Goal: Task Accomplishment & Management: Manage account settings

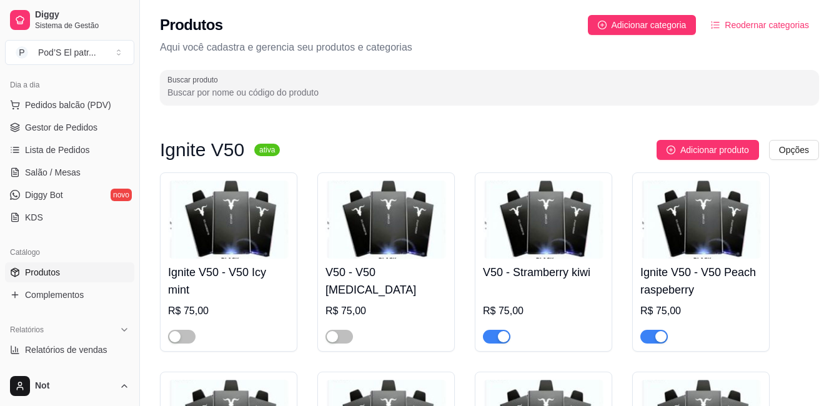
click at [245, 254] on img at bounding box center [228, 220] width 121 height 78
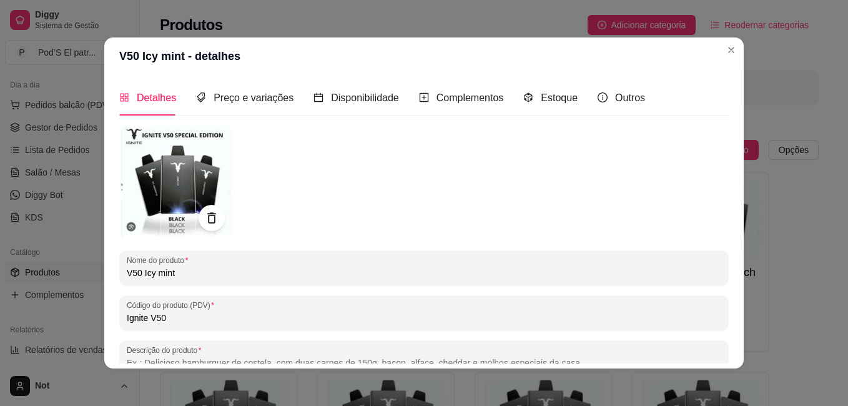
click at [206, 215] on icon at bounding box center [211, 218] width 14 height 14
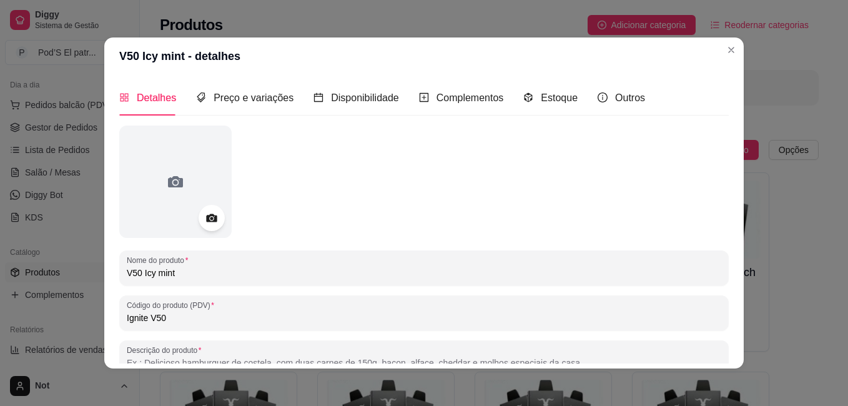
click at [207, 216] on icon at bounding box center [211, 218] width 11 height 8
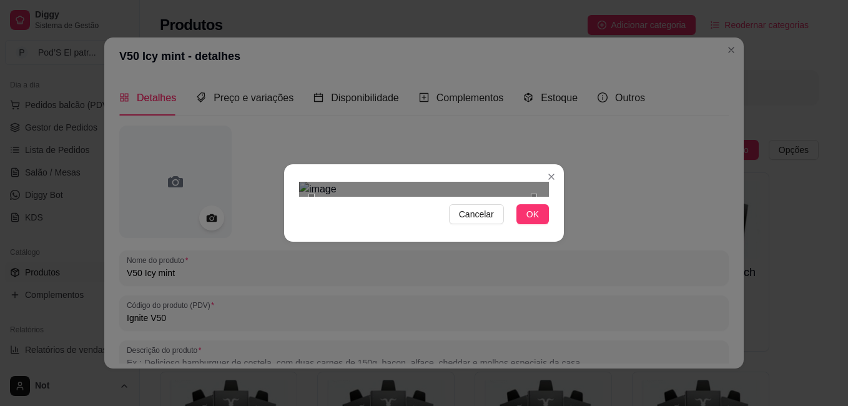
click at [536, 164] on section "Cancelar OK" at bounding box center [424, 202] width 280 height 77
click at [539, 224] on button "OK" at bounding box center [533, 214] width 32 height 20
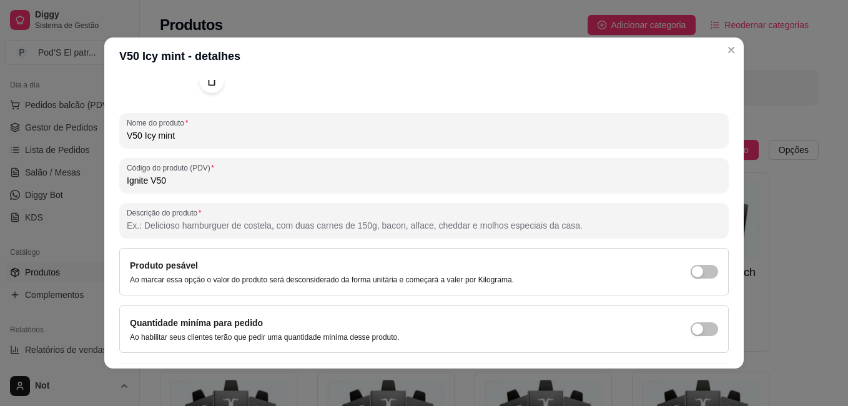
scroll to position [172, 0]
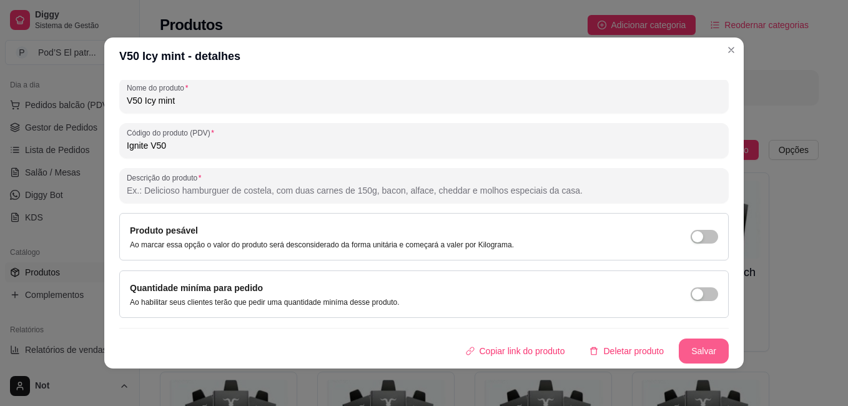
click at [693, 355] on button "Salvar" at bounding box center [704, 351] width 50 height 25
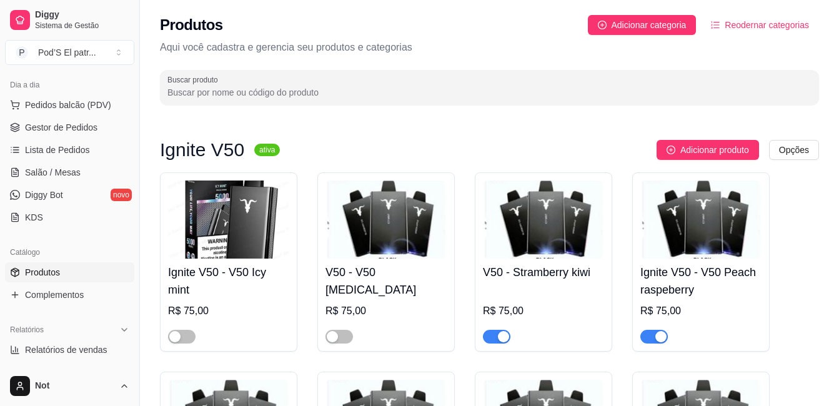
click at [379, 205] on img at bounding box center [385, 220] width 121 height 78
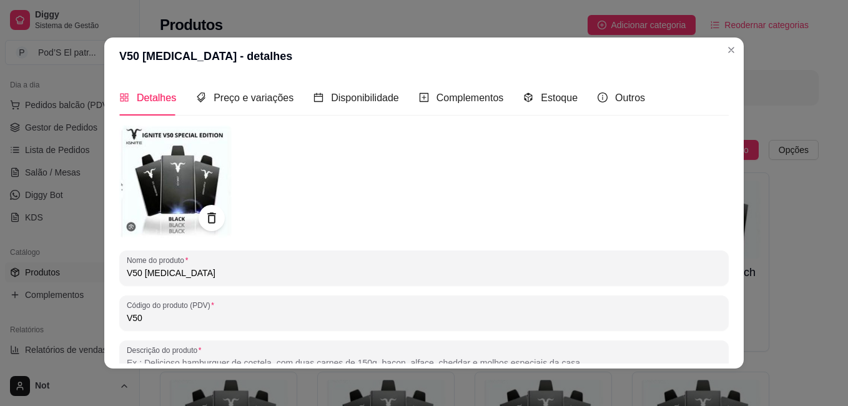
click at [207, 214] on icon at bounding box center [211, 217] width 8 height 11
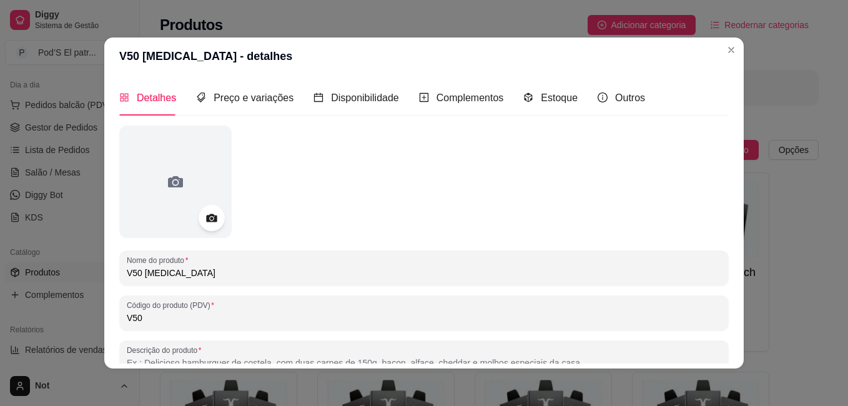
click at [207, 220] on icon at bounding box center [211, 218] width 14 height 14
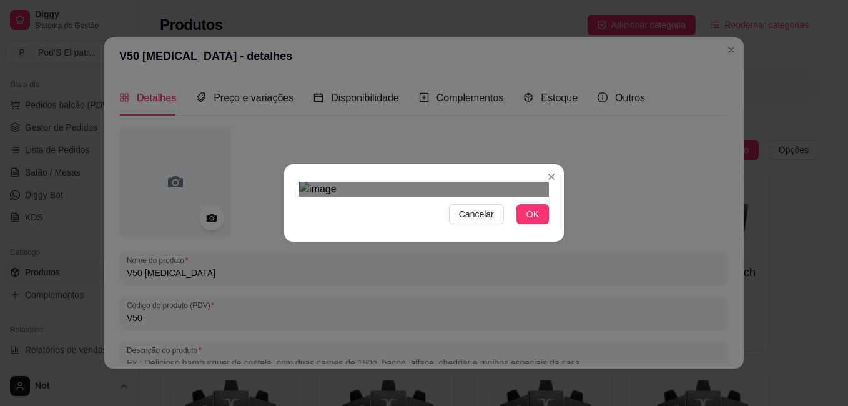
click at [530, 164] on section "Cancelar OK" at bounding box center [424, 202] width 280 height 77
click at [537, 221] on span "OK" at bounding box center [533, 214] width 12 height 14
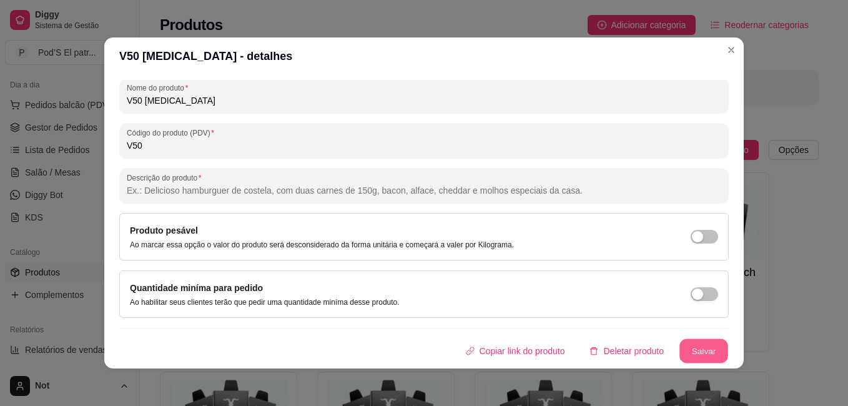
click at [693, 346] on button "Salvar" at bounding box center [704, 351] width 49 height 24
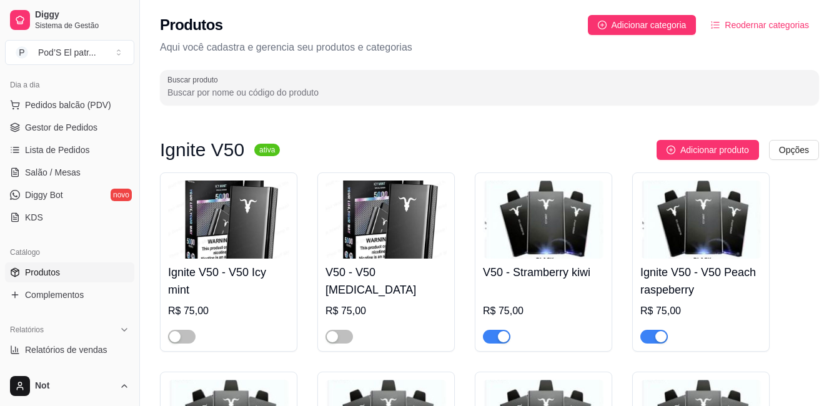
click at [538, 233] on img at bounding box center [543, 220] width 121 height 78
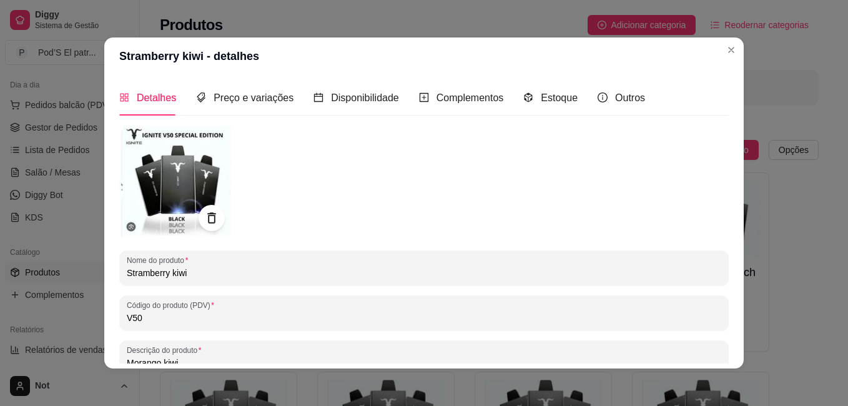
click at [204, 220] on icon at bounding box center [211, 218] width 14 height 14
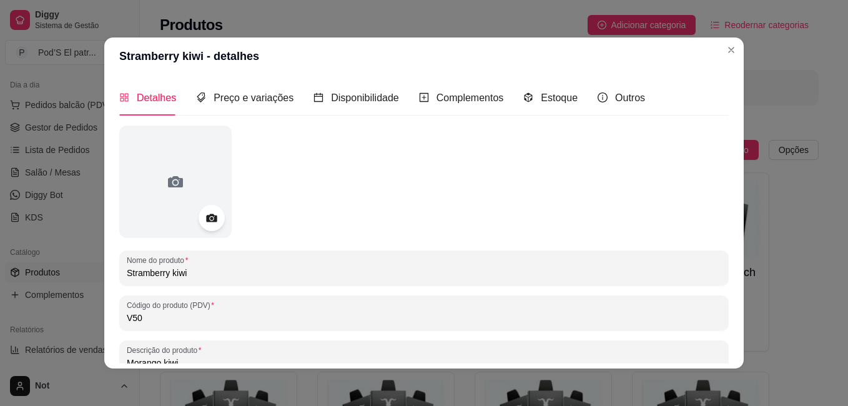
click at [206, 220] on icon at bounding box center [211, 218] width 11 height 8
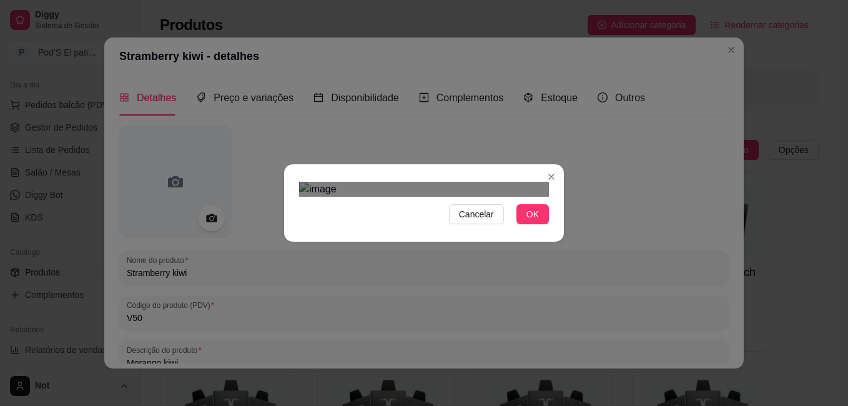
click at [531, 182] on div at bounding box center [424, 189] width 250 height 15
click at [528, 221] on span "OK" at bounding box center [533, 214] width 12 height 14
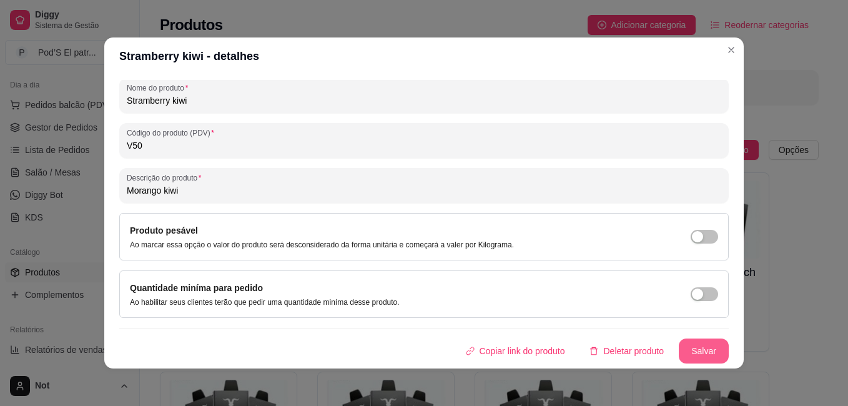
click at [696, 351] on button "Salvar" at bounding box center [704, 351] width 50 height 25
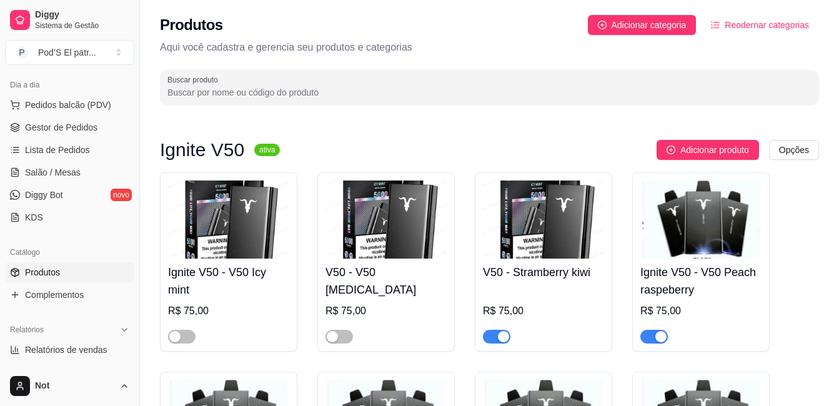
click at [686, 228] on img at bounding box center [700, 220] width 121 height 78
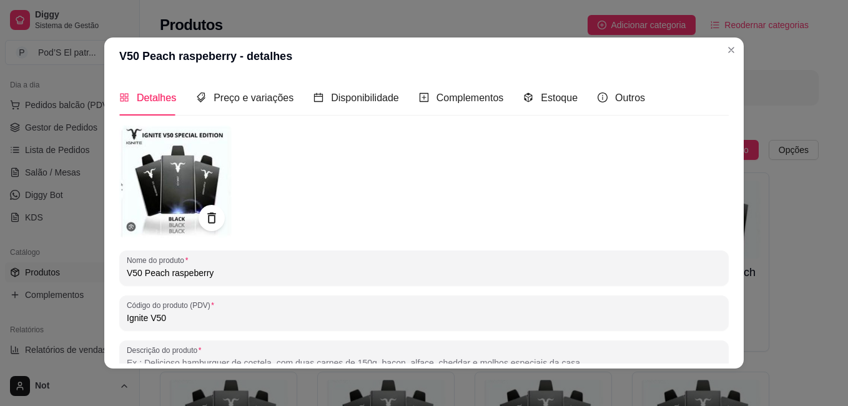
click at [206, 211] on icon at bounding box center [211, 218] width 14 height 14
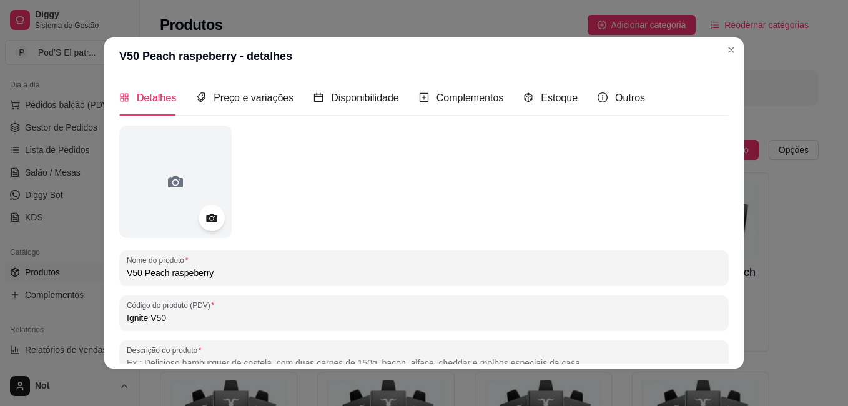
click at [206, 211] on icon at bounding box center [211, 218] width 14 height 14
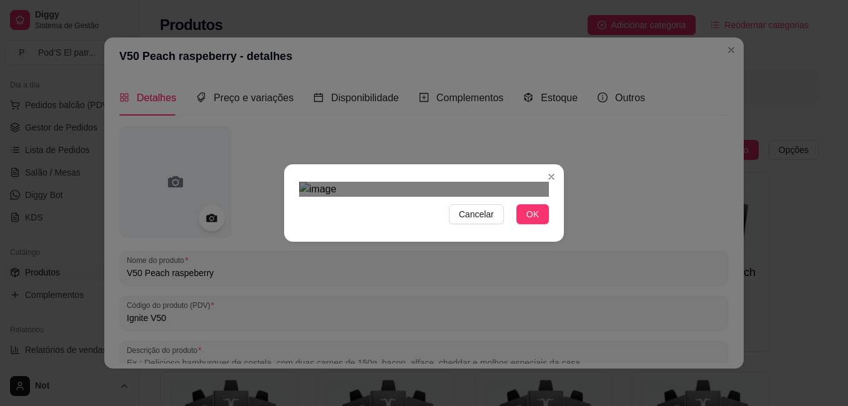
click at [533, 198] on div "Use the arrow keys to move the north east drag handle to change the crop select…" at bounding box center [533, 198] width 0 height 0
click at [534, 221] on span "OK" at bounding box center [533, 214] width 12 height 14
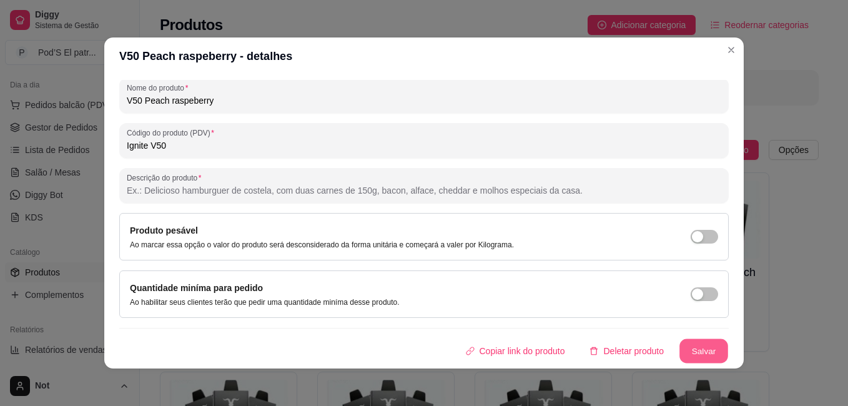
click at [690, 355] on button "Salvar" at bounding box center [704, 351] width 49 height 24
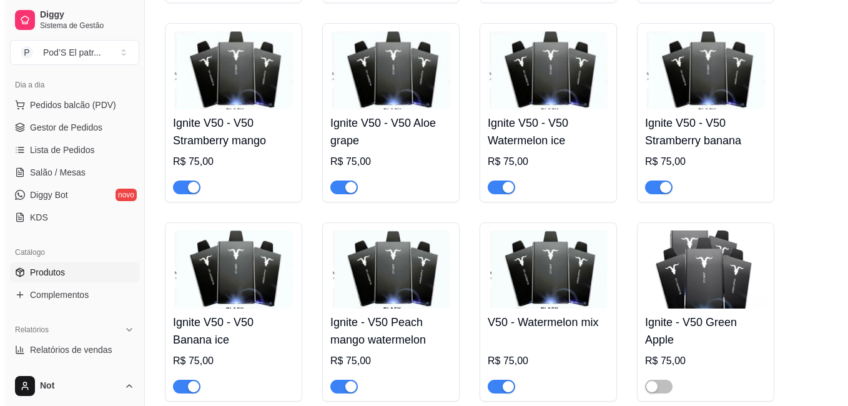
scroll to position [350, 0]
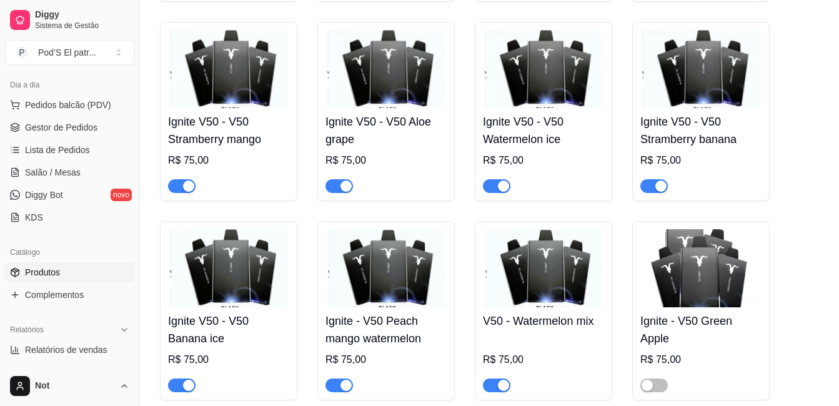
click at [254, 57] on img at bounding box center [228, 69] width 121 height 78
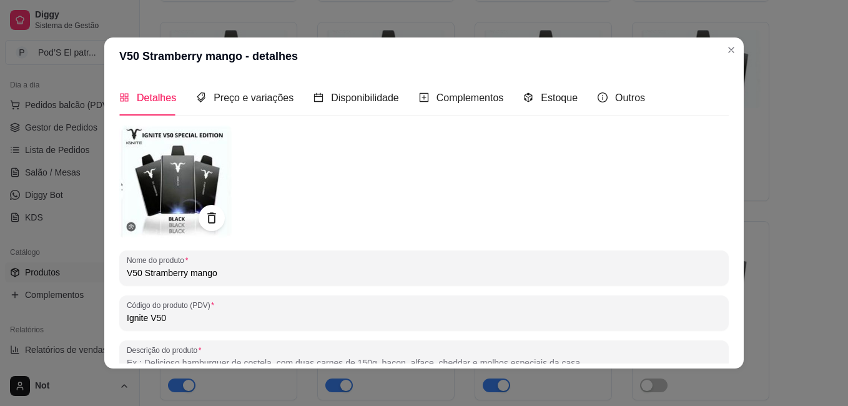
click at [209, 217] on icon at bounding box center [211, 218] width 14 height 14
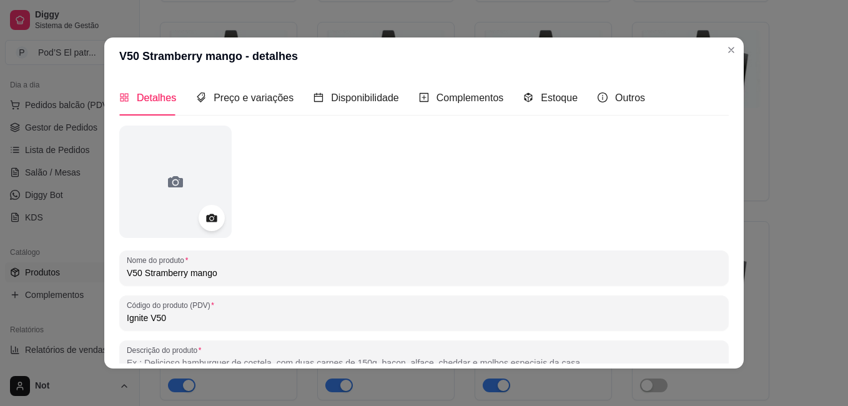
click at [209, 217] on icon at bounding box center [211, 218] width 14 height 14
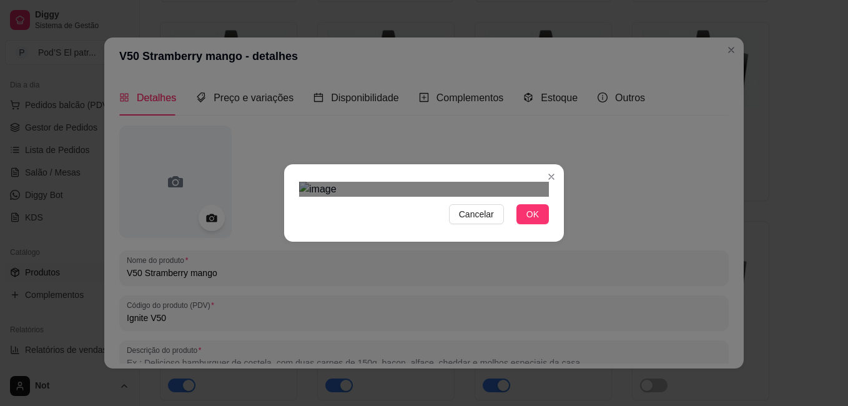
click at [530, 182] on div at bounding box center [424, 189] width 250 height 15
click at [535, 221] on span "OK" at bounding box center [533, 214] width 12 height 14
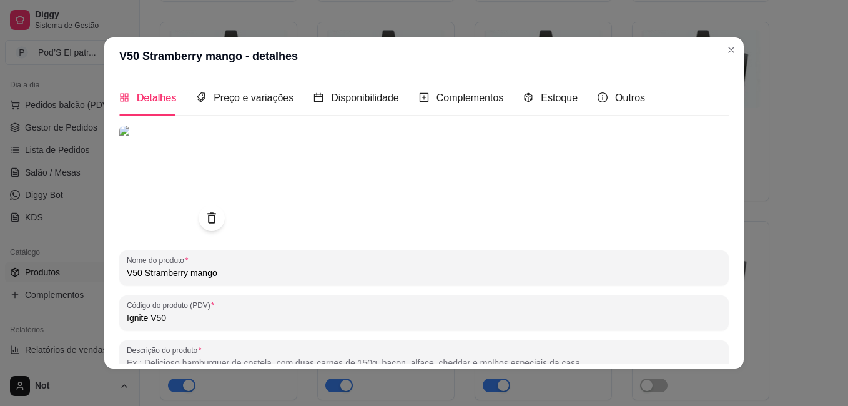
scroll to position [172, 0]
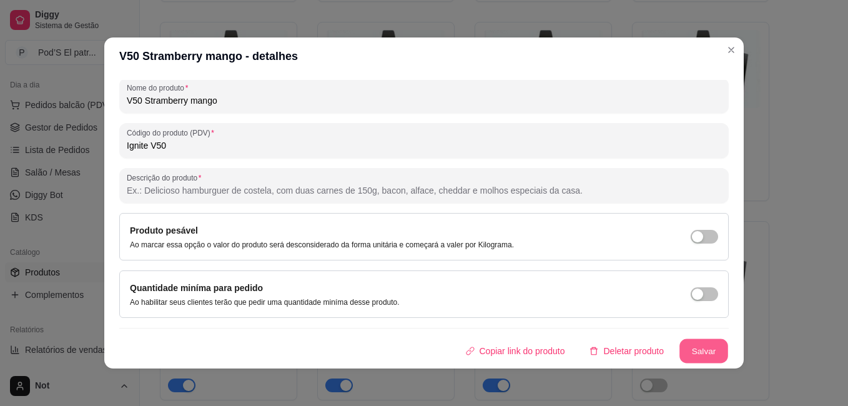
click at [681, 342] on button "Salvar" at bounding box center [704, 351] width 49 height 24
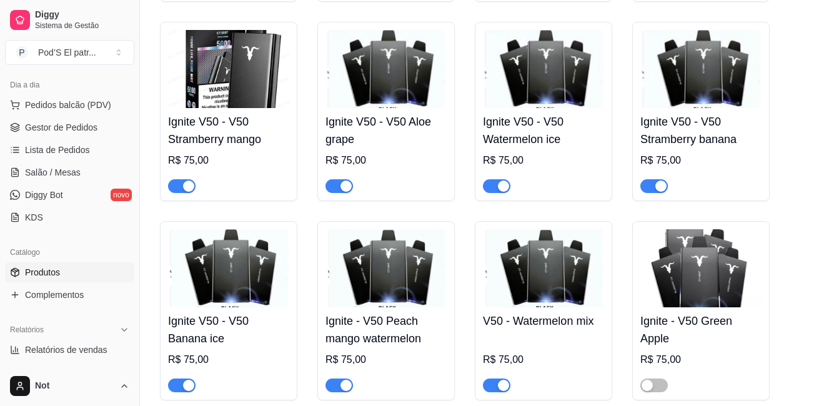
click at [399, 82] on img at bounding box center [385, 69] width 121 height 78
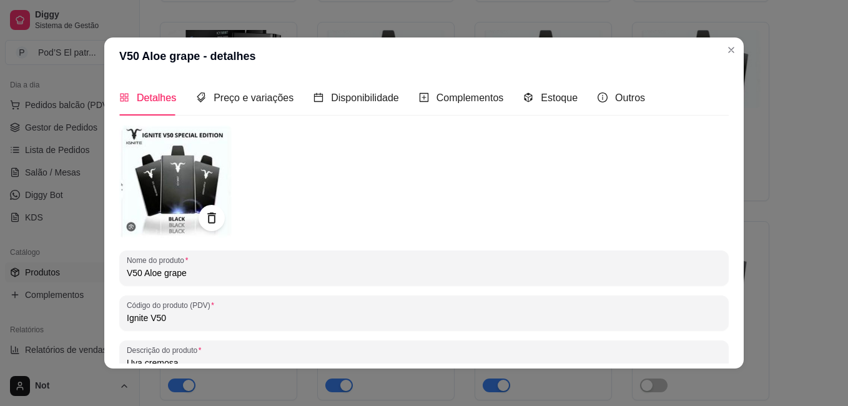
click at [204, 222] on icon at bounding box center [211, 218] width 14 height 14
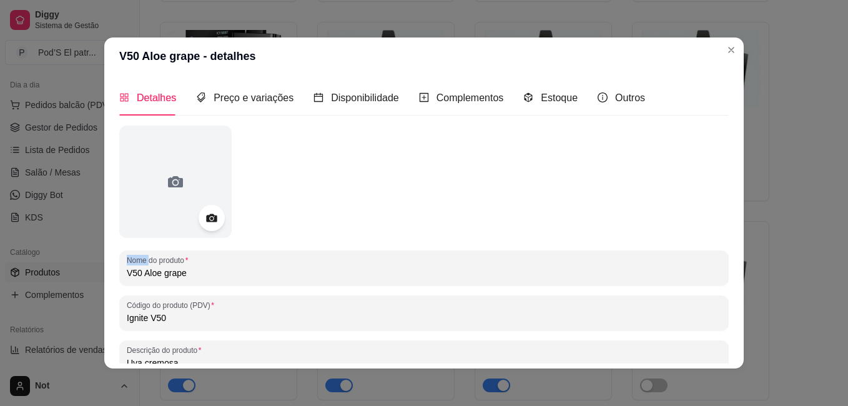
click at [204, 222] on icon at bounding box center [211, 218] width 14 height 14
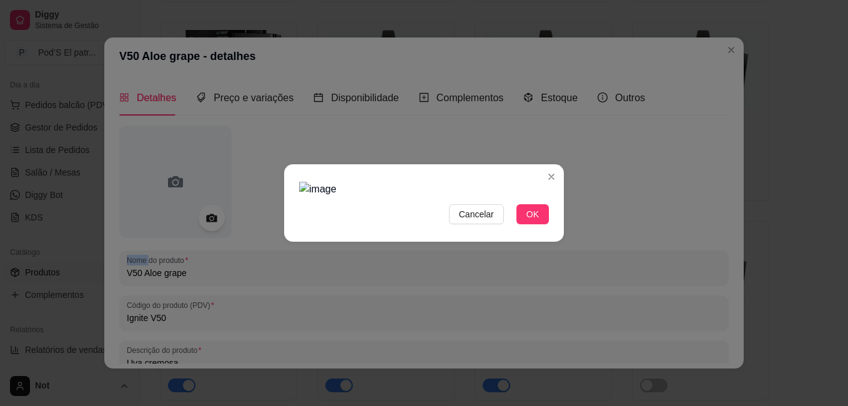
click at [537, 182] on img at bounding box center [424, 189] width 250 height 15
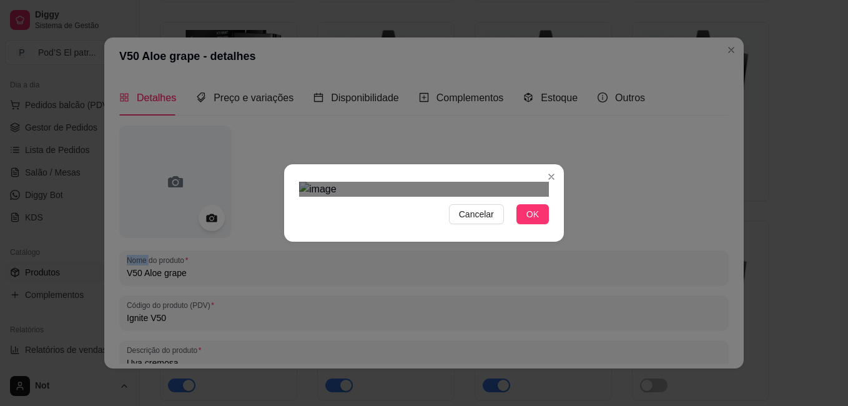
click at [325, 197] on div at bounding box center [424, 189] width 250 height 15
click at [521, 224] on button "OK" at bounding box center [533, 214] width 32 height 20
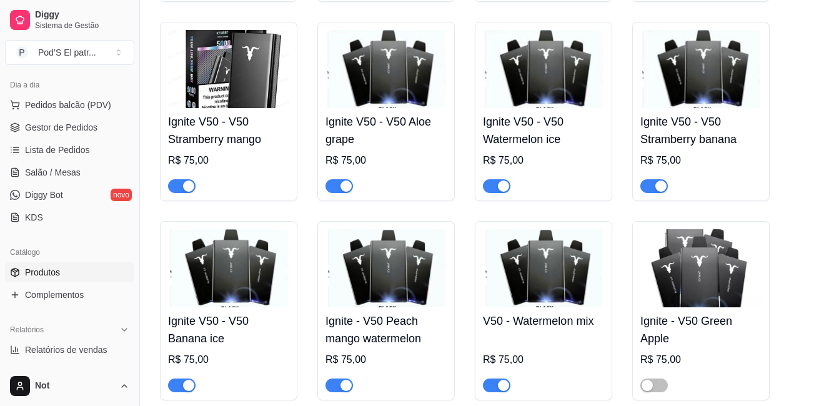
click at [382, 64] on img at bounding box center [385, 69] width 121 height 78
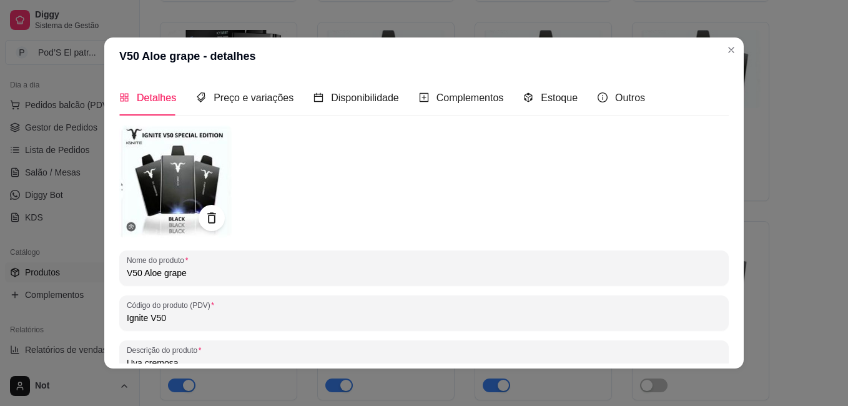
click at [209, 215] on icon at bounding box center [211, 218] width 14 height 14
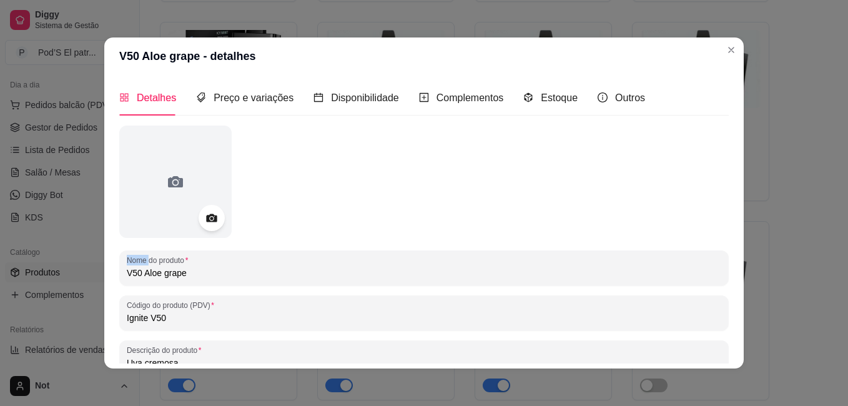
click at [209, 215] on icon at bounding box center [211, 218] width 11 height 8
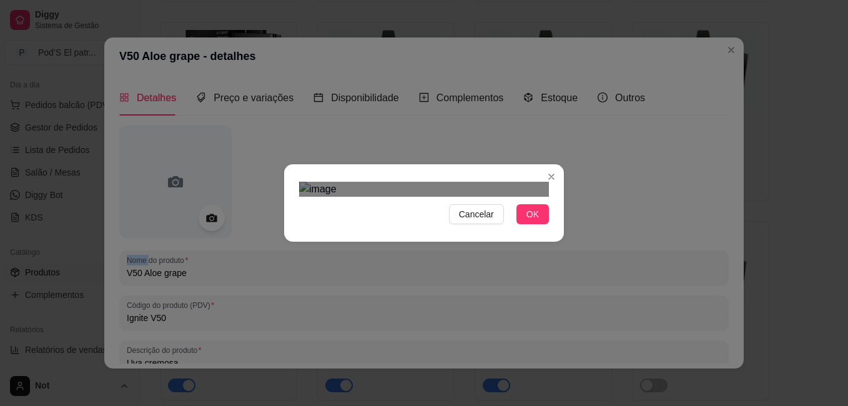
click at [528, 201] on div "Use the arrow keys to move the crop selection area" at bounding box center [421, 310] width 218 height 218
click at [540, 224] on button "OK" at bounding box center [533, 214] width 32 height 20
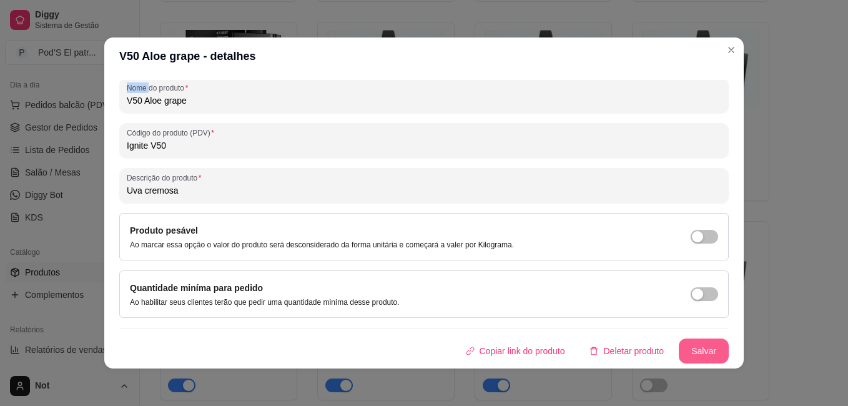
click at [704, 354] on button "Salvar" at bounding box center [704, 351] width 50 height 25
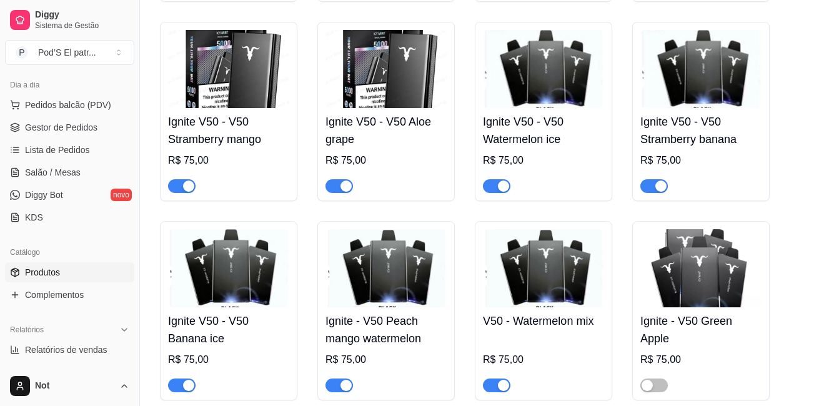
click at [530, 75] on img at bounding box center [543, 69] width 121 height 78
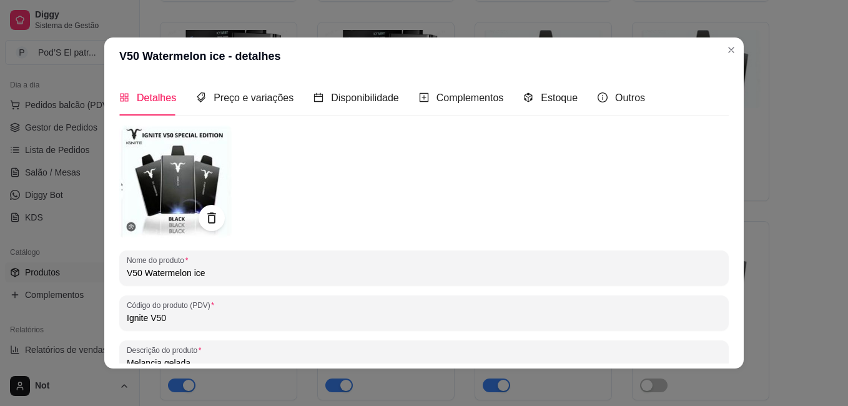
click at [204, 215] on icon at bounding box center [211, 218] width 14 height 14
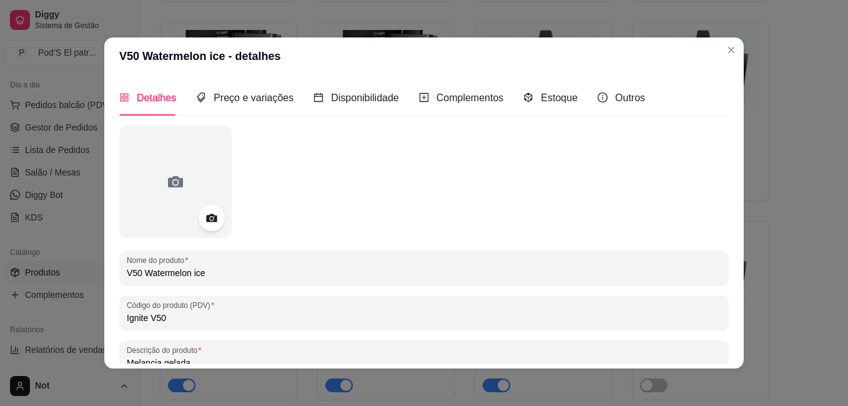
click at [204, 215] on icon at bounding box center [211, 218] width 14 height 14
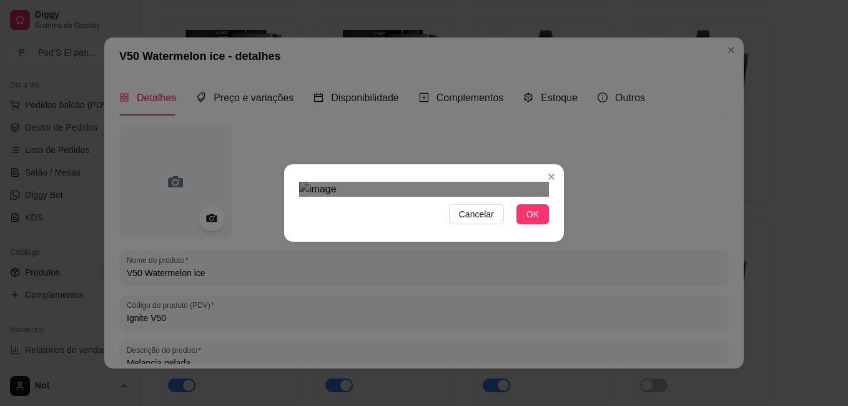
click at [530, 182] on div at bounding box center [424, 189] width 250 height 15
click at [539, 224] on button "OK" at bounding box center [533, 214] width 32 height 20
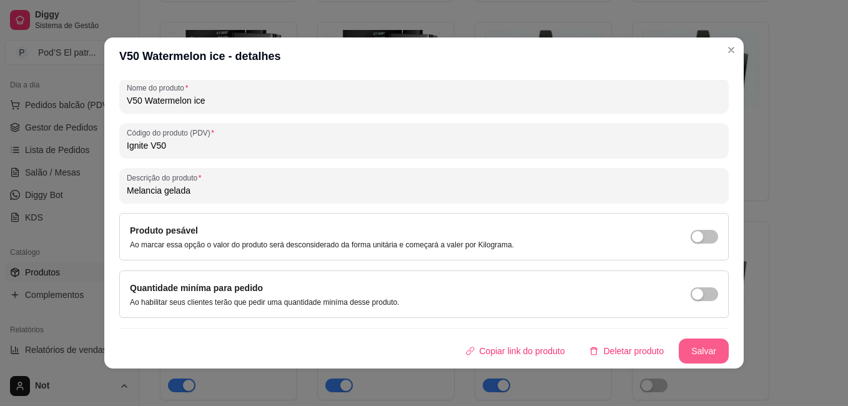
click at [679, 342] on button "Salvar" at bounding box center [704, 351] width 50 height 25
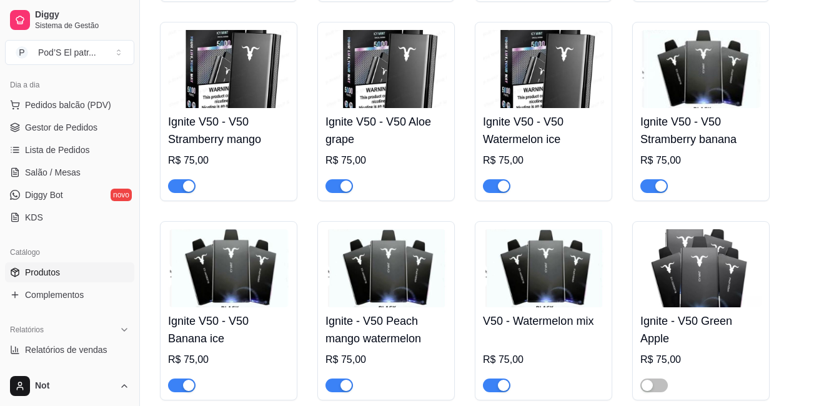
click at [701, 75] on img at bounding box center [700, 69] width 121 height 78
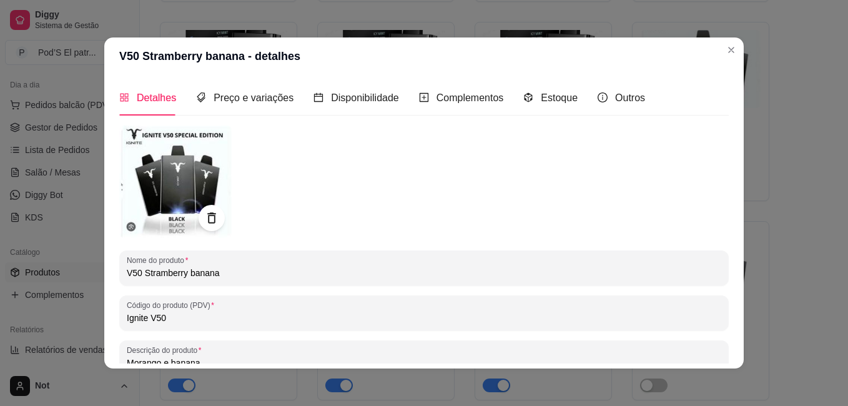
click at [204, 220] on icon at bounding box center [211, 218] width 14 height 14
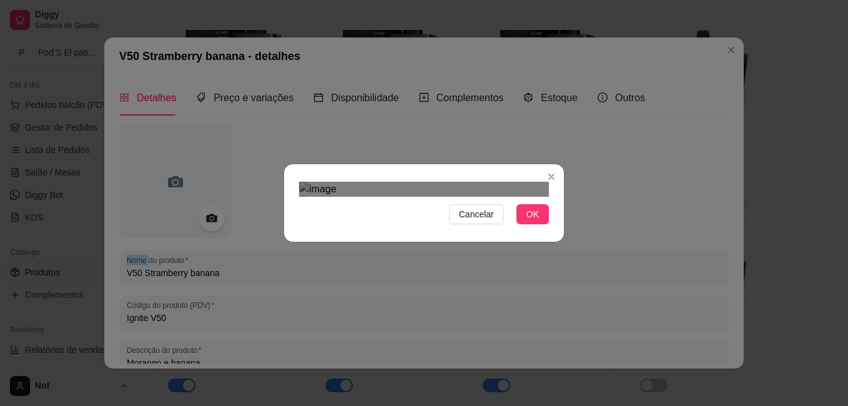
click at [527, 202] on div "Use the arrow keys to move the crop selection area" at bounding box center [420, 310] width 217 height 217
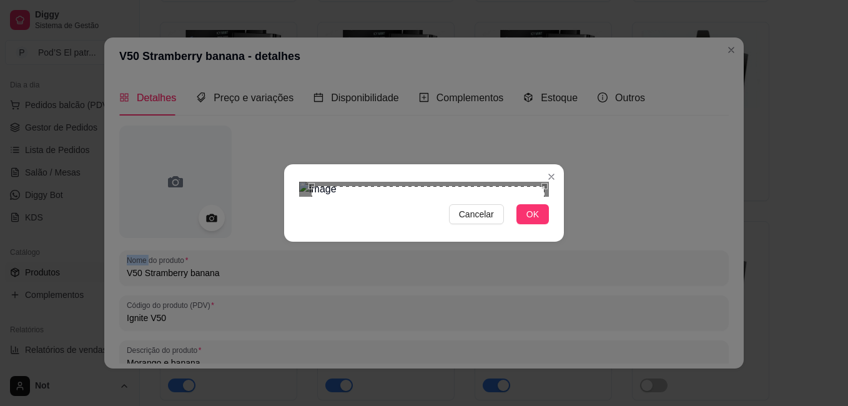
click at [548, 183] on div "Use the arrow keys to move the north east drag handle to change the crop select…" at bounding box center [548, 183] width 0 height 0
click at [542, 188] on div "Use the arrow keys to move the crop selection area" at bounding box center [426, 304] width 233 height 233
click at [530, 221] on span "OK" at bounding box center [533, 214] width 12 height 14
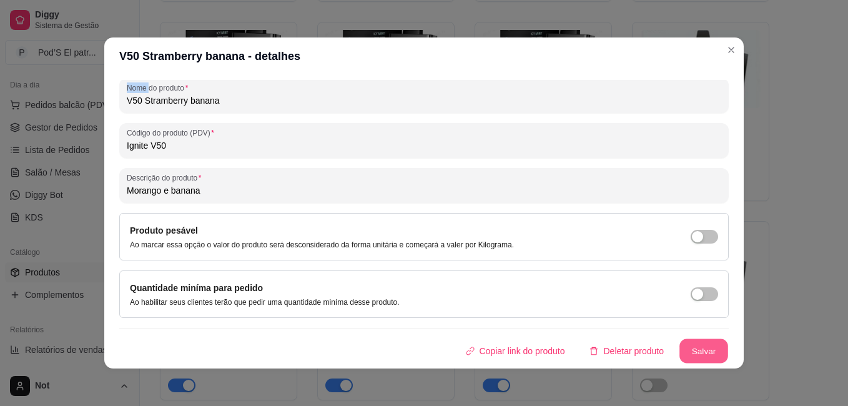
click at [696, 352] on button "Salvar" at bounding box center [704, 351] width 49 height 24
click at [696, 352] on button "Salvar" at bounding box center [704, 351] width 50 height 25
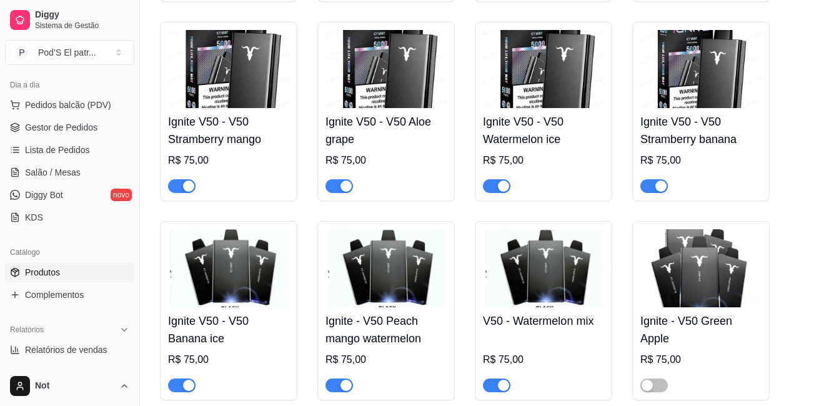
click at [724, 41] on img at bounding box center [700, 69] width 121 height 78
click at [237, 265] on img at bounding box center [228, 268] width 121 height 78
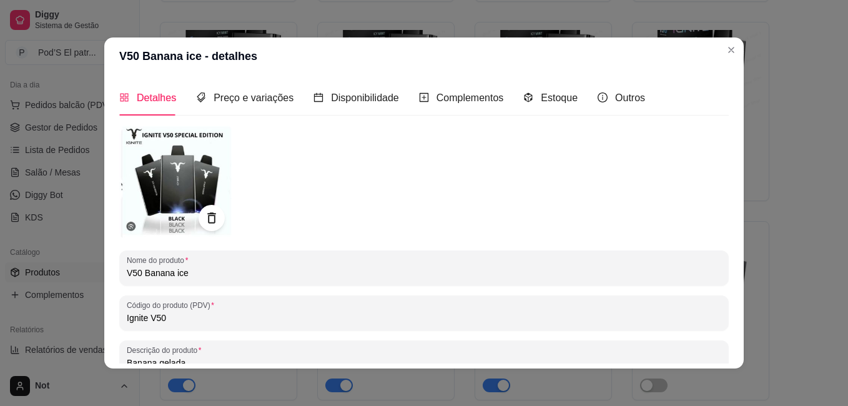
click at [204, 225] on icon at bounding box center [211, 218] width 14 height 14
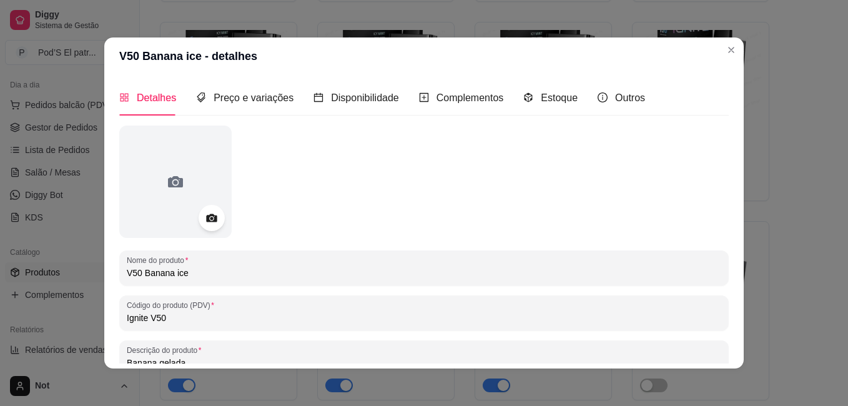
click at [204, 225] on icon at bounding box center [211, 218] width 14 height 14
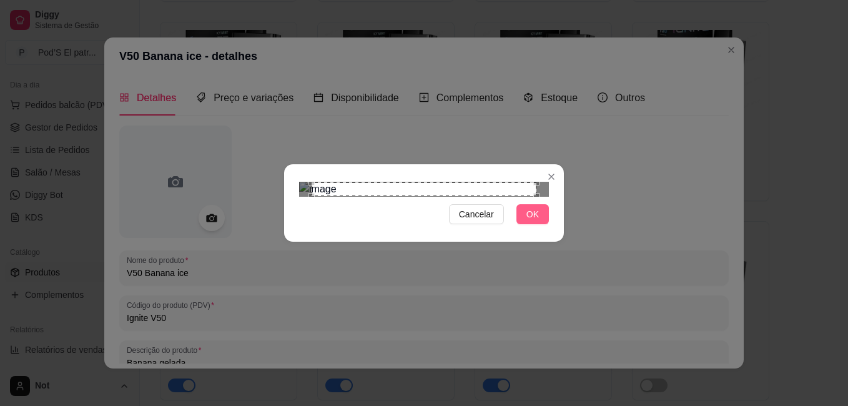
click at [534, 221] on span "OK" at bounding box center [533, 214] width 12 height 14
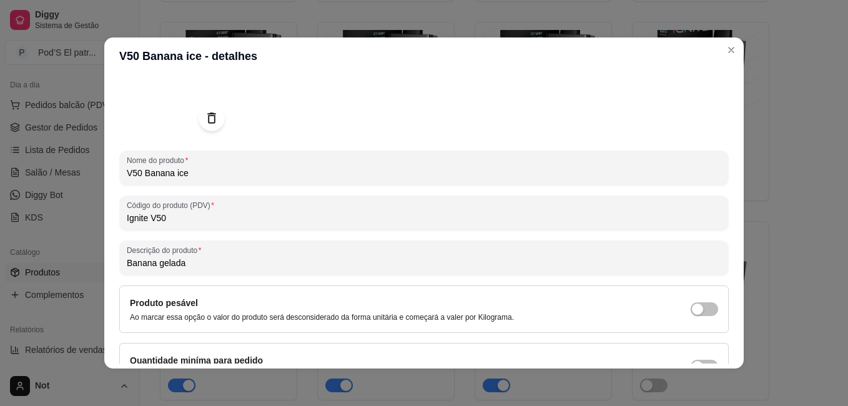
scroll to position [171, 0]
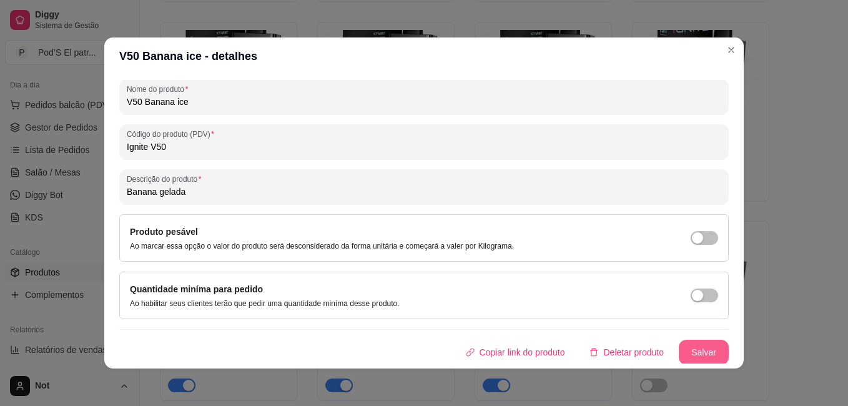
click at [691, 349] on button "Salvar" at bounding box center [704, 352] width 50 height 25
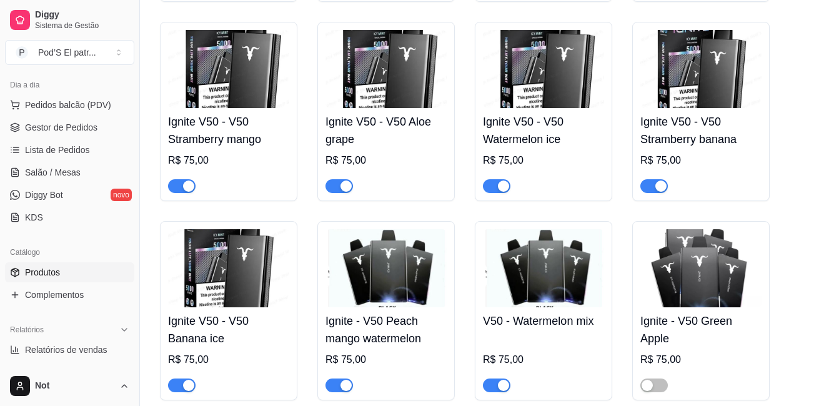
click at [400, 241] on img at bounding box center [385, 268] width 121 height 78
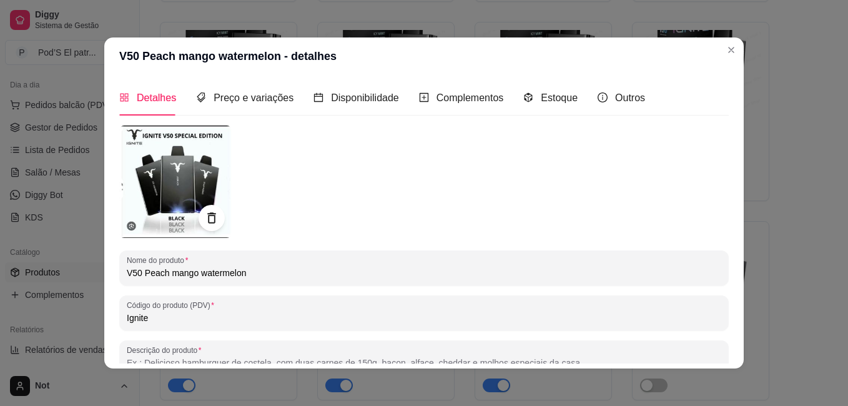
click at [211, 220] on icon at bounding box center [211, 218] width 14 height 14
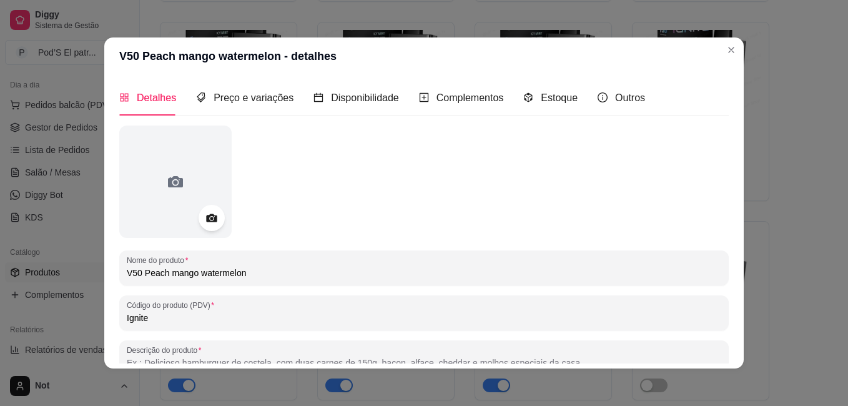
click at [211, 220] on icon at bounding box center [211, 218] width 11 height 8
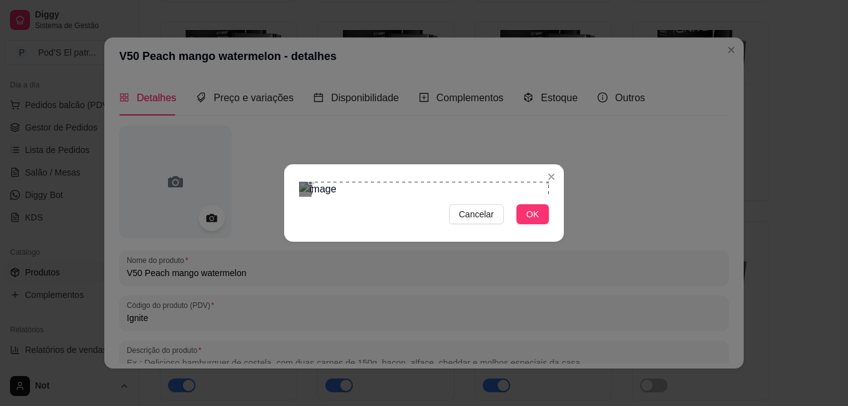
click at [558, 164] on section "Cancelar OK" at bounding box center [424, 202] width 280 height 77
click at [284, 229] on div "Cancelar OK" at bounding box center [424, 203] width 280 height 52
click at [534, 229] on div "Cancelar OK" at bounding box center [424, 203] width 280 height 52
click at [531, 221] on span "OK" at bounding box center [533, 214] width 12 height 14
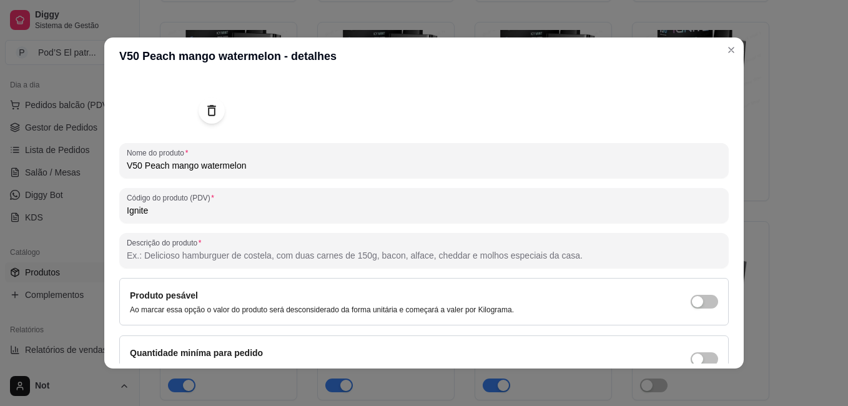
scroll to position [172, 0]
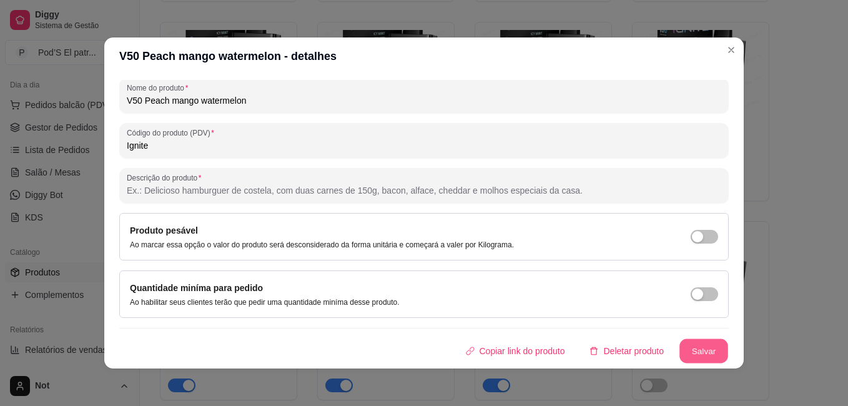
click at [696, 347] on button "Salvar" at bounding box center [704, 351] width 49 height 24
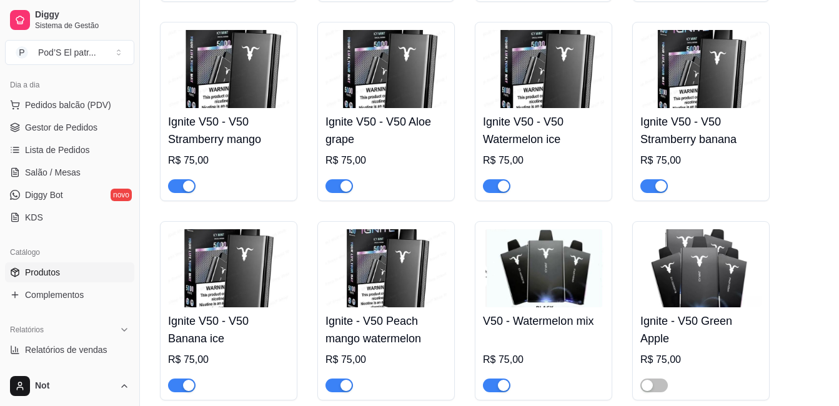
click at [542, 253] on img at bounding box center [543, 268] width 121 height 78
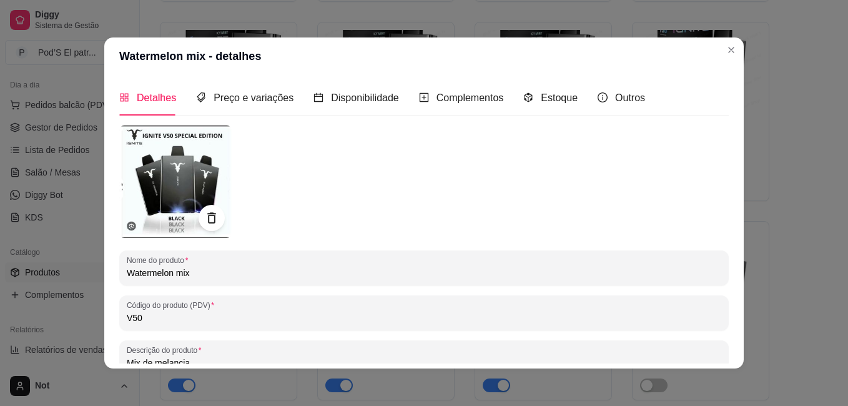
click at [206, 219] on icon at bounding box center [211, 218] width 14 height 14
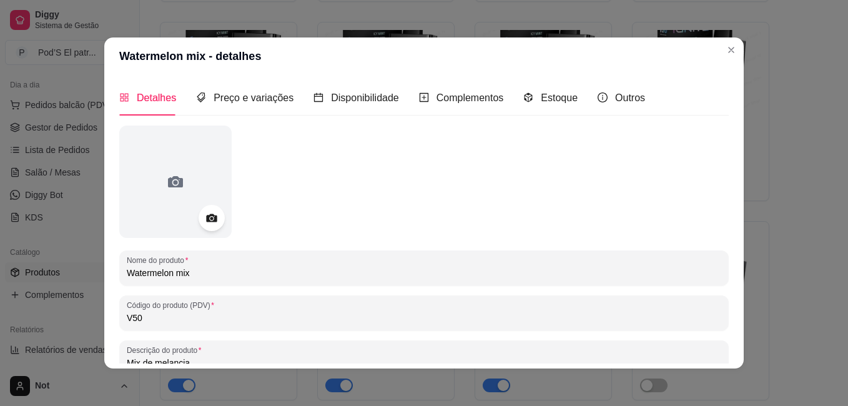
click at [212, 219] on icon at bounding box center [211, 218] width 11 height 8
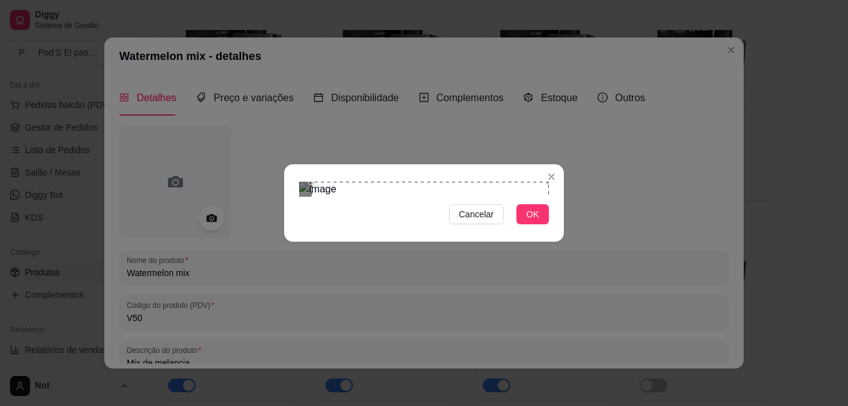
click at [566, 49] on div "Cancelar OK" at bounding box center [424, 203] width 848 height 406
click at [267, 335] on div "Cancelar OK" at bounding box center [424, 203] width 848 height 406
click at [531, 221] on span "OK" at bounding box center [533, 214] width 12 height 14
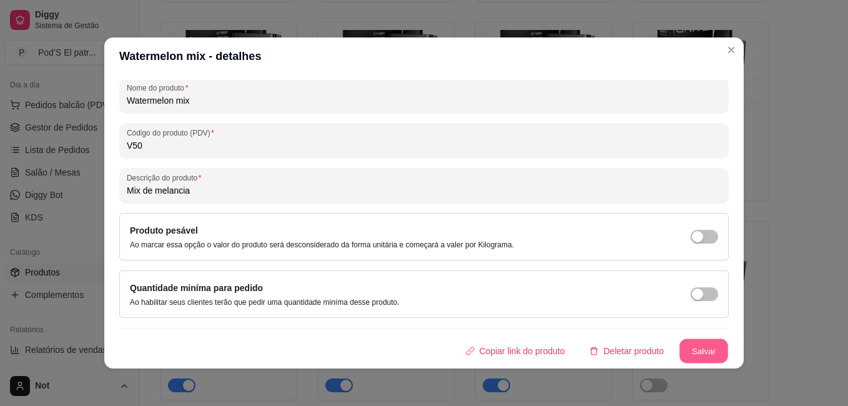
click at [685, 354] on button "Salvar" at bounding box center [704, 351] width 49 height 24
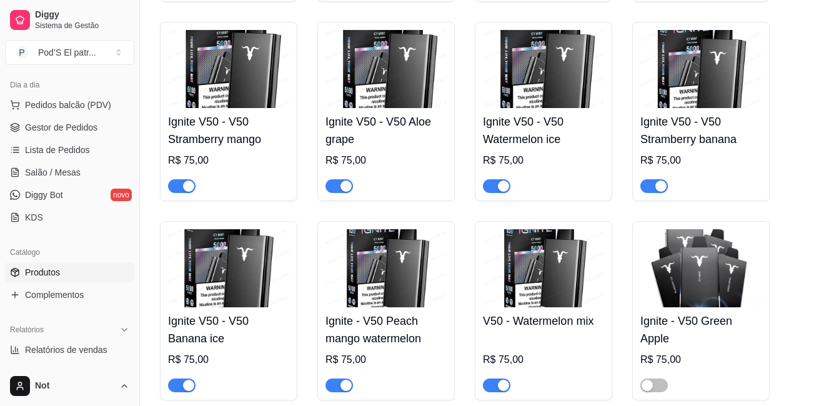
click at [708, 278] on img at bounding box center [700, 268] width 121 height 78
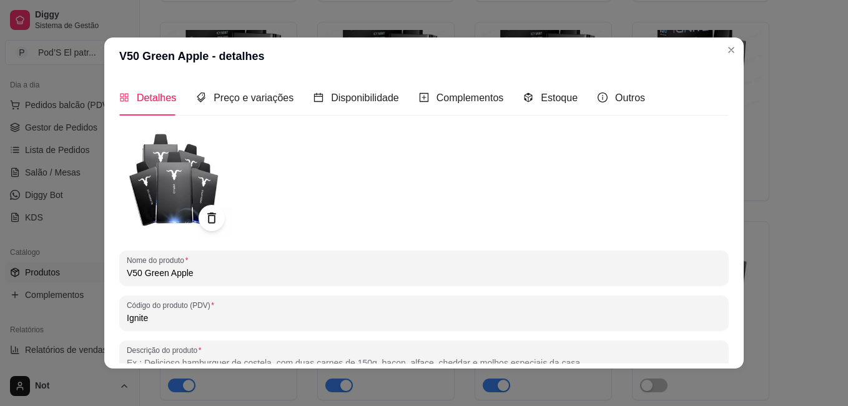
click at [204, 215] on icon at bounding box center [211, 218] width 14 height 14
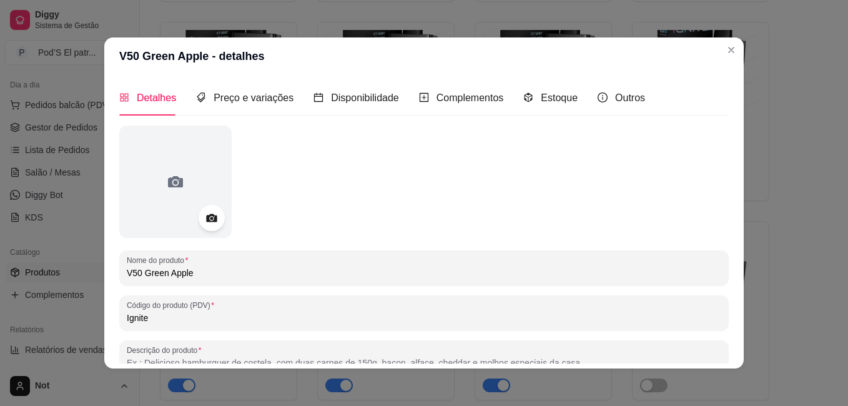
click at [206, 215] on icon at bounding box center [211, 218] width 11 height 8
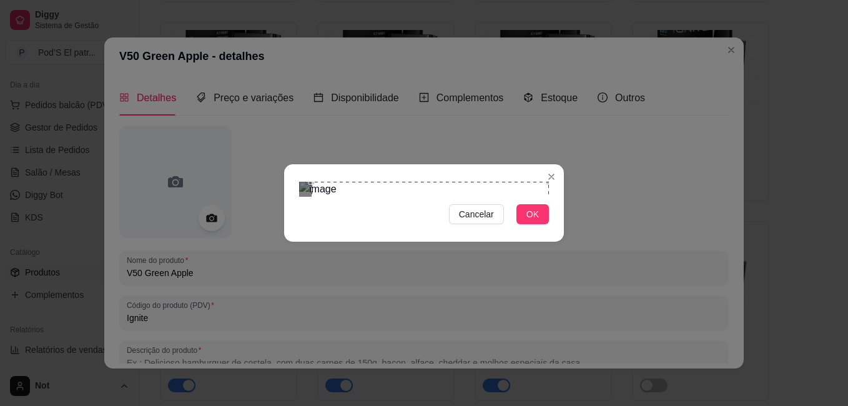
click at [562, 177] on div "Cancelar OK" at bounding box center [424, 203] width 280 height 52
click at [291, 229] on div "Cancelar OK" at bounding box center [424, 203] width 280 height 52
click at [528, 224] on button "OK" at bounding box center [533, 214] width 32 height 20
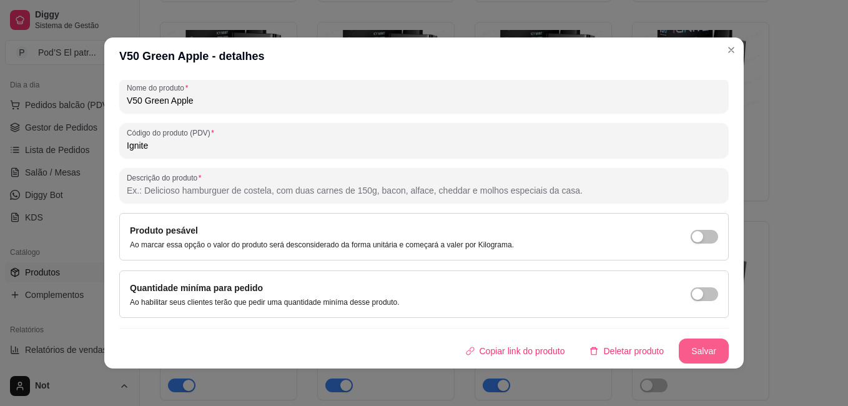
click at [686, 346] on button "Salvar" at bounding box center [704, 351] width 50 height 25
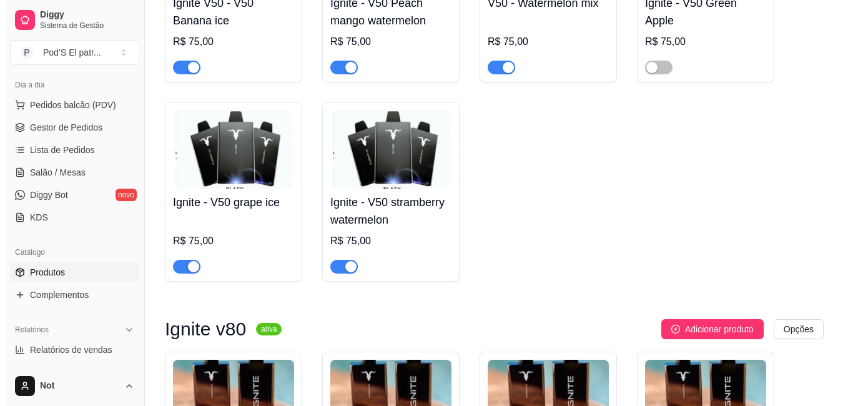
scroll to position [675, 0]
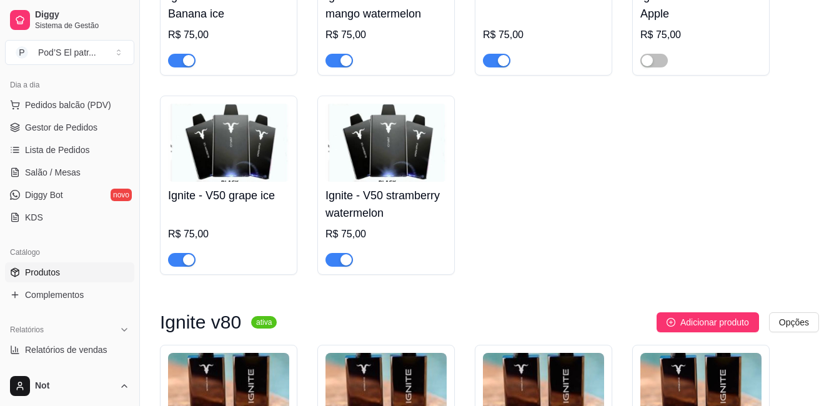
click at [227, 127] on img at bounding box center [228, 143] width 121 height 78
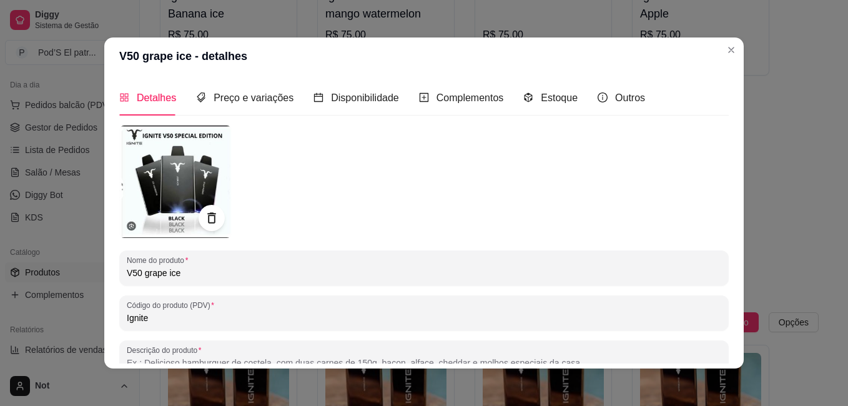
click at [216, 225] on div at bounding box center [212, 218] width 26 height 26
click at [207, 218] on icon at bounding box center [211, 218] width 14 height 14
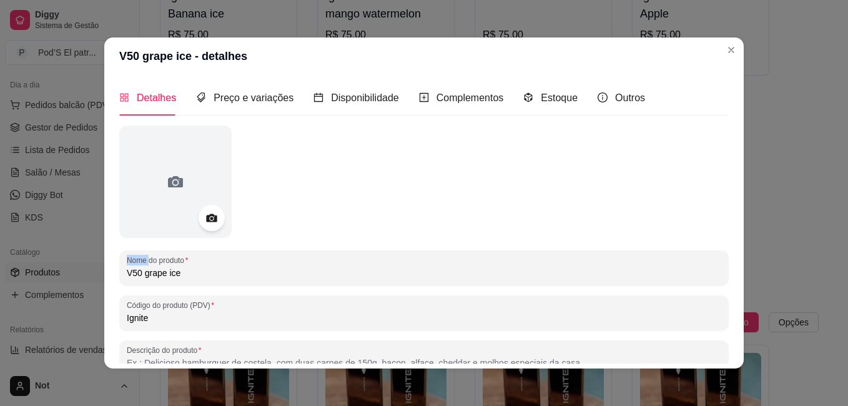
click at [210, 218] on circle at bounding box center [211, 218] width 3 height 3
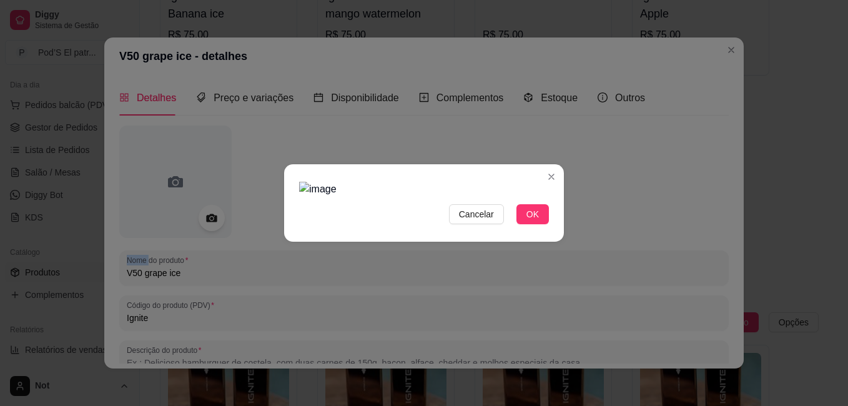
click at [532, 182] on img at bounding box center [424, 189] width 250 height 15
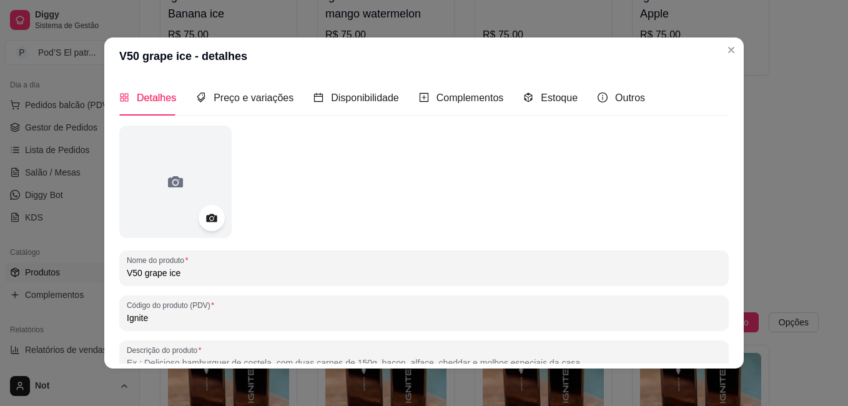
click at [199, 222] on div at bounding box center [212, 218] width 26 height 26
click at [204, 215] on icon at bounding box center [211, 218] width 14 height 14
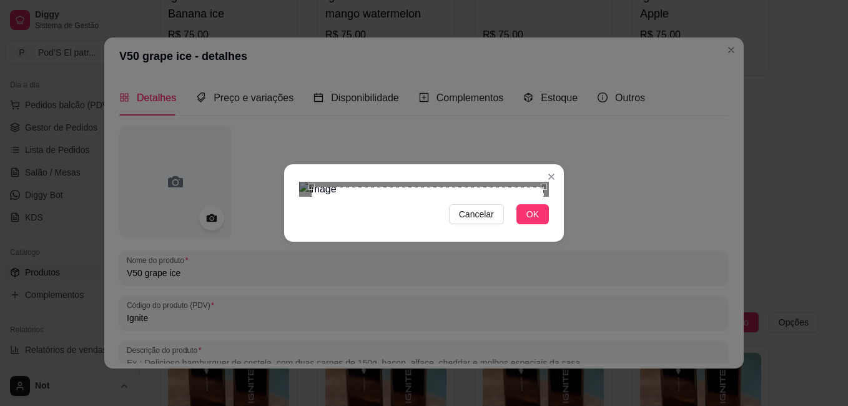
click at [552, 164] on section "Cancelar OK" at bounding box center [424, 202] width 280 height 77
click at [302, 197] on img at bounding box center [424, 189] width 250 height 15
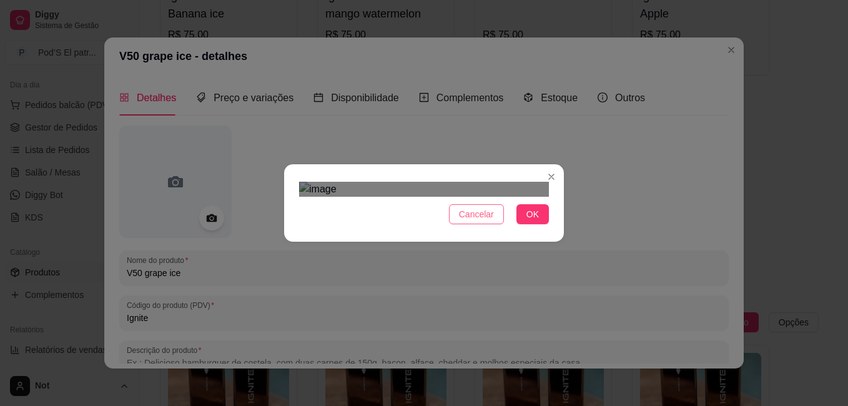
click at [475, 221] on span "Cancelar" at bounding box center [476, 214] width 35 height 14
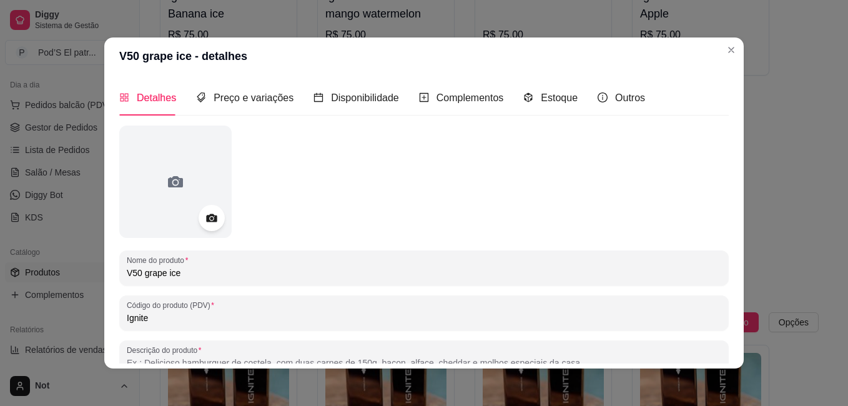
click at [219, 220] on div at bounding box center [212, 218] width 26 height 26
click at [206, 220] on icon at bounding box center [211, 218] width 14 height 14
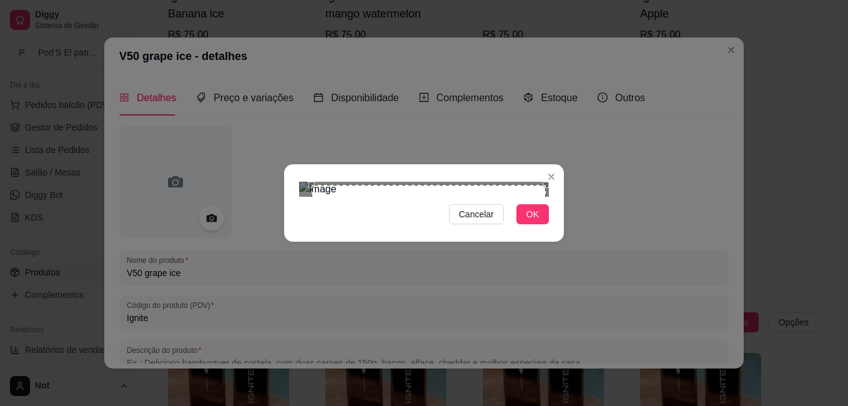
click at [552, 164] on section "Cancelar OK" at bounding box center [424, 202] width 280 height 77
click at [275, 325] on div "Cancelar OK" at bounding box center [424, 203] width 848 height 406
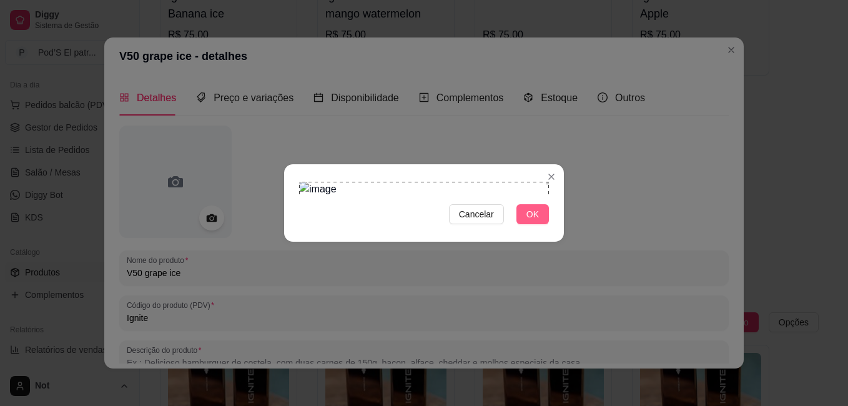
click at [533, 221] on span "OK" at bounding box center [533, 214] width 12 height 14
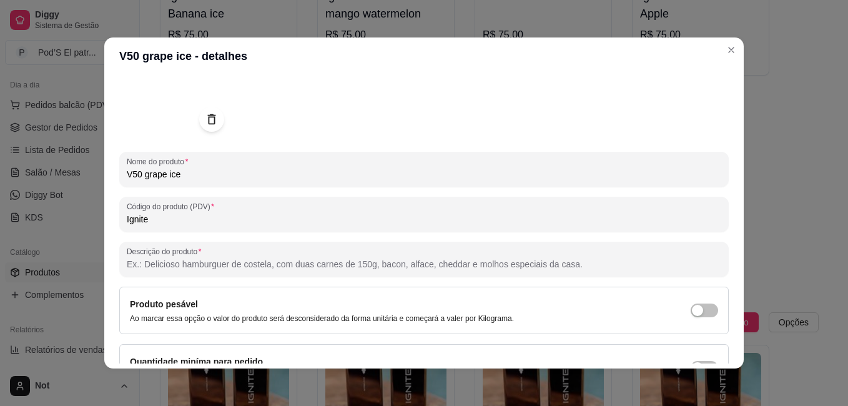
scroll to position [172, 0]
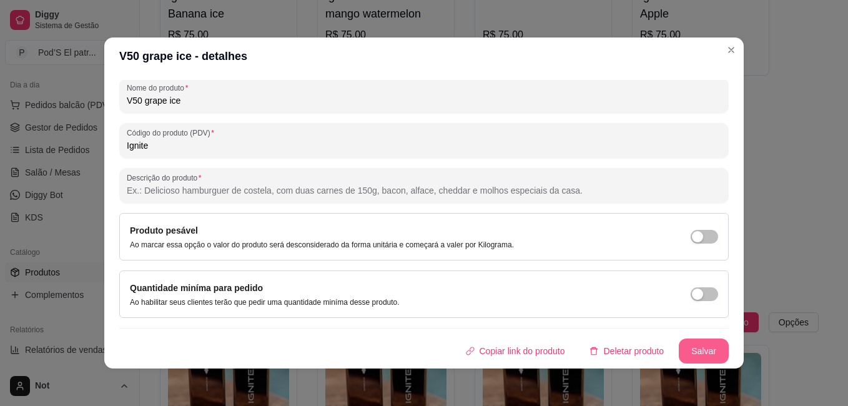
click at [693, 359] on button "Salvar" at bounding box center [704, 351] width 50 height 25
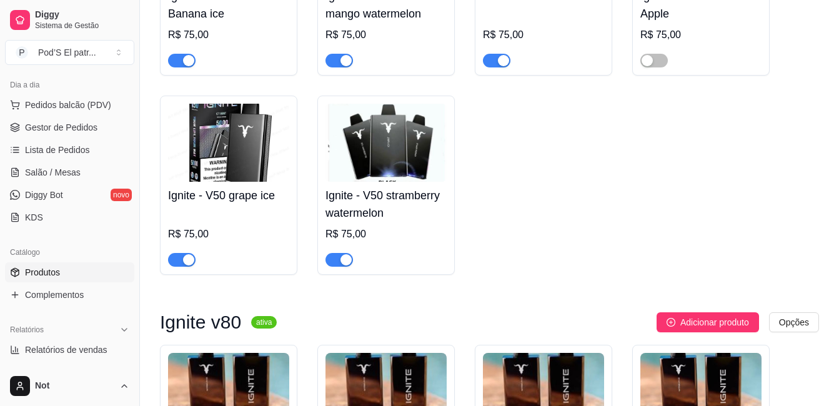
click at [364, 150] on img at bounding box center [385, 143] width 121 height 78
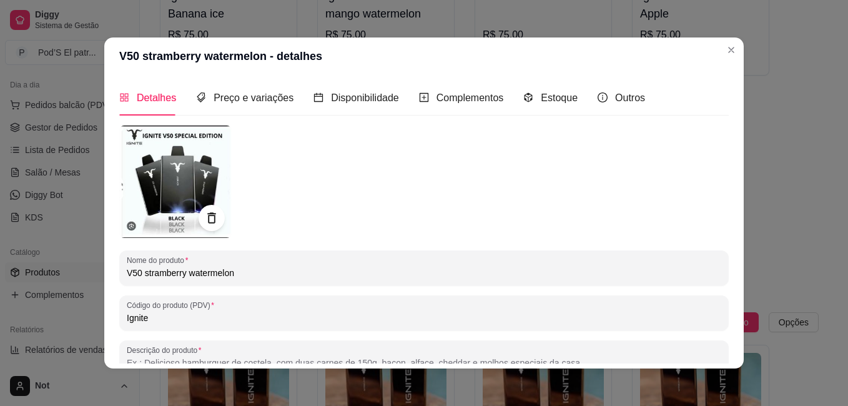
click at [199, 215] on div at bounding box center [212, 218] width 26 height 26
click at [207, 216] on icon at bounding box center [211, 217] width 8 height 11
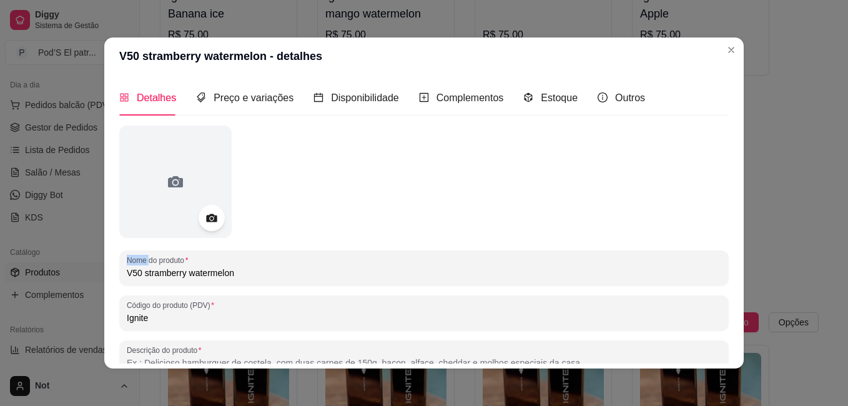
click at [206, 216] on icon at bounding box center [211, 218] width 11 height 8
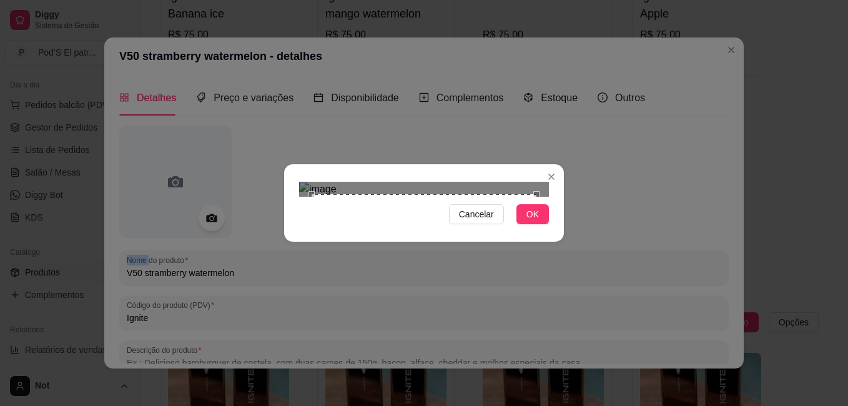
click at [540, 191] on div "Use the arrow keys to move the north east drag handle to change the crop select…" at bounding box center [540, 191] width 0 height 0
click at [552, 164] on section "Cancelar OK" at bounding box center [424, 202] width 280 height 77
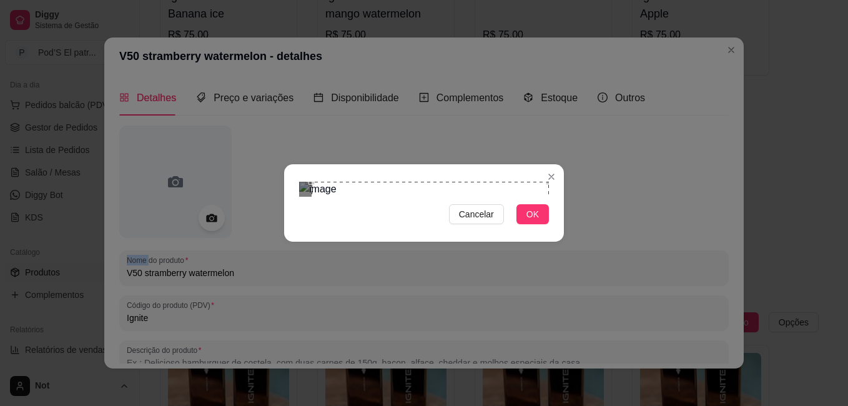
click at [274, 320] on div "Cancelar OK" at bounding box center [424, 203] width 848 height 406
click at [533, 224] on button "OK" at bounding box center [533, 214] width 32 height 20
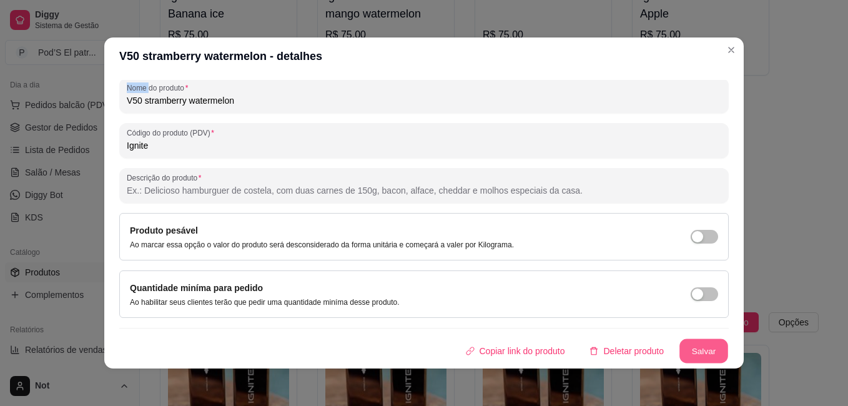
click at [688, 343] on button "Salvar" at bounding box center [704, 351] width 49 height 24
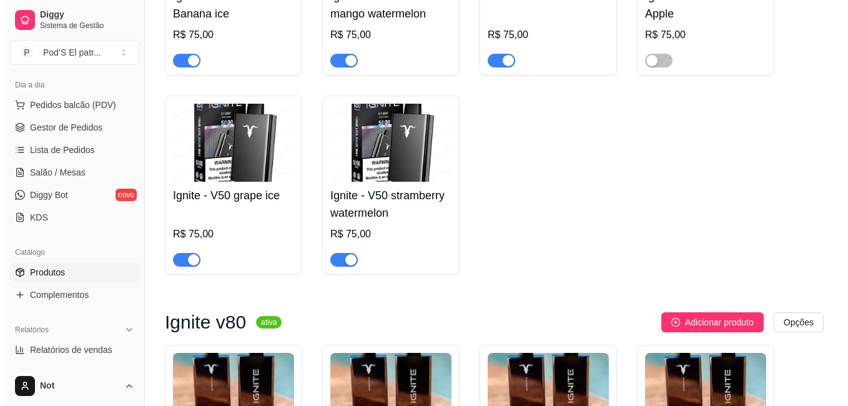
scroll to position [0, 0]
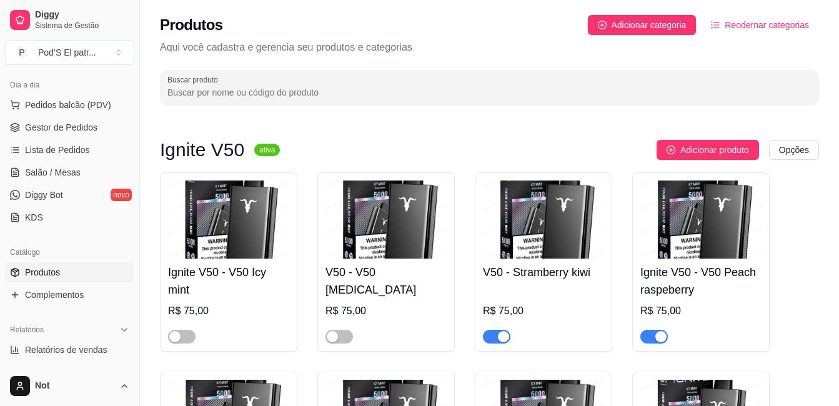
click at [228, 247] on img at bounding box center [228, 220] width 121 height 78
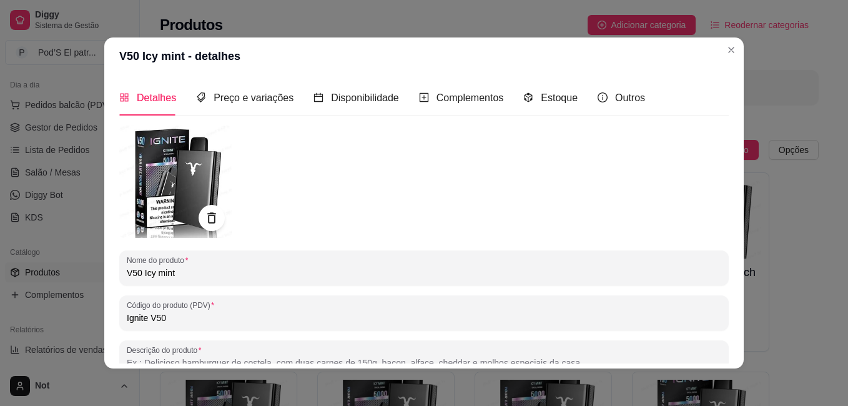
click at [209, 222] on icon at bounding box center [211, 217] width 8 height 11
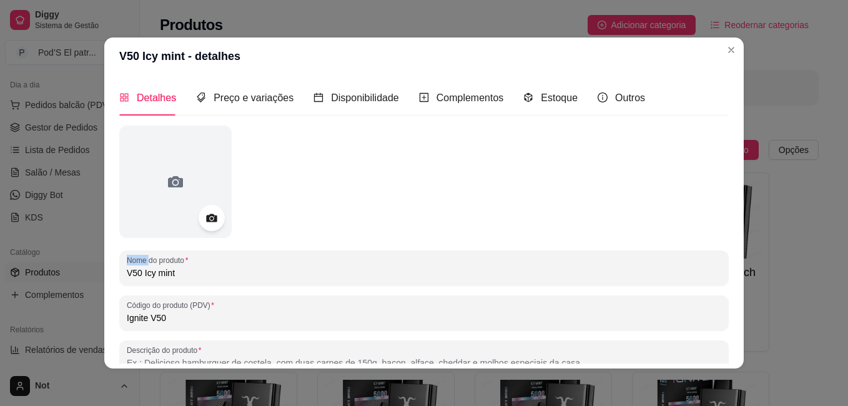
click at [209, 222] on icon at bounding box center [211, 218] width 14 height 14
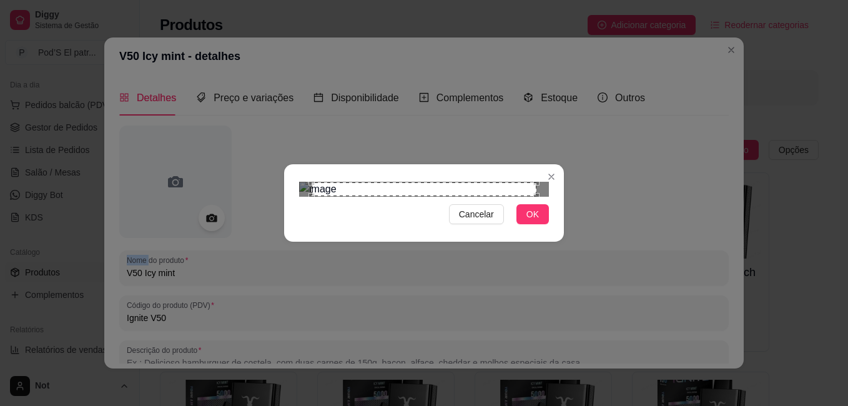
click at [540, 179] on div "Use the arrow keys to move the north east drag handle to change the crop select…" at bounding box center [540, 179] width 0 height 0
click at [550, 164] on section "Cancelar OK" at bounding box center [424, 202] width 280 height 77
click at [280, 321] on div "Cancelar OK" at bounding box center [424, 203] width 848 height 406
click at [523, 224] on button "OK" at bounding box center [533, 214] width 32 height 20
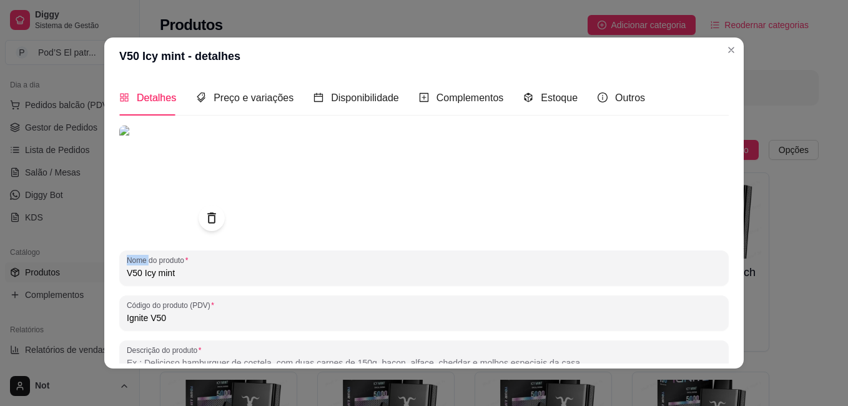
scroll to position [172, 0]
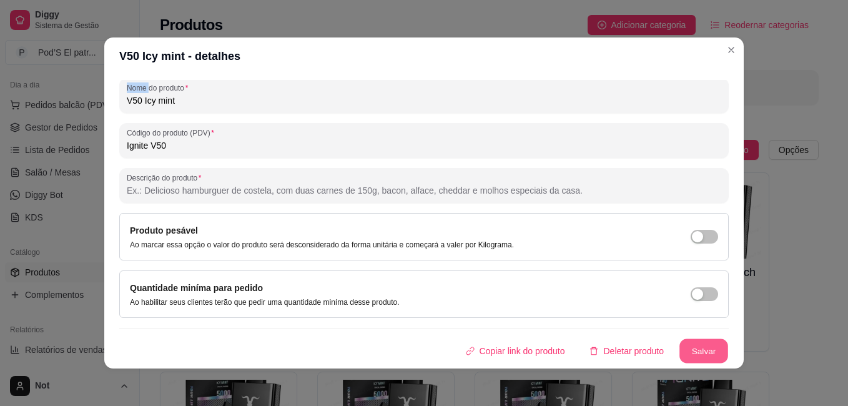
click at [690, 355] on button "Salvar" at bounding box center [704, 351] width 49 height 24
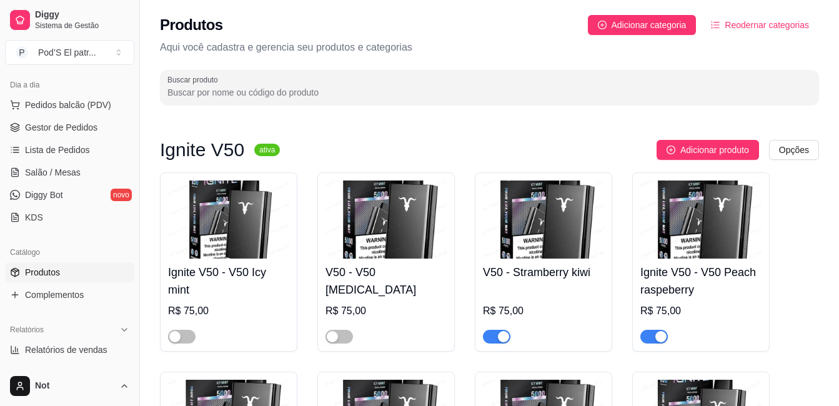
click at [424, 221] on img at bounding box center [385, 220] width 121 height 78
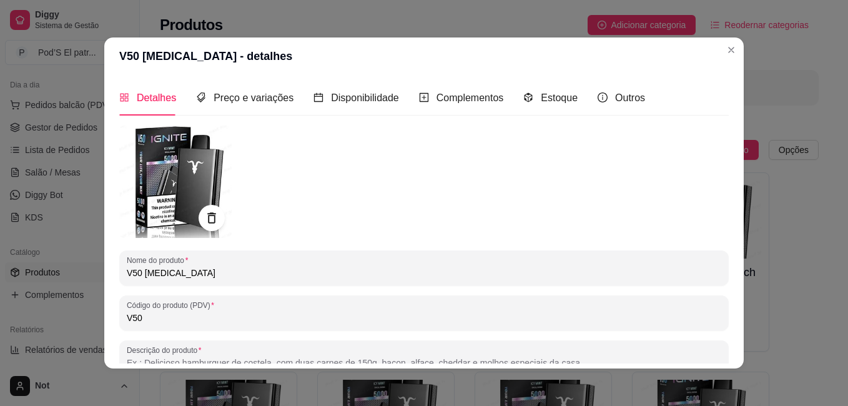
click at [209, 211] on icon at bounding box center [211, 218] width 14 height 14
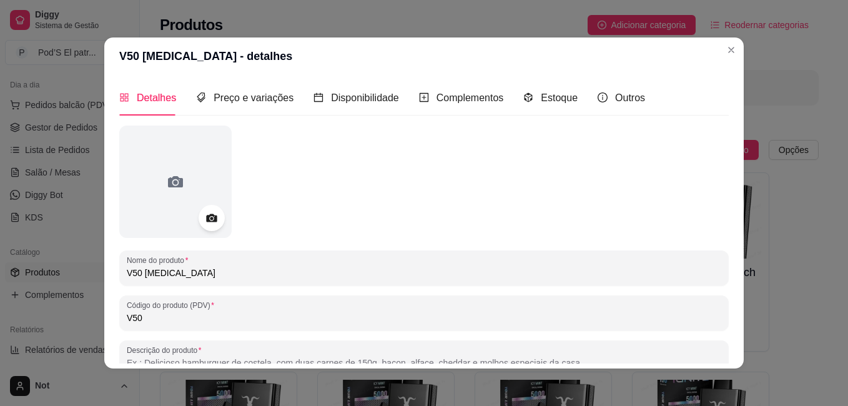
click at [204, 215] on icon at bounding box center [211, 218] width 14 height 14
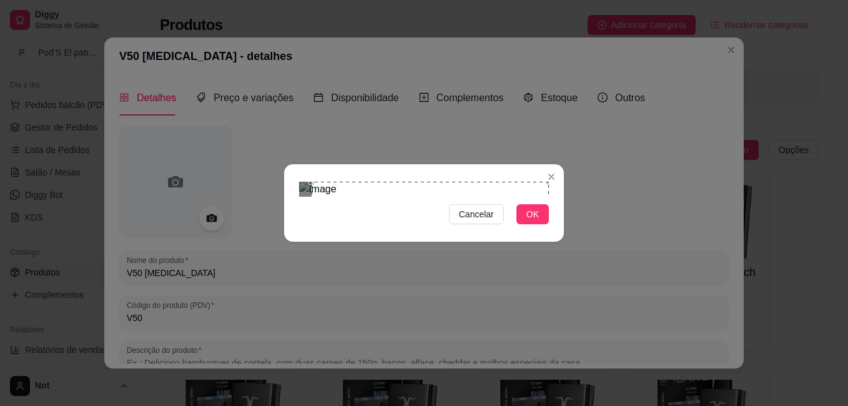
click at [551, 164] on section "Cancelar OK" at bounding box center [424, 202] width 280 height 77
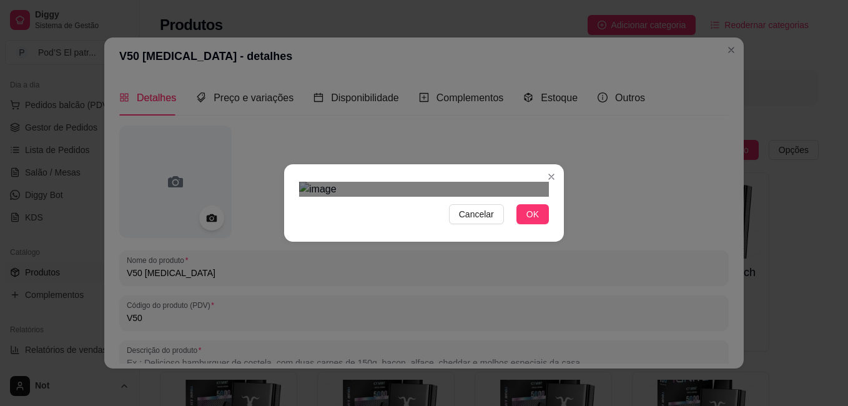
click at [295, 229] on div "Cancelar OK" at bounding box center [424, 203] width 280 height 52
click at [453, 224] on button "Cancelar" at bounding box center [476, 214] width 55 height 20
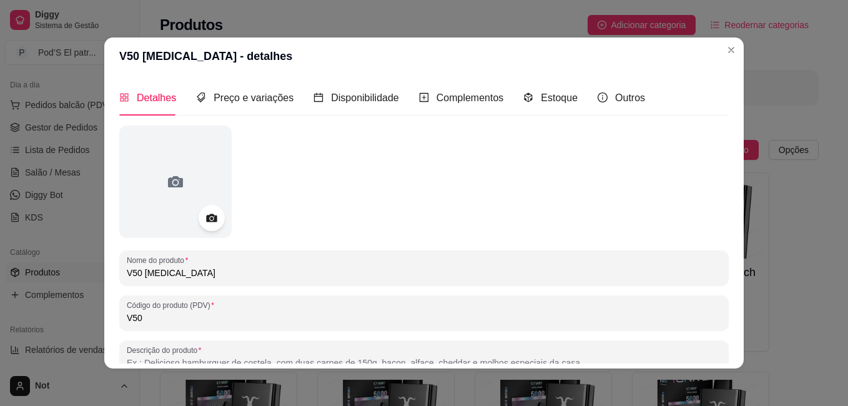
click at [206, 214] on icon at bounding box center [211, 218] width 14 height 14
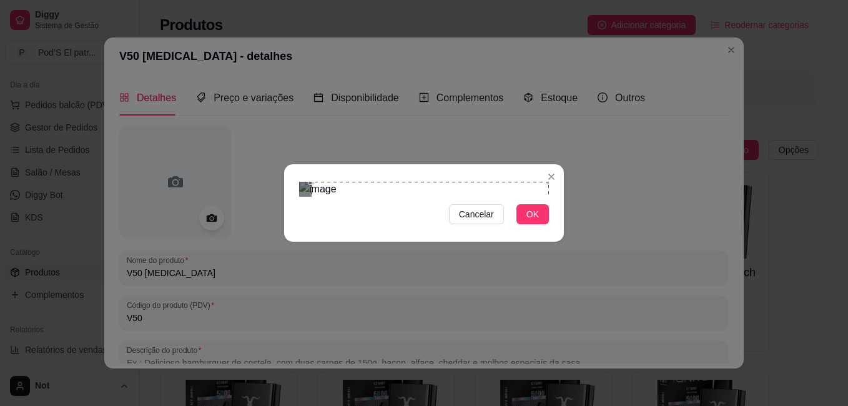
click at [554, 164] on section "Cancelar OK" at bounding box center [424, 202] width 280 height 77
click at [281, 319] on div "Cancelar OK" at bounding box center [424, 203] width 848 height 406
click at [527, 221] on span "OK" at bounding box center [533, 214] width 12 height 14
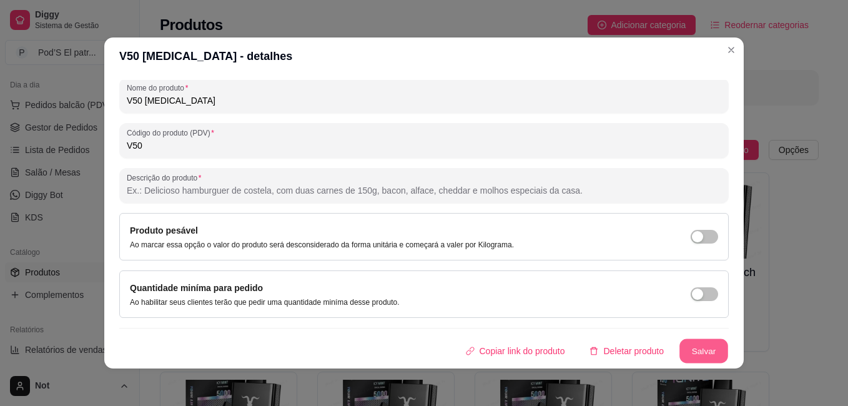
click at [693, 354] on button "Salvar" at bounding box center [704, 351] width 49 height 24
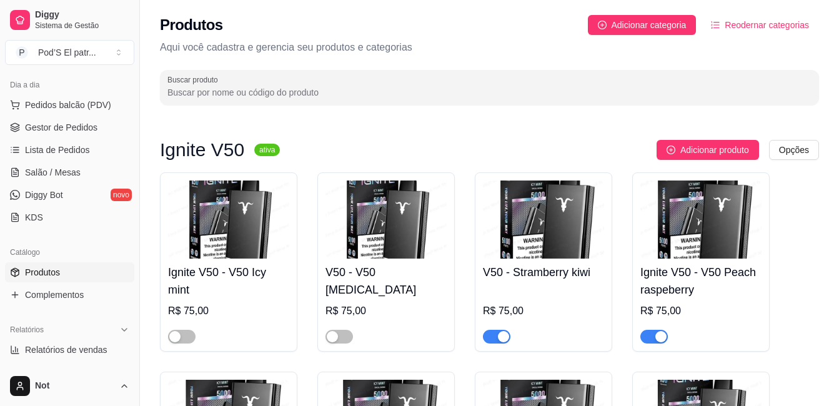
click at [578, 236] on img at bounding box center [543, 220] width 121 height 78
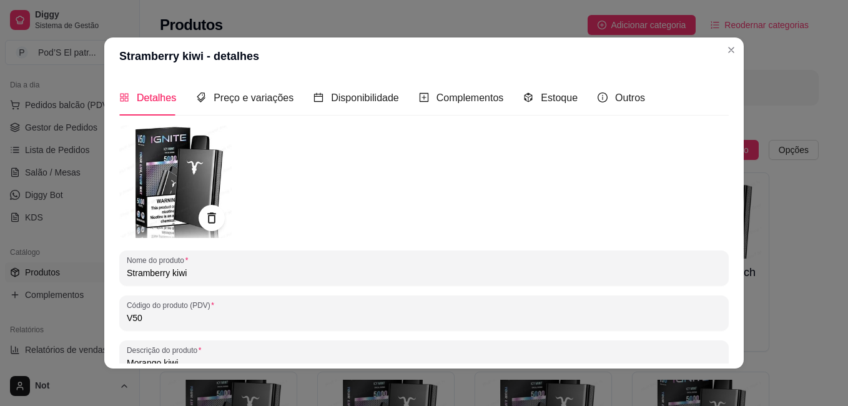
click at [214, 208] on div at bounding box center [212, 218] width 26 height 26
click at [206, 212] on icon at bounding box center [211, 218] width 14 height 14
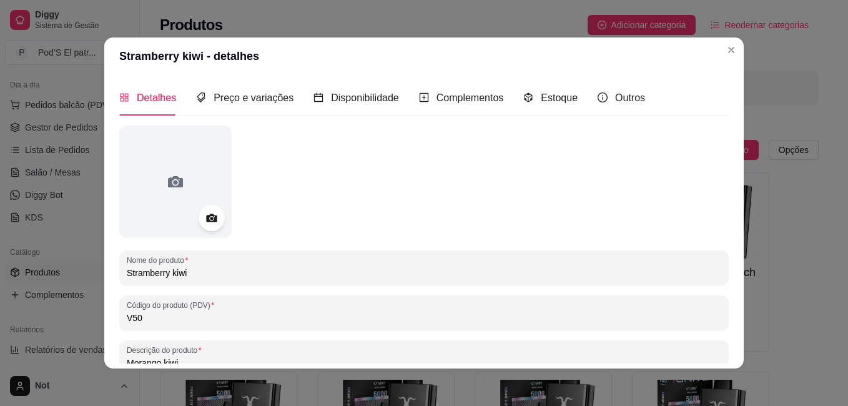
click at [206, 212] on icon at bounding box center [211, 218] width 14 height 14
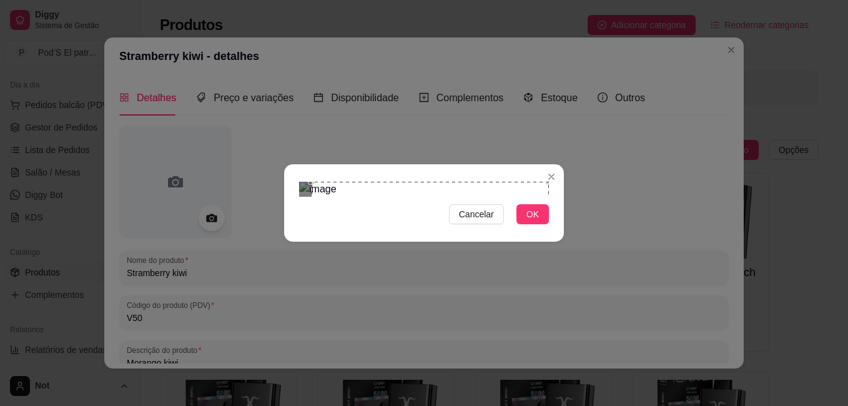
click at [569, 44] on div "Cancelar OK" at bounding box center [424, 203] width 848 height 406
click at [255, 337] on div "Cancelar OK" at bounding box center [424, 203] width 848 height 406
click at [525, 224] on button "OK" at bounding box center [533, 214] width 32 height 20
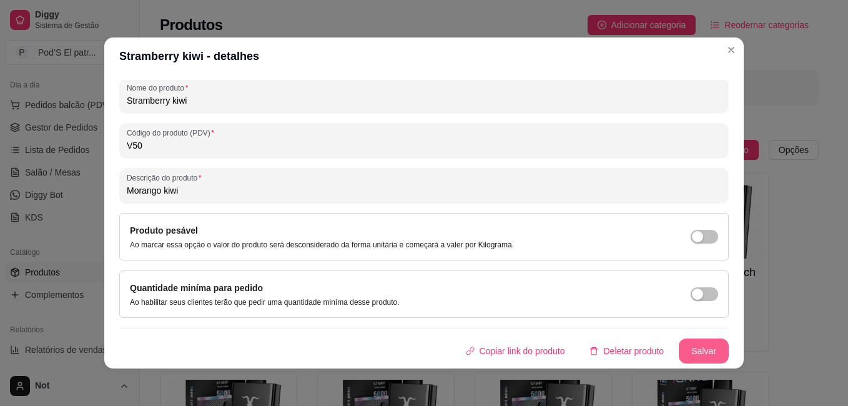
click at [687, 342] on button "Salvar" at bounding box center [704, 351] width 50 height 25
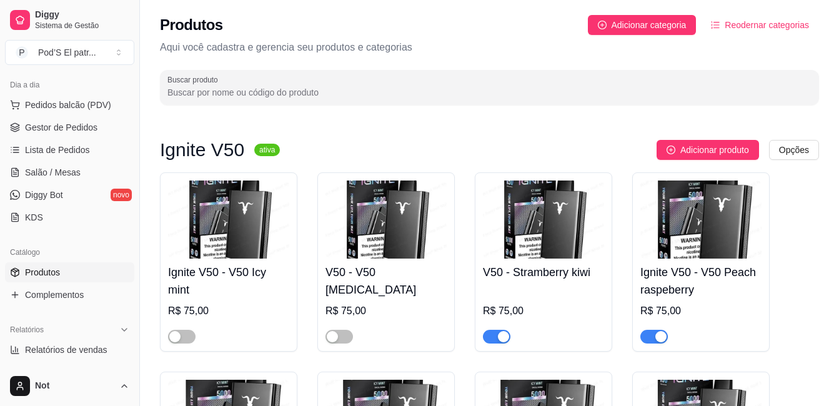
click at [709, 259] on div "Ignite V50 - V50 Peach raspeberry R$ 75,00" at bounding box center [700, 301] width 121 height 85
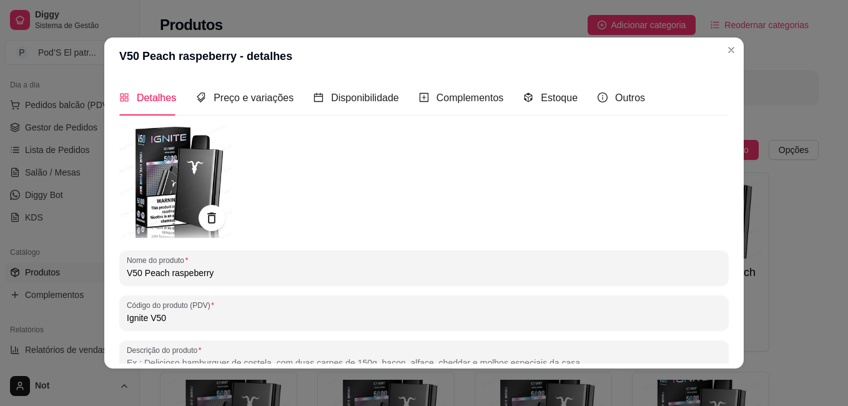
click at [204, 213] on icon at bounding box center [211, 218] width 14 height 14
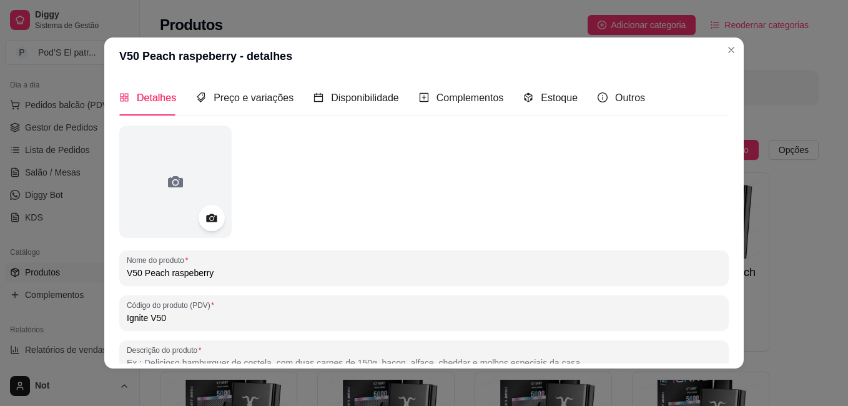
click at [204, 213] on icon at bounding box center [211, 218] width 14 height 14
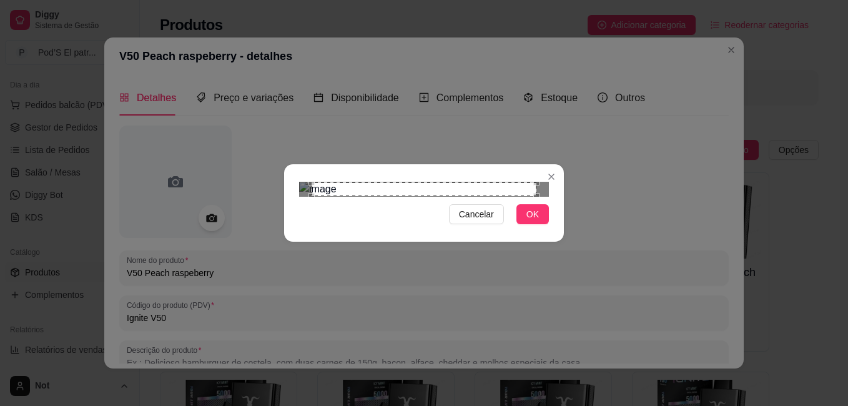
click at [555, 164] on section "Cancelar OK" at bounding box center [424, 202] width 280 height 77
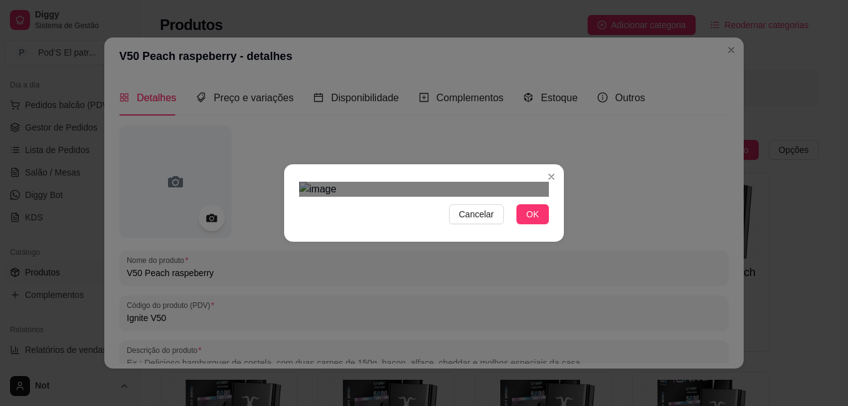
click at [310, 197] on div at bounding box center [424, 189] width 250 height 15
click at [476, 221] on span "Cancelar" at bounding box center [476, 214] width 35 height 14
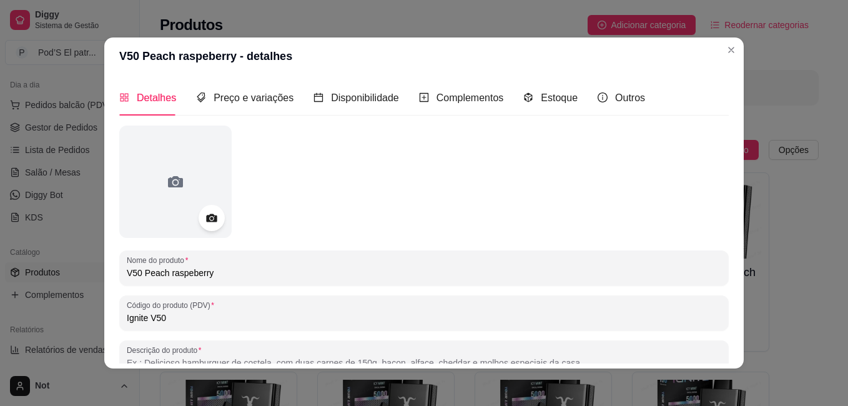
click at [211, 215] on icon at bounding box center [211, 218] width 11 height 8
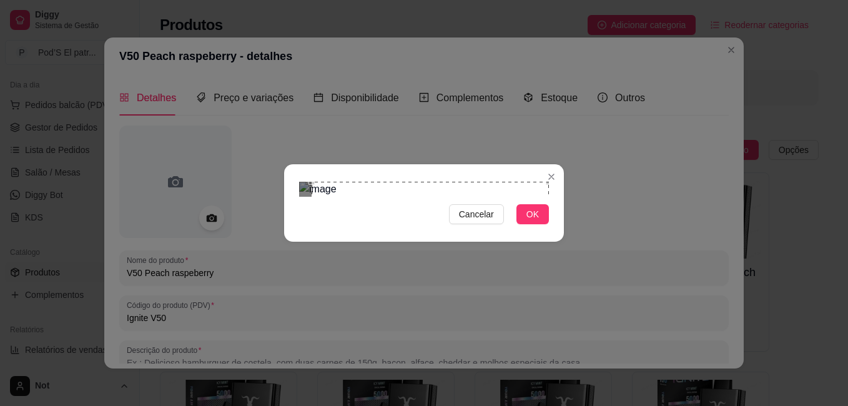
click at [553, 164] on section "Cancelar OK" at bounding box center [424, 202] width 280 height 77
click at [286, 229] on div "Cancelar OK" at bounding box center [424, 203] width 280 height 52
click at [532, 221] on span "OK" at bounding box center [533, 214] width 12 height 14
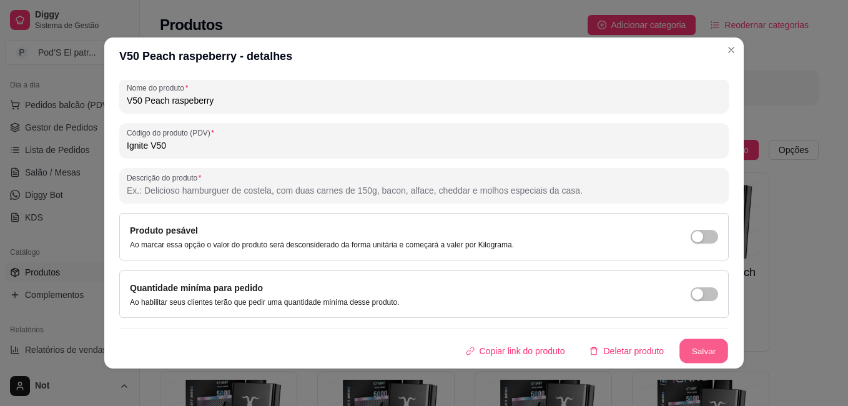
click at [691, 344] on button "Salvar" at bounding box center [704, 351] width 49 height 24
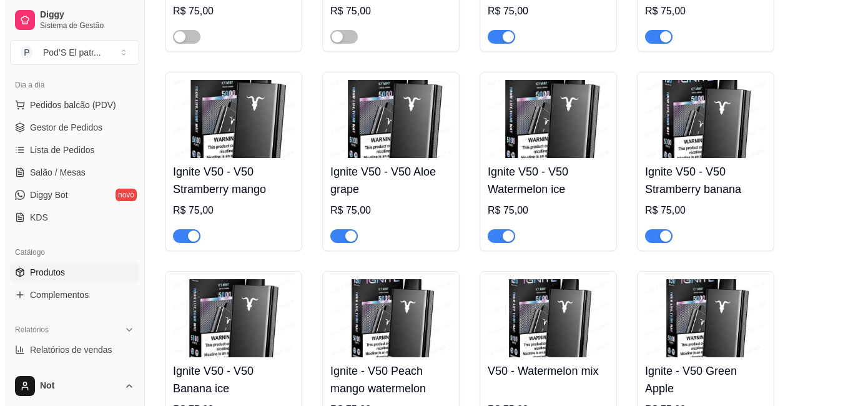
scroll to position [325, 0]
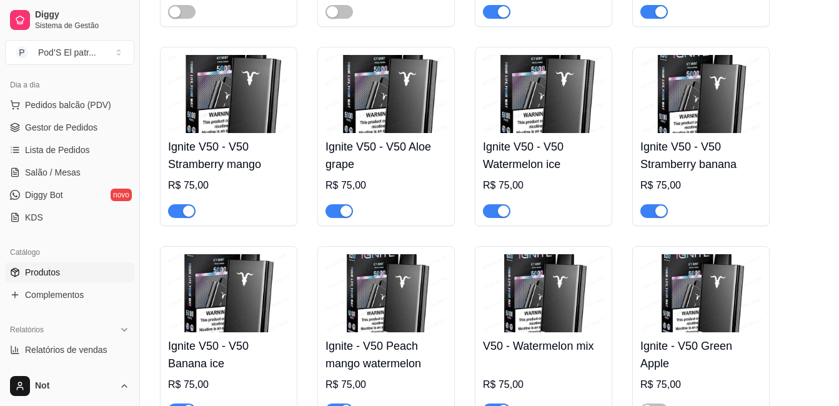
click at [230, 88] on img at bounding box center [228, 94] width 121 height 78
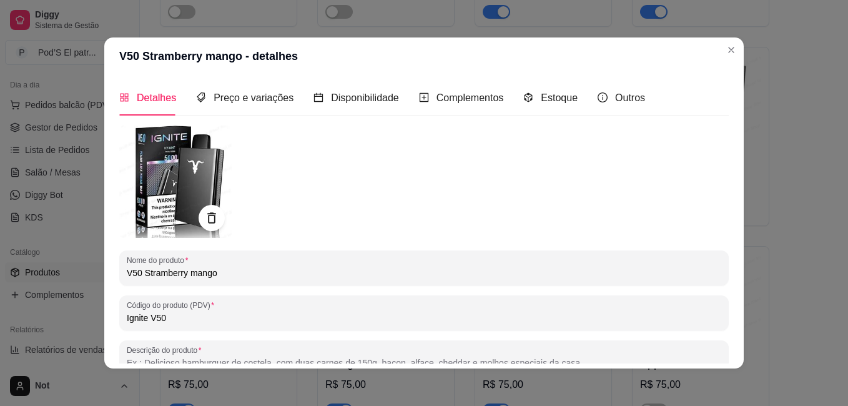
click at [208, 218] on icon at bounding box center [211, 218] width 14 height 14
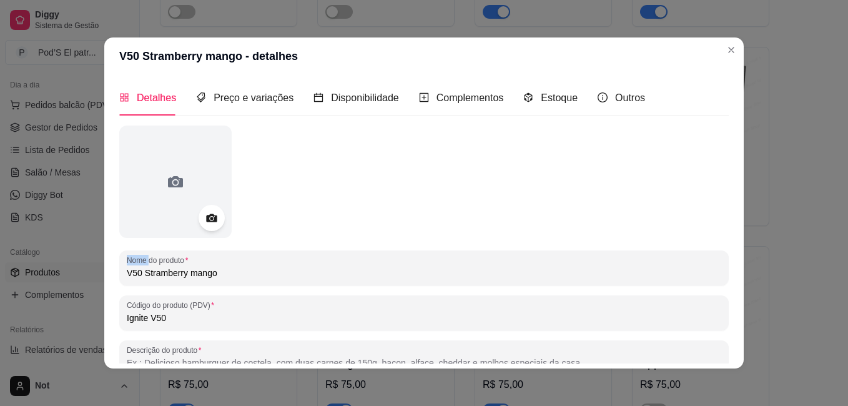
click at [210, 218] on circle at bounding box center [211, 218] width 3 height 3
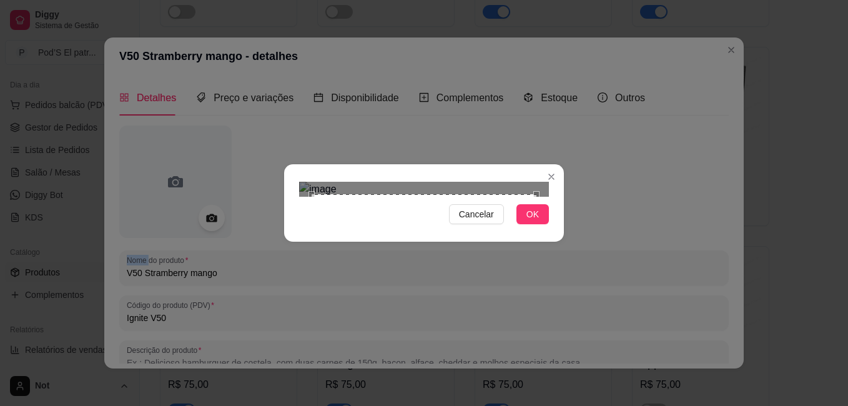
click at [540, 191] on div "Use the arrow keys to move the north east drag handle to change the crop select…" at bounding box center [540, 191] width 0 height 0
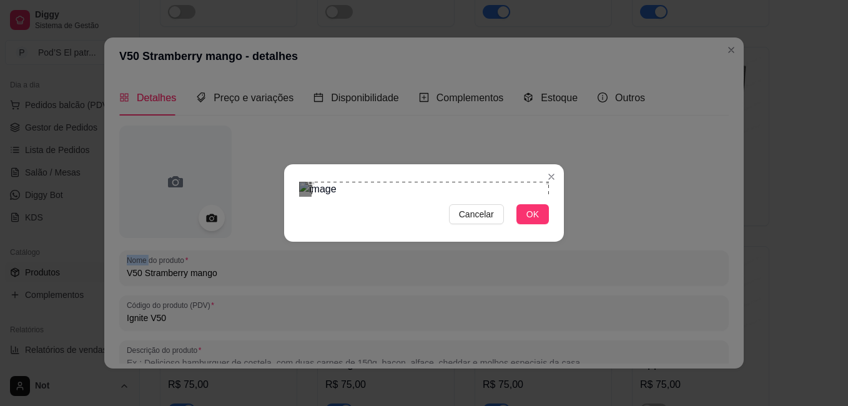
click at [552, 164] on section "Cancelar OK" at bounding box center [424, 202] width 280 height 77
click at [296, 229] on div "Cancelar OK" at bounding box center [424, 203] width 280 height 52
click at [528, 221] on span "OK" at bounding box center [533, 214] width 12 height 14
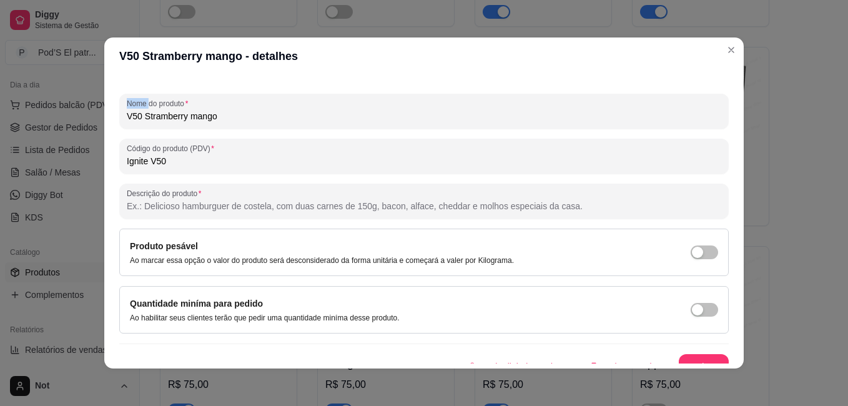
scroll to position [172, 0]
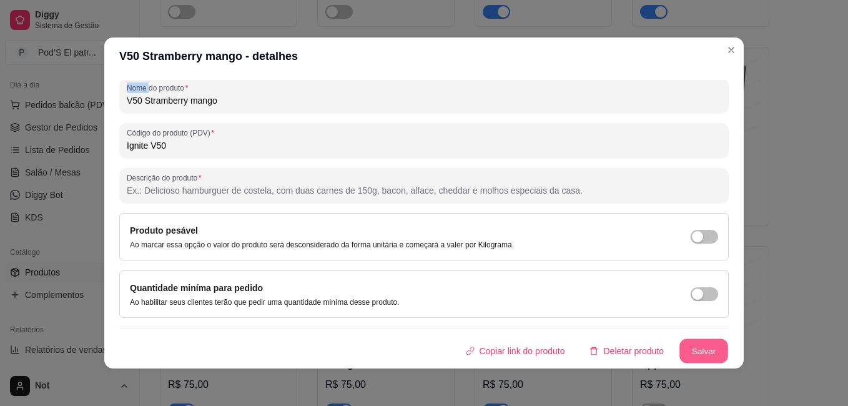
click at [697, 345] on button "Salvar" at bounding box center [704, 351] width 49 height 24
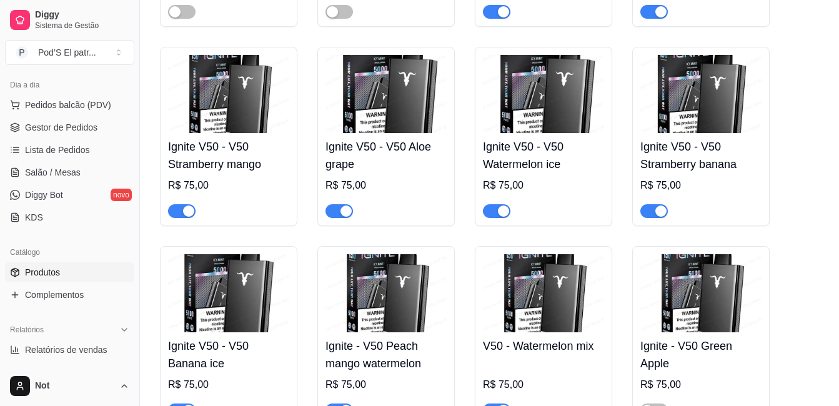
click at [408, 101] on img at bounding box center [385, 94] width 121 height 78
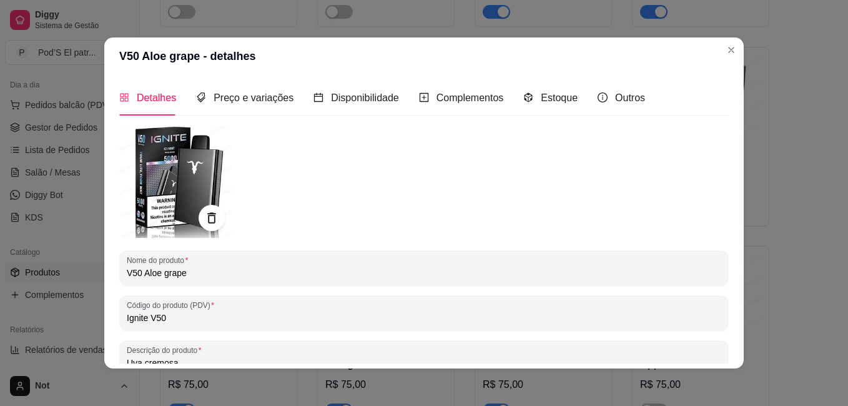
click at [209, 214] on icon at bounding box center [211, 217] width 8 height 11
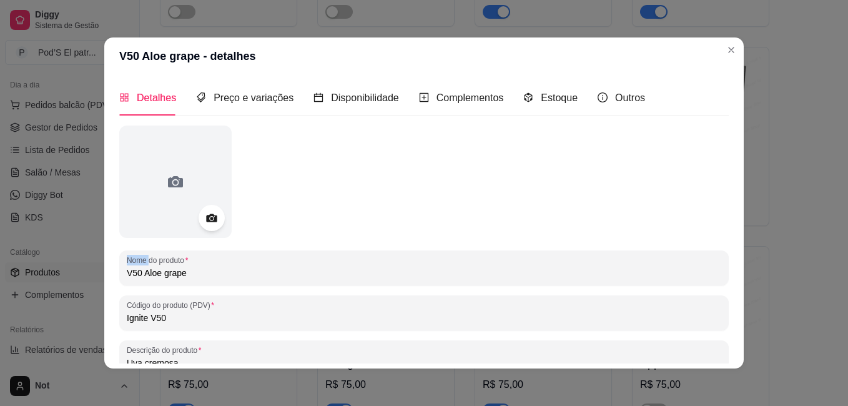
click at [209, 214] on icon at bounding box center [211, 218] width 14 height 14
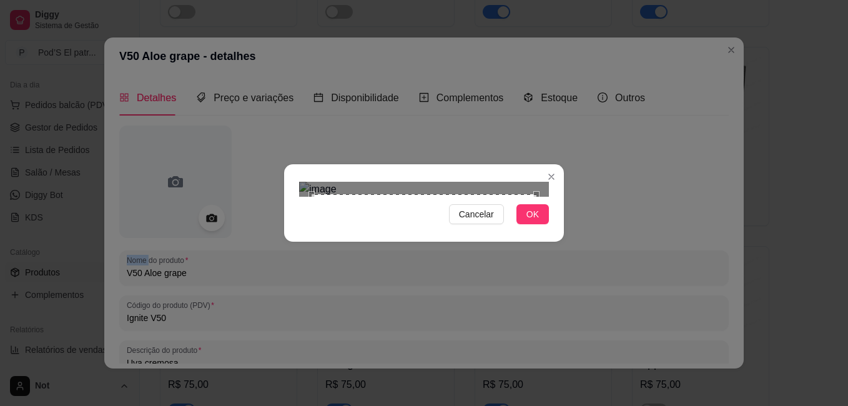
click at [540, 191] on div "Use the arrow keys to move the north east drag handle to change the crop select…" at bounding box center [540, 191] width 0 height 0
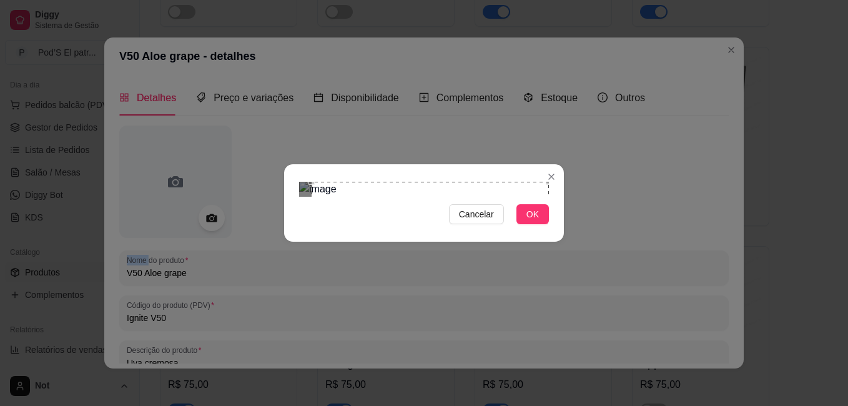
click at [549, 164] on section "Cancelar OK" at bounding box center [424, 202] width 280 height 77
click at [289, 229] on div "Cancelar OK" at bounding box center [424, 203] width 280 height 52
click at [528, 221] on span "OK" at bounding box center [533, 214] width 12 height 14
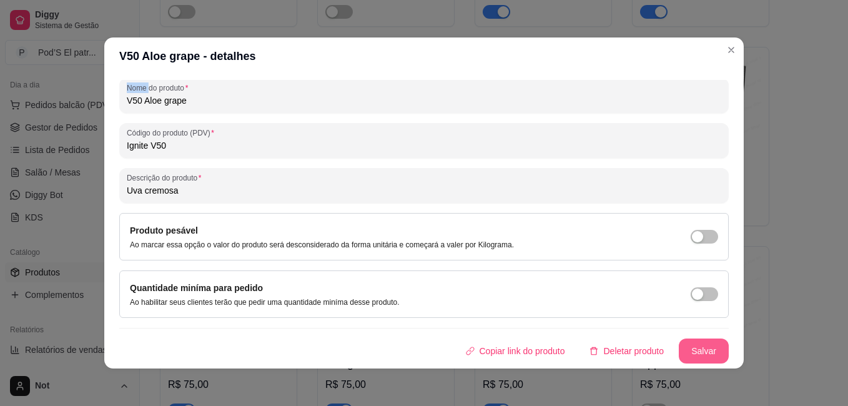
click at [693, 347] on button "Salvar" at bounding box center [704, 351] width 50 height 25
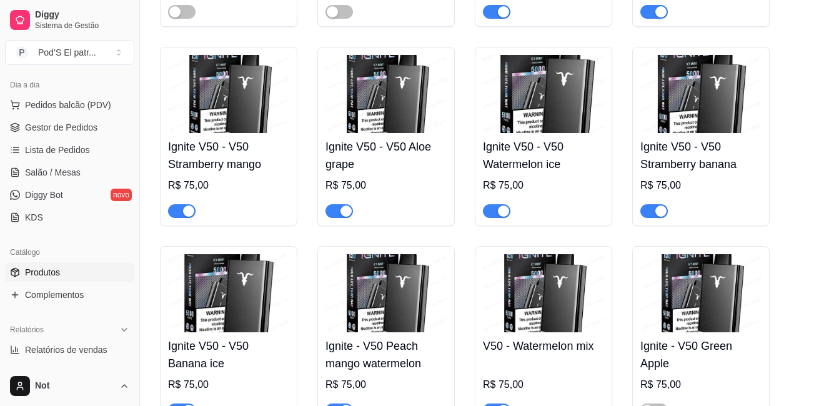
click at [547, 123] on img at bounding box center [543, 94] width 121 height 78
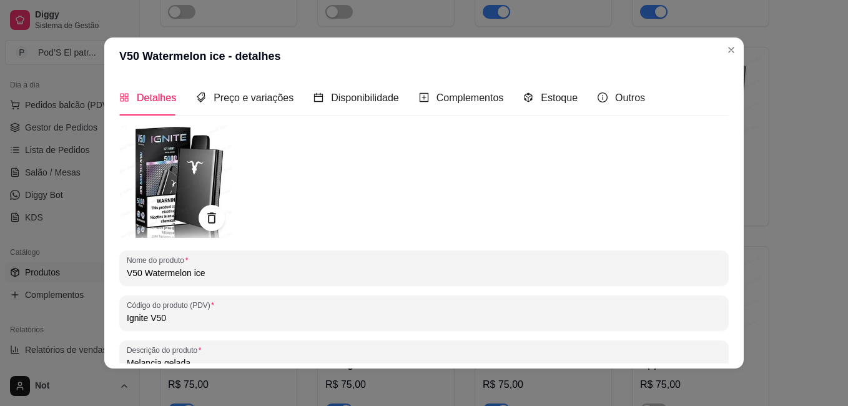
click at [199, 217] on div at bounding box center [212, 218] width 26 height 26
click at [204, 216] on icon at bounding box center [211, 218] width 14 height 14
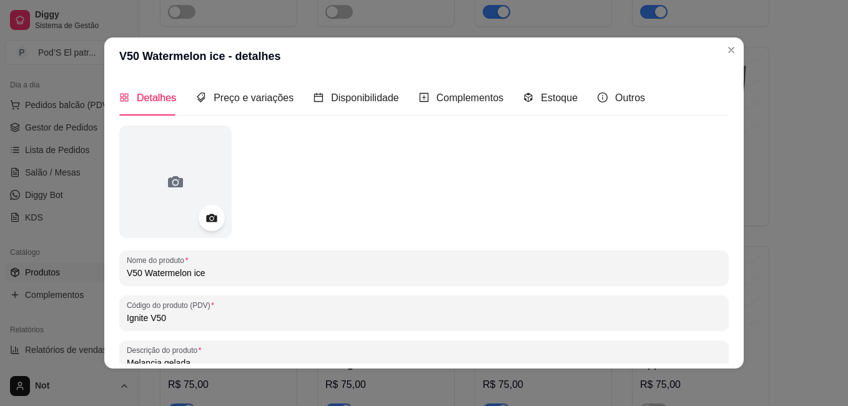
click at [204, 216] on icon at bounding box center [211, 218] width 14 height 14
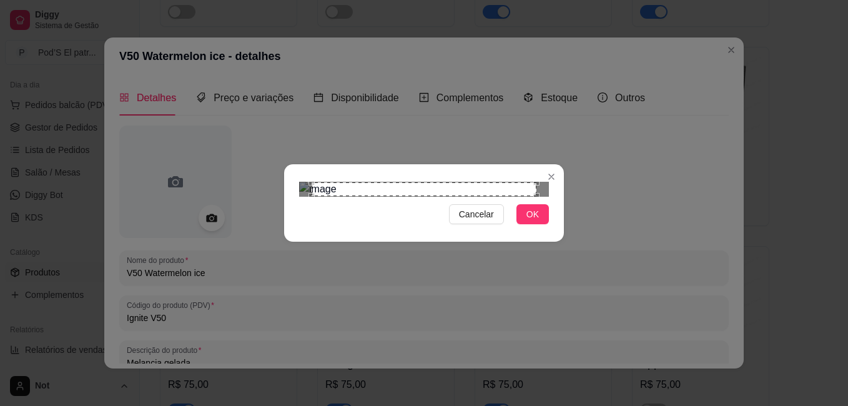
click at [564, 54] on div "Cancelar OK" at bounding box center [424, 203] width 848 height 406
click at [282, 325] on div "Cancelar OK" at bounding box center [424, 203] width 848 height 406
click at [537, 221] on span "OK" at bounding box center [533, 214] width 12 height 14
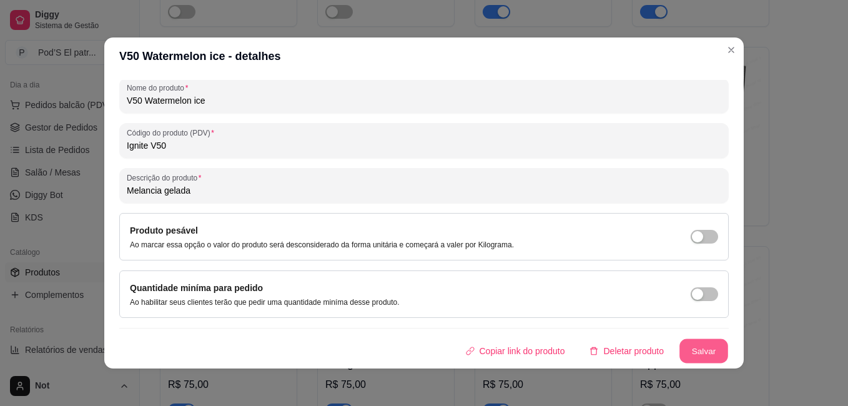
click at [700, 354] on button "Salvar" at bounding box center [704, 351] width 49 height 24
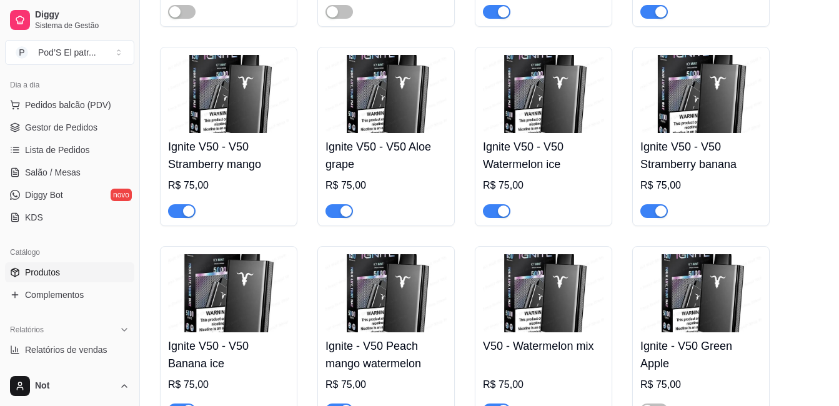
click at [663, 118] on img at bounding box center [700, 94] width 121 height 78
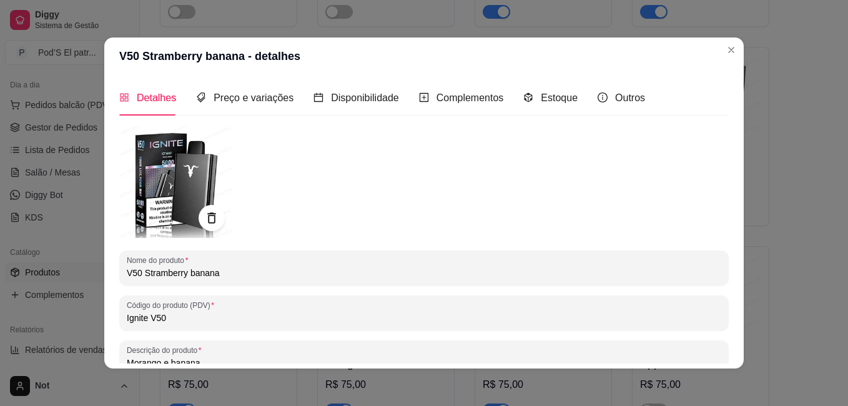
click at [204, 214] on icon at bounding box center [211, 218] width 14 height 14
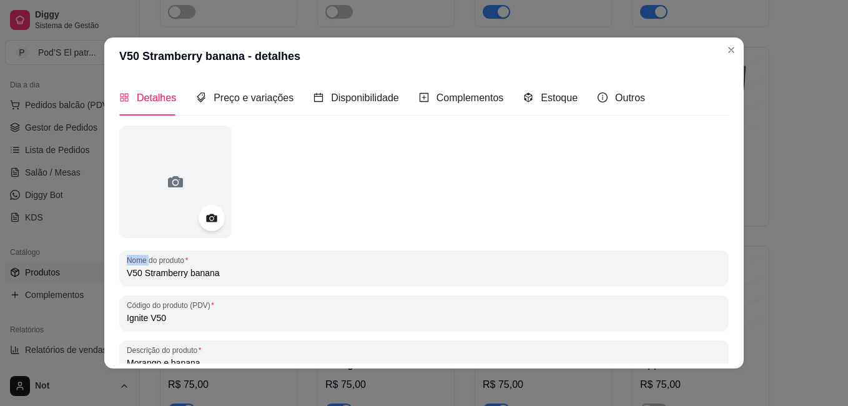
click at [204, 214] on icon at bounding box center [211, 218] width 14 height 14
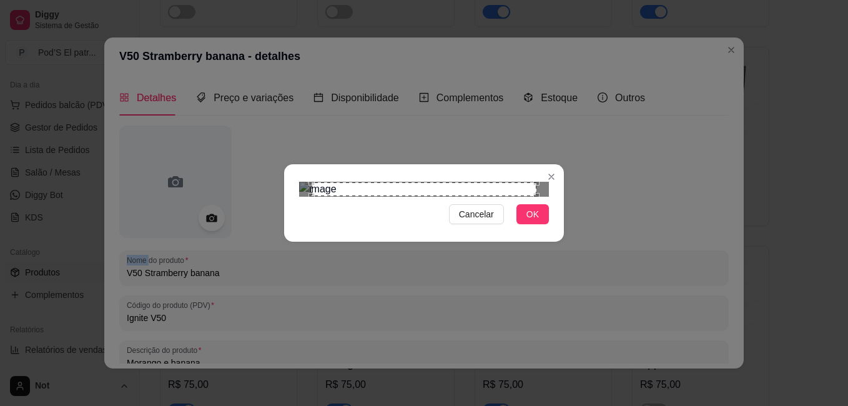
click at [533, 182] on img at bounding box center [424, 189] width 250 height 15
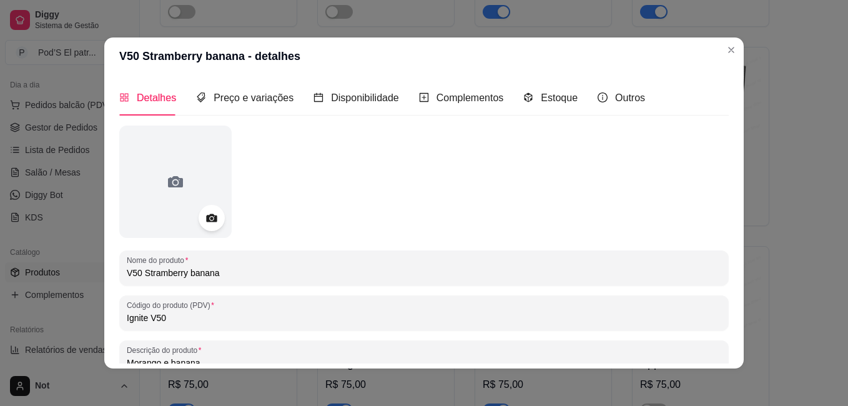
click at [211, 221] on icon at bounding box center [211, 218] width 11 height 8
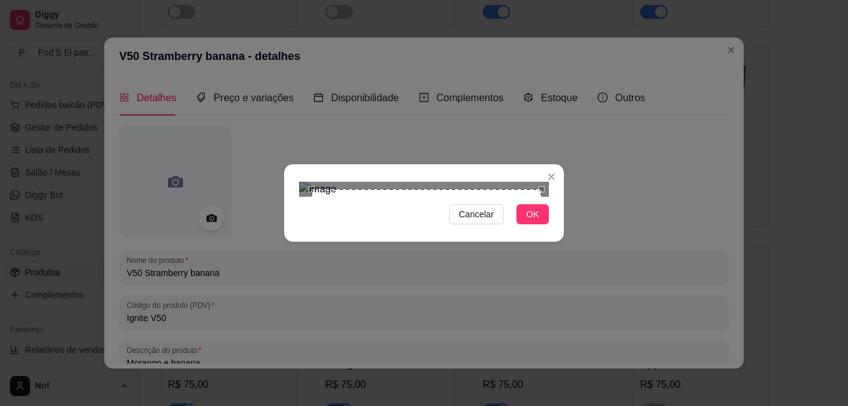
click at [555, 164] on section "Cancelar OK" at bounding box center [424, 202] width 280 height 77
click at [295, 229] on div "Cancelar OK" at bounding box center [424, 203] width 280 height 52
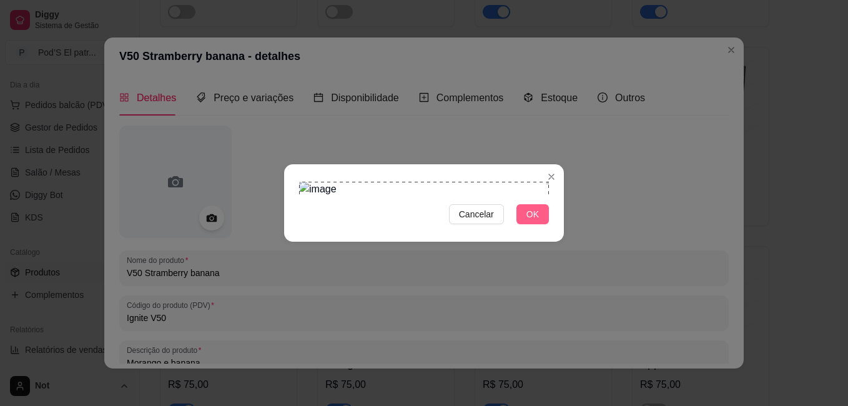
click at [532, 221] on span "OK" at bounding box center [533, 214] width 12 height 14
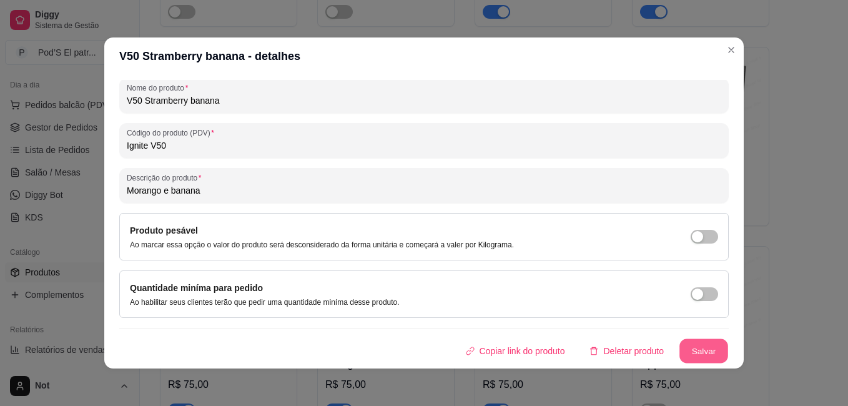
click at [700, 350] on button "Salvar" at bounding box center [704, 351] width 49 height 24
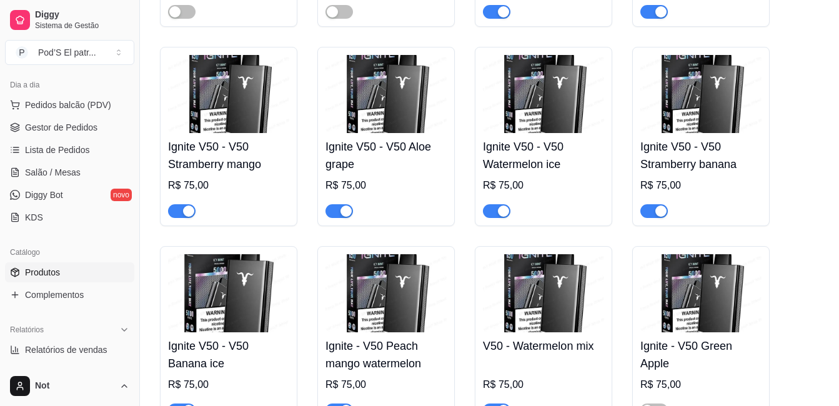
click at [239, 275] on img at bounding box center [228, 293] width 121 height 78
click at [239, 275] on input "V50 Banana ice" at bounding box center [419, 275] width 609 height 12
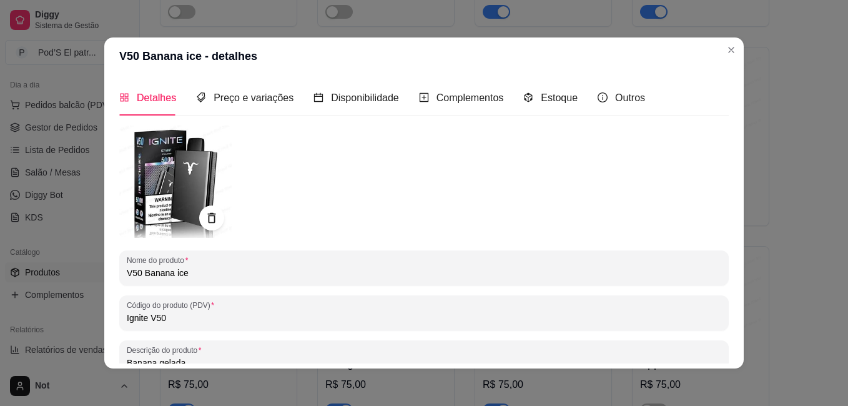
click at [234, 237] on div at bounding box center [424, 182] width 610 height 112
click at [207, 220] on icon at bounding box center [211, 218] width 14 height 14
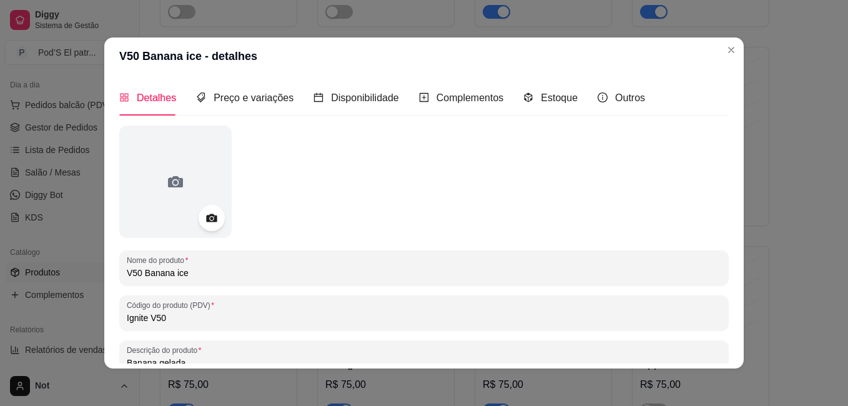
click at [207, 220] on icon at bounding box center [211, 218] width 14 height 14
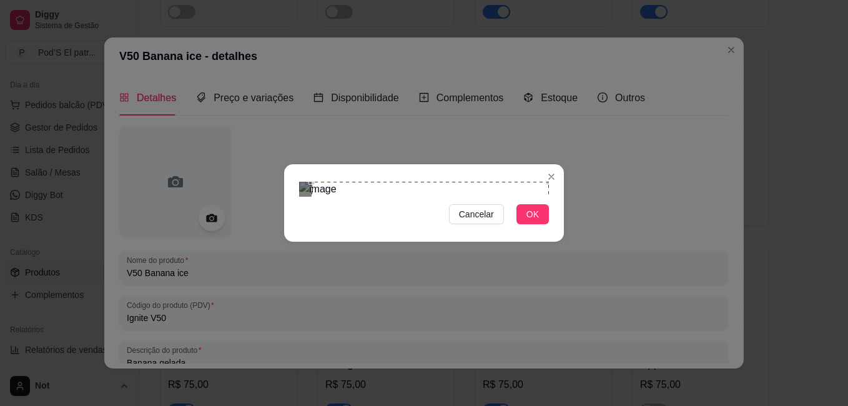
click at [557, 164] on section "Cancelar OK" at bounding box center [424, 202] width 280 height 77
click at [282, 329] on div "Cancelar OK" at bounding box center [424, 203] width 848 height 406
click at [544, 224] on button "OK" at bounding box center [533, 214] width 32 height 20
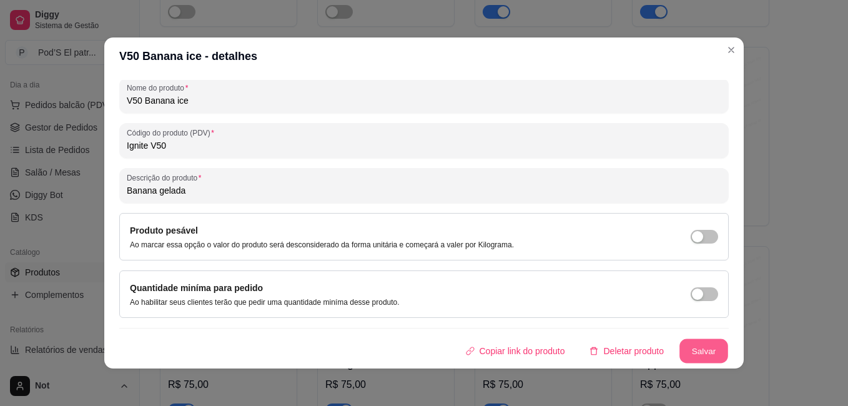
click at [686, 351] on button "Salvar" at bounding box center [704, 351] width 49 height 24
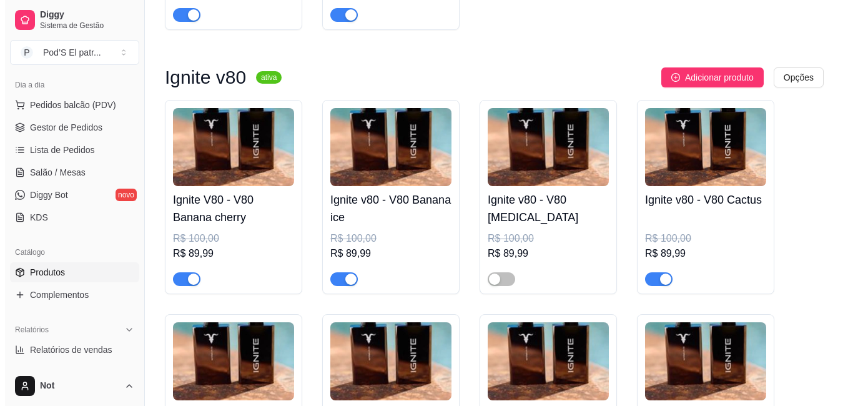
scroll to position [878, 0]
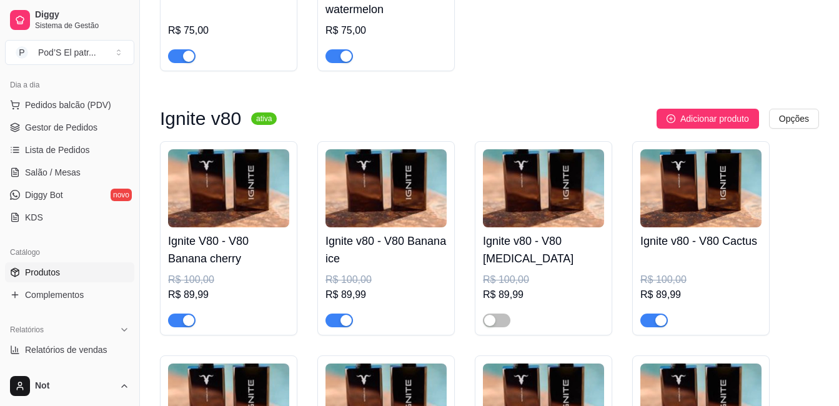
click at [252, 166] on img at bounding box center [228, 188] width 121 height 78
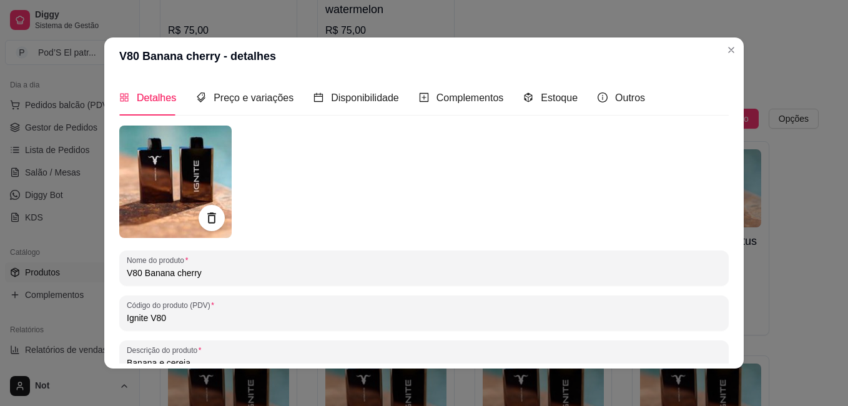
click at [206, 222] on icon at bounding box center [211, 218] width 14 height 14
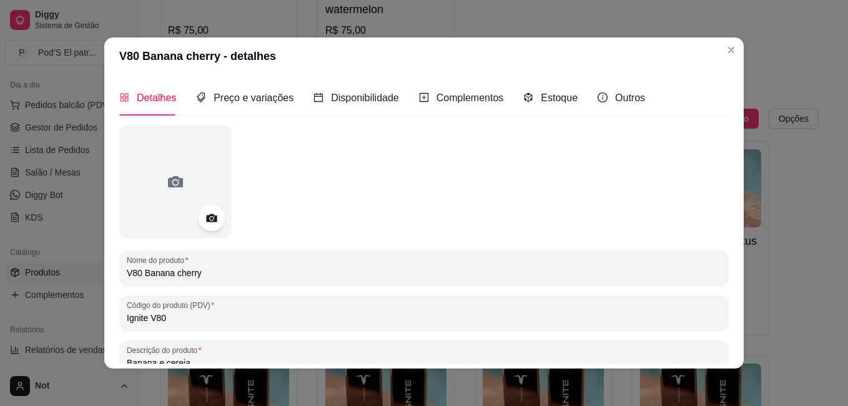
click at [206, 219] on icon at bounding box center [211, 218] width 14 height 14
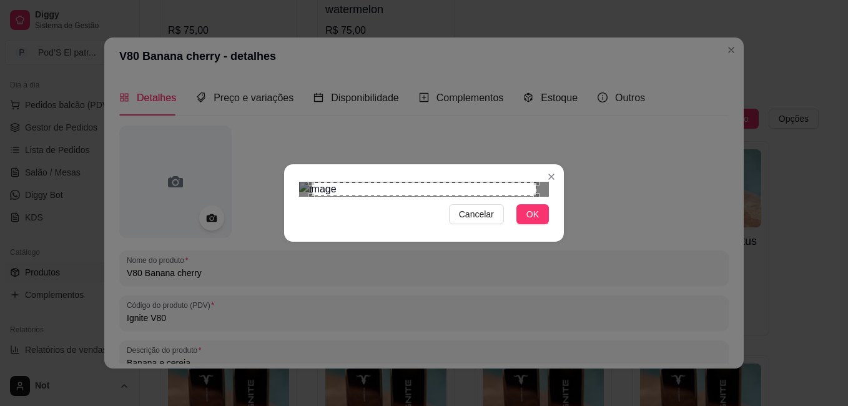
click at [551, 164] on section "Cancelar OK" at bounding box center [424, 202] width 280 height 77
click at [287, 229] on div "Cancelar OK" at bounding box center [424, 203] width 280 height 52
click at [543, 224] on button "OK" at bounding box center [533, 214] width 32 height 20
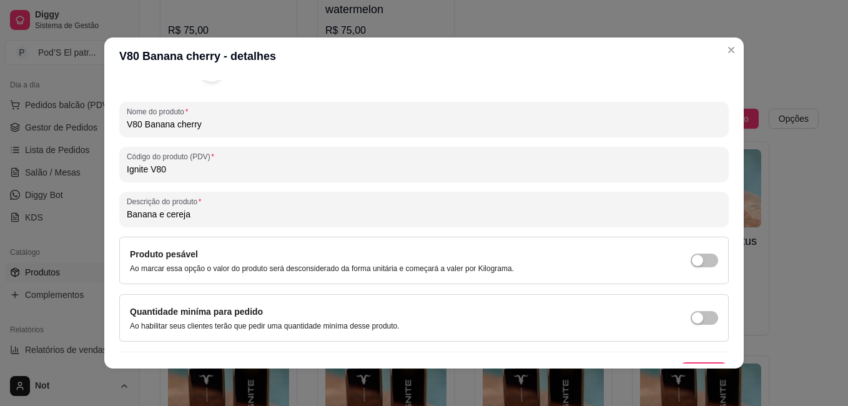
scroll to position [172, 0]
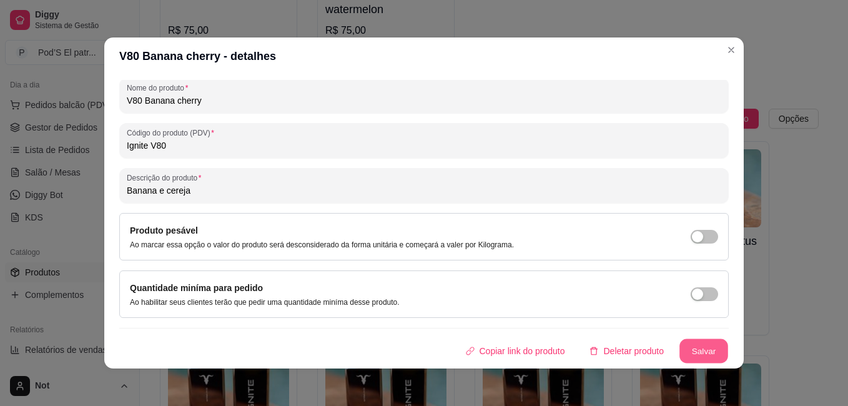
click at [700, 345] on button "Salvar" at bounding box center [704, 351] width 49 height 24
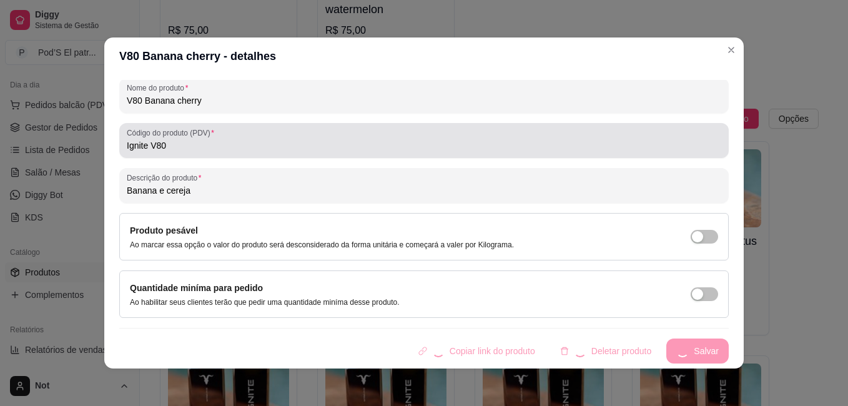
type input "Banana e cereja"
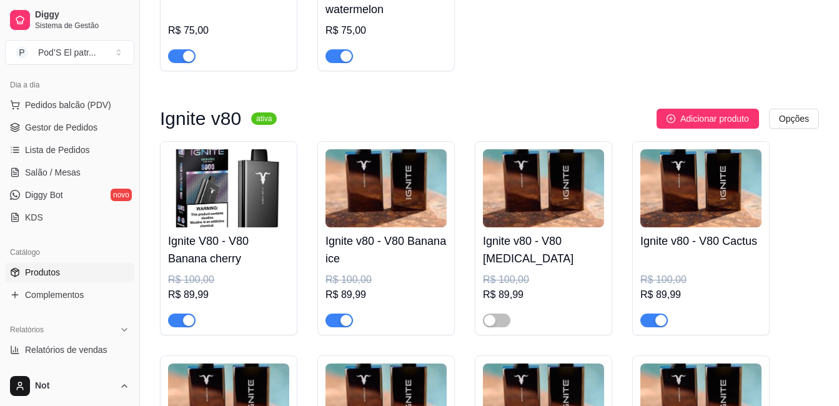
click at [375, 199] on img at bounding box center [385, 188] width 121 height 78
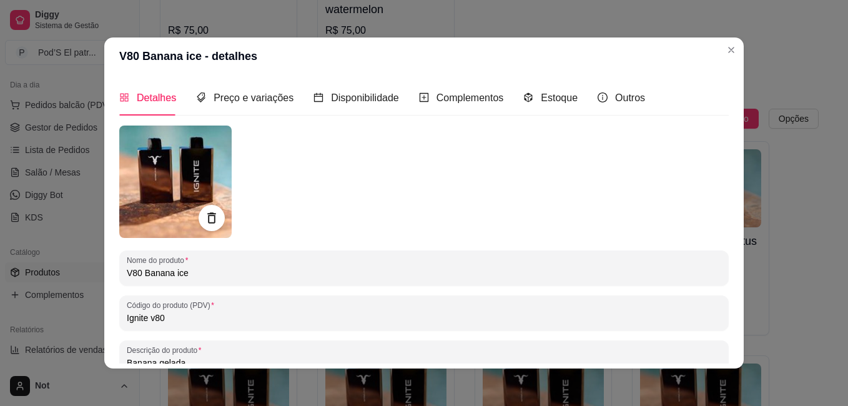
click at [204, 224] on icon at bounding box center [211, 218] width 14 height 14
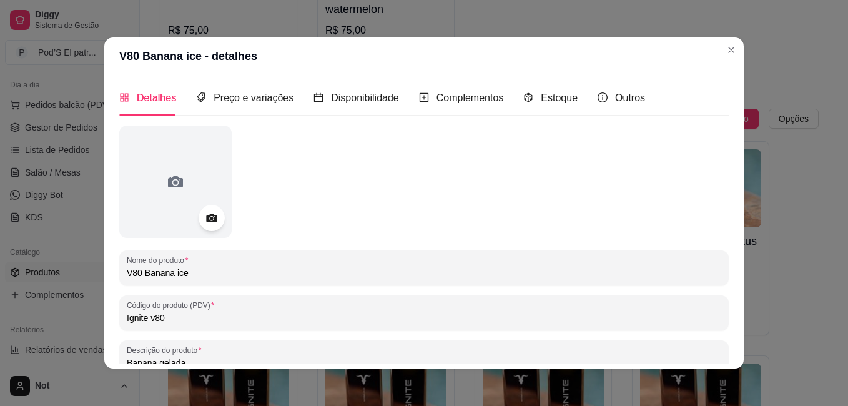
click at [204, 224] on icon at bounding box center [211, 218] width 14 height 14
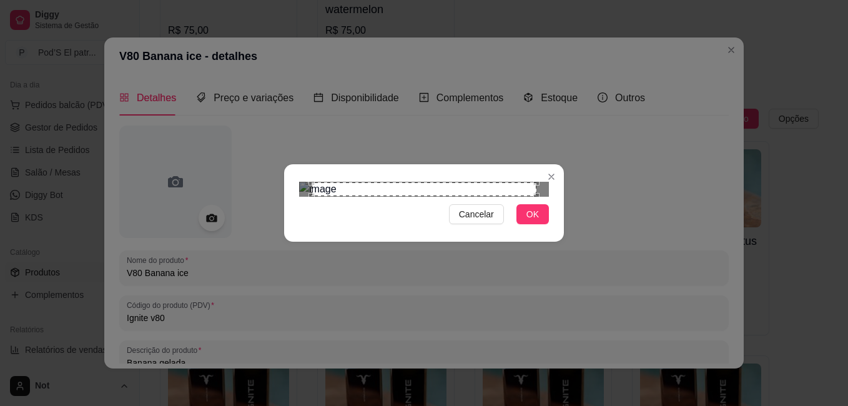
click at [540, 179] on div "Use the arrow keys to move the north east drag handle to change the crop select…" at bounding box center [540, 179] width 0 height 0
click at [547, 164] on section "Cancelar OK" at bounding box center [424, 202] width 280 height 77
click at [287, 229] on div "Cancelar OK" at bounding box center [424, 203] width 280 height 52
click at [559, 164] on section "Cancelar OK" at bounding box center [424, 202] width 280 height 77
click at [527, 224] on button "OK" at bounding box center [533, 214] width 32 height 20
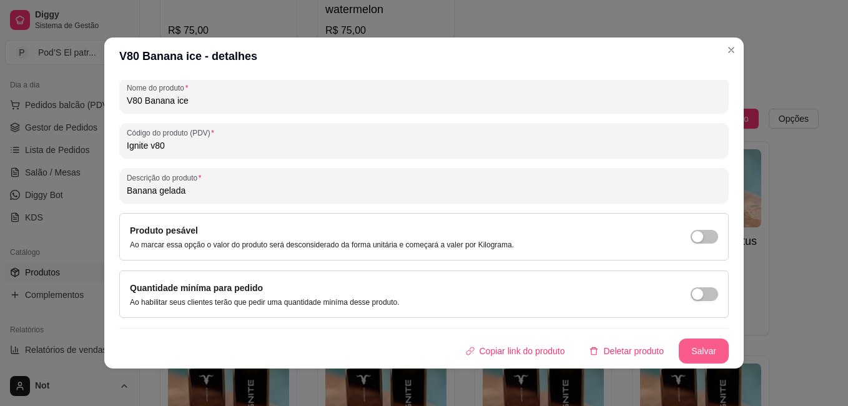
click at [693, 345] on button "Salvar" at bounding box center [704, 351] width 50 height 25
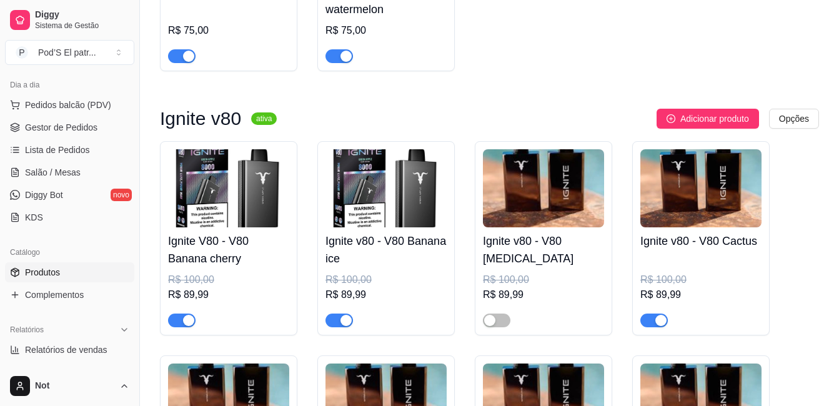
click at [540, 202] on img at bounding box center [543, 188] width 121 height 78
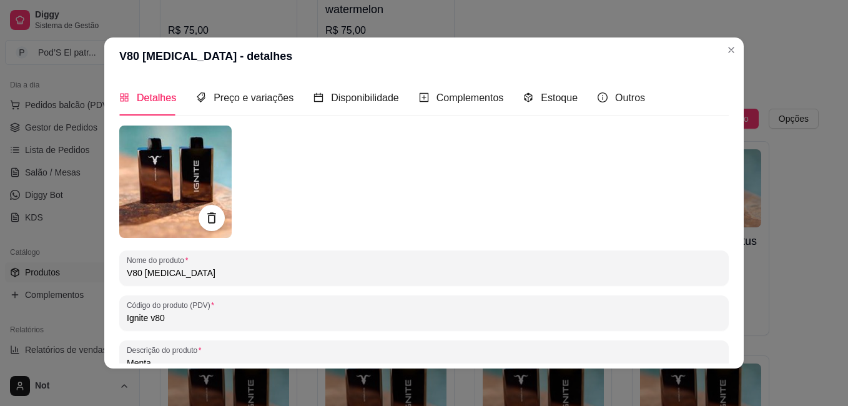
click at [210, 215] on icon at bounding box center [211, 217] width 8 height 11
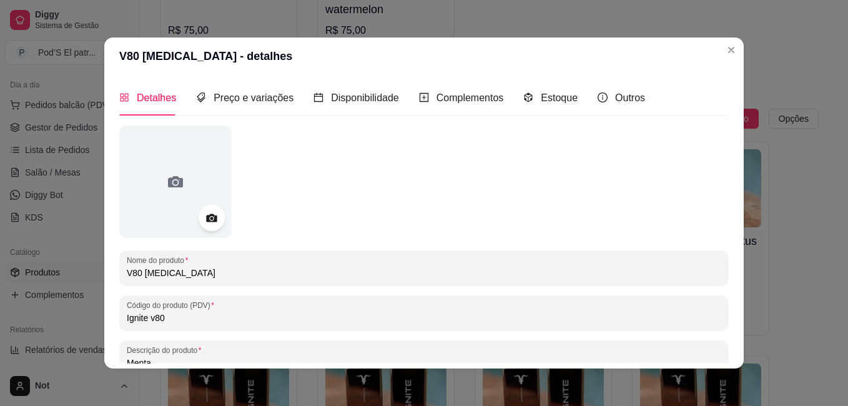
click at [210, 215] on icon at bounding box center [211, 218] width 11 height 8
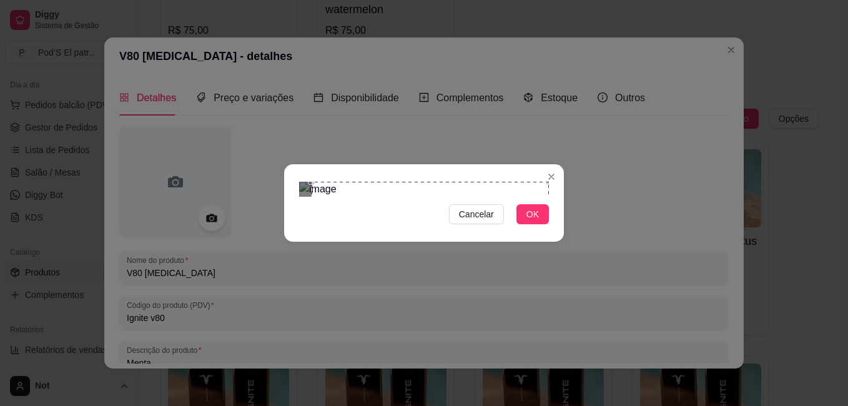
click at [562, 164] on section "Cancelar OK" at bounding box center [424, 202] width 280 height 77
click at [261, 333] on div "Cancelar OK" at bounding box center [424, 203] width 848 height 406
click at [535, 221] on span "OK" at bounding box center [533, 214] width 12 height 14
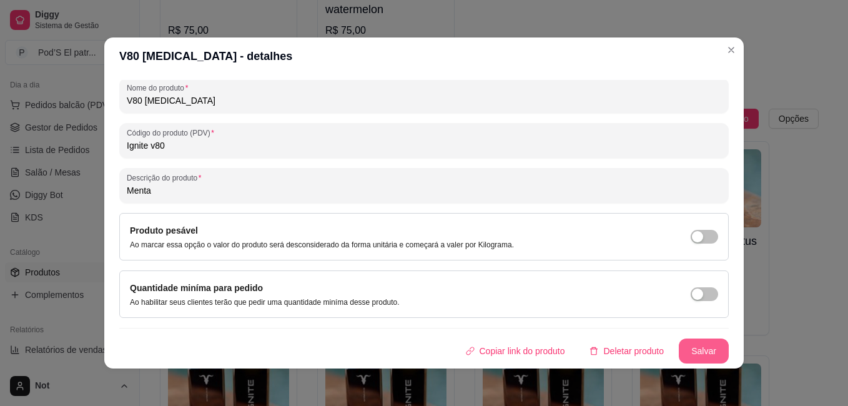
click at [688, 354] on button "Salvar" at bounding box center [704, 351] width 50 height 25
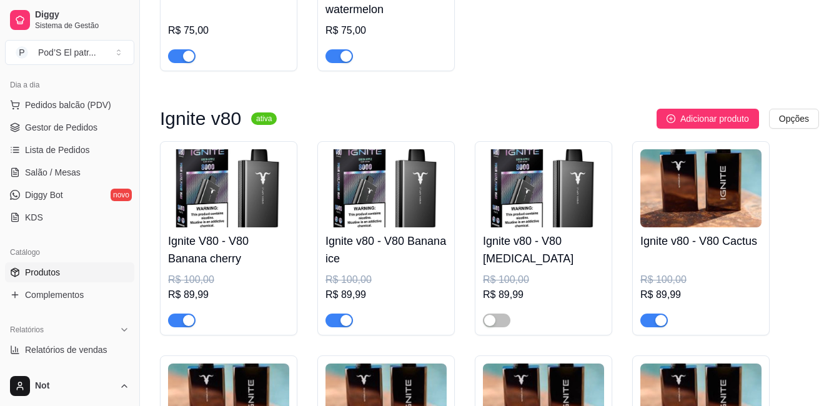
click at [688, 186] on img at bounding box center [700, 188] width 121 height 78
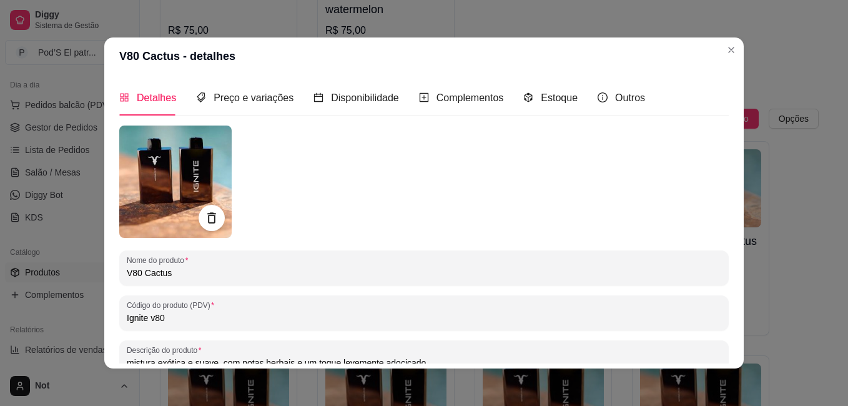
click at [217, 212] on div at bounding box center [212, 218] width 26 height 26
click at [208, 214] on icon at bounding box center [211, 217] width 8 height 11
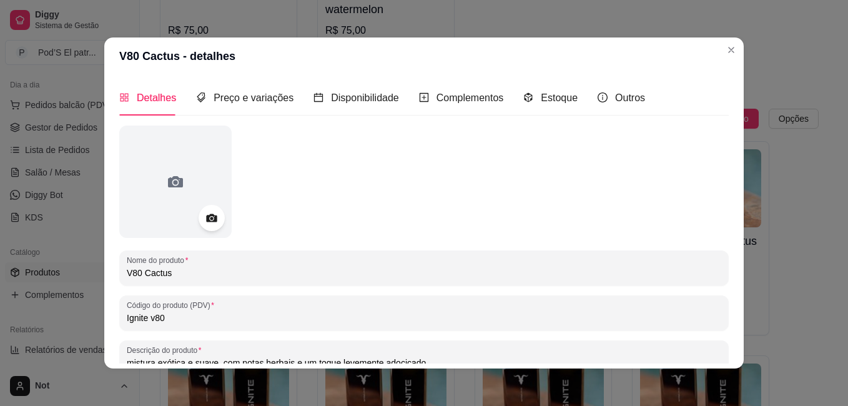
click at [208, 214] on icon at bounding box center [211, 218] width 14 height 14
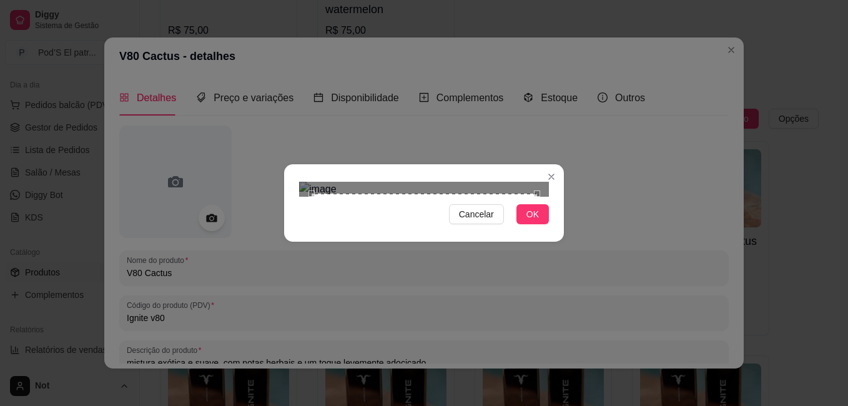
click at [560, 164] on section "Cancelar OK" at bounding box center [424, 202] width 280 height 77
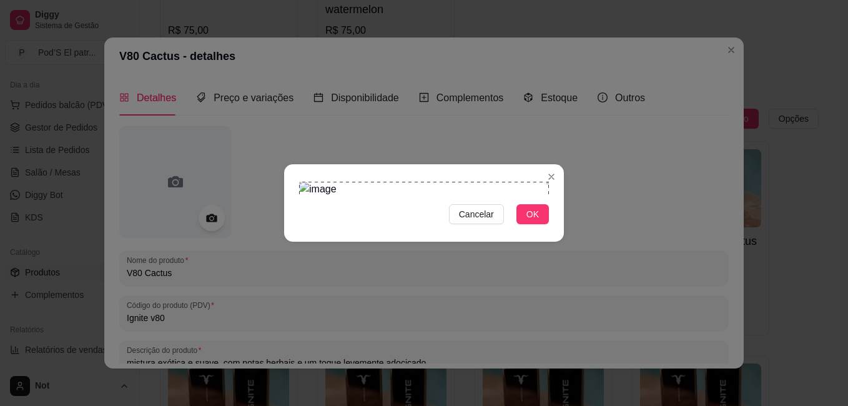
click at [292, 229] on div "Cancelar OK" at bounding box center [424, 203] width 280 height 52
click at [529, 221] on span "OK" at bounding box center [533, 214] width 12 height 14
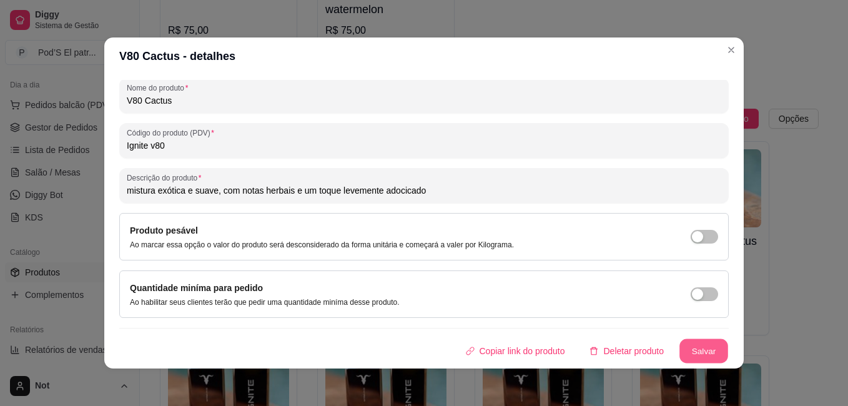
click at [690, 347] on button "Salvar" at bounding box center [704, 351] width 49 height 24
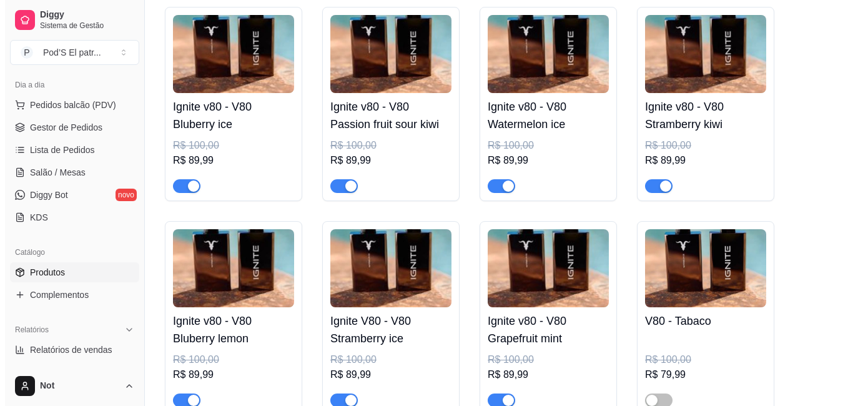
scroll to position [1228, 0]
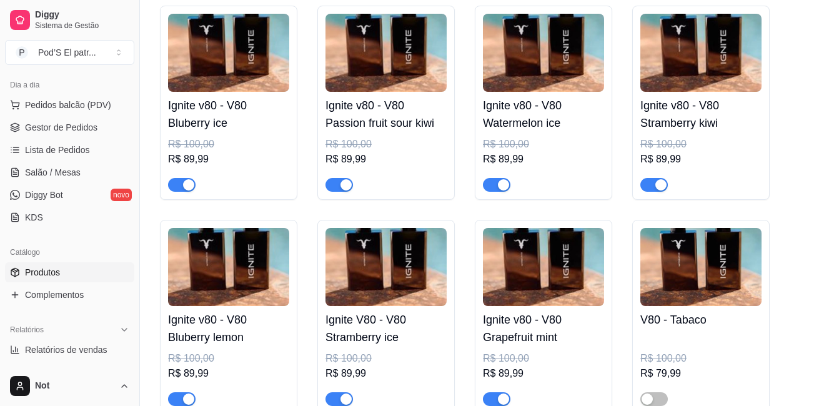
click at [274, 46] on img at bounding box center [228, 53] width 121 height 78
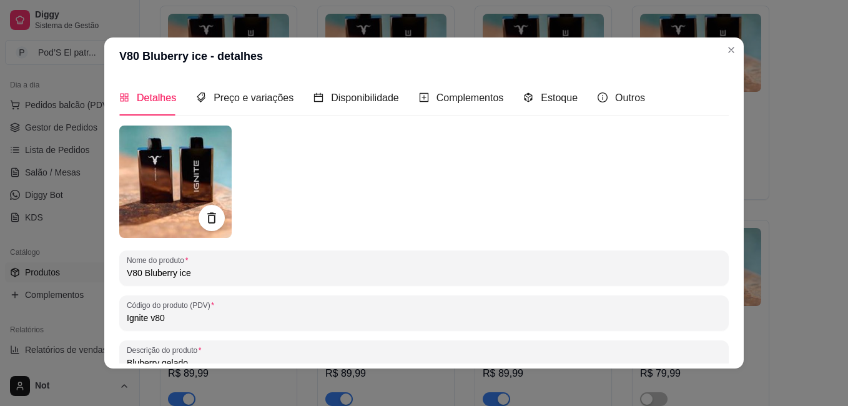
click at [215, 212] on div at bounding box center [212, 218] width 26 height 26
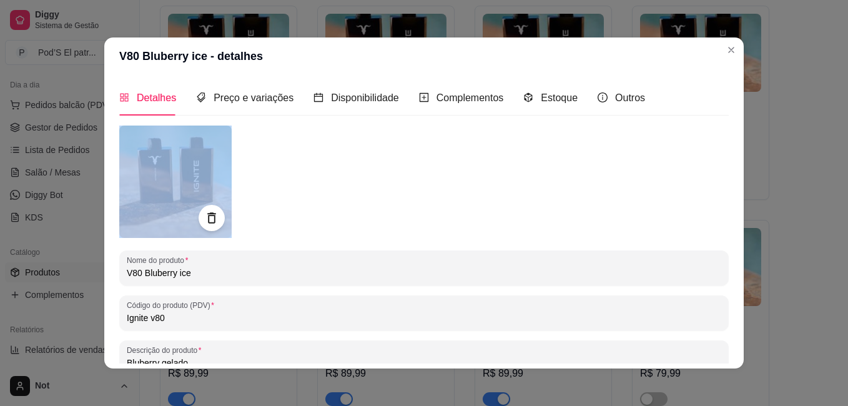
click at [215, 212] on div at bounding box center [212, 218] width 26 height 26
drag, startPoint x: 215, startPoint y: 212, endPoint x: 197, endPoint y: 224, distance: 22.5
click at [199, 224] on div at bounding box center [212, 218] width 26 height 26
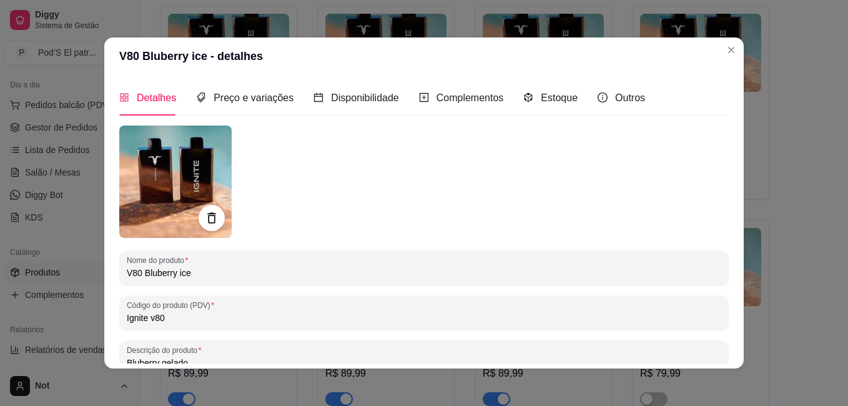
click at [199, 224] on div at bounding box center [212, 218] width 26 height 26
click at [204, 219] on icon at bounding box center [211, 218] width 14 height 14
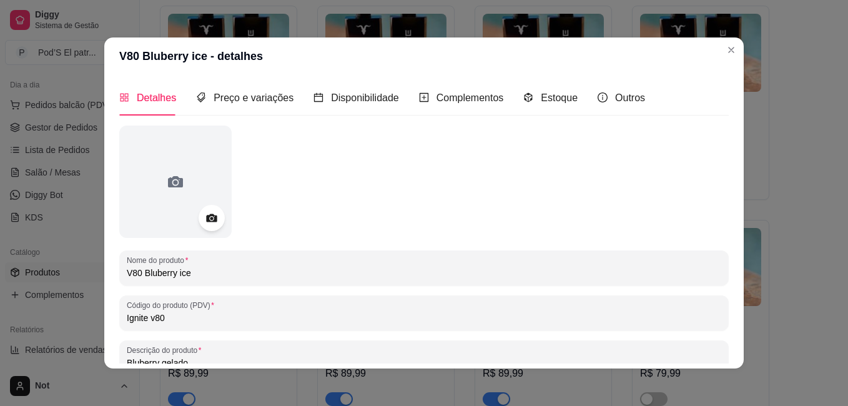
click at [206, 219] on icon at bounding box center [211, 218] width 11 height 8
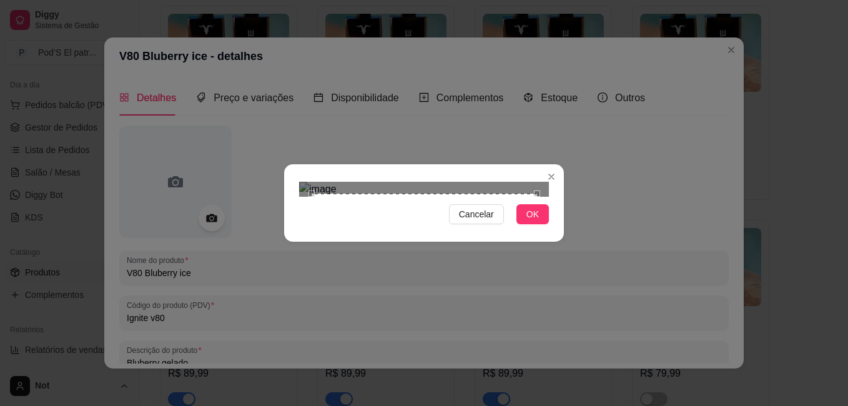
click at [559, 41] on div "Cancelar OK" at bounding box center [424, 203] width 848 height 406
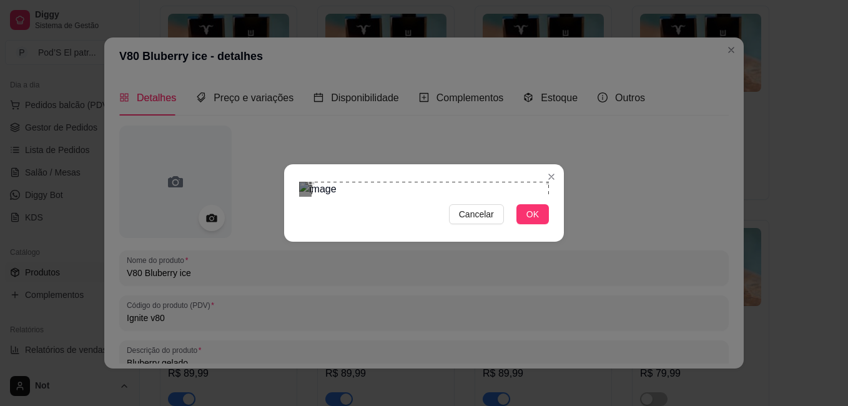
click at [280, 322] on div "Cancelar OK" at bounding box center [424, 203] width 848 height 406
click at [532, 221] on span "OK" at bounding box center [533, 214] width 12 height 14
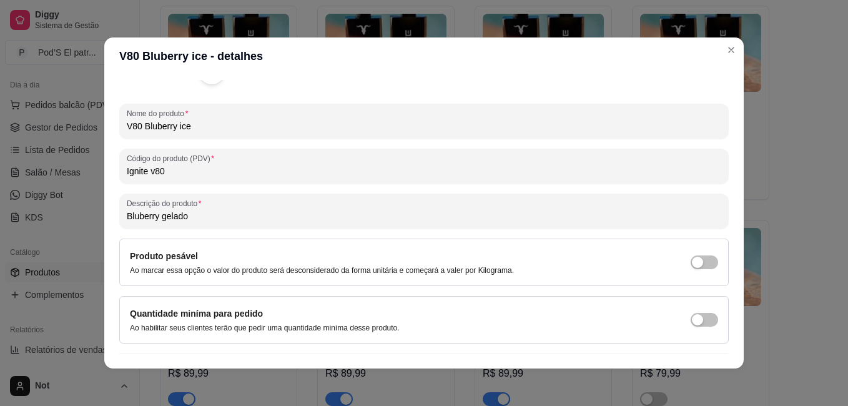
scroll to position [172, 0]
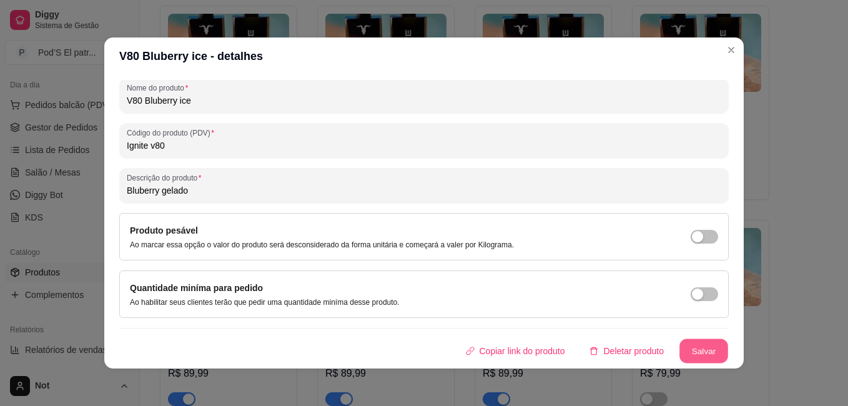
click at [688, 355] on button "Salvar" at bounding box center [704, 351] width 49 height 24
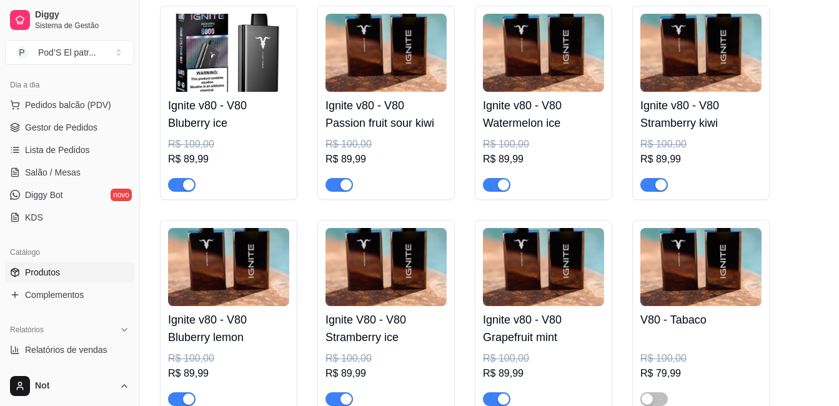
click at [425, 73] on img at bounding box center [385, 53] width 121 height 78
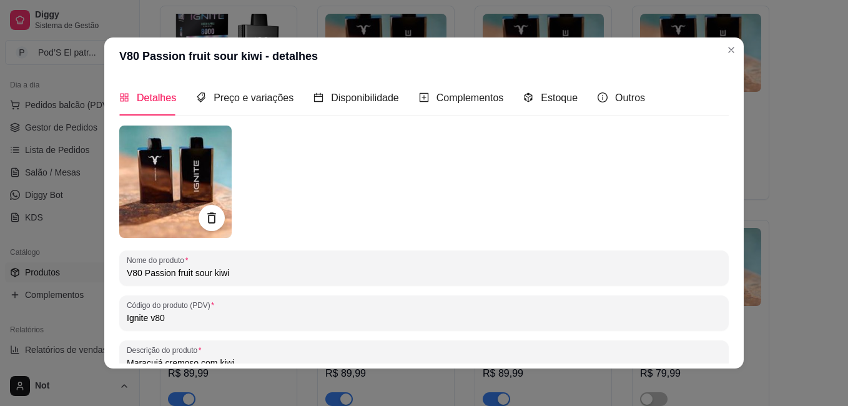
click at [209, 221] on icon at bounding box center [211, 218] width 14 height 14
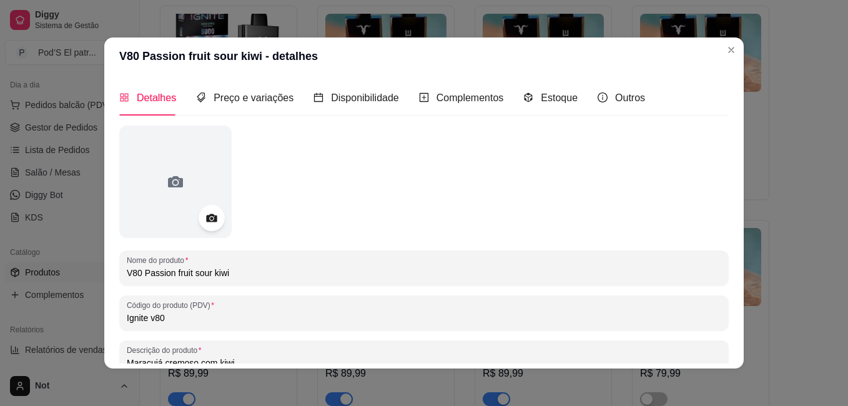
click at [209, 221] on icon at bounding box center [211, 218] width 11 height 8
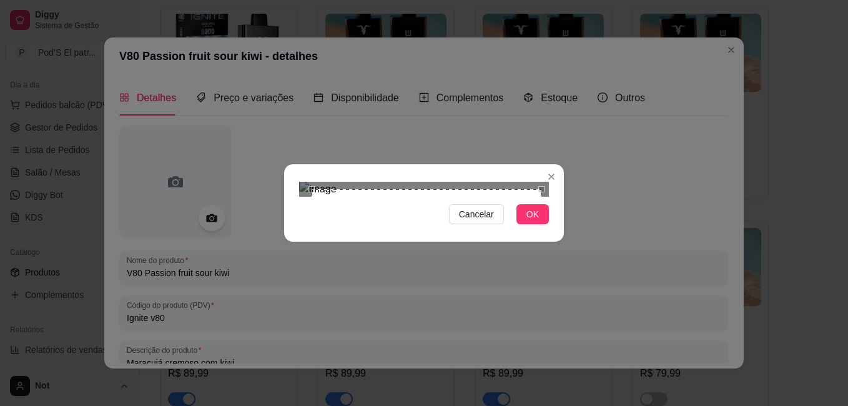
click at [558, 164] on section "Cancelar OK" at bounding box center [424, 202] width 280 height 77
click at [277, 315] on div "Cancelar OK" at bounding box center [424, 203] width 848 height 406
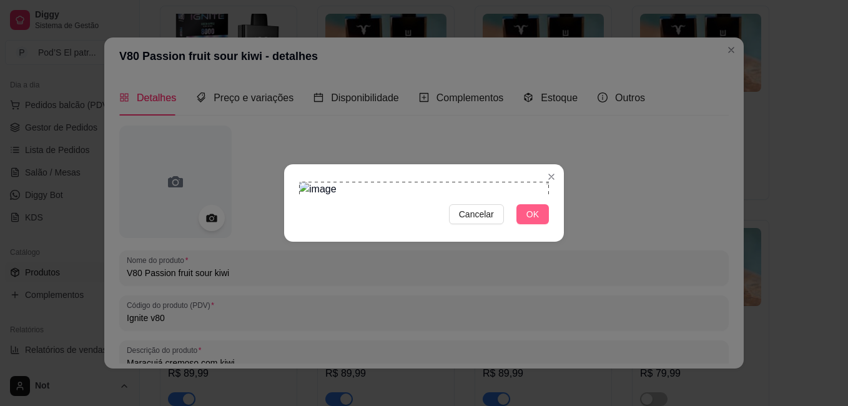
click at [537, 221] on span "OK" at bounding box center [533, 214] width 12 height 14
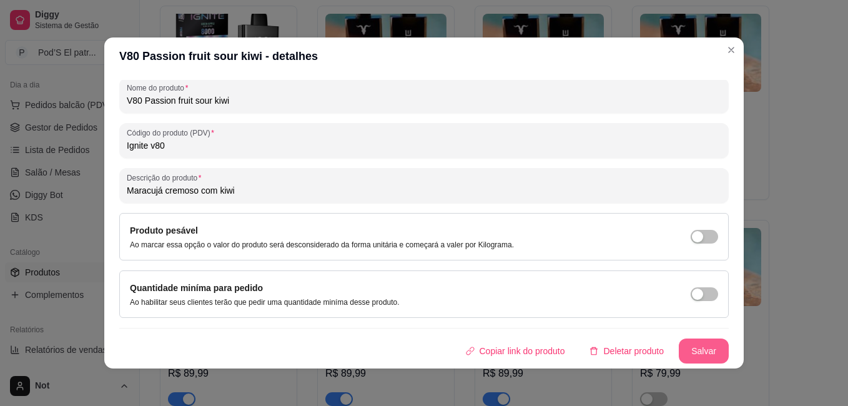
click at [693, 343] on button "Salvar" at bounding box center [704, 351] width 50 height 25
click at [688, 357] on button "Salvar" at bounding box center [704, 351] width 49 height 24
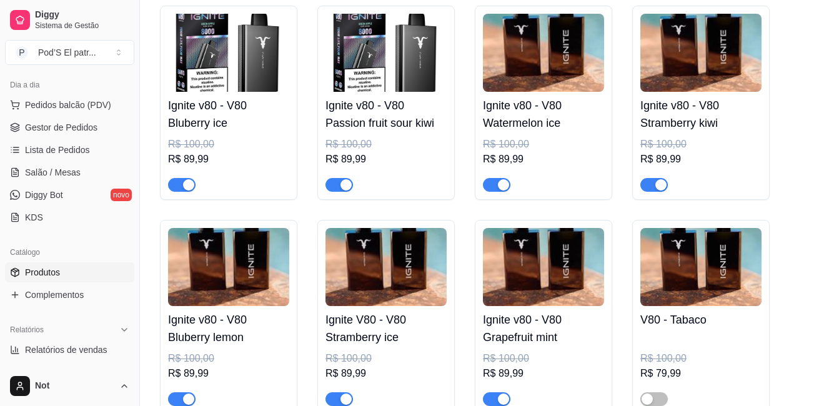
drag, startPoint x: 554, startPoint y: 59, endPoint x: 524, endPoint y: 36, distance: 37.5
click at [524, 36] on img at bounding box center [543, 53] width 121 height 78
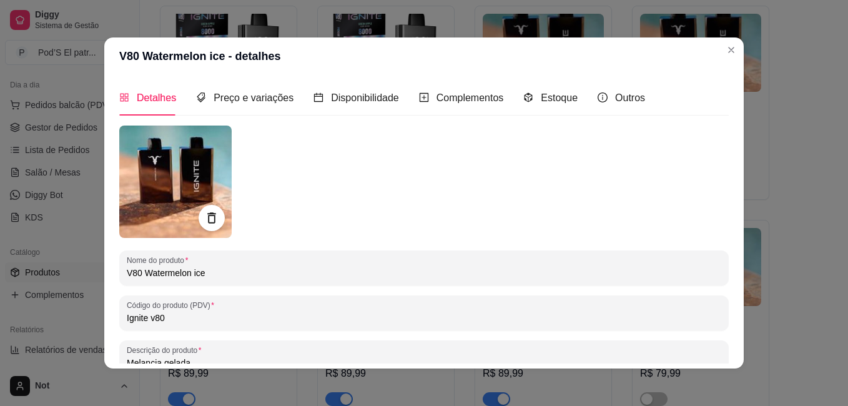
click at [204, 218] on icon at bounding box center [211, 218] width 14 height 14
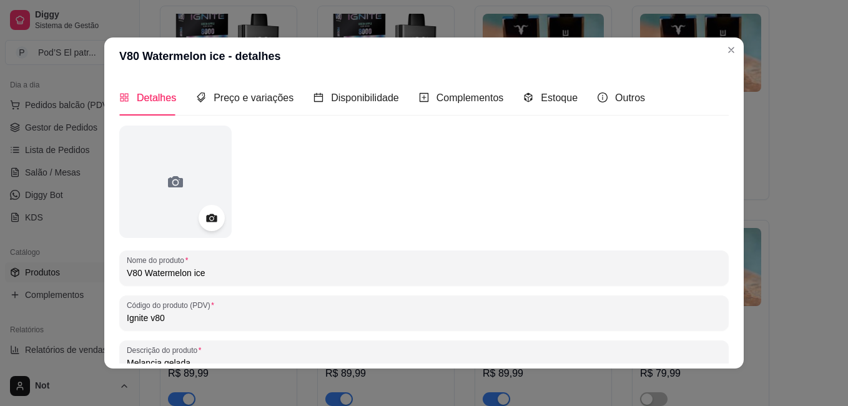
click at [207, 221] on icon at bounding box center [211, 218] width 11 height 8
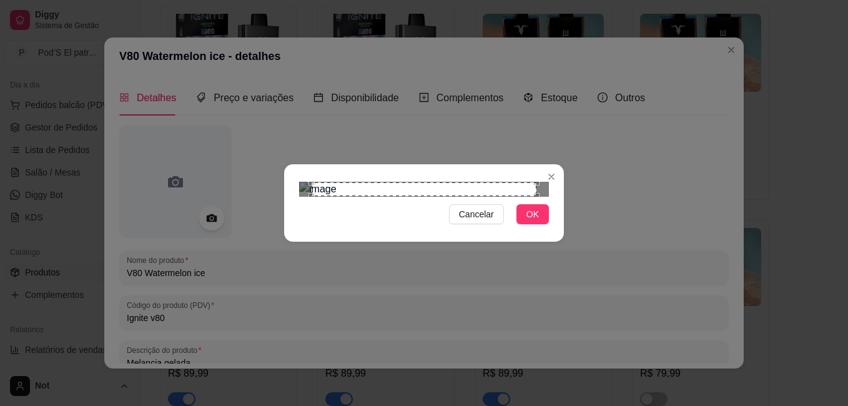
click at [560, 44] on div "Cancelar OK" at bounding box center [424, 203] width 848 height 406
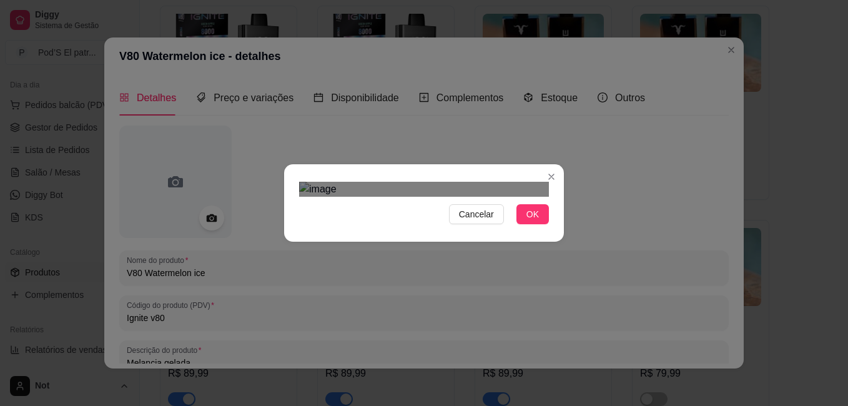
click at [303, 229] on div "Cancelar OK" at bounding box center [424, 203] width 280 height 52
click at [480, 221] on span "Cancelar" at bounding box center [476, 214] width 35 height 14
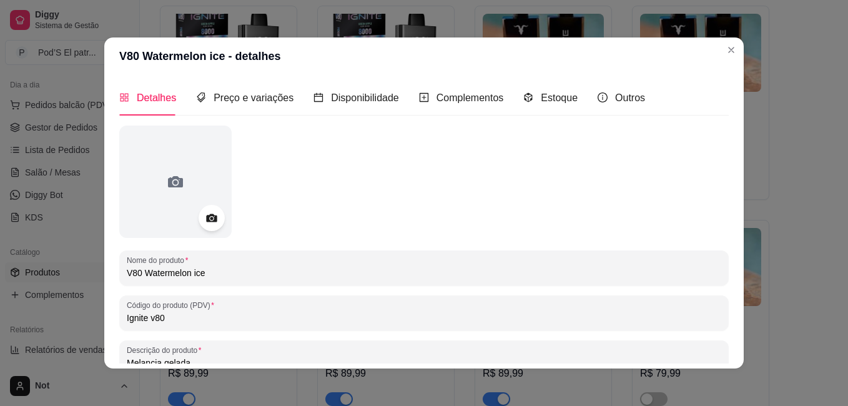
click at [205, 224] on icon at bounding box center [211, 218] width 14 height 14
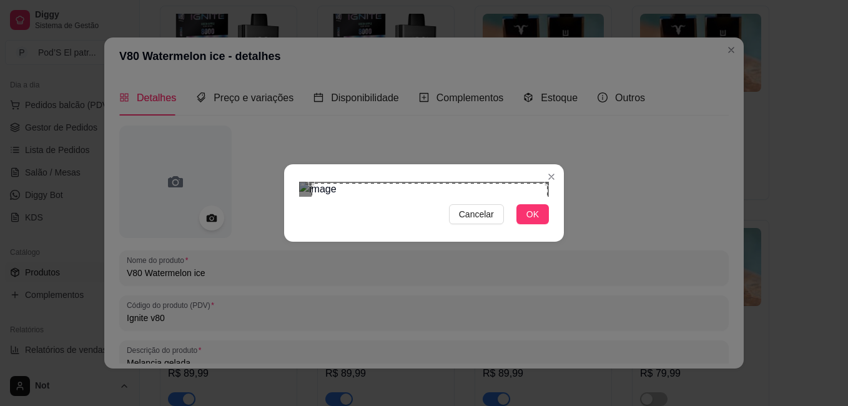
click at [549, 164] on section "Cancelar OK" at bounding box center [424, 202] width 280 height 77
click at [307, 197] on div at bounding box center [424, 189] width 250 height 15
click at [294, 229] on div "Cancelar OK" at bounding box center [424, 203] width 280 height 52
click at [533, 221] on span "OK" at bounding box center [533, 214] width 12 height 14
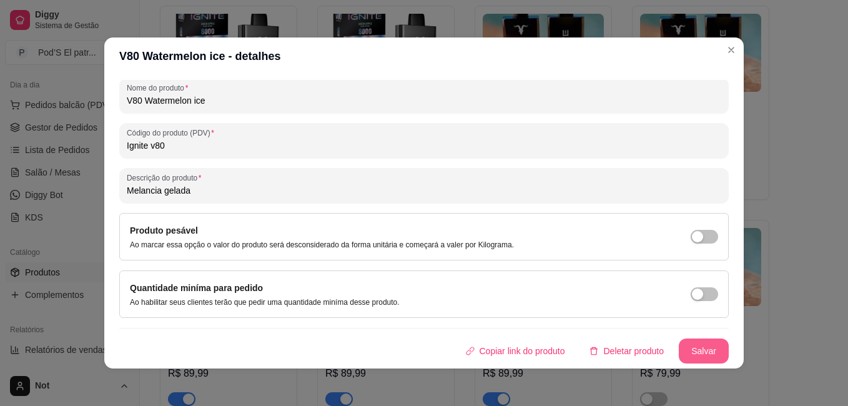
click at [708, 349] on button "Salvar" at bounding box center [704, 351] width 50 height 25
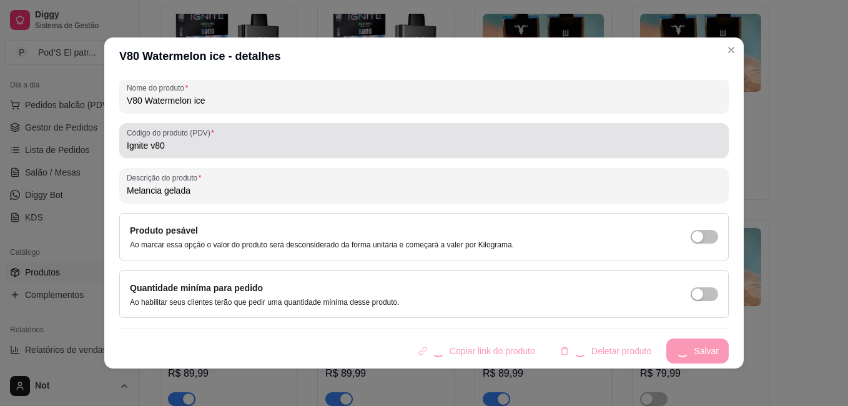
type input "Melancia gelada"
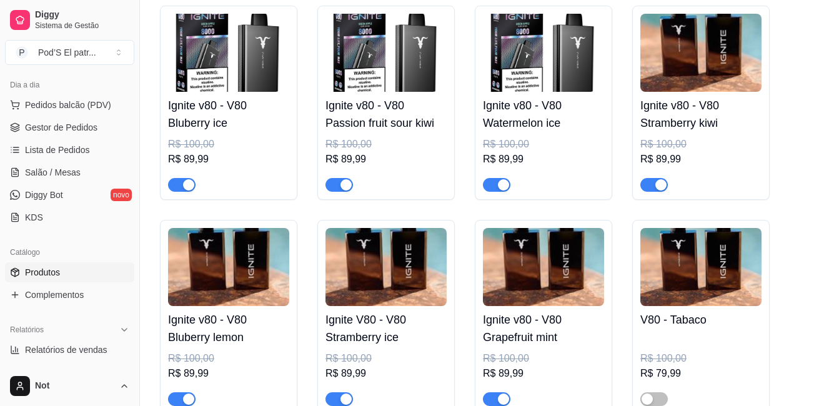
click at [723, 51] on img at bounding box center [700, 53] width 121 height 78
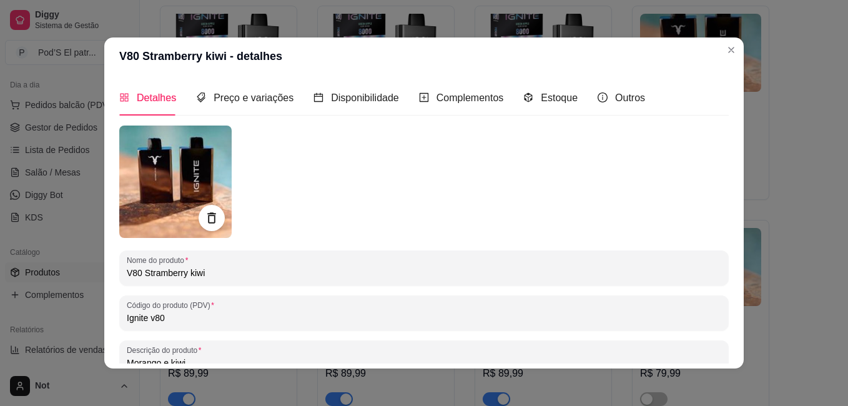
click at [212, 220] on icon at bounding box center [211, 218] width 14 height 14
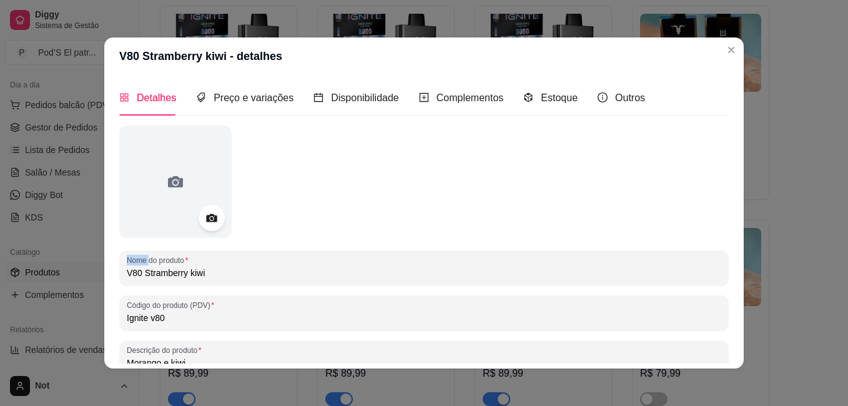
click at [212, 220] on icon at bounding box center [211, 218] width 11 height 8
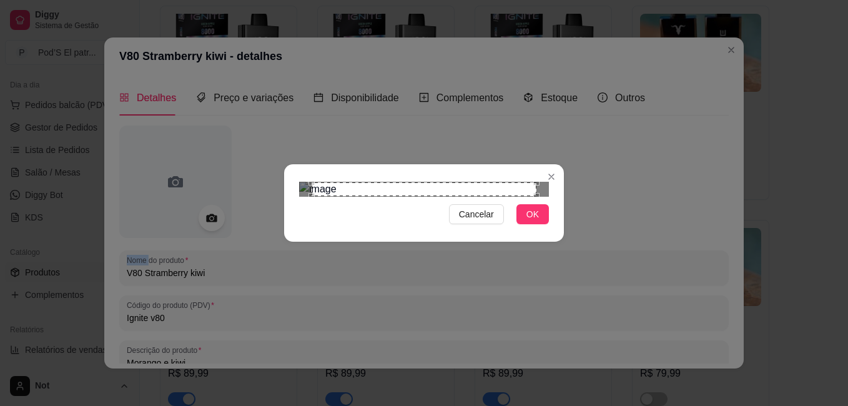
click at [560, 164] on section "Cancelar OK" at bounding box center [424, 202] width 280 height 77
click at [266, 332] on div "Cancelar OK" at bounding box center [424, 203] width 848 height 406
click at [524, 224] on button "OK" at bounding box center [533, 214] width 32 height 20
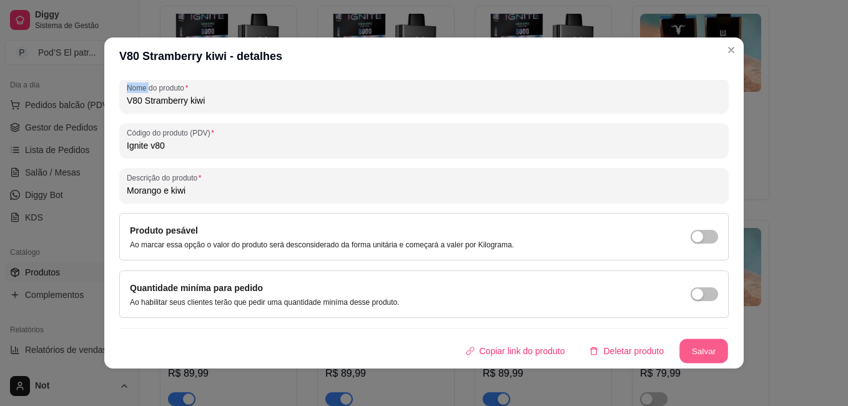
click at [685, 348] on button "Salvar" at bounding box center [704, 351] width 49 height 24
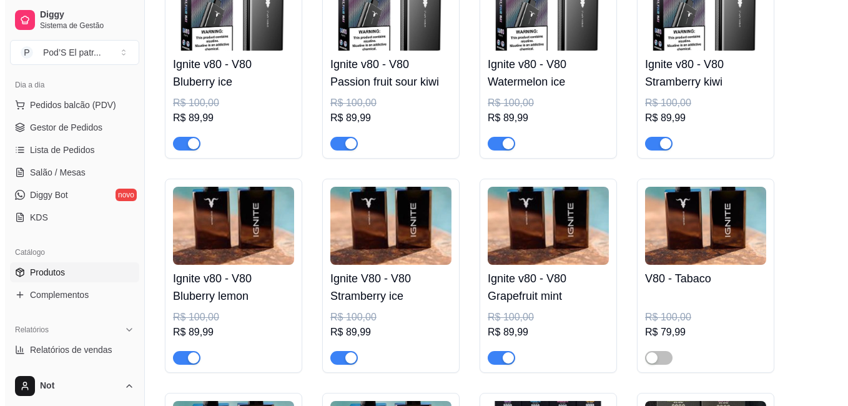
scroll to position [1310, 0]
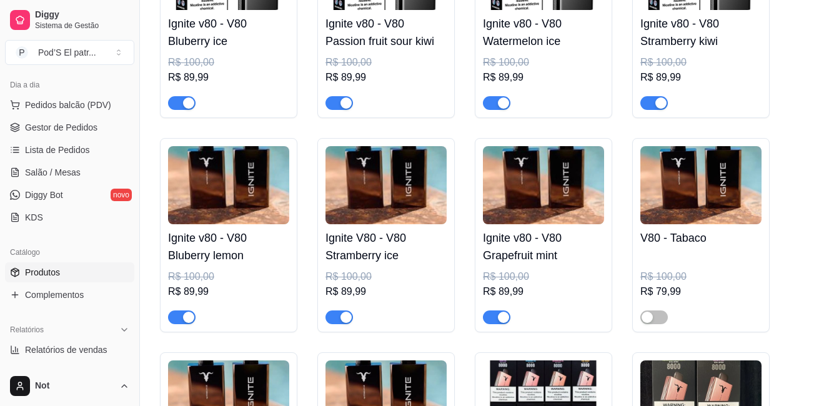
click at [250, 172] on img at bounding box center [228, 185] width 121 height 78
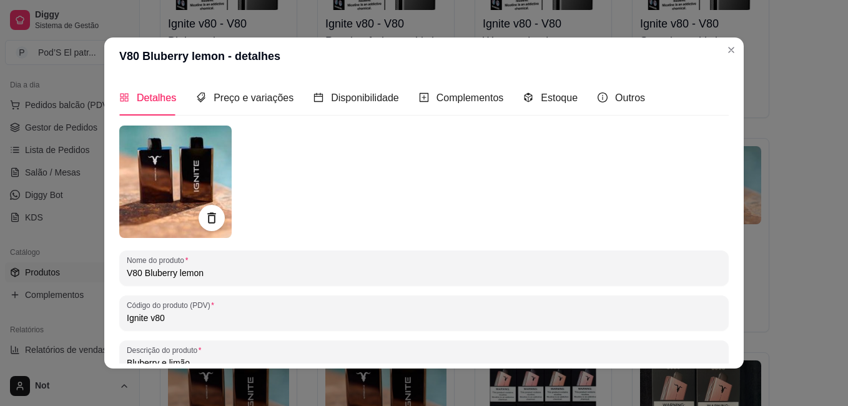
click at [207, 211] on icon at bounding box center [211, 218] width 14 height 14
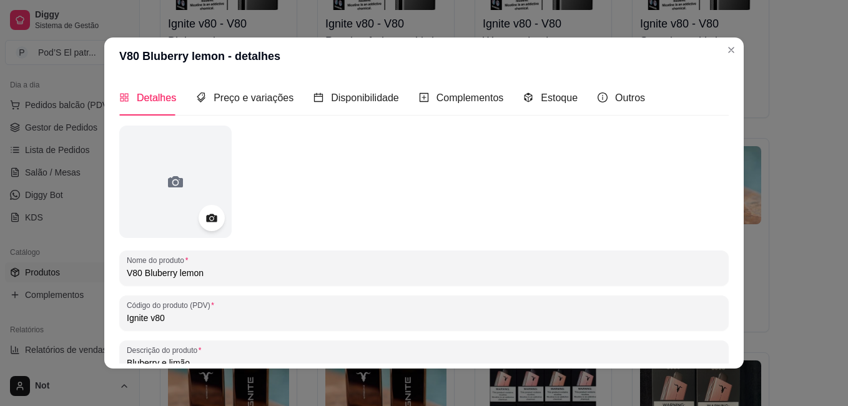
click at [207, 211] on icon at bounding box center [211, 218] width 14 height 14
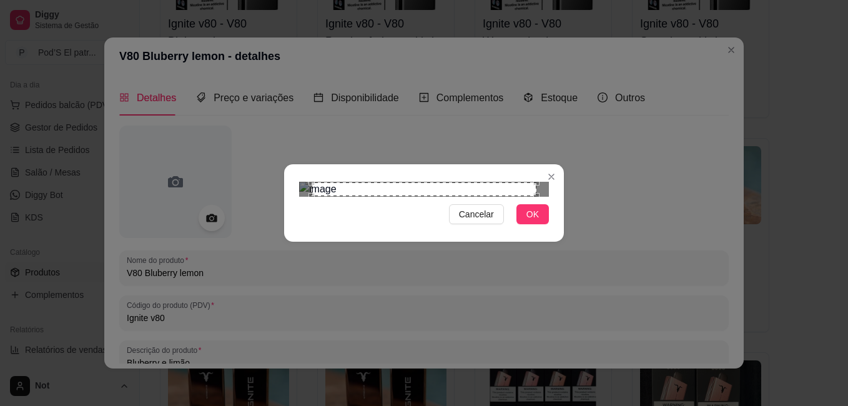
click at [552, 164] on section "Cancelar OK" at bounding box center [424, 202] width 280 height 77
click at [290, 229] on div "Cancelar OK" at bounding box center [424, 203] width 280 height 52
click at [543, 224] on button "OK" at bounding box center [533, 214] width 32 height 20
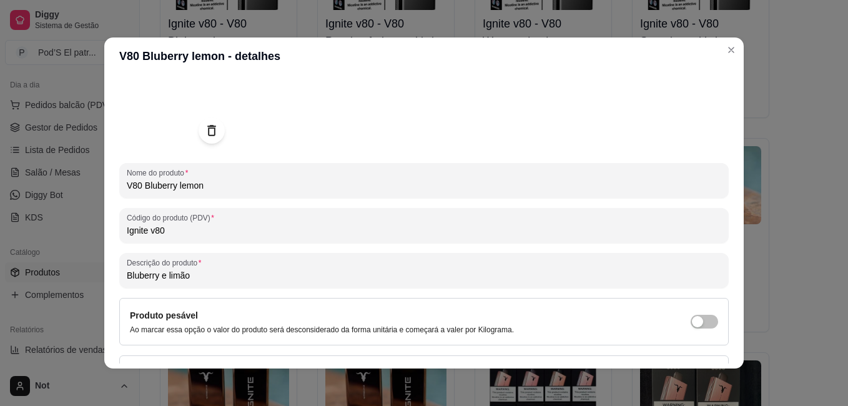
scroll to position [172, 0]
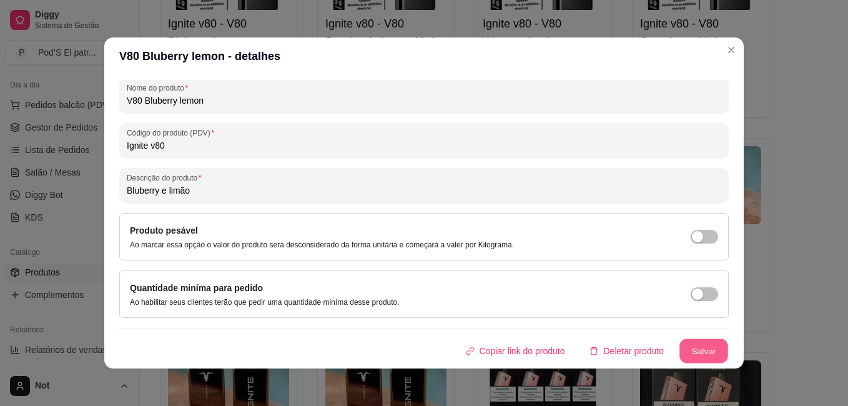
click at [700, 348] on button "Salvar" at bounding box center [704, 351] width 49 height 24
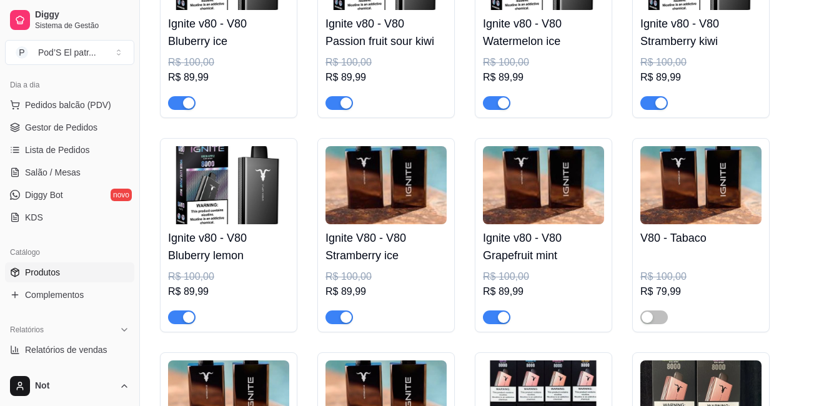
click at [399, 179] on img at bounding box center [385, 185] width 121 height 78
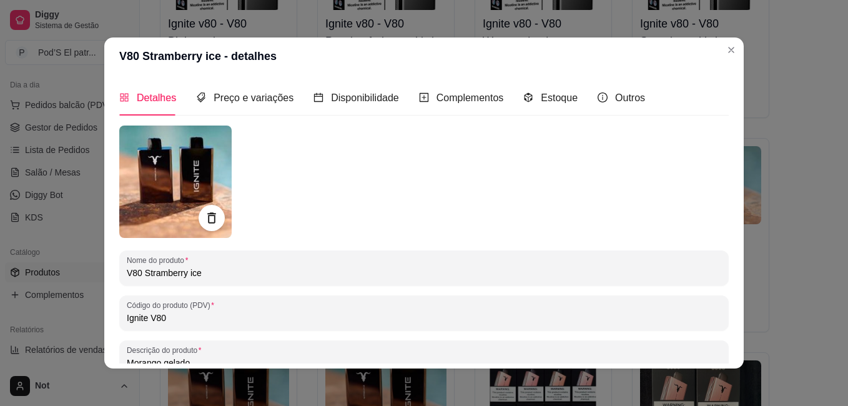
click at [204, 218] on icon at bounding box center [211, 218] width 14 height 14
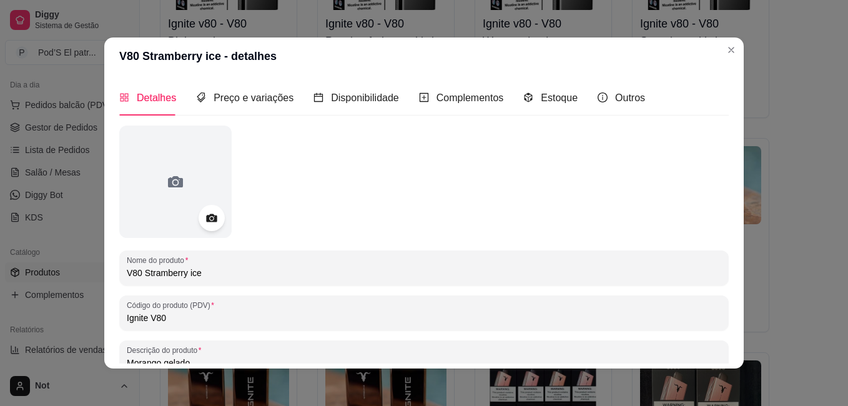
click at [204, 218] on icon at bounding box center [211, 218] width 14 height 14
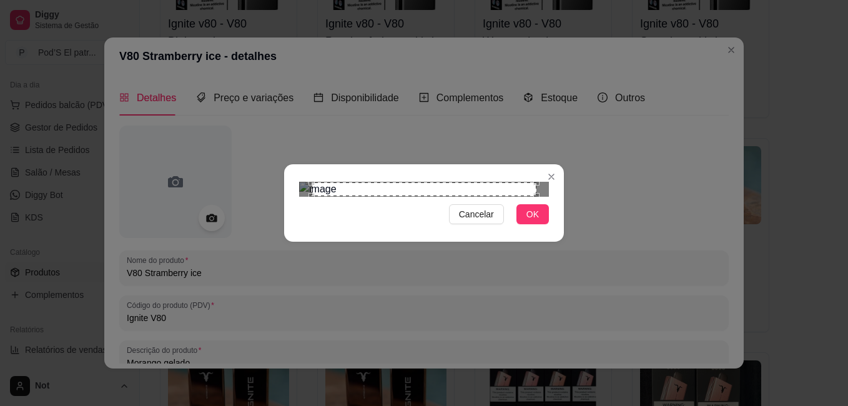
click at [564, 31] on div "Cancelar OK" at bounding box center [424, 203] width 848 height 406
click at [286, 229] on div "Cancelar OK" at bounding box center [424, 203] width 280 height 52
click at [522, 224] on button "OK" at bounding box center [533, 214] width 32 height 20
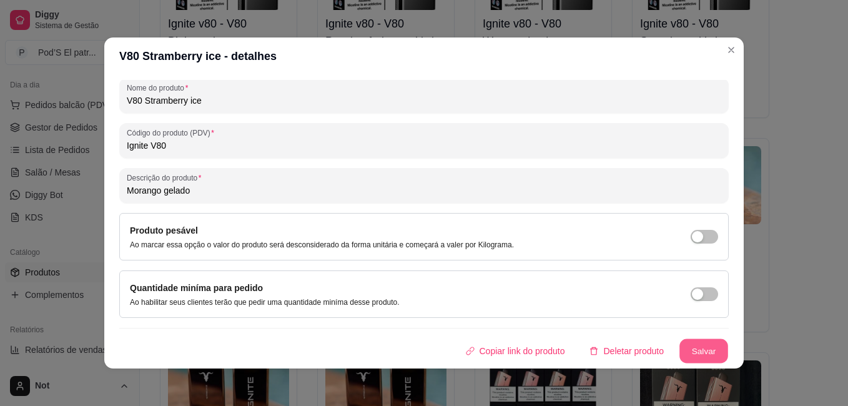
click at [680, 354] on button "Salvar" at bounding box center [704, 351] width 49 height 24
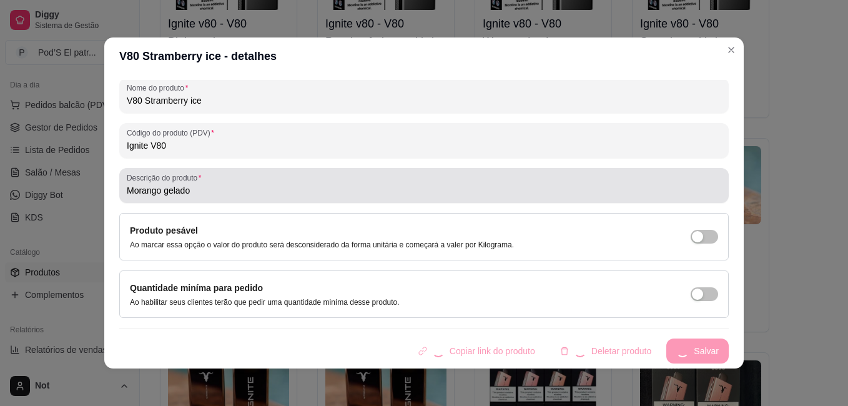
type input "Morango gelado"
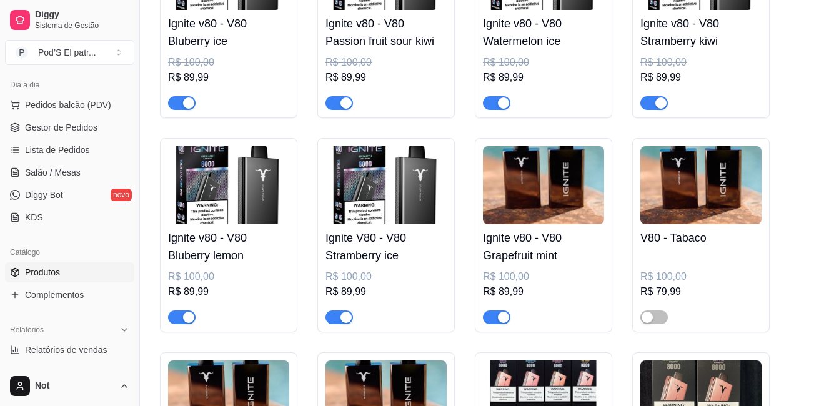
click at [553, 201] on img at bounding box center [543, 185] width 121 height 78
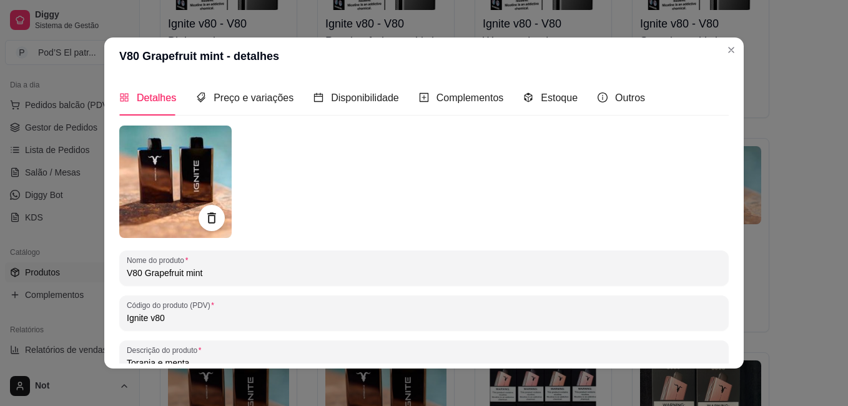
click at [207, 220] on icon at bounding box center [211, 217] width 8 height 11
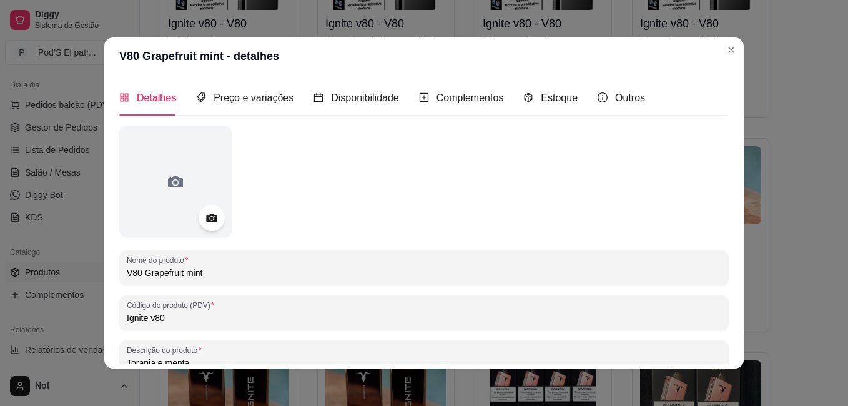
click at [206, 220] on icon at bounding box center [211, 218] width 11 height 8
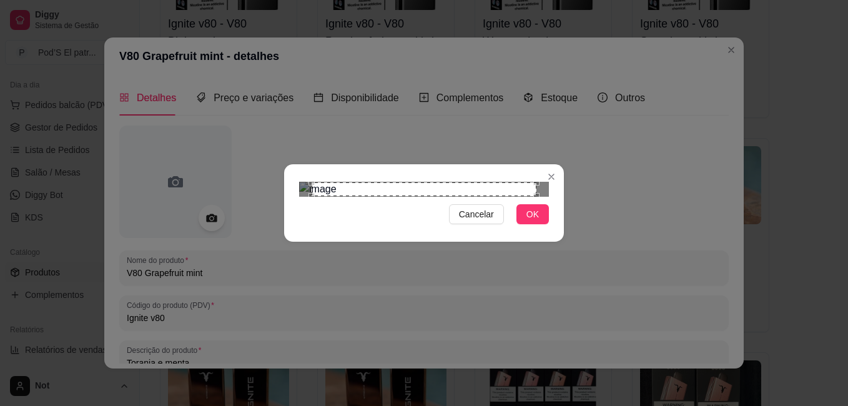
click at [552, 164] on section "Cancelar OK" at bounding box center [424, 202] width 280 height 77
click at [285, 229] on div "Cancelar OK" at bounding box center [424, 203] width 280 height 52
click at [529, 221] on span "OK" at bounding box center [533, 214] width 12 height 14
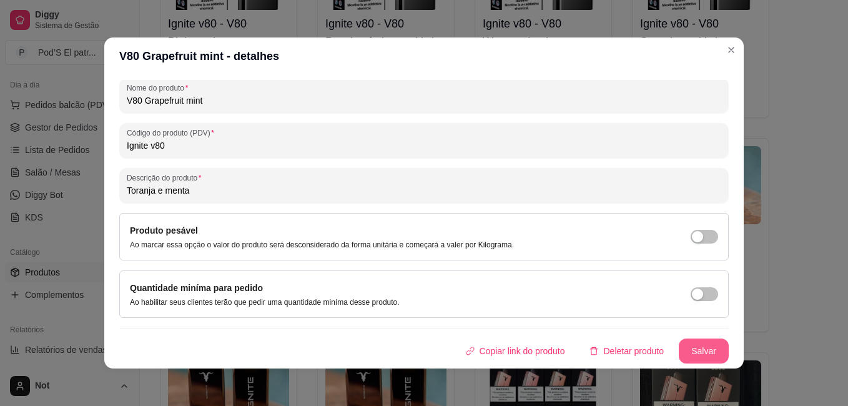
click at [703, 352] on button "Salvar" at bounding box center [704, 351] width 50 height 25
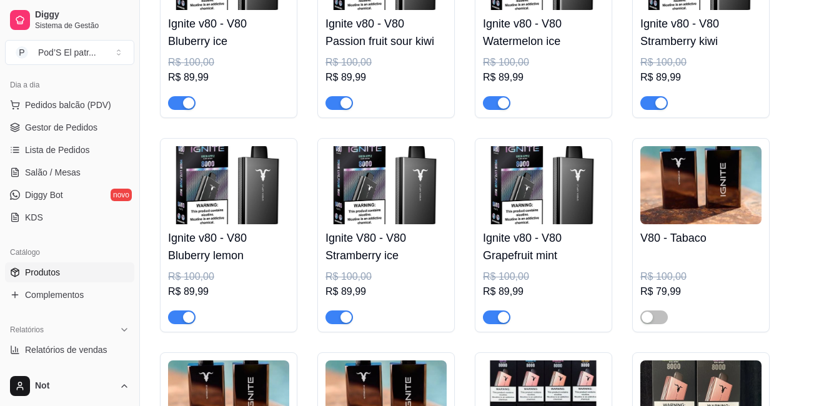
click at [666, 186] on img at bounding box center [700, 185] width 121 height 78
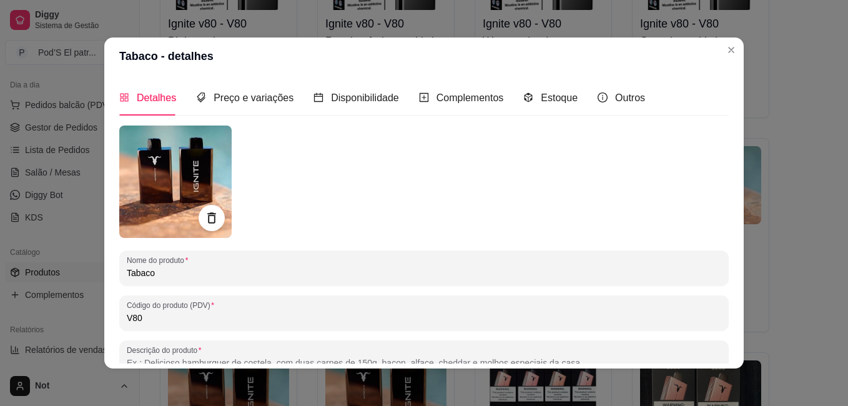
click at [209, 219] on icon at bounding box center [211, 218] width 14 height 14
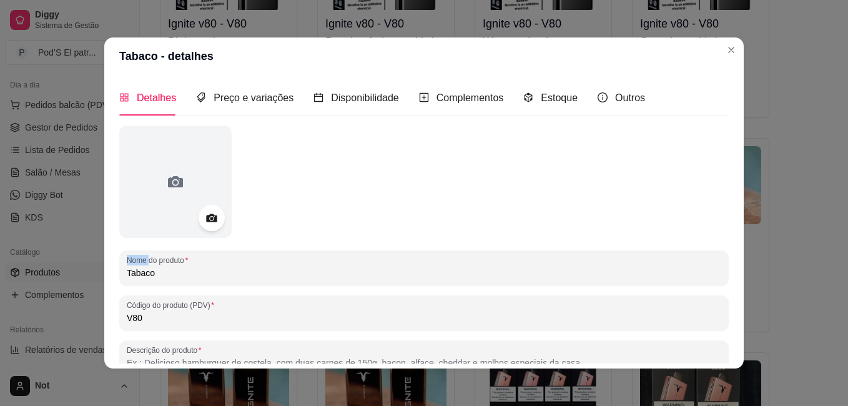
click at [210, 219] on circle at bounding box center [211, 218] width 3 height 3
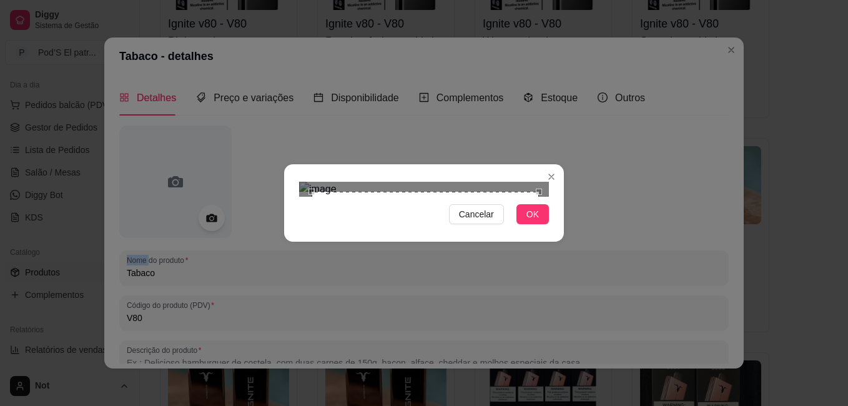
click at [557, 164] on section "Cancelar OK" at bounding box center [424, 202] width 280 height 77
click at [282, 326] on div "Cancelar OK" at bounding box center [424, 203] width 848 height 406
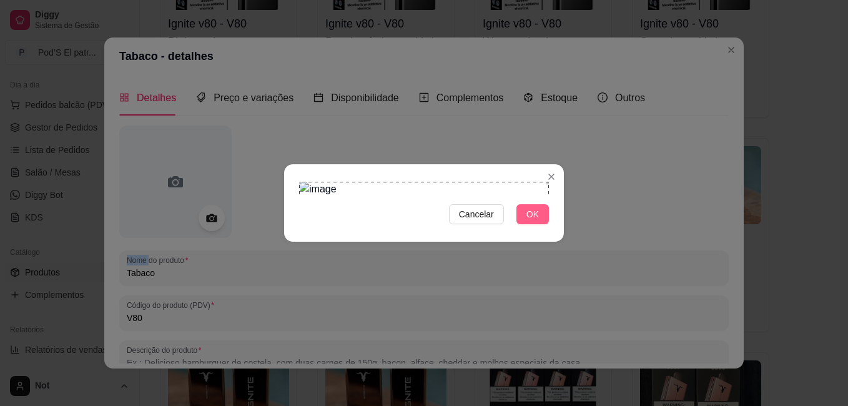
click at [520, 224] on button "OK" at bounding box center [533, 214] width 32 height 20
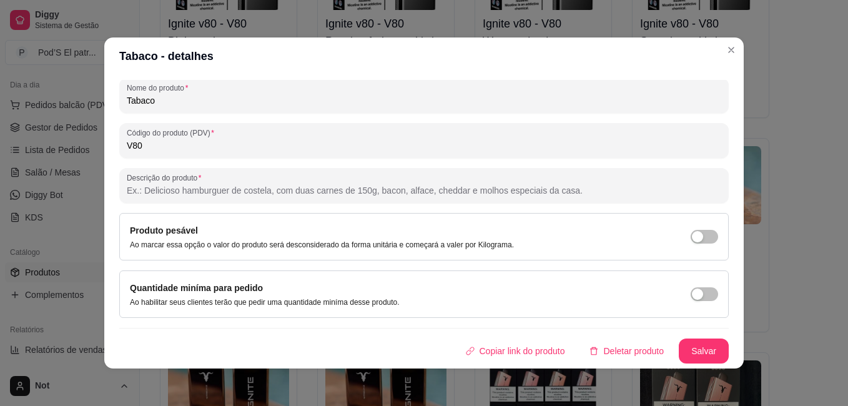
click at [670, 338] on div "Nome do produto Tabaco Código do produto (PDV) V80 Descrição do produto Produto…" at bounding box center [424, 158] width 610 height 410
click at [680, 342] on button "Salvar" at bounding box center [704, 351] width 49 height 24
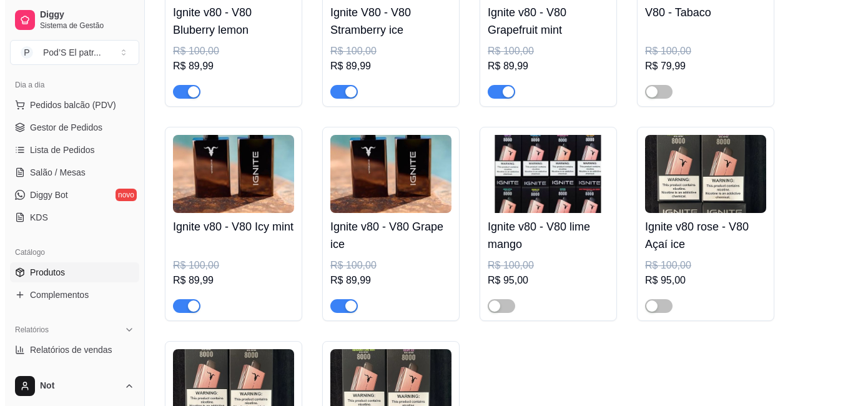
scroll to position [1556, 0]
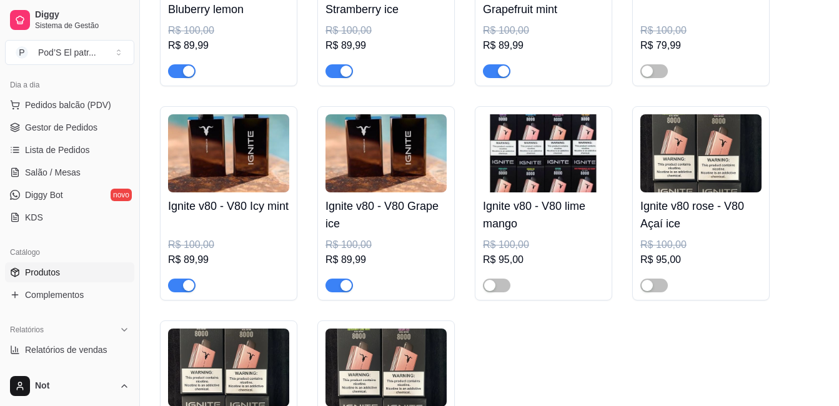
click at [240, 140] on img at bounding box center [228, 153] width 121 height 78
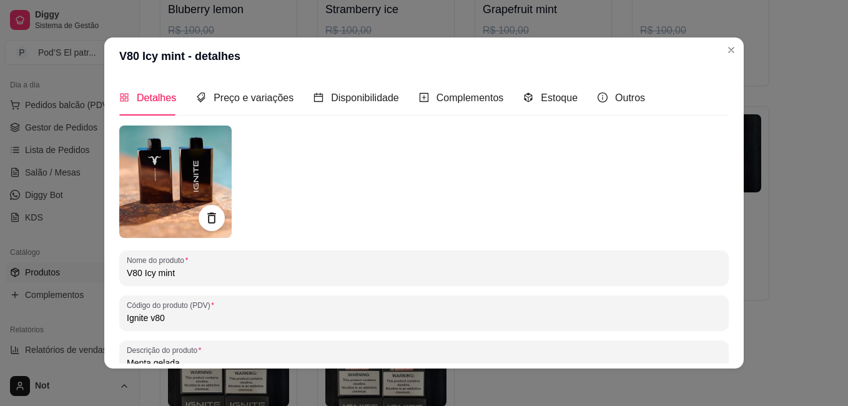
click at [207, 220] on icon at bounding box center [211, 218] width 14 height 14
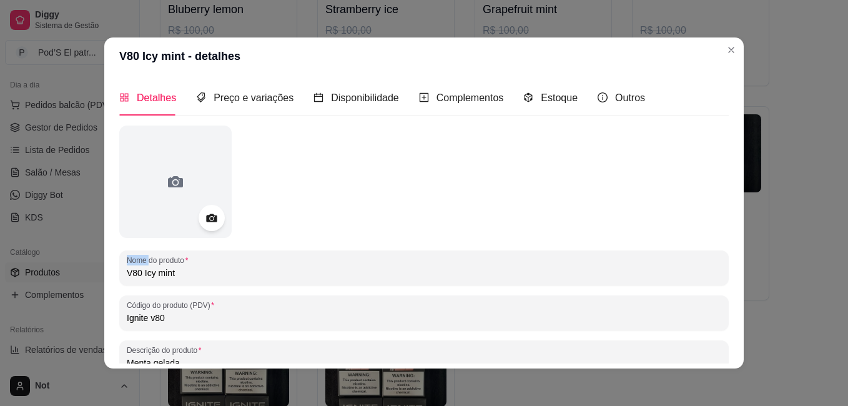
click at [207, 220] on icon at bounding box center [211, 218] width 14 height 14
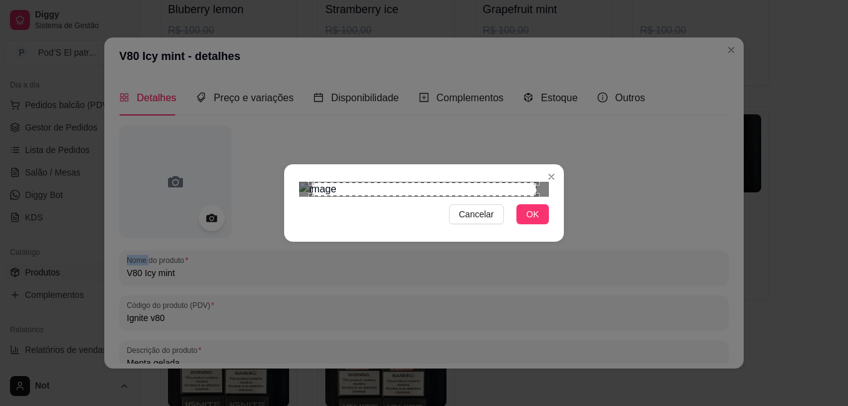
click at [572, 35] on div "Cancelar OK" at bounding box center [424, 203] width 848 height 406
click at [274, 315] on div "Cancelar OK" at bounding box center [424, 203] width 848 height 406
click at [528, 224] on button "OK" at bounding box center [533, 214] width 32 height 20
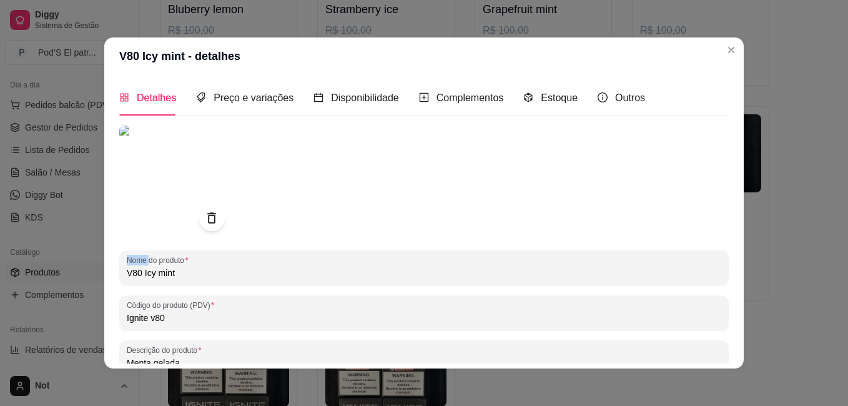
scroll to position [172, 0]
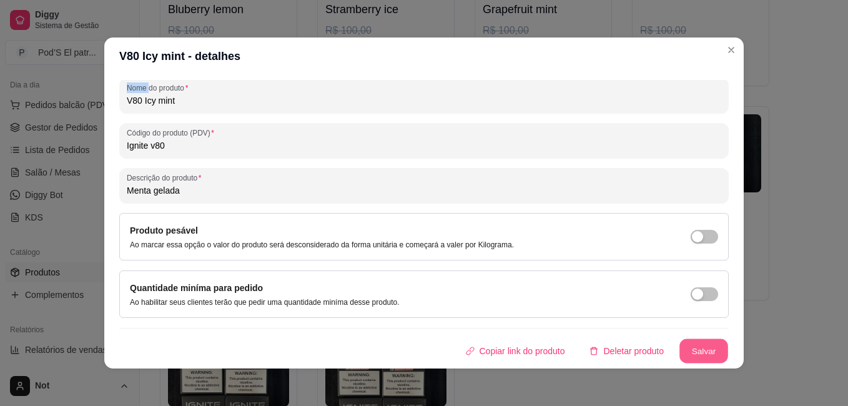
click at [685, 347] on button "Salvar" at bounding box center [704, 351] width 49 height 24
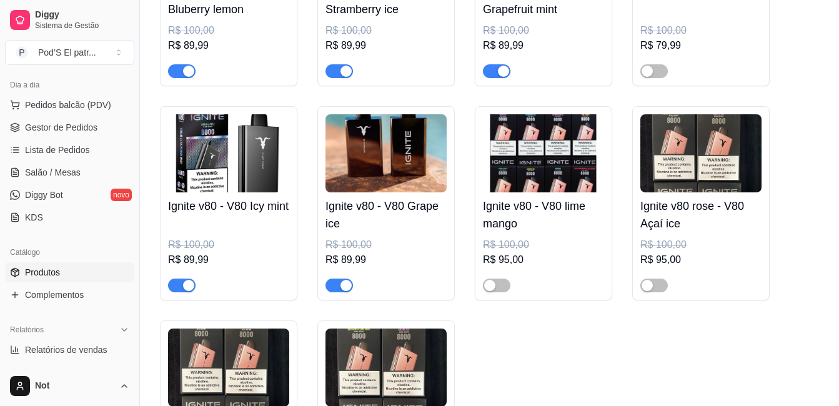
click at [381, 186] on img at bounding box center [385, 153] width 121 height 78
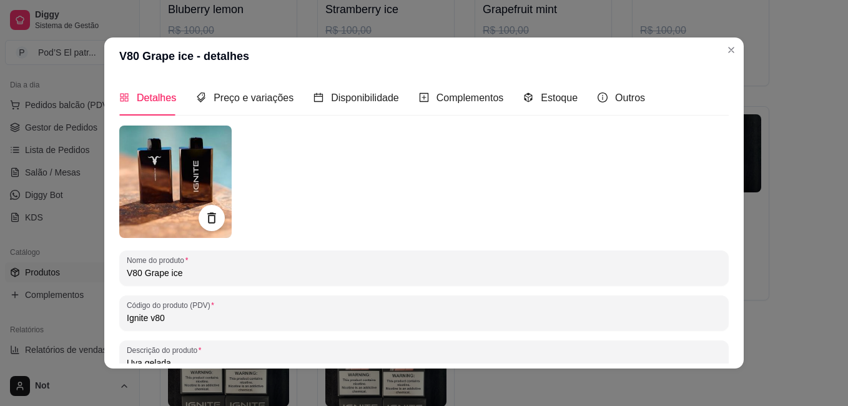
click at [207, 217] on icon at bounding box center [211, 217] width 8 height 11
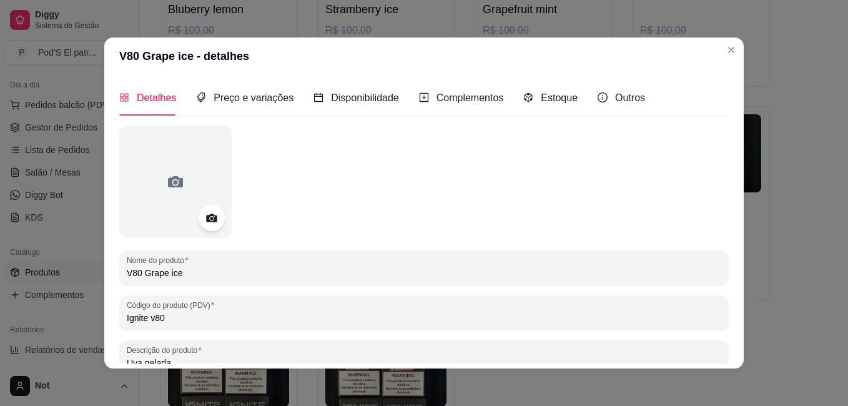
click at [206, 217] on icon at bounding box center [211, 218] width 11 height 8
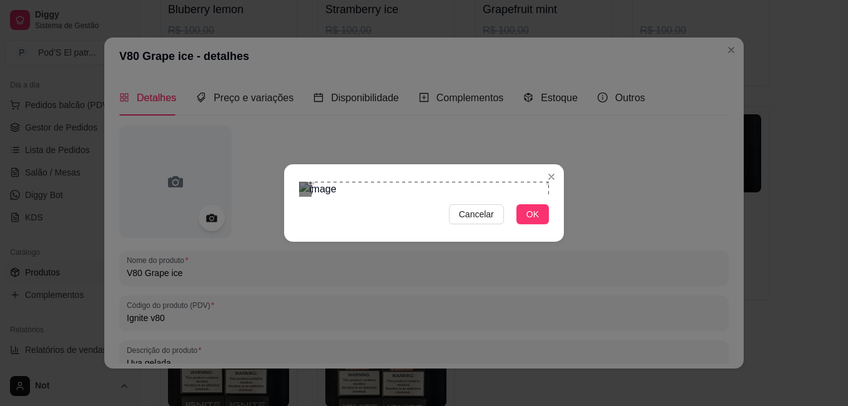
click at [558, 164] on section "Cancelar OK" at bounding box center [424, 202] width 280 height 77
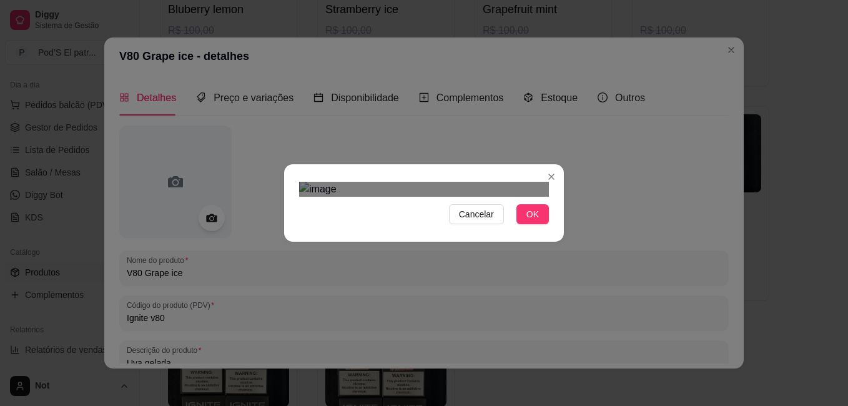
click at [285, 229] on div "Cancelar OK" at bounding box center [424, 203] width 280 height 52
click at [498, 224] on button "Cancelar" at bounding box center [476, 214] width 55 height 20
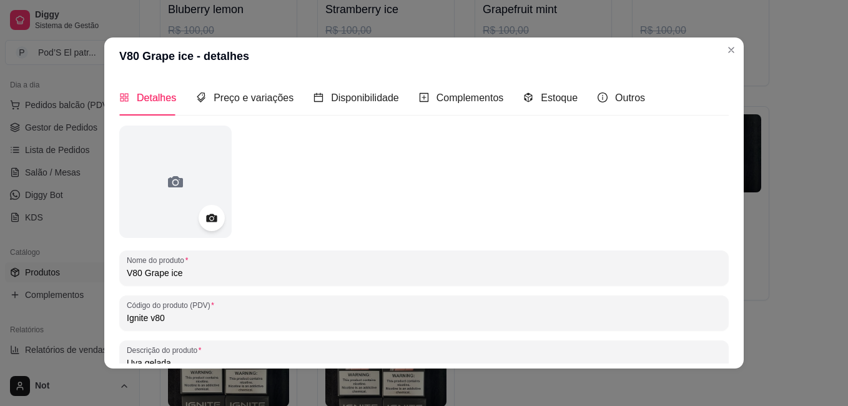
click at [206, 215] on icon at bounding box center [211, 218] width 11 height 8
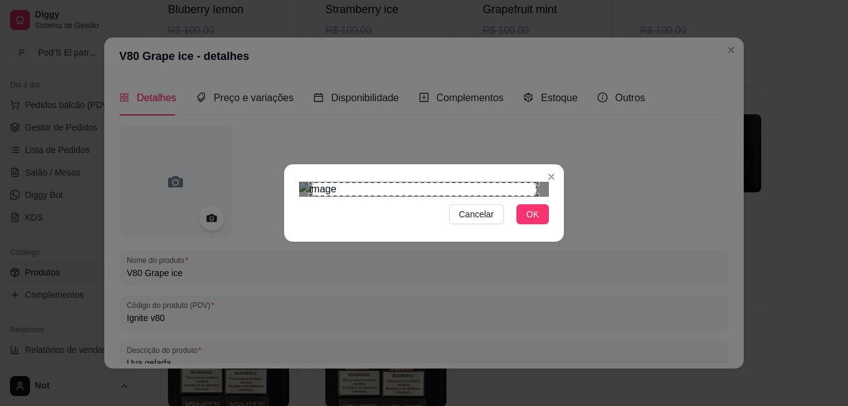
click at [554, 164] on section "Cancelar OK" at bounding box center [424, 202] width 280 height 77
click at [291, 229] on div "Cancelar OK" at bounding box center [424, 203] width 280 height 52
click at [533, 229] on div "Cancelar OK" at bounding box center [424, 203] width 280 height 52
click at [533, 224] on button "OK" at bounding box center [533, 214] width 32 height 20
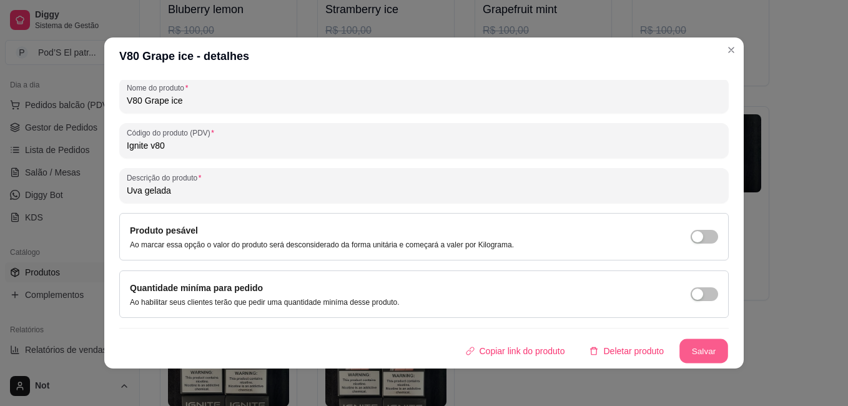
click at [681, 343] on button "Salvar" at bounding box center [704, 351] width 49 height 24
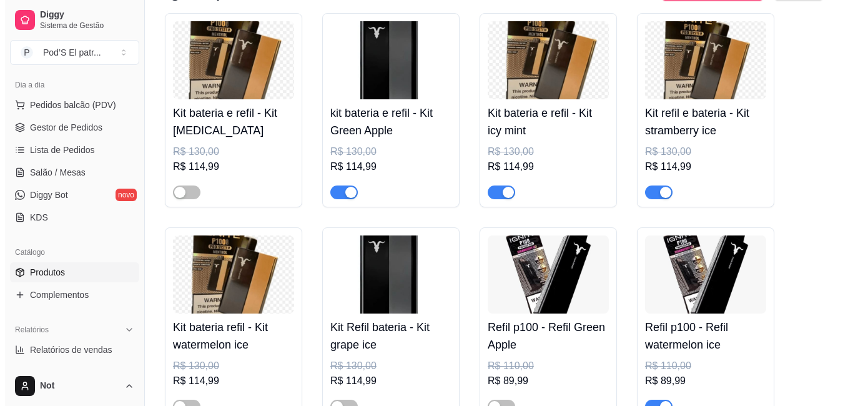
scroll to position [2131, 0]
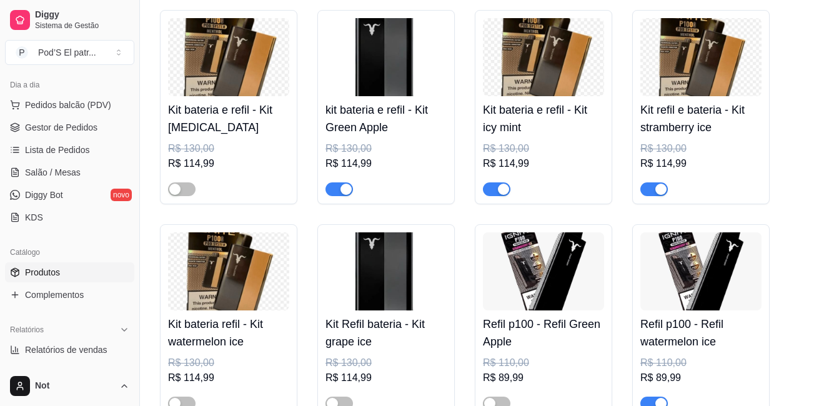
click at [237, 71] on img at bounding box center [228, 57] width 121 height 78
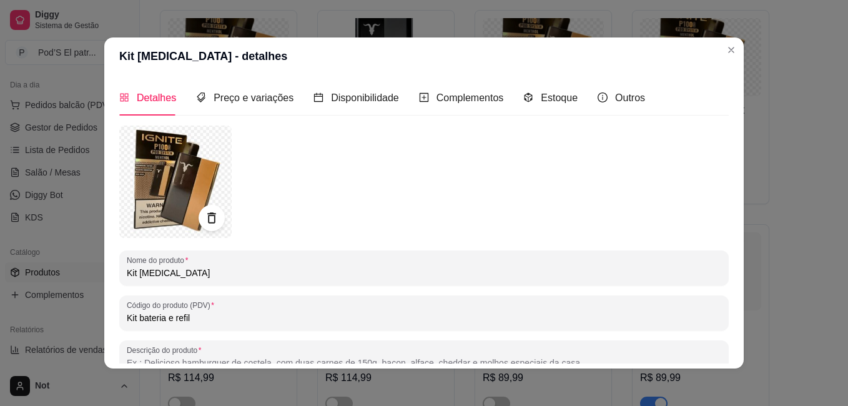
click at [207, 223] on icon at bounding box center [211, 217] width 8 height 11
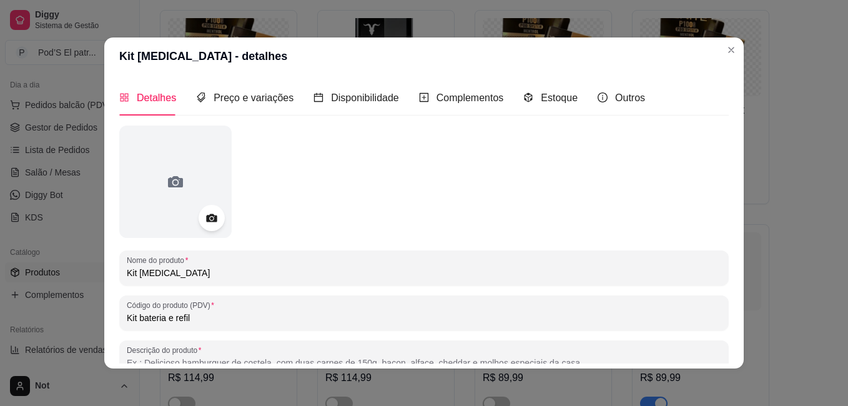
click at [207, 223] on icon at bounding box center [211, 218] width 14 height 14
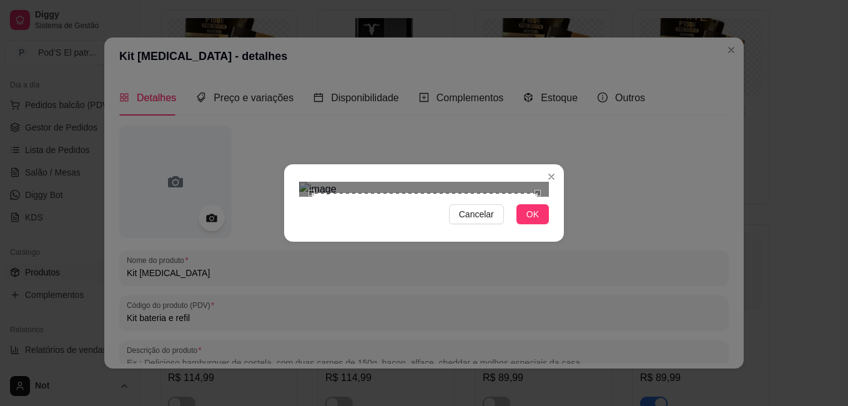
click at [560, 46] on div "Cancelar OK" at bounding box center [424, 203] width 848 height 406
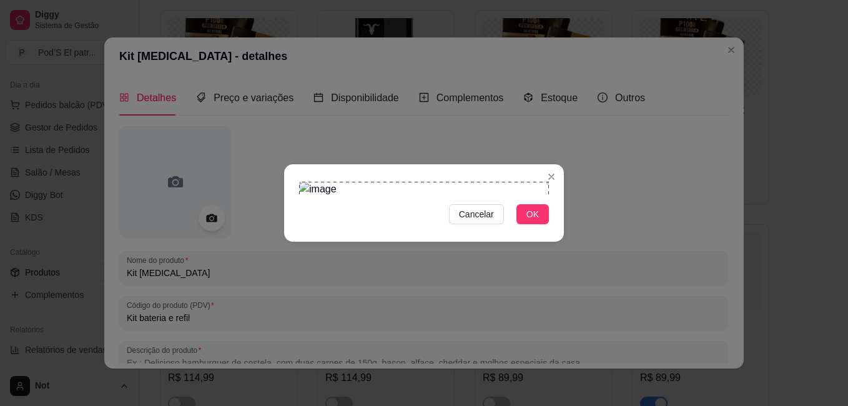
click at [288, 229] on div "Cancelar OK" at bounding box center [424, 203] width 280 height 52
click at [525, 224] on button "OK" at bounding box center [533, 214] width 32 height 20
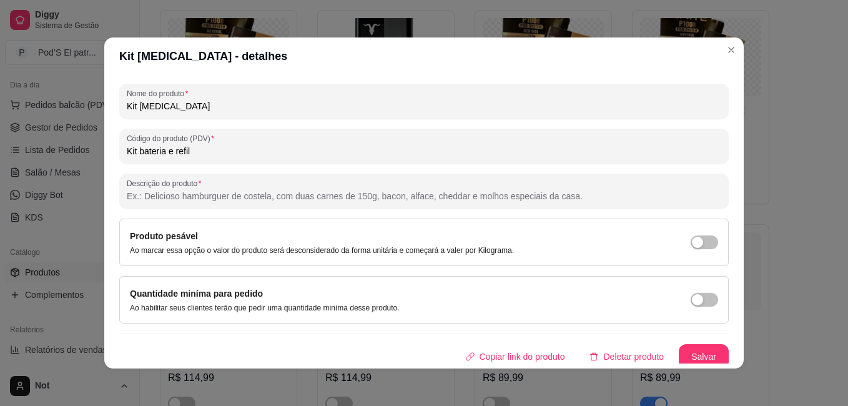
scroll to position [172, 0]
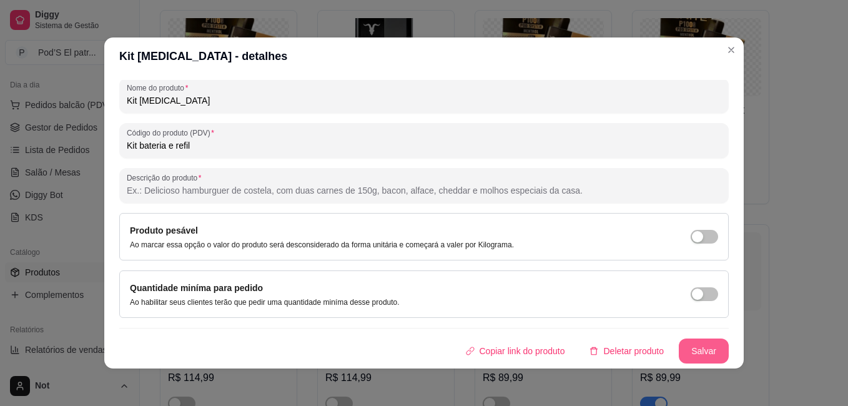
click at [688, 360] on button "Salvar" at bounding box center [704, 351] width 50 height 25
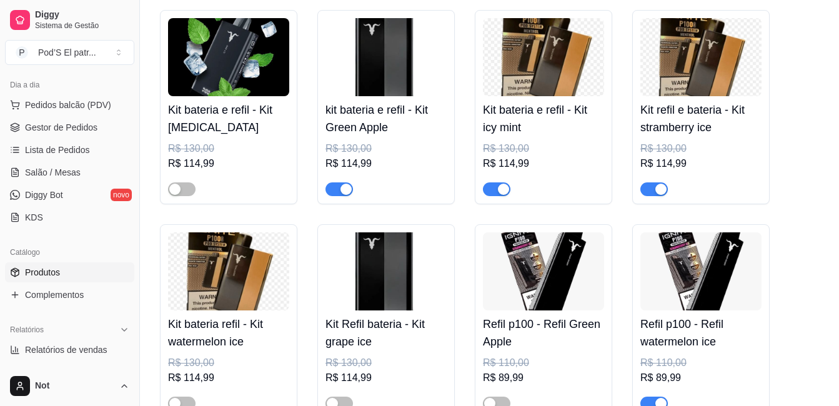
click at [557, 61] on img at bounding box center [543, 57] width 121 height 78
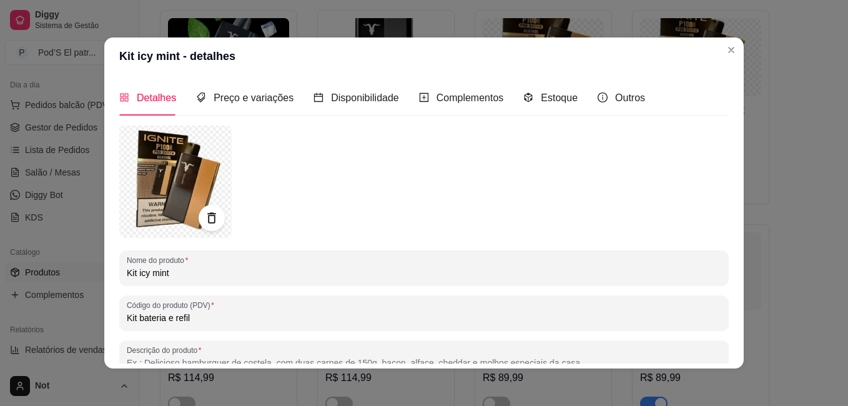
click at [215, 220] on div at bounding box center [212, 218] width 26 height 26
click at [207, 219] on icon at bounding box center [211, 218] width 14 height 14
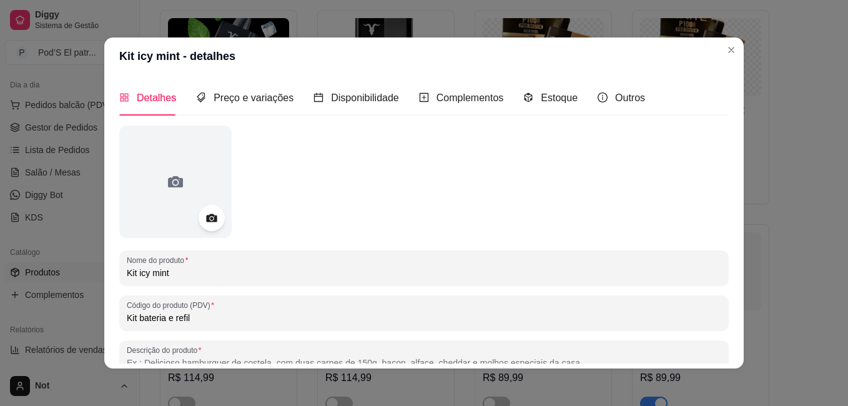
click at [210, 219] on circle at bounding box center [211, 218] width 3 height 3
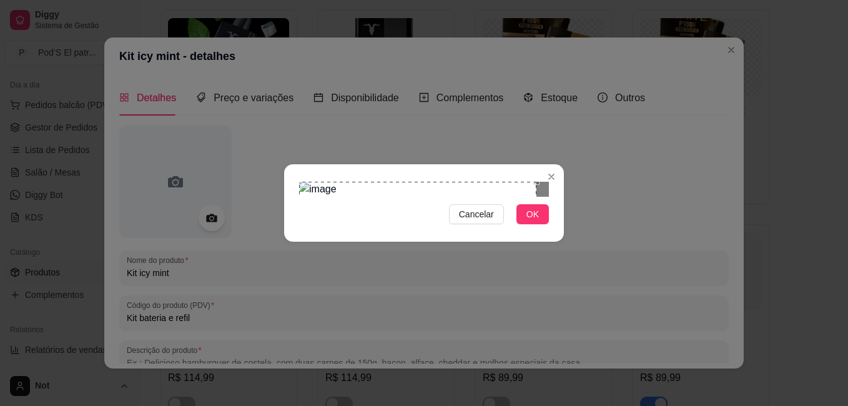
click at [264, 29] on div "Cancelar OK" at bounding box center [424, 203] width 848 height 406
click at [568, 322] on div "Cancelar OK" at bounding box center [424, 203] width 848 height 406
click at [533, 221] on span "OK" at bounding box center [533, 214] width 12 height 14
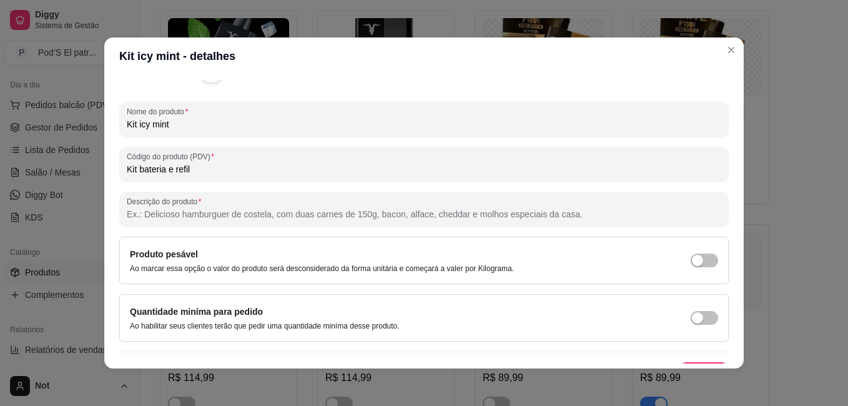
scroll to position [159, 0]
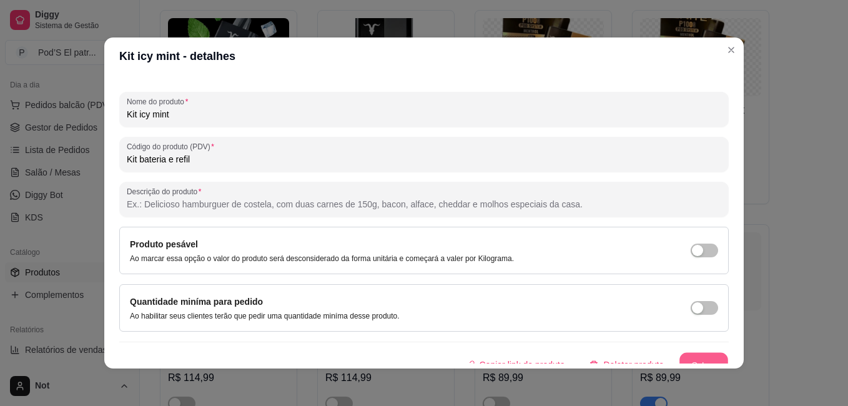
click at [695, 356] on button "Salvar" at bounding box center [704, 365] width 49 height 24
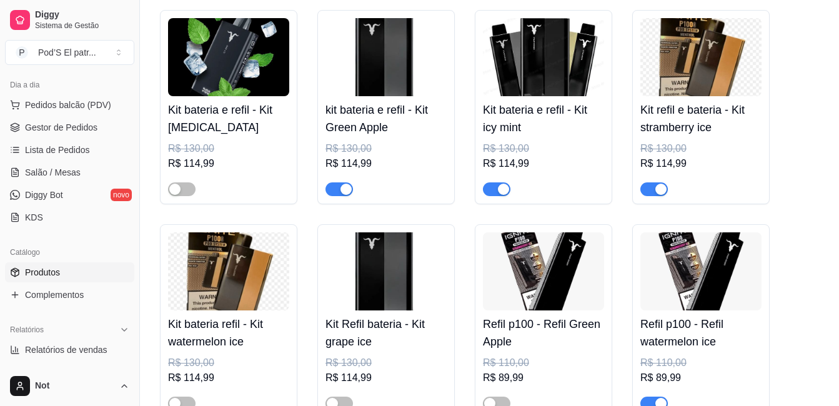
click at [376, 73] on img at bounding box center [385, 57] width 121 height 78
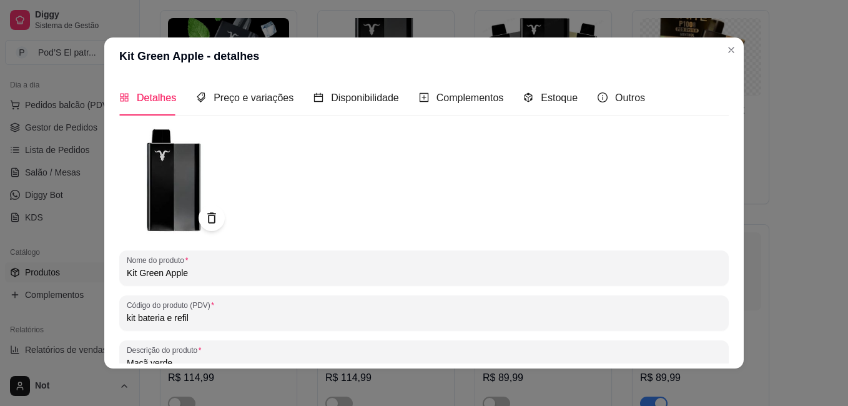
click at [199, 215] on div at bounding box center [212, 218] width 26 height 26
click at [204, 218] on icon at bounding box center [211, 218] width 14 height 14
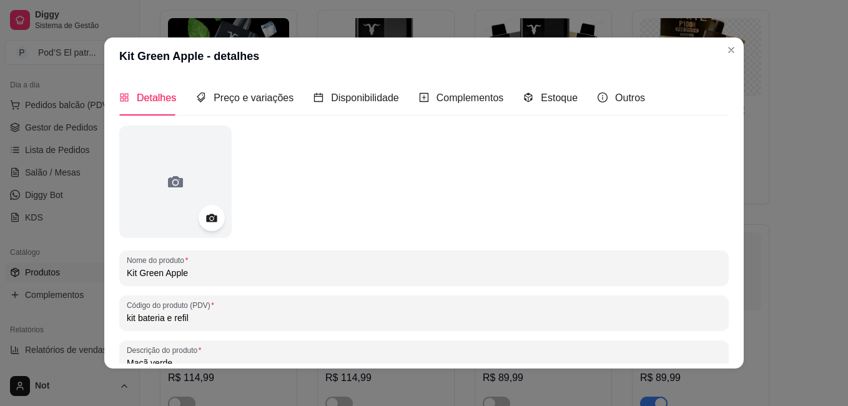
click at [206, 218] on icon at bounding box center [211, 218] width 11 height 8
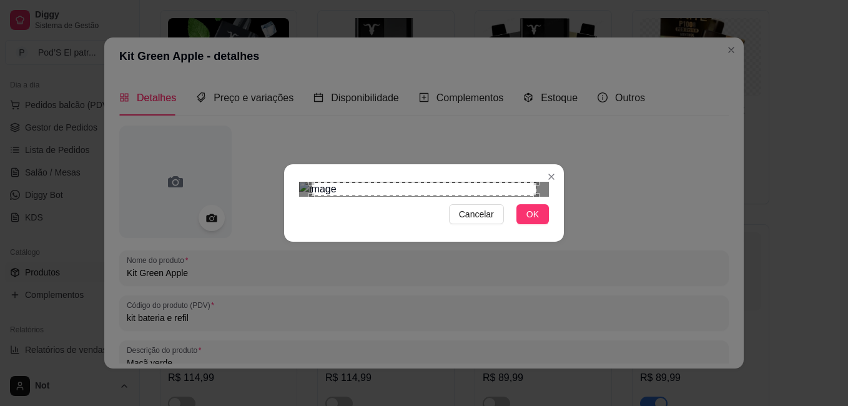
click at [267, 12] on div "Cancelar OK" at bounding box center [424, 203] width 848 height 406
click at [567, 334] on div "Cancelar OK" at bounding box center [424, 203] width 848 height 406
click at [526, 224] on button "OK" at bounding box center [533, 214] width 32 height 20
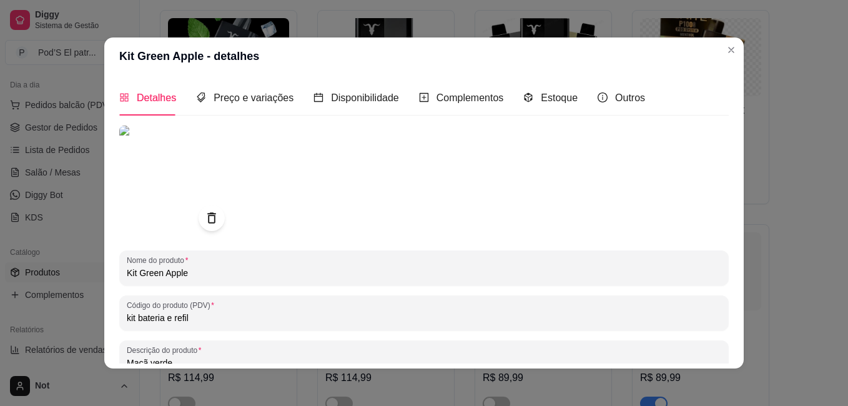
scroll to position [172, 0]
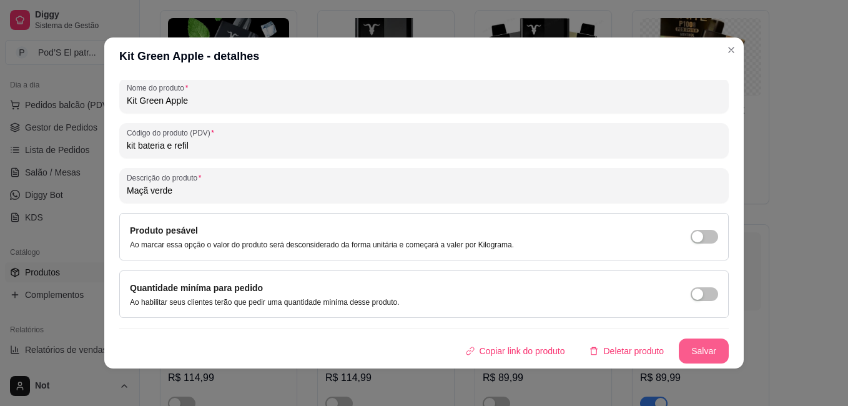
click at [700, 354] on button "Salvar" at bounding box center [704, 351] width 50 height 25
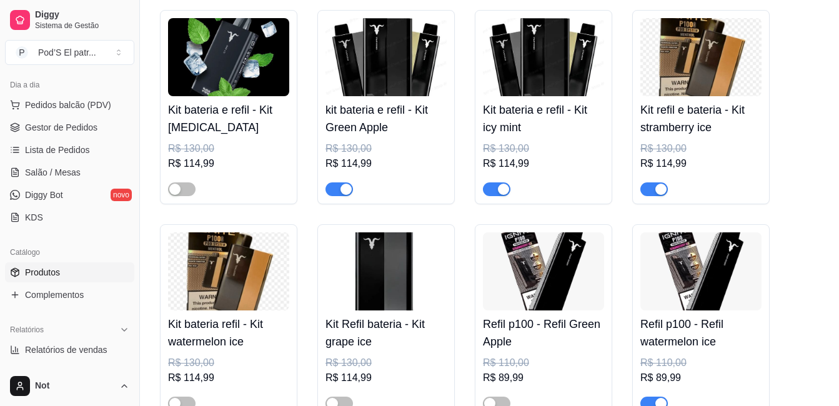
click at [717, 51] on img at bounding box center [700, 57] width 121 height 78
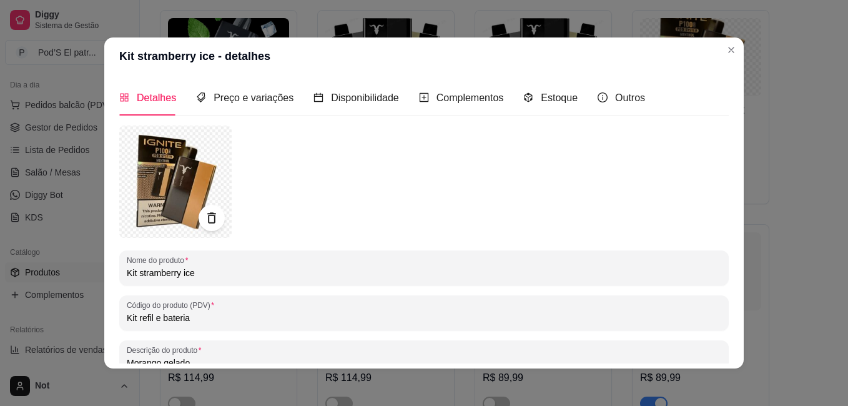
click at [199, 219] on div at bounding box center [212, 218] width 26 height 26
click at [209, 224] on icon at bounding box center [211, 218] width 14 height 14
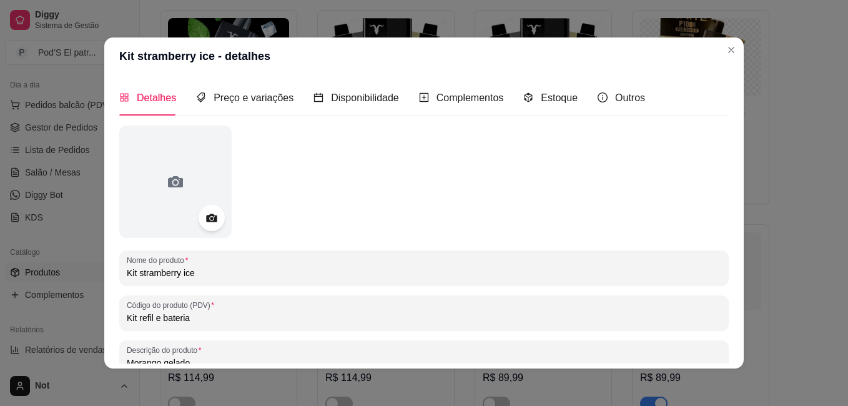
click at [209, 224] on icon at bounding box center [211, 218] width 14 height 14
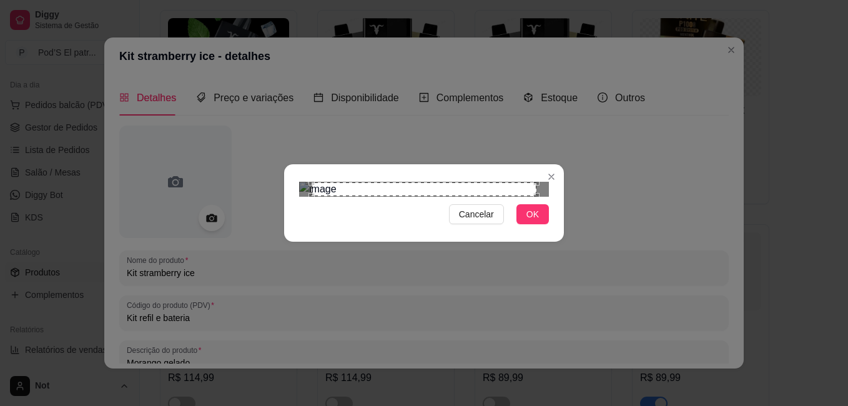
click at [564, 325] on div "Cancelar OK" at bounding box center [424, 203] width 848 height 406
click at [525, 224] on button "OK" at bounding box center [533, 214] width 32 height 20
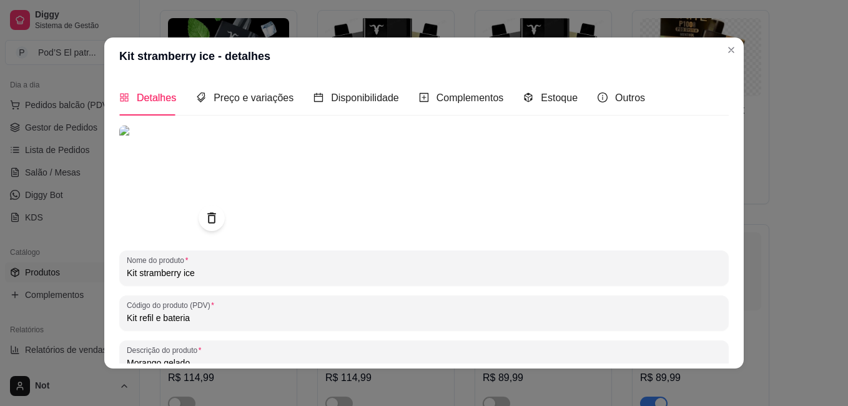
scroll to position [170, 0]
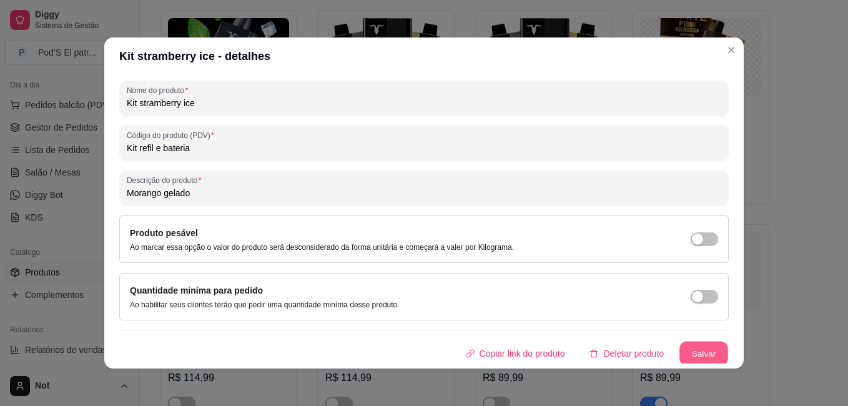
click at [691, 348] on button "Salvar" at bounding box center [704, 354] width 49 height 24
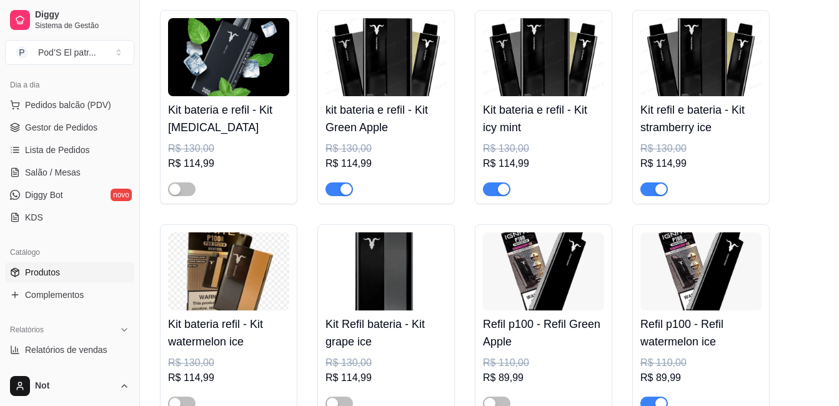
click at [237, 280] on img at bounding box center [228, 271] width 121 height 78
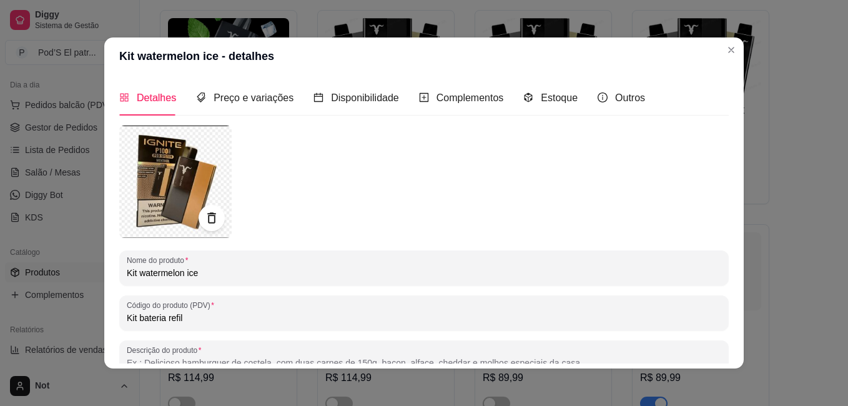
click at [204, 219] on icon at bounding box center [211, 218] width 14 height 14
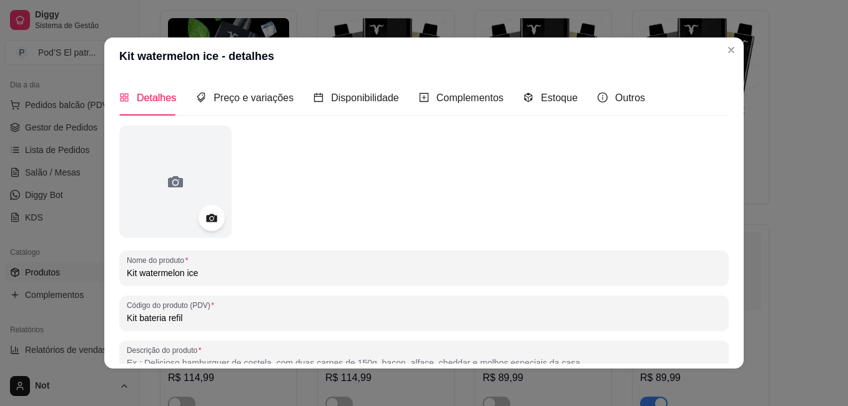
click at [204, 219] on icon at bounding box center [211, 218] width 14 height 14
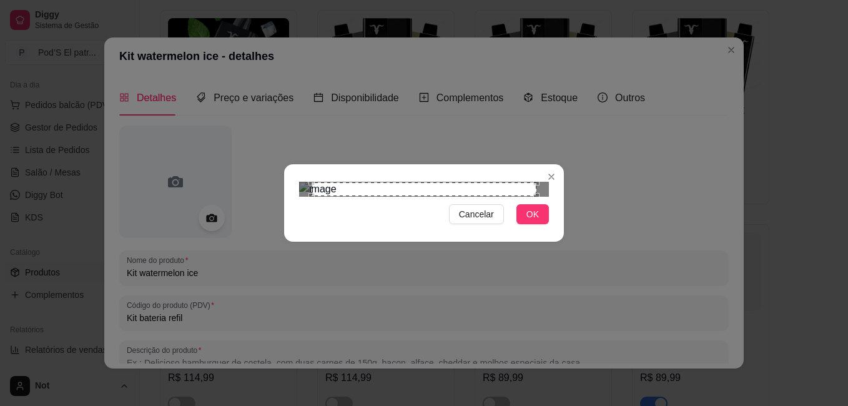
click at [592, 335] on div "Cancelar OK" at bounding box center [424, 203] width 848 height 406
click at [244, 0] on div "Cancelar OK" at bounding box center [424, 203] width 848 height 406
click at [541, 224] on button "OK" at bounding box center [533, 214] width 32 height 20
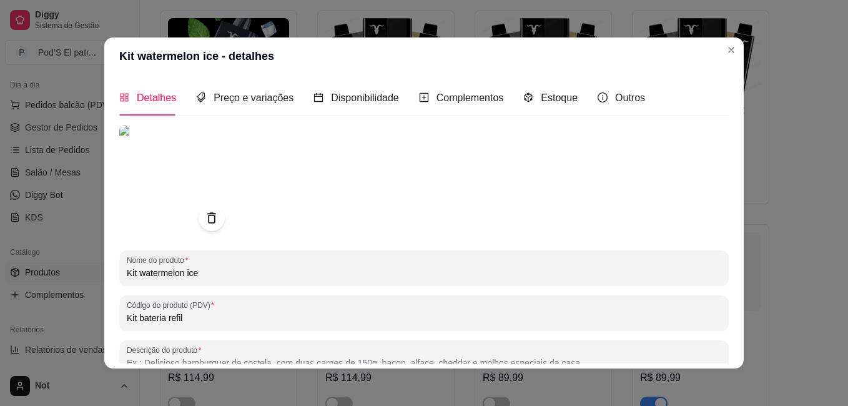
scroll to position [172, 0]
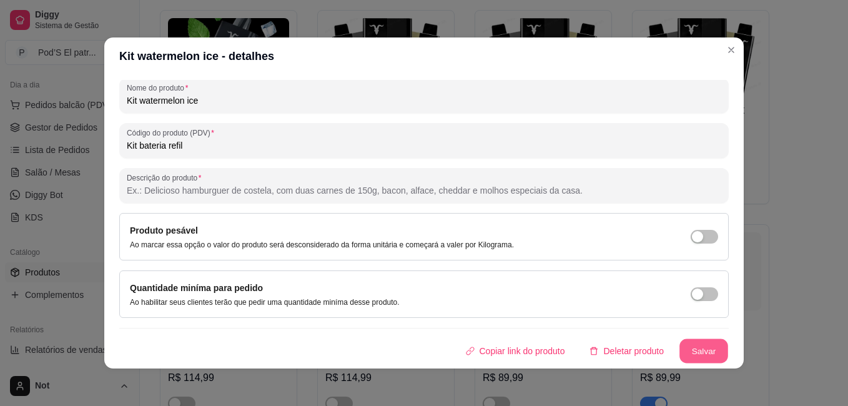
click at [693, 347] on button "Salvar" at bounding box center [704, 351] width 49 height 24
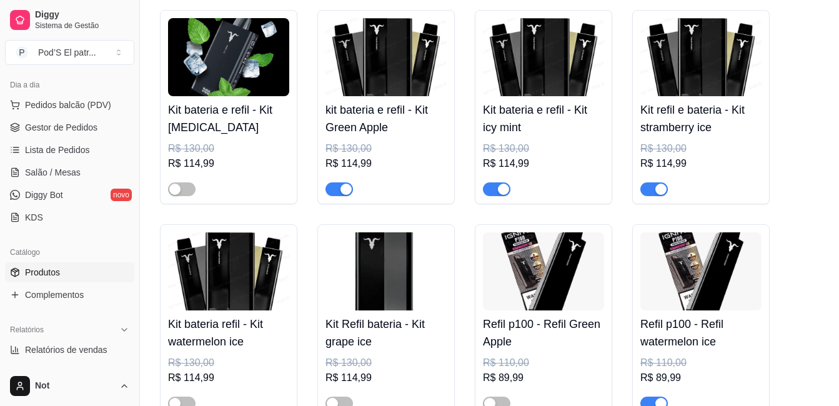
click at [726, 48] on img at bounding box center [700, 57] width 121 height 78
click at [413, 278] on img at bounding box center [385, 271] width 121 height 78
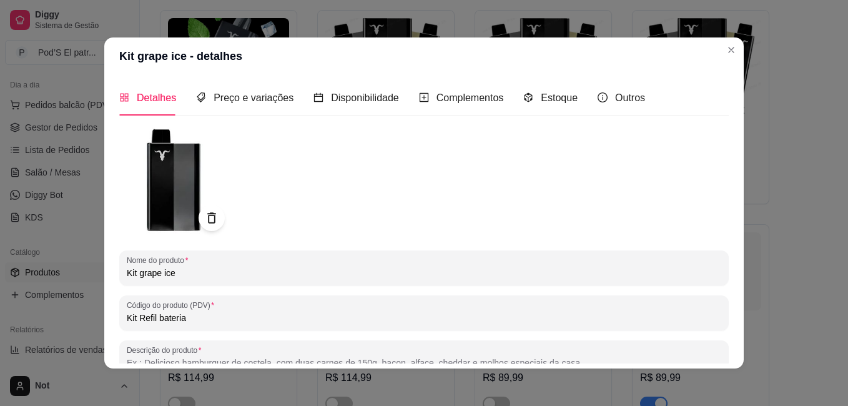
click at [209, 219] on icon at bounding box center [211, 218] width 14 height 14
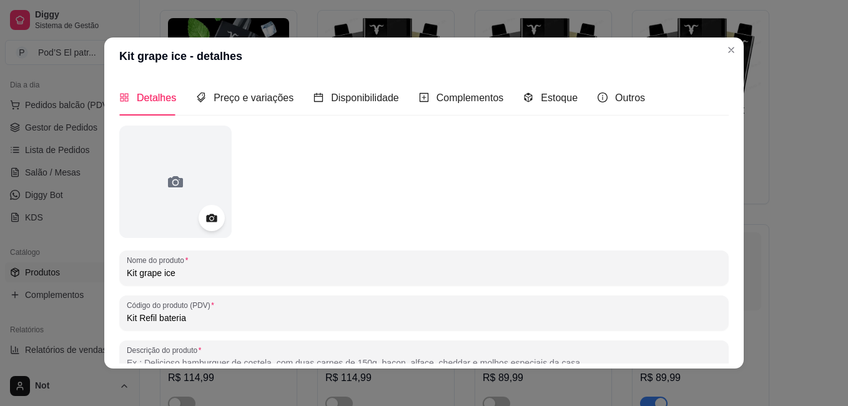
click at [210, 219] on circle at bounding box center [211, 218] width 3 height 3
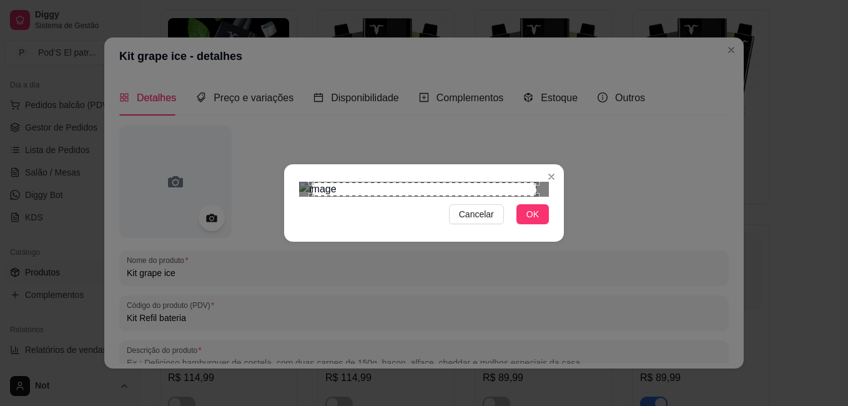
click at [270, 14] on div "Cancelar OK" at bounding box center [424, 203] width 848 height 406
click at [577, 330] on div "Cancelar OK" at bounding box center [424, 203] width 848 height 406
click at [519, 224] on button "OK" at bounding box center [533, 214] width 32 height 20
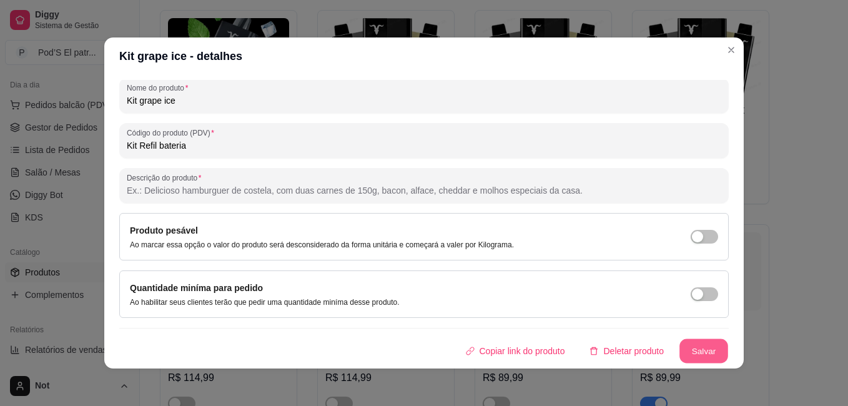
click at [680, 342] on button "Salvar" at bounding box center [704, 351] width 49 height 24
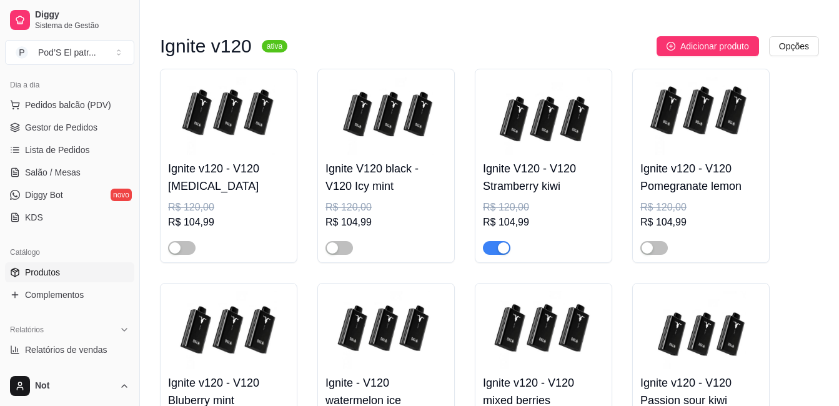
scroll to position [2980, 0]
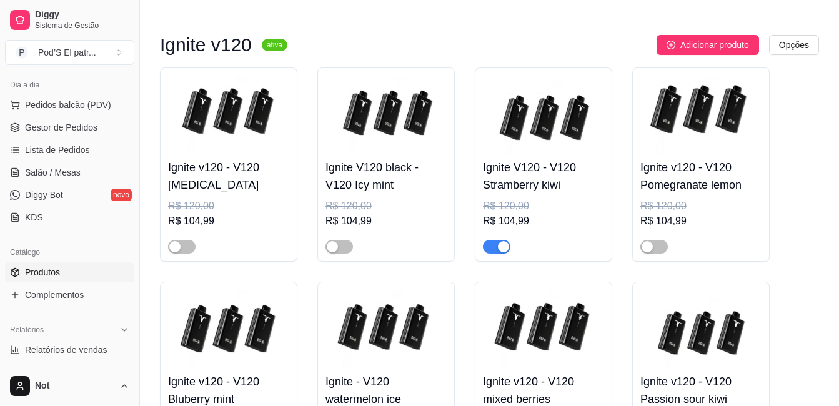
click at [202, 111] on img at bounding box center [228, 115] width 121 height 78
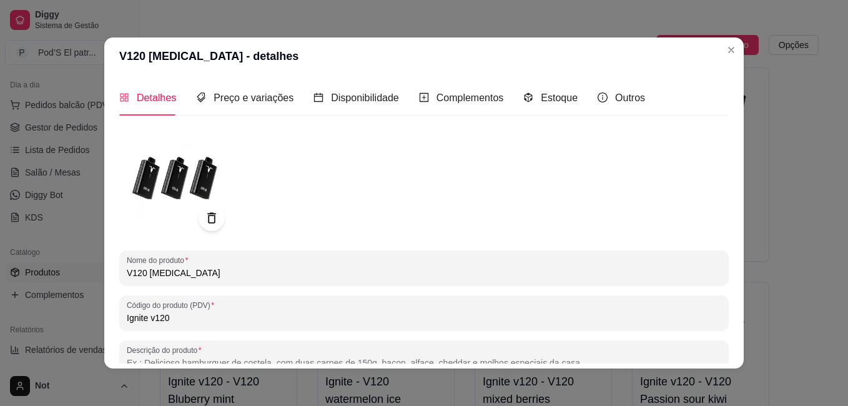
click at [211, 214] on icon at bounding box center [211, 217] width 8 height 11
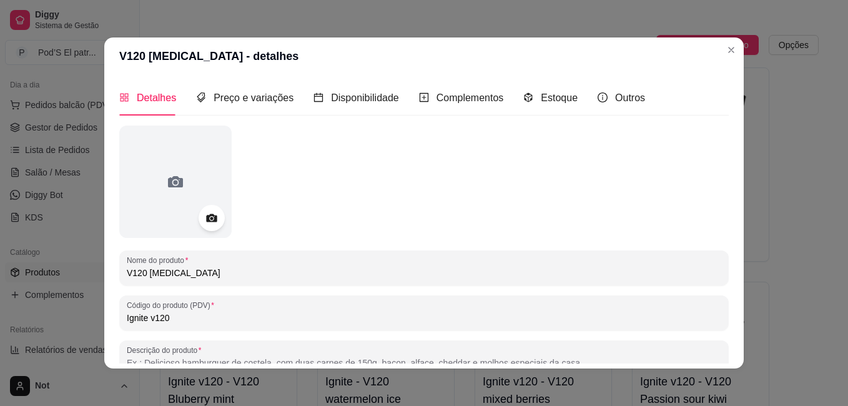
click at [205, 214] on icon at bounding box center [211, 218] width 14 height 14
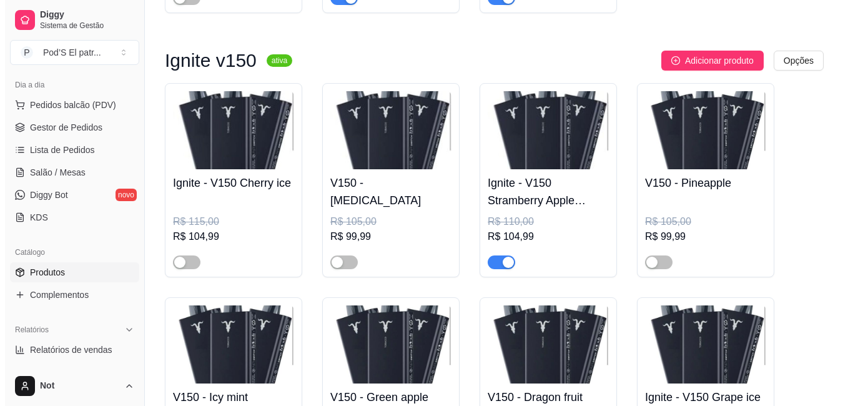
scroll to position [3880, 0]
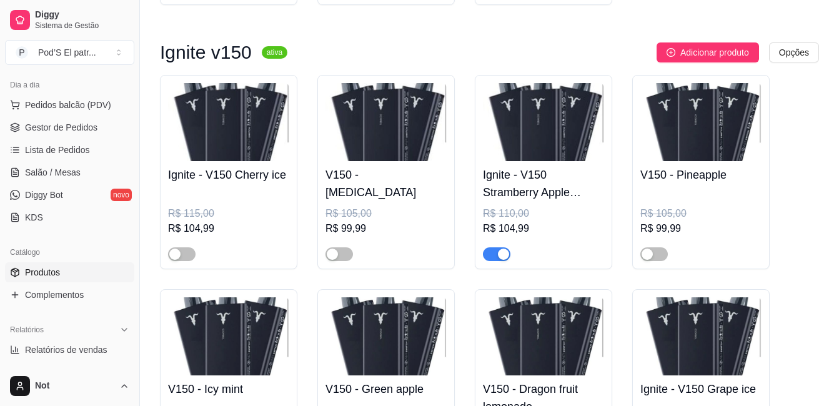
click at [259, 142] on img at bounding box center [228, 122] width 121 height 78
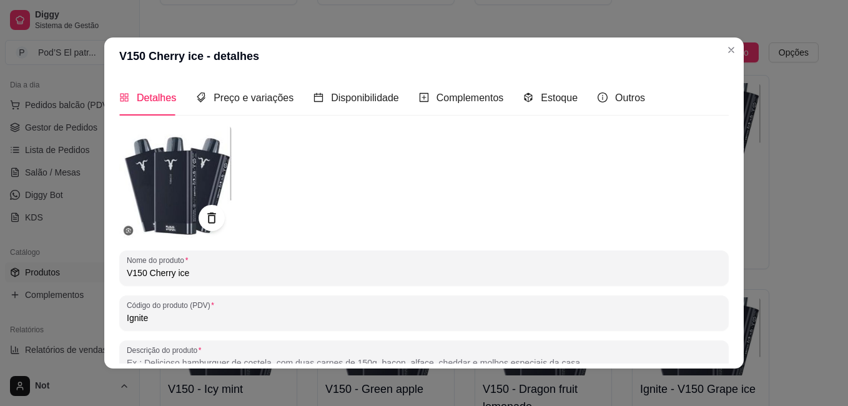
click at [209, 221] on icon at bounding box center [211, 218] width 14 height 14
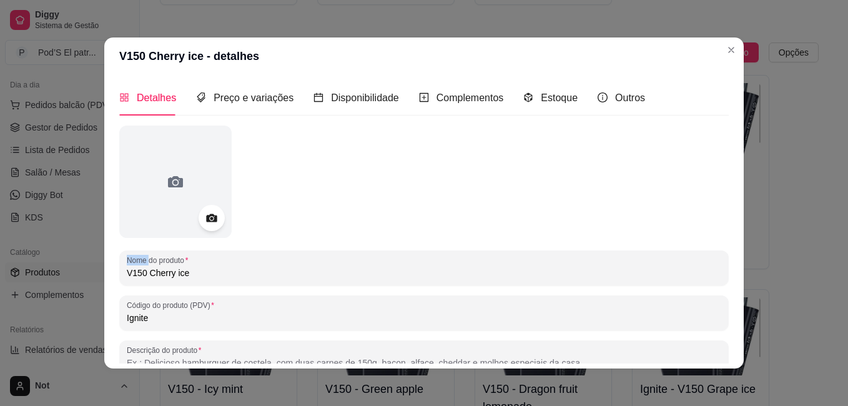
click at [209, 221] on icon at bounding box center [211, 218] width 11 height 8
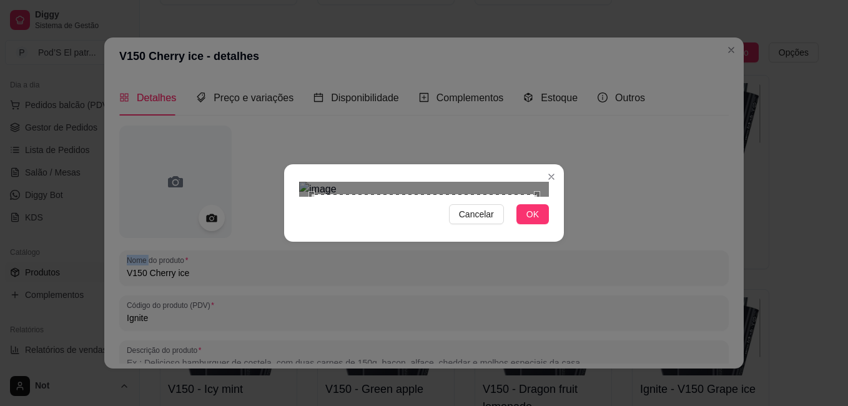
click at [557, 229] on div "Cancelar OK" at bounding box center [424, 203] width 280 height 52
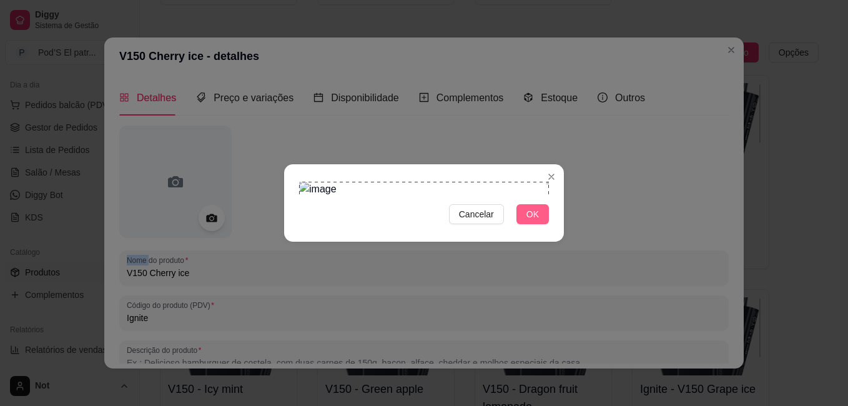
click at [538, 221] on span "OK" at bounding box center [533, 214] width 12 height 14
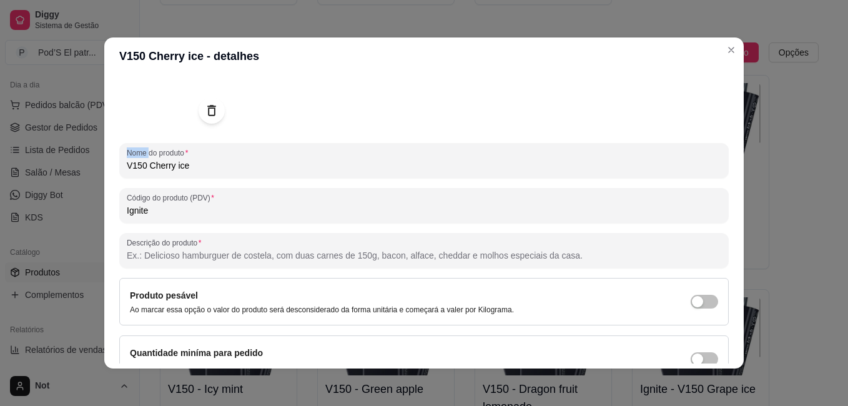
scroll to position [172, 0]
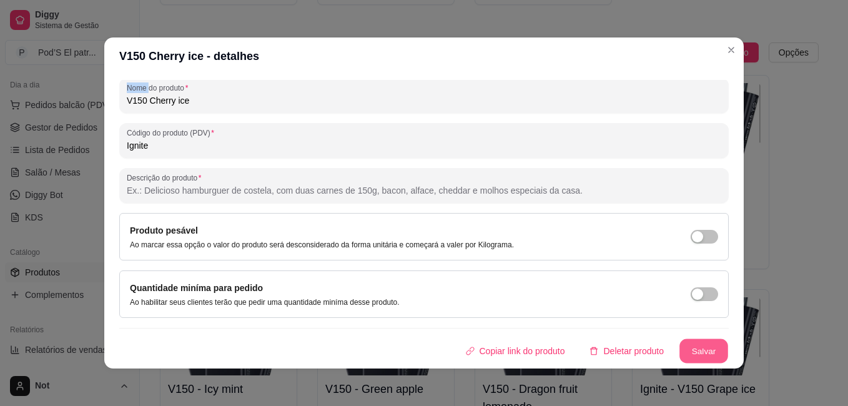
click at [690, 355] on button "Salvar" at bounding box center [704, 351] width 49 height 24
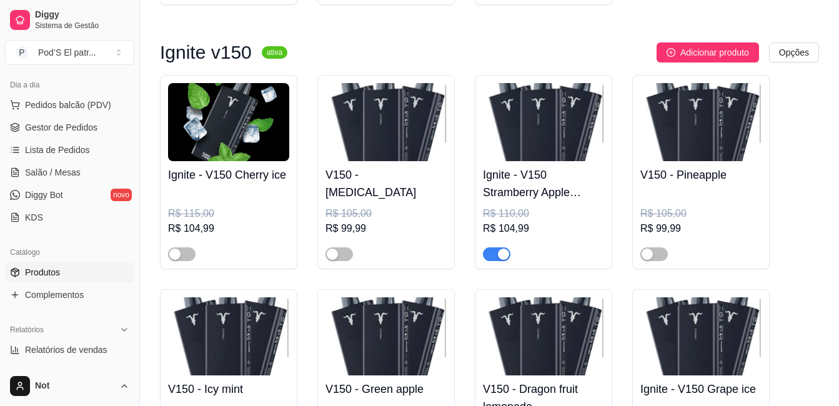
click at [449, 125] on div "V150 - Menthol R$ 105,00 R$ 99,99" at bounding box center [385, 172] width 137 height 194
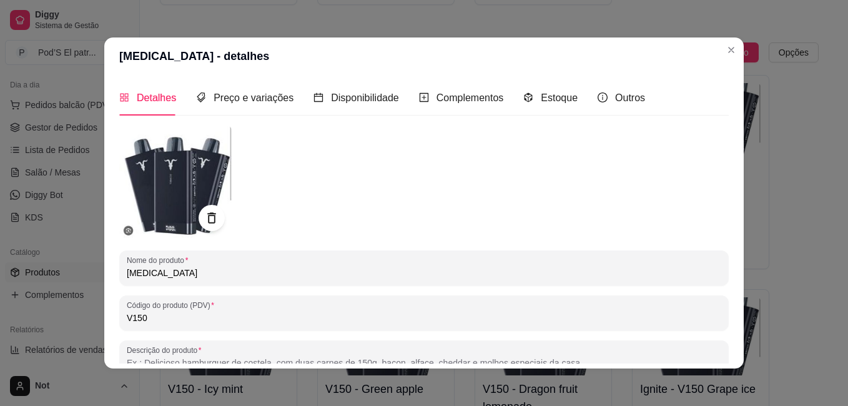
click at [204, 220] on icon at bounding box center [211, 218] width 14 height 14
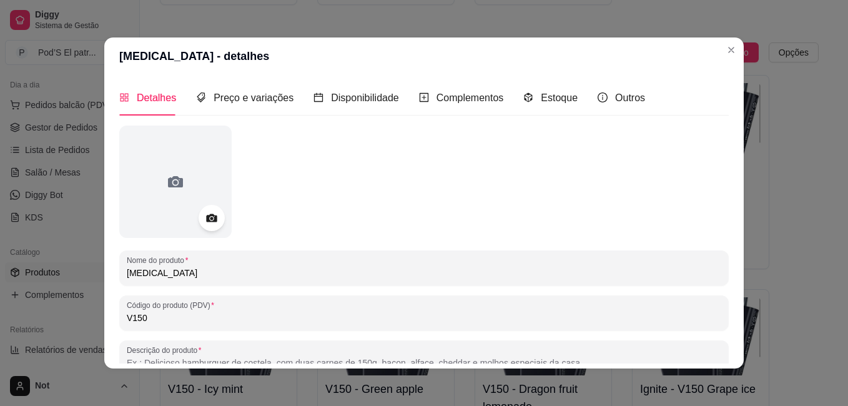
click at [206, 220] on icon at bounding box center [211, 218] width 11 height 8
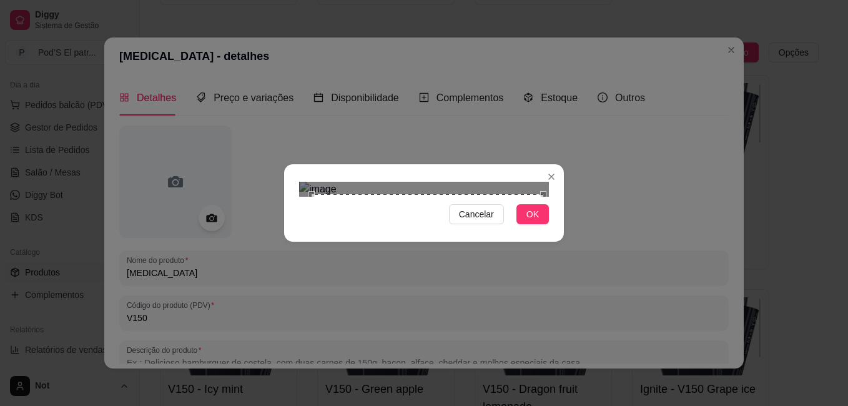
click at [561, 229] on div "Cancelar OK" at bounding box center [424, 203] width 280 height 52
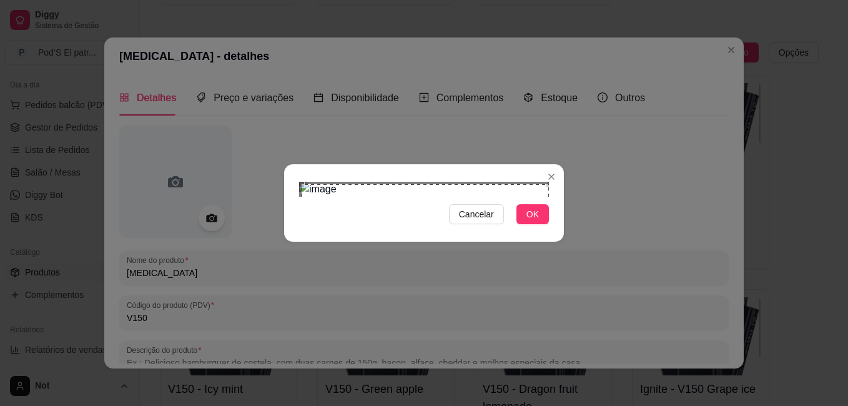
click at [269, 19] on div "Cancelar OK" at bounding box center [424, 203] width 848 height 406
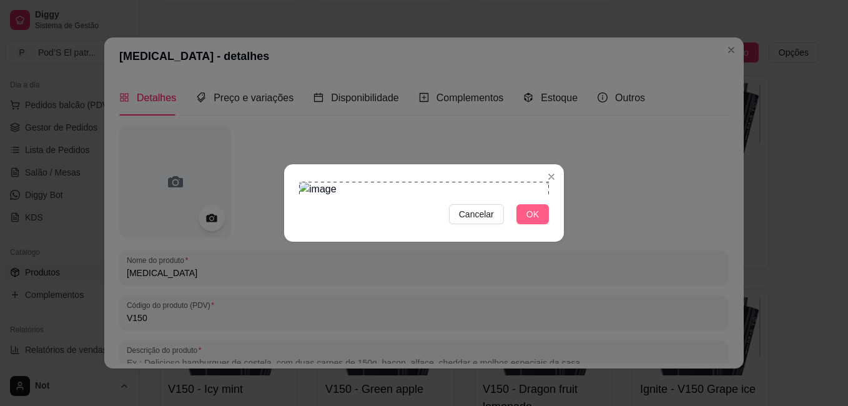
click at [542, 224] on button "OK" at bounding box center [533, 214] width 32 height 20
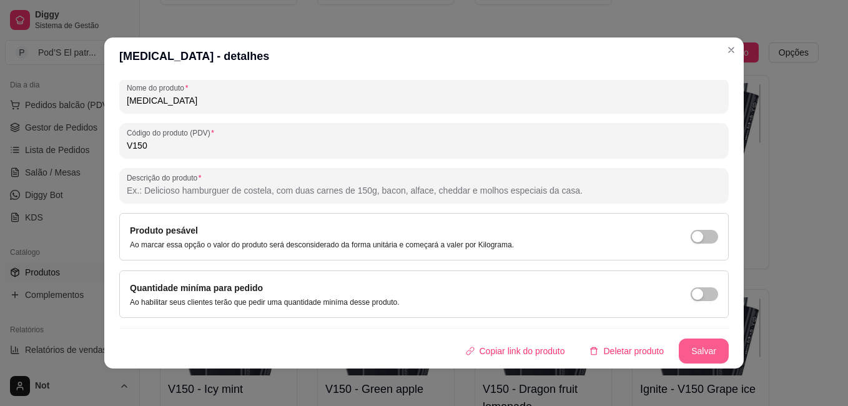
click at [679, 352] on button "Salvar" at bounding box center [704, 351] width 50 height 25
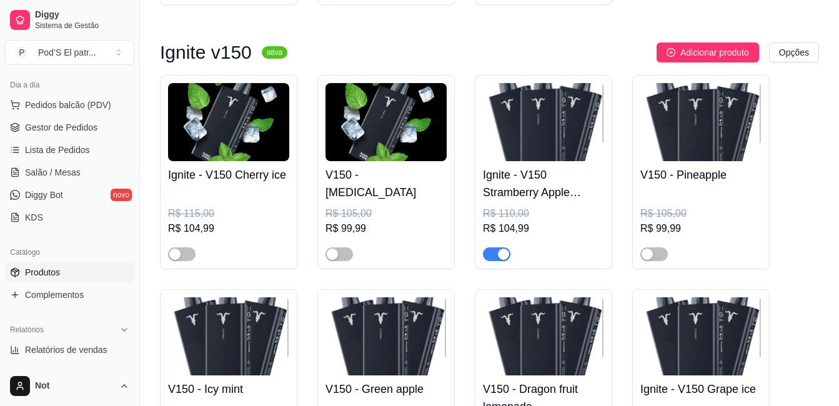
click at [528, 142] on img at bounding box center [543, 122] width 121 height 78
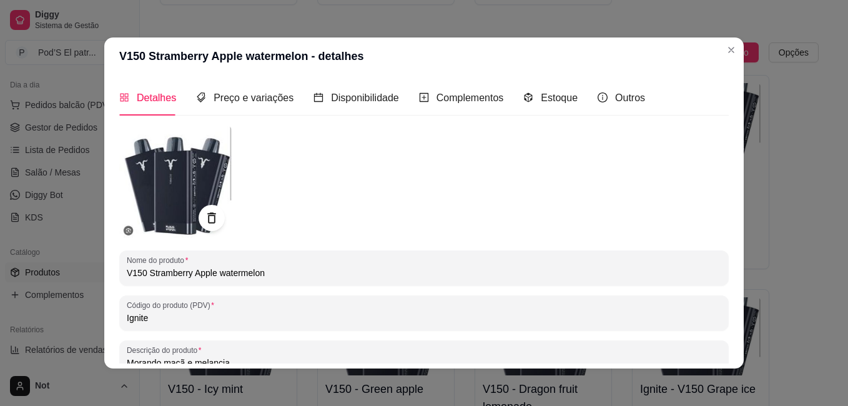
click at [204, 224] on icon at bounding box center [211, 218] width 14 height 14
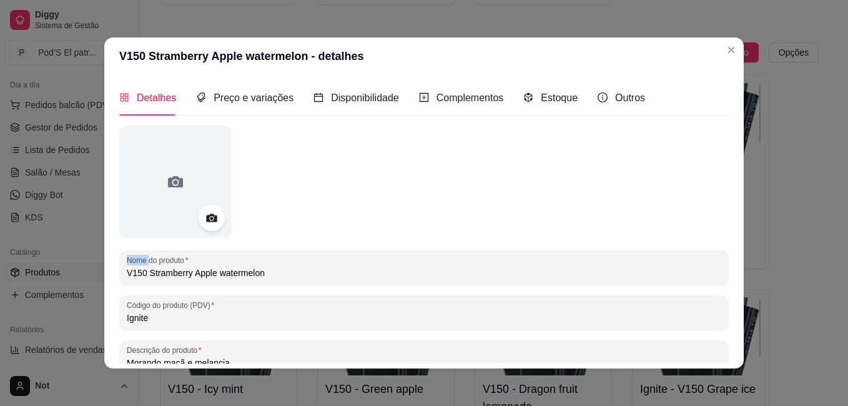
click at [204, 224] on icon at bounding box center [211, 218] width 14 height 14
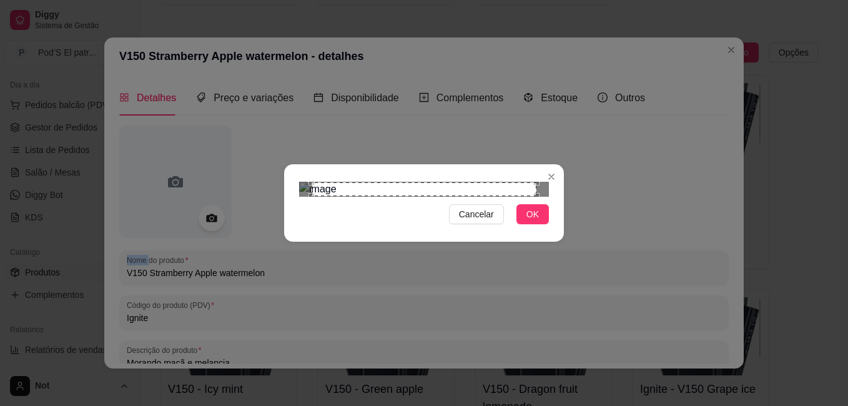
click at [560, 229] on div "Cancelar OK" at bounding box center [424, 203] width 280 height 52
click at [263, 12] on div "Cancelar OK" at bounding box center [424, 203] width 848 height 406
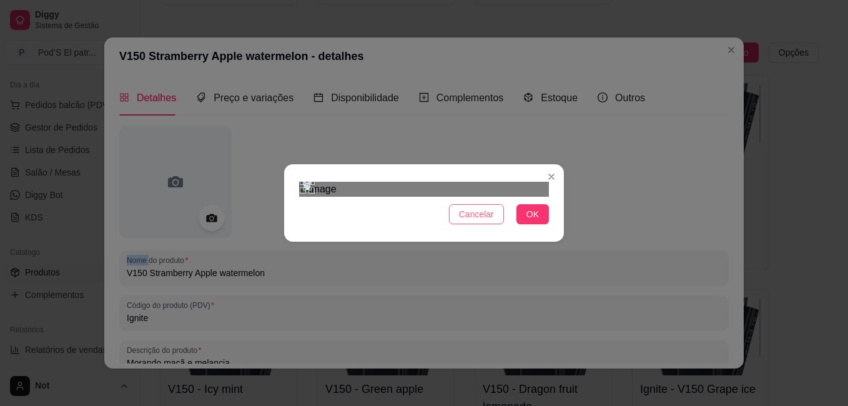
click at [470, 221] on span "Cancelar" at bounding box center [476, 214] width 35 height 14
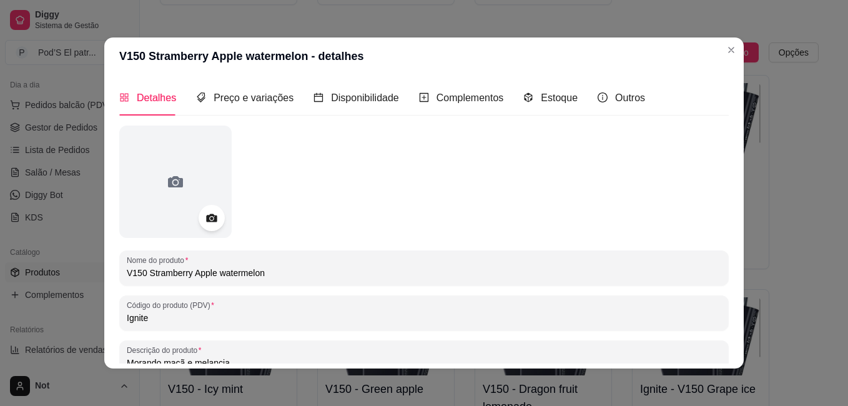
click at [206, 215] on icon at bounding box center [211, 218] width 11 height 8
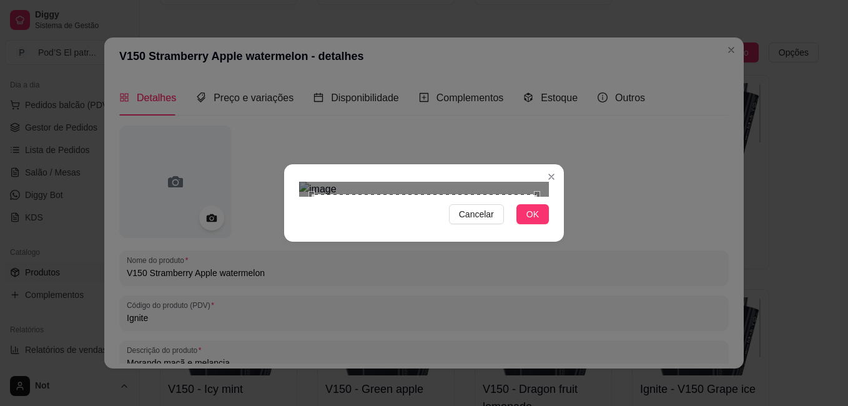
click at [582, 339] on div "Cancelar OK" at bounding box center [424, 203] width 848 height 406
click at [257, 23] on div "Cancelar OK" at bounding box center [424, 203] width 848 height 406
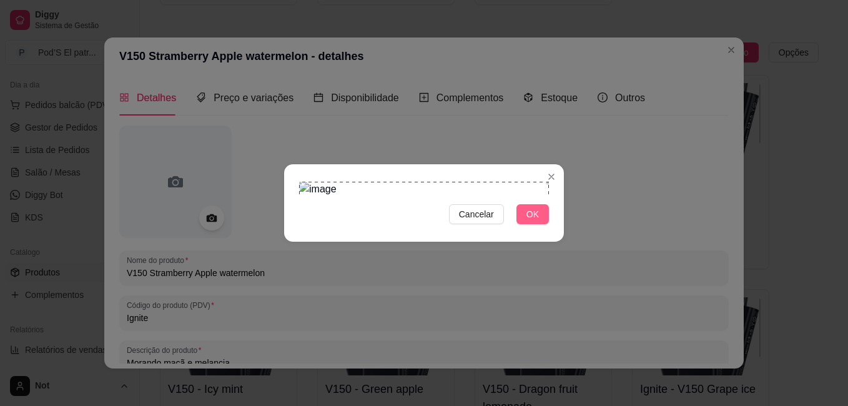
click at [538, 221] on span "OK" at bounding box center [533, 214] width 12 height 14
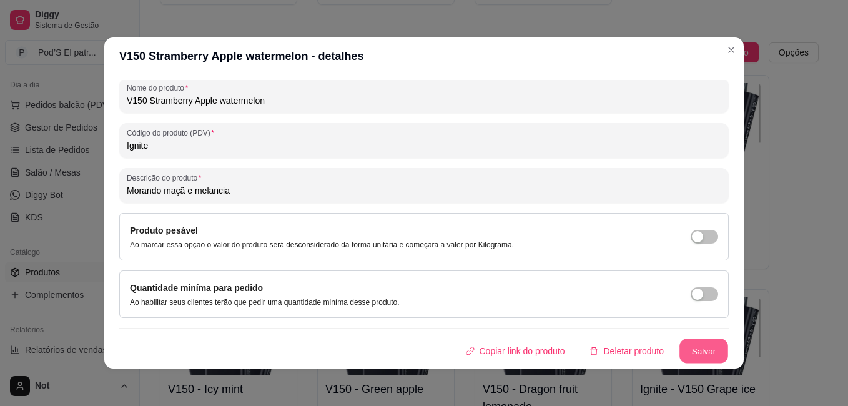
click at [686, 345] on button "Salvar" at bounding box center [704, 351] width 49 height 24
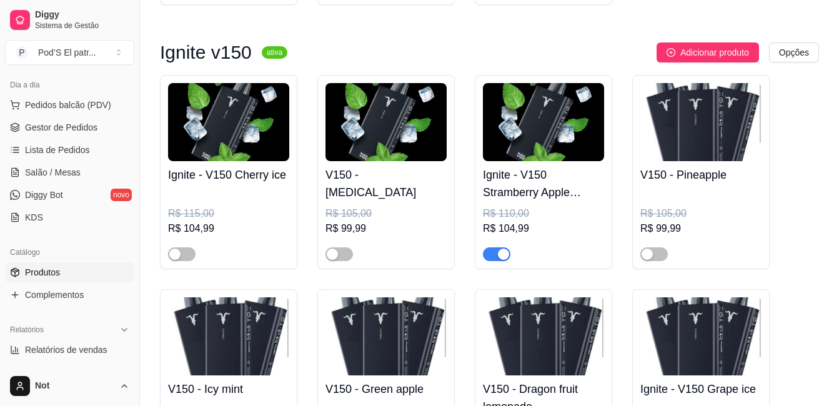
click at [709, 131] on img at bounding box center [700, 122] width 121 height 78
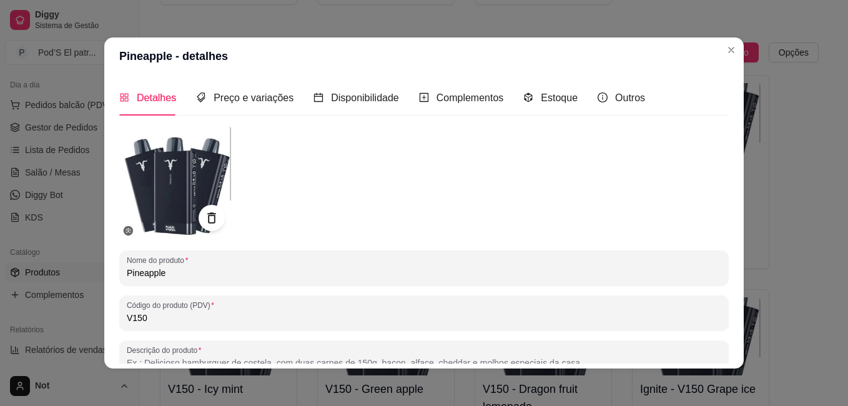
click at [204, 220] on icon at bounding box center [211, 218] width 14 height 14
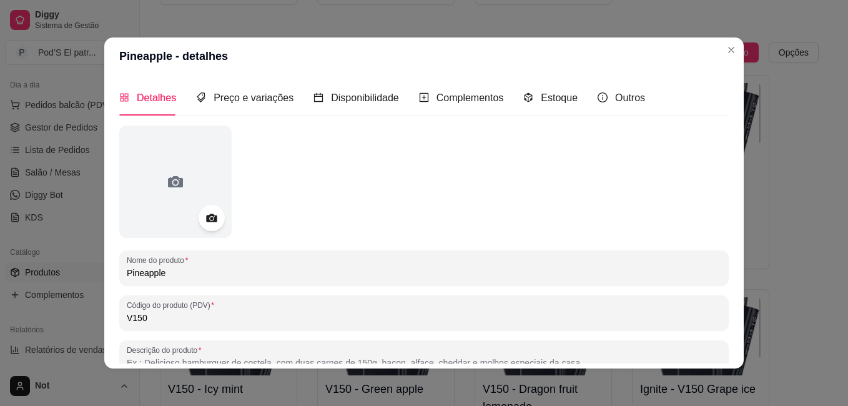
click at [204, 220] on icon at bounding box center [211, 218] width 14 height 14
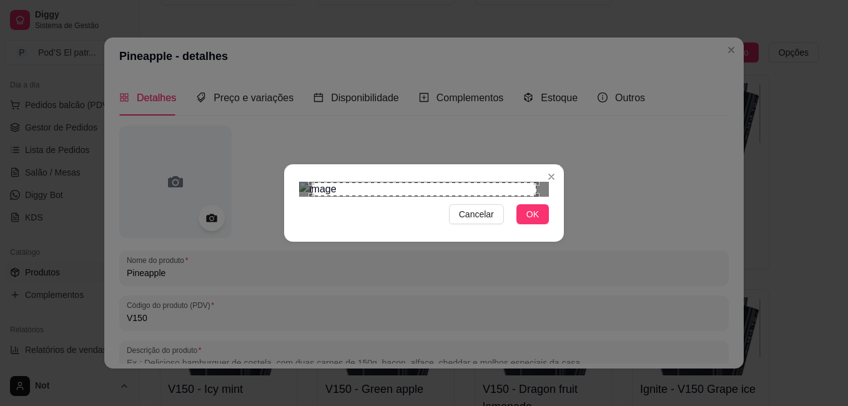
click at [281, 44] on div "Cancelar OK" at bounding box center [424, 203] width 848 height 406
click at [561, 229] on div "Cancelar OK" at bounding box center [424, 203] width 280 height 52
click at [527, 224] on button "OK" at bounding box center [533, 214] width 32 height 20
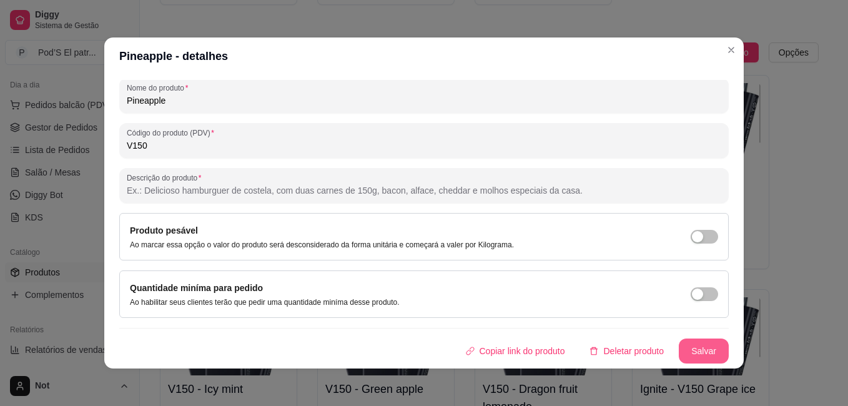
click at [687, 354] on button "Salvar" at bounding box center [704, 351] width 50 height 25
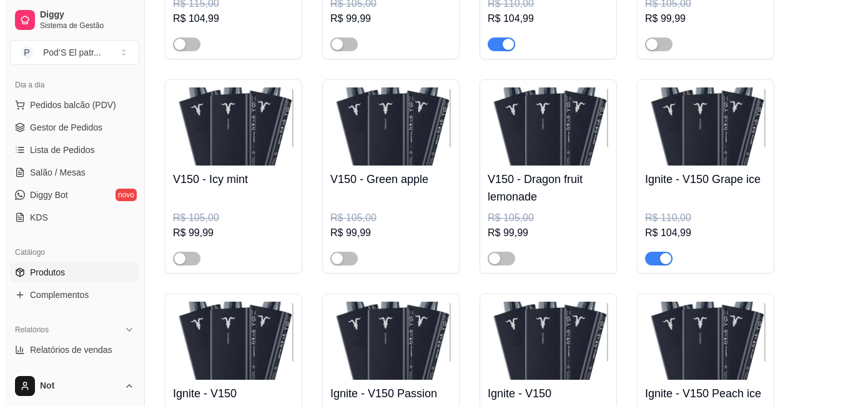
scroll to position [4104, 0]
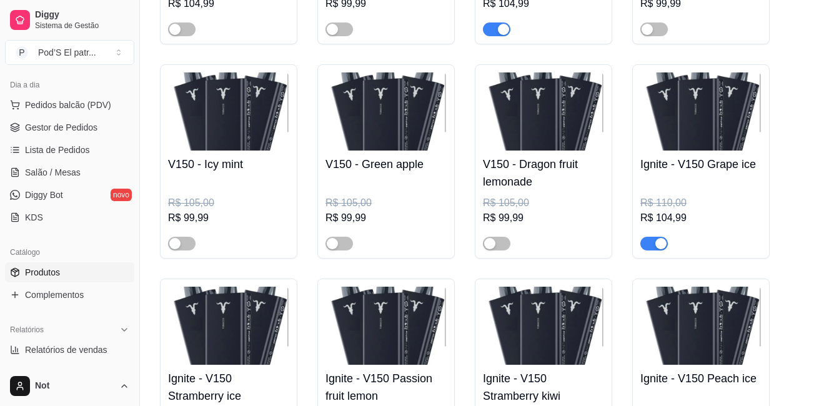
click at [213, 108] on img at bounding box center [228, 111] width 121 height 78
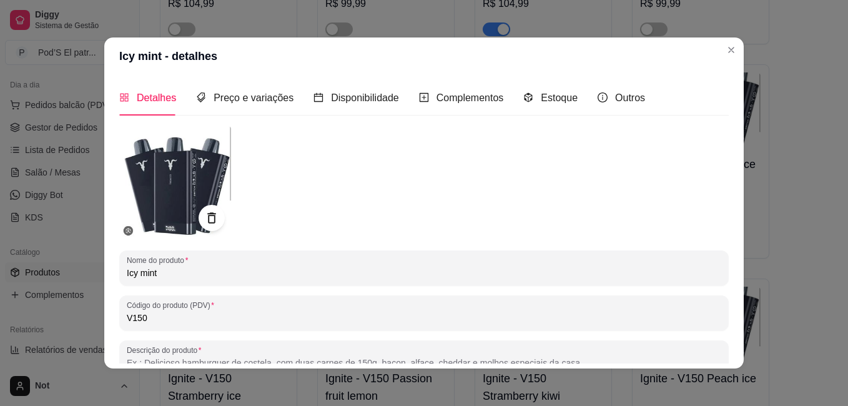
click at [213, 210] on div at bounding box center [212, 218] width 26 height 26
click at [209, 216] on icon at bounding box center [211, 217] width 8 height 11
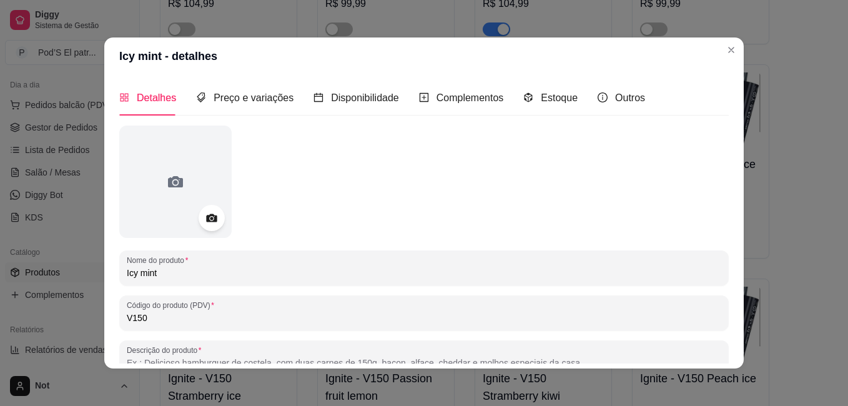
click at [209, 216] on icon at bounding box center [211, 218] width 11 height 8
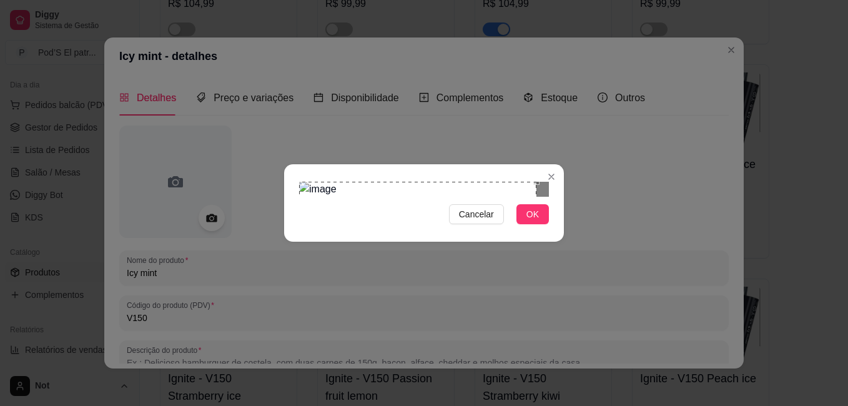
click at [277, 31] on div "Cancelar OK" at bounding box center [424, 203] width 848 height 406
click at [557, 229] on div "Cancelar OK" at bounding box center [424, 203] width 280 height 52
click at [533, 221] on span "OK" at bounding box center [533, 214] width 12 height 14
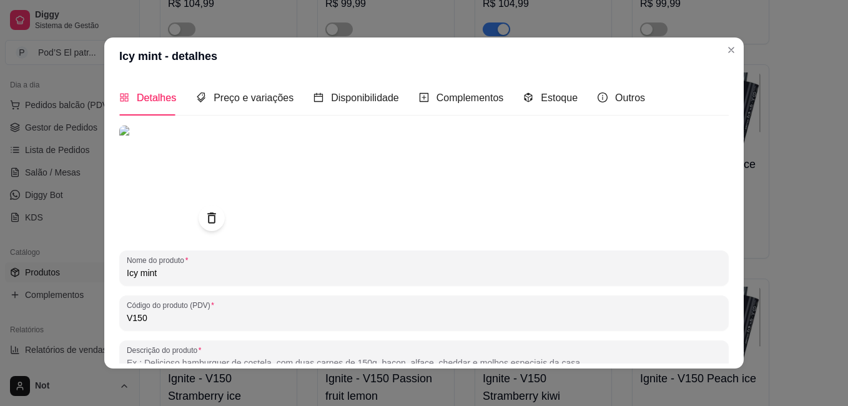
scroll to position [172, 0]
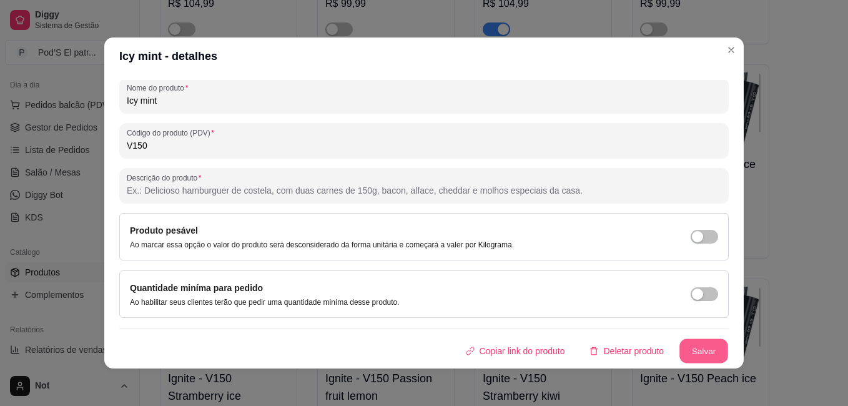
click at [681, 345] on button "Salvar" at bounding box center [704, 351] width 49 height 24
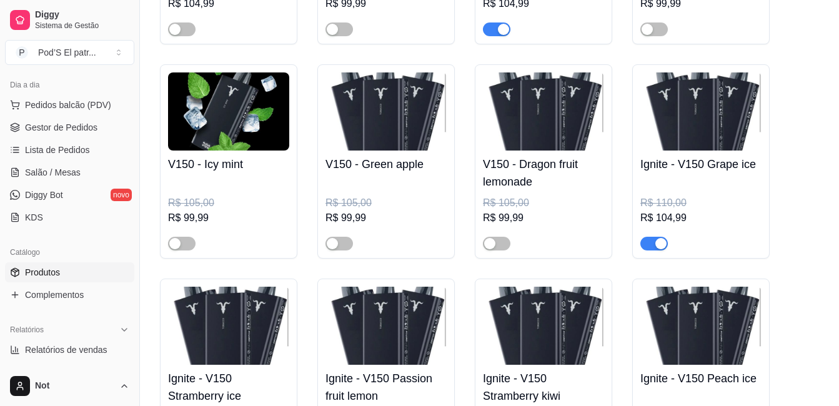
click at [364, 121] on img at bounding box center [385, 111] width 121 height 78
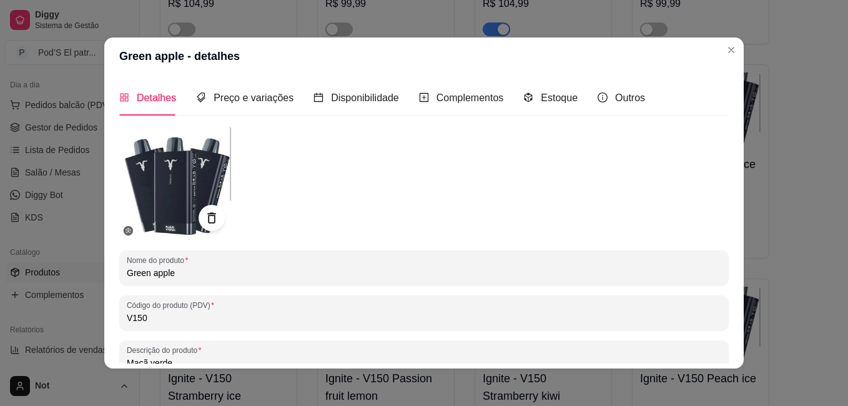
click at [209, 215] on icon at bounding box center [211, 217] width 8 height 11
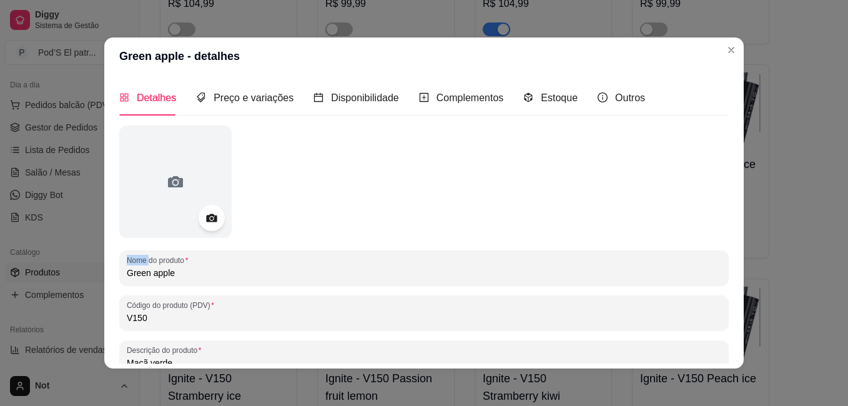
click at [209, 215] on icon at bounding box center [211, 218] width 11 height 8
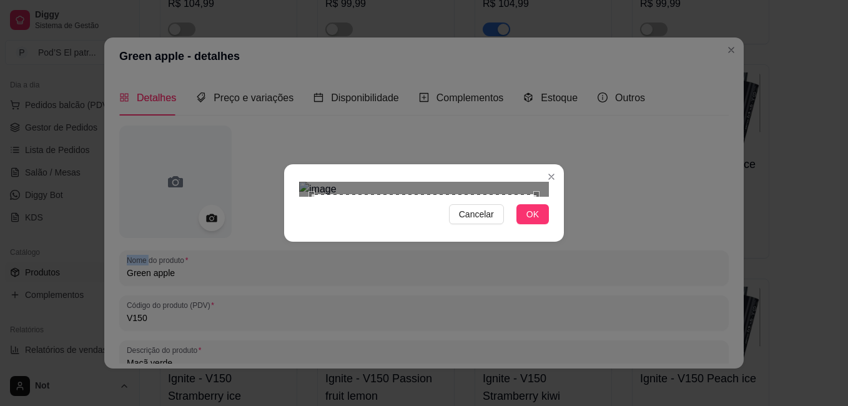
click at [309, 191] on div "Use the arrow keys to move the north west drag handle to change the crop select…" at bounding box center [309, 191] width 0 height 0
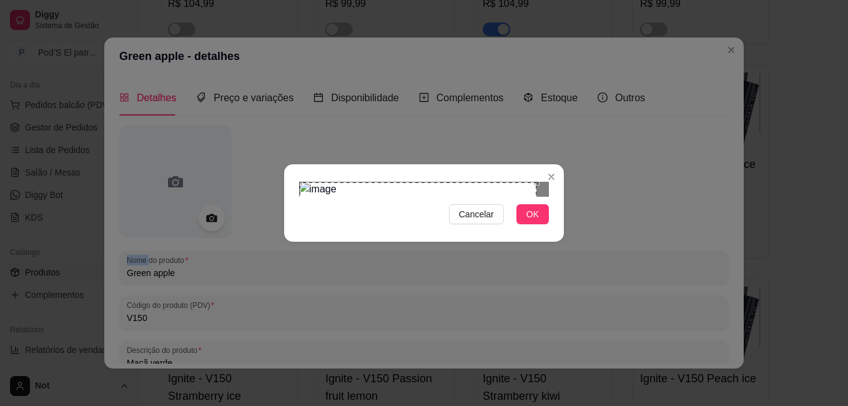
click at [292, 39] on div "Cancelar OK" at bounding box center [424, 203] width 848 height 406
click at [567, 346] on div "Cancelar OK" at bounding box center [424, 203] width 848 height 406
click at [542, 224] on button "OK" at bounding box center [533, 214] width 32 height 20
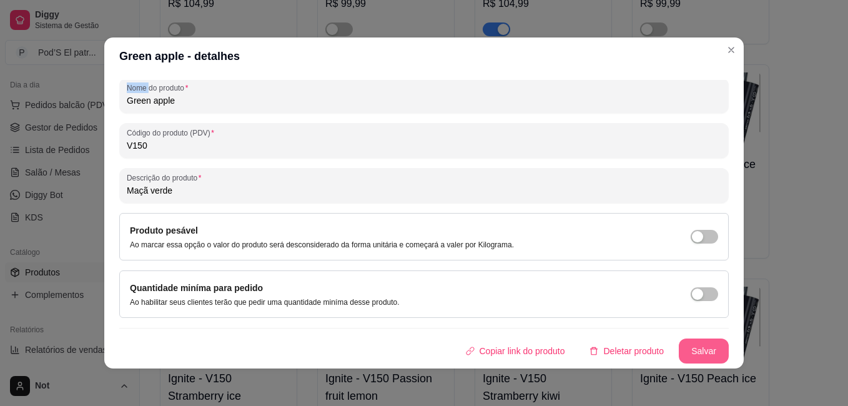
click at [688, 357] on button "Salvar" at bounding box center [704, 351] width 50 height 25
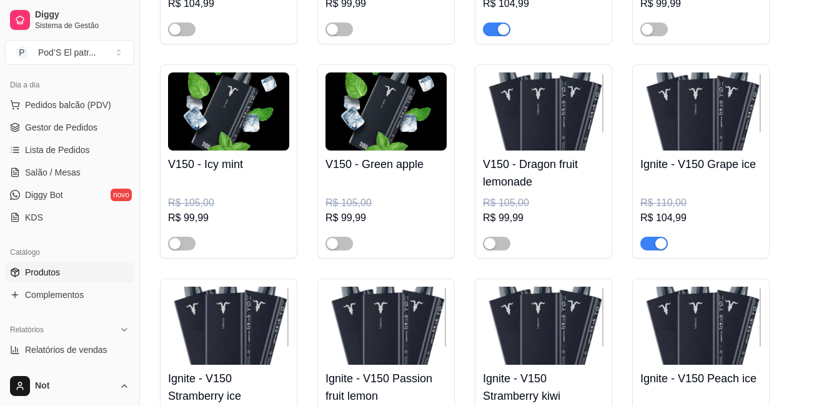
click at [520, 112] on img at bounding box center [543, 111] width 121 height 78
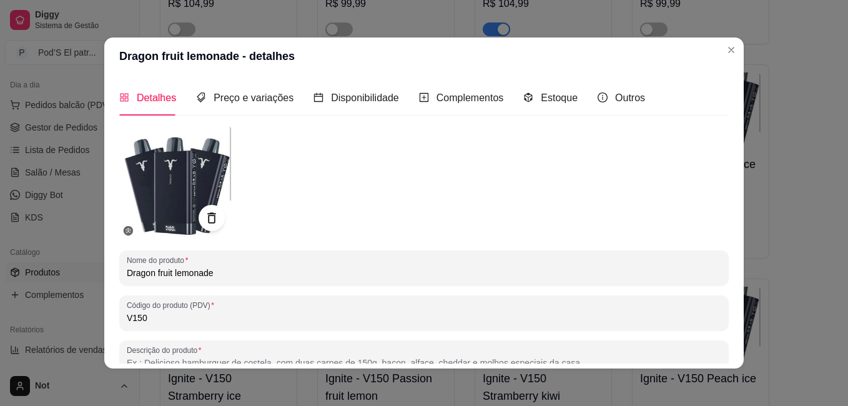
click at [207, 209] on div at bounding box center [212, 218] width 26 height 26
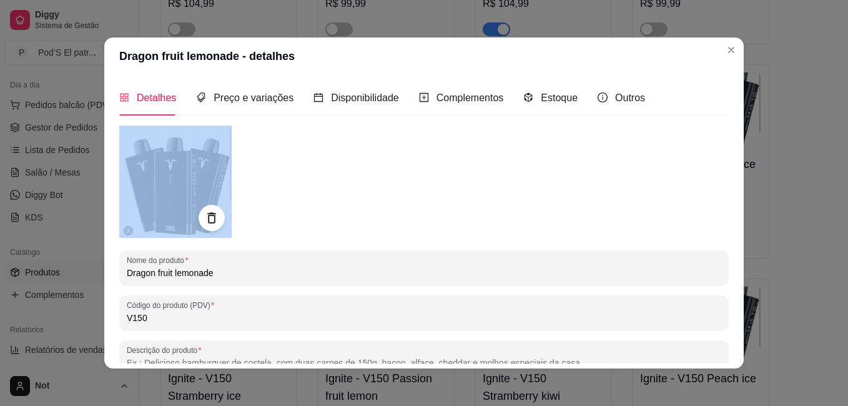
click at [207, 209] on div at bounding box center [212, 218] width 26 height 26
click at [207, 213] on icon at bounding box center [211, 217] width 8 height 11
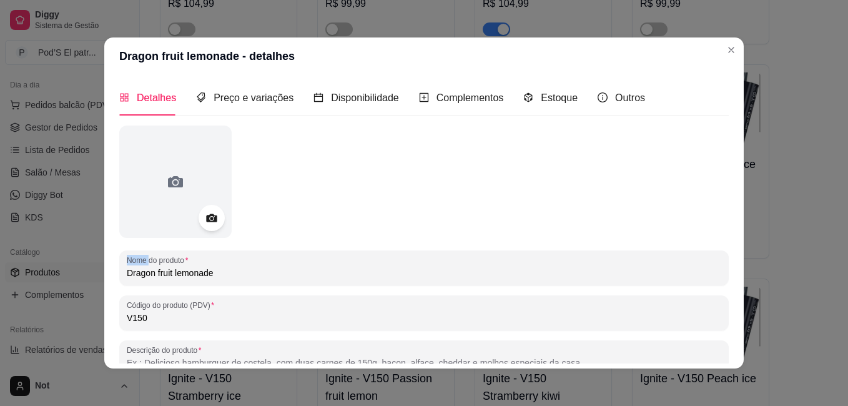
click at [207, 213] on icon at bounding box center [211, 218] width 14 height 14
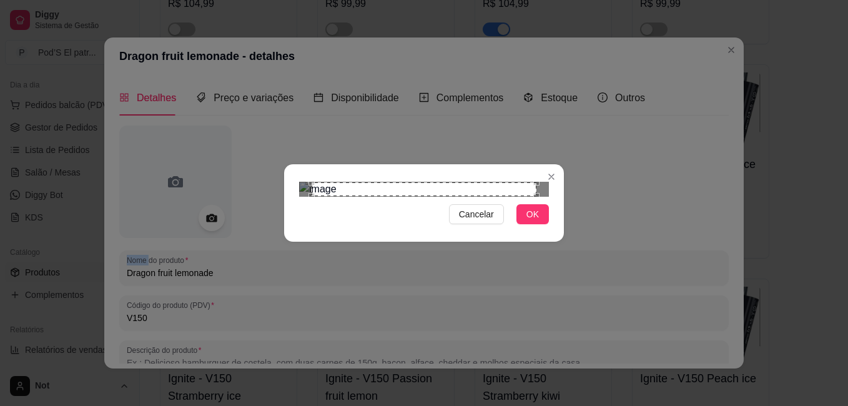
click at [550, 229] on div "Cancelar OK" at bounding box center [424, 203] width 280 height 52
click at [276, 34] on div "Cancelar OK" at bounding box center [424, 203] width 848 height 406
click at [535, 224] on button "OK" at bounding box center [533, 214] width 32 height 20
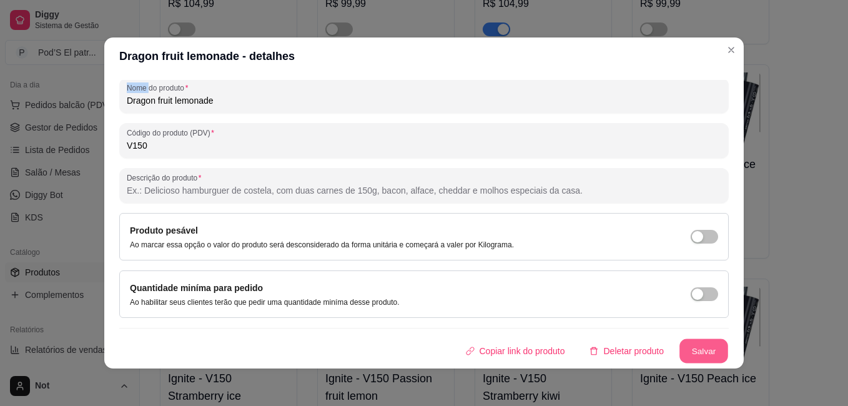
click at [688, 342] on button "Salvar" at bounding box center [704, 351] width 49 height 24
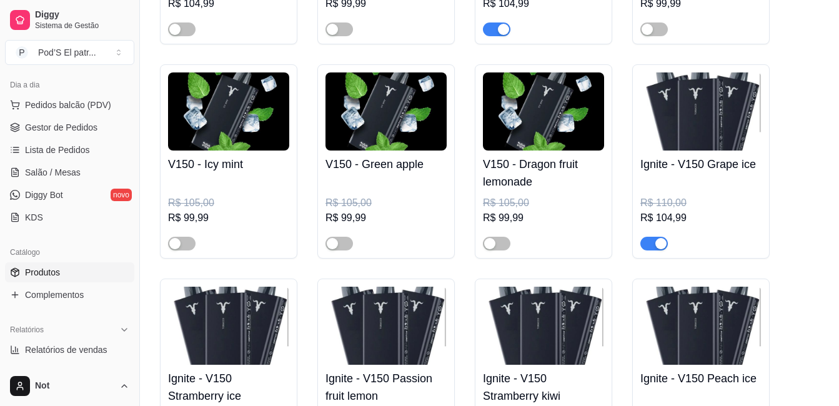
click at [689, 139] on img at bounding box center [700, 111] width 121 height 78
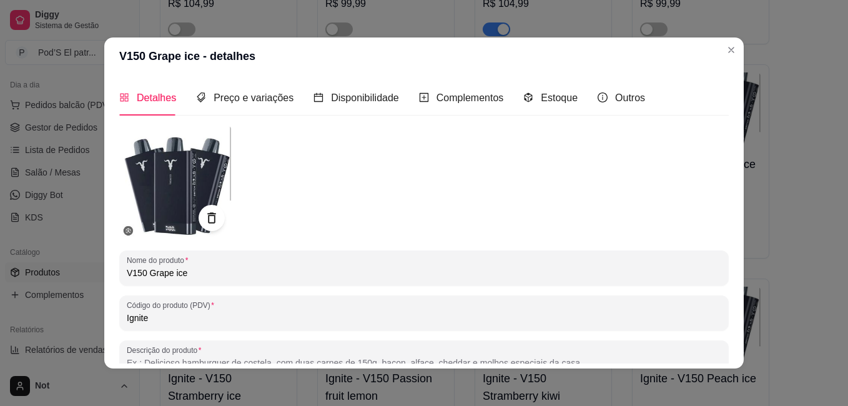
click at [199, 211] on div at bounding box center [212, 218] width 26 height 26
click at [204, 213] on icon at bounding box center [211, 218] width 14 height 14
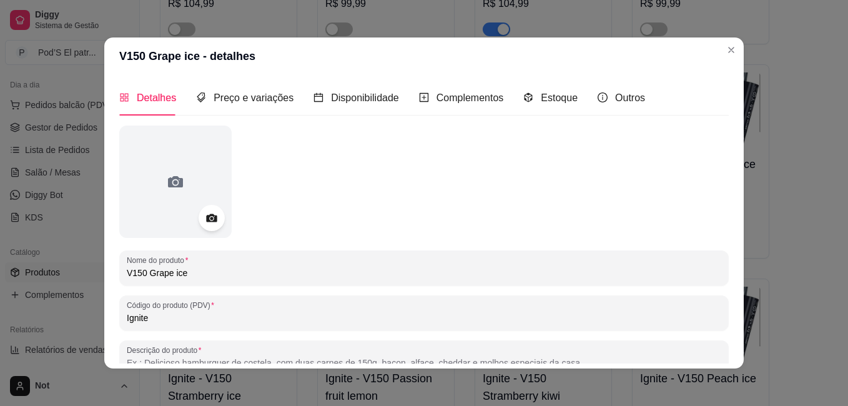
click at [204, 213] on icon at bounding box center [211, 218] width 14 height 14
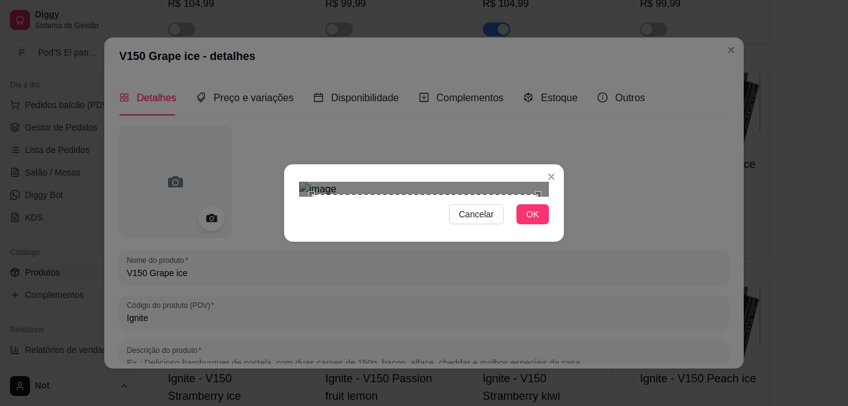
click at [557, 229] on div "Cancelar OK" at bounding box center [424, 203] width 280 height 52
click at [285, 41] on div "Cancelar OK" at bounding box center [424, 203] width 848 height 406
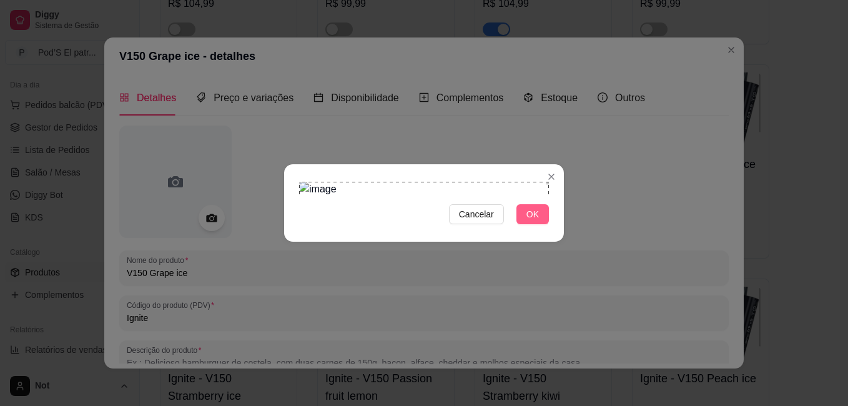
click at [537, 221] on span "OK" at bounding box center [533, 214] width 12 height 14
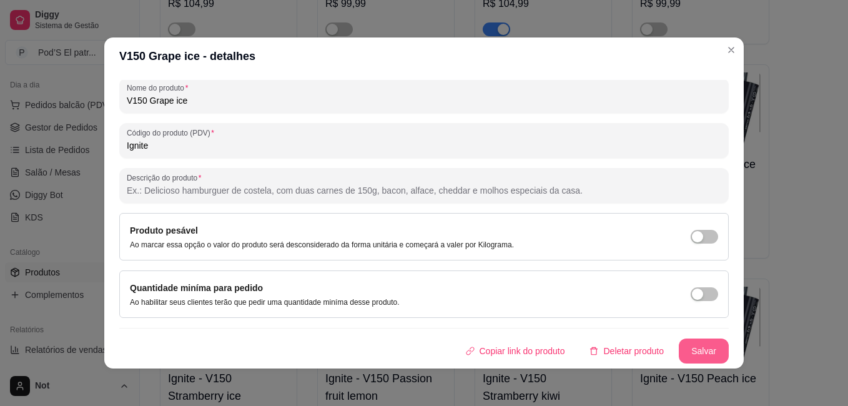
click at [689, 345] on button "Salvar" at bounding box center [704, 351] width 50 height 25
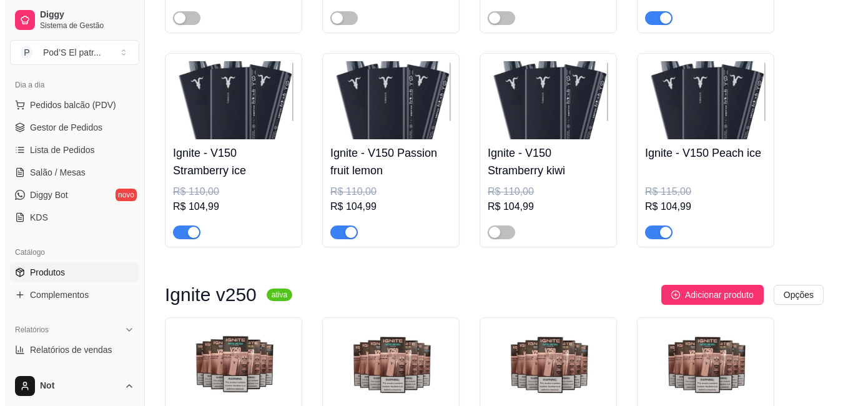
scroll to position [4309, 0]
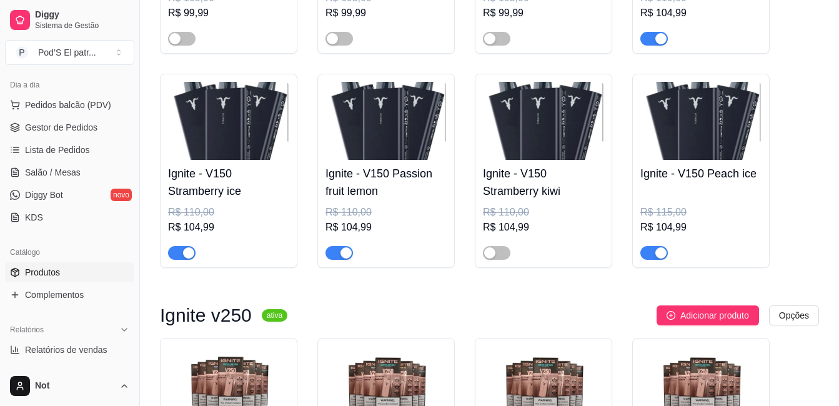
click at [244, 157] on img at bounding box center [228, 121] width 121 height 78
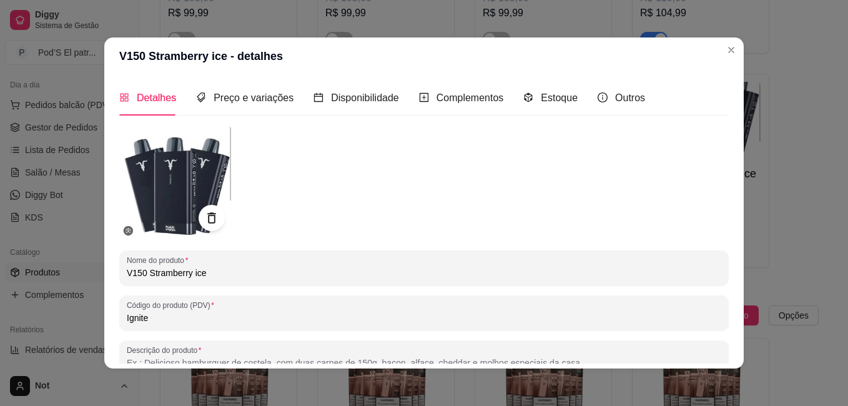
click at [211, 219] on icon at bounding box center [211, 218] width 14 height 14
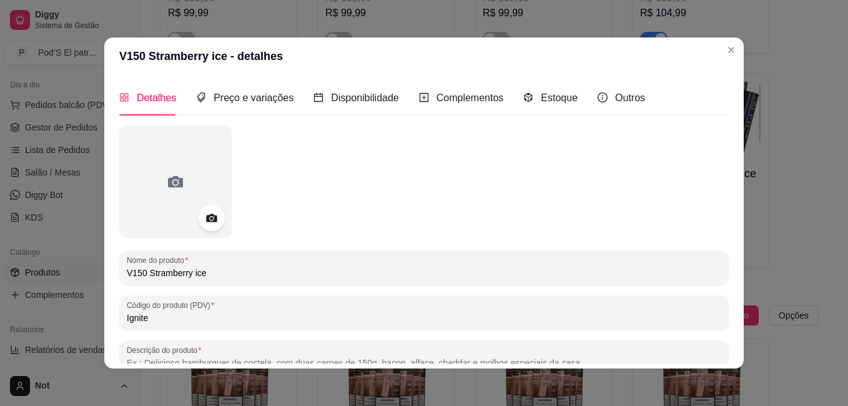
click at [211, 219] on icon at bounding box center [211, 218] width 11 height 8
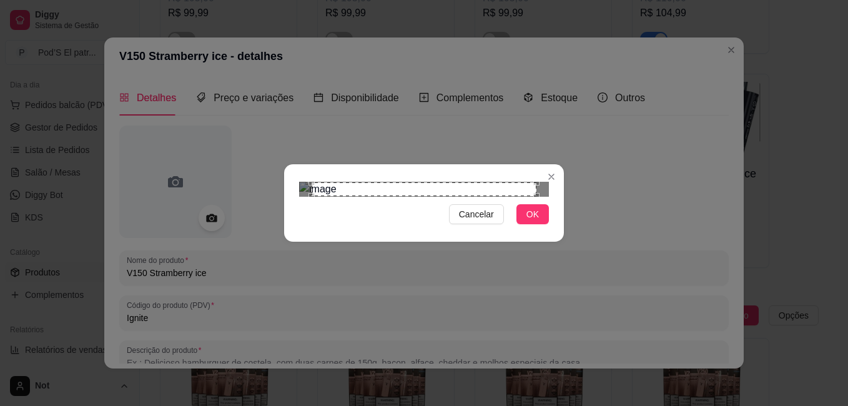
click at [567, 325] on div "Cancelar OK" at bounding box center [424, 203] width 848 height 406
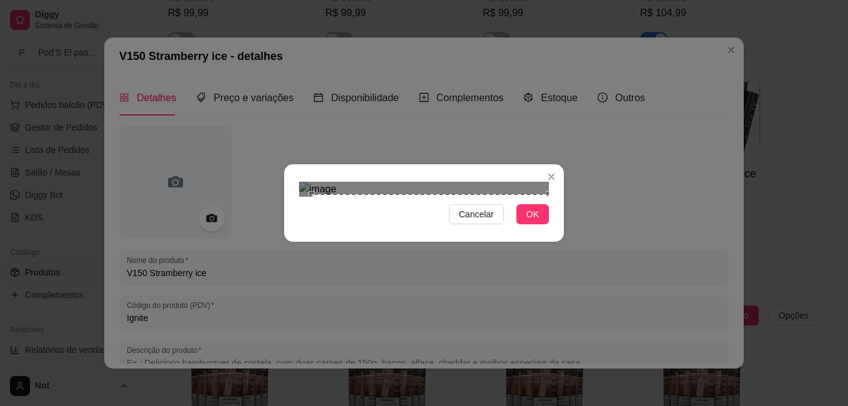
click at [272, 12] on div "Cancelar OK" at bounding box center [424, 203] width 848 height 406
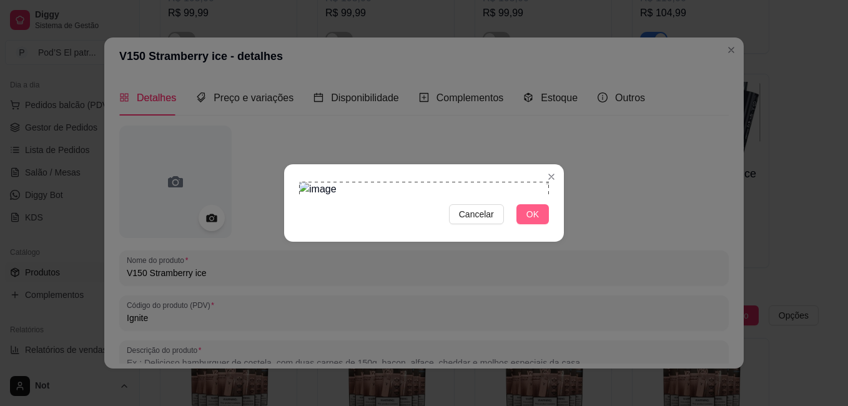
click at [539, 224] on button "OK" at bounding box center [533, 214] width 32 height 20
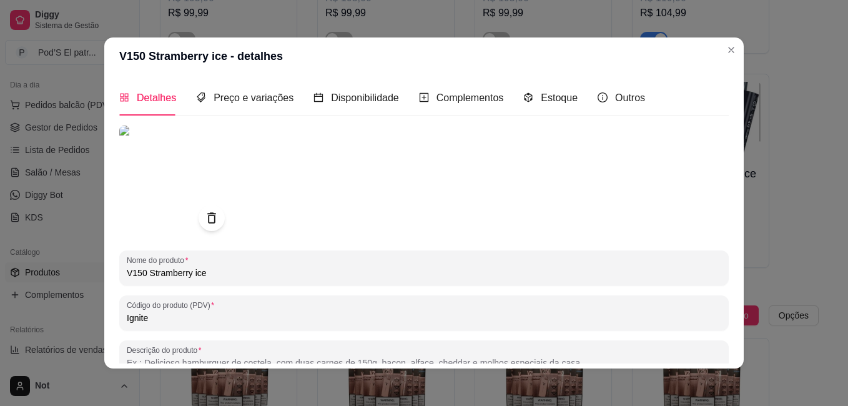
scroll to position [172, 0]
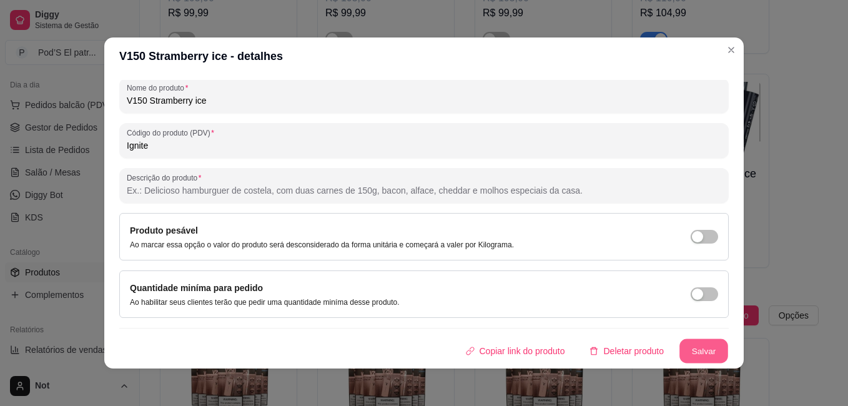
click at [690, 357] on button "Salvar" at bounding box center [704, 351] width 49 height 24
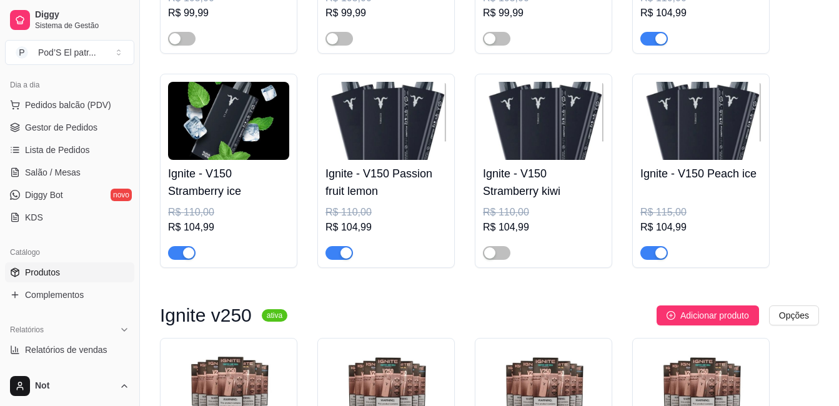
click at [424, 114] on img at bounding box center [385, 121] width 121 height 78
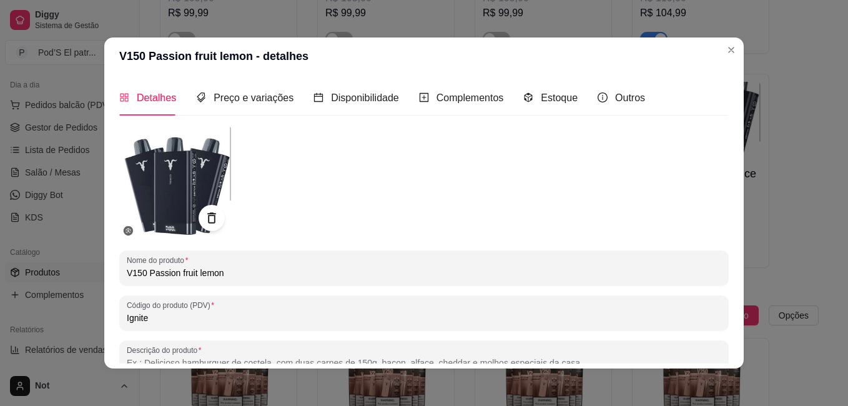
click at [206, 225] on div at bounding box center [212, 218] width 26 height 26
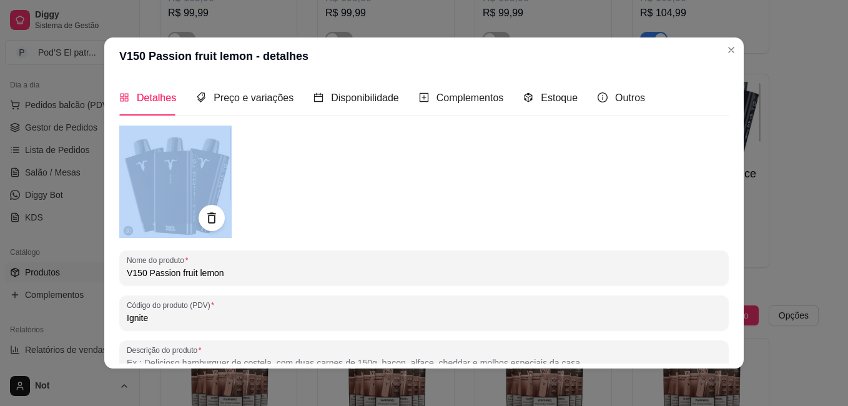
click at [206, 225] on div at bounding box center [212, 218] width 26 height 26
click at [206, 222] on icon at bounding box center [211, 218] width 14 height 14
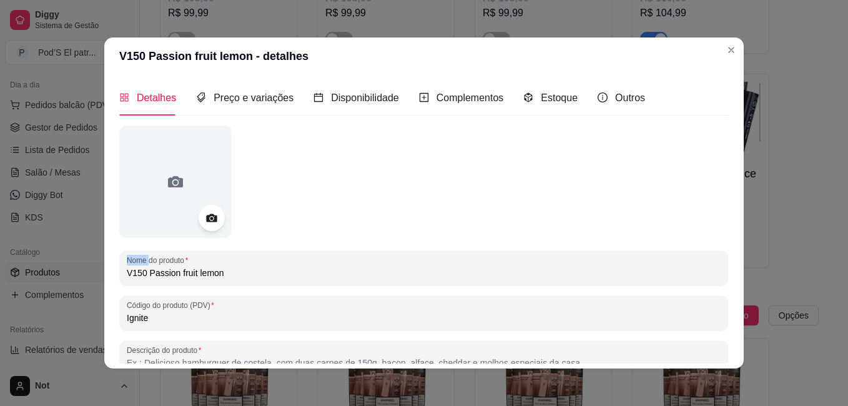
click at [206, 222] on icon at bounding box center [211, 218] width 11 height 8
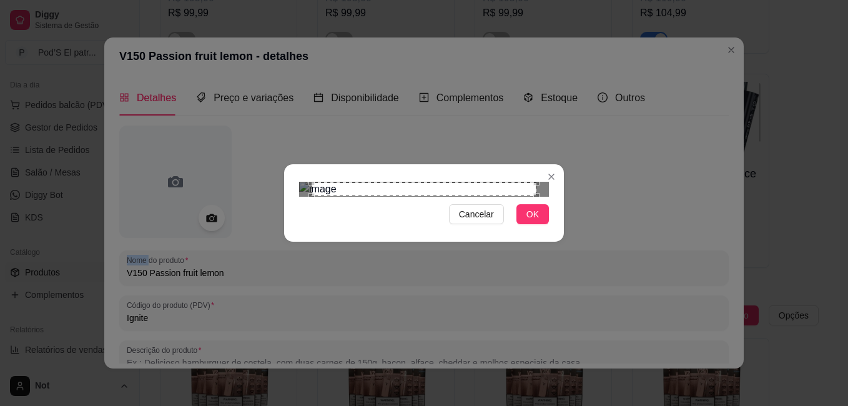
click at [554, 229] on div "Cancelar OK" at bounding box center [424, 203] width 280 height 52
click at [278, 36] on div "Cancelar OK" at bounding box center [424, 203] width 848 height 406
click at [529, 221] on span "OK" at bounding box center [533, 214] width 12 height 14
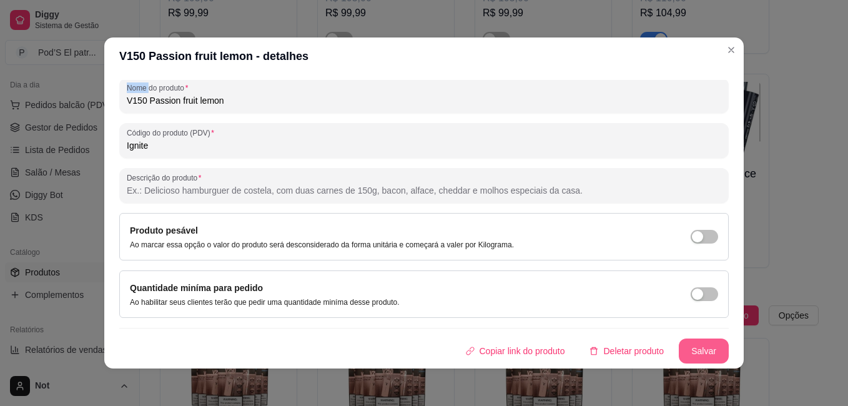
click at [691, 356] on button "Salvar" at bounding box center [704, 351] width 50 height 25
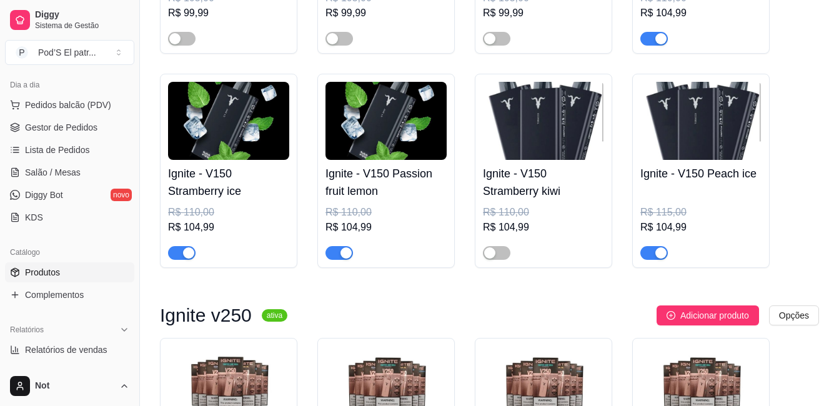
click at [527, 149] on img at bounding box center [543, 121] width 121 height 78
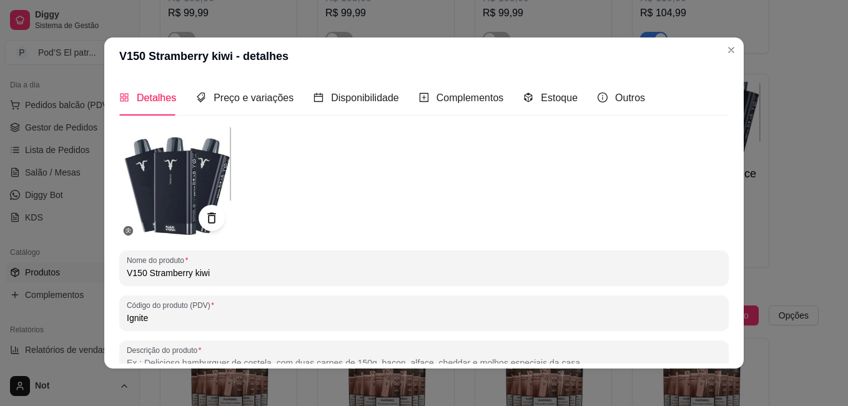
click at [210, 212] on icon at bounding box center [211, 218] width 14 height 14
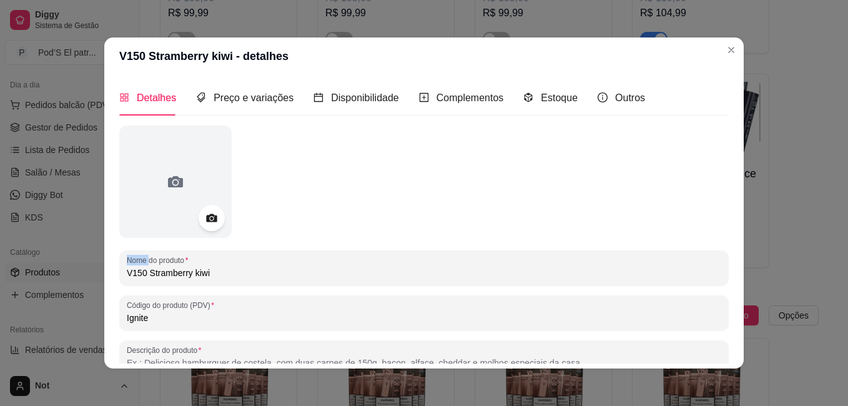
click at [210, 212] on icon at bounding box center [211, 218] width 14 height 14
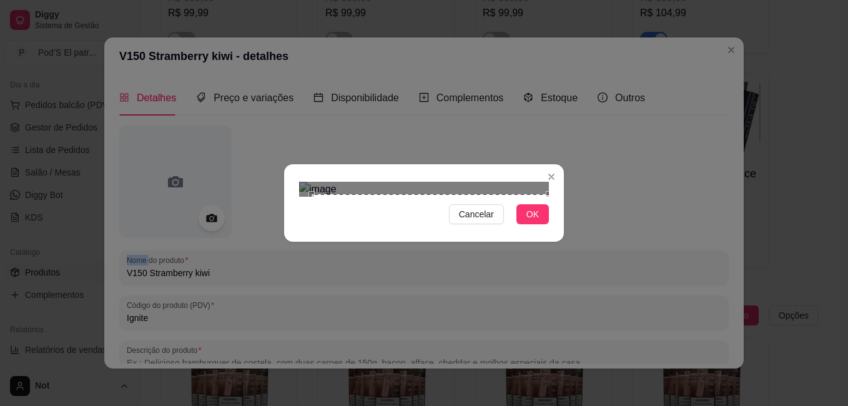
click at [567, 325] on div "Cancelar OK" at bounding box center [424, 203] width 848 height 406
click at [284, 33] on div "Cancelar OK" at bounding box center [424, 203] width 848 height 406
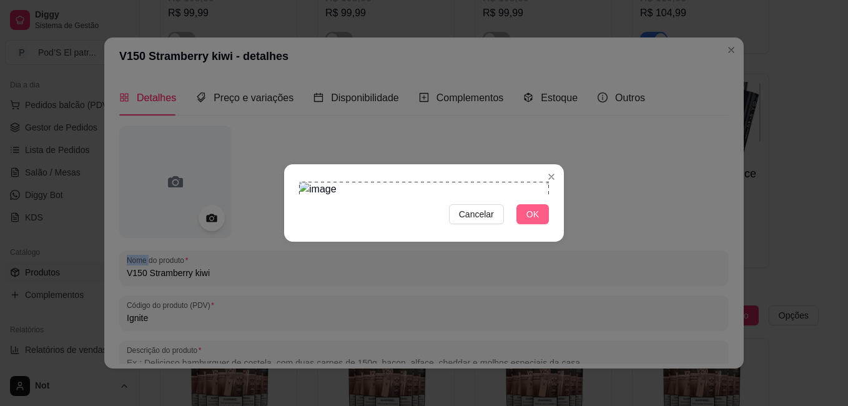
click at [535, 221] on span "OK" at bounding box center [533, 214] width 12 height 14
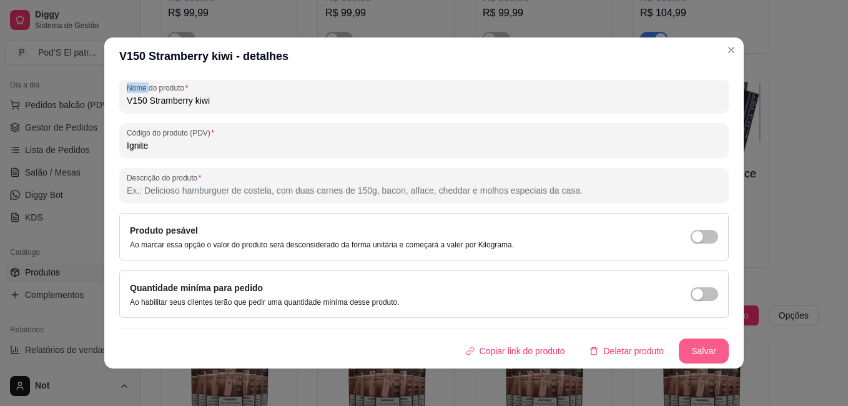
click at [697, 344] on button "Salvar" at bounding box center [704, 351] width 50 height 25
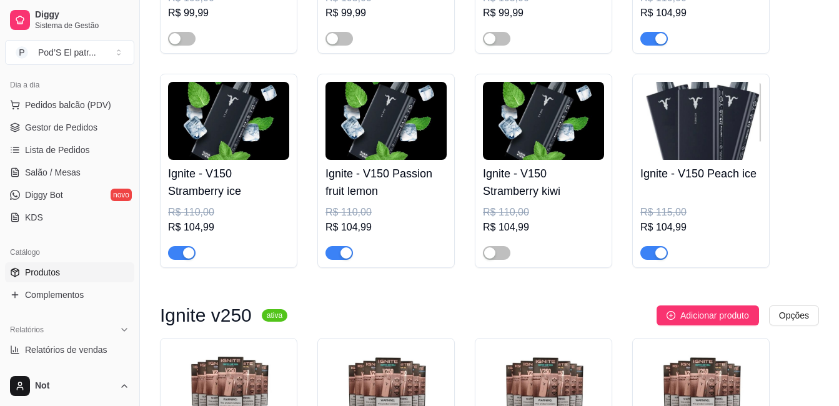
click at [728, 141] on img at bounding box center [700, 121] width 121 height 78
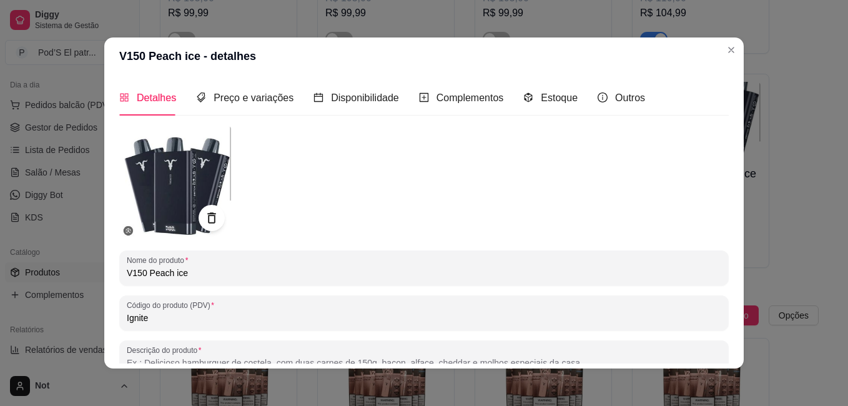
click at [211, 217] on icon at bounding box center [211, 217] width 8 height 11
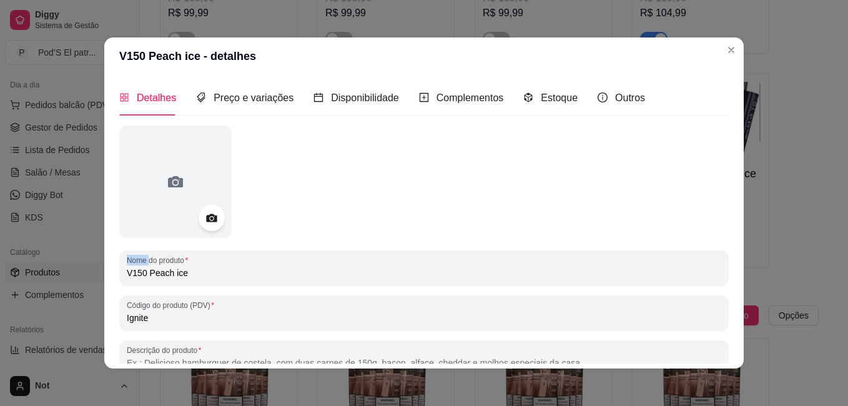
click at [211, 217] on icon at bounding box center [211, 218] width 11 height 8
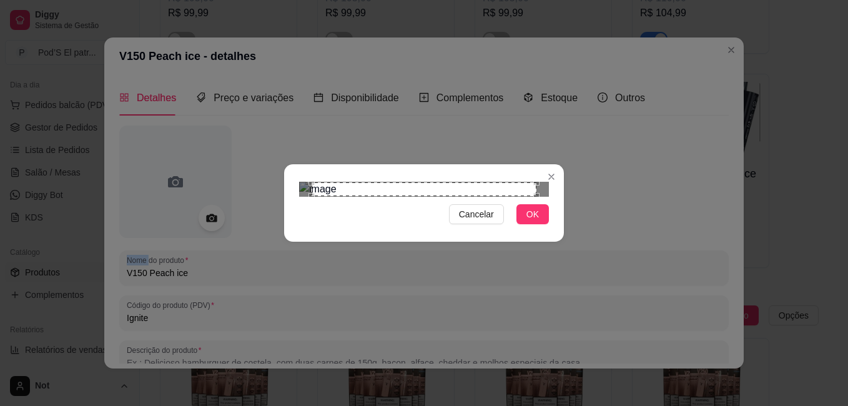
click at [567, 327] on div "Cancelar OK" at bounding box center [424, 203] width 848 height 406
click at [282, 40] on div "Cancelar OK" at bounding box center [424, 203] width 848 height 406
click at [533, 221] on span "OK" at bounding box center [533, 214] width 12 height 14
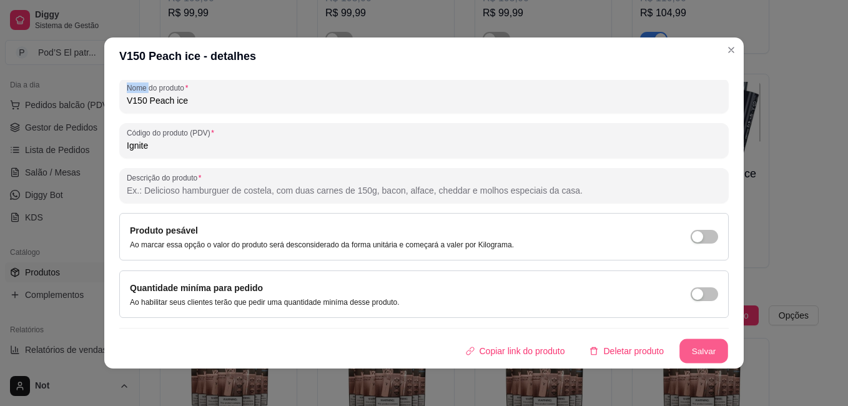
click at [690, 346] on button "Salvar" at bounding box center [704, 351] width 49 height 24
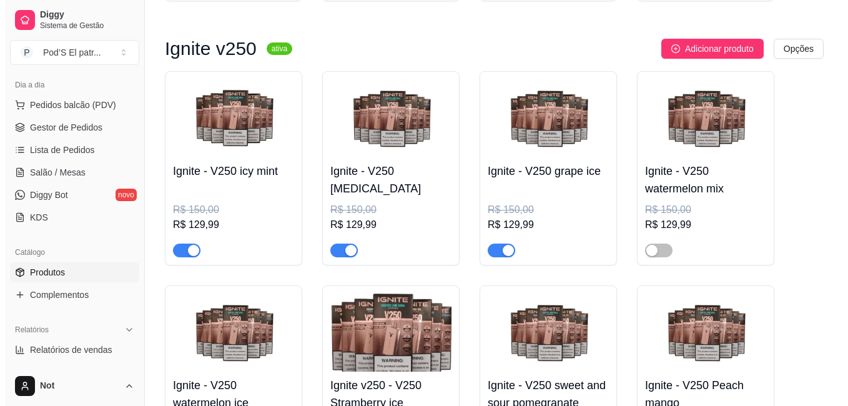
scroll to position [4596, 0]
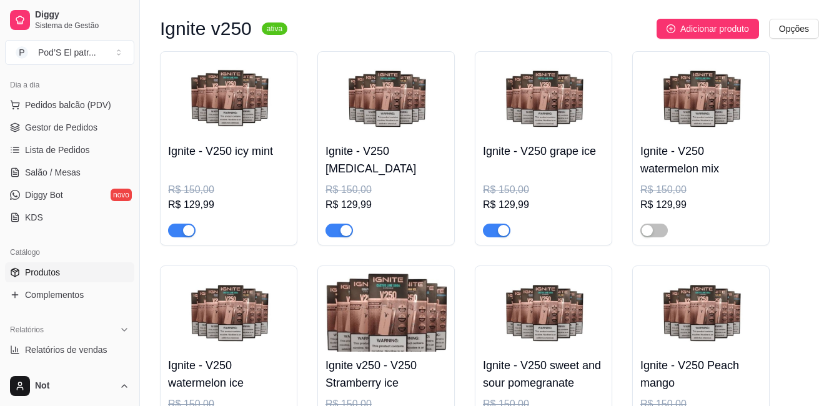
click at [255, 152] on div "Ignite - V250 icy mint R$ 150,00 R$ 129,99" at bounding box center [228, 187] width 121 height 100
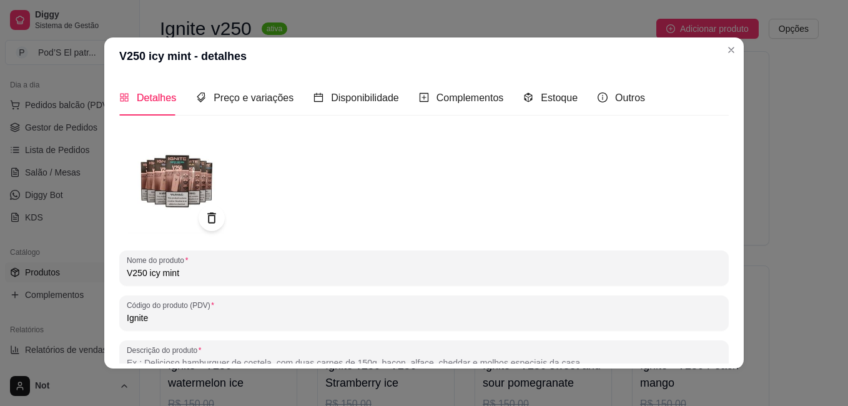
click at [204, 217] on icon at bounding box center [211, 218] width 14 height 14
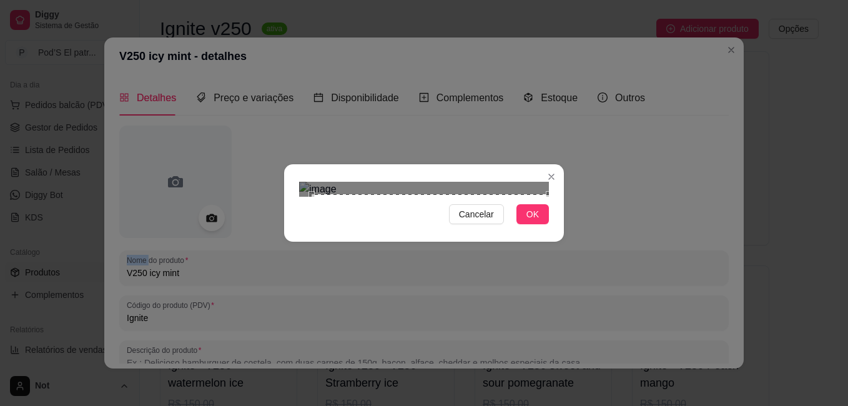
click at [568, 327] on div "Cancelar OK" at bounding box center [424, 203] width 848 height 406
click at [260, 4] on div "Cancelar OK" at bounding box center [424, 203] width 848 height 406
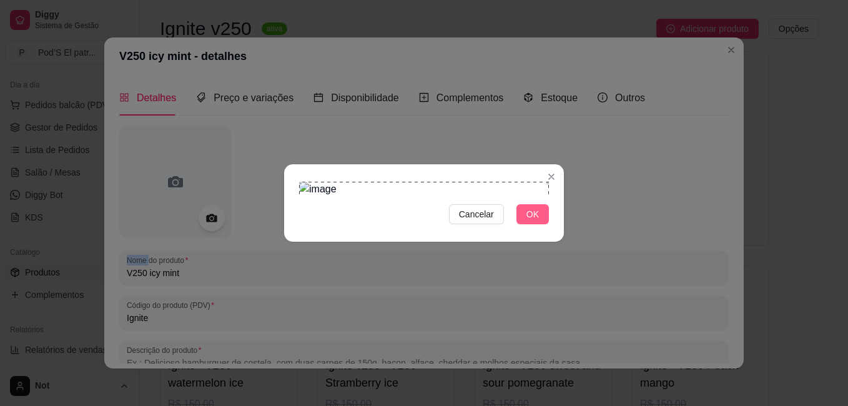
click at [540, 224] on button "OK" at bounding box center [533, 214] width 32 height 20
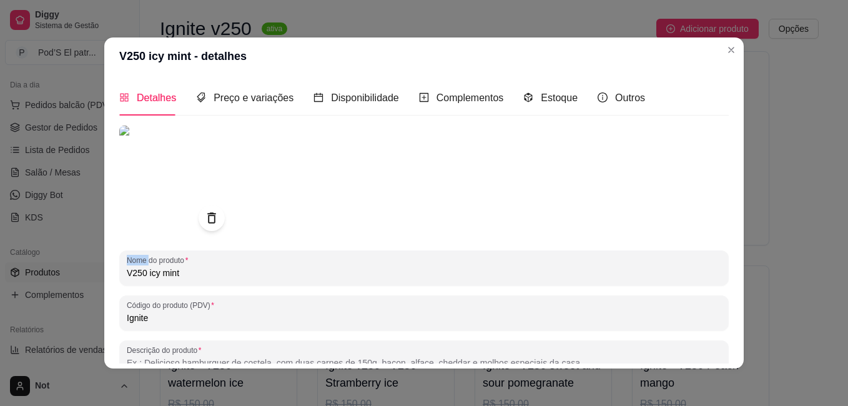
scroll to position [172, 0]
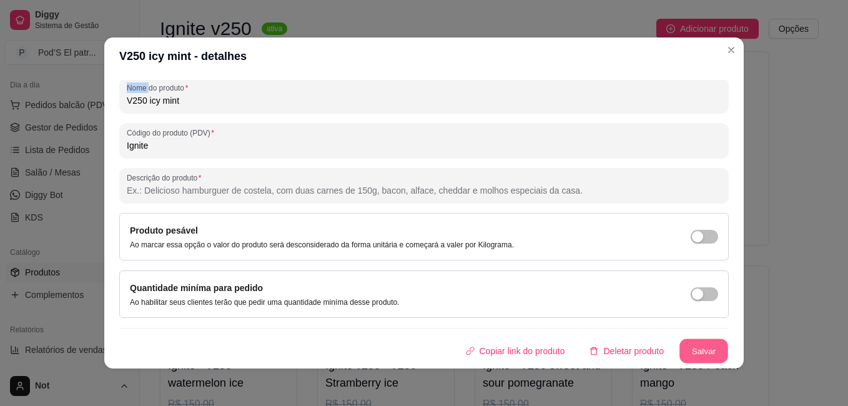
click at [698, 348] on button "Salvar" at bounding box center [704, 351] width 49 height 24
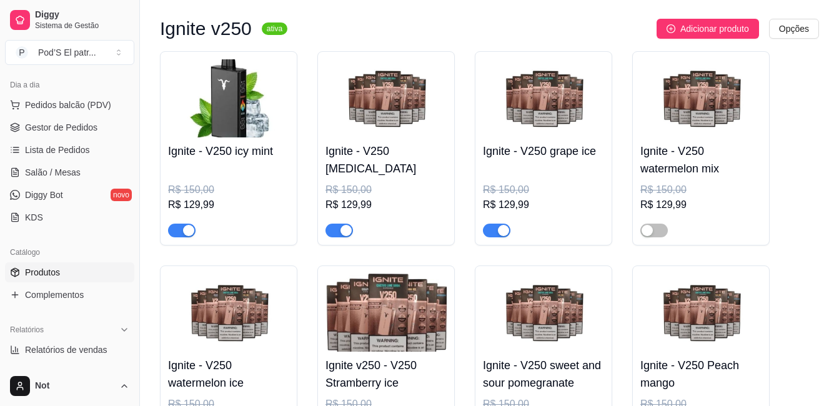
click at [411, 107] on img at bounding box center [385, 98] width 121 height 78
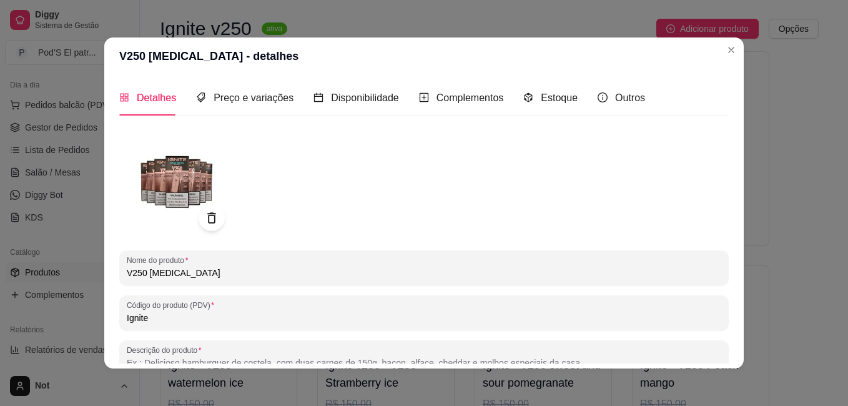
click at [210, 220] on icon at bounding box center [211, 217] width 8 height 11
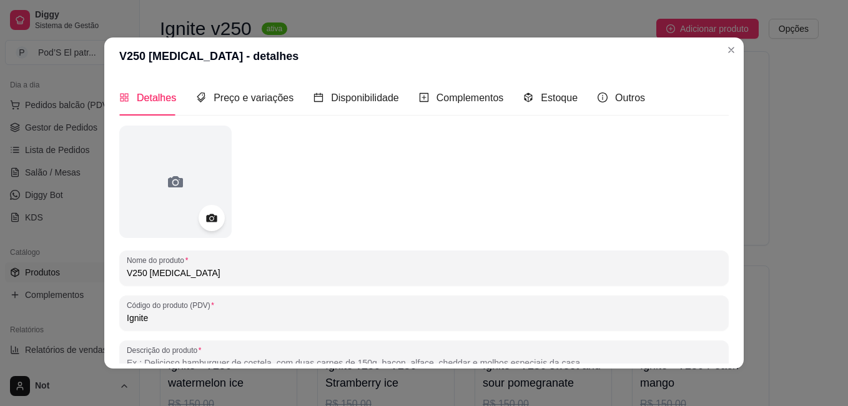
click at [210, 220] on icon at bounding box center [211, 218] width 11 height 8
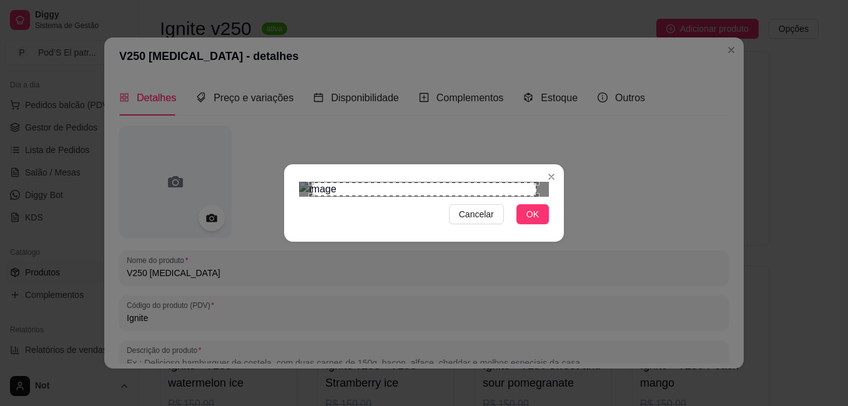
click at [556, 229] on div "Cancelar OK" at bounding box center [424, 203] width 280 height 52
click at [292, 46] on div "Cancelar OK" at bounding box center [424, 203] width 848 height 406
click at [530, 221] on span "OK" at bounding box center [533, 214] width 12 height 14
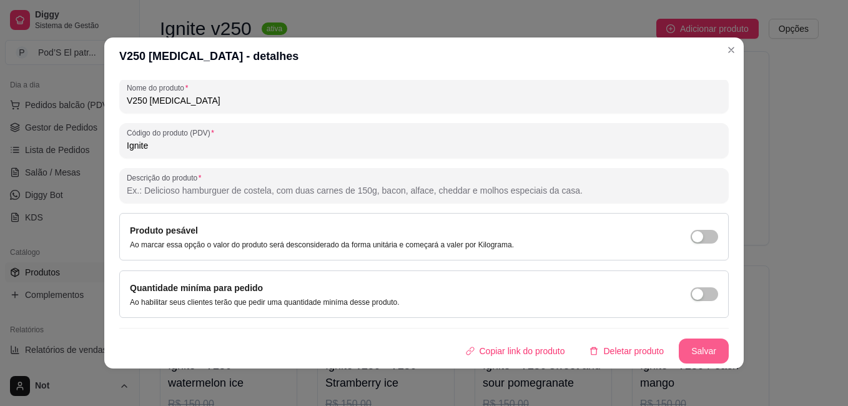
click at [695, 345] on button "Salvar" at bounding box center [704, 351] width 50 height 25
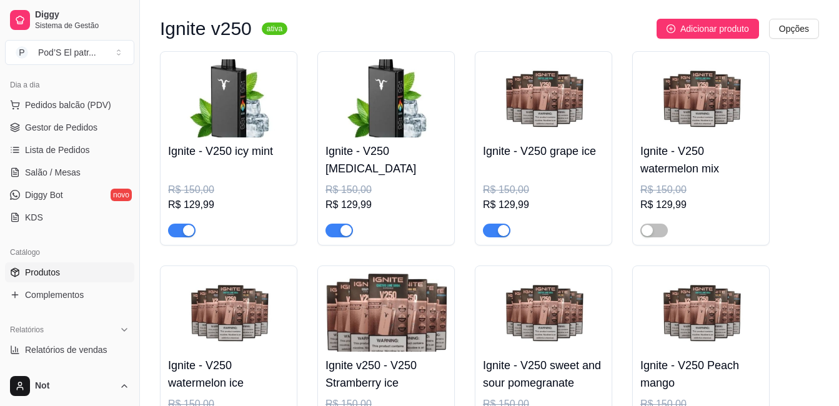
click at [560, 122] on img at bounding box center [543, 98] width 121 height 78
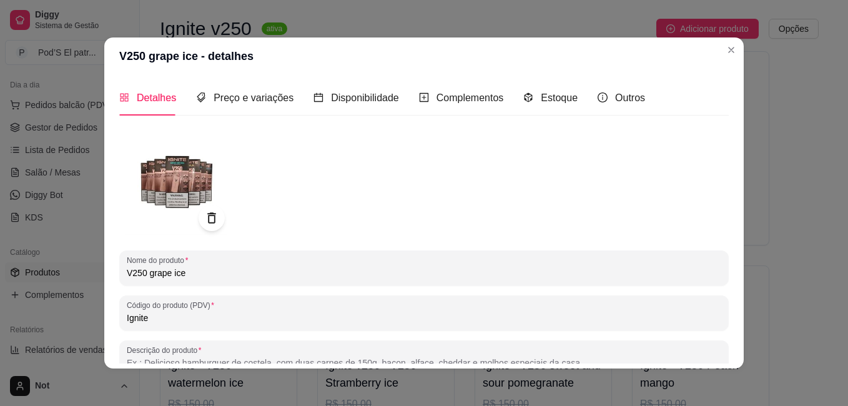
click at [204, 217] on icon at bounding box center [211, 218] width 14 height 14
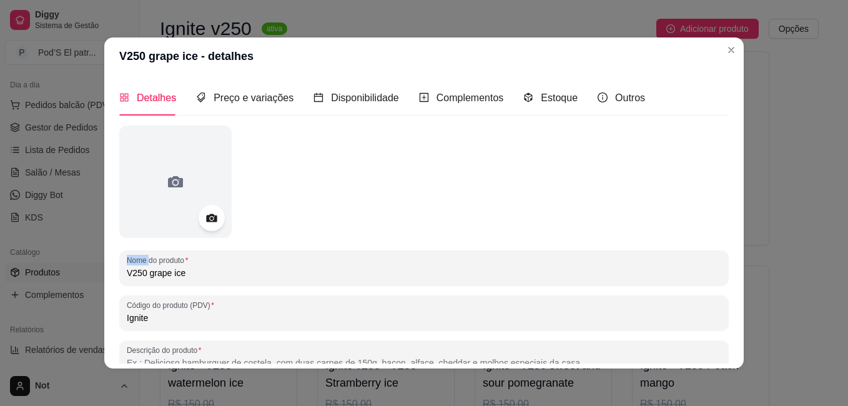
click at [206, 217] on icon at bounding box center [211, 218] width 11 height 8
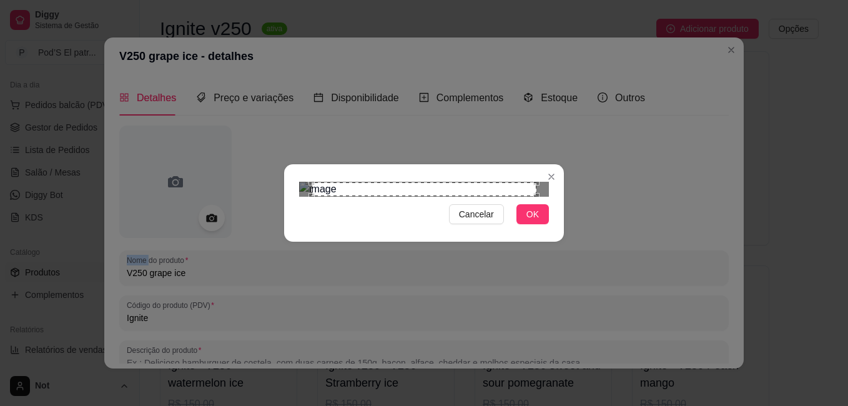
click at [540, 199] on div "Use the arrow keys to move the south east drag handle to change the crop select…" at bounding box center [540, 199] width 0 height 0
click at [551, 229] on div "Cancelar OK" at bounding box center [424, 203] width 280 height 52
click at [286, 164] on section "Cancelar OK" at bounding box center [424, 202] width 280 height 77
click at [528, 221] on span "OK" at bounding box center [533, 214] width 12 height 14
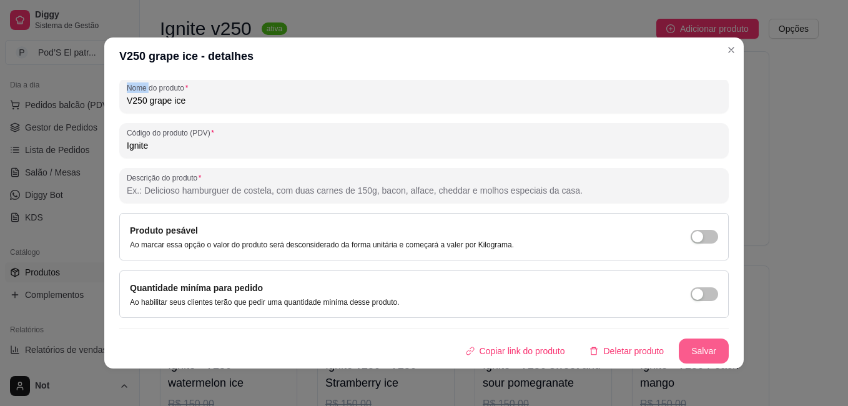
click at [693, 358] on button "Salvar" at bounding box center [704, 351] width 50 height 25
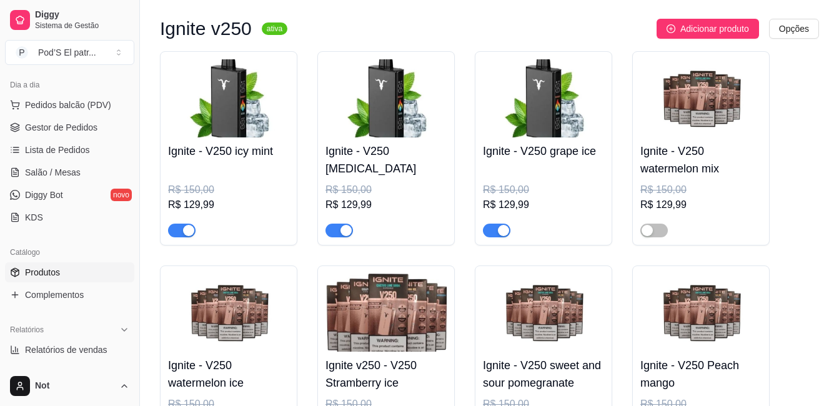
click at [700, 110] on img at bounding box center [700, 98] width 121 height 78
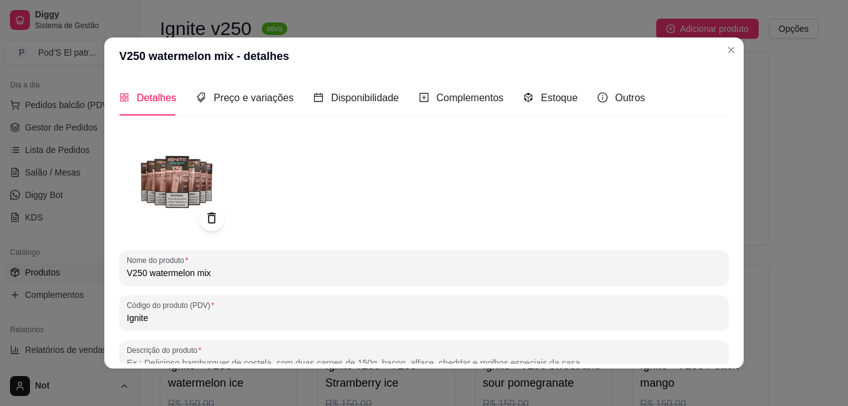
click at [209, 222] on icon at bounding box center [211, 217] width 8 height 11
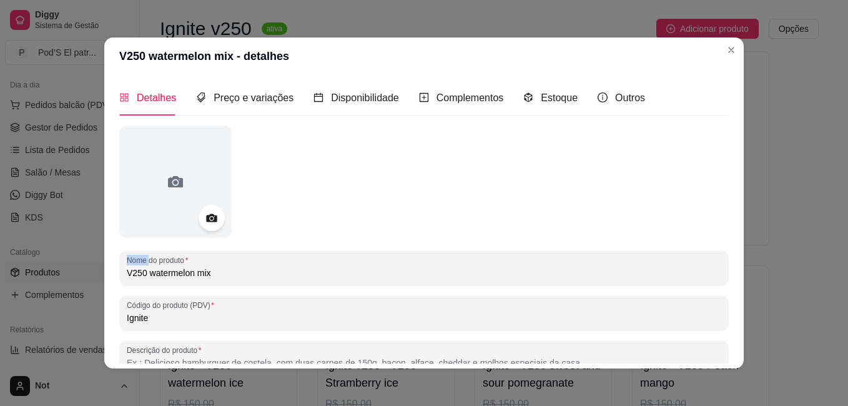
click at [209, 222] on icon at bounding box center [211, 218] width 14 height 14
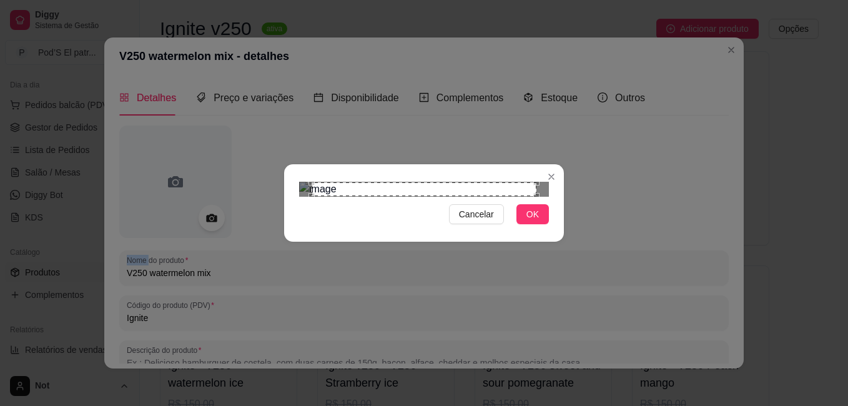
click at [560, 229] on div "Cancelar OK" at bounding box center [424, 203] width 280 height 52
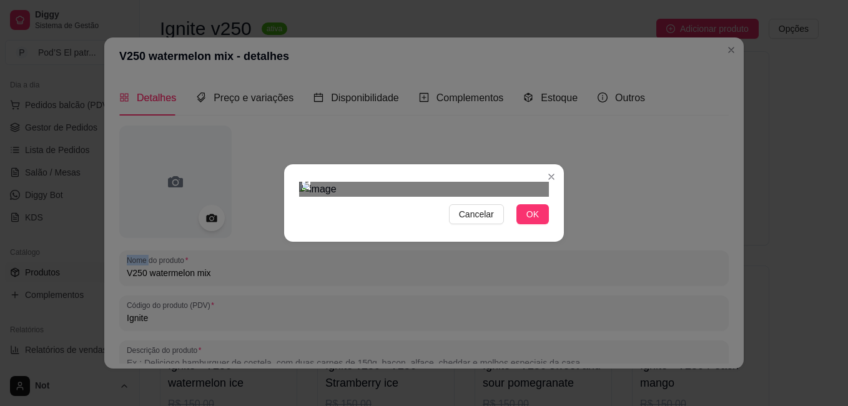
click at [270, 23] on div "Cancelar OK" at bounding box center [424, 203] width 848 height 406
click at [481, 224] on button "Cancelar" at bounding box center [476, 214] width 55 height 20
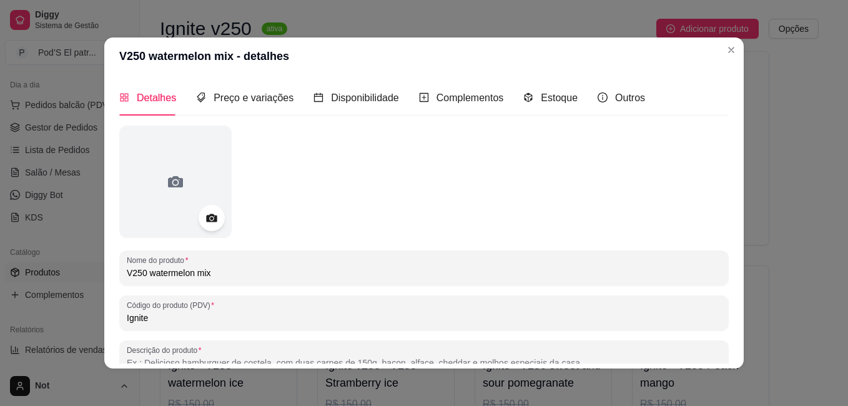
click at [206, 219] on icon at bounding box center [211, 218] width 11 height 8
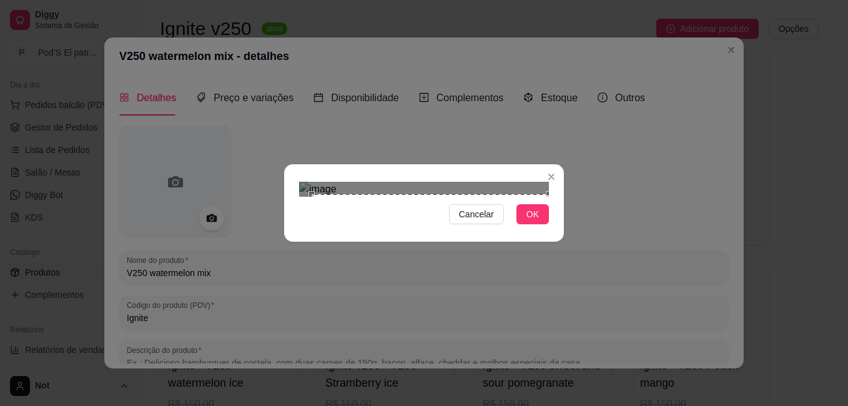
click at [558, 229] on div "Cancelar OK" at bounding box center [424, 203] width 280 height 52
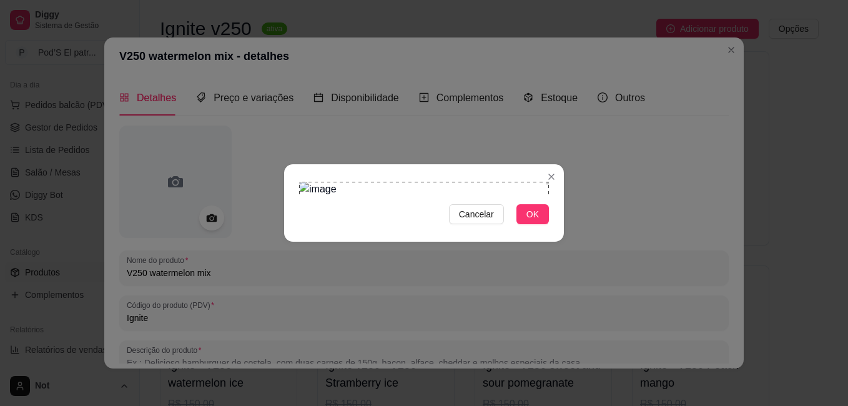
click at [274, 29] on div "Cancelar OK" at bounding box center [424, 203] width 848 height 406
click at [533, 224] on button "OK" at bounding box center [533, 214] width 32 height 20
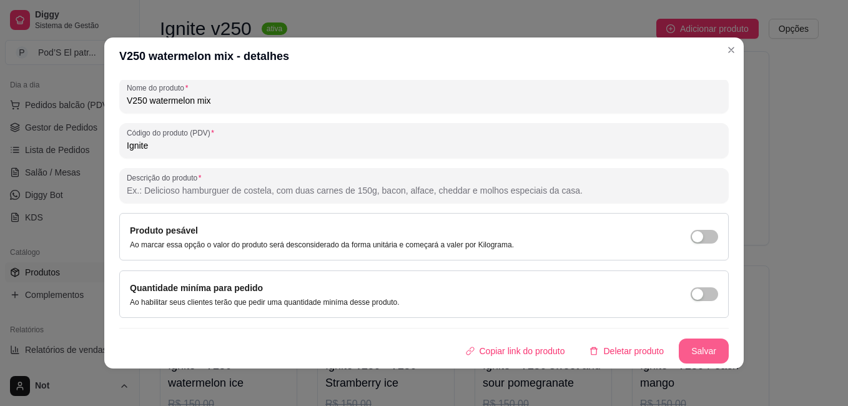
click at [687, 354] on button "Salvar" at bounding box center [704, 351] width 50 height 25
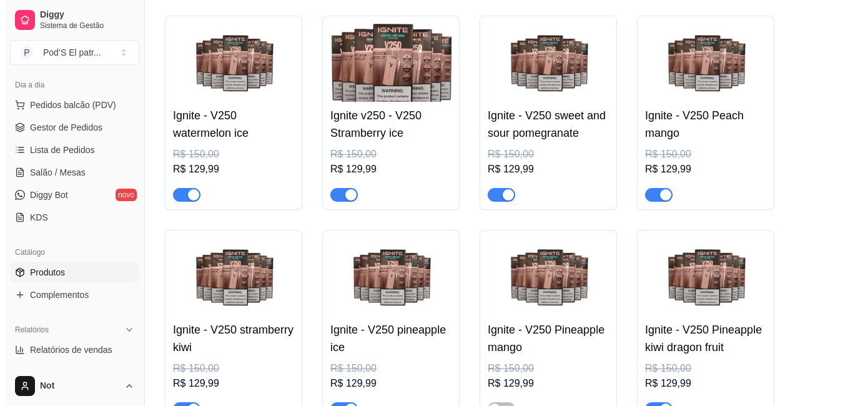
scroll to position [4871, 0]
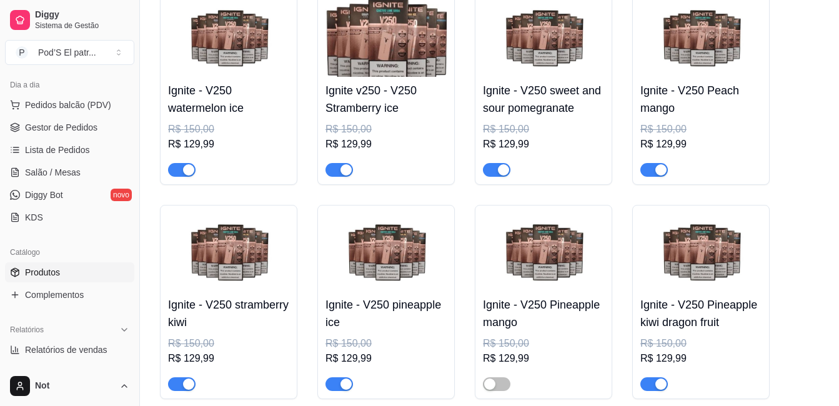
click at [207, 71] on img at bounding box center [228, 38] width 121 height 78
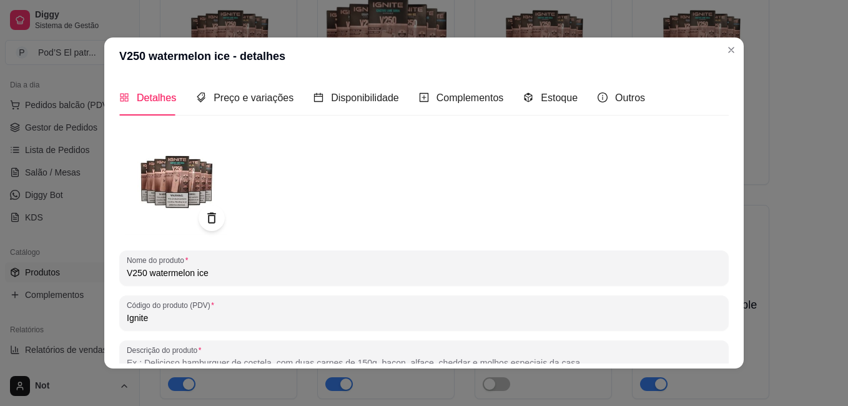
click at [206, 217] on icon at bounding box center [211, 218] width 14 height 14
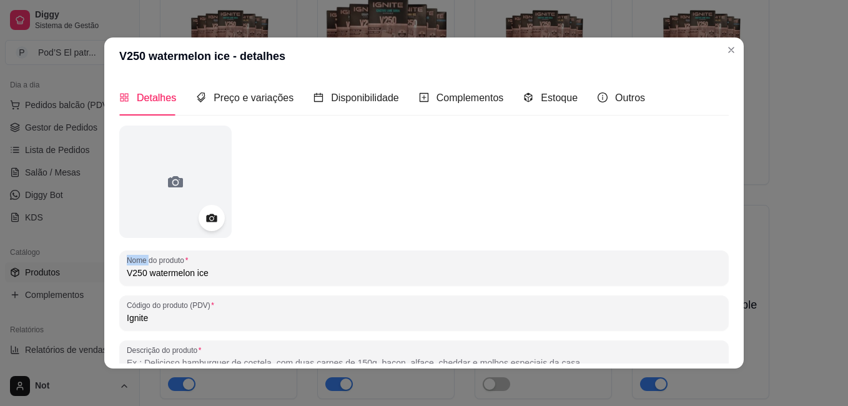
click at [206, 217] on icon at bounding box center [211, 218] width 14 height 14
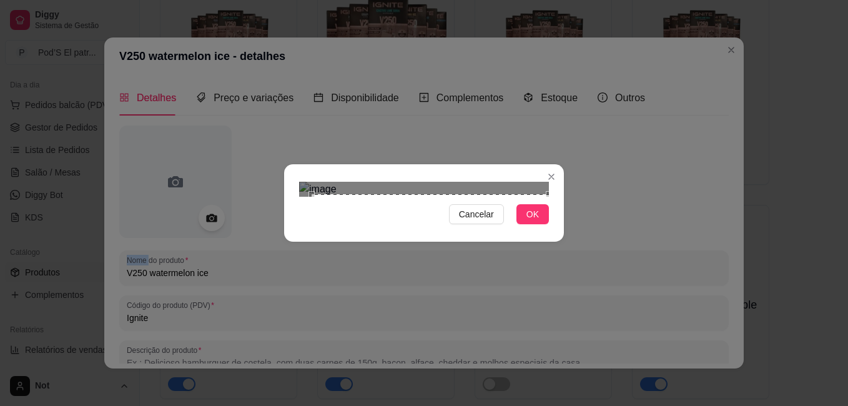
click at [563, 229] on div "Cancelar OK" at bounding box center [424, 203] width 280 height 52
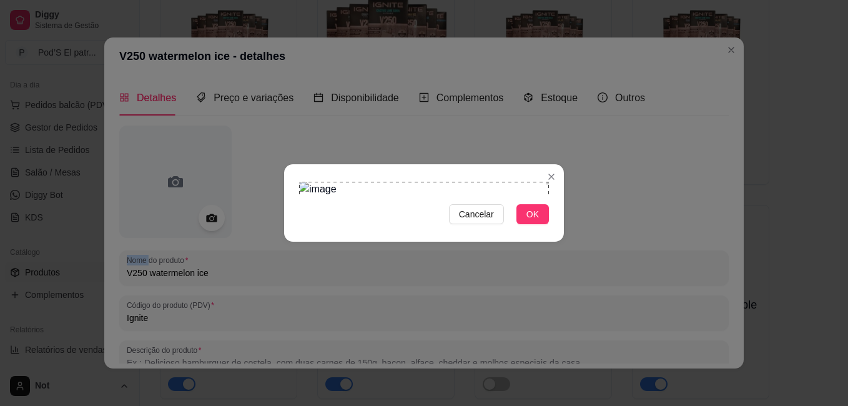
click at [259, 11] on div "Cancelar OK" at bounding box center [424, 203] width 848 height 406
click at [533, 221] on span "OK" at bounding box center [533, 214] width 12 height 14
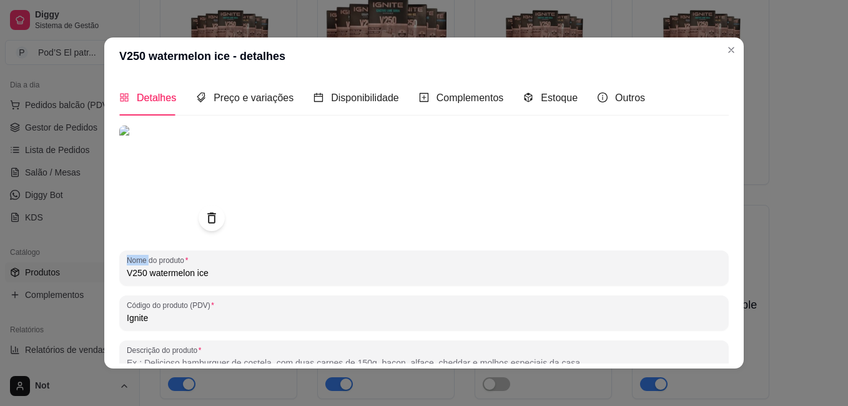
scroll to position [172, 0]
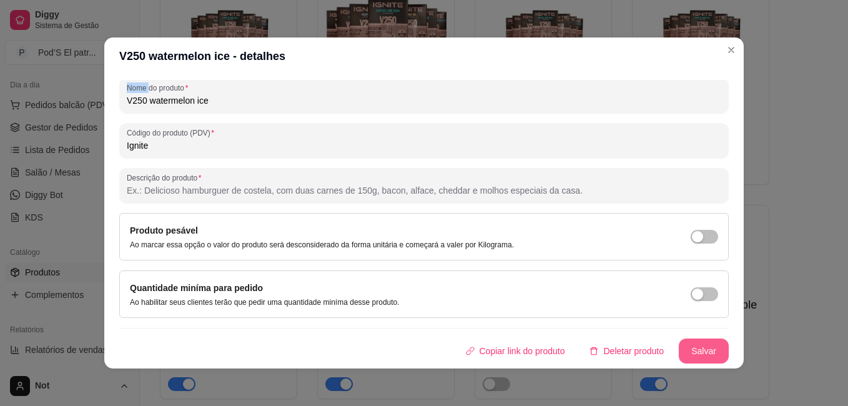
click at [695, 340] on button "Salvar" at bounding box center [704, 351] width 50 height 25
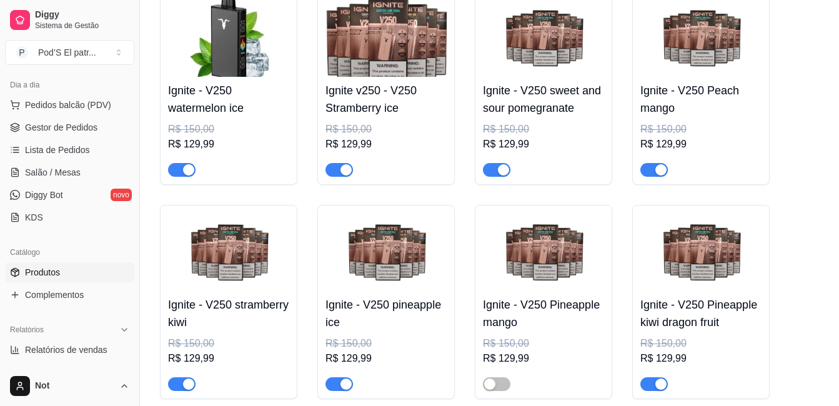
click at [370, 49] on img at bounding box center [385, 38] width 121 height 78
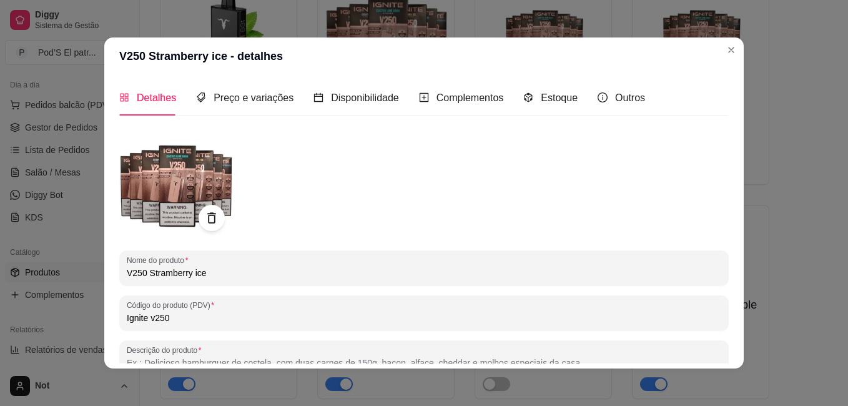
click at [207, 215] on icon at bounding box center [211, 217] width 8 height 11
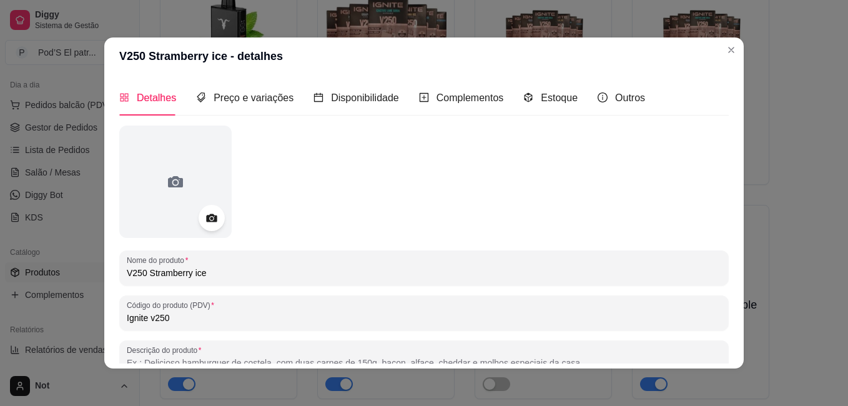
click at [206, 215] on icon at bounding box center [211, 218] width 11 height 8
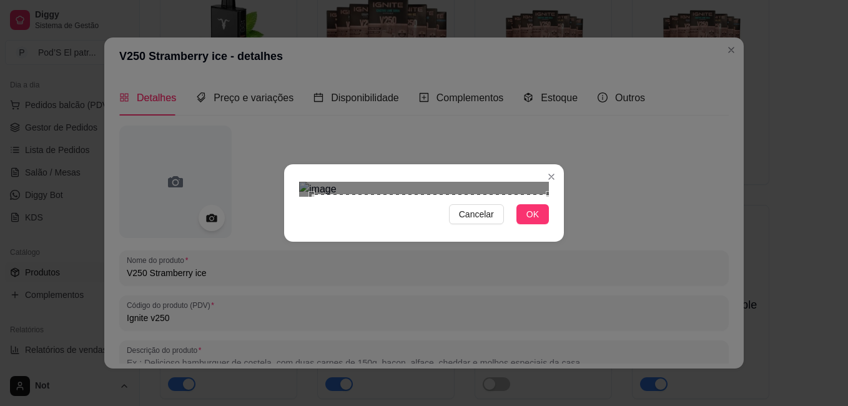
click at [572, 320] on div "Cancelar OK" at bounding box center [424, 203] width 848 height 406
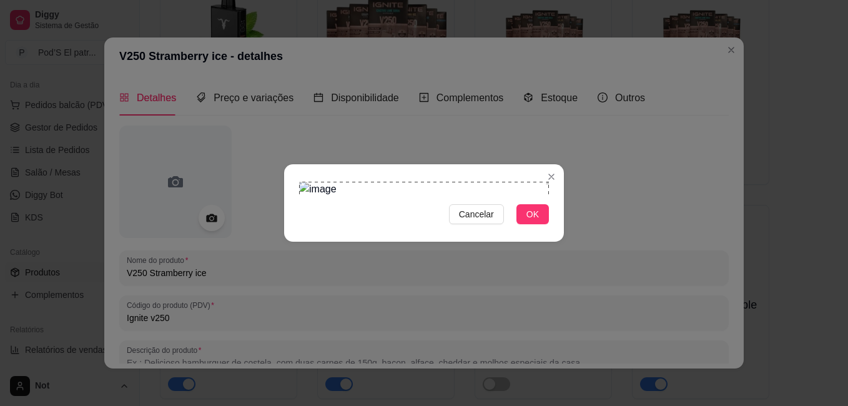
click at [272, 22] on div "Cancelar OK" at bounding box center [424, 203] width 848 height 406
click at [533, 221] on span "OK" at bounding box center [533, 214] width 12 height 14
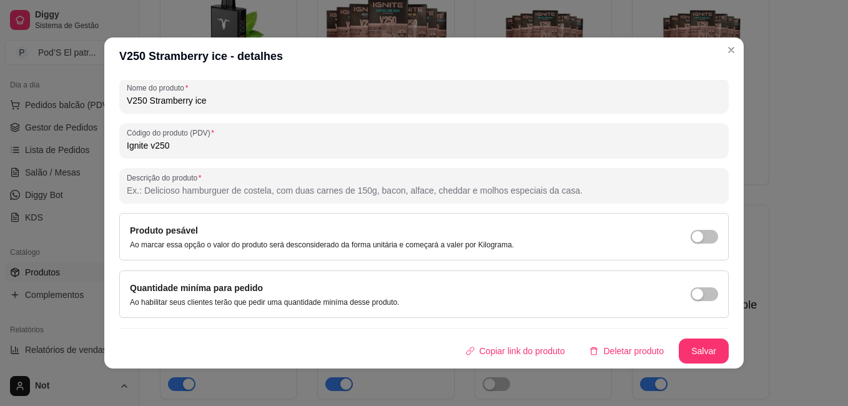
click at [690, 338] on div "Nome do produto V250 Stramberry ice Código do produto (PDV) Ignite v250 Descriç…" at bounding box center [424, 158] width 610 height 410
click at [689, 343] on button "Salvar" at bounding box center [704, 351] width 50 height 25
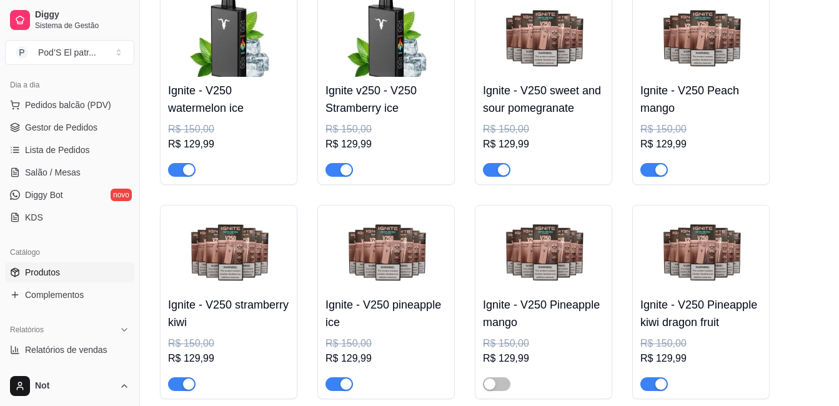
click at [520, 65] on img at bounding box center [543, 38] width 121 height 78
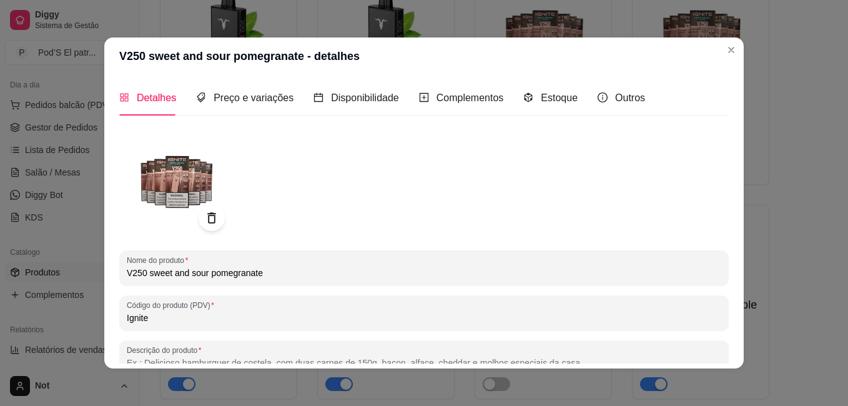
click at [204, 224] on icon at bounding box center [211, 218] width 14 height 14
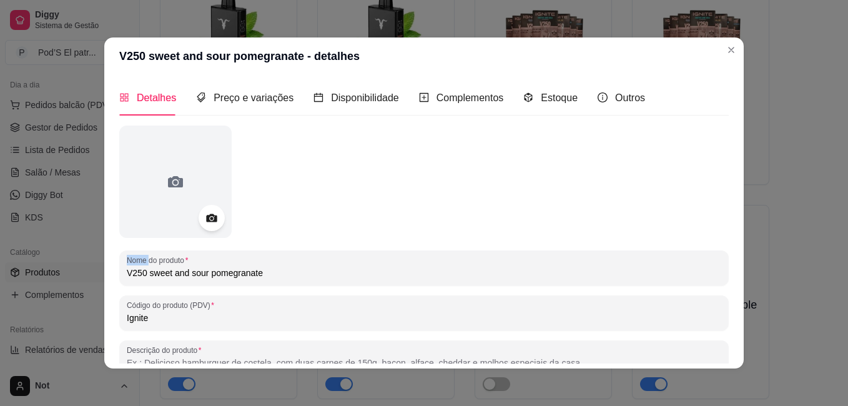
click at [204, 224] on icon at bounding box center [211, 218] width 14 height 14
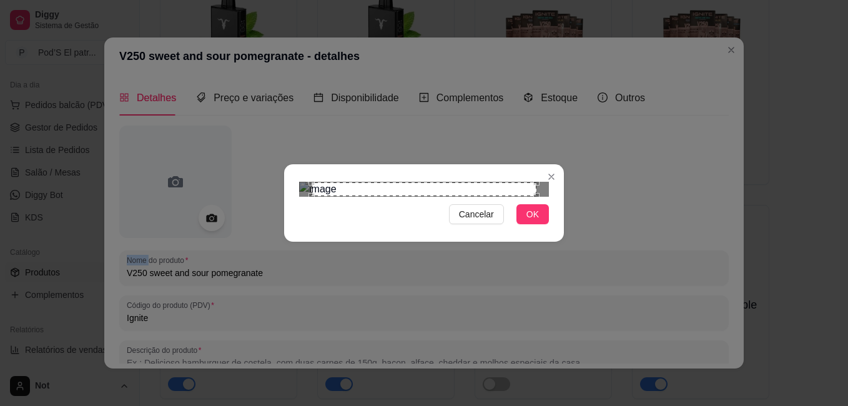
click at [577, 333] on div "Cancelar OK" at bounding box center [424, 203] width 848 height 406
click at [289, 164] on section "Cancelar OK" at bounding box center [424, 202] width 280 height 77
click at [535, 221] on span "OK" at bounding box center [533, 214] width 12 height 14
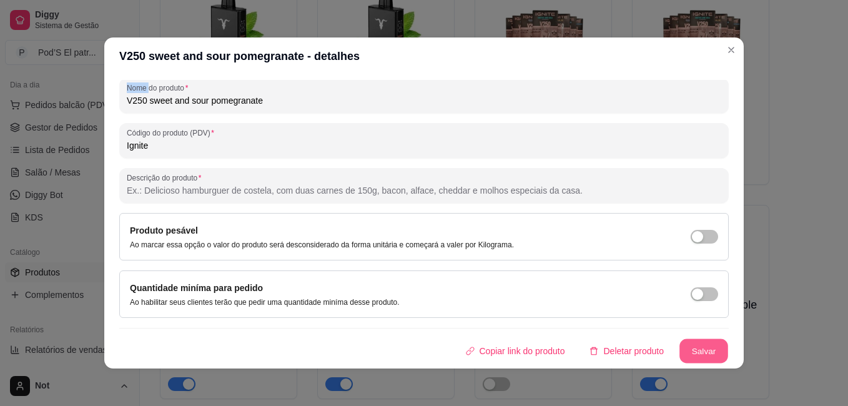
click at [696, 343] on button "Salvar" at bounding box center [704, 351] width 49 height 24
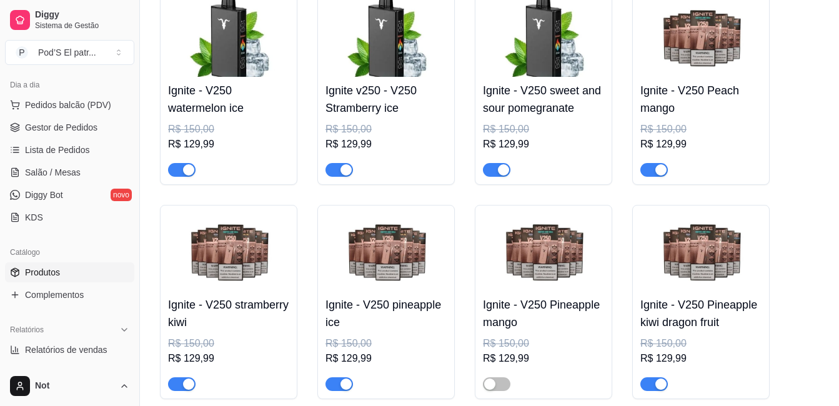
click at [688, 77] on img at bounding box center [700, 38] width 121 height 78
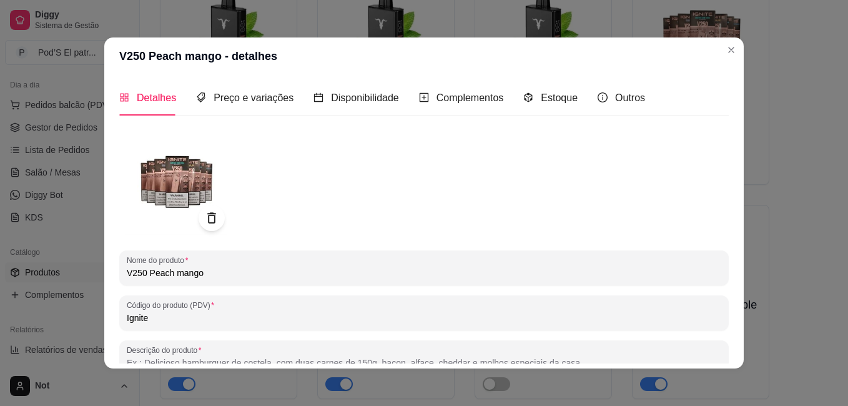
click at [204, 215] on icon at bounding box center [211, 218] width 14 height 14
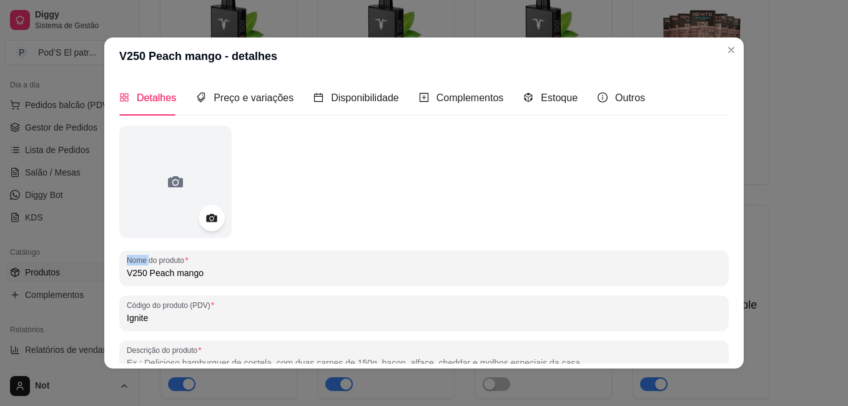
click at [204, 215] on icon at bounding box center [211, 218] width 14 height 14
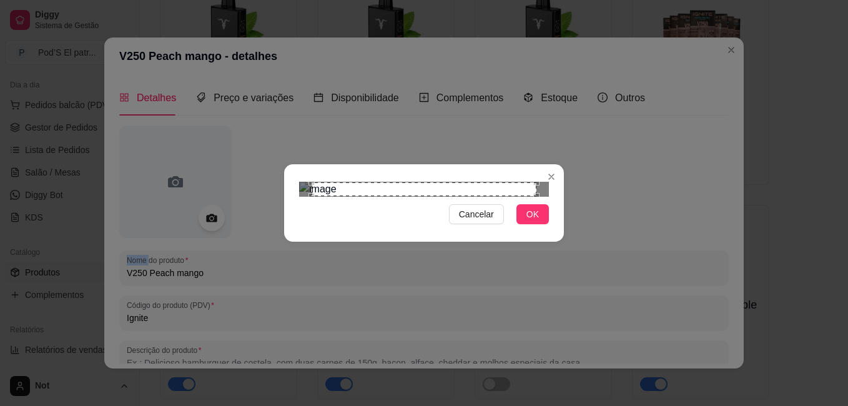
click at [553, 229] on div "Cancelar OK" at bounding box center [424, 203] width 280 height 52
click at [284, 39] on div "Cancelar OK" at bounding box center [424, 203] width 848 height 406
click at [535, 221] on span "OK" at bounding box center [533, 214] width 12 height 14
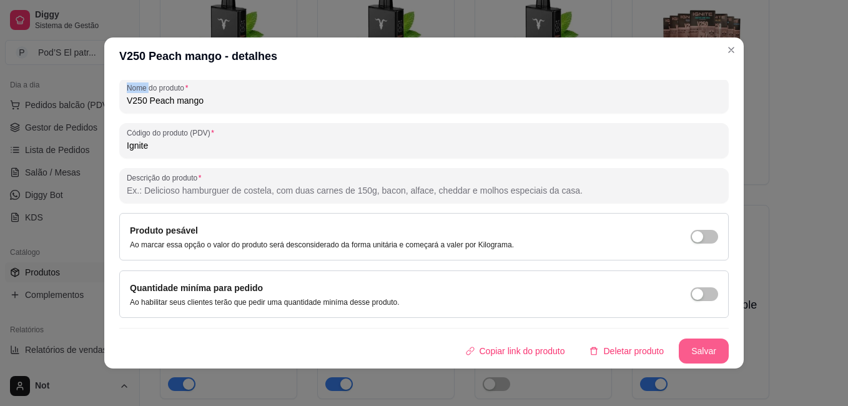
click at [690, 349] on button "Salvar" at bounding box center [704, 351] width 50 height 25
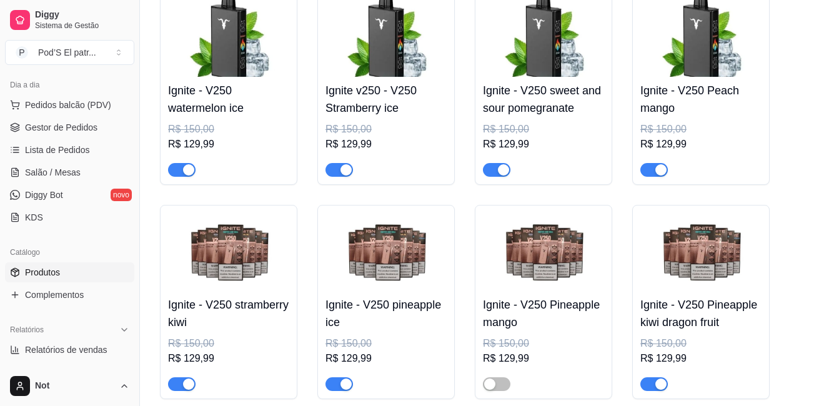
click at [235, 263] on img at bounding box center [228, 252] width 121 height 78
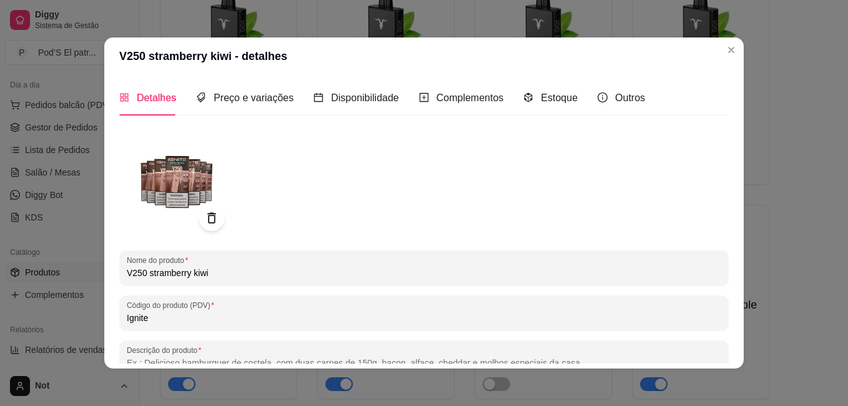
click at [206, 215] on icon at bounding box center [211, 218] width 14 height 14
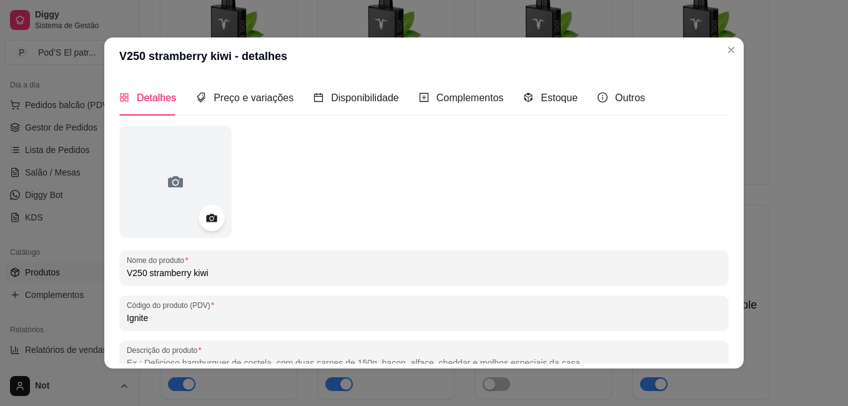
click at [206, 215] on icon at bounding box center [211, 218] width 11 height 8
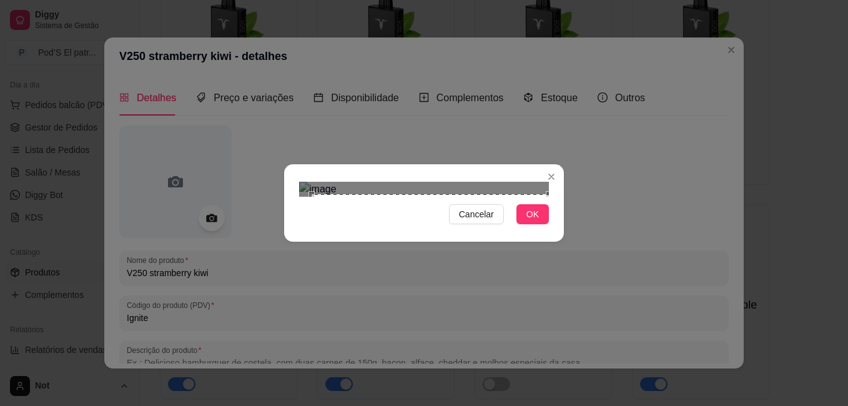
click at [567, 325] on div "Cancelar OK" at bounding box center [424, 203] width 848 height 406
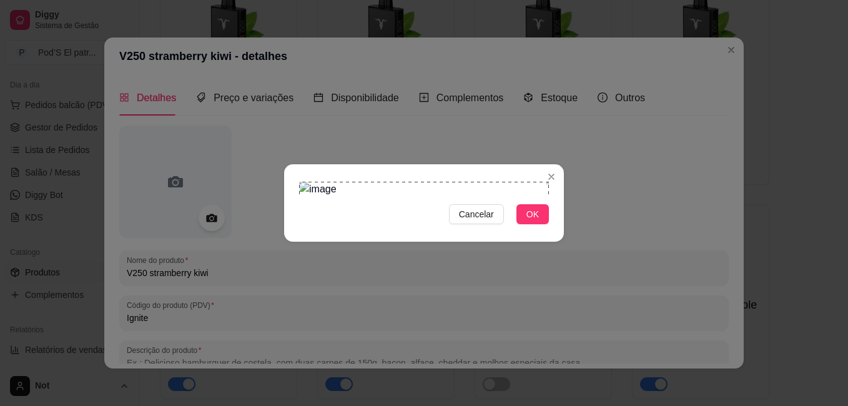
click at [266, 30] on div "Cancelar OK" at bounding box center [424, 203] width 848 height 406
click at [535, 221] on span "OK" at bounding box center [533, 214] width 12 height 14
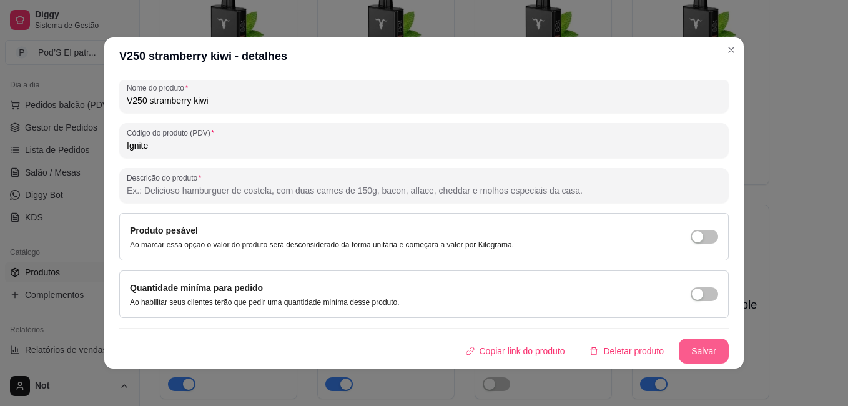
click at [691, 354] on button "Salvar" at bounding box center [704, 351] width 50 height 25
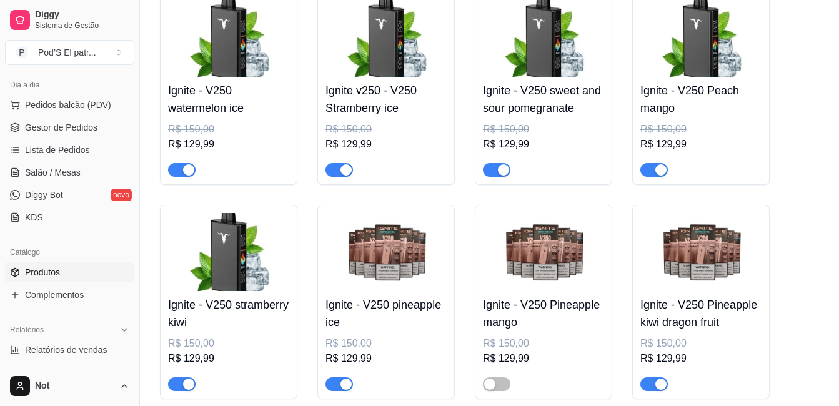
click at [349, 259] on img at bounding box center [385, 252] width 121 height 78
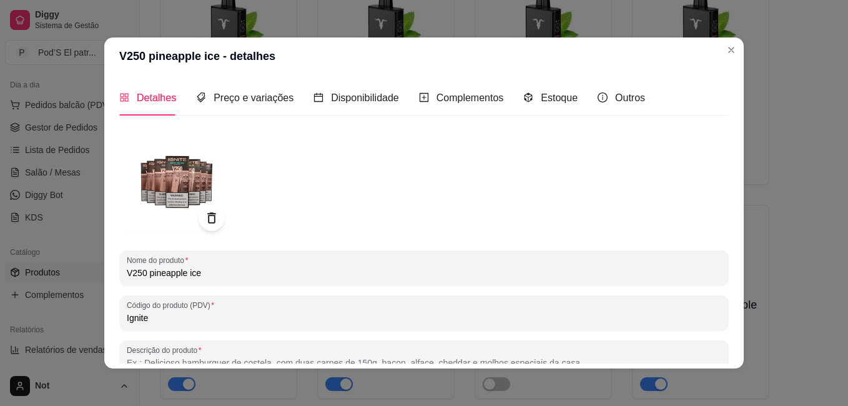
click at [204, 221] on icon at bounding box center [211, 218] width 14 height 14
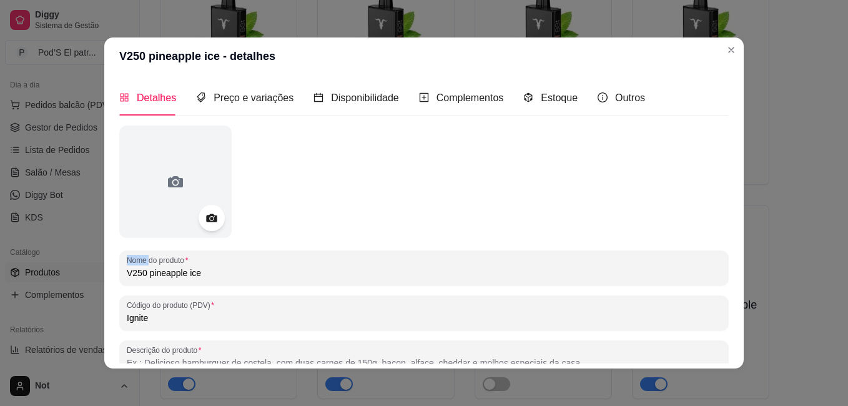
click at [204, 221] on icon at bounding box center [211, 218] width 14 height 14
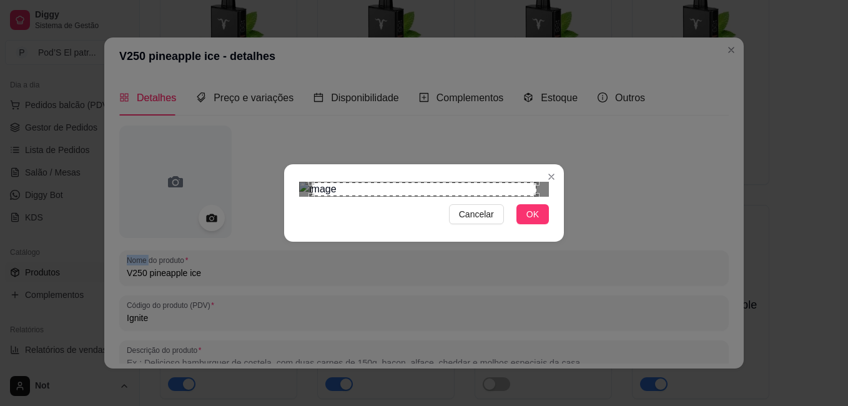
click at [567, 322] on div "Cancelar OK" at bounding box center [424, 203] width 848 height 406
click at [288, 164] on section "Cancelar OK" at bounding box center [424, 202] width 280 height 77
click at [532, 224] on button "OK" at bounding box center [533, 214] width 32 height 20
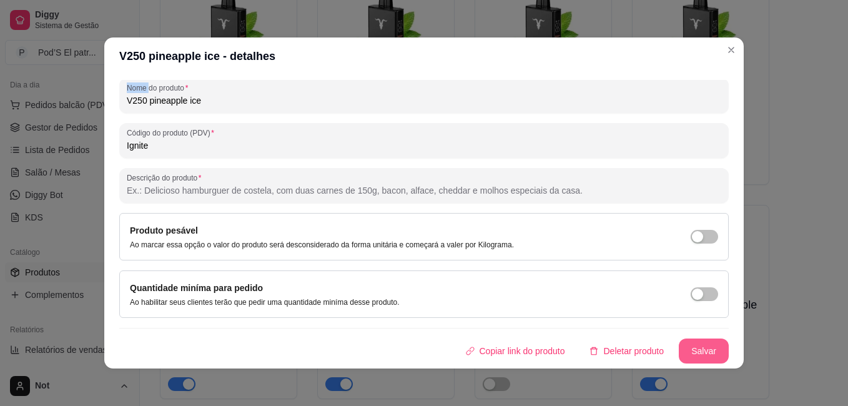
click at [679, 345] on button "Salvar" at bounding box center [704, 351] width 50 height 25
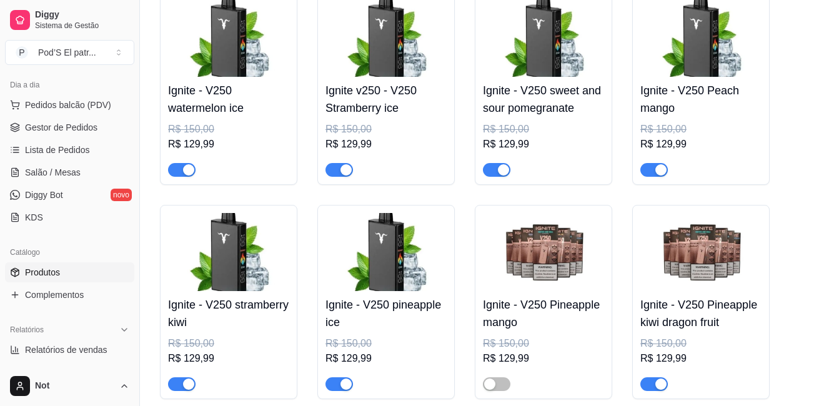
click at [558, 272] on img at bounding box center [543, 252] width 121 height 78
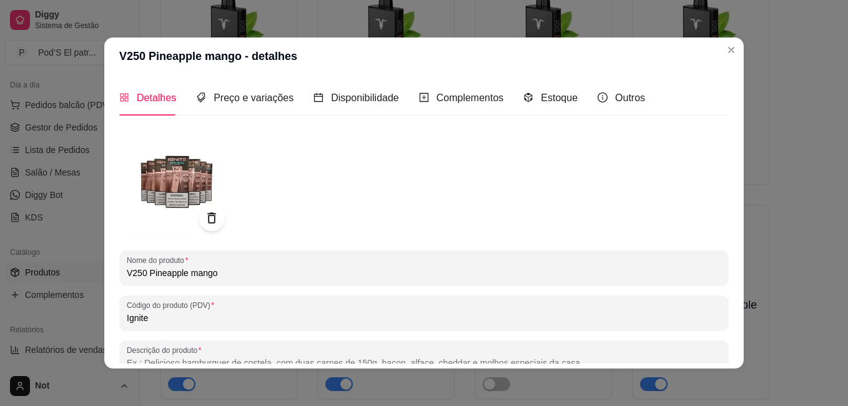
click at [214, 225] on div at bounding box center [212, 218] width 26 height 26
click at [209, 222] on icon at bounding box center [211, 218] width 14 height 14
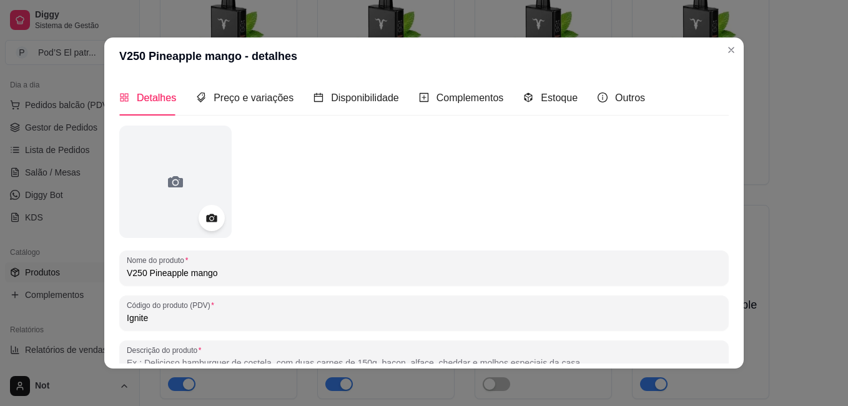
click at [209, 222] on icon at bounding box center [211, 218] width 11 height 8
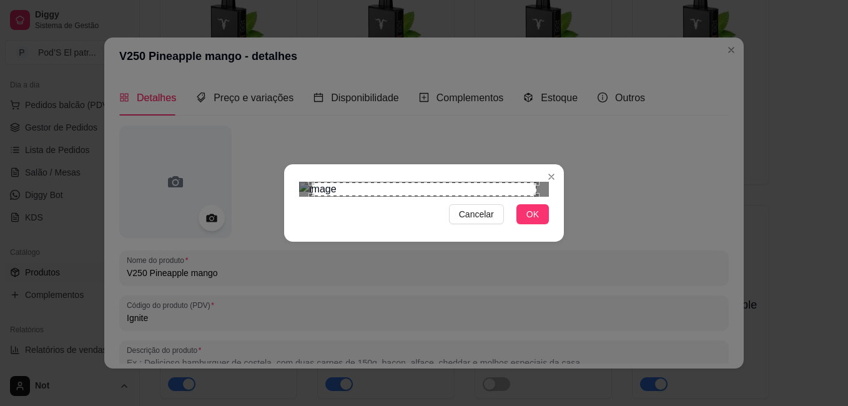
click at [555, 229] on div "Cancelar OK" at bounding box center [424, 203] width 280 height 52
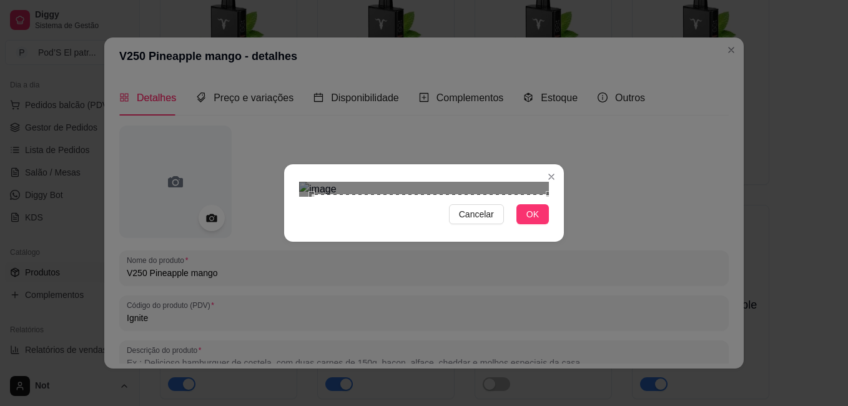
click at [275, 33] on div "Cancelar OK" at bounding box center [424, 203] width 848 height 406
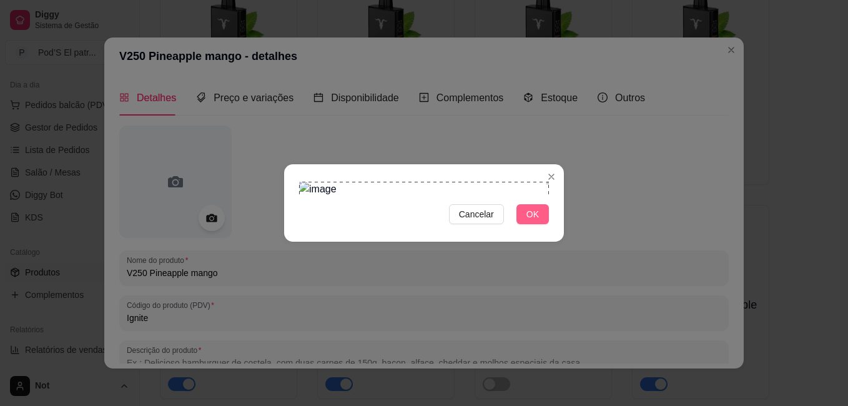
click at [525, 224] on button "OK" at bounding box center [533, 214] width 32 height 20
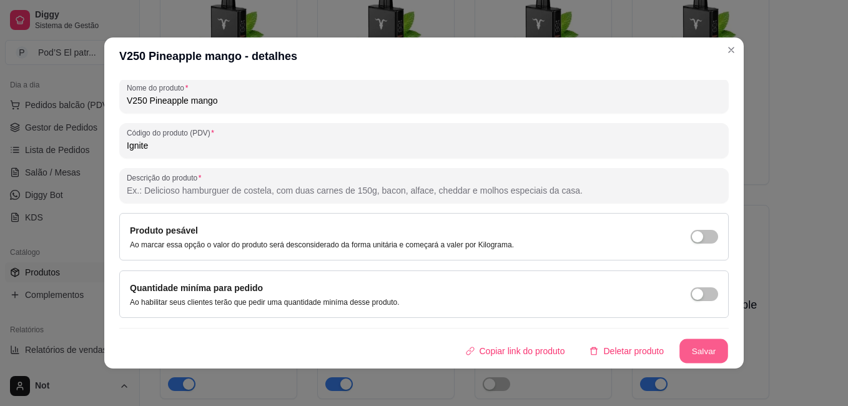
click at [690, 345] on button "Salvar" at bounding box center [704, 351] width 49 height 24
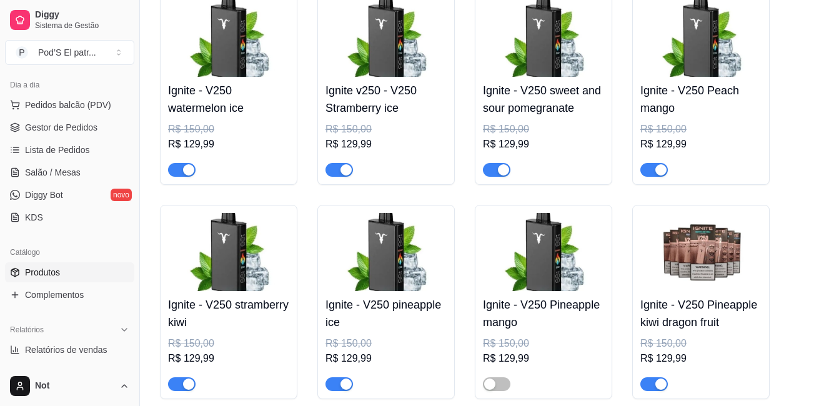
click at [709, 260] on img at bounding box center [700, 252] width 121 height 78
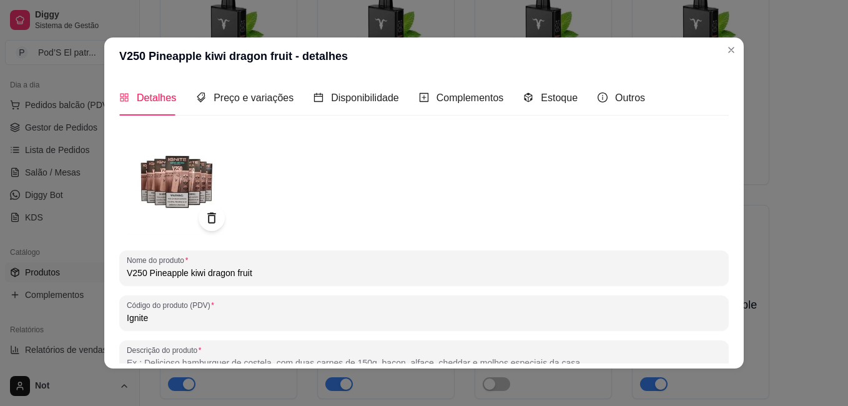
click at [211, 219] on icon at bounding box center [211, 218] width 14 height 14
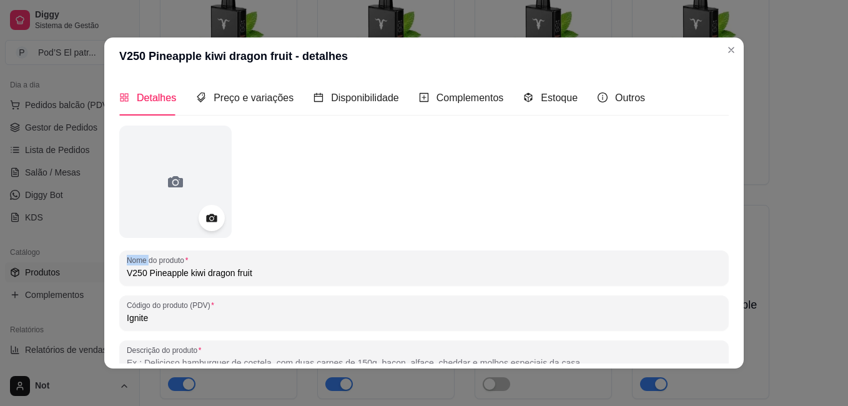
click at [211, 219] on icon at bounding box center [211, 218] width 11 height 8
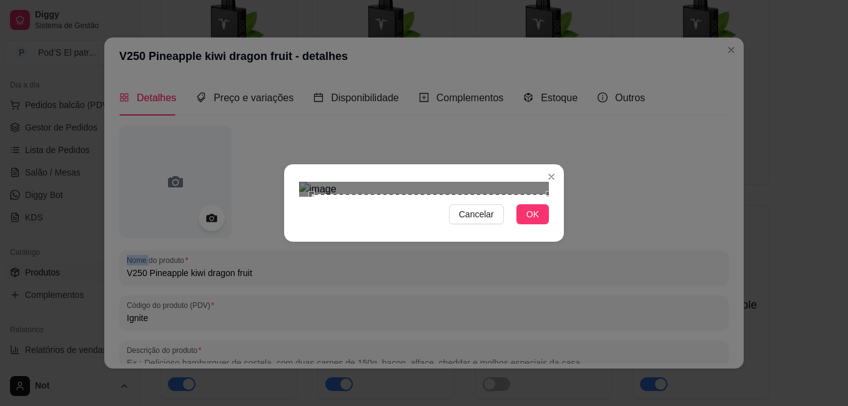
click at [569, 331] on div "Cancelar OK" at bounding box center [424, 203] width 848 height 406
click at [267, 39] on div "Cancelar OK" at bounding box center [424, 203] width 848 height 406
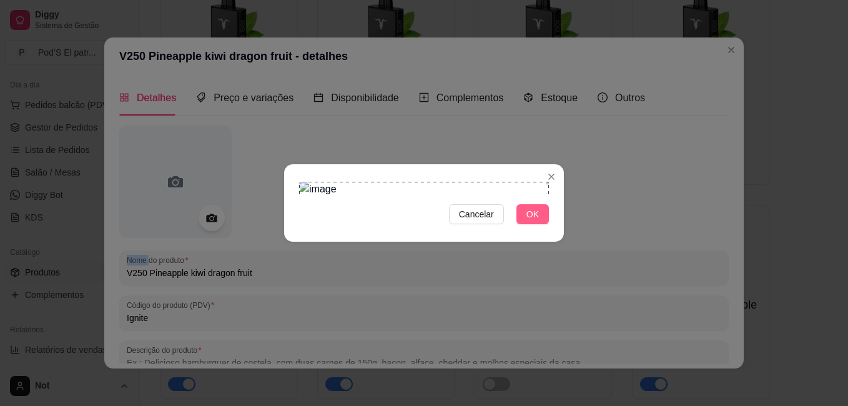
click at [539, 224] on button "OK" at bounding box center [533, 214] width 32 height 20
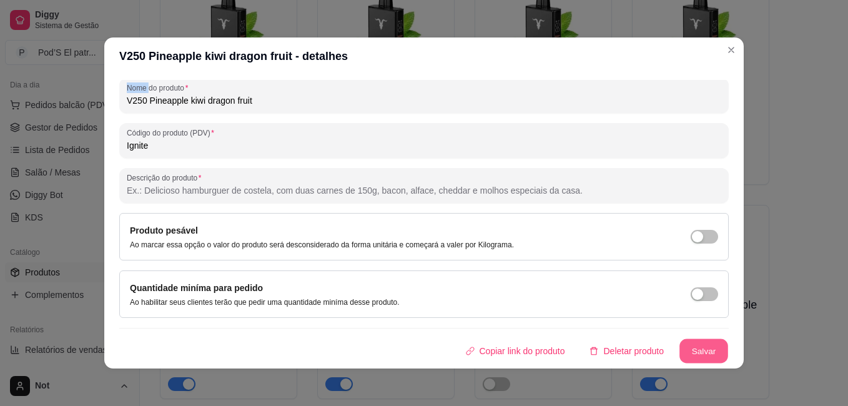
click at [704, 350] on button "Salvar" at bounding box center [704, 351] width 49 height 24
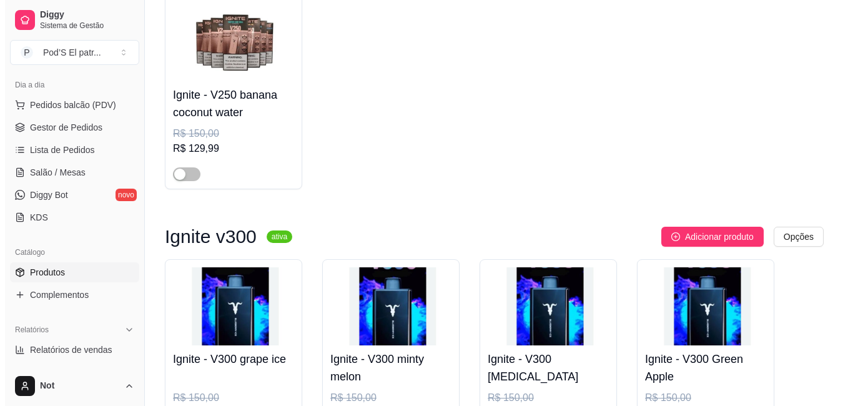
scroll to position [5296, 0]
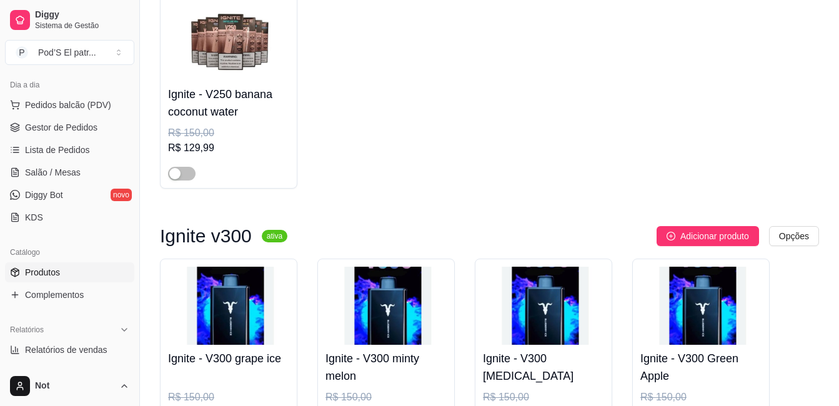
click at [241, 66] on img at bounding box center [228, 41] width 121 height 78
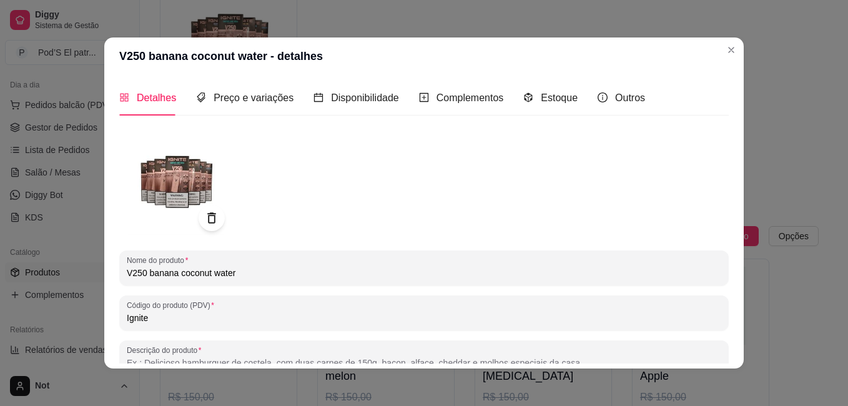
click at [209, 224] on icon at bounding box center [211, 218] width 14 height 14
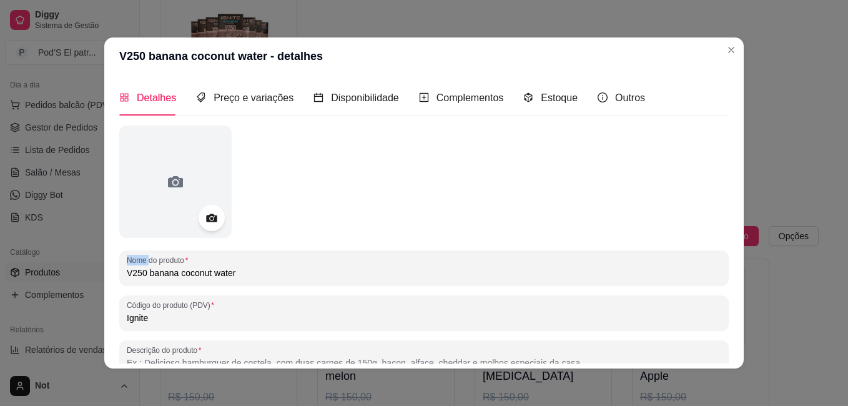
click at [209, 224] on icon at bounding box center [211, 218] width 14 height 14
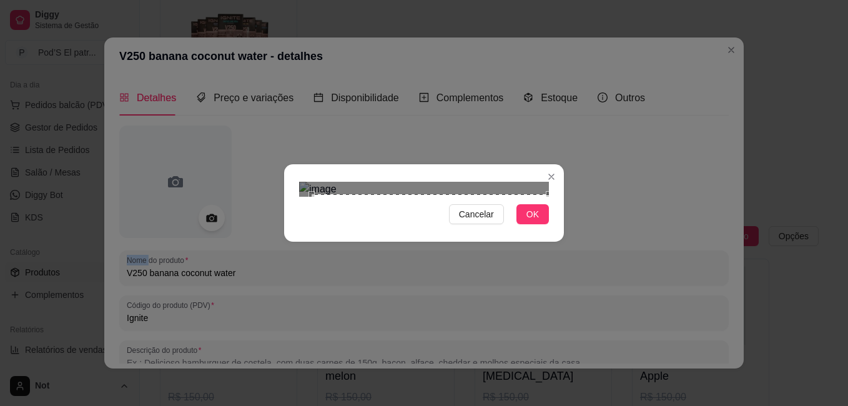
click at [560, 229] on div "Cancelar OK" at bounding box center [424, 203] width 280 height 52
click at [266, 34] on div "Cancelar OK" at bounding box center [424, 203] width 848 height 406
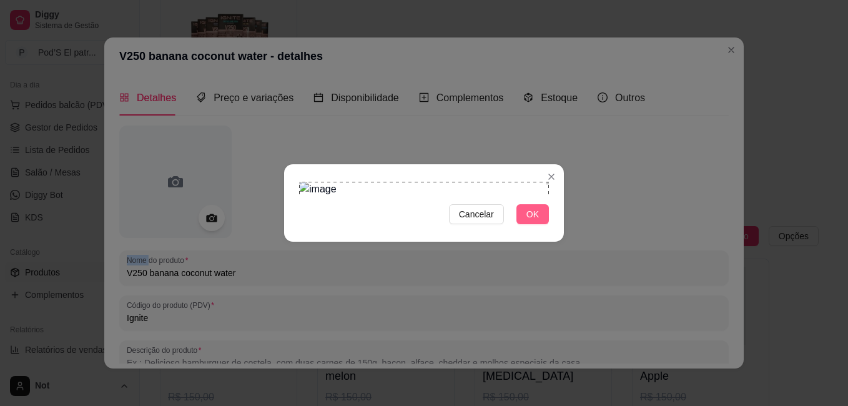
click at [537, 224] on button "OK" at bounding box center [533, 214] width 32 height 20
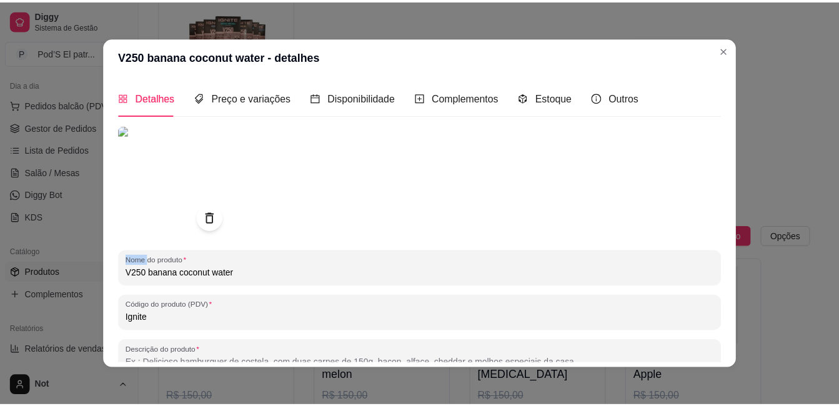
scroll to position [172, 0]
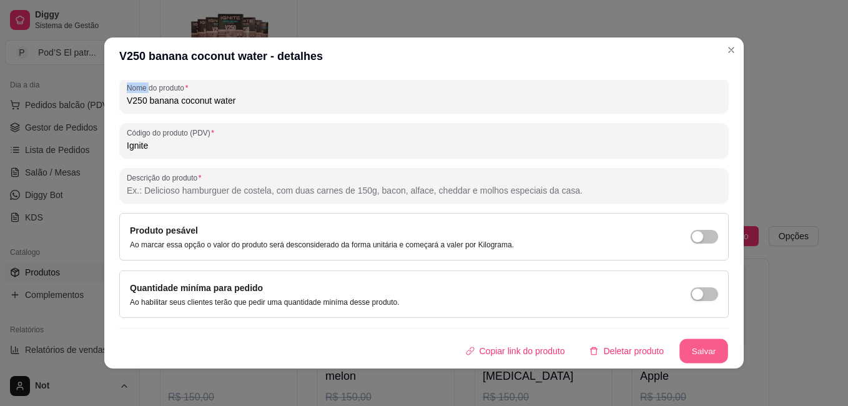
click at [706, 357] on button "Salvar" at bounding box center [704, 351] width 49 height 24
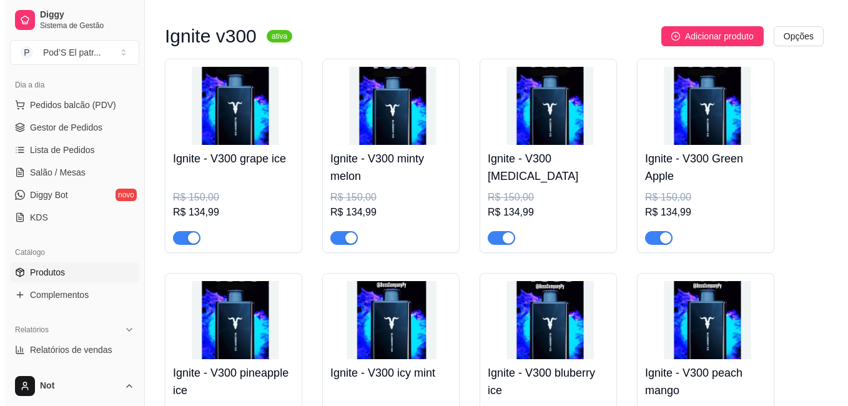
scroll to position [5520, 0]
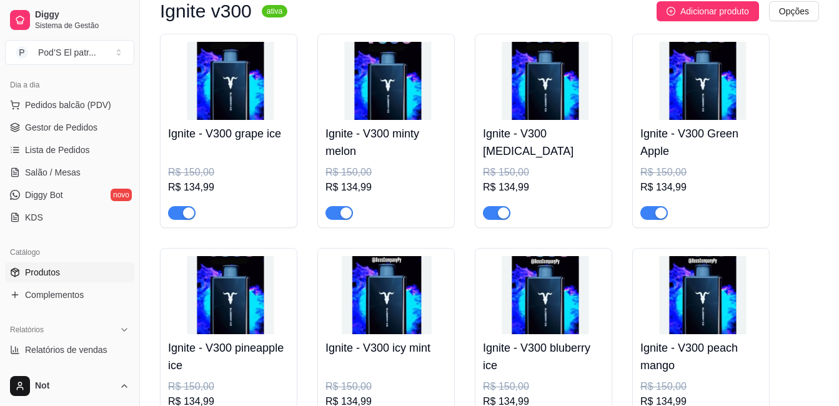
click at [249, 103] on img at bounding box center [228, 81] width 121 height 78
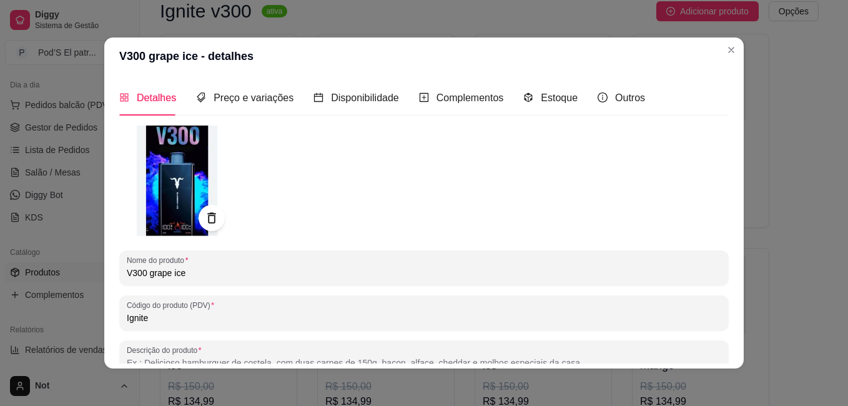
click at [199, 214] on div at bounding box center [212, 218] width 26 height 26
click at [210, 221] on icon at bounding box center [211, 217] width 8 height 11
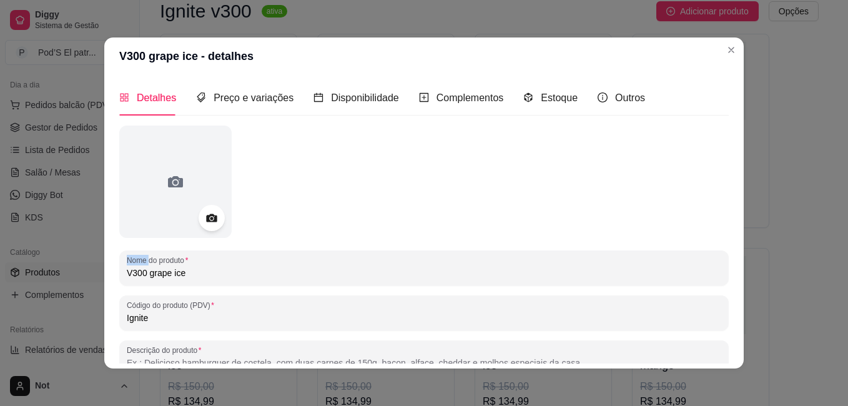
click at [210, 221] on icon at bounding box center [211, 218] width 11 height 8
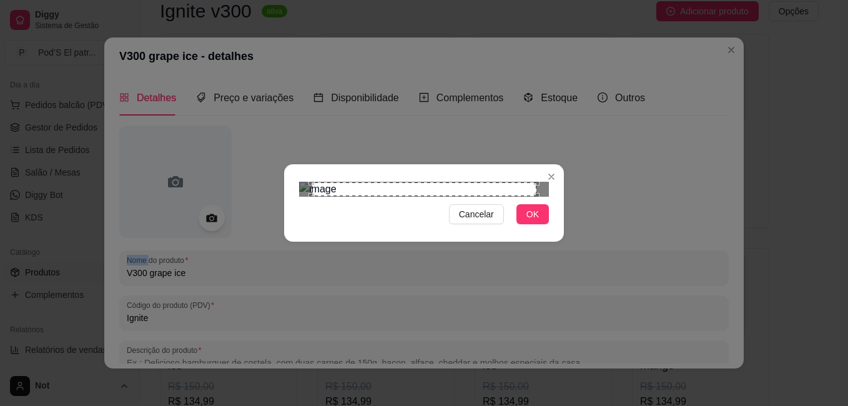
click at [559, 229] on div "Cancelar OK" at bounding box center [424, 203] width 280 height 52
click at [267, 18] on div "Cancelar OK" at bounding box center [424, 203] width 848 height 406
click at [552, 229] on div "Cancelar OK" at bounding box center [424, 203] width 280 height 52
click at [294, 229] on div "Cancelar OK" at bounding box center [424, 203] width 280 height 52
click at [532, 221] on span "OK" at bounding box center [533, 214] width 12 height 14
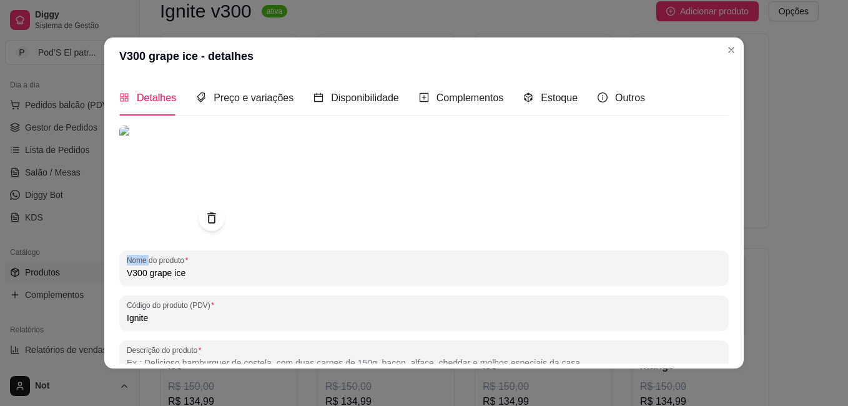
scroll to position [172, 0]
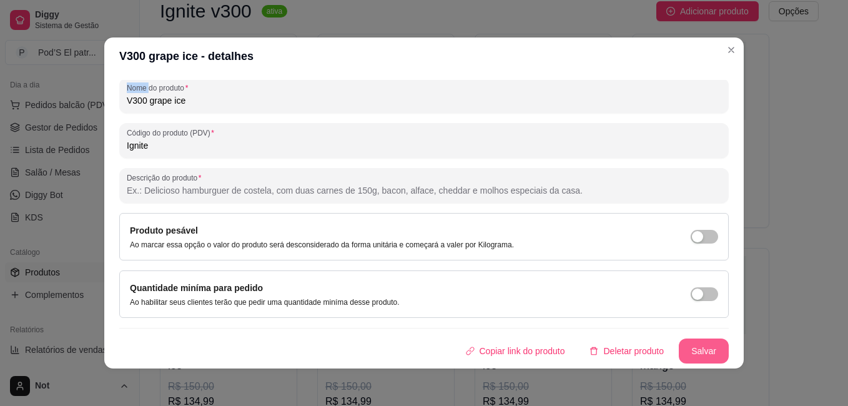
click at [693, 342] on button "Salvar" at bounding box center [704, 351] width 50 height 25
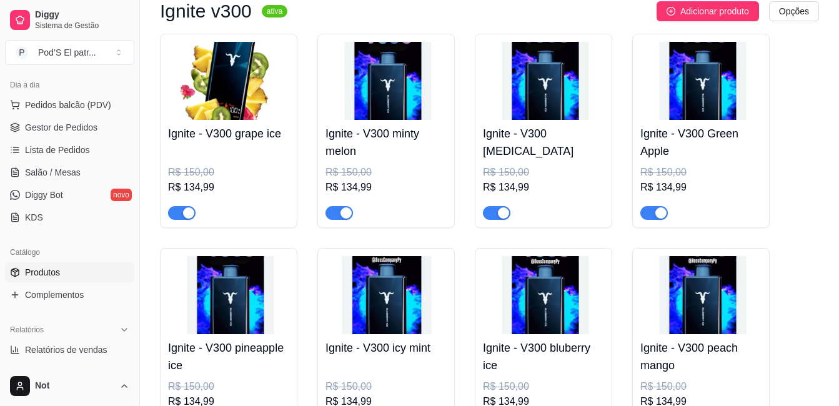
click at [404, 114] on img at bounding box center [385, 81] width 121 height 78
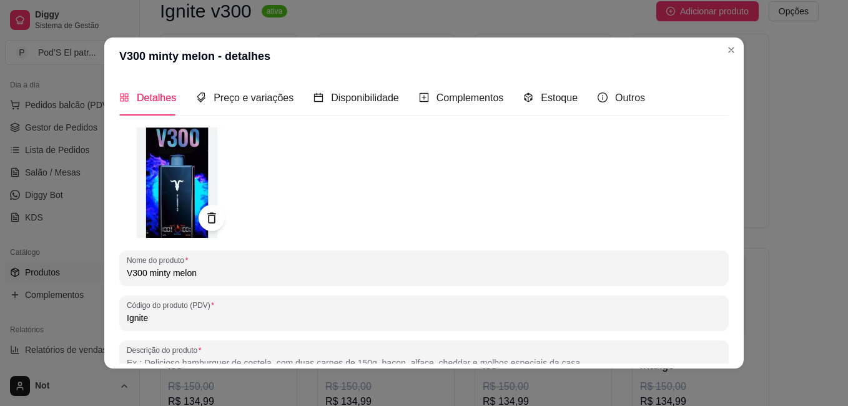
click at [209, 223] on icon at bounding box center [211, 217] width 8 height 11
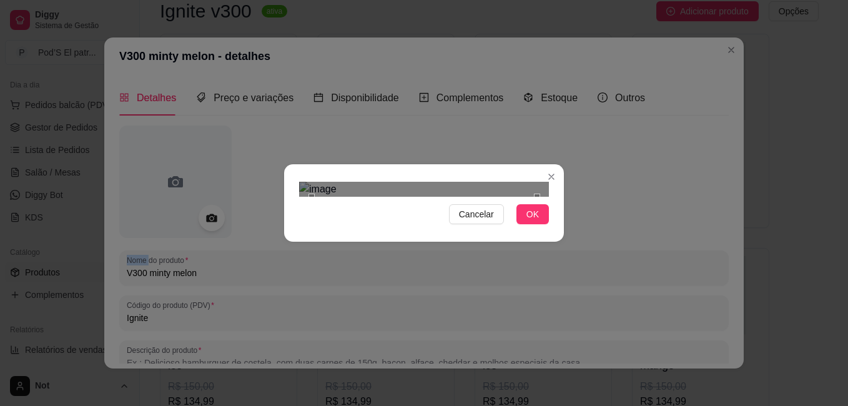
click at [558, 229] on div "Cancelar OK" at bounding box center [424, 203] width 280 height 52
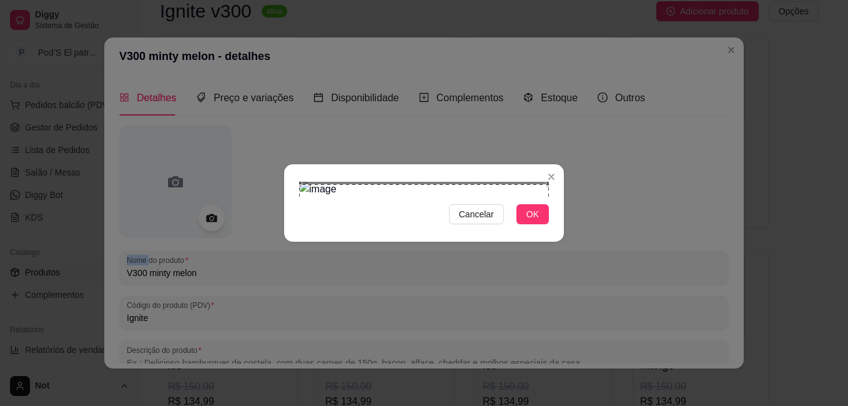
click at [266, 35] on div "Cancelar OK" at bounding box center [424, 203] width 848 height 406
click at [528, 221] on span "OK" at bounding box center [533, 214] width 12 height 14
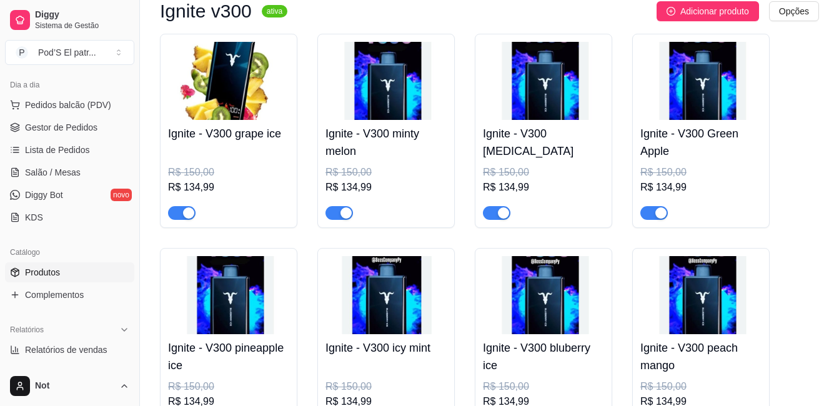
click at [374, 86] on img at bounding box center [385, 81] width 121 height 78
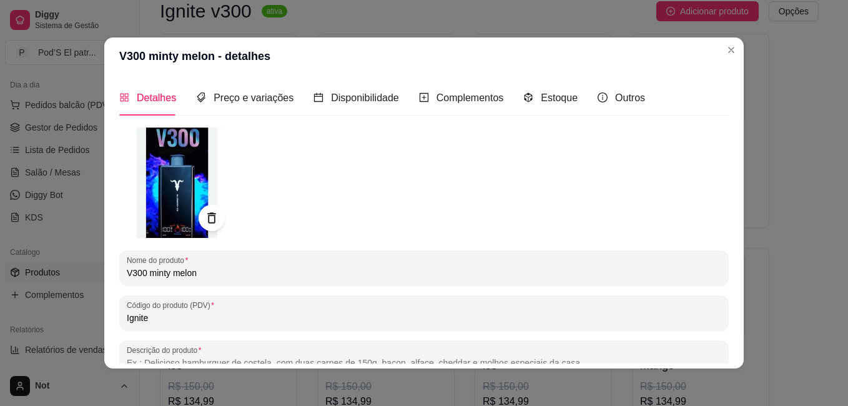
click at [211, 217] on icon at bounding box center [211, 218] width 14 height 14
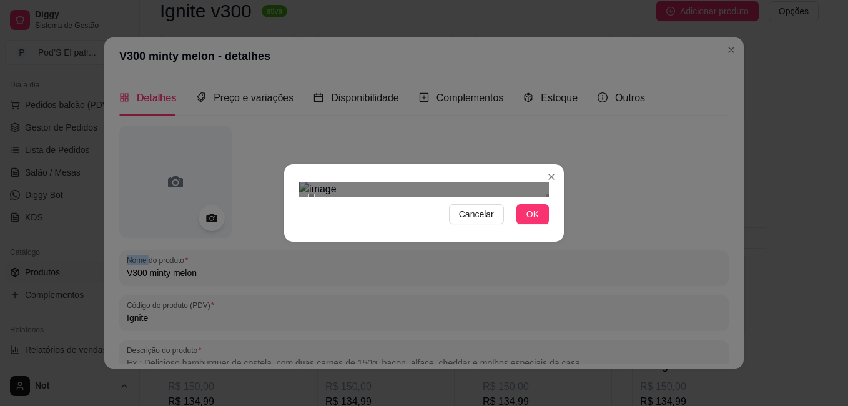
click at [575, 337] on div "Cancelar OK" at bounding box center [424, 203] width 848 height 406
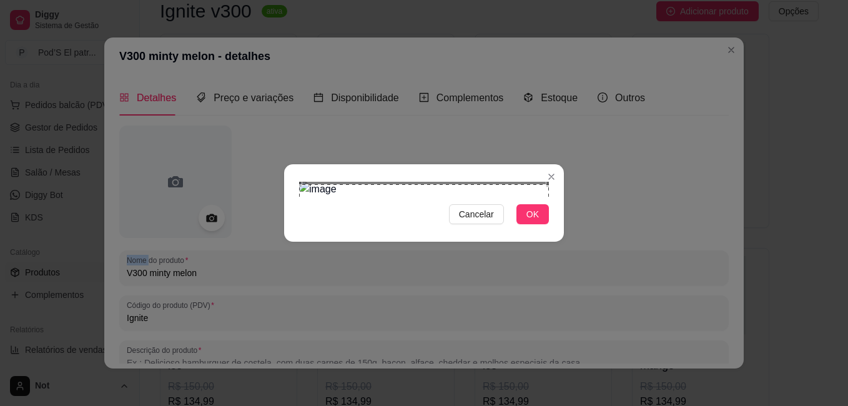
click at [260, 25] on div "Cancelar OK" at bounding box center [424, 203] width 848 height 406
click at [538, 221] on span "OK" at bounding box center [533, 214] width 12 height 14
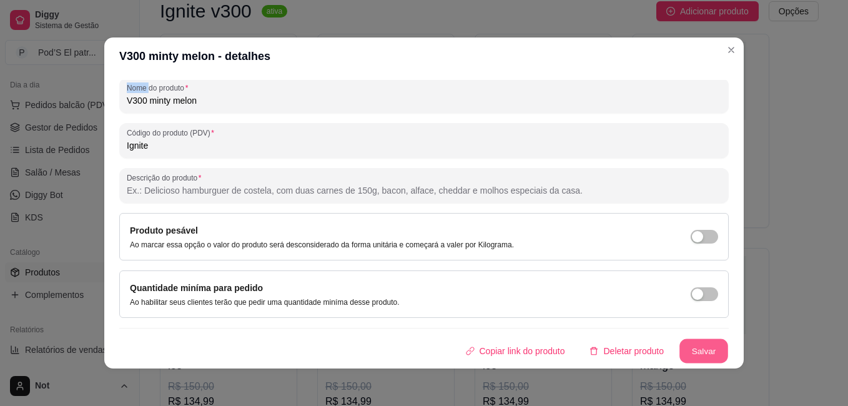
click at [697, 345] on button "Salvar" at bounding box center [704, 351] width 49 height 24
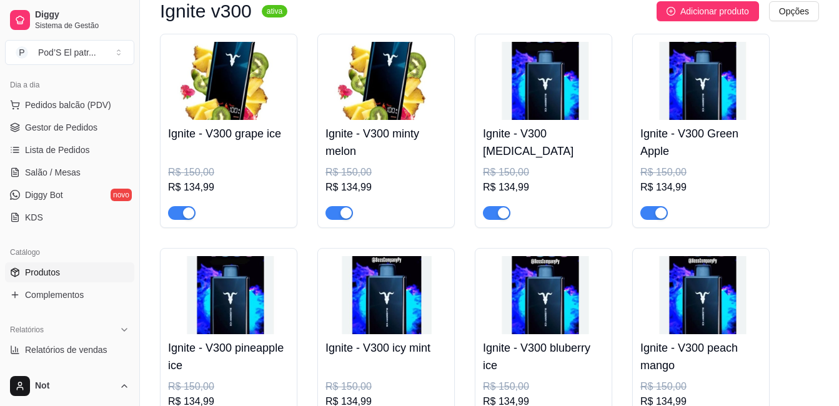
click at [565, 120] on img at bounding box center [543, 81] width 121 height 78
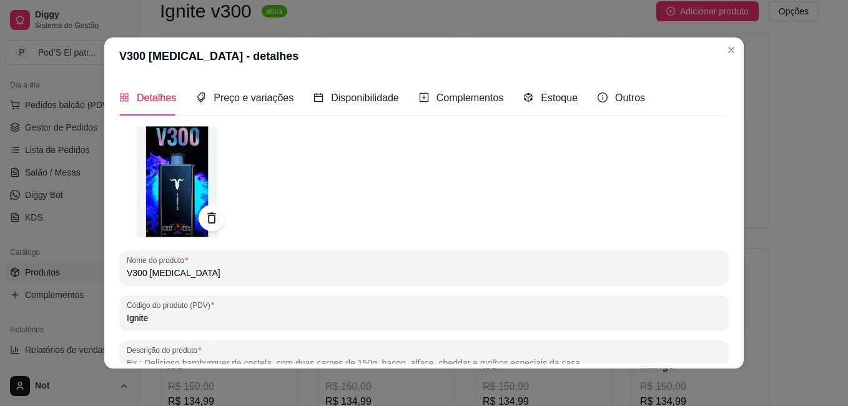
click at [212, 216] on icon at bounding box center [211, 218] width 14 height 14
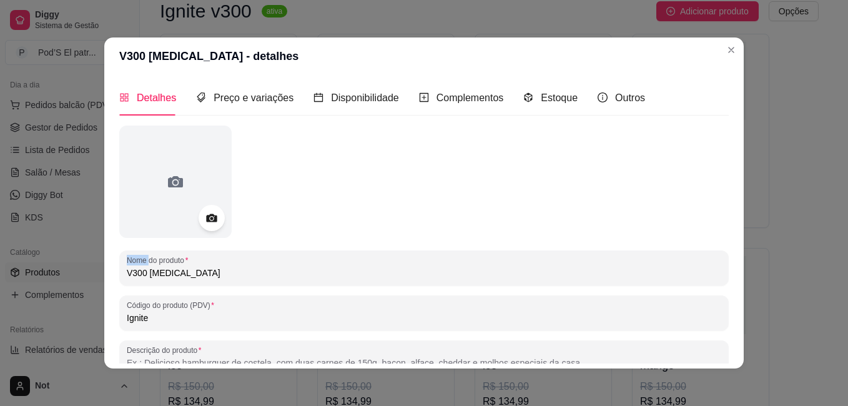
click at [212, 216] on icon at bounding box center [211, 218] width 11 height 8
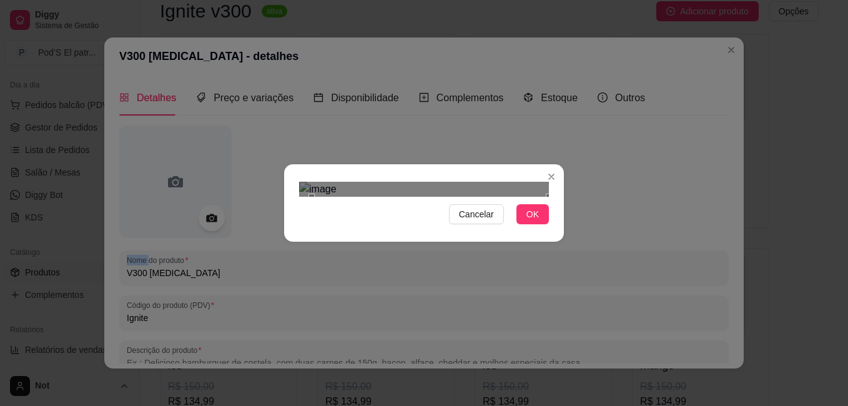
click at [564, 329] on div "Cancelar OK" at bounding box center [424, 203] width 848 height 406
click at [250, 14] on div "Cancelar OK" at bounding box center [424, 203] width 848 height 406
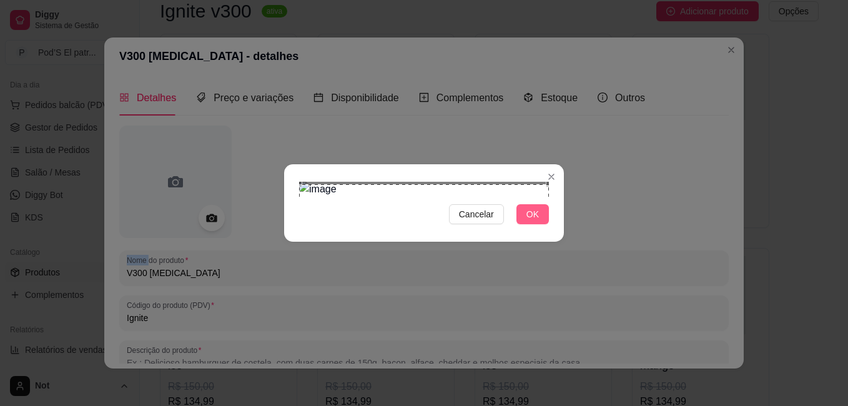
click at [535, 221] on span "OK" at bounding box center [533, 214] width 12 height 14
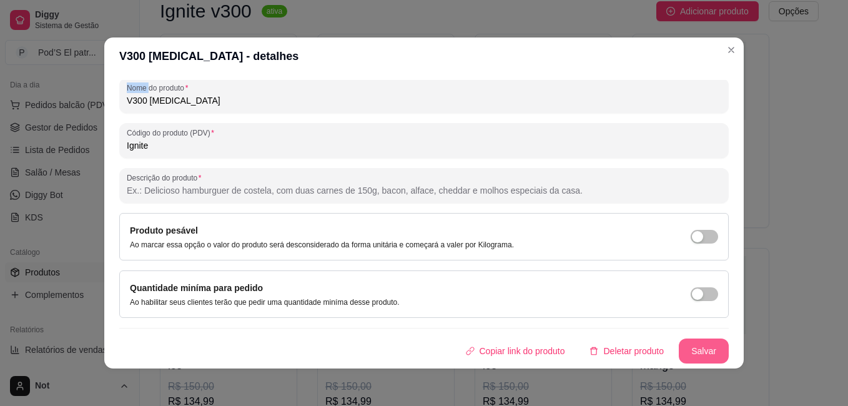
click at [700, 353] on button "Salvar" at bounding box center [704, 351] width 50 height 25
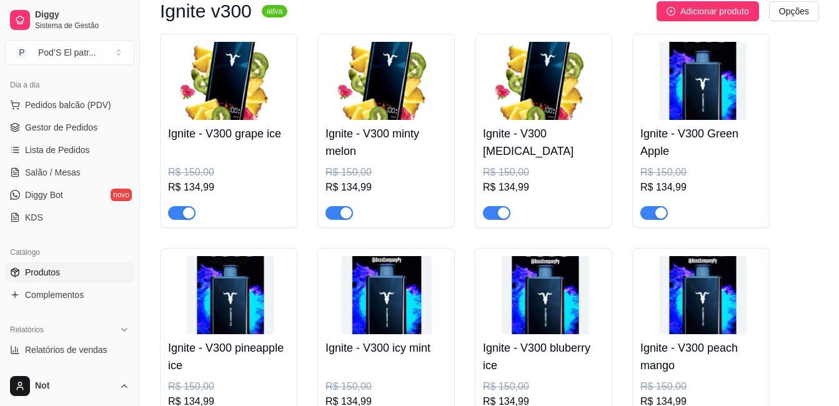
click at [687, 92] on img at bounding box center [700, 81] width 121 height 78
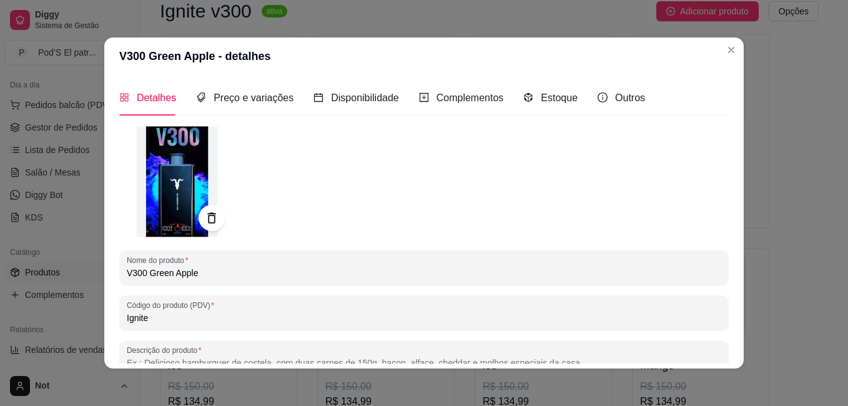
click at [210, 225] on div at bounding box center [212, 218] width 26 height 26
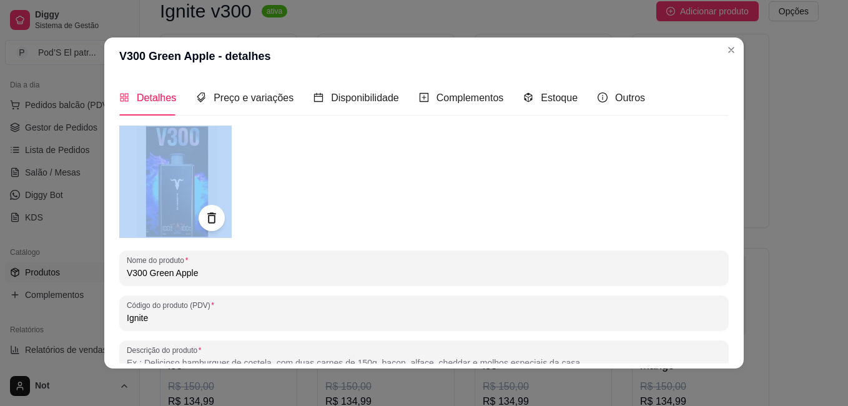
click at [210, 225] on div at bounding box center [212, 218] width 26 height 26
drag, startPoint x: 210, startPoint y: 225, endPoint x: 202, endPoint y: 219, distance: 10.2
click at [204, 219] on icon at bounding box center [211, 218] width 14 height 14
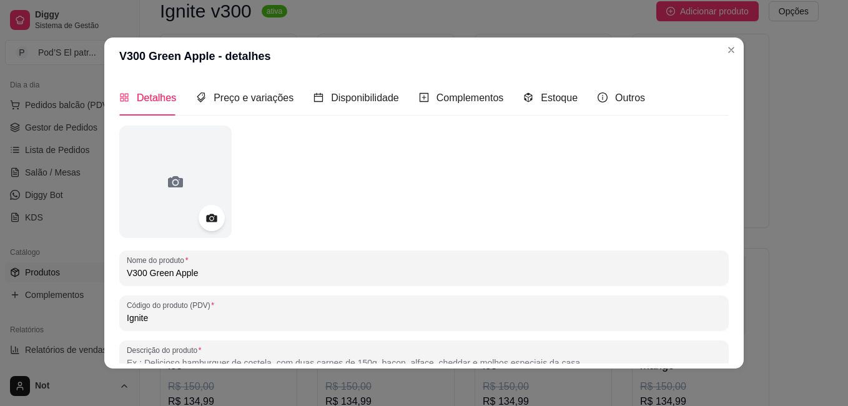
click at [206, 219] on icon at bounding box center [211, 218] width 11 height 8
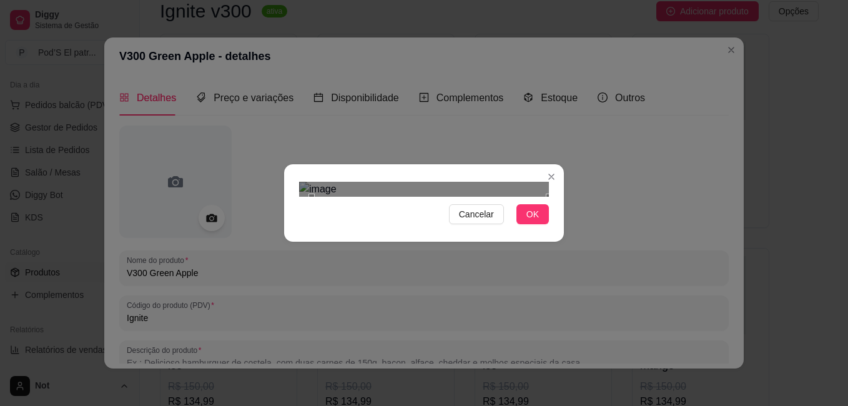
click at [573, 339] on div "Cancelar OK" at bounding box center [424, 203] width 848 height 406
click at [264, 12] on div "Cancelar OK" at bounding box center [424, 203] width 848 height 406
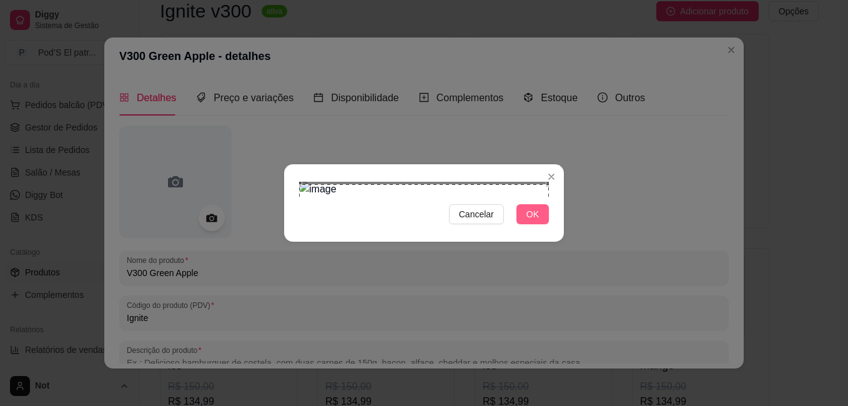
click at [543, 224] on button "OK" at bounding box center [533, 214] width 32 height 20
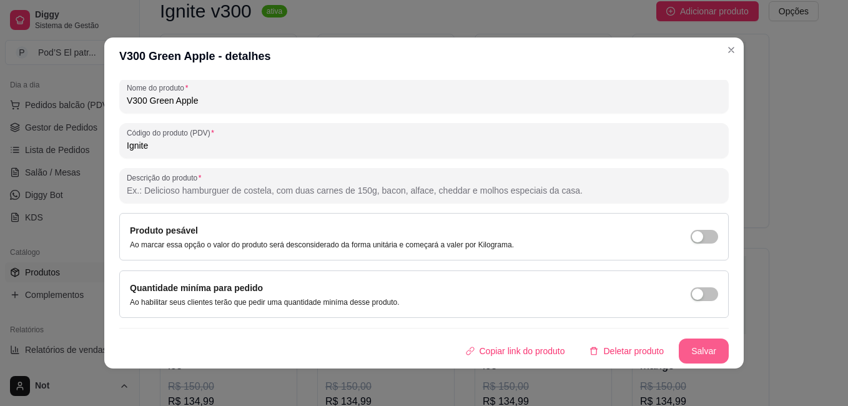
click at [685, 342] on button "Salvar" at bounding box center [704, 351] width 50 height 25
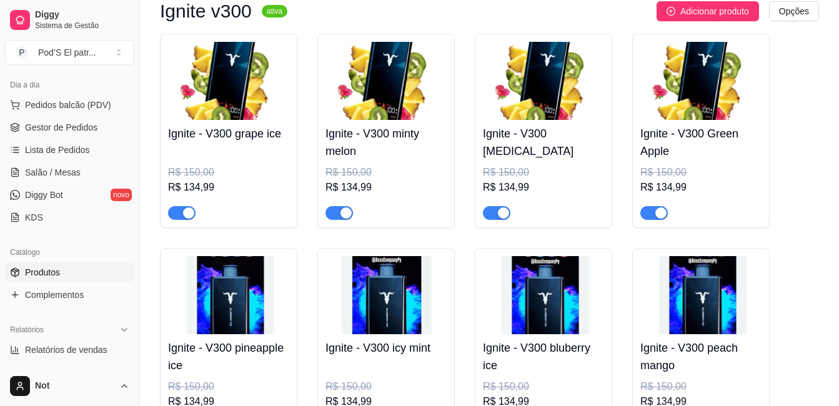
click at [227, 311] on img at bounding box center [228, 295] width 121 height 78
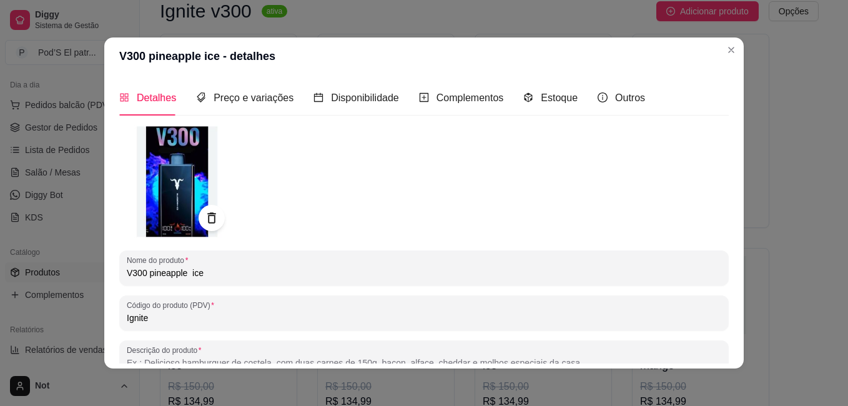
click at [202, 207] on div at bounding box center [212, 218] width 26 height 26
click at [210, 218] on icon at bounding box center [211, 217] width 8 height 11
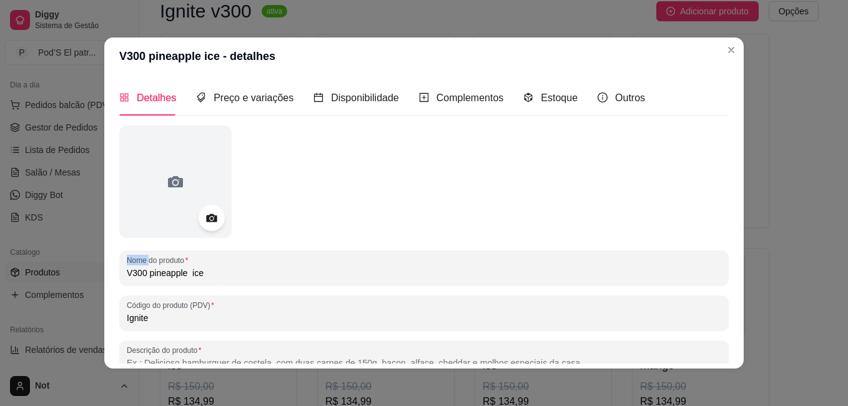
click at [210, 218] on icon at bounding box center [211, 218] width 11 height 8
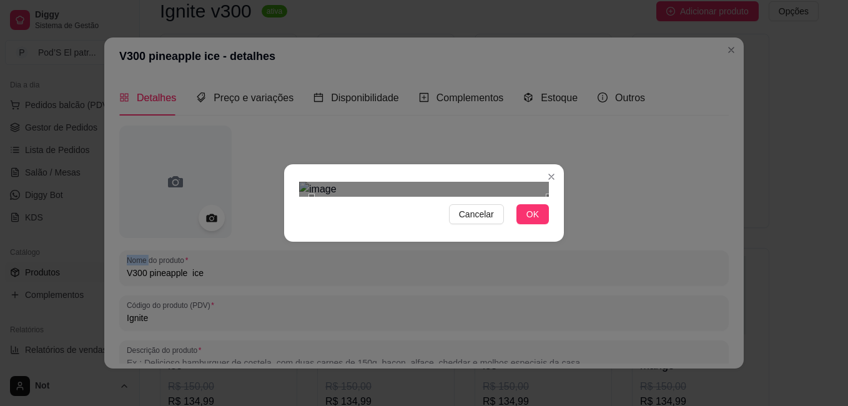
click at [560, 229] on div "Cancelar OK" at bounding box center [424, 203] width 280 height 52
click at [276, 36] on div "Cancelar OK" at bounding box center [424, 203] width 848 height 406
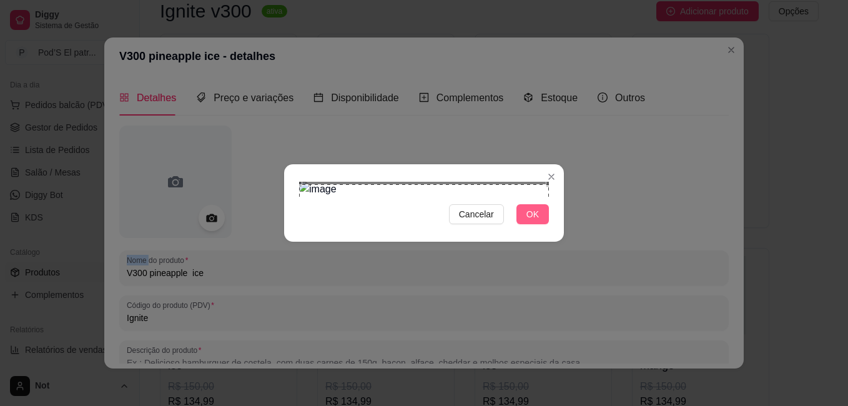
click at [532, 221] on span "OK" at bounding box center [533, 214] width 12 height 14
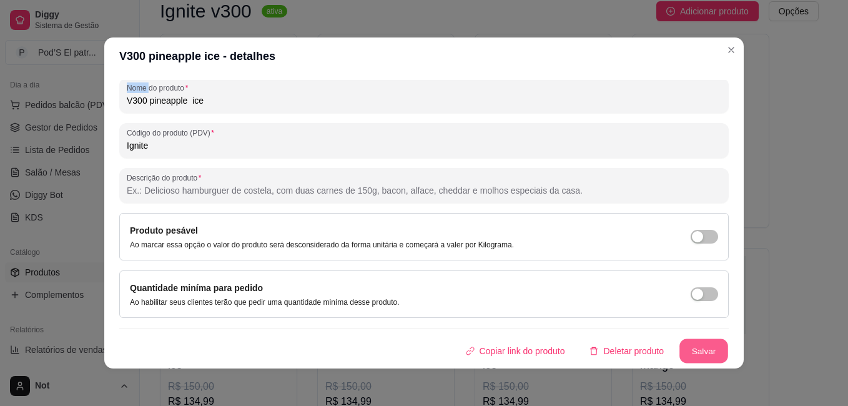
click at [700, 350] on button "Salvar" at bounding box center [704, 351] width 49 height 24
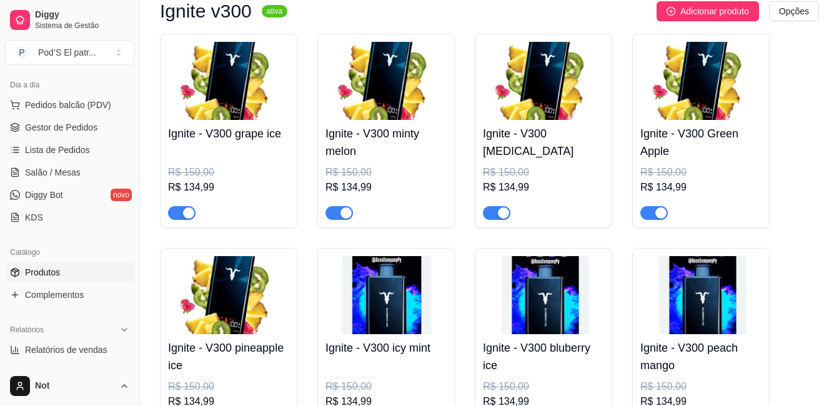
click at [388, 302] on img at bounding box center [385, 295] width 121 height 78
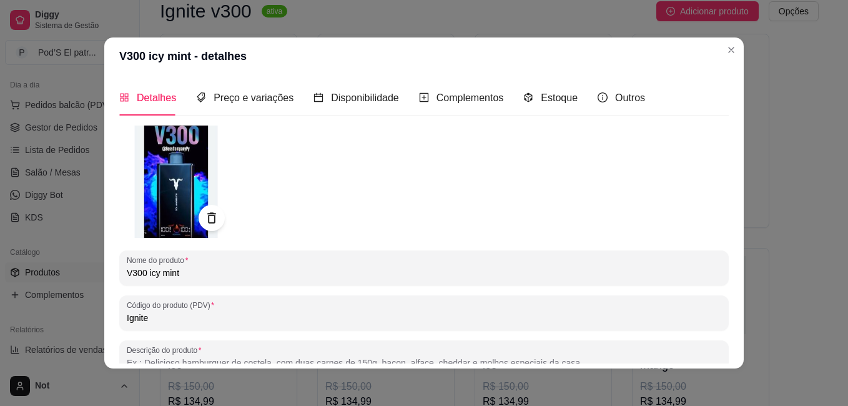
click at [210, 212] on icon at bounding box center [211, 218] width 14 height 14
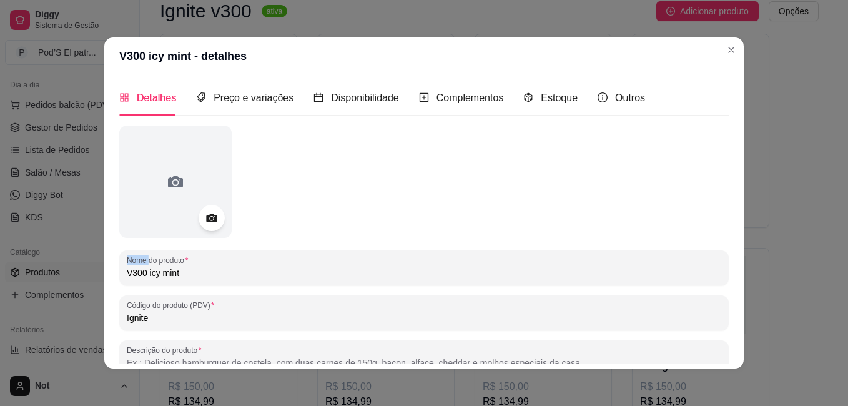
click at [210, 212] on icon at bounding box center [211, 218] width 14 height 14
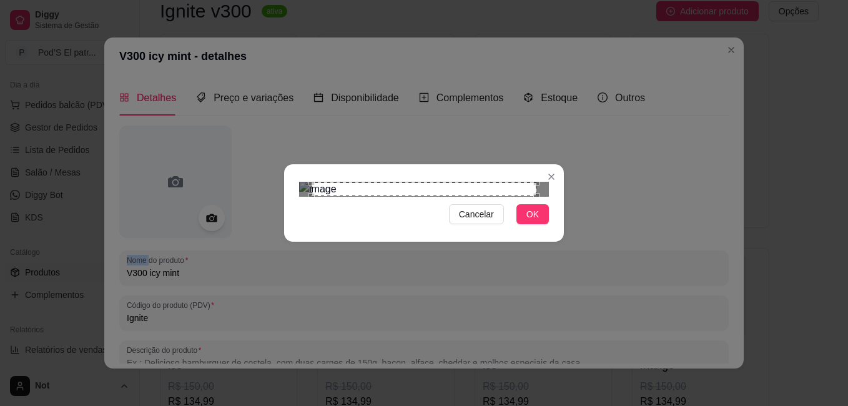
click at [567, 334] on div "Cancelar OK" at bounding box center [424, 203] width 848 height 406
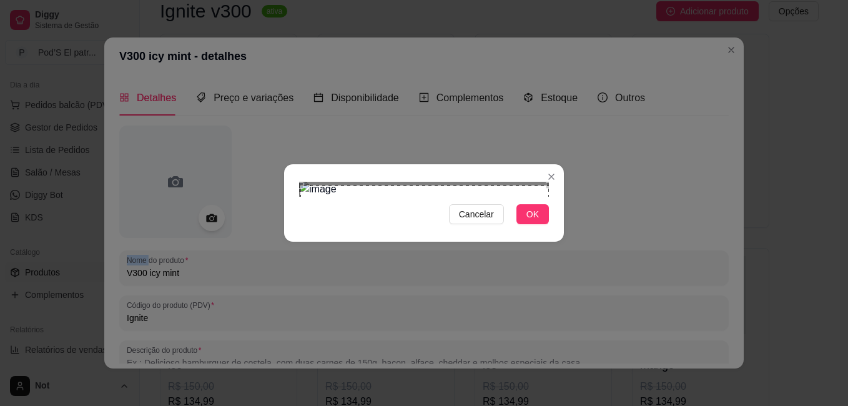
click at [231, 5] on div "Cancelar OK" at bounding box center [424, 203] width 848 height 406
click at [535, 221] on span "OK" at bounding box center [533, 214] width 12 height 14
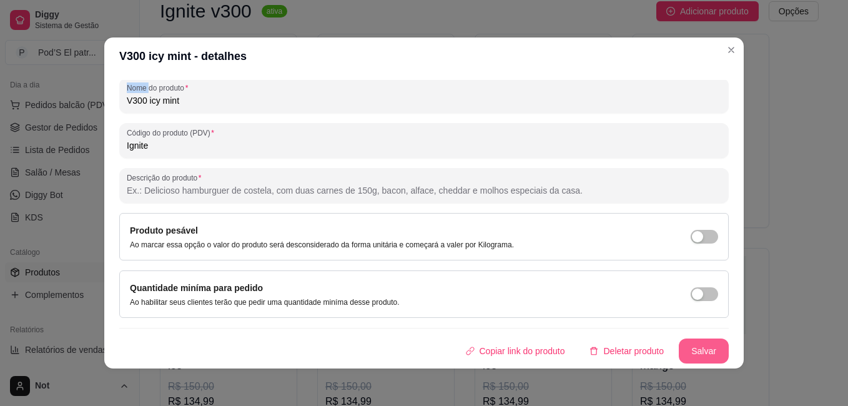
click at [687, 352] on button "Salvar" at bounding box center [704, 351] width 50 height 25
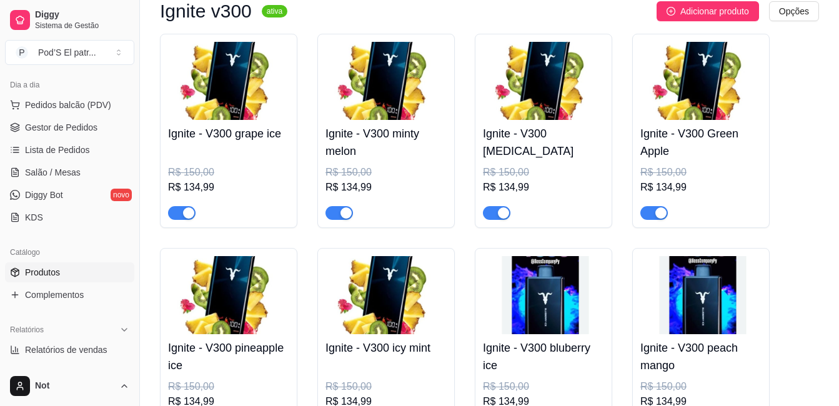
click at [549, 292] on img at bounding box center [543, 295] width 121 height 78
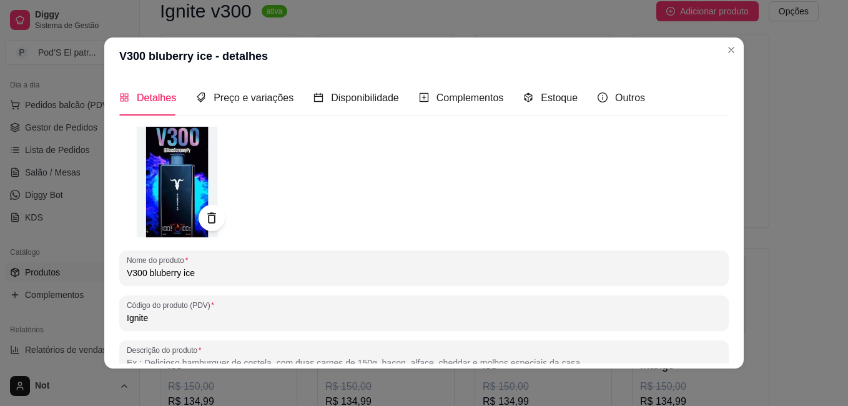
click at [204, 217] on icon at bounding box center [211, 218] width 14 height 14
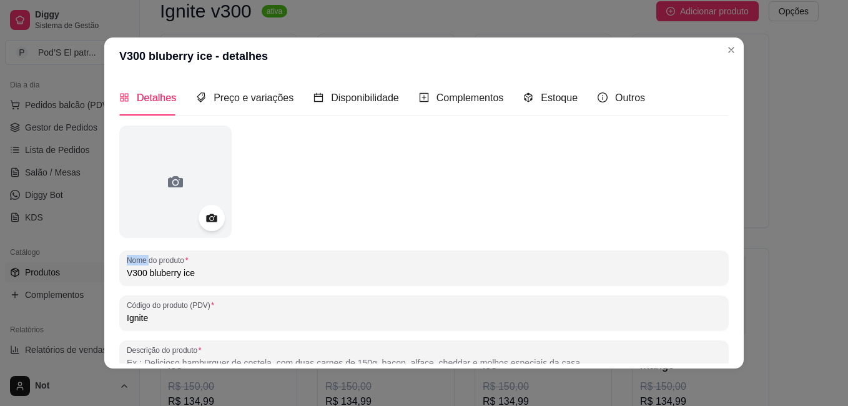
click at [204, 217] on icon at bounding box center [211, 218] width 14 height 14
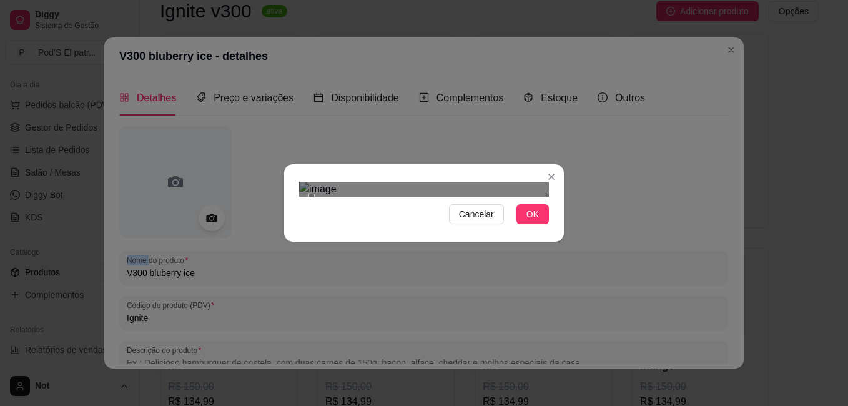
click at [575, 345] on div "Cancelar OK" at bounding box center [424, 203] width 848 height 406
click at [267, 26] on div "Cancelar OK" at bounding box center [424, 203] width 848 height 406
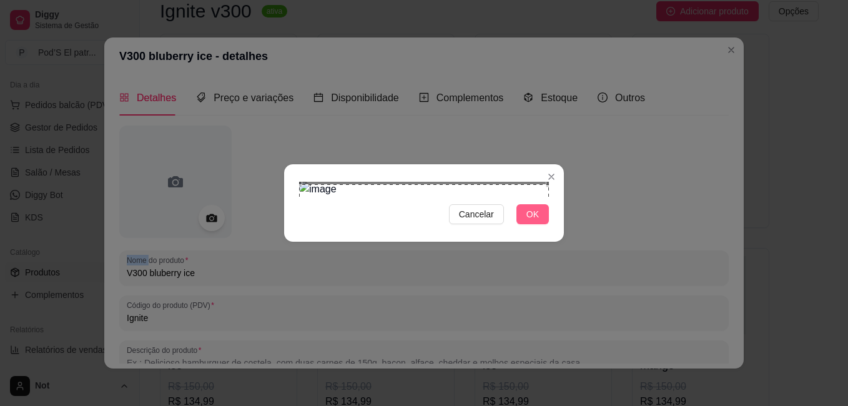
click at [538, 221] on span "OK" at bounding box center [533, 214] width 12 height 14
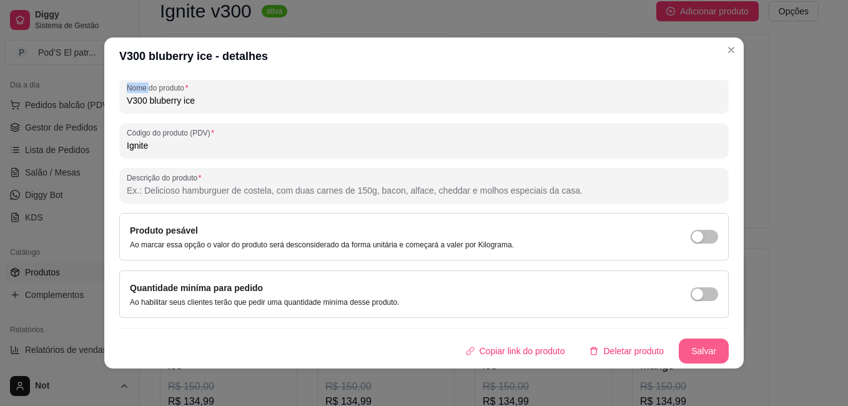
click at [681, 350] on button "Salvar" at bounding box center [704, 351] width 50 height 25
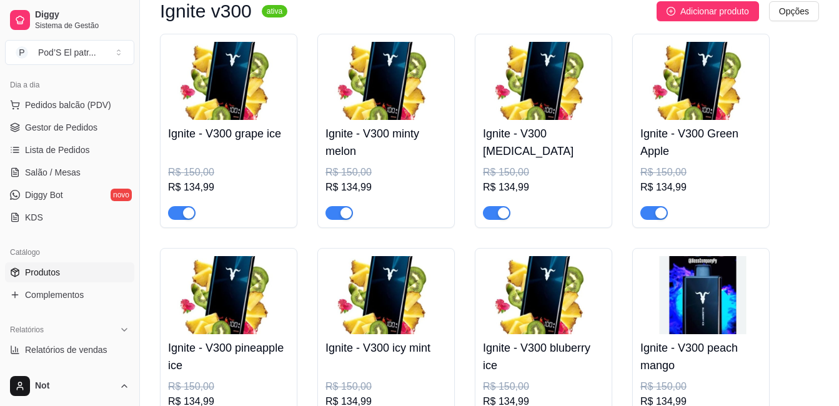
click at [701, 304] on img at bounding box center [700, 295] width 121 height 78
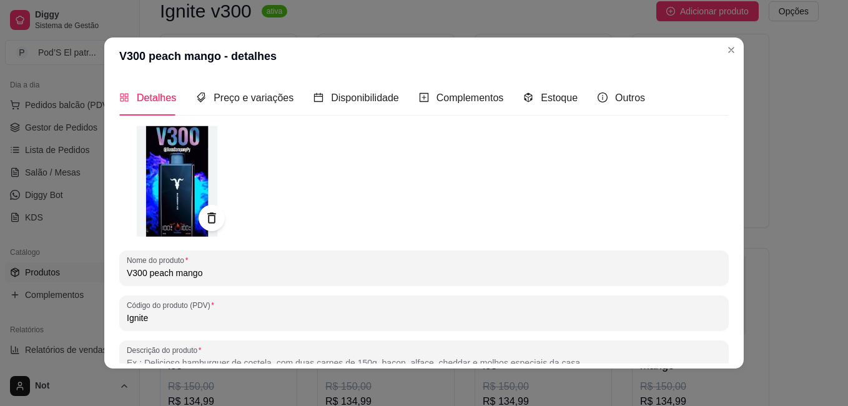
click at [204, 217] on icon at bounding box center [211, 218] width 14 height 14
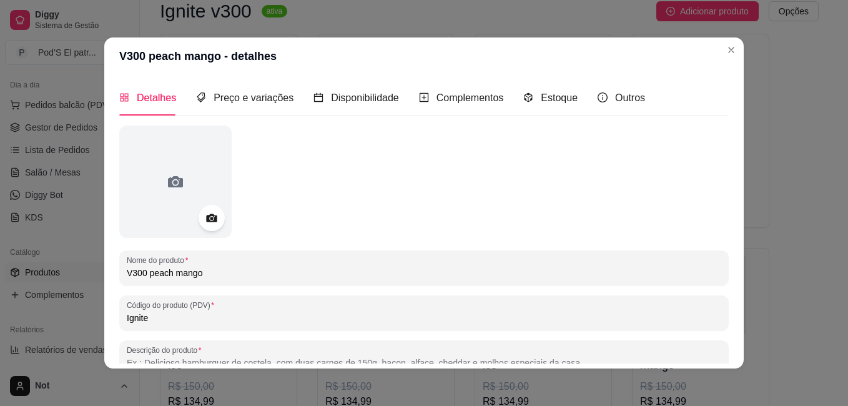
click at [204, 217] on icon at bounding box center [211, 218] width 14 height 14
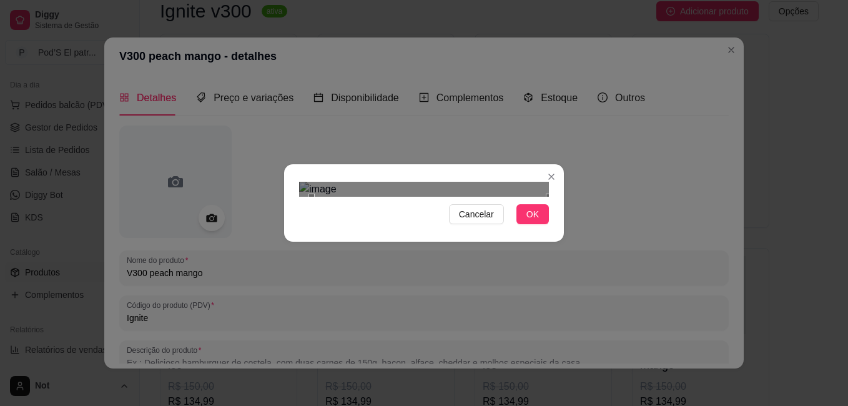
click at [565, 324] on div "Cancelar OK" at bounding box center [424, 203] width 848 height 406
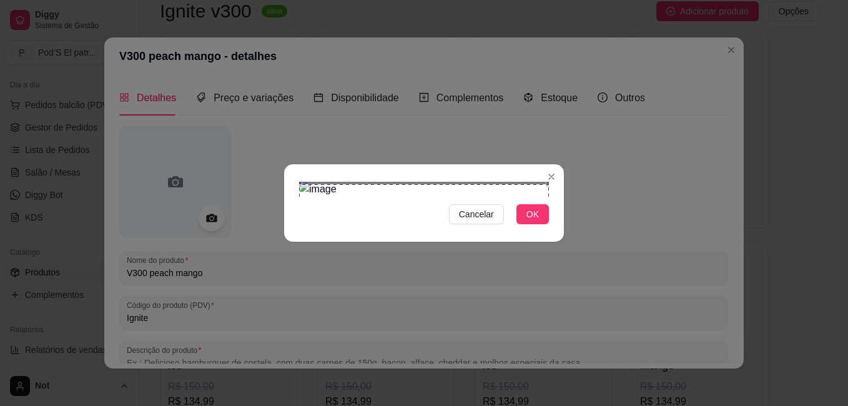
click at [252, 8] on div "Cancelar OK" at bounding box center [424, 203] width 848 height 406
click at [536, 221] on span "OK" at bounding box center [533, 214] width 12 height 14
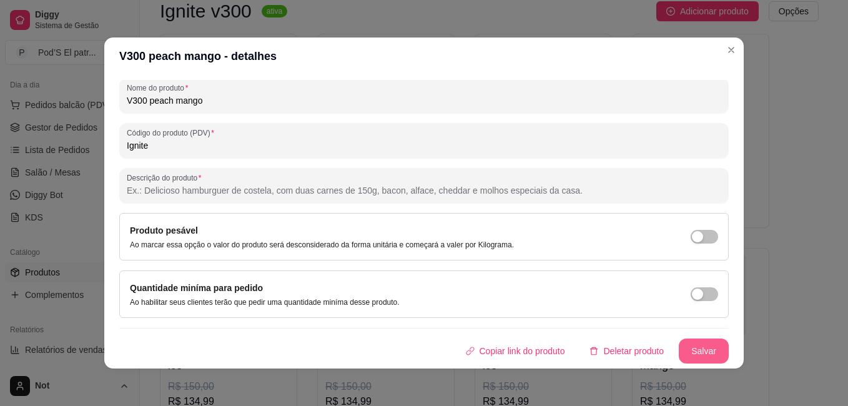
click at [697, 342] on button "Salvar" at bounding box center [704, 351] width 50 height 25
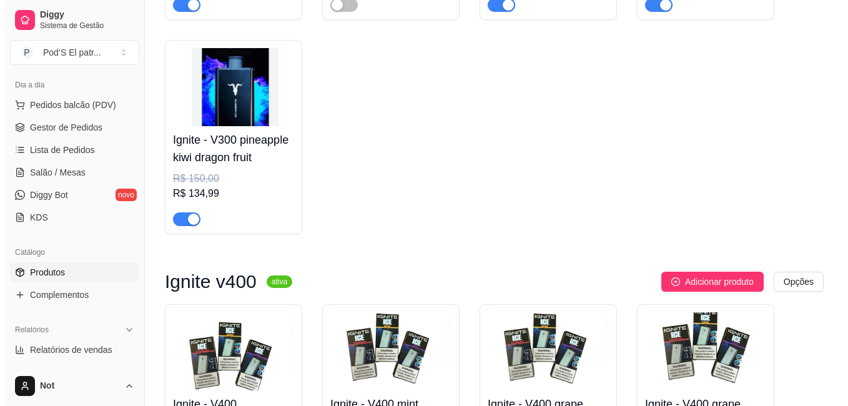
scroll to position [5945, 0]
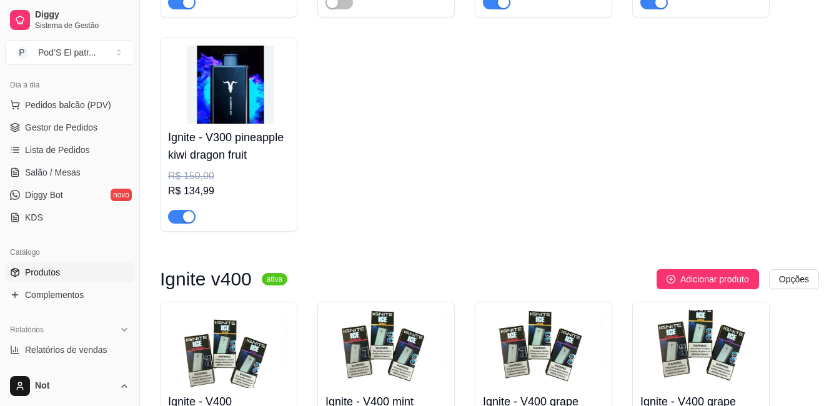
click at [218, 87] on img at bounding box center [228, 85] width 121 height 78
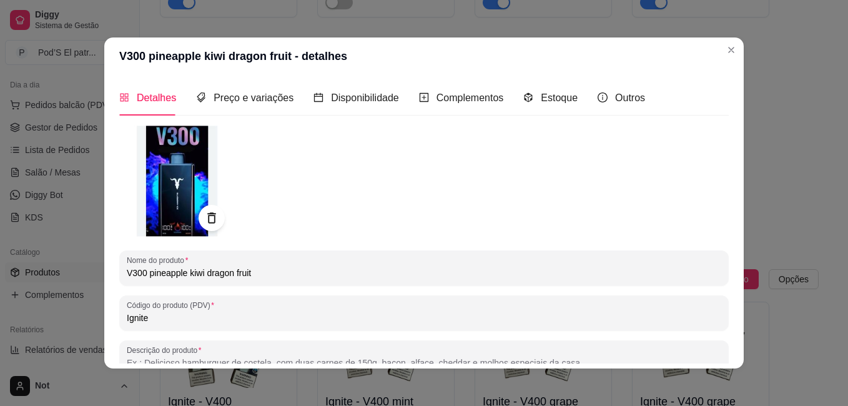
click at [204, 212] on icon at bounding box center [211, 218] width 14 height 14
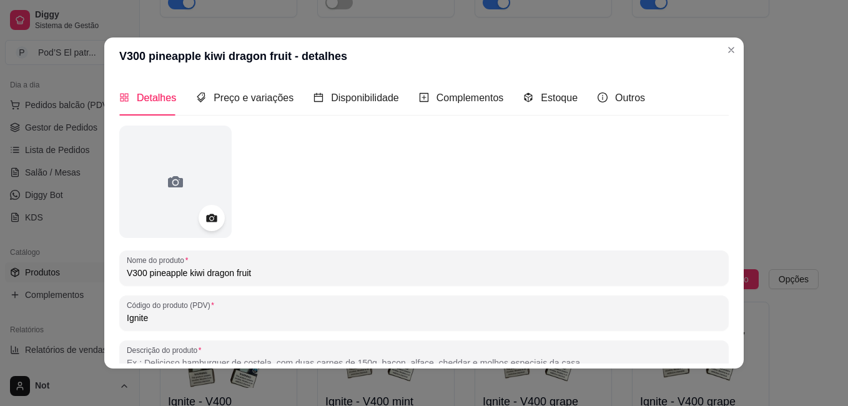
click at [204, 212] on icon at bounding box center [211, 218] width 14 height 14
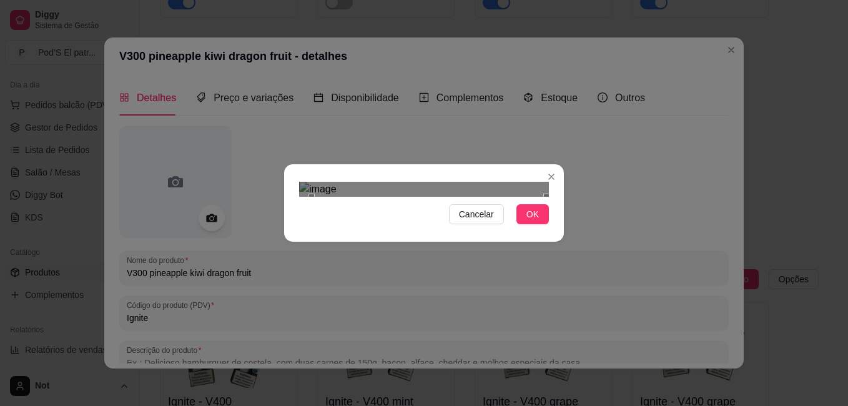
click at [572, 332] on div "Cancelar OK" at bounding box center [424, 203] width 848 height 406
click at [264, 20] on div "Cancelar OK" at bounding box center [424, 203] width 848 height 406
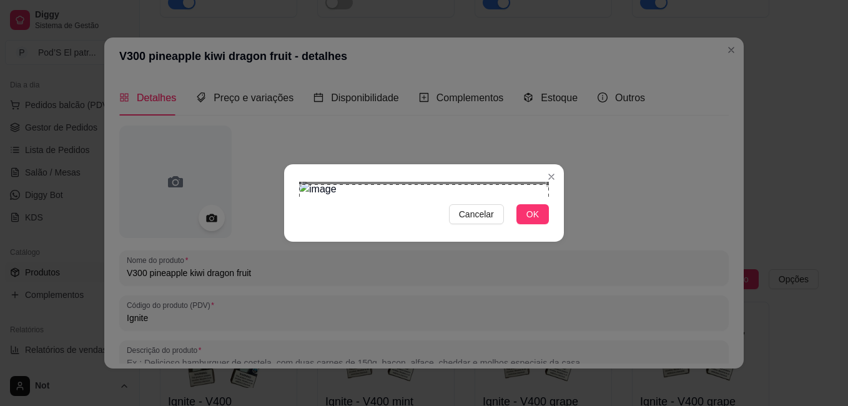
click at [521, 229] on div "Cancelar OK" at bounding box center [424, 203] width 280 height 52
click at [526, 224] on button "OK" at bounding box center [533, 214] width 32 height 20
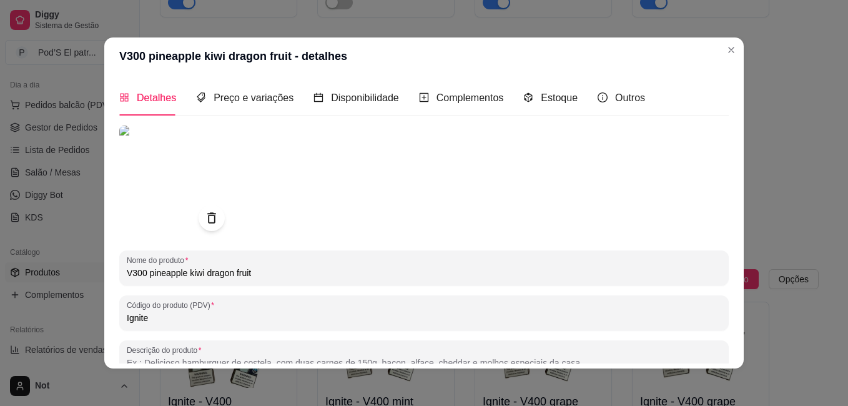
click at [147, 275] on input "V300 pineapple kiwi dragon fruit" at bounding box center [424, 273] width 595 height 12
type input "V300 Pineapple kiwi dragon fruit"
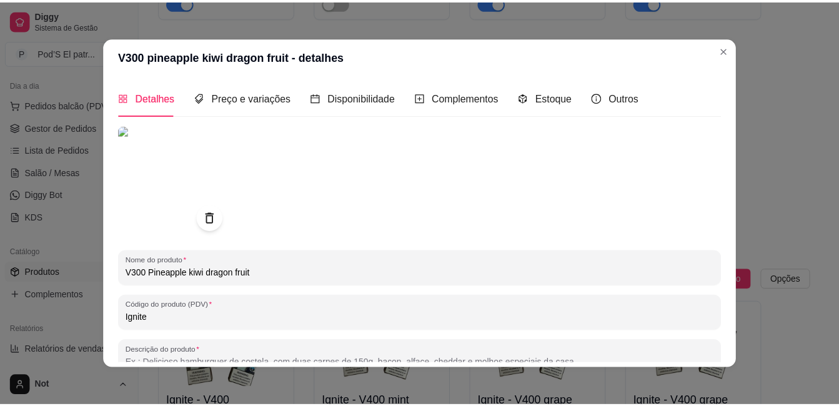
scroll to position [172, 0]
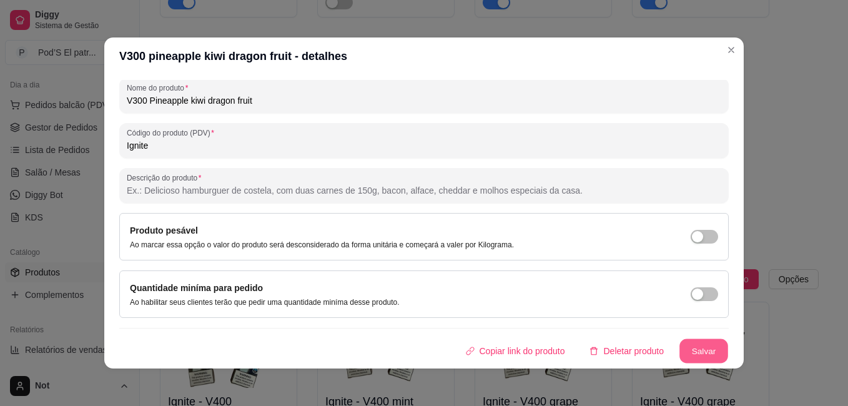
click at [689, 345] on button "Salvar" at bounding box center [704, 351] width 49 height 24
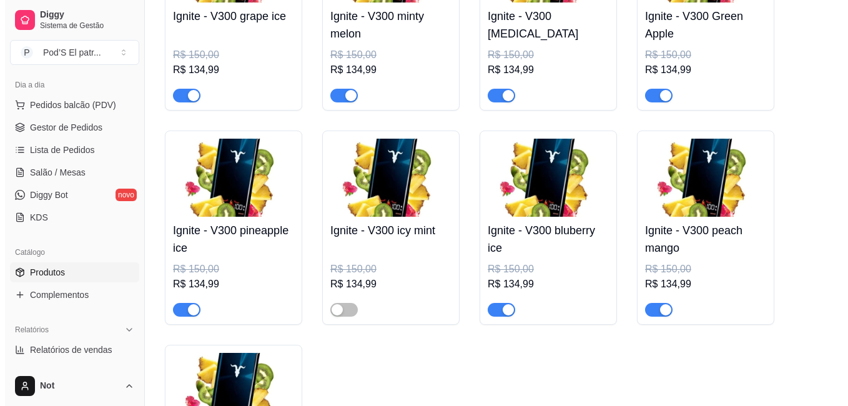
scroll to position [5659, 0]
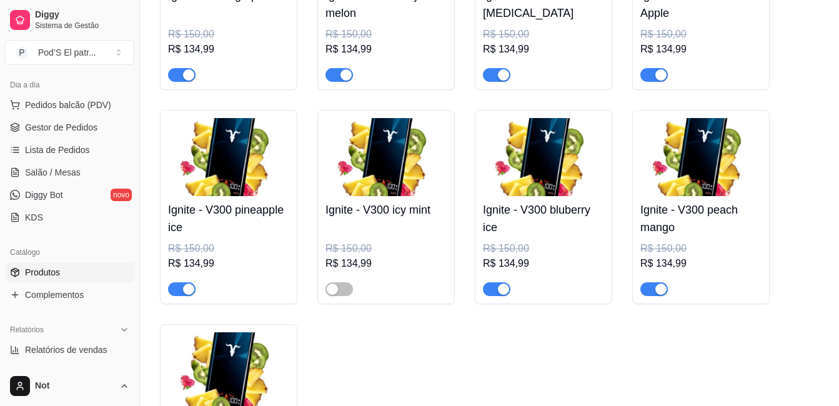
click at [706, 159] on img at bounding box center [700, 157] width 121 height 78
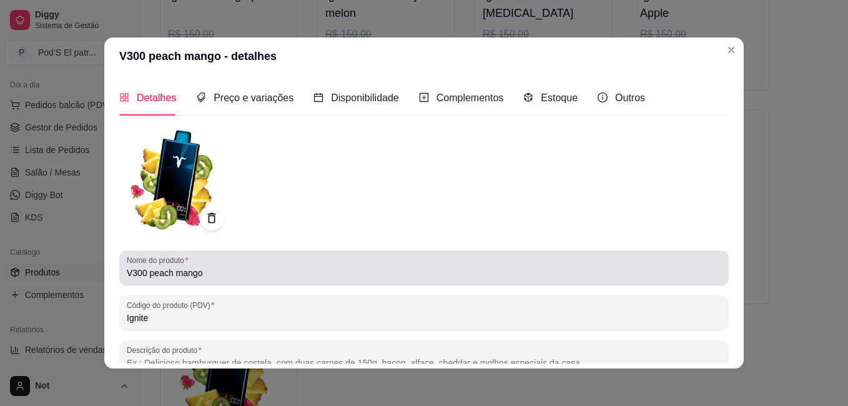
click at [148, 274] on input "V300 peach mango" at bounding box center [424, 273] width 595 height 12
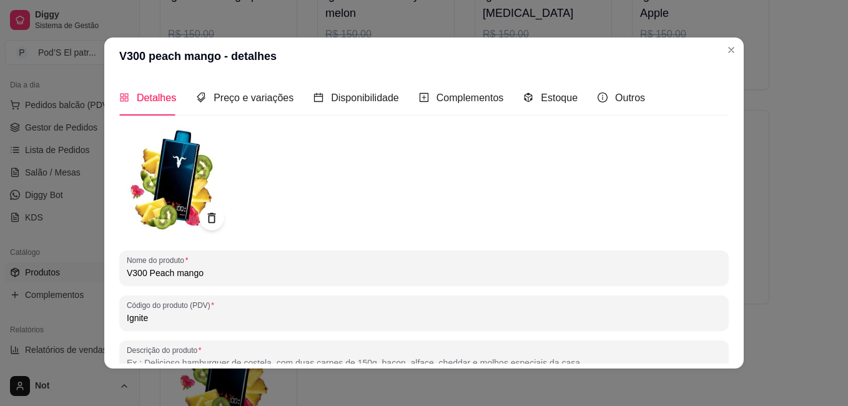
type input "V300 Peach mango"
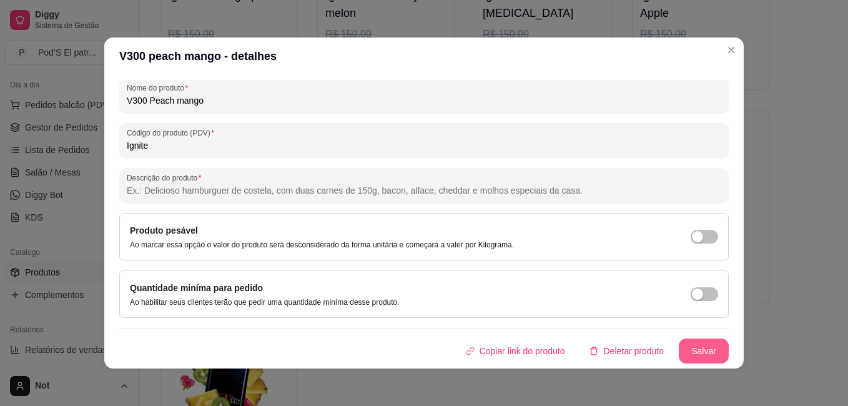
click at [697, 358] on button "Salvar" at bounding box center [704, 351] width 50 height 25
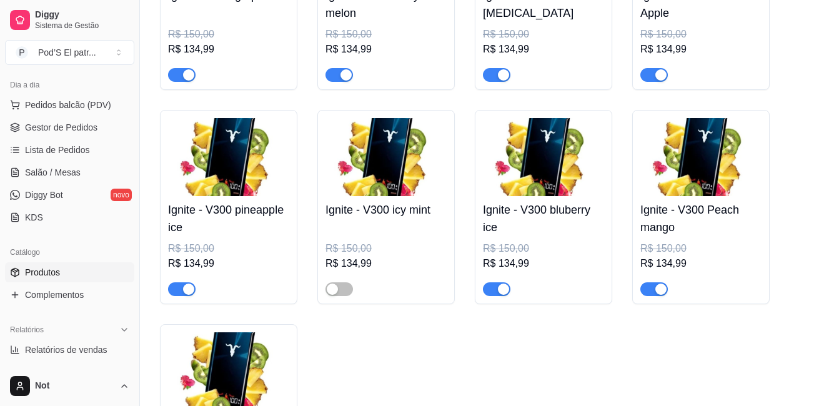
click at [382, 14] on h4 "Ignite - V300 minty melon" at bounding box center [385, 4] width 121 height 35
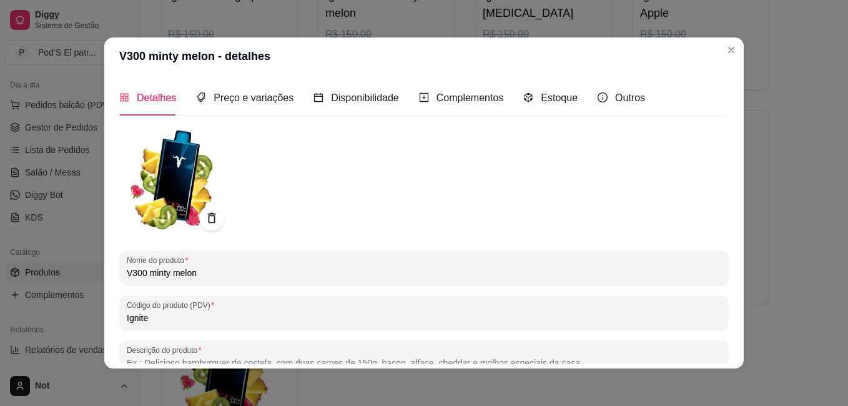
click at [151, 271] on input "V300 minty melon" at bounding box center [424, 273] width 595 height 12
type input "V300 Minty melon"
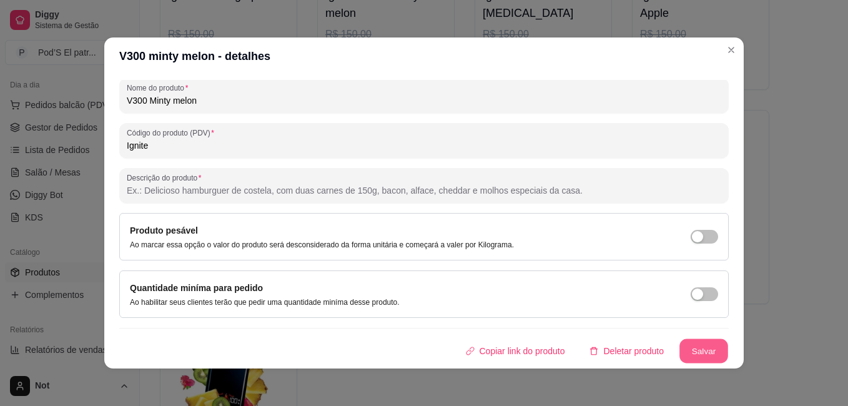
click at [687, 355] on button "Salvar" at bounding box center [704, 351] width 49 height 24
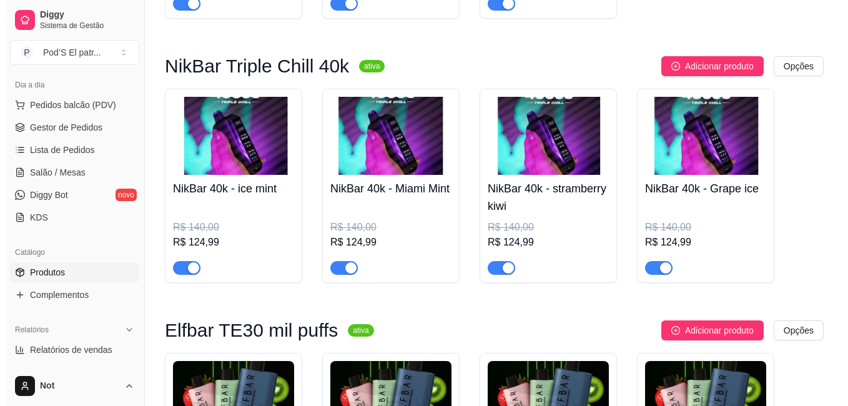
scroll to position [8557, 0]
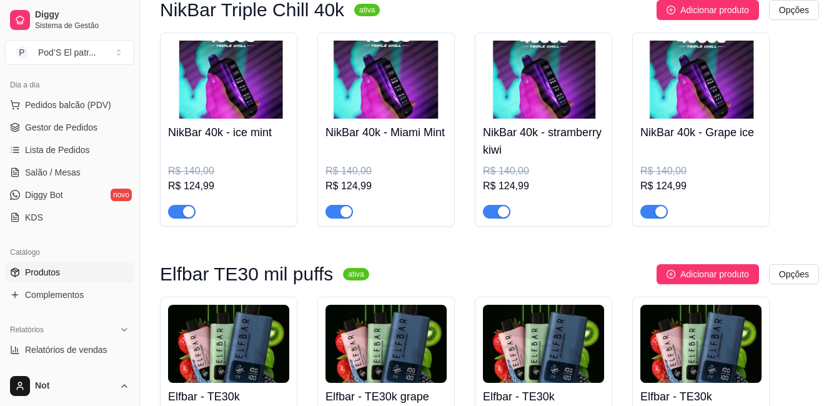
click at [202, 100] on img at bounding box center [228, 80] width 121 height 78
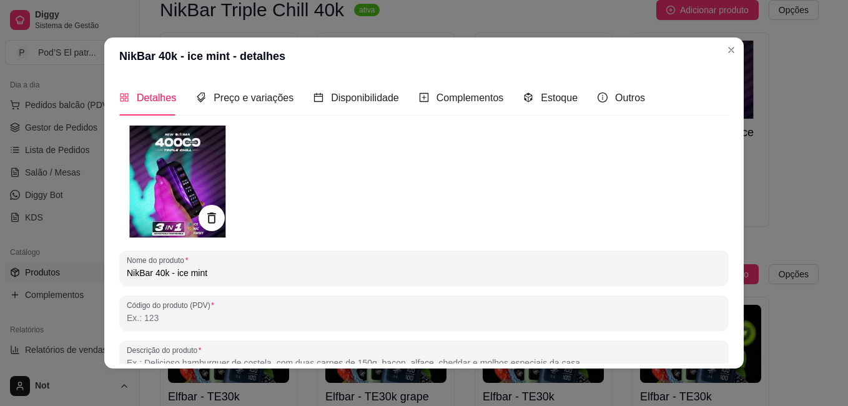
click at [207, 218] on icon at bounding box center [211, 217] width 8 height 11
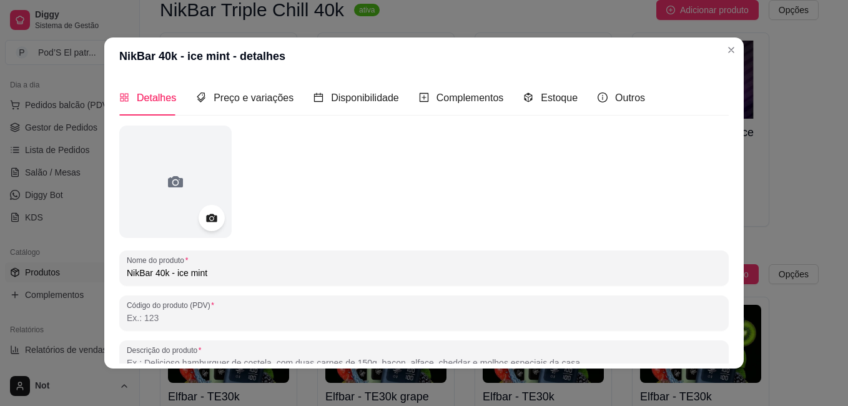
click at [206, 218] on icon at bounding box center [211, 218] width 11 height 8
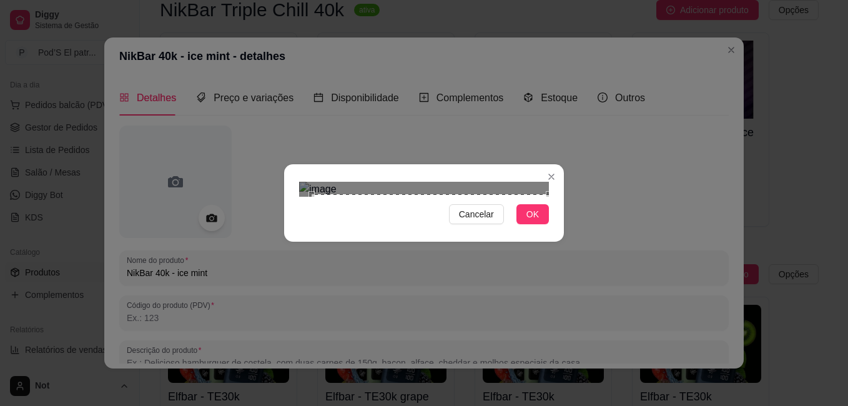
click at [550, 229] on div "Cancelar OK" at bounding box center [424, 203] width 280 height 52
click at [276, 48] on div "Cancelar OK" at bounding box center [424, 203] width 848 height 406
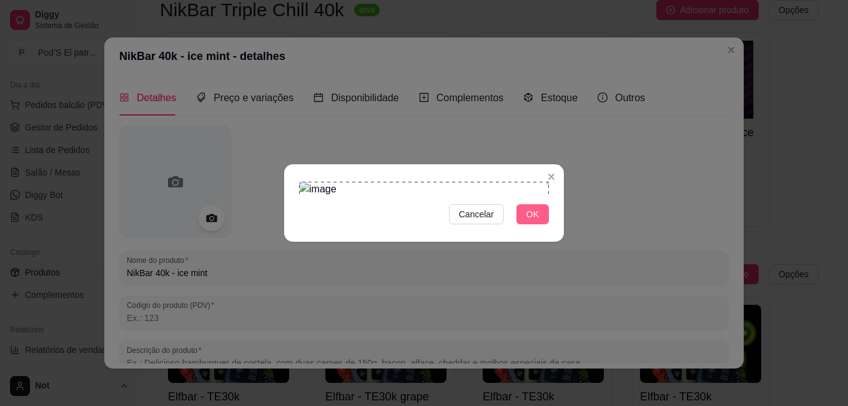
click at [527, 221] on span "OK" at bounding box center [533, 214] width 12 height 14
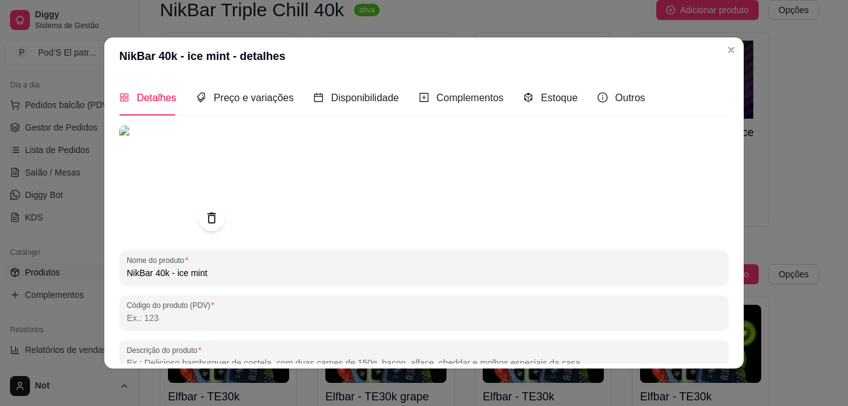
scroll to position [172, 0]
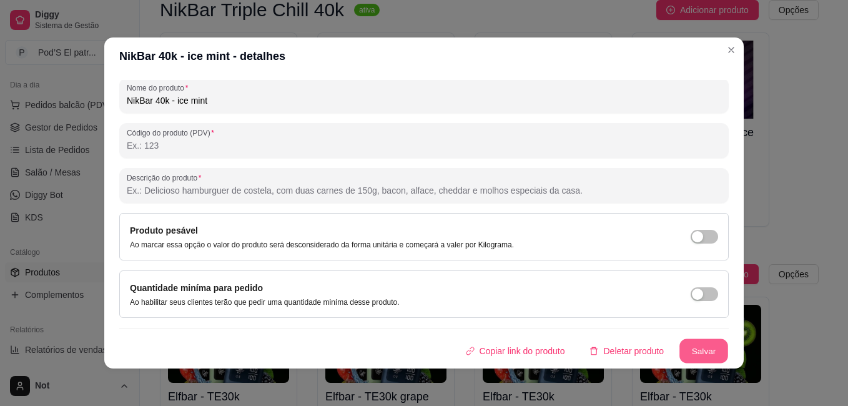
click at [688, 359] on button "Salvar" at bounding box center [704, 351] width 49 height 24
click at [680, 350] on button "Salvar" at bounding box center [704, 351] width 49 height 24
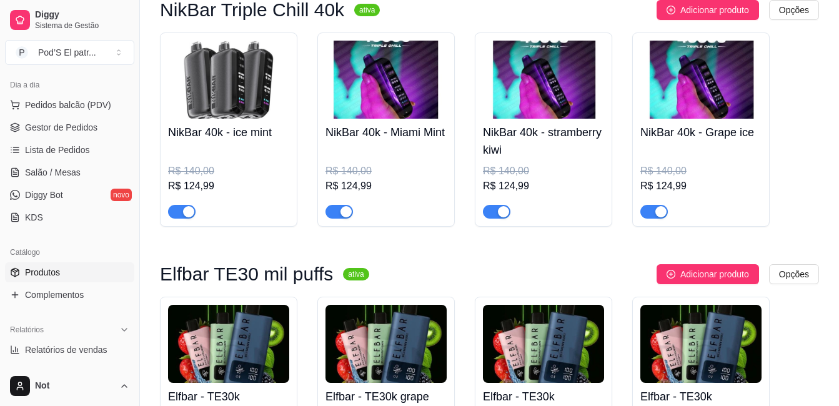
click at [421, 119] on img at bounding box center [385, 80] width 121 height 78
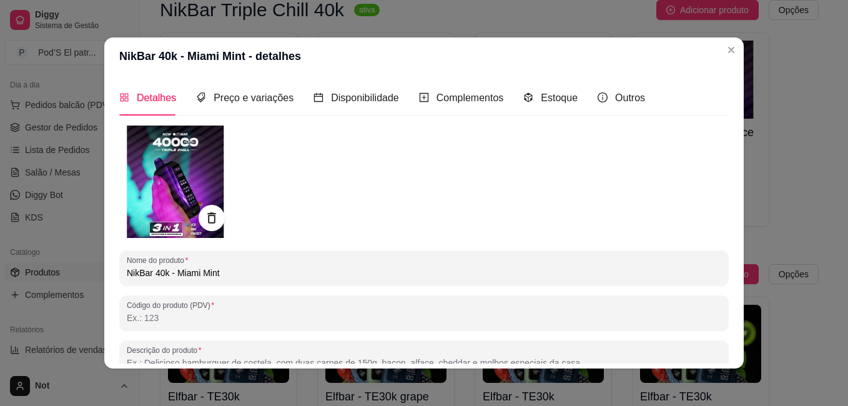
click at [211, 219] on icon at bounding box center [211, 218] width 14 height 14
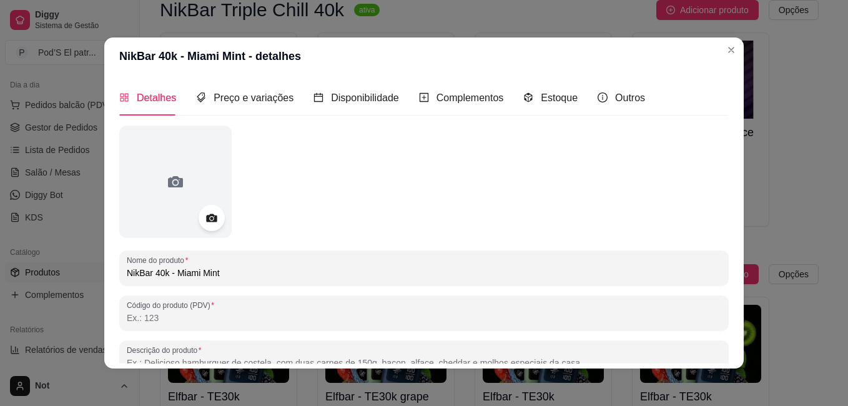
click at [211, 219] on icon at bounding box center [211, 218] width 11 height 8
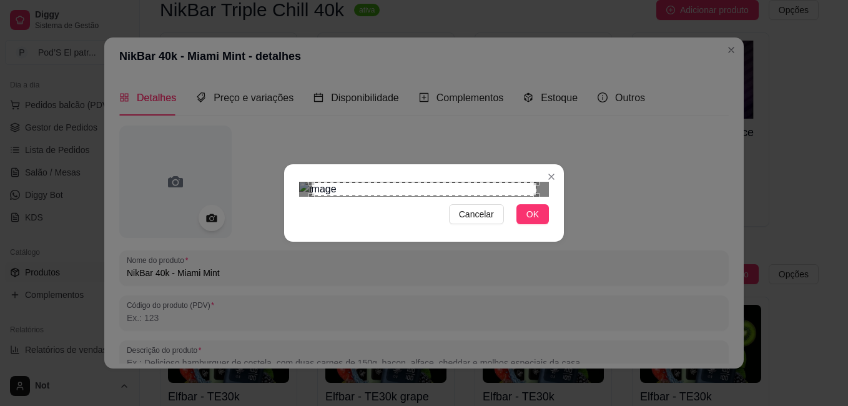
click at [556, 229] on div "Cancelar OK" at bounding box center [424, 203] width 280 height 52
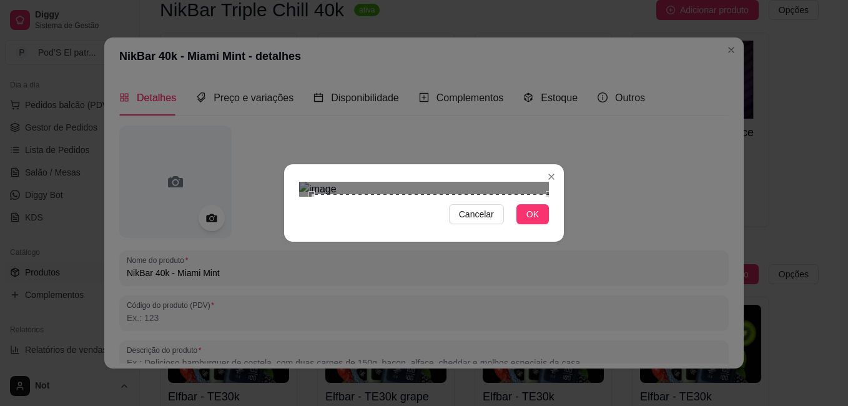
click at [293, 177] on div "Cancelar OK" at bounding box center [424, 203] width 280 height 52
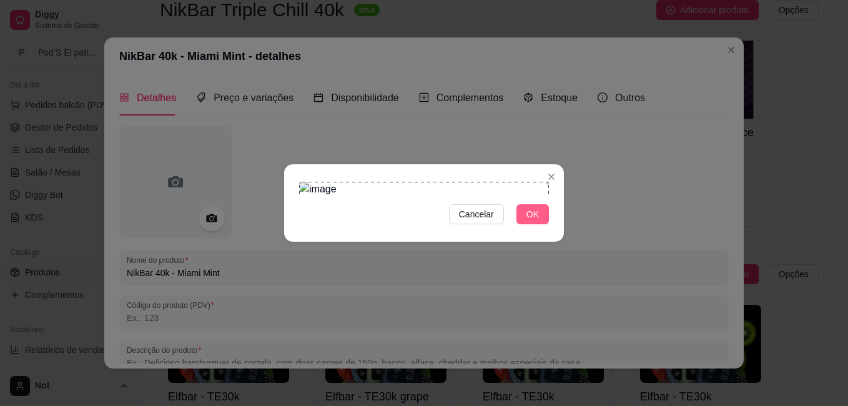
click at [533, 221] on span "OK" at bounding box center [533, 214] width 12 height 14
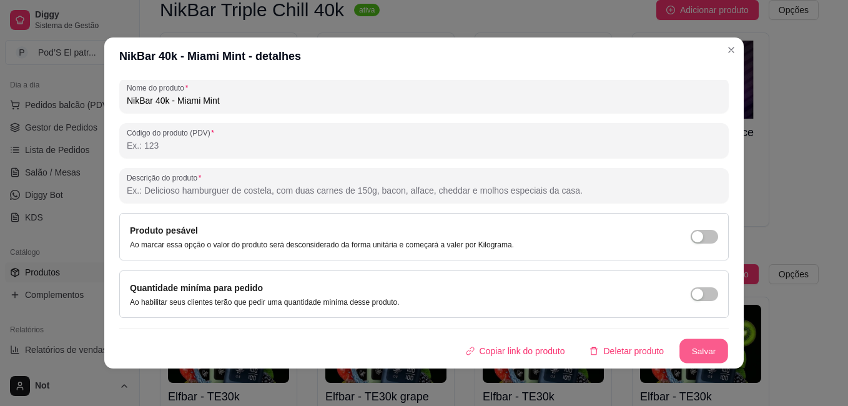
click at [690, 340] on button "Salvar" at bounding box center [704, 351] width 49 height 24
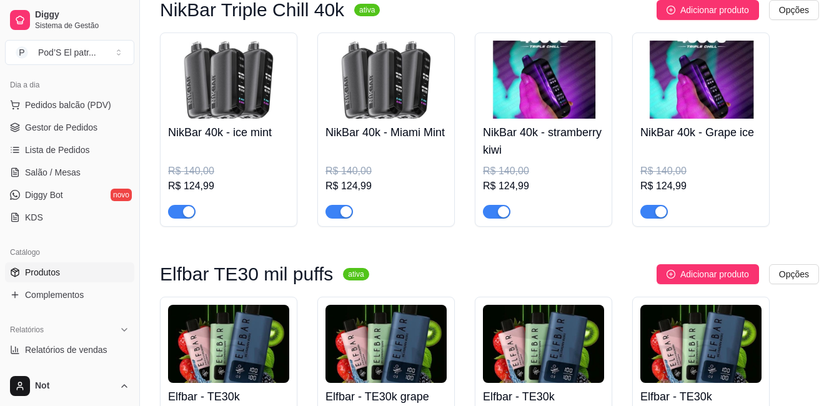
click at [553, 99] on img at bounding box center [543, 80] width 121 height 78
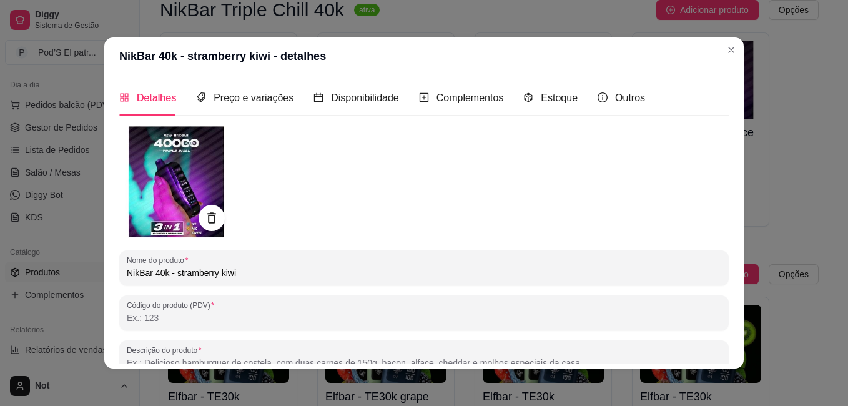
click at [213, 224] on icon at bounding box center [211, 218] width 14 height 14
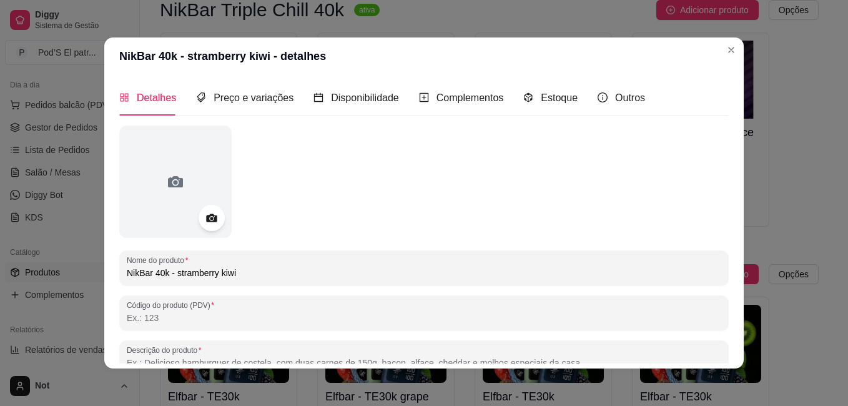
click at [213, 224] on icon at bounding box center [211, 218] width 14 height 14
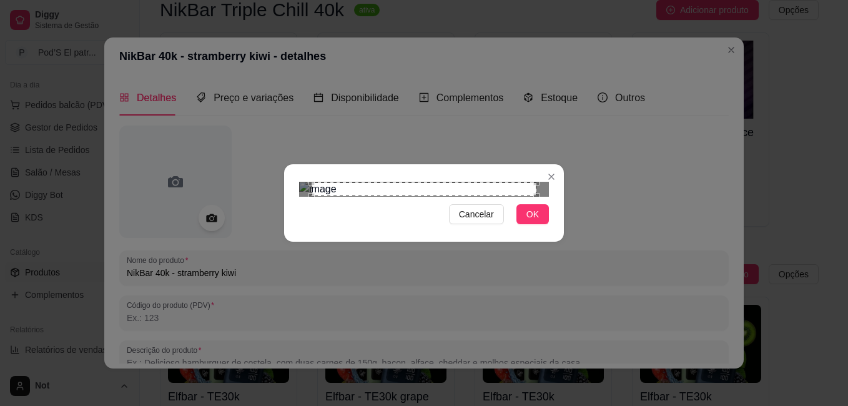
click at [563, 229] on div "Cancelar OK" at bounding box center [424, 203] width 280 height 52
click at [267, 42] on div "Cancelar OK" at bounding box center [424, 203] width 848 height 406
click at [534, 224] on button "OK" at bounding box center [533, 214] width 32 height 20
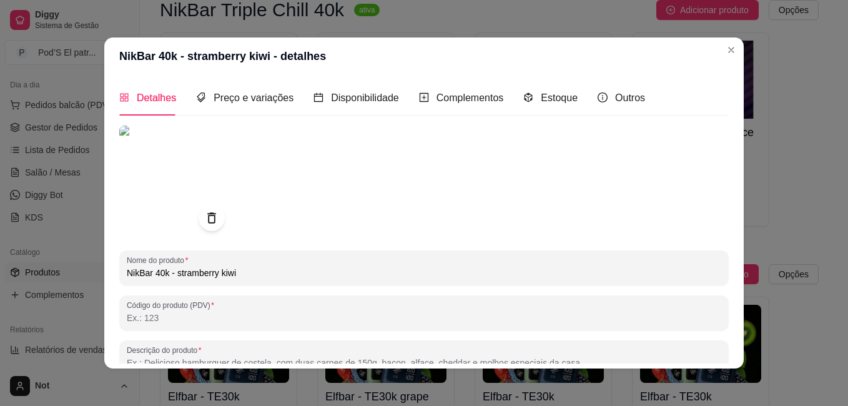
scroll to position [169, 0]
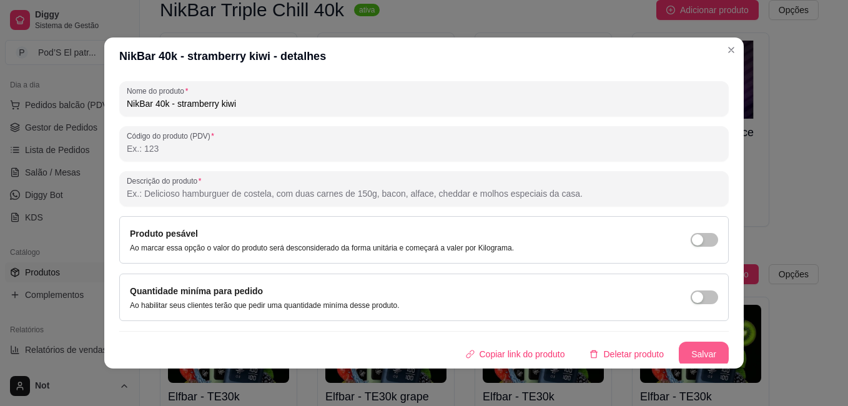
click at [683, 355] on button "Salvar" at bounding box center [704, 354] width 50 height 25
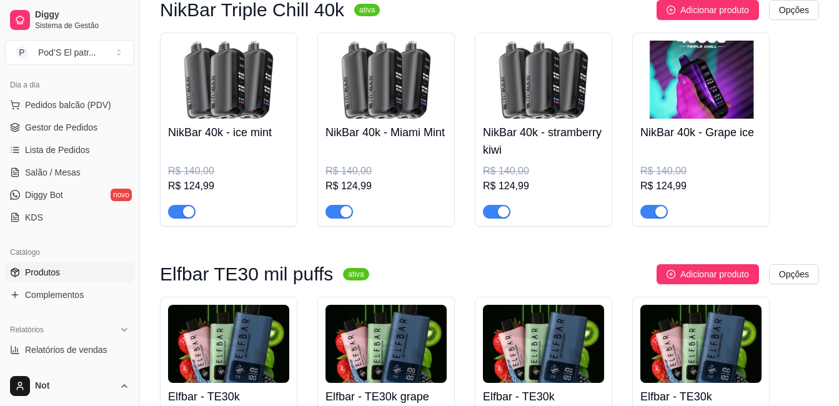
click at [715, 111] on img at bounding box center [700, 80] width 121 height 78
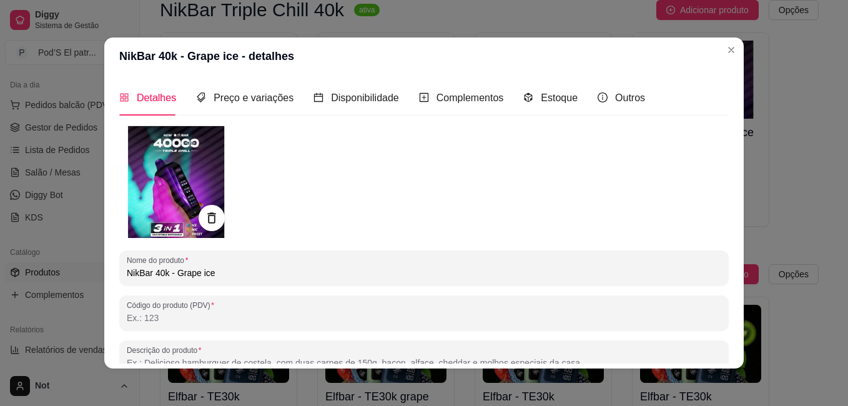
click at [206, 212] on icon at bounding box center [211, 218] width 14 height 14
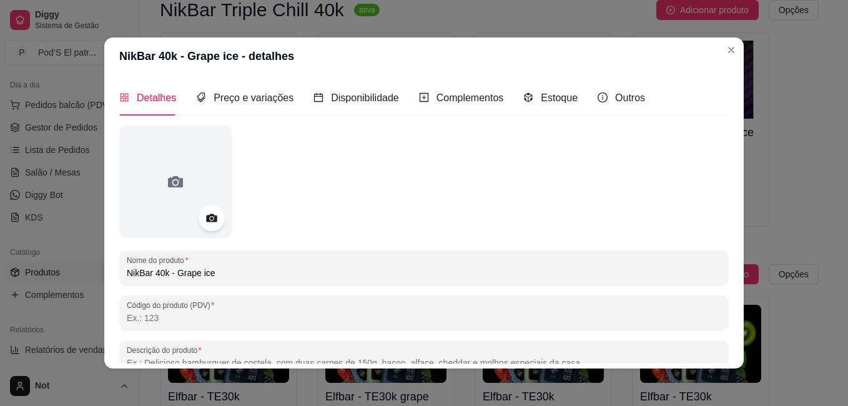
click at [206, 212] on icon at bounding box center [211, 218] width 14 height 14
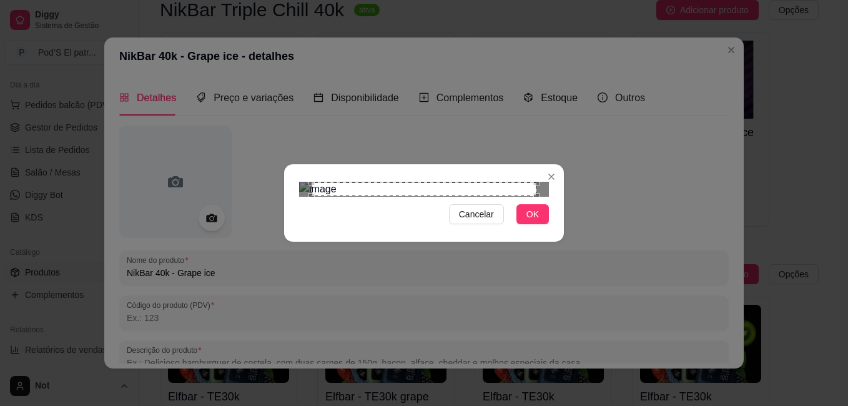
click at [558, 229] on div "Cancelar OK" at bounding box center [424, 203] width 280 height 52
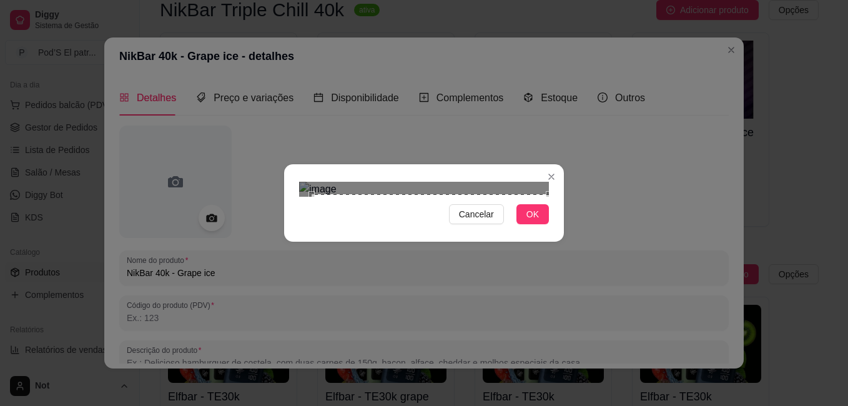
click at [283, 33] on div "Cancelar OK" at bounding box center [424, 203] width 848 height 406
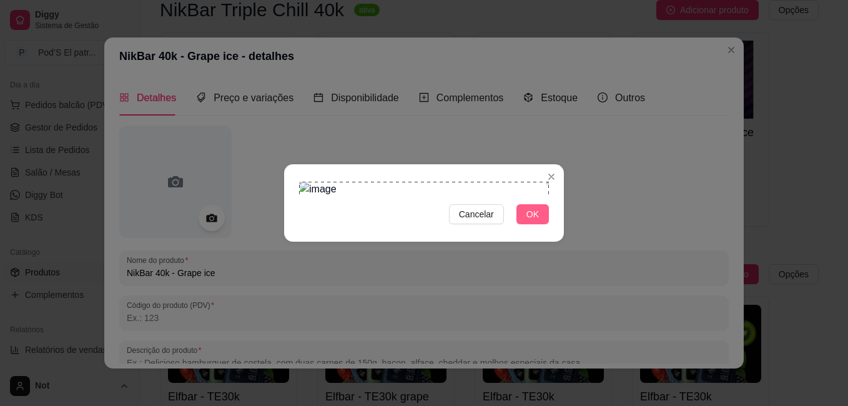
click at [528, 221] on span "OK" at bounding box center [533, 214] width 12 height 14
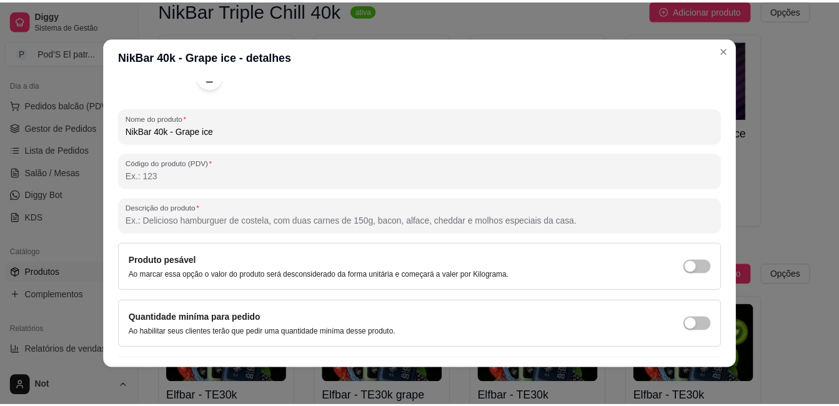
scroll to position [172, 0]
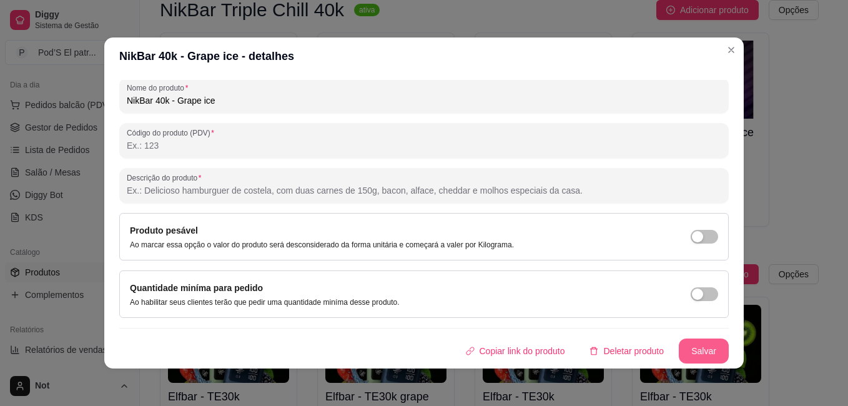
click at [687, 344] on button "Salvar" at bounding box center [704, 351] width 50 height 25
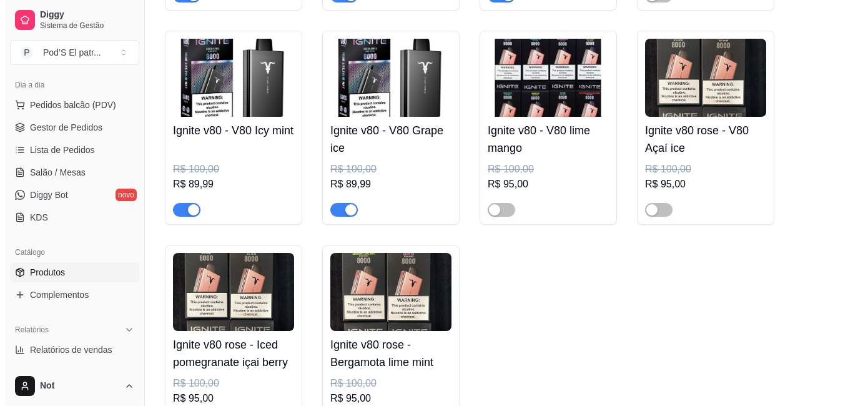
scroll to position [1632, 0]
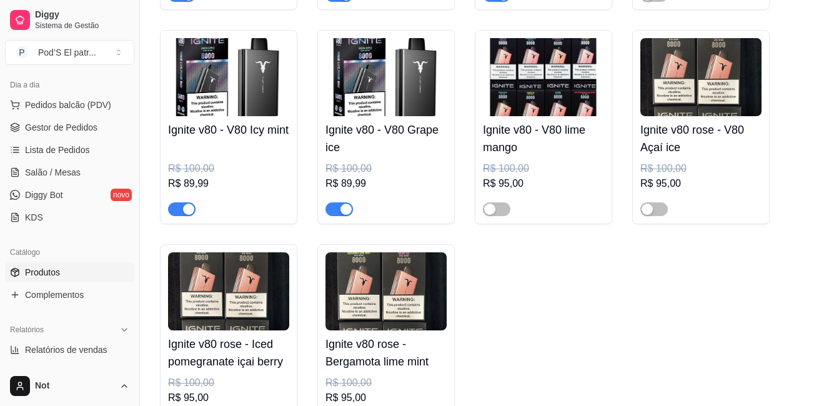
click at [521, 99] on img at bounding box center [543, 77] width 121 height 78
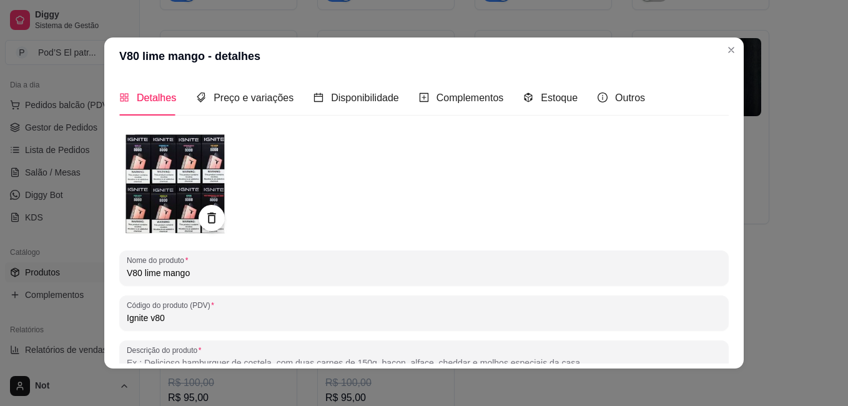
click at [207, 223] on icon at bounding box center [211, 217] width 8 height 11
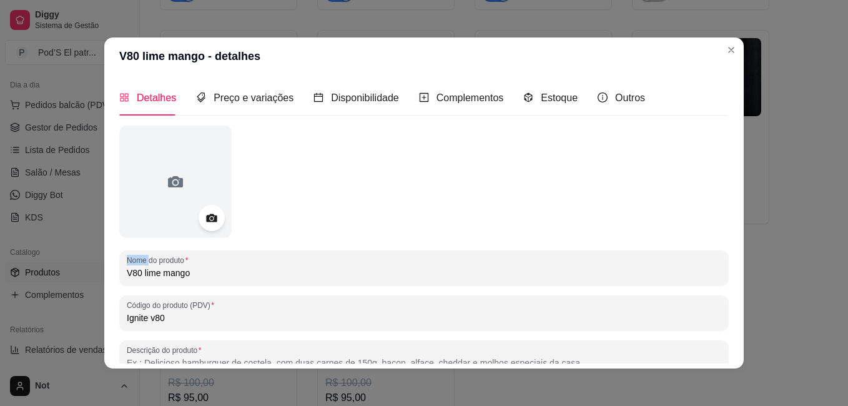
click at [204, 223] on icon at bounding box center [211, 218] width 14 height 14
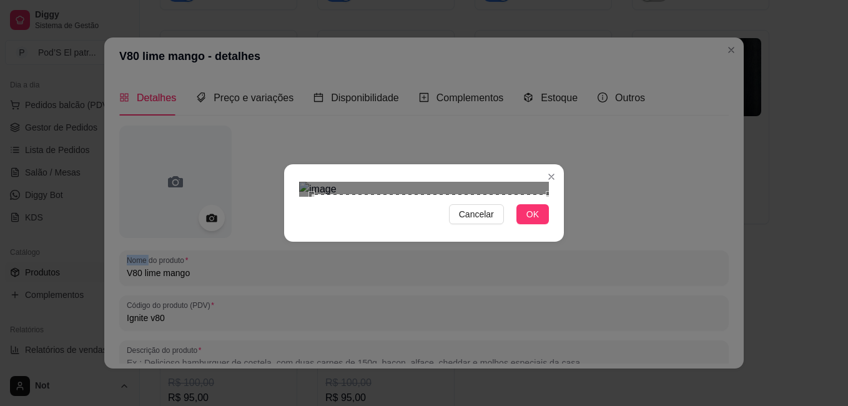
click at [562, 229] on div "Cancelar OK" at bounding box center [424, 203] width 280 height 52
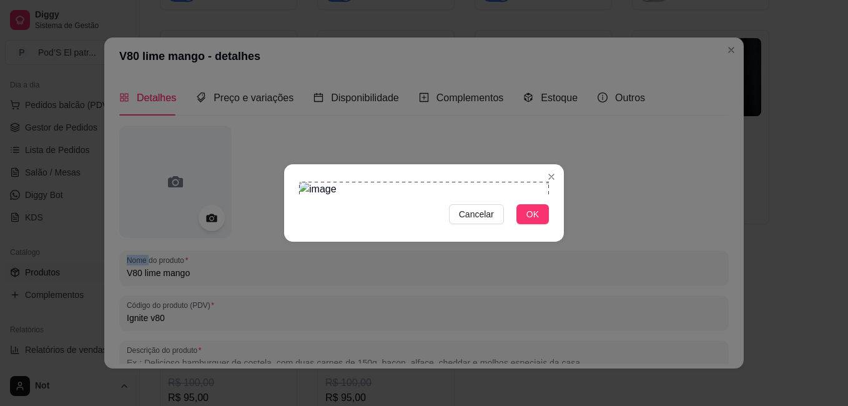
click at [289, 164] on section "Cancelar OK" at bounding box center [424, 202] width 280 height 77
click at [528, 221] on span "OK" at bounding box center [533, 214] width 12 height 14
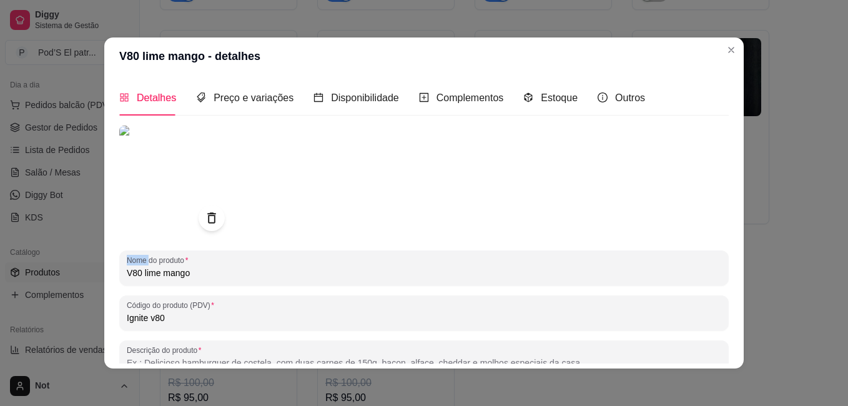
scroll to position [172, 0]
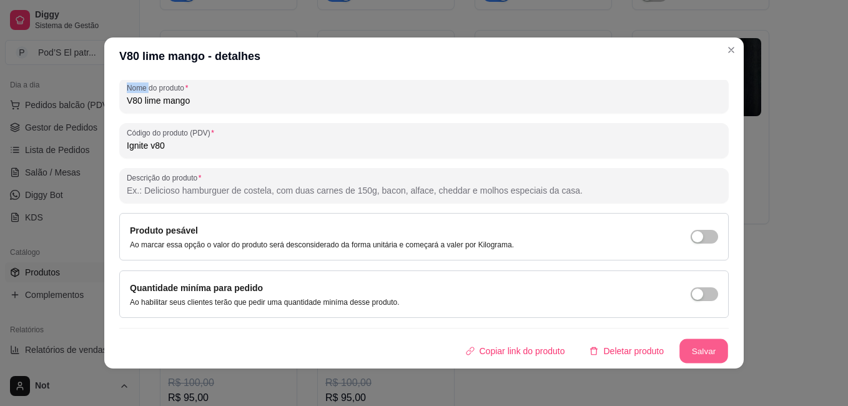
click at [685, 350] on button "Salvar" at bounding box center [704, 351] width 49 height 24
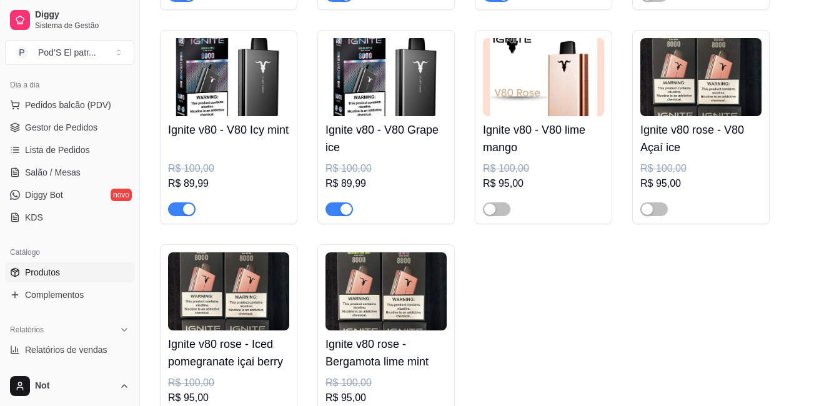
click at [716, 100] on img at bounding box center [700, 77] width 121 height 78
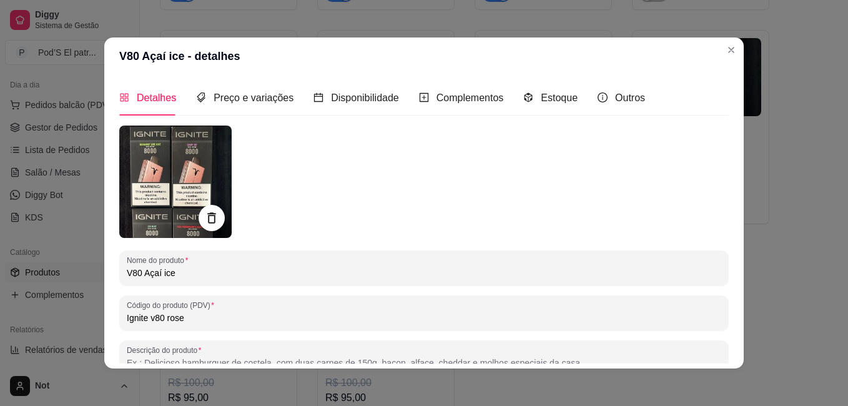
click at [209, 219] on icon at bounding box center [211, 218] width 14 height 14
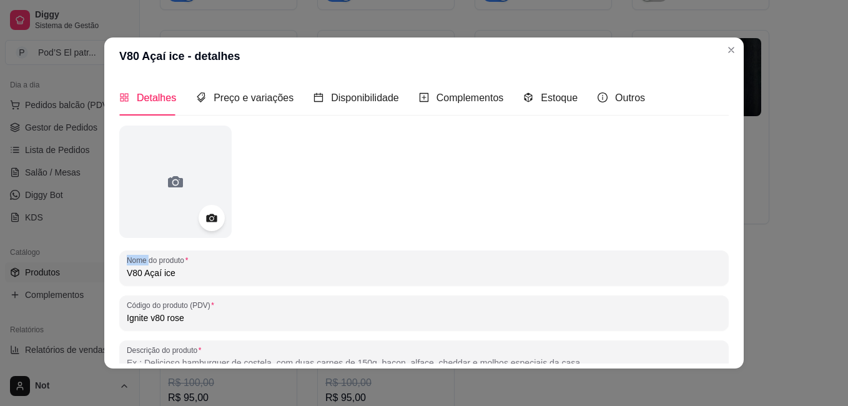
click at [210, 219] on circle at bounding box center [211, 218] width 3 height 3
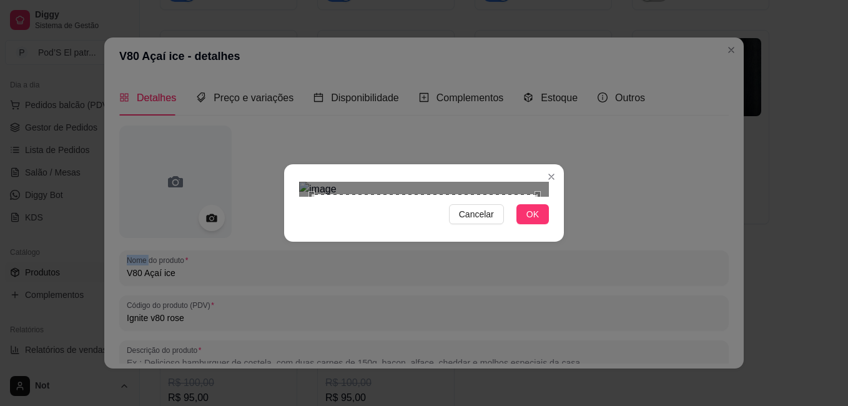
click at [570, 331] on div "Cancelar OK" at bounding box center [424, 203] width 848 height 406
click at [276, 42] on div "Cancelar OK" at bounding box center [424, 203] width 848 height 406
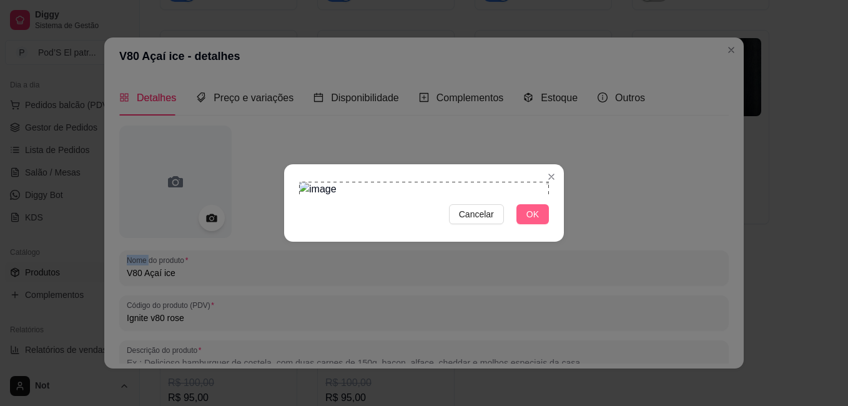
click at [528, 224] on button "OK" at bounding box center [533, 214] width 32 height 20
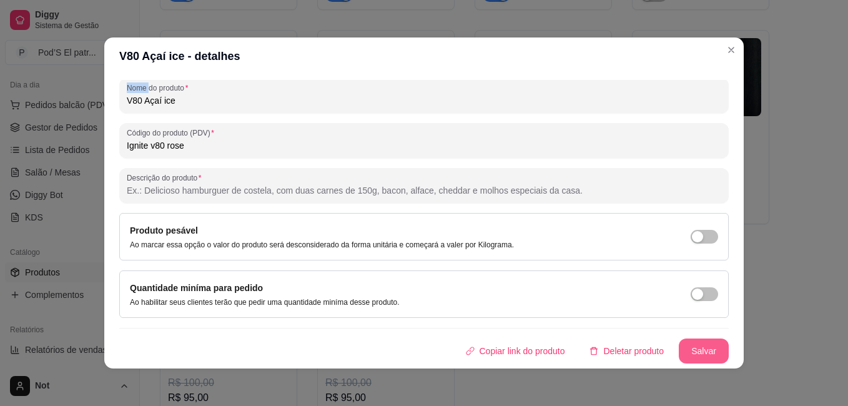
click at [683, 350] on button "Salvar" at bounding box center [704, 351] width 50 height 25
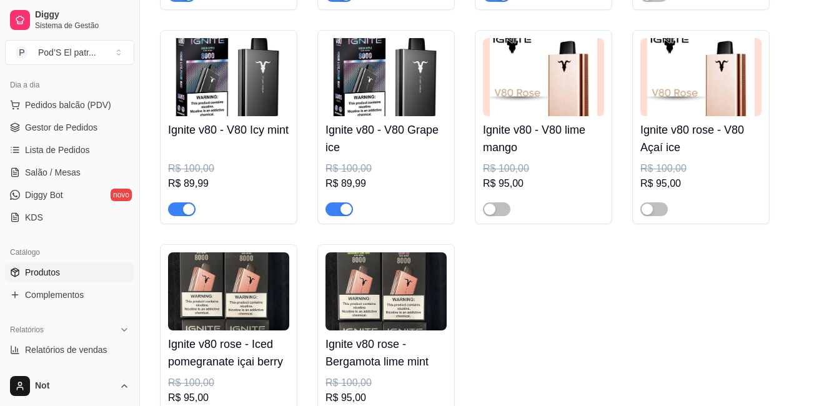
click at [225, 286] on img at bounding box center [228, 291] width 121 height 78
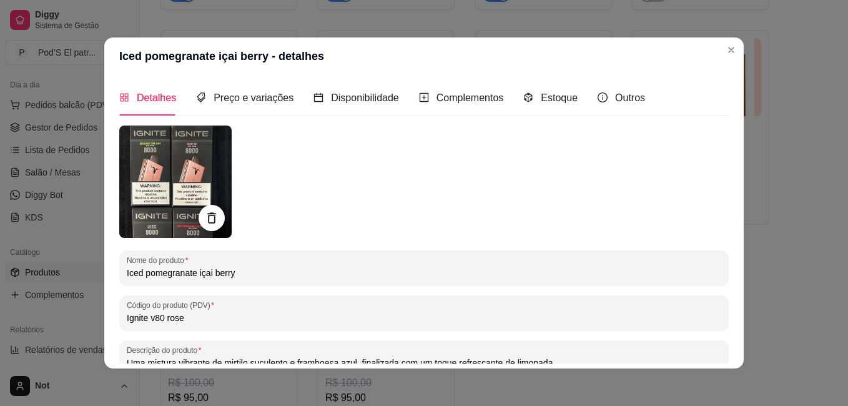
click at [211, 209] on div at bounding box center [212, 218] width 26 height 26
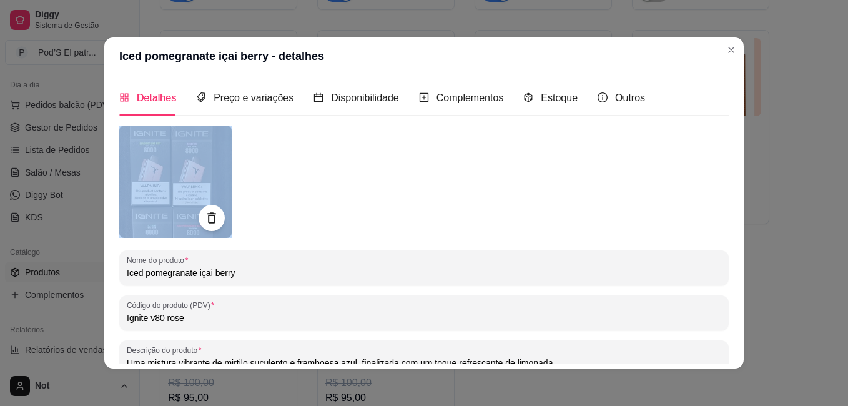
click at [211, 209] on div at bounding box center [212, 218] width 26 height 26
click at [207, 214] on icon at bounding box center [211, 217] width 8 height 11
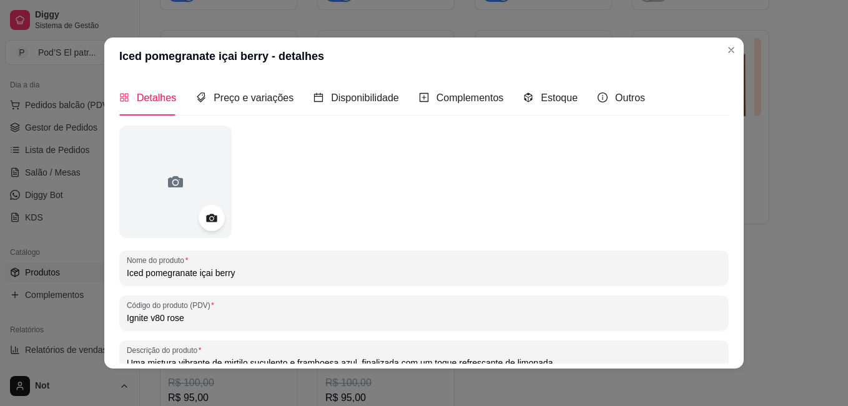
click at [207, 214] on icon at bounding box center [211, 218] width 14 height 14
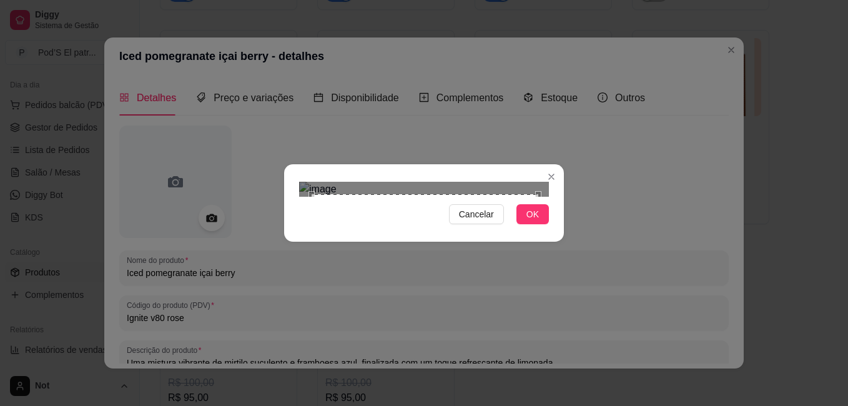
click at [560, 229] on div "Cancelar OK" at bounding box center [424, 203] width 280 height 52
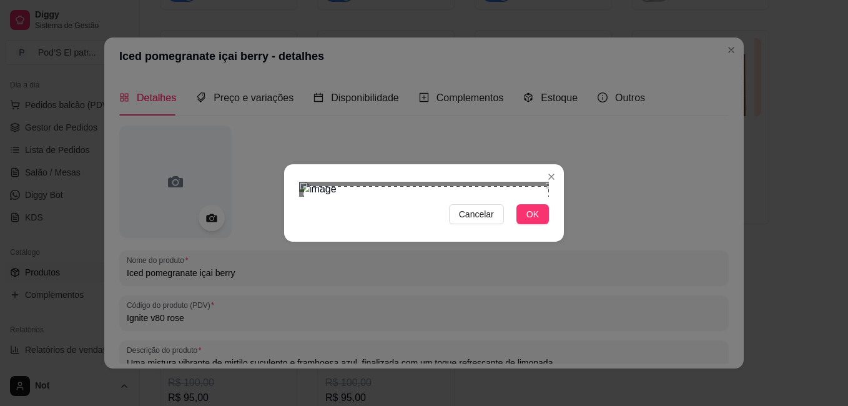
click at [288, 47] on div "Cancelar OK" at bounding box center [424, 203] width 848 height 406
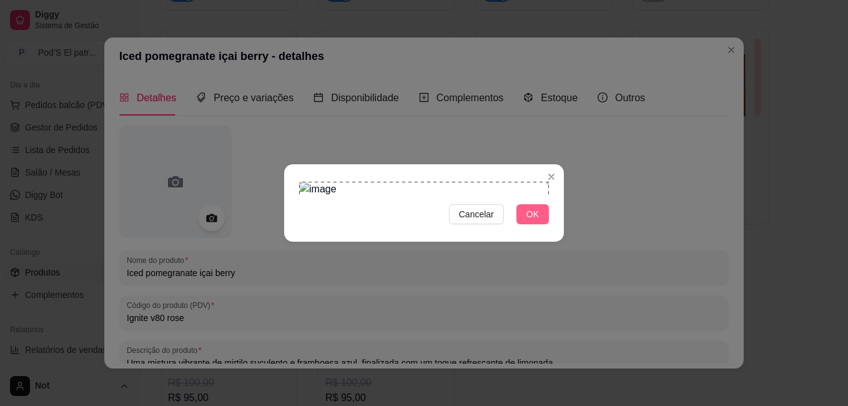
click at [531, 221] on span "OK" at bounding box center [533, 214] width 12 height 14
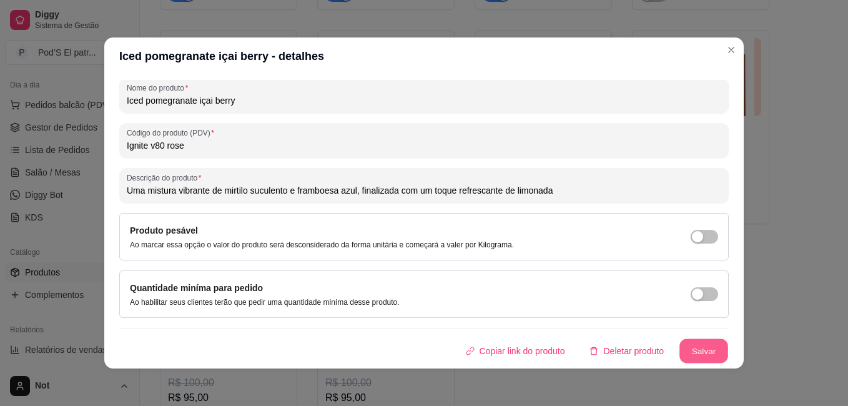
click at [690, 341] on button "Salvar" at bounding box center [704, 351] width 49 height 24
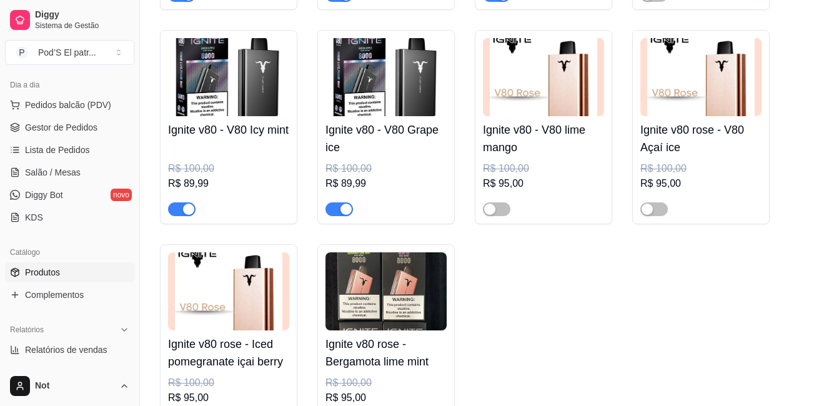
click at [420, 273] on img at bounding box center [385, 291] width 121 height 78
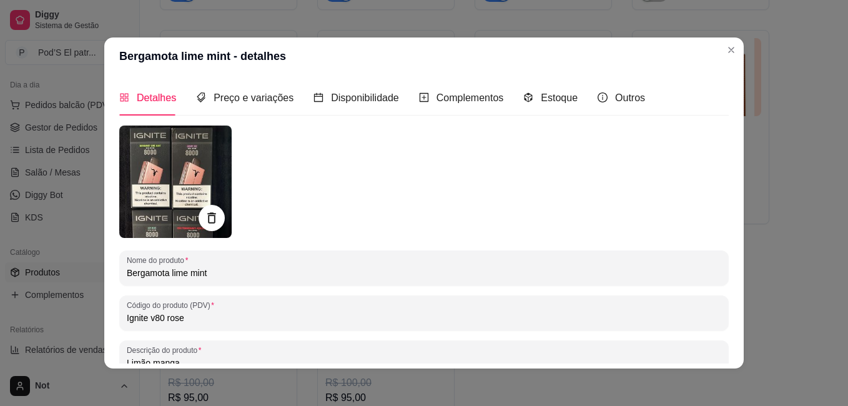
click at [202, 208] on div at bounding box center [212, 218] width 26 height 26
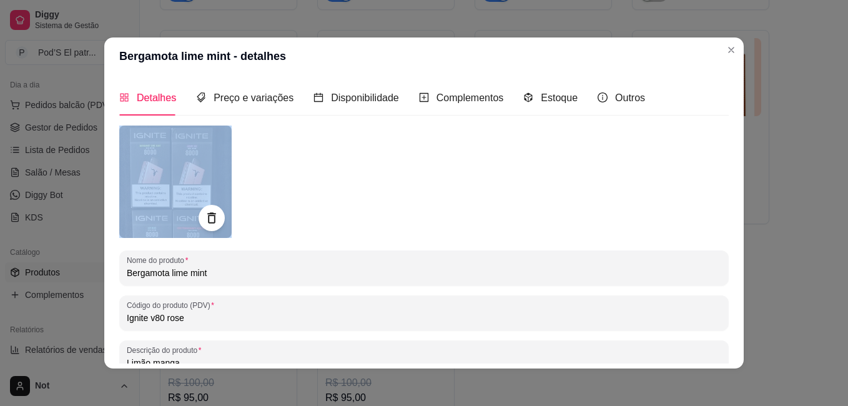
click at [202, 208] on div at bounding box center [212, 218] width 26 height 26
drag, startPoint x: 202, startPoint y: 208, endPoint x: 209, endPoint y: 214, distance: 8.8
click at [209, 214] on icon at bounding box center [211, 217] width 8 height 11
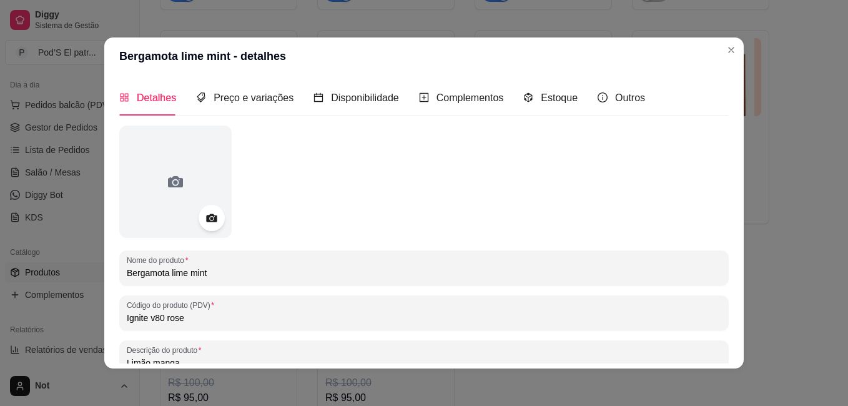
click at [209, 214] on icon at bounding box center [211, 218] width 11 height 8
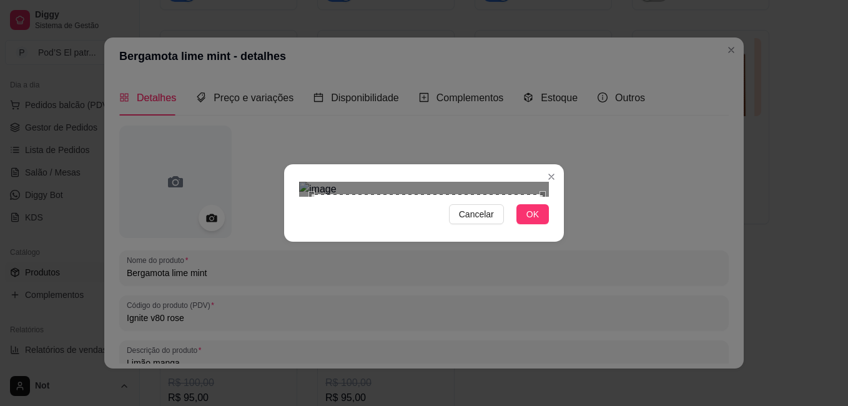
click at [564, 325] on div "Cancelar OK" at bounding box center [424, 203] width 848 height 406
click at [294, 177] on div "Cancelar OK" at bounding box center [424, 203] width 280 height 52
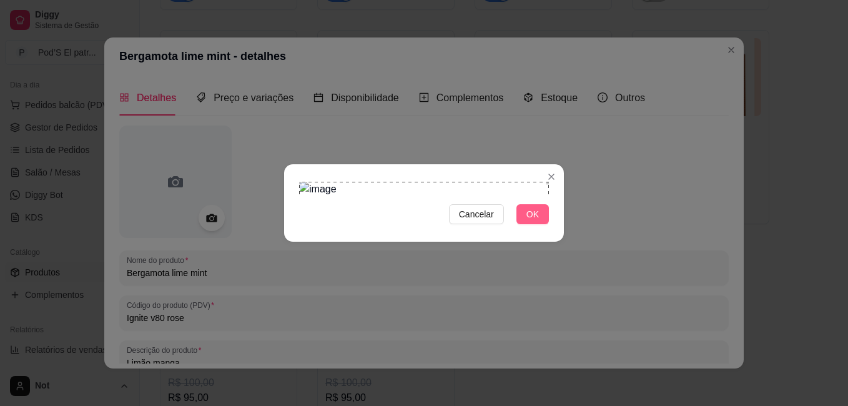
click at [536, 221] on span "OK" at bounding box center [533, 214] width 12 height 14
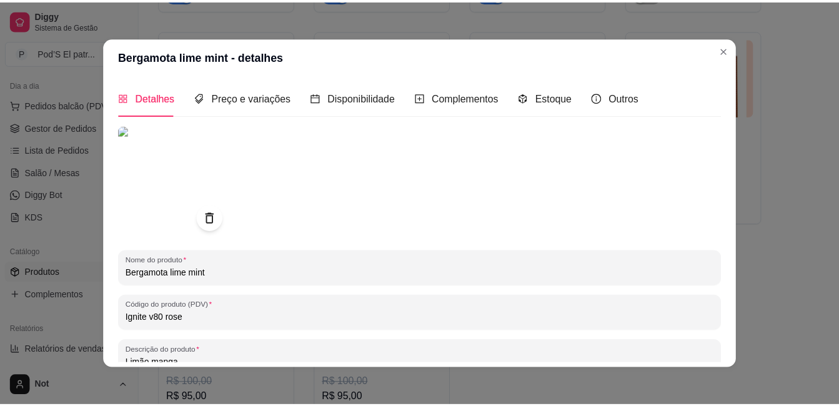
scroll to position [153, 0]
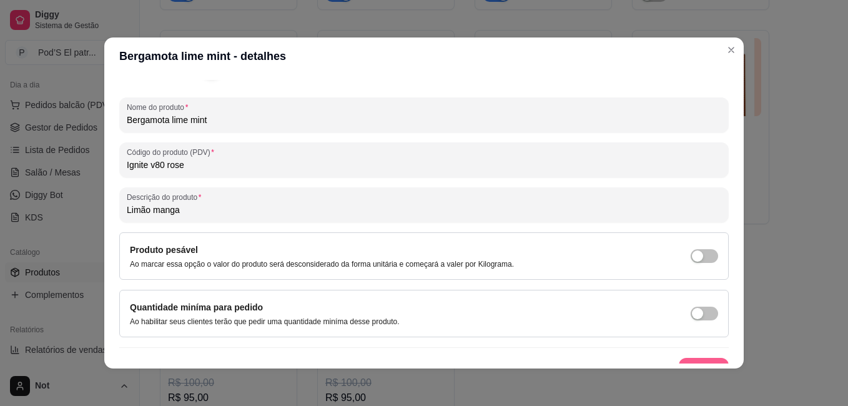
click at [690, 359] on button "Salvar" at bounding box center [704, 370] width 50 height 25
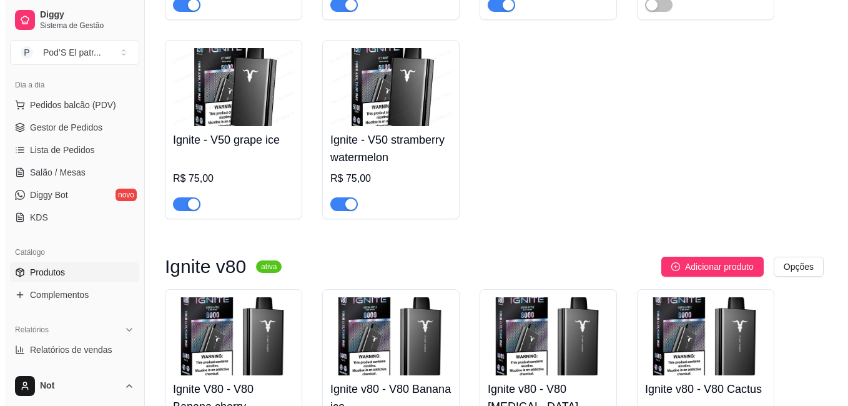
scroll to position [732, 0]
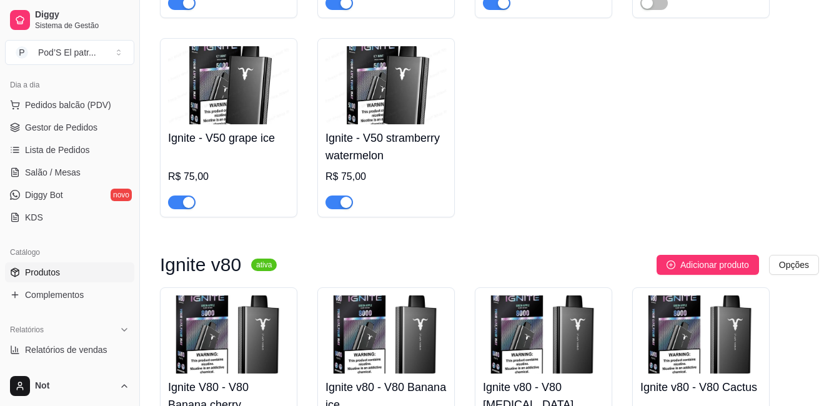
click at [235, 82] on img at bounding box center [228, 85] width 121 height 78
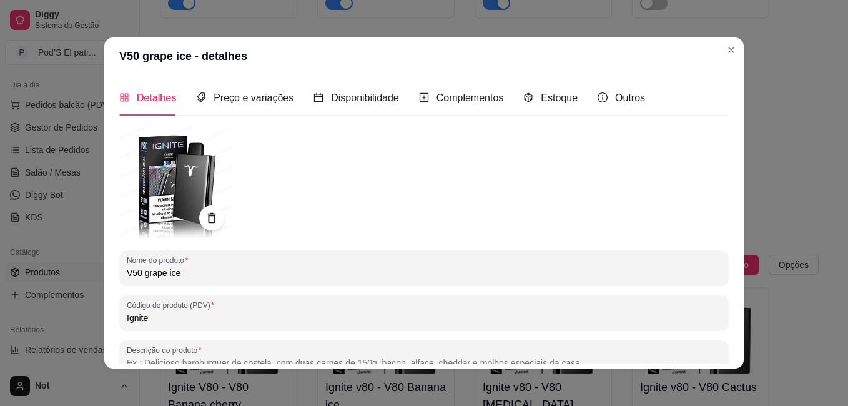
click at [146, 275] on input "V50 grape ice" at bounding box center [424, 273] width 595 height 12
type input "V50 Grape ice"
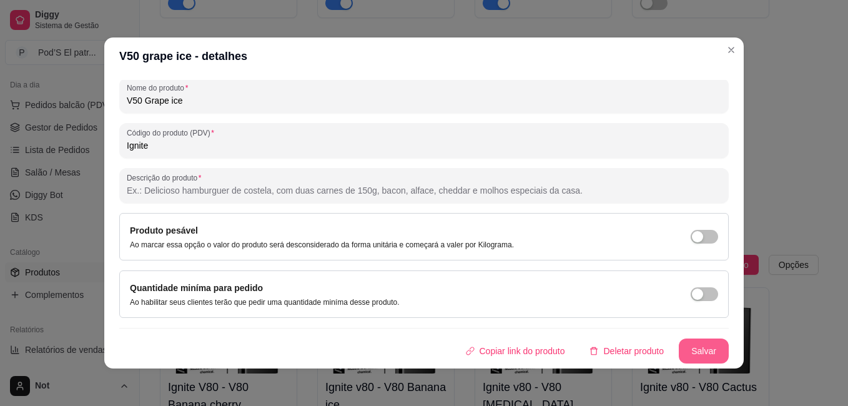
click at [696, 359] on button "Salvar" at bounding box center [704, 351] width 50 height 25
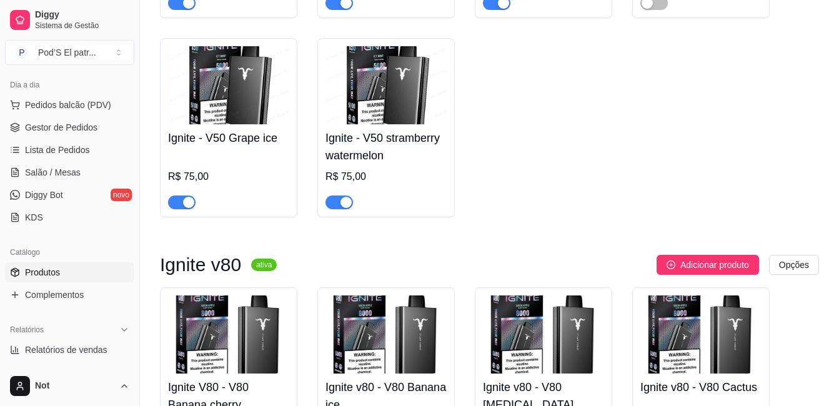
click at [420, 114] on img at bounding box center [385, 85] width 121 height 78
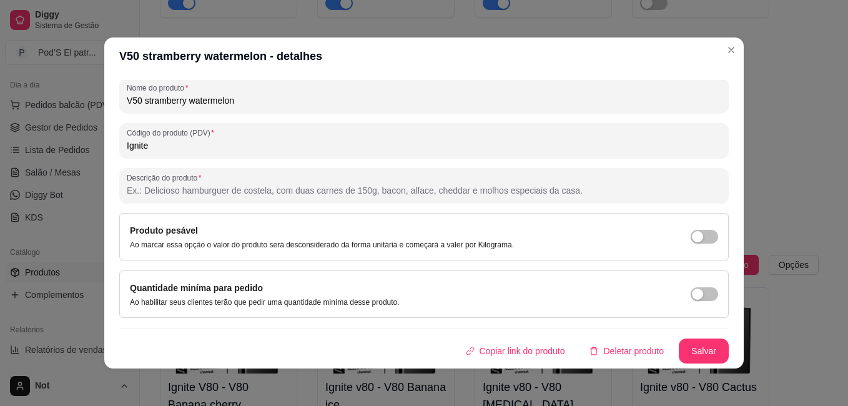
click at [142, 97] on input "V50 stramberry watermelon" at bounding box center [424, 100] width 595 height 12
type input "V50 Stramberry watermelon"
click at [695, 352] on button "Salvar" at bounding box center [704, 351] width 49 height 24
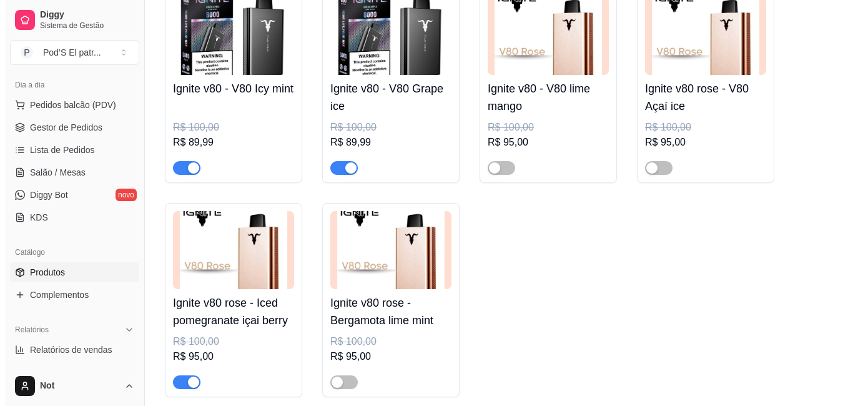
scroll to position [1682, 0]
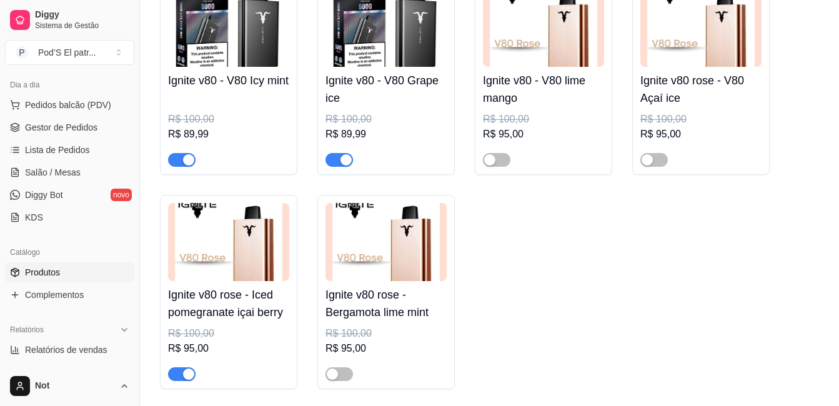
click at [511, 62] on img at bounding box center [543, 28] width 121 height 78
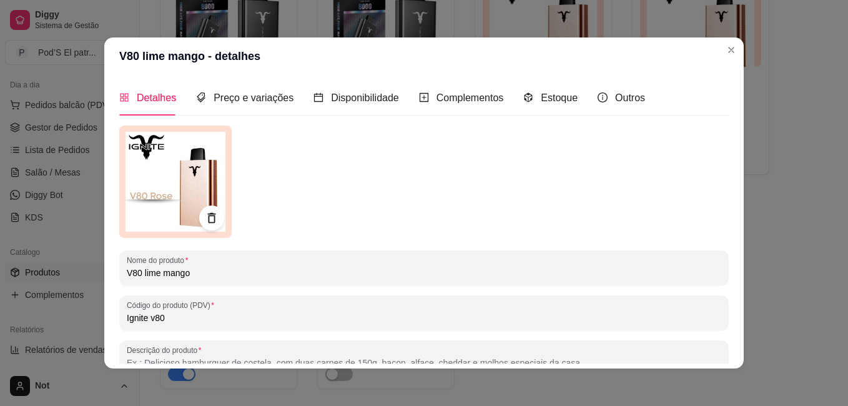
click at [141, 270] on input "V80 lime mango" at bounding box center [424, 273] width 595 height 12
type input "V80 Lime mango"
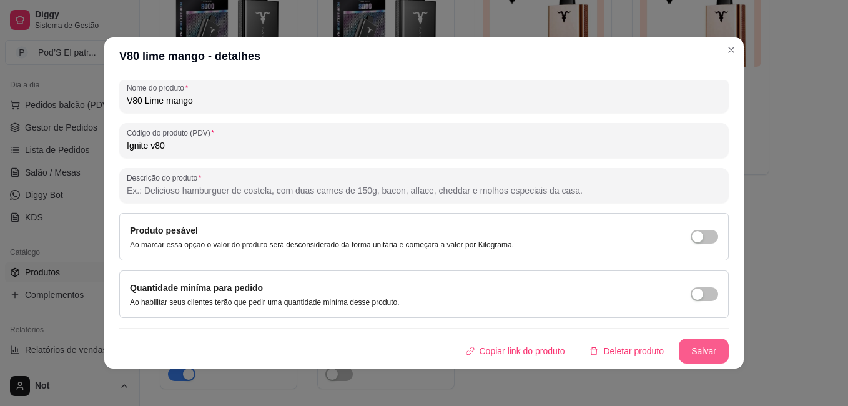
click at [681, 349] on button "Salvar" at bounding box center [704, 351] width 50 height 25
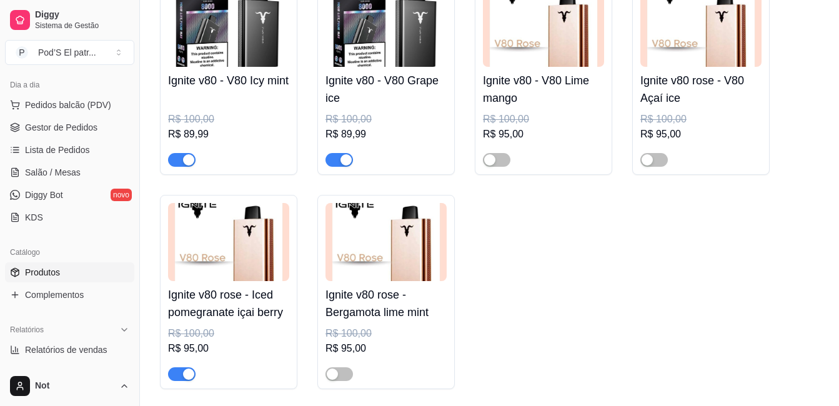
click at [236, 287] on div "Ignite v80 rose - Iced pomegranate içai berry R$ 100,00 R$ 95,00" at bounding box center [228, 331] width 121 height 100
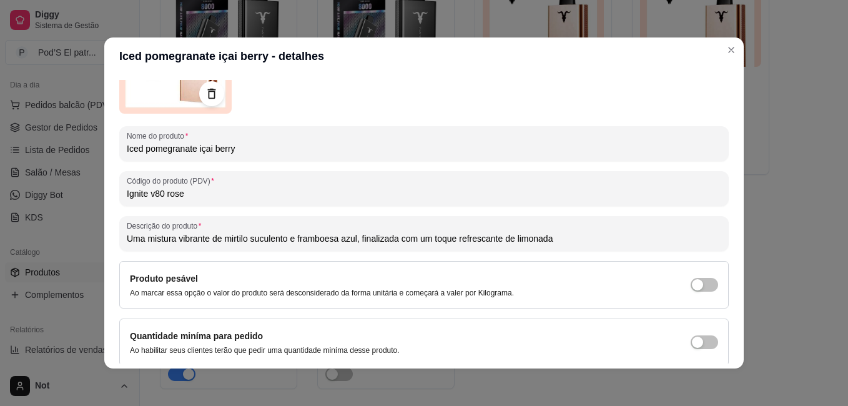
scroll to position [127, 0]
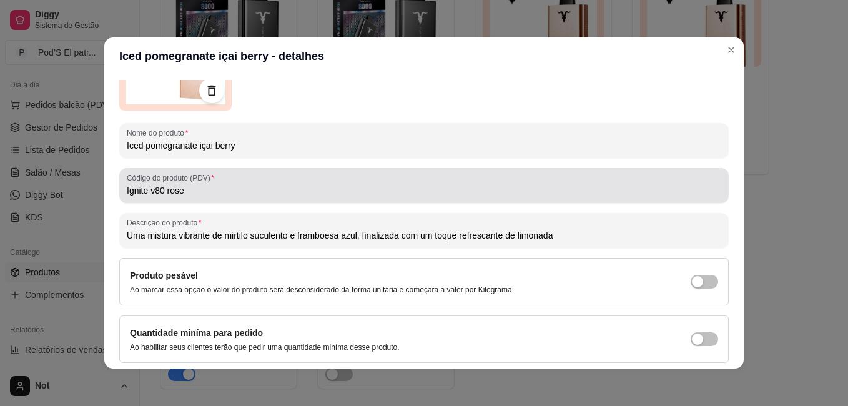
click at [239, 187] on input "Ignite v80 rose" at bounding box center [424, 190] width 595 height 12
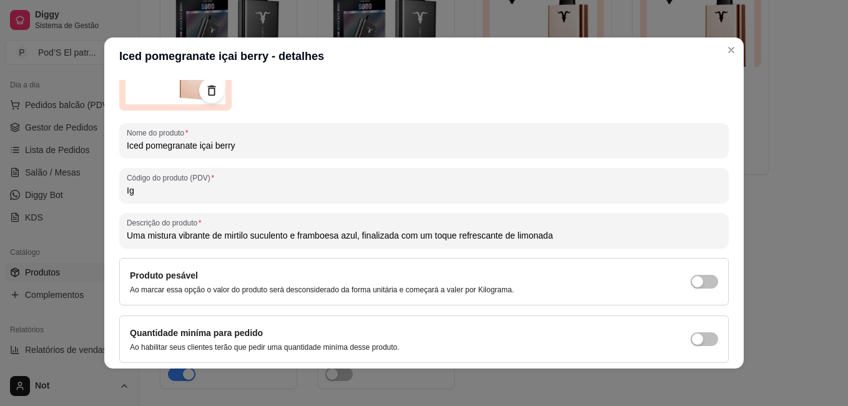
type input "I"
type input "v"
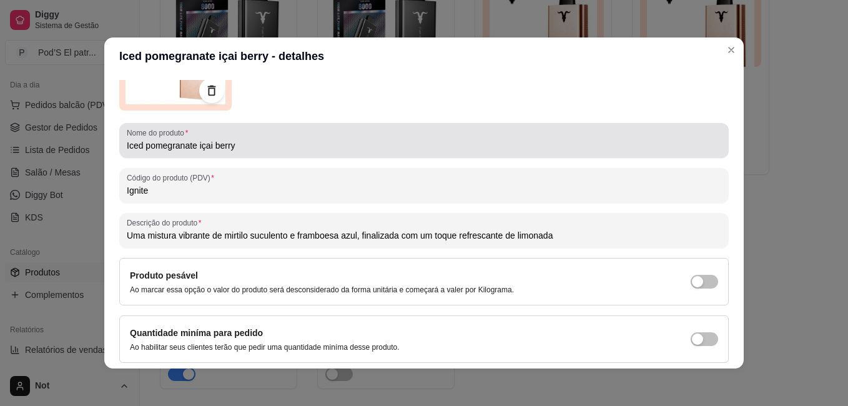
type input "Ignite"
click at [119, 142] on div "Nome do produto Iced pomegranate içai berry" at bounding box center [424, 140] width 610 height 35
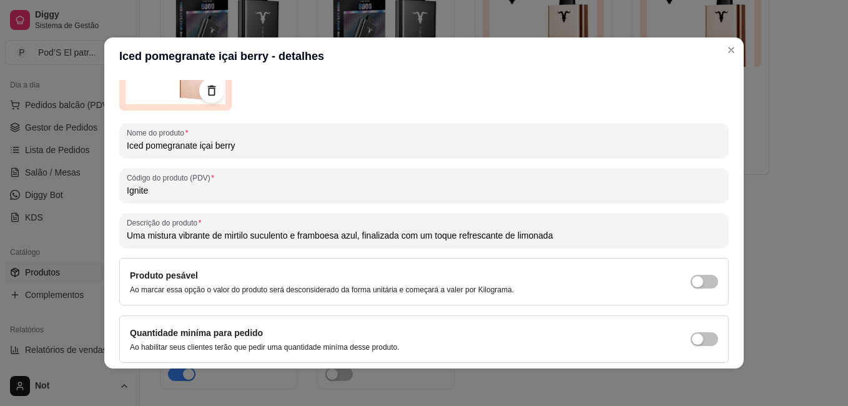
click at [121, 145] on div "Nome do produto Iced pomegranate içai berry" at bounding box center [424, 140] width 610 height 35
click at [127, 145] on input "Iced pomegranate içai berry" at bounding box center [424, 145] width 595 height 12
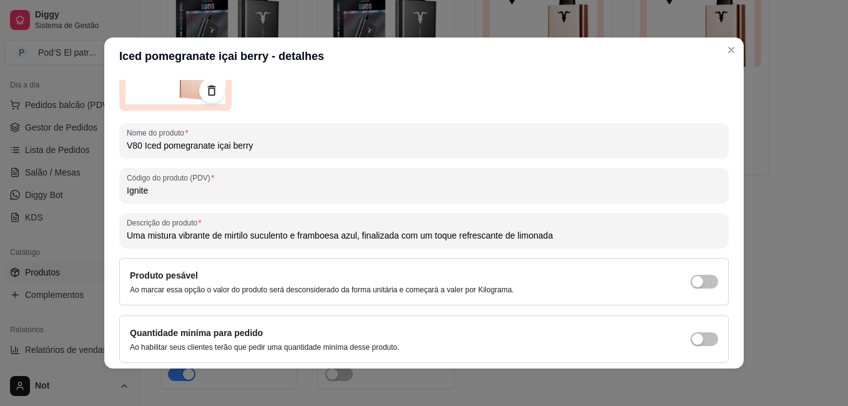
type input "V80 Iced pomegranate içai berry"
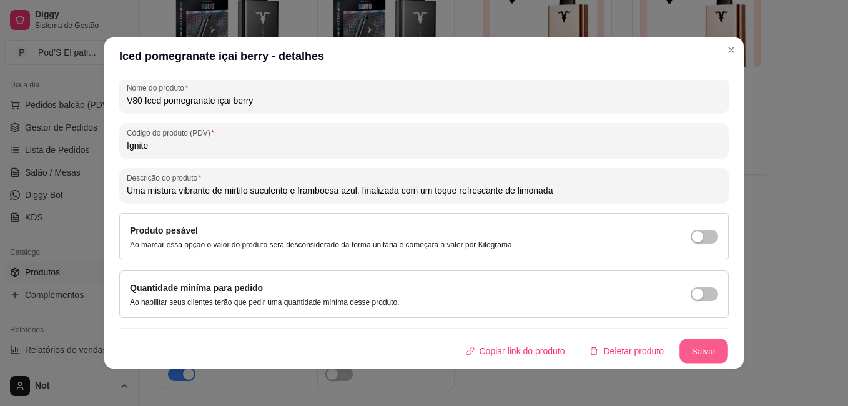
click at [692, 352] on button "Salvar" at bounding box center [704, 351] width 49 height 24
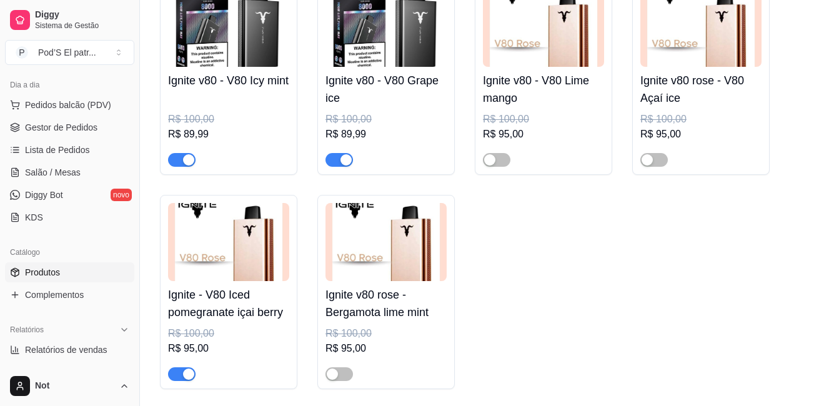
click at [406, 272] on img at bounding box center [385, 242] width 121 height 78
click at [246, 241] on img at bounding box center [228, 242] width 121 height 78
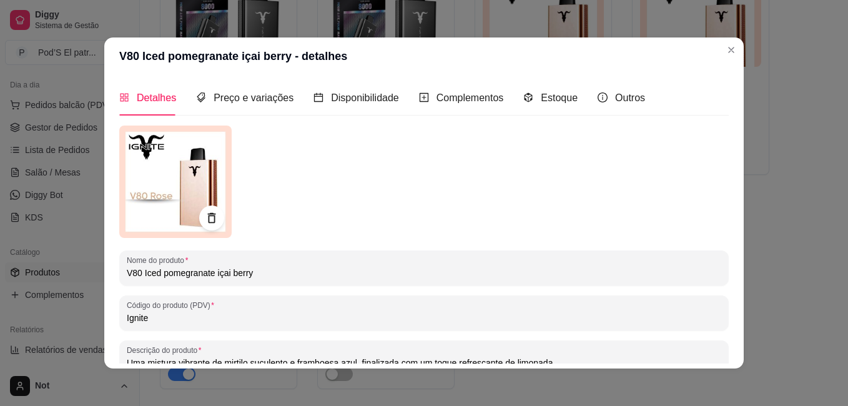
click at [163, 277] on input "V80 Iced pomegranate içai berry" at bounding box center [424, 273] width 595 height 12
type input "V80 Iced Pomegranate içai berry"
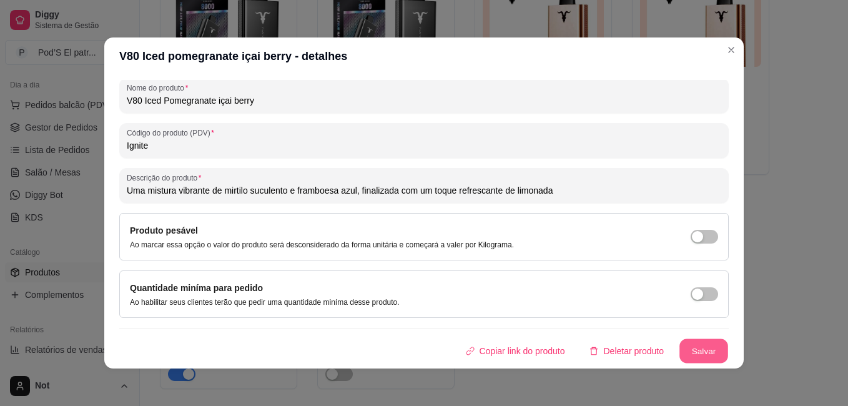
click at [700, 357] on button "Salvar" at bounding box center [704, 351] width 49 height 24
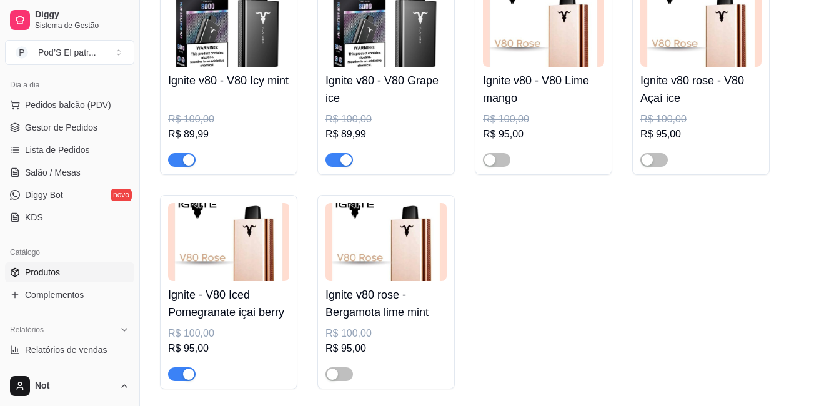
click at [392, 229] on img at bounding box center [385, 242] width 121 height 78
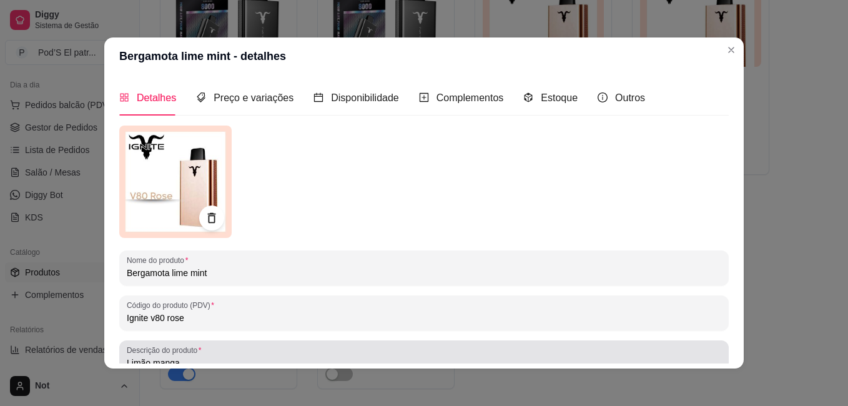
click at [177, 362] on input "Limão manga" at bounding box center [424, 363] width 595 height 12
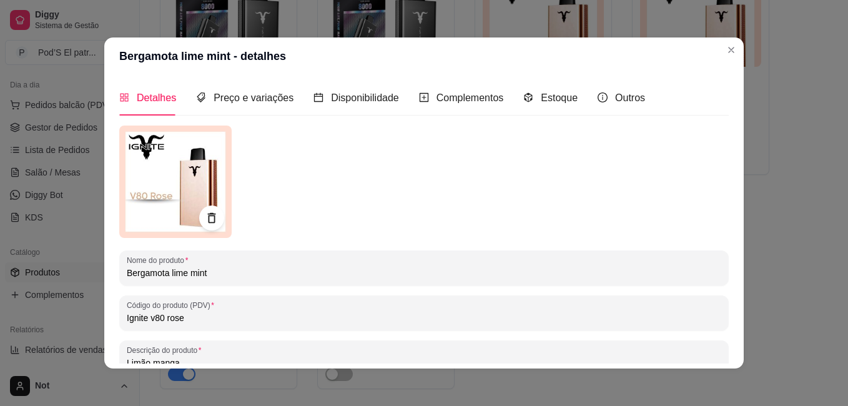
drag, startPoint x: 147, startPoint y: 316, endPoint x: 192, endPoint y: 318, distance: 45.0
click at [192, 318] on input "Ignite v80 rose" at bounding box center [424, 318] width 595 height 12
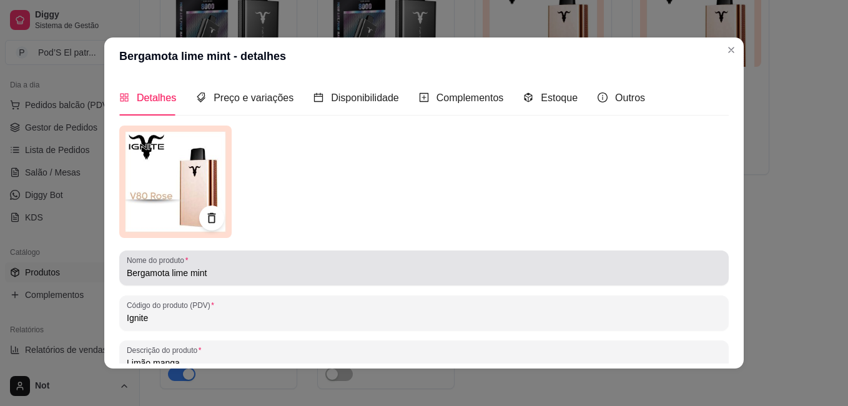
type input "Ignite"
click at [120, 270] on div "Nome do produto Bergamota lime mint" at bounding box center [424, 267] width 610 height 35
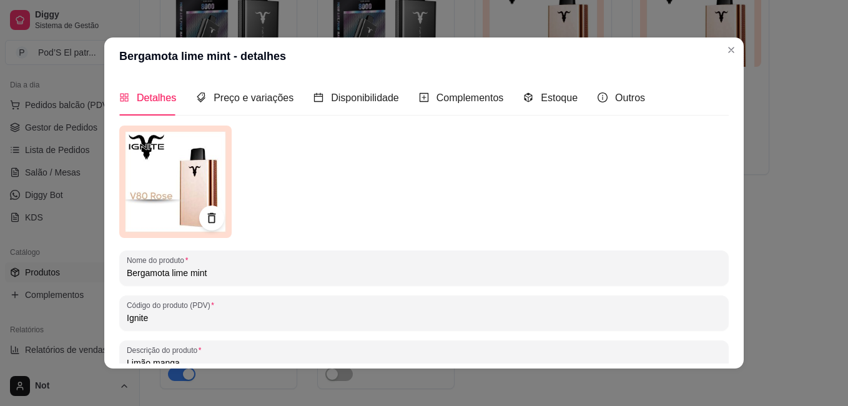
click at [120, 270] on div "Nome do produto Bergamota lime mint" at bounding box center [424, 267] width 610 height 35
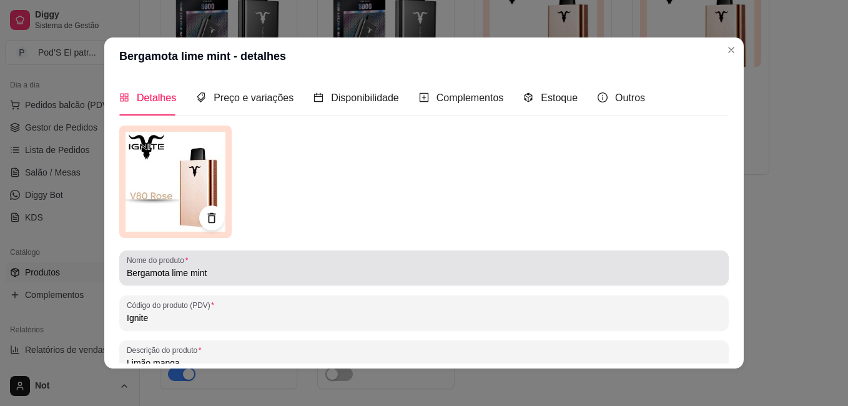
click at [121, 272] on div "Nome do produto Bergamota lime mint" at bounding box center [424, 267] width 610 height 35
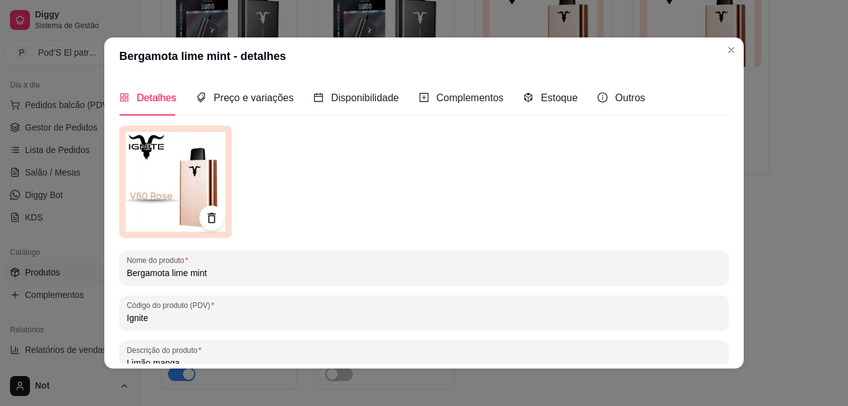
click at [127, 272] on input "Bergamota lime mint" at bounding box center [424, 273] width 595 height 12
type input "V80 Bergamota lime mint"
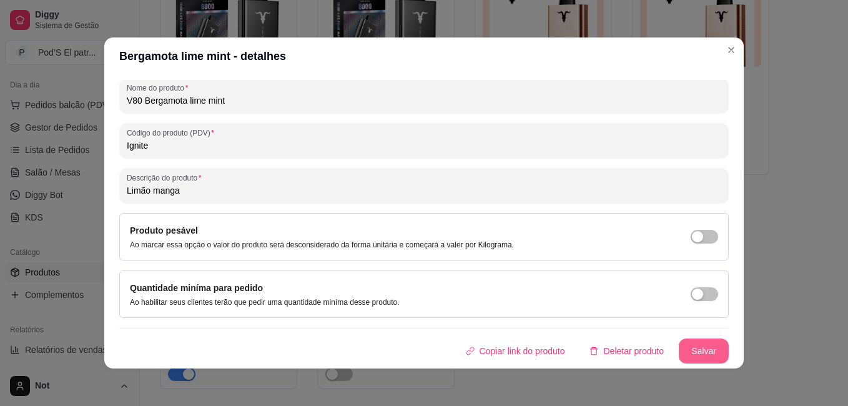
click at [694, 339] on button "Salvar" at bounding box center [704, 351] width 50 height 25
click at [694, 349] on button "Salvar" at bounding box center [704, 351] width 50 height 25
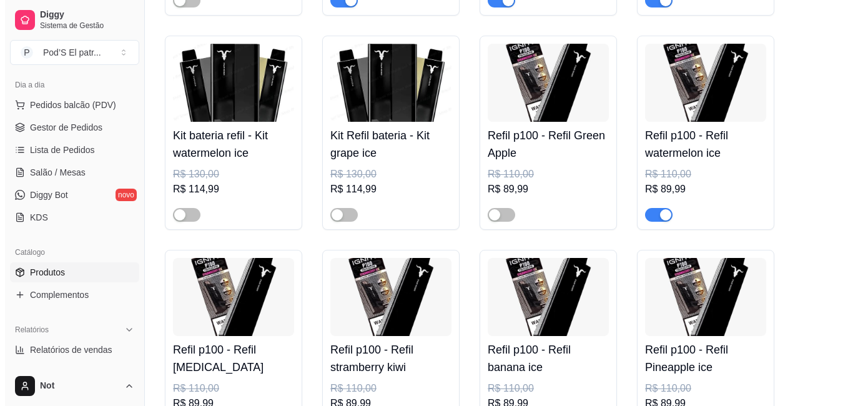
scroll to position [2331, 0]
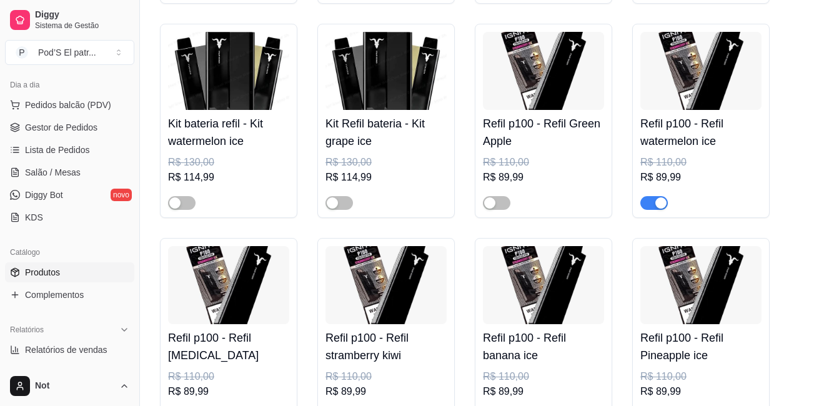
click at [523, 110] on img at bounding box center [543, 71] width 121 height 78
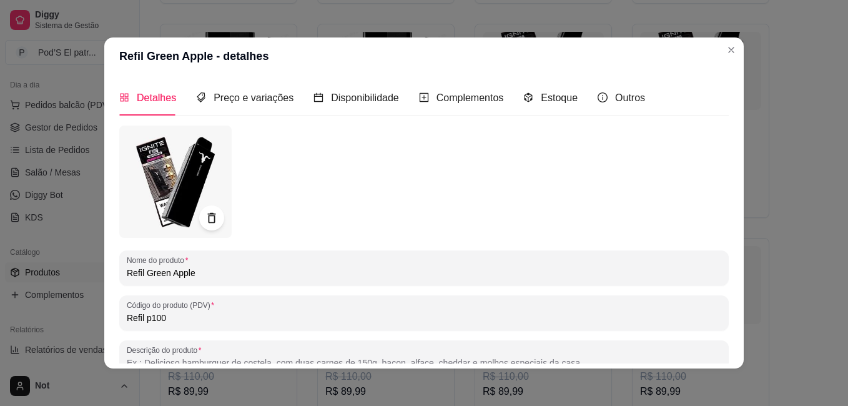
drag, startPoint x: 141, startPoint y: 318, endPoint x: 120, endPoint y: 317, distance: 20.7
click at [120, 317] on div "Código do produto (PDV) Refil p100" at bounding box center [424, 312] width 610 height 35
click at [135, 314] on input "Refil p100" at bounding box center [424, 318] width 595 height 12
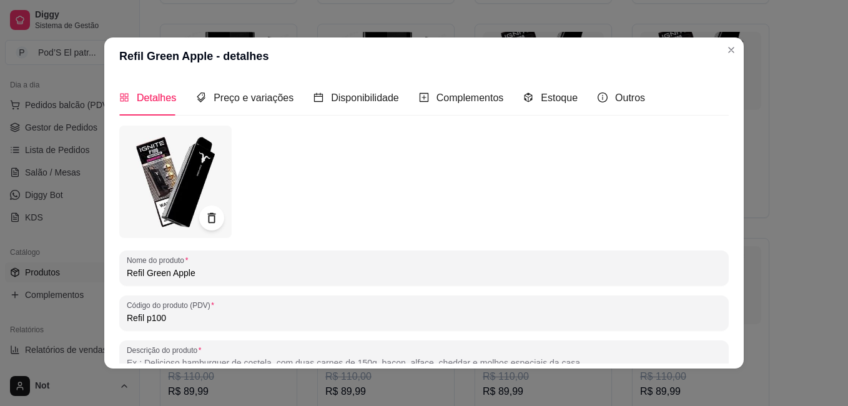
click at [135, 314] on input "Refil p100" at bounding box center [424, 318] width 595 height 12
type input "i"
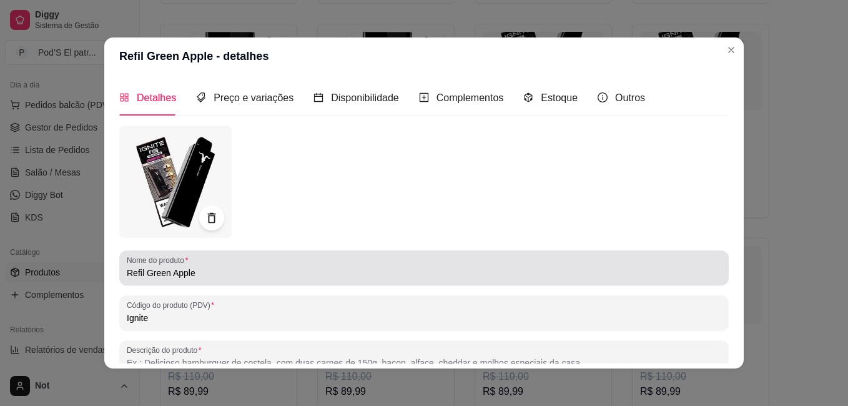
type input "Ignite"
click at [139, 272] on input "Refil Green Apple" at bounding box center [424, 273] width 595 height 12
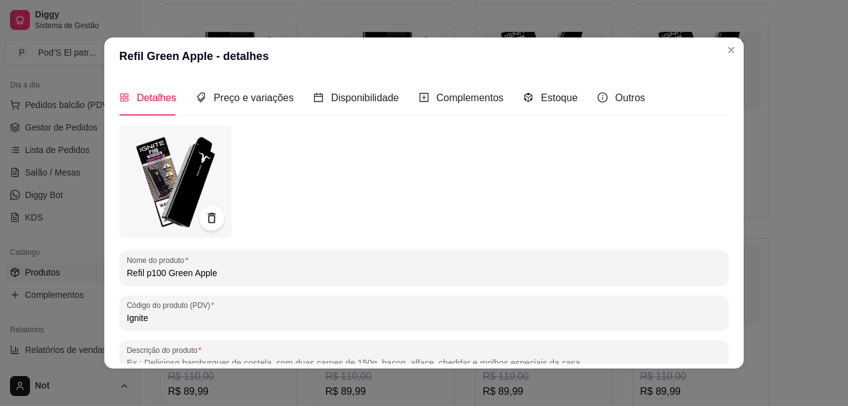
drag, startPoint x: 159, startPoint y: 271, endPoint x: 67, endPoint y: 267, distance: 91.3
click at [67, 267] on div "Refil Green Apple - detalhes Detalhes Preço e variações Disponibilidade Complem…" at bounding box center [424, 203] width 848 height 406
click at [145, 271] on input "Refil p100 Green Apple" at bounding box center [424, 273] width 595 height 12
drag, startPoint x: 159, startPoint y: 272, endPoint x: 69, endPoint y: 271, distance: 90.6
click at [69, 271] on div "Refil Green Apple - detalhes Detalhes Preço e variações Disponibilidade Complem…" at bounding box center [424, 203] width 848 height 406
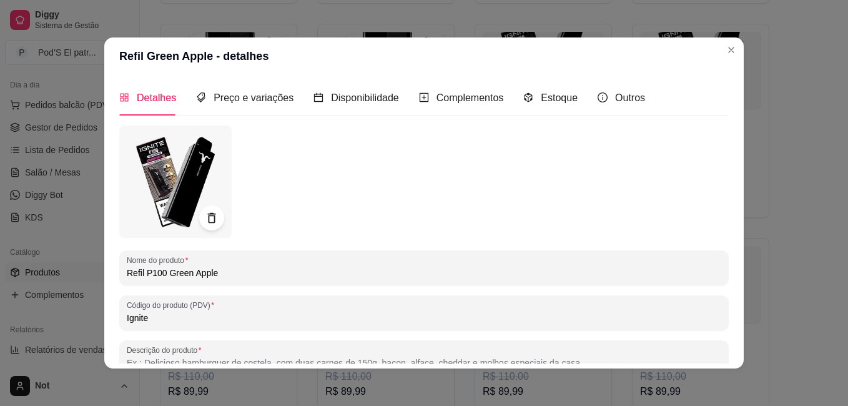
type input "Refil P100 Green Apple"
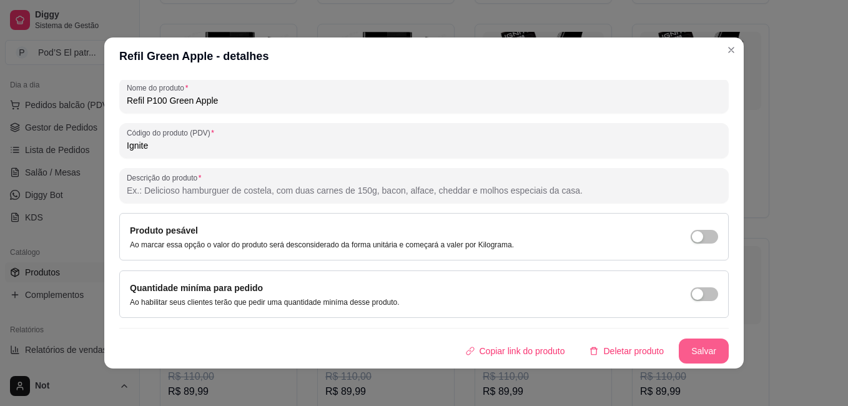
click at [700, 357] on button "Salvar" at bounding box center [704, 351] width 50 height 25
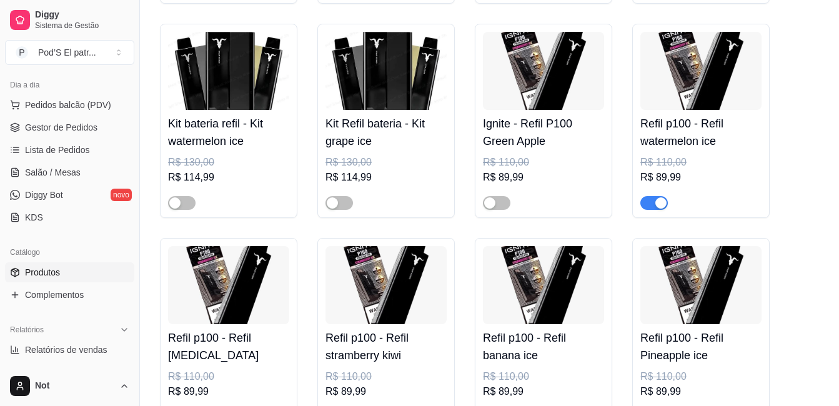
click at [686, 96] on img at bounding box center [700, 71] width 121 height 78
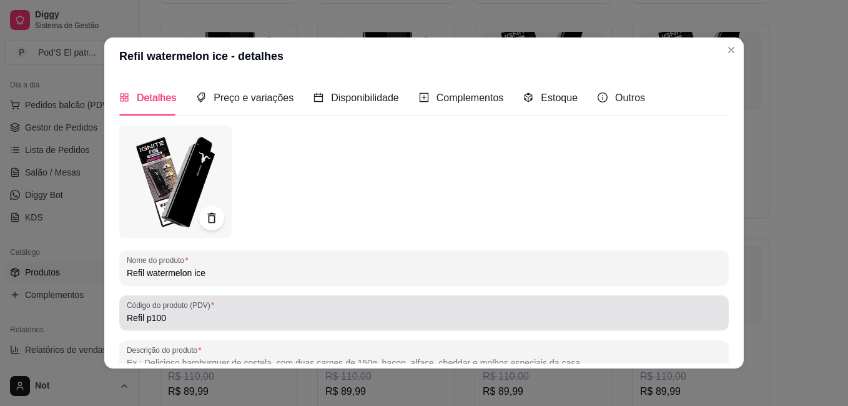
click at [161, 323] on input "Refil p100" at bounding box center [424, 318] width 595 height 12
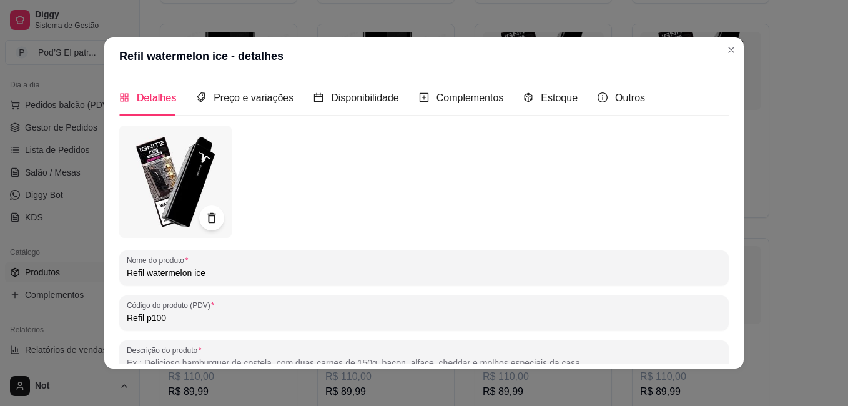
click at [161, 323] on input "Refil p100" at bounding box center [424, 318] width 595 height 12
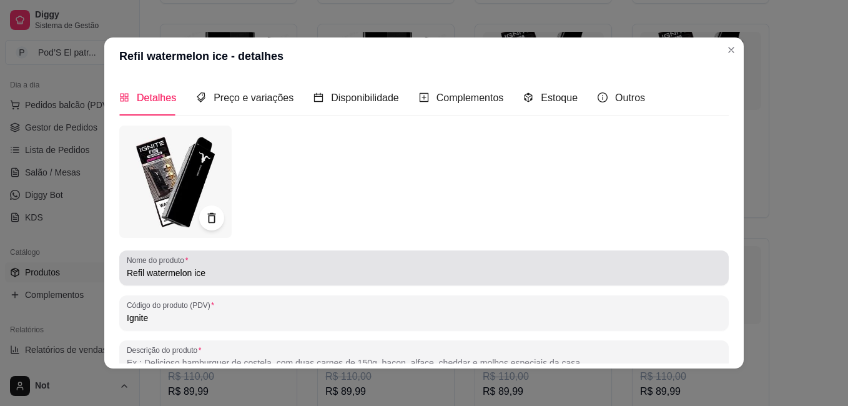
type input "Ignite"
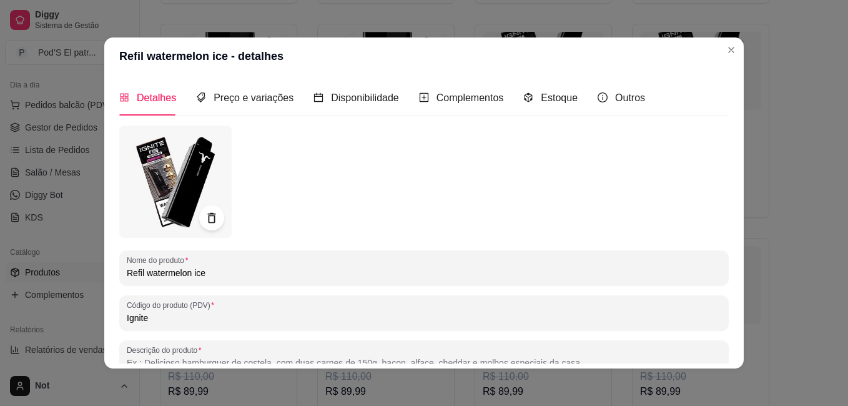
click at [127, 271] on input "Refil watermelon ice" at bounding box center [424, 273] width 595 height 12
paste input "Refil P100"
drag, startPoint x: 179, startPoint y: 274, endPoint x: 162, endPoint y: 274, distance: 16.9
click at [162, 274] on input "Refil P100 Refil watermelon ice" at bounding box center [424, 273] width 595 height 12
click at [168, 274] on input "Refil P100 watermelon ice" at bounding box center [424, 273] width 595 height 12
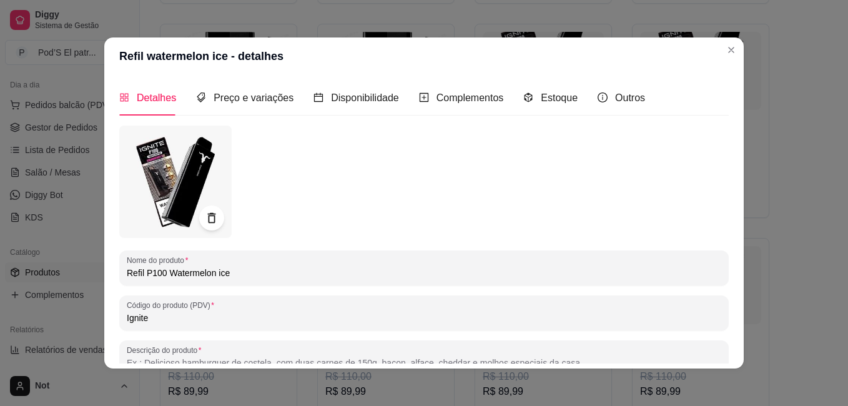
type input "Refil P100 Watermelon ice"
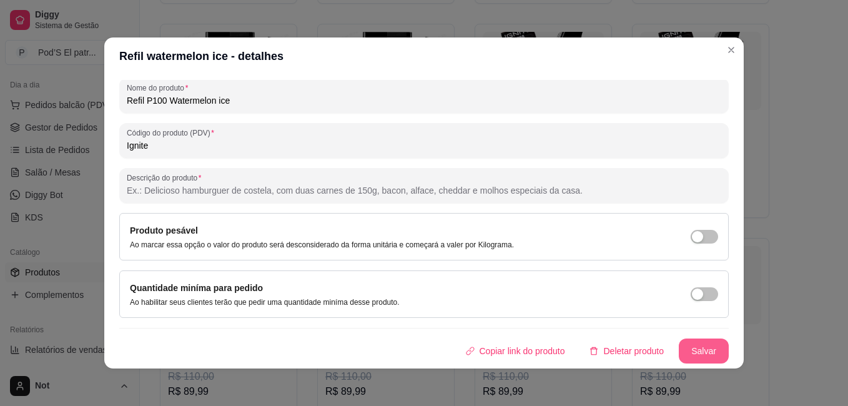
click at [692, 359] on button "Salvar" at bounding box center [704, 351] width 50 height 25
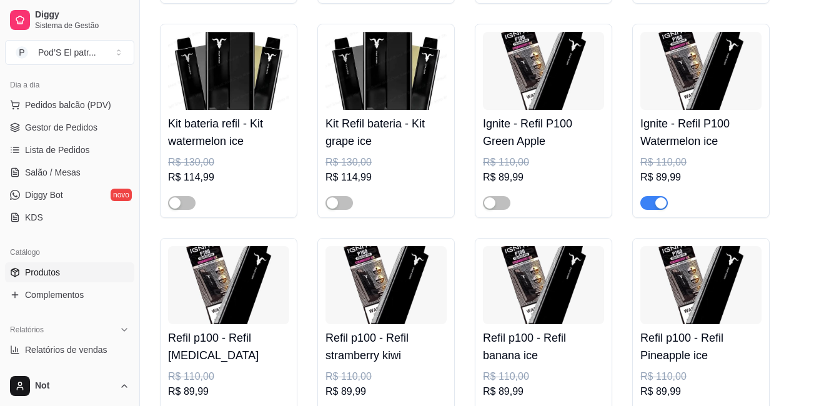
click at [243, 300] on img at bounding box center [228, 285] width 121 height 78
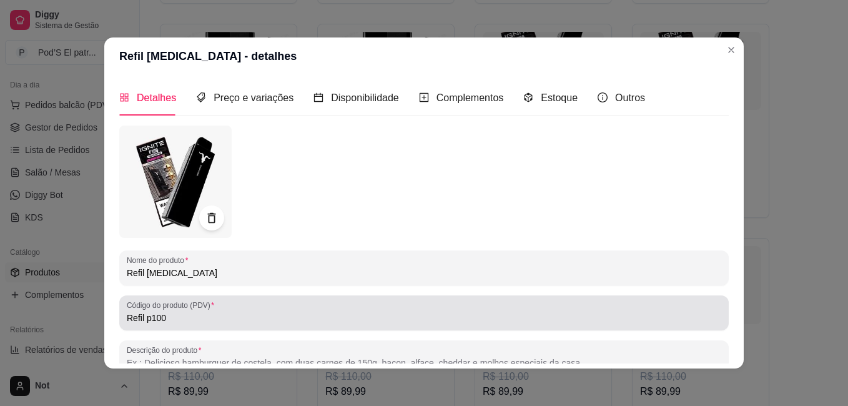
click at [148, 310] on div "Refil p100" at bounding box center [424, 312] width 595 height 25
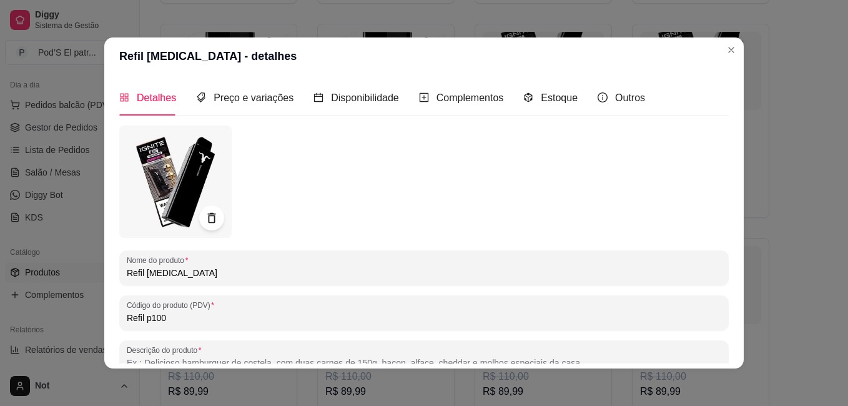
click at [146, 315] on input "Refil p100" at bounding box center [424, 318] width 595 height 12
type input "i"
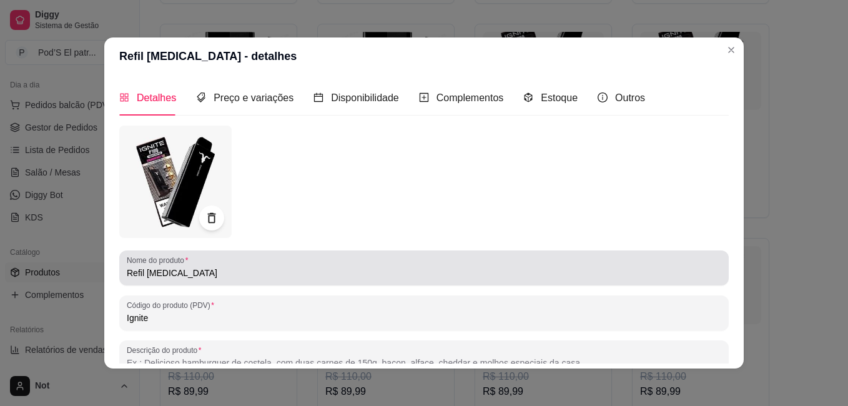
type input "Ignite"
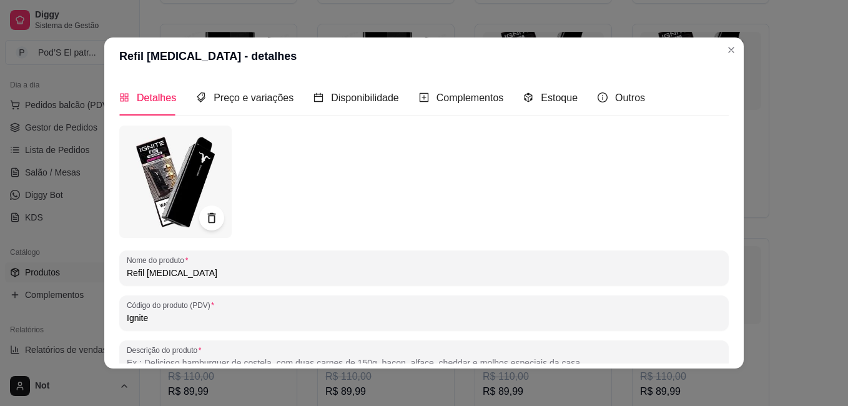
drag, startPoint x: 139, startPoint y: 272, endPoint x: 81, endPoint y: 263, distance: 59.5
click at [81, 263] on div "Refil Menthol - detalhes Detalhes Preço e variações Disponibilidade Complemento…" at bounding box center [424, 203] width 848 height 406
paste input "P100"
type input "Refil P100 Menthol"
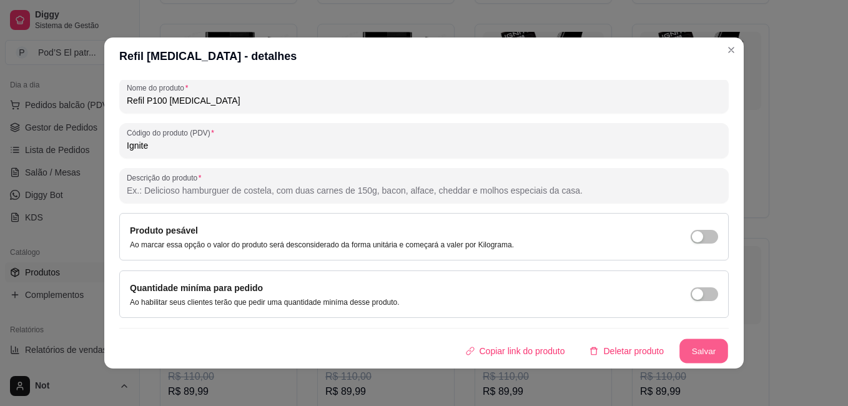
click at [696, 358] on button "Salvar" at bounding box center [704, 351] width 49 height 24
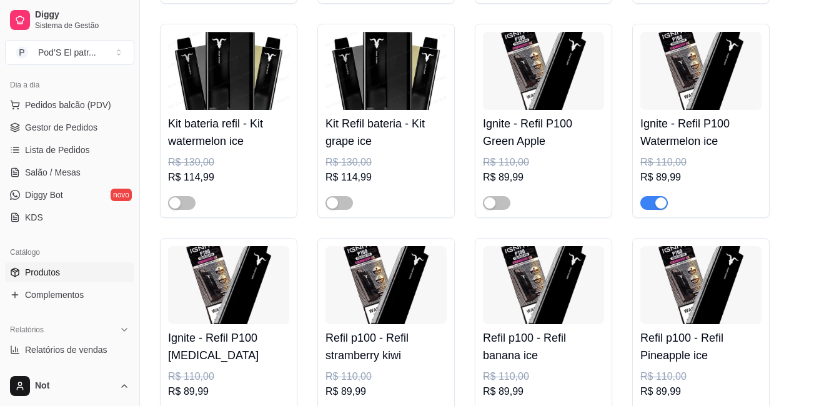
click at [222, 290] on img at bounding box center [228, 285] width 121 height 78
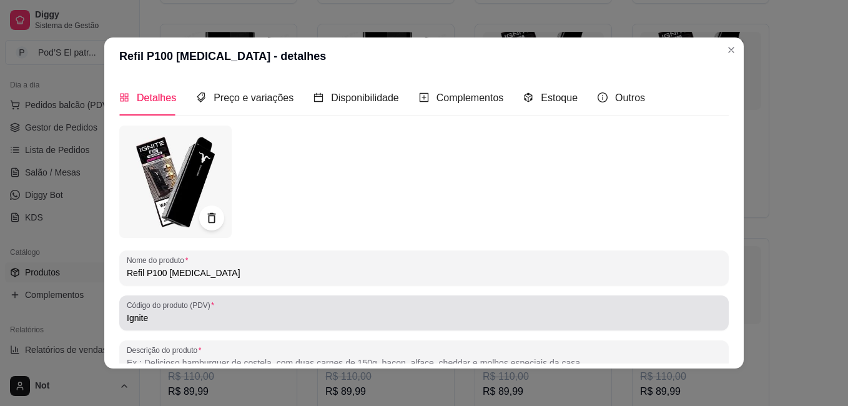
click at [158, 326] on div "Código do produto (PDV) Ignite" at bounding box center [424, 312] width 610 height 35
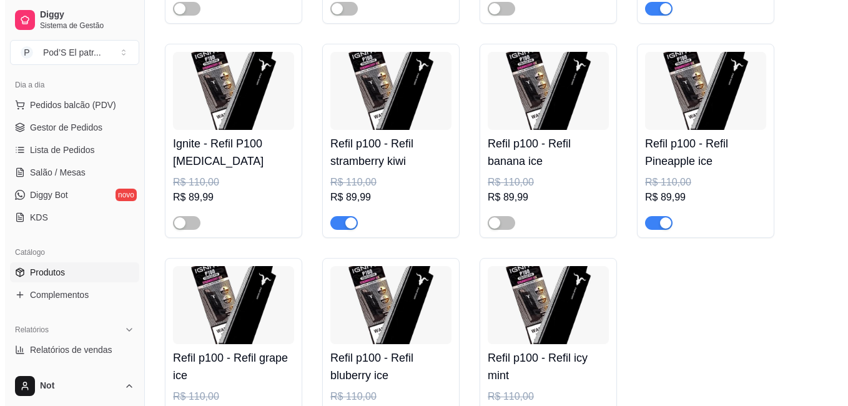
scroll to position [2531, 0]
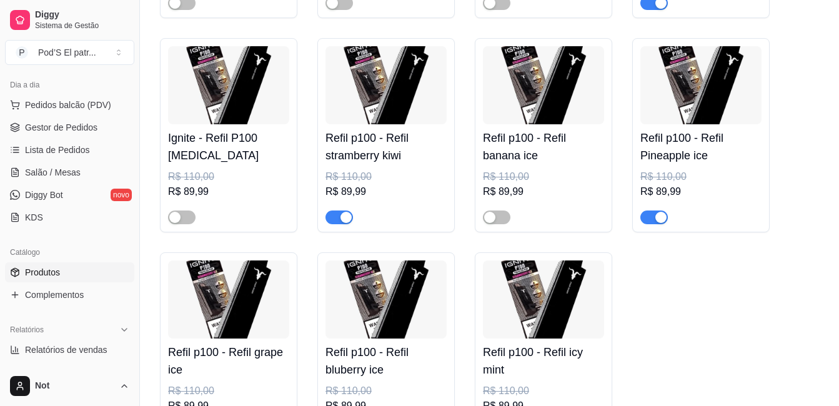
click at [390, 87] on img at bounding box center [385, 85] width 121 height 78
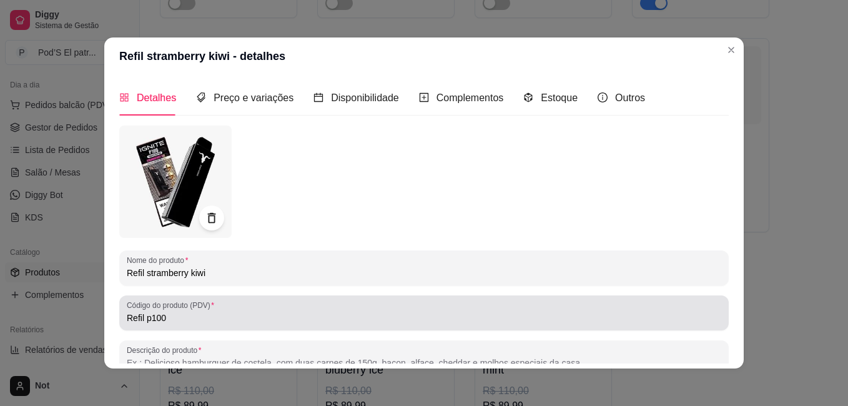
click at [184, 317] on input "Refil p100" at bounding box center [424, 318] width 595 height 12
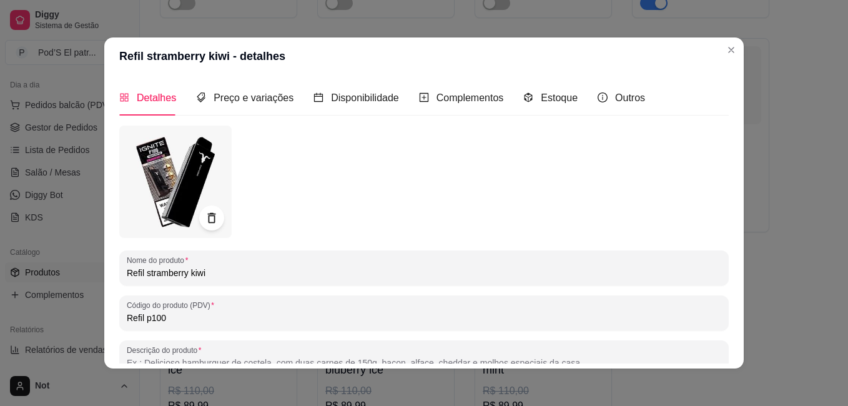
click at [184, 317] on input "Refil p100" at bounding box center [424, 318] width 595 height 12
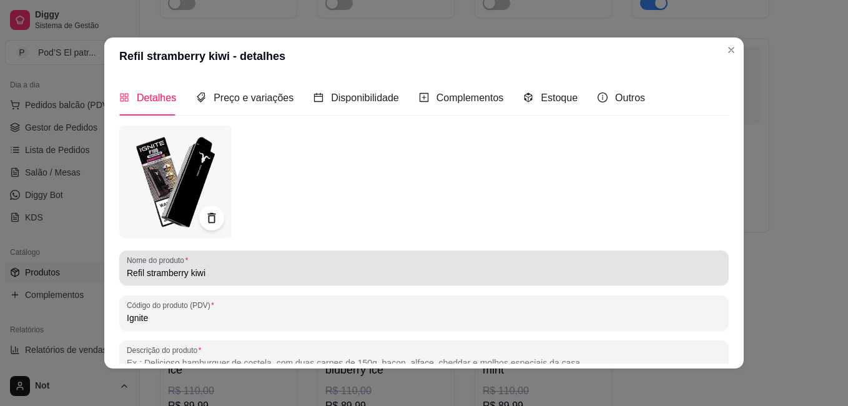
type input "Ignite"
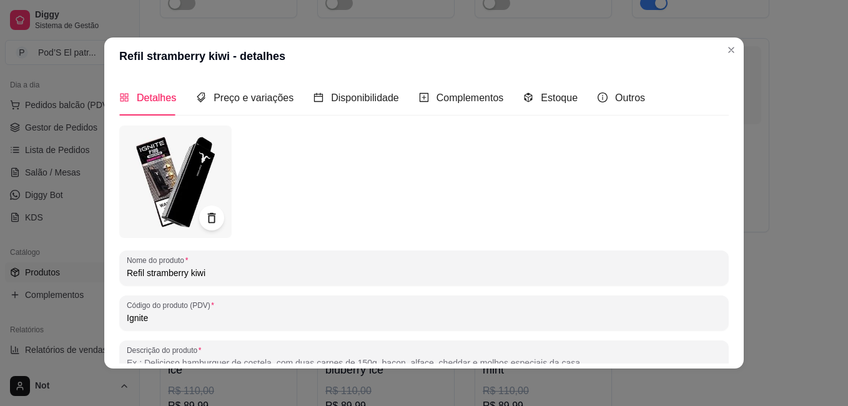
drag, startPoint x: 139, startPoint y: 274, endPoint x: 97, endPoint y: 267, distance: 42.4
click at [97, 267] on div "Refil stramberry kiwi - detalhes Detalhes Preço e variações Disponibilidade Com…" at bounding box center [424, 203] width 848 height 406
paste input "P100"
type input "Refil P100 stramberry kiwi"
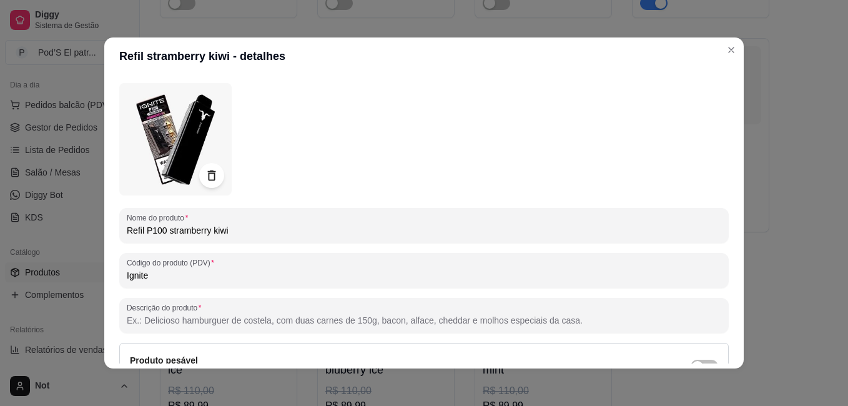
scroll to position [172, 0]
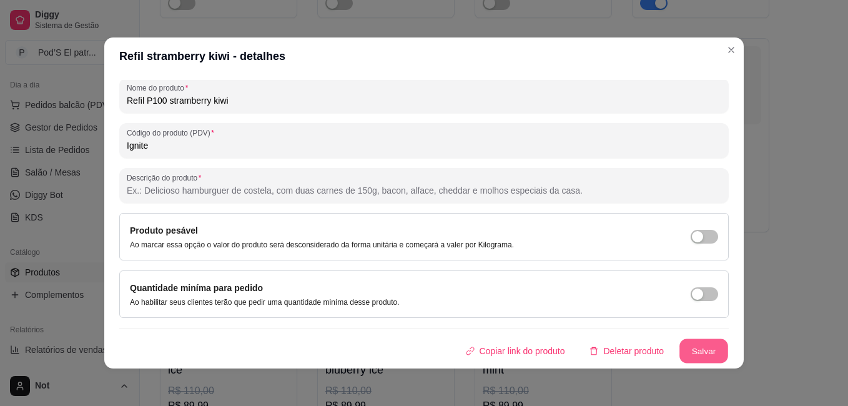
click at [686, 347] on button "Salvar" at bounding box center [704, 351] width 49 height 24
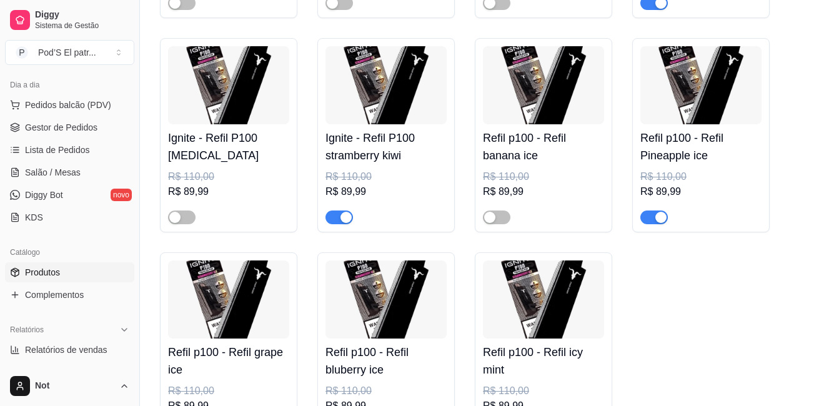
click at [547, 99] on img at bounding box center [543, 85] width 121 height 78
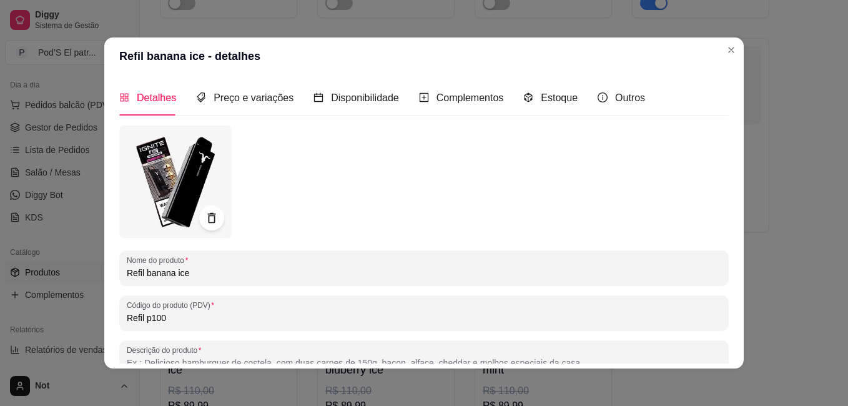
click at [185, 314] on input "Refil p100" at bounding box center [424, 318] width 595 height 12
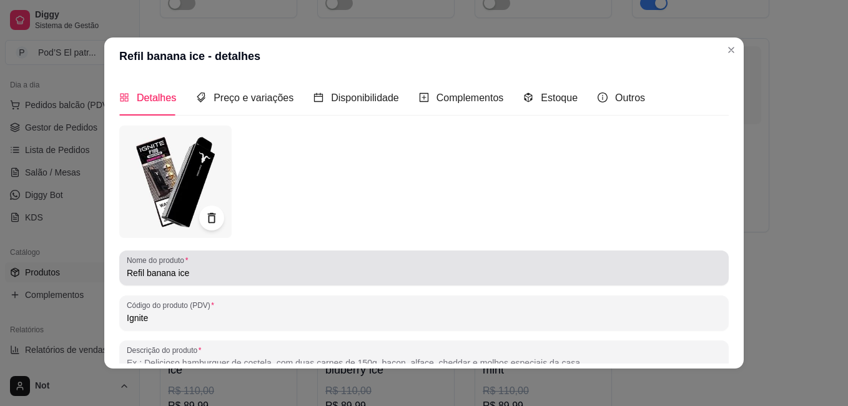
type input "Ignite"
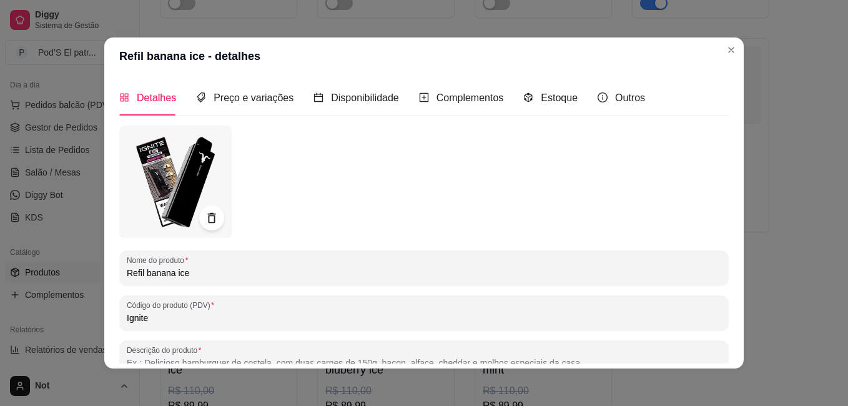
drag, startPoint x: 141, startPoint y: 274, endPoint x: 66, endPoint y: 269, distance: 75.1
click at [66, 269] on div "Refil banana ice - detalhes Detalhes Preço e variações Disponibilidade Compleme…" at bounding box center [424, 203] width 848 height 406
paste input "P100"
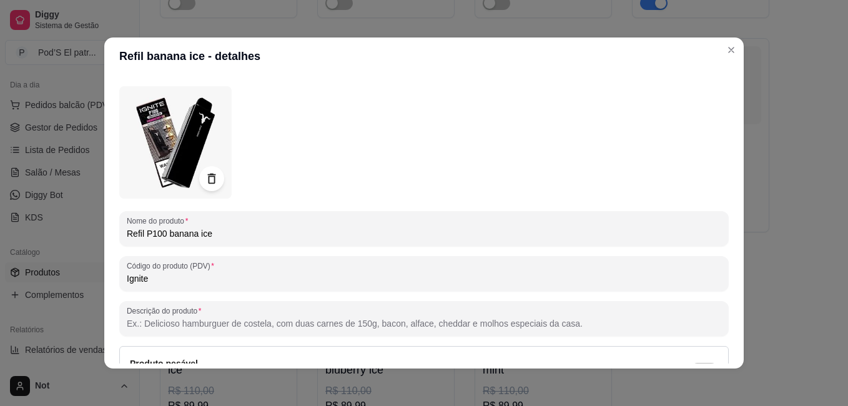
scroll to position [35, 0]
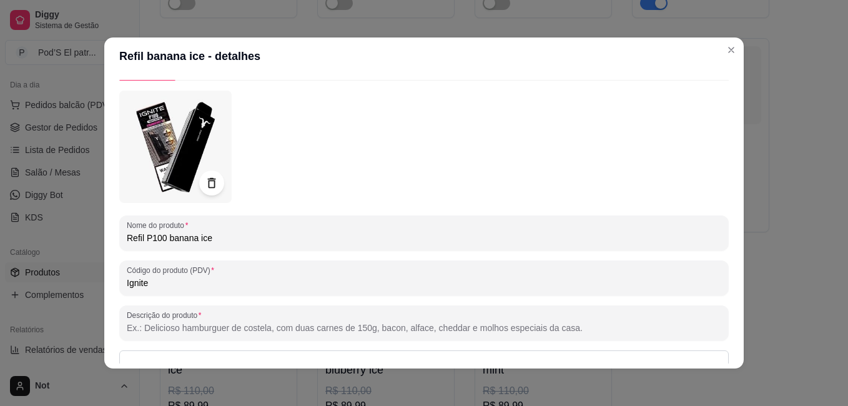
click at [167, 235] on input "Refil P100 banana ice" at bounding box center [424, 238] width 595 height 12
type input "Refil P100 Banana ice"
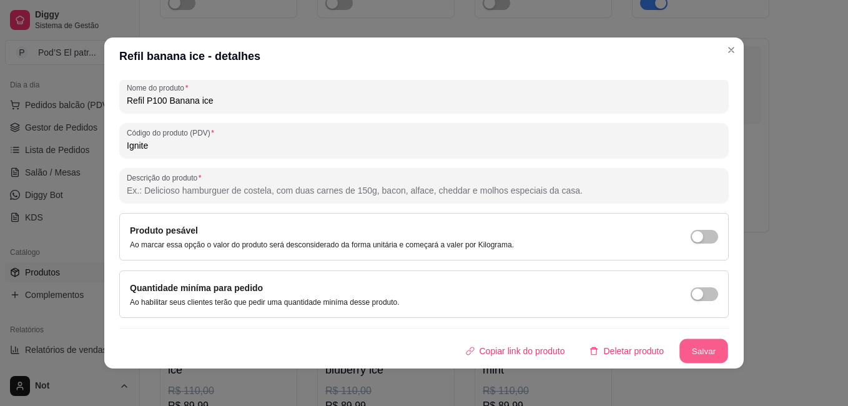
click at [680, 346] on button "Salvar" at bounding box center [704, 351] width 49 height 24
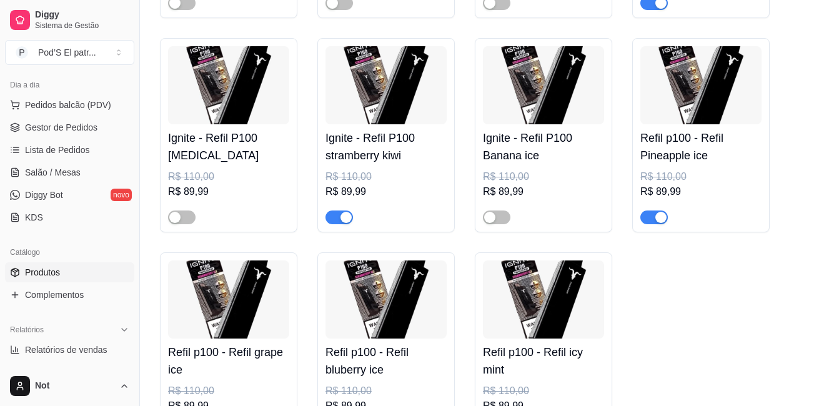
click at [688, 109] on img at bounding box center [700, 85] width 121 height 78
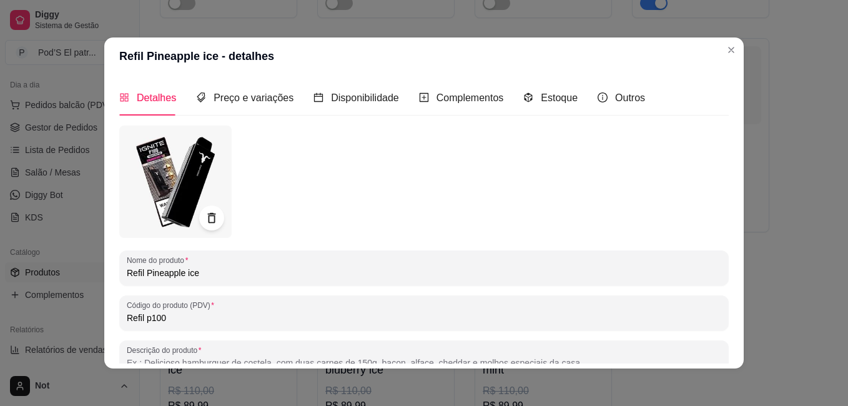
click at [159, 318] on input "Refil p100" at bounding box center [424, 318] width 595 height 12
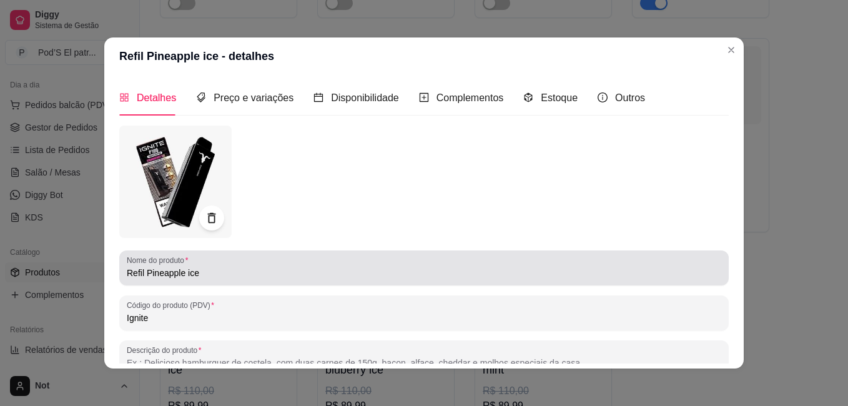
type input "Ignite"
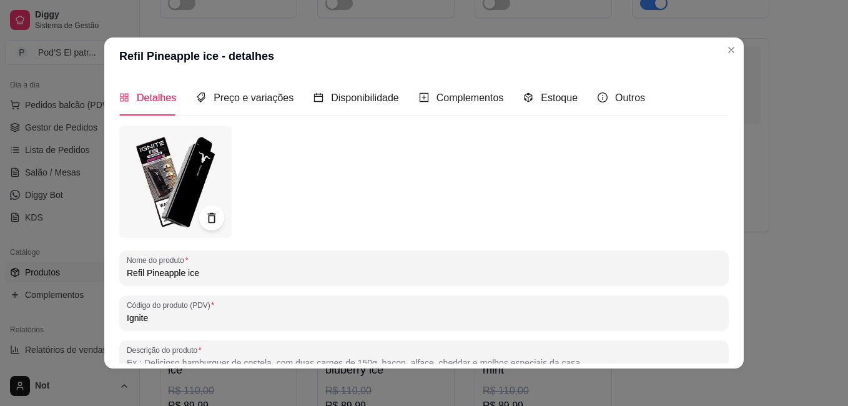
drag, startPoint x: 140, startPoint y: 271, endPoint x: 99, endPoint y: 271, distance: 41.2
click at [99, 271] on div "Refil Pineapple ice - detalhes Detalhes Preço e variações Disponibilidade Compl…" at bounding box center [424, 203] width 848 height 406
paste input "100P"
type input "Refil P100 Pineapple ice"
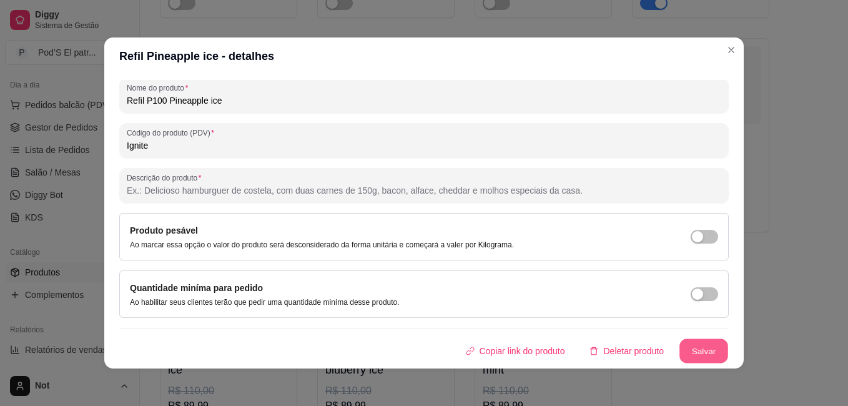
click at [690, 350] on button "Salvar" at bounding box center [704, 351] width 49 height 24
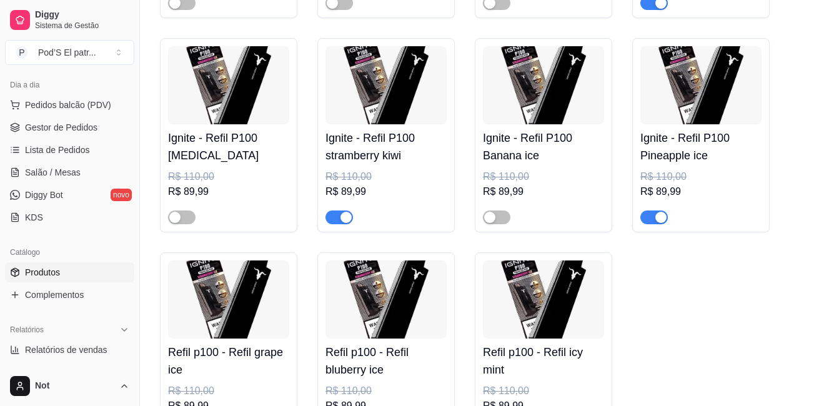
click at [226, 312] on img at bounding box center [228, 299] width 121 height 78
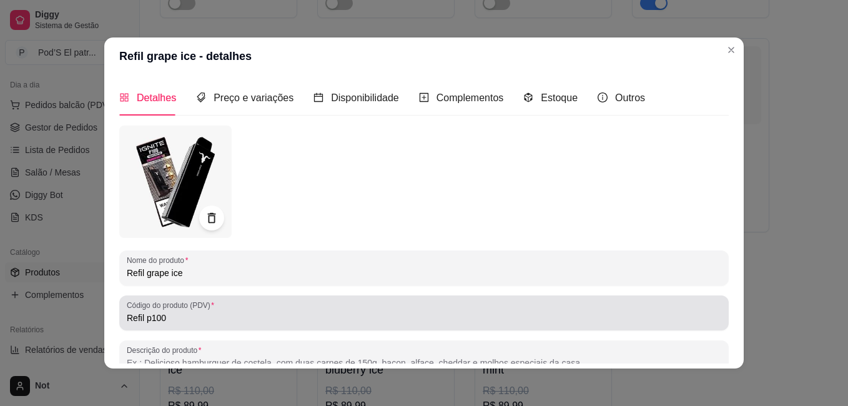
click at [175, 314] on input "Refil p100" at bounding box center [424, 318] width 595 height 12
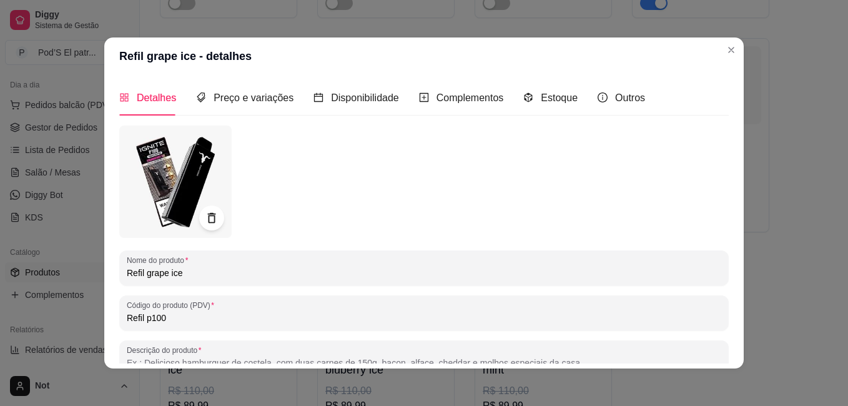
click at [175, 314] on input "Refil p100" at bounding box center [424, 318] width 595 height 12
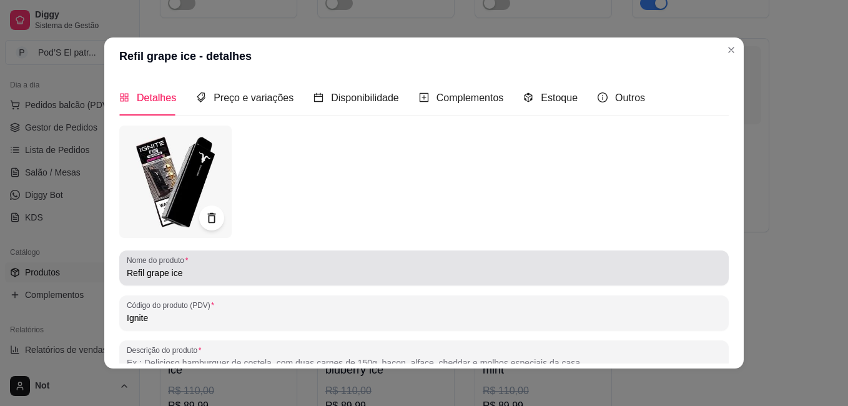
type input "Ignite"
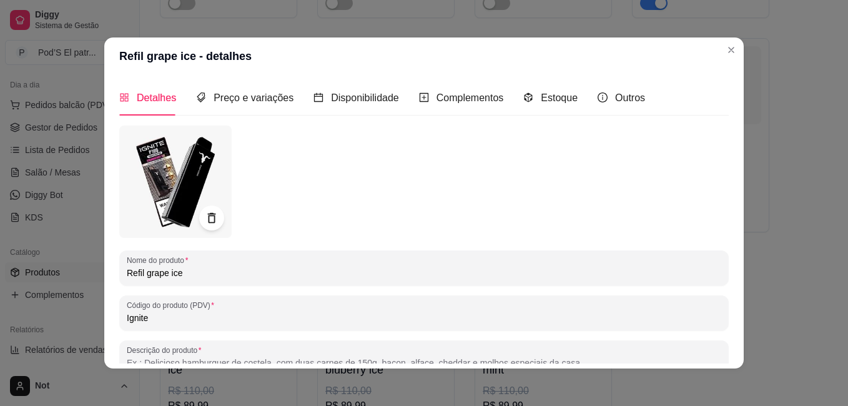
drag, startPoint x: 139, startPoint y: 271, endPoint x: 103, endPoint y: 271, distance: 35.6
click at [104, 271] on div "Detalhes Preço e variações Disponibilidade Complementos Estoque Outros Nome do …" at bounding box center [424, 222] width 640 height 294
paste input "P100"
click at [165, 271] on input "Refil P100 grape ice" at bounding box center [424, 273] width 595 height 12
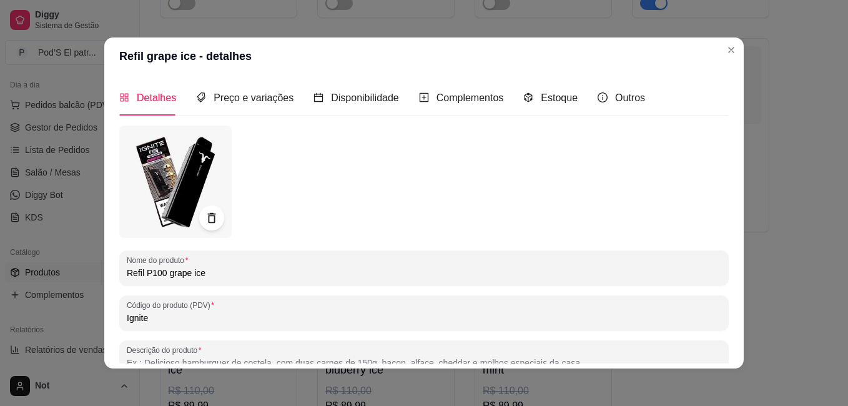
click at [165, 271] on input "Refil P100 grape ice" at bounding box center [424, 273] width 595 height 12
click at [167, 270] on input "Refil P100 grape ice" at bounding box center [424, 273] width 595 height 12
type input "Refil P100 Grape ice"
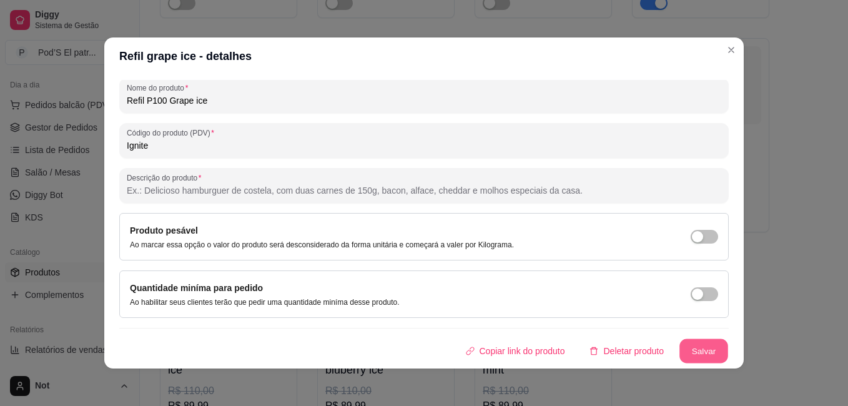
click at [681, 351] on button "Salvar" at bounding box center [704, 351] width 49 height 24
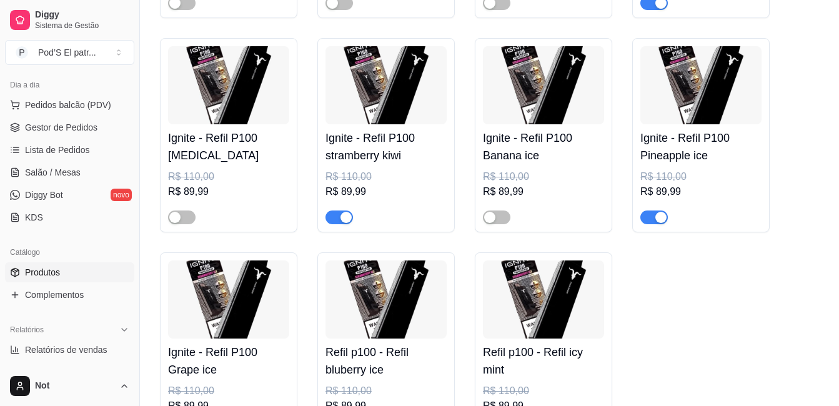
click at [387, 301] on img at bounding box center [385, 299] width 121 height 78
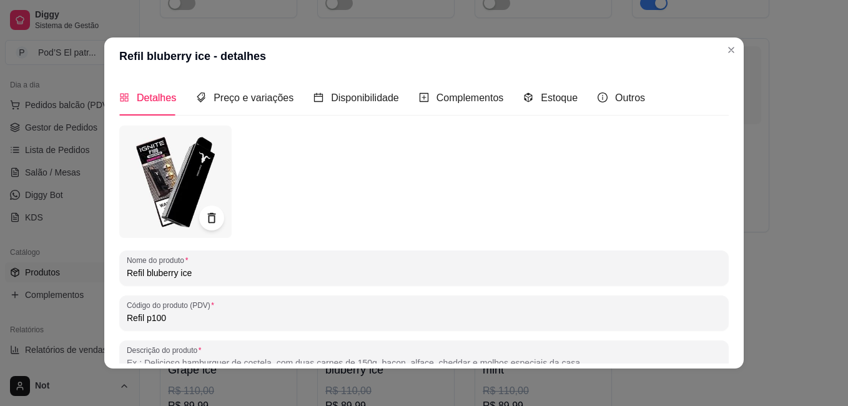
click at [211, 323] on input "Refil p100" at bounding box center [424, 318] width 595 height 12
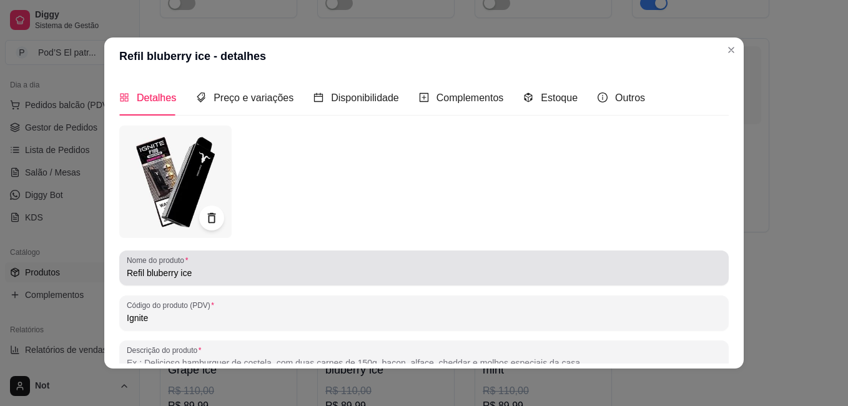
type input "Ignite"
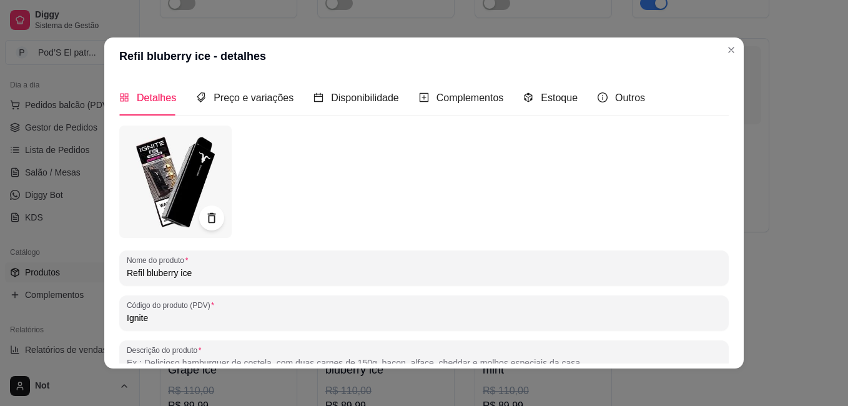
drag, startPoint x: 139, startPoint y: 273, endPoint x: 104, endPoint y: 272, distance: 34.4
click at [104, 272] on div "Detalhes Preço e variações Disponibilidade Complementos Estoque Outros Nome do …" at bounding box center [424, 222] width 640 height 294
paste input "P100"
click at [169, 272] on input "Refil P100 bluberry ice" at bounding box center [424, 273] width 595 height 12
type input "Refil P100 Bluberry ice"
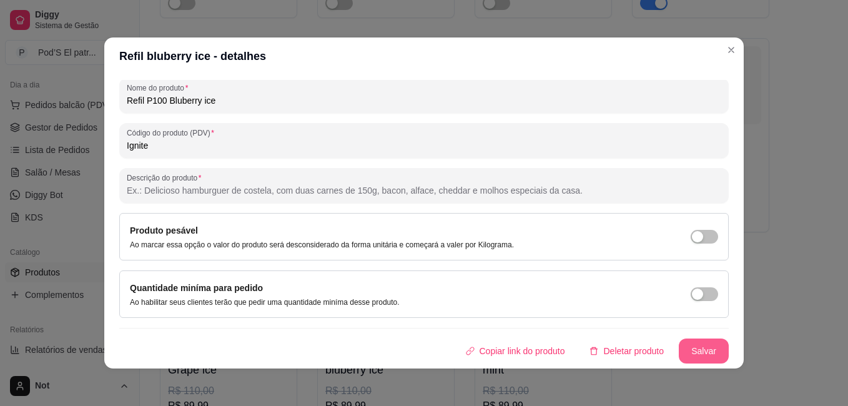
click at [693, 354] on button "Salvar" at bounding box center [704, 351] width 50 height 25
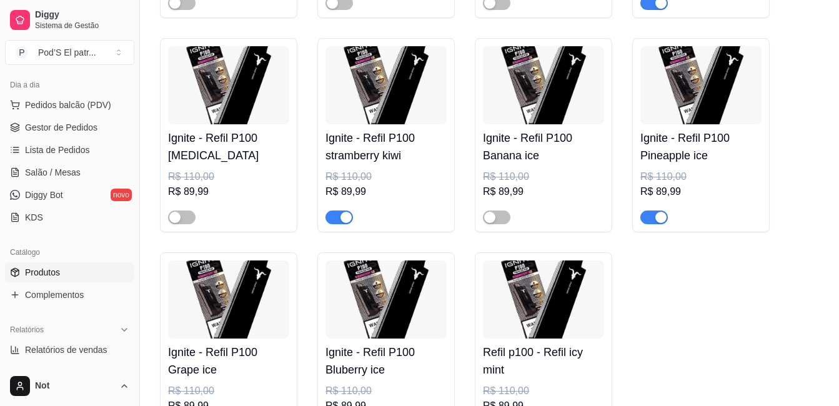
click at [530, 317] on img at bounding box center [543, 299] width 121 height 78
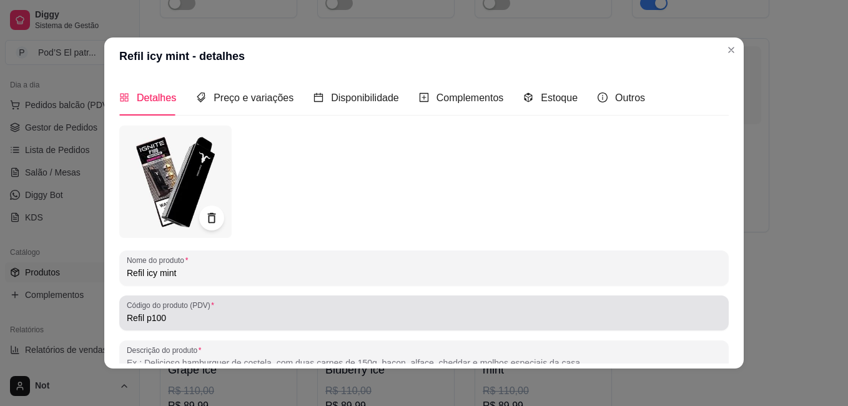
click at [196, 315] on input "Refil p100" at bounding box center [424, 318] width 595 height 12
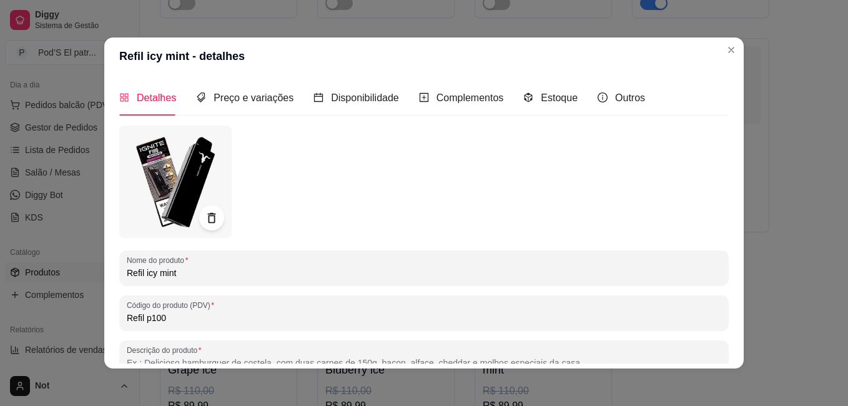
click at [196, 315] on input "Refil p100" at bounding box center [424, 318] width 595 height 12
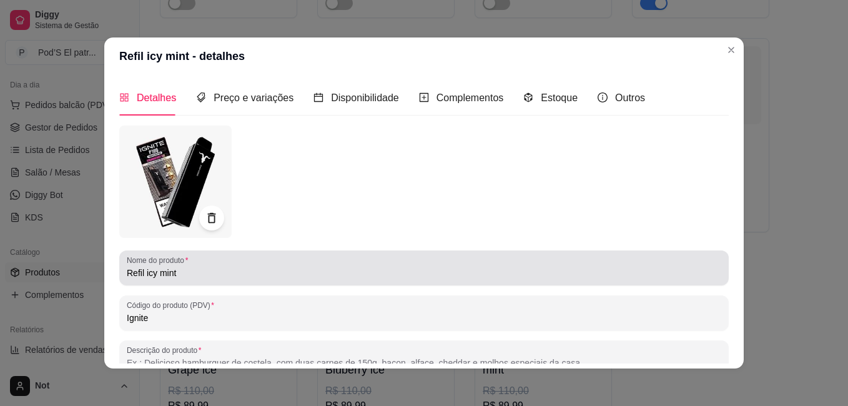
type input "Ignite"
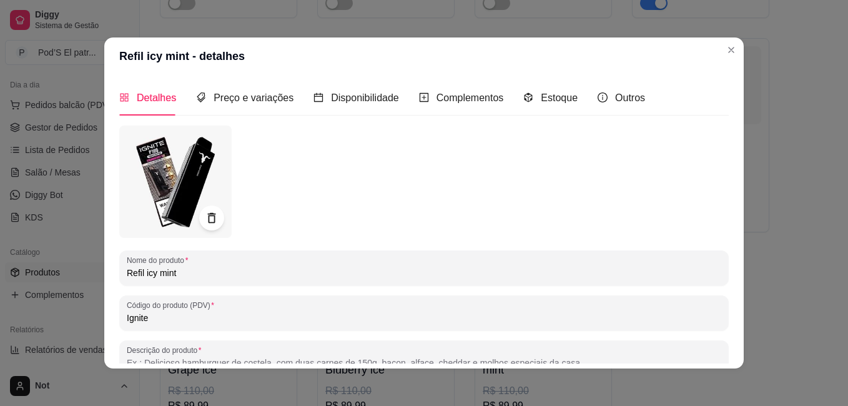
drag, startPoint x: 141, startPoint y: 272, endPoint x: 104, endPoint y: 269, distance: 36.9
click at [104, 269] on div "Detalhes Preço e variações Disponibilidade Complementos Estoque Outros Nome do …" at bounding box center [424, 222] width 640 height 294
paste input "P100"
click at [164, 271] on input "Refil P100 icy mint" at bounding box center [424, 273] width 595 height 12
type input "Refil P100 Icy mint"
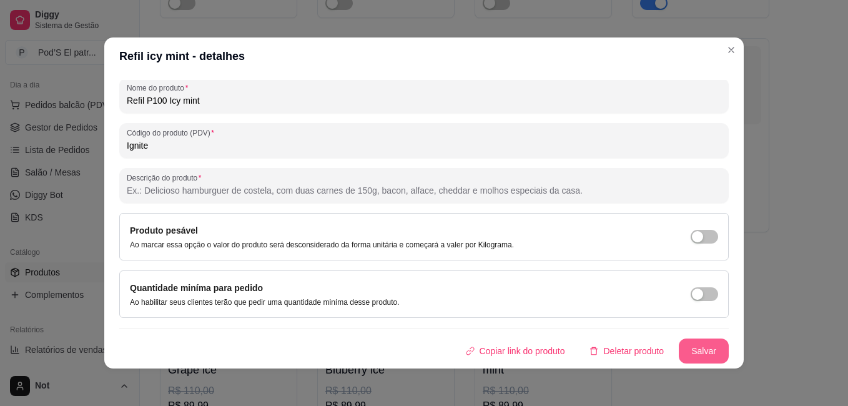
click at [682, 345] on button "Salvar" at bounding box center [704, 351] width 50 height 25
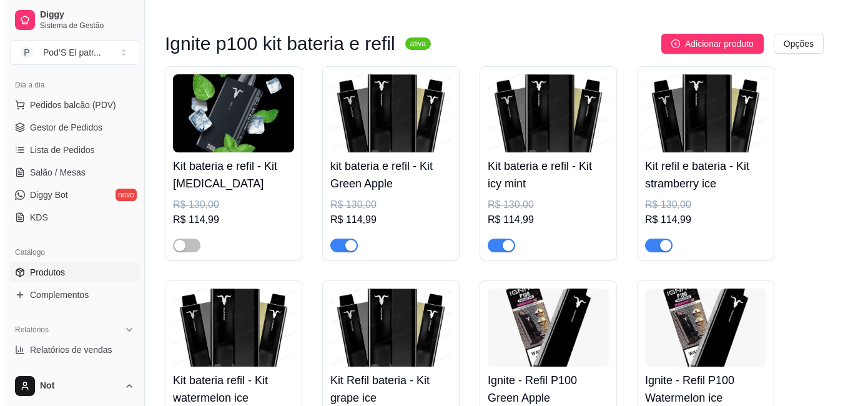
scroll to position [2056, 0]
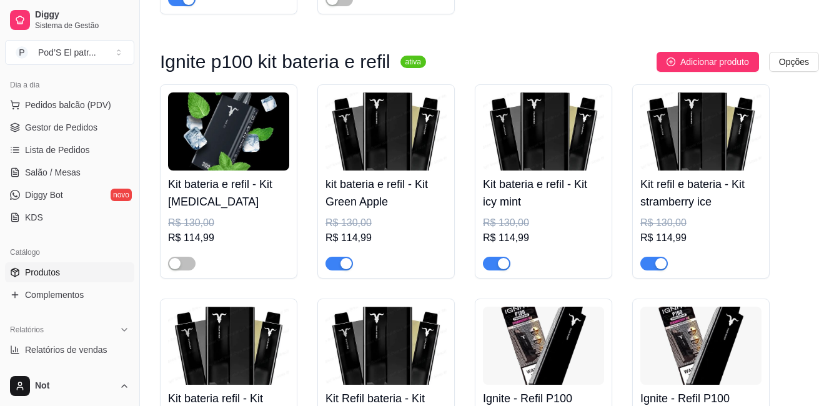
click at [253, 124] on img at bounding box center [228, 131] width 121 height 78
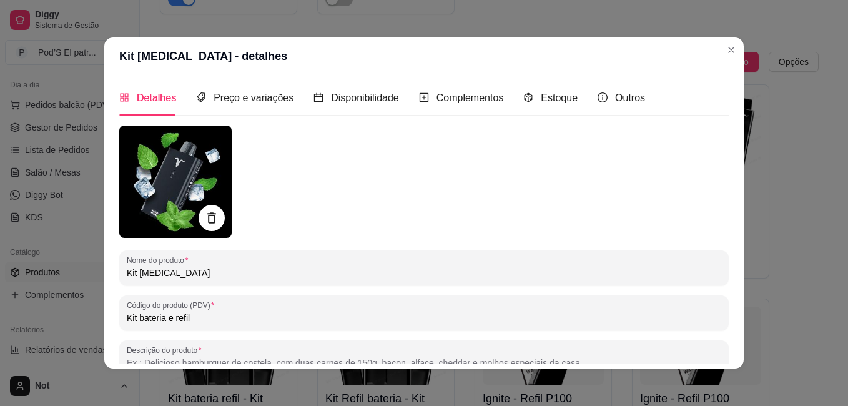
click at [209, 220] on icon at bounding box center [211, 218] width 14 height 14
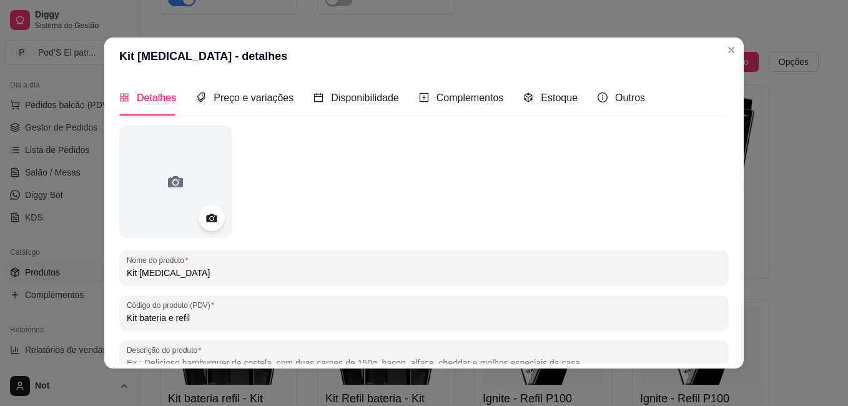
click at [209, 220] on icon at bounding box center [211, 218] width 14 height 14
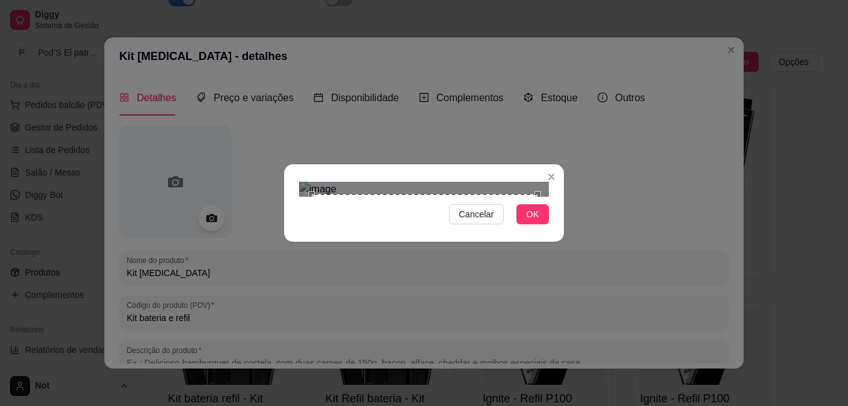
click at [559, 229] on div "Cancelar OK" at bounding box center [424, 203] width 280 height 52
click at [290, 177] on div "Cancelar OK" at bounding box center [424, 203] width 280 height 52
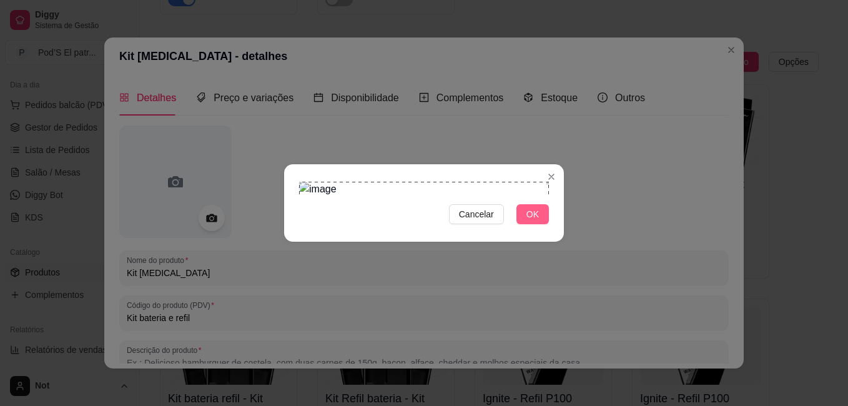
click at [540, 224] on button "OK" at bounding box center [533, 214] width 32 height 20
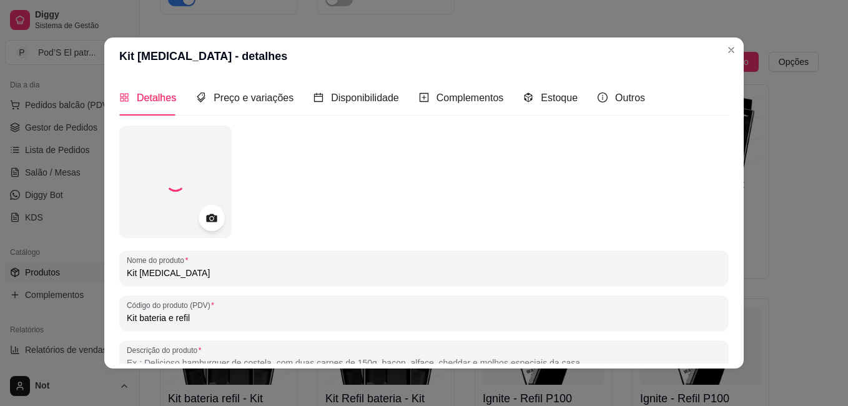
scroll to position [172, 0]
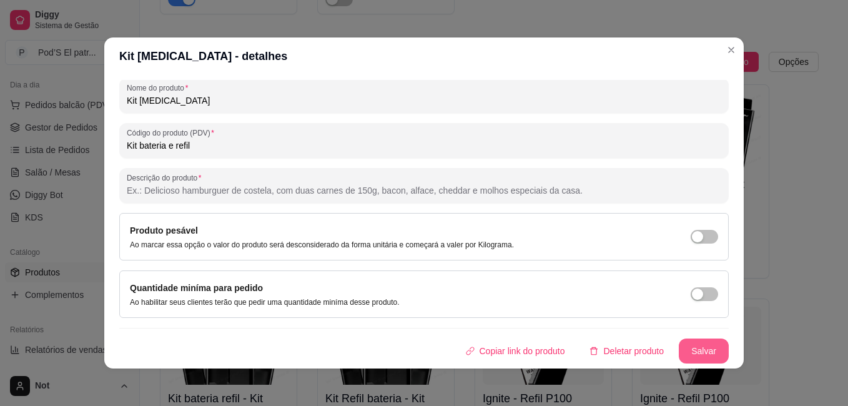
click at [686, 340] on button "Salvar" at bounding box center [704, 351] width 50 height 25
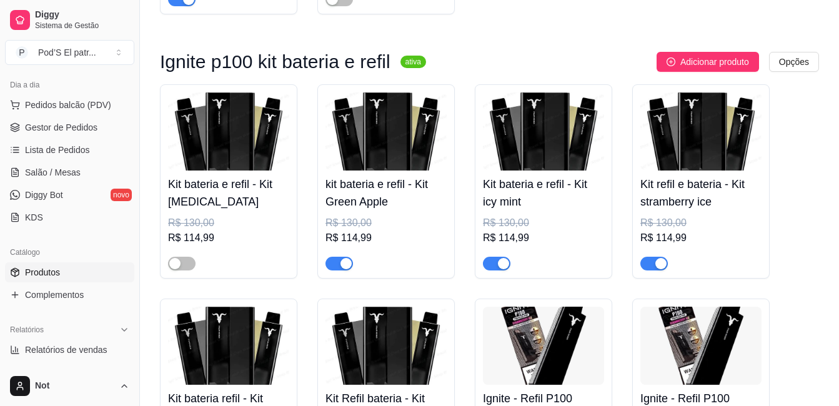
click at [232, 143] on img at bounding box center [228, 131] width 121 height 78
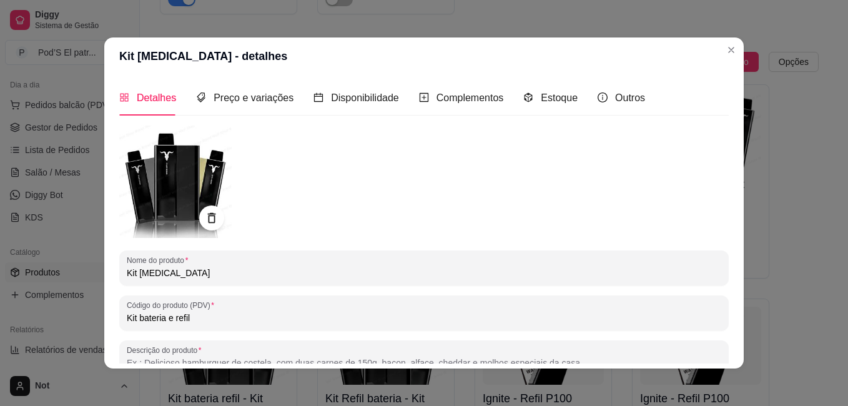
click at [140, 275] on input "Kit menthol" at bounding box center [424, 273] width 595 height 12
type input "Kit Menthol"
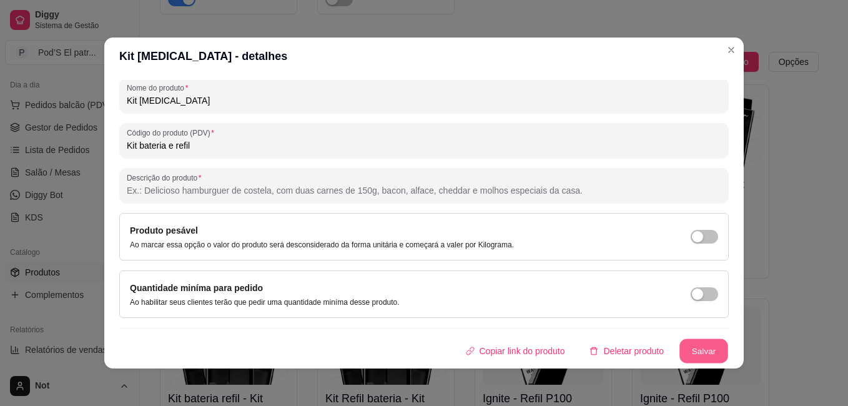
click at [695, 347] on button "Salvar" at bounding box center [704, 351] width 49 height 24
click at [685, 339] on button "Salvar" at bounding box center [704, 351] width 50 height 25
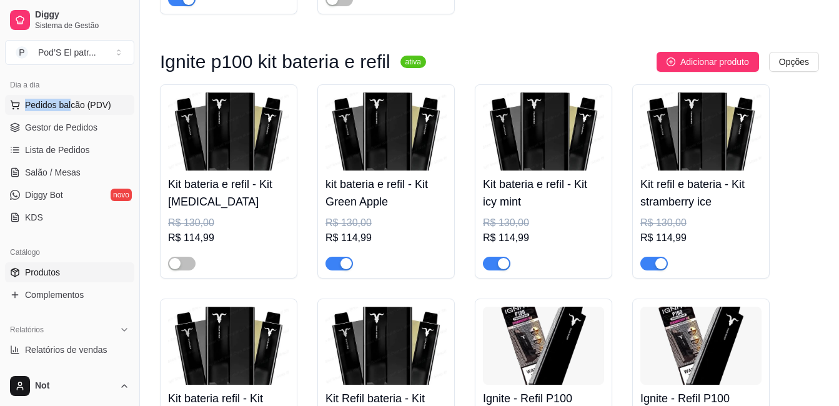
drag, startPoint x: 70, startPoint y: 94, endPoint x: 70, endPoint y: 101, distance: 6.9
click at [70, 101] on div "Dia a dia Pedidos balcão (PDV) Gestor de Pedidos Lista de Pedidos Salão / Mesas…" at bounding box center [69, 151] width 139 height 162
click at [70, 101] on span "Pedidos balcão (PDV)" at bounding box center [68, 105] width 86 height 12
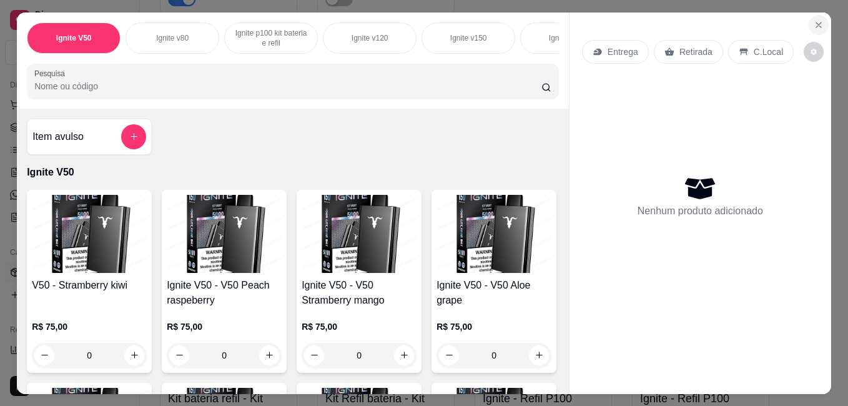
click at [814, 24] on icon "Close" at bounding box center [819, 25] width 10 height 10
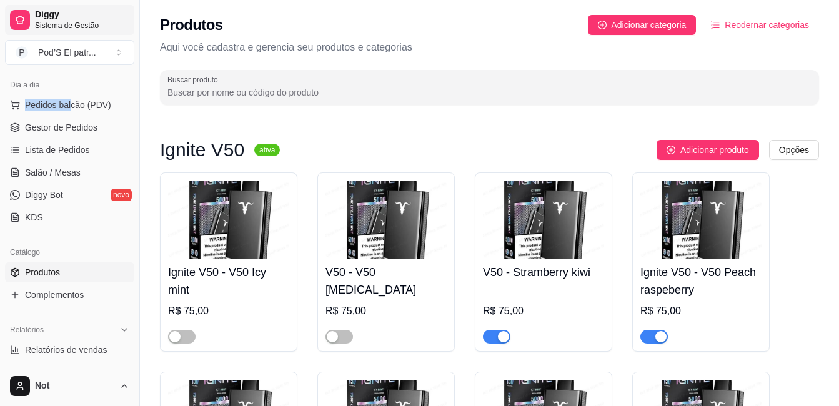
click at [31, 13] on link "Diggy Sistema de Gestão" at bounding box center [69, 20] width 129 height 30
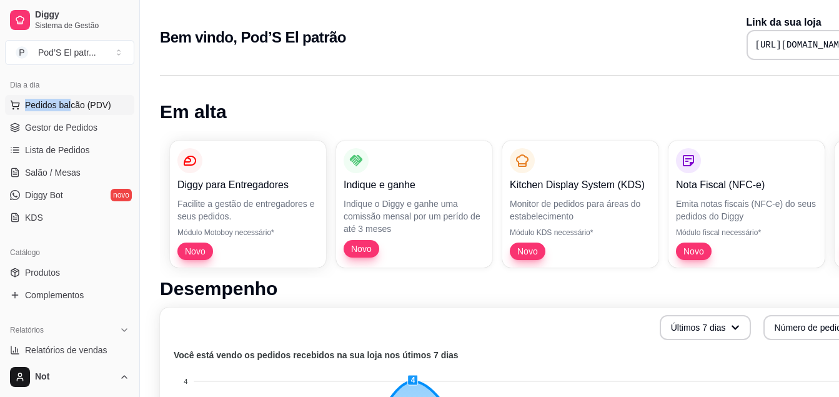
click at [49, 104] on span "Pedidos balcão (PDV)" at bounding box center [68, 105] width 86 height 12
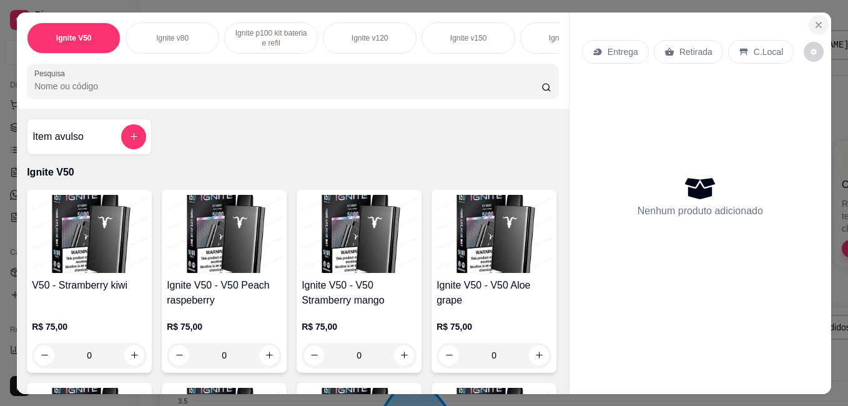
click at [809, 19] on button "Close" at bounding box center [819, 25] width 20 height 20
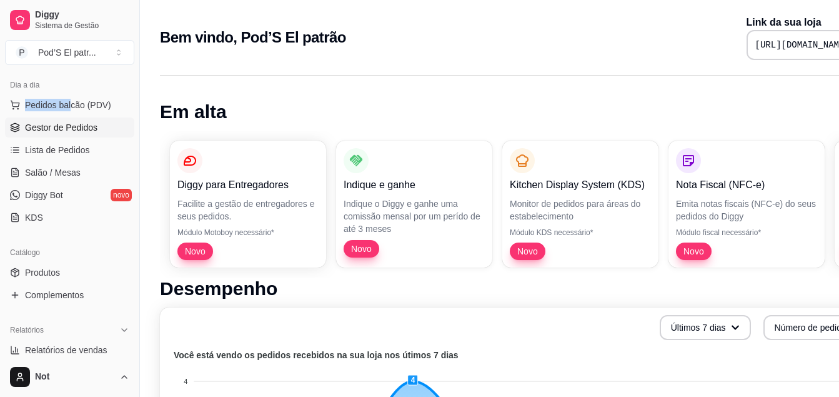
click at [61, 121] on span "Gestor de Pedidos" at bounding box center [61, 127] width 72 height 12
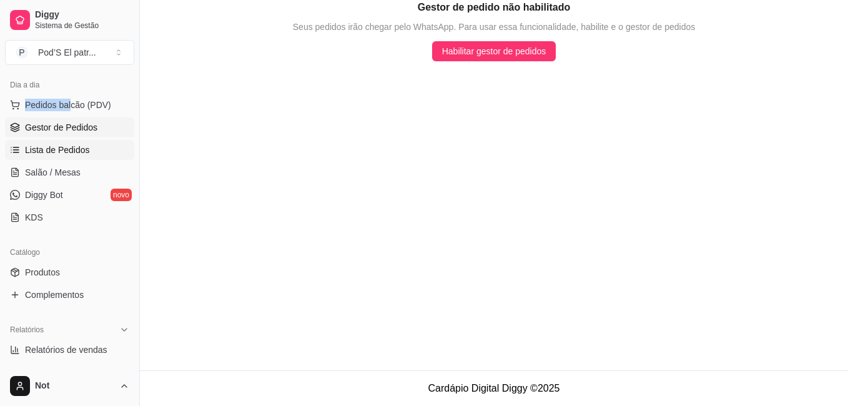
click at [67, 150] on span "Lista de Pedidos" at bounding box center [57, 150] width 65 height 12
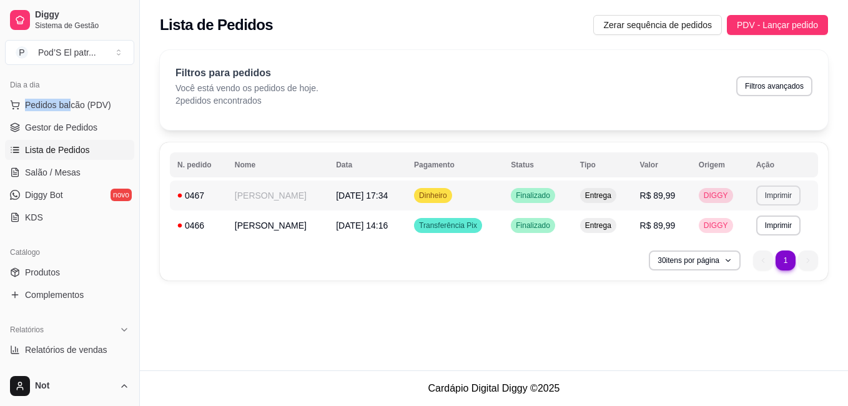
click at [770, 196] on button "Imprimir" at bounding box center [778, 196] width 44 height 20
click at [738, 238] on button "Impressora" at bounding box center [755, 239] width 91 height 20
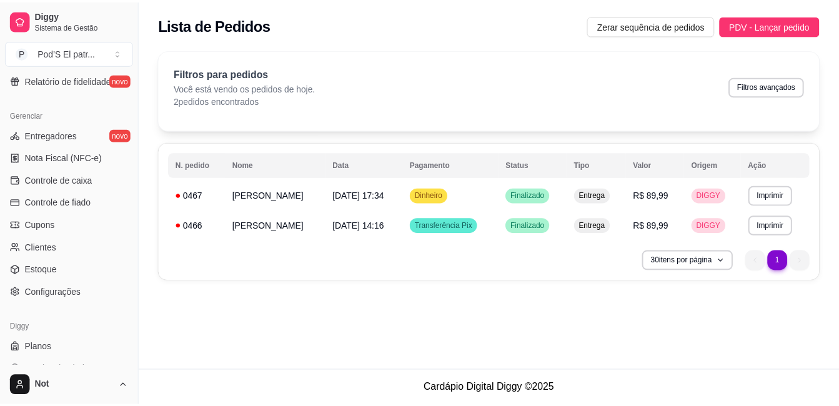
scroll to position [493, 0]
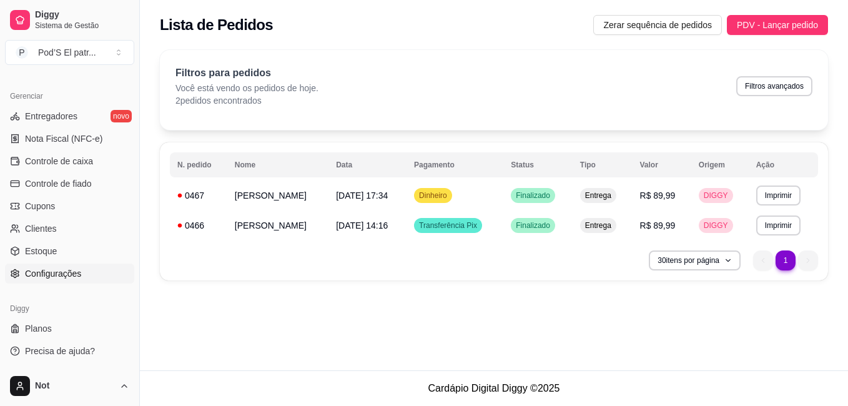
click at [87, 269] on link "Configurações" at bounding box center [69, 274] width 129 height 20
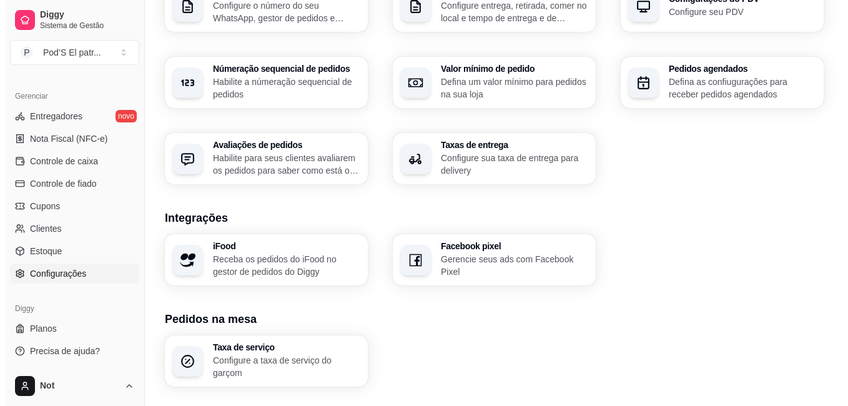
scroll to position [404, 0]
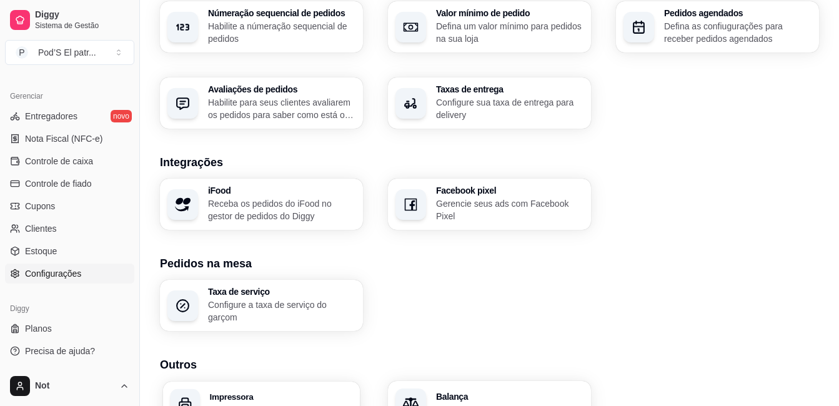
click at [299, 389] on div "Impressora Configurações de impressão" at bounding box center [261, 404] width 197 height 44
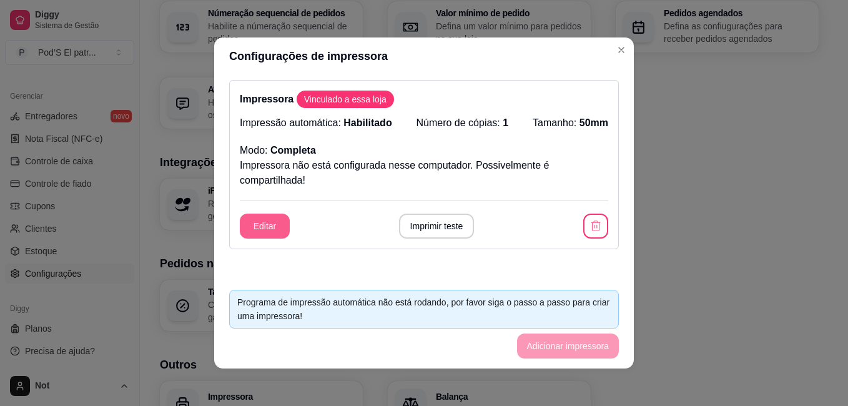
click at [271, 230] on button "Editar" at bounding box center [265, 226] width 50 height 25
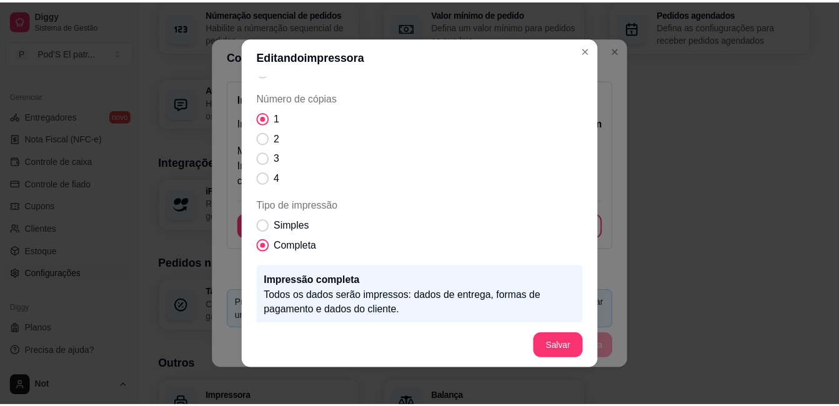
scroll to position [152, 0]
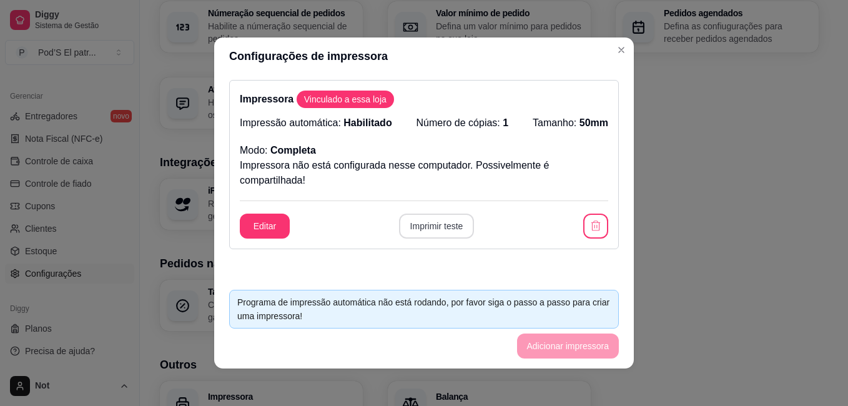
click at [442, 222] on button "Imprimir teste" at bounding box center [437, 226] width 76 height 25
click at [359, 304] on div "Programa de impressão automática não está rodando, por favor siga o passo a pas…" at bounding box center [424, 308] width 374 height 27
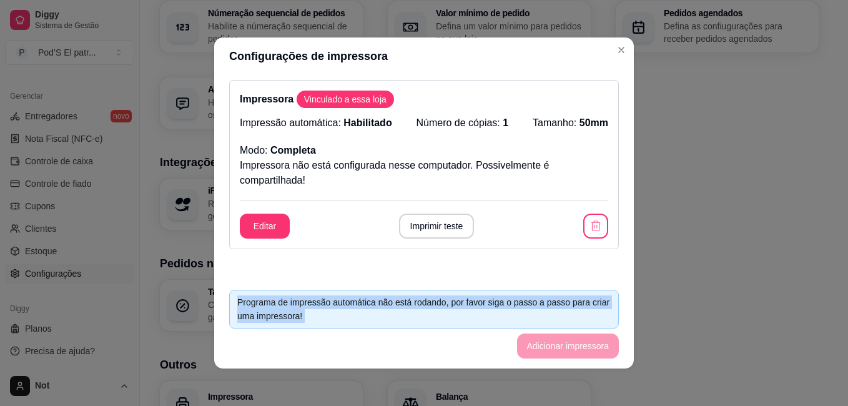
click at [359, 304] on div "Programa de impressão automática não está rodando, por favor siga o passo a pas…" at bounding box center [424, 308] width 374 height 27
drag, startPoint x: 359, startPoint y: 304, endPoint x: 406, endPoint y: 314, distance: 47.8
click at [406, 314] on div "Programa de impressão automática não está rodando, por favor siga o passo a pas…" at bounding box center [424, 308] width 374 height 27
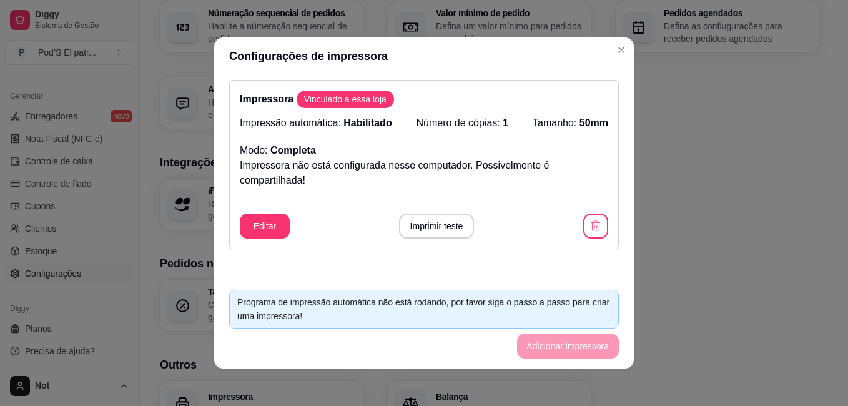
click at [558, 343] on footer "Programa de impressão automática não está rodando, por favor siga o passo a pas…" at bounding box center [424, 324] width 420 height 89
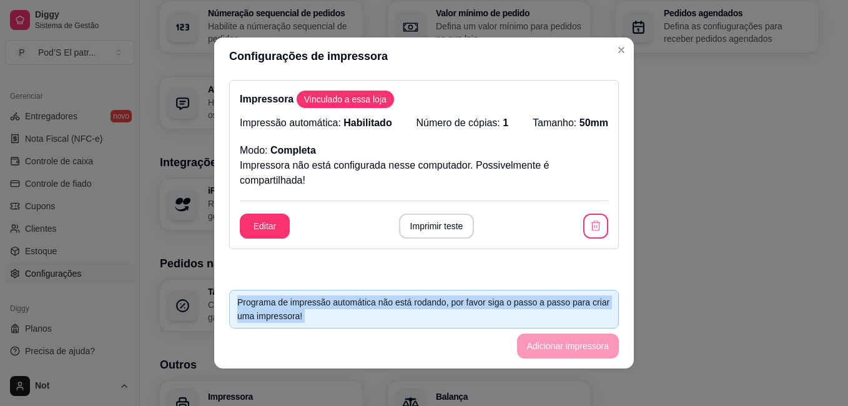
click at [558, 343] on footer "Programa de impressão automática não está rodando, por favor siga o passo a pas…" at bounding box center [424, 324] width 420 height 89
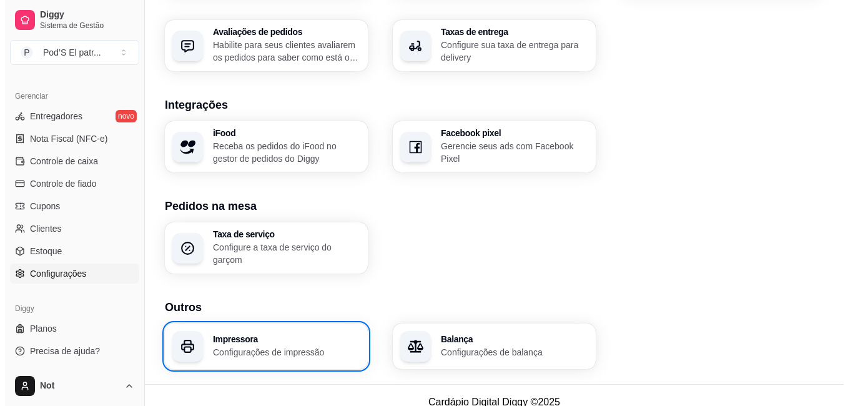
scroll to position [475, 0]
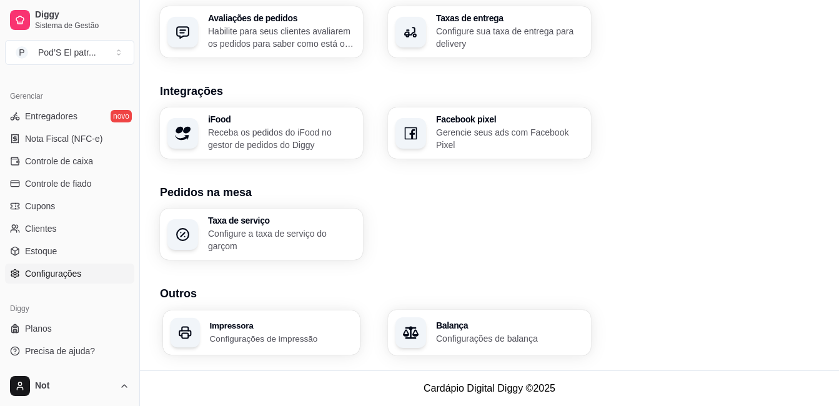
click at [259, 330] on div "Impressora Configurações de impressão" at bounding box center [281, 332] width 143 height 23
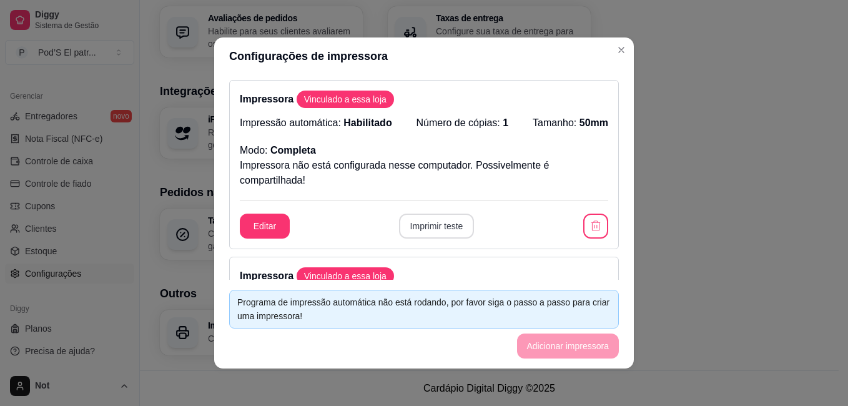
click at [419, 221] on button "Imprimir teste" at bounding box center [437, 226] width 76 height 25
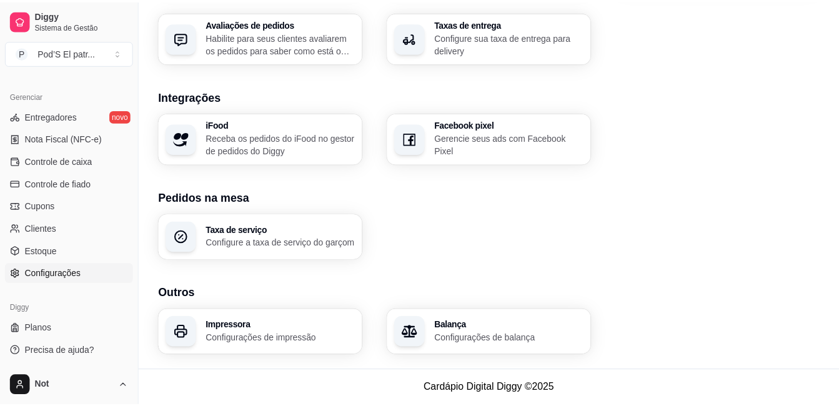
scroll to position [469, 0]
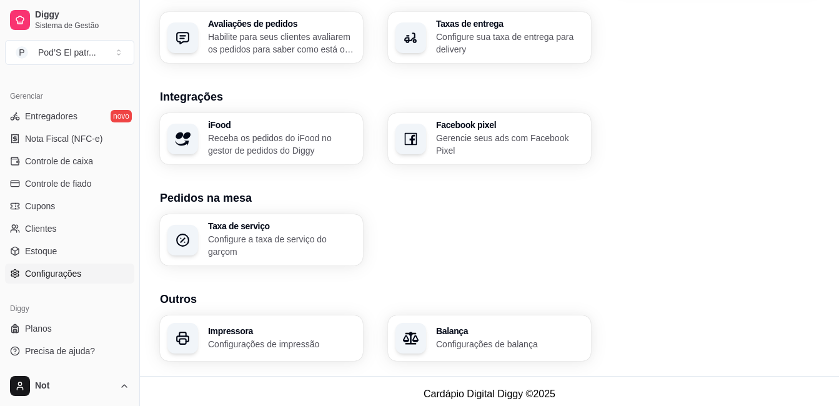
click at [134, 274] on div "Diggy Sistema de Gestão P Pod’S El patr ... Loja aberta Plano Customizado até 1…" at bounding box center [69, 203] width 139 height 406
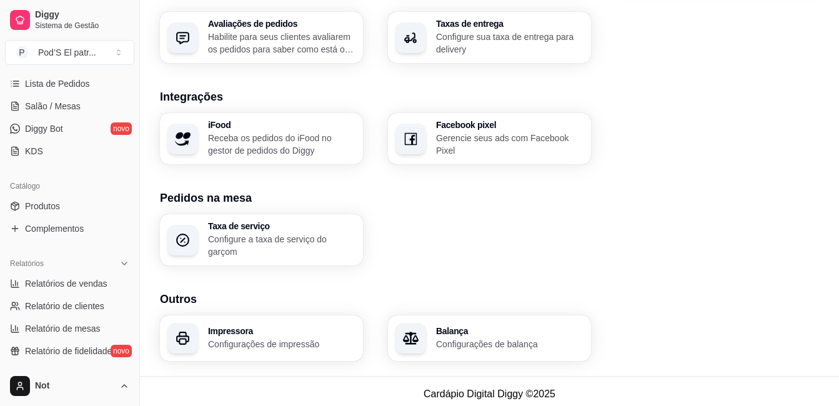
scroll to position [62, 0]
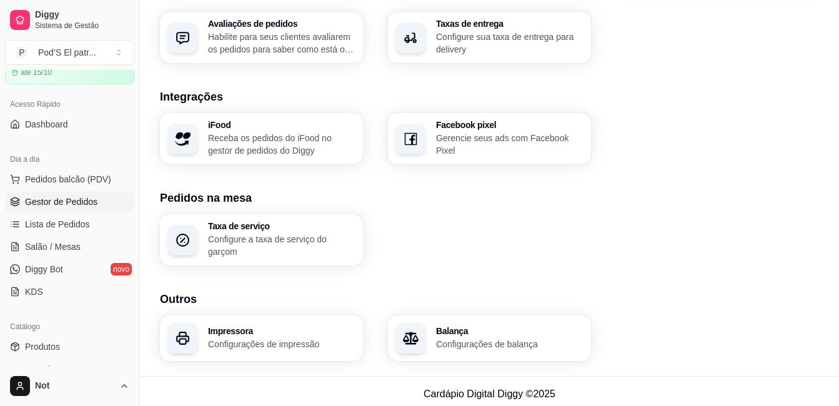
click at [97, 204] on link "Gestor de Pedidos" at bounding box center [69, 202] width 129 height 20
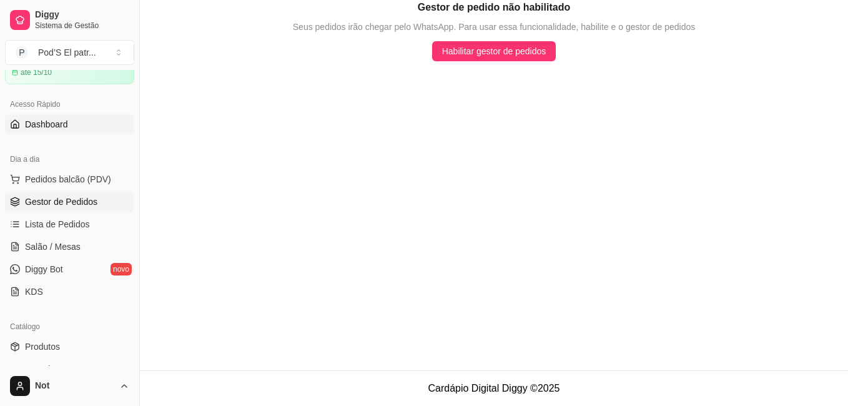
click at [90, 121] on link "Dashboard" at bounding box center [69, 124] width 129 height 20
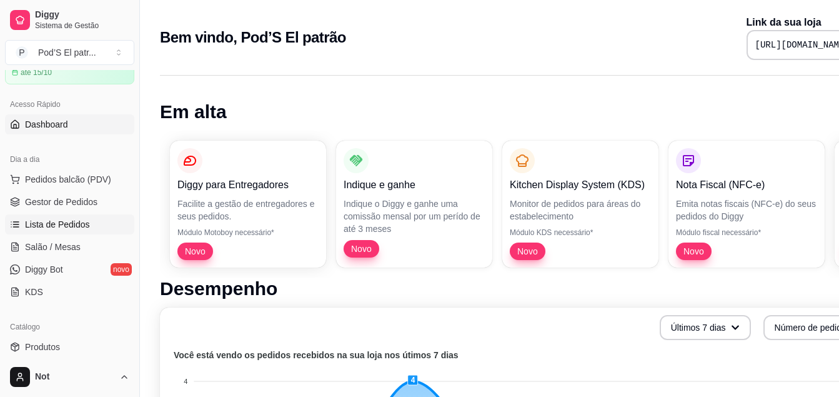
click at [52, 227] on span "Lista de Pedidos" at bounding box center [57, 224] width 65 height 12
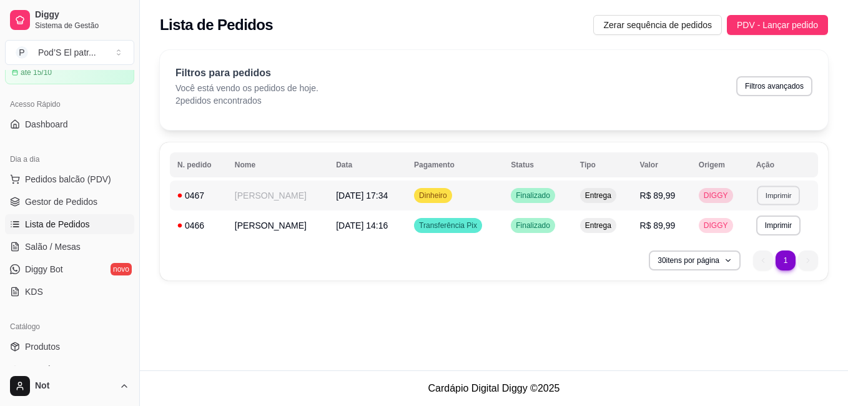
click at [778, 196] on button "Imprimir" at bounding box center [778, 195] width 43 height 19
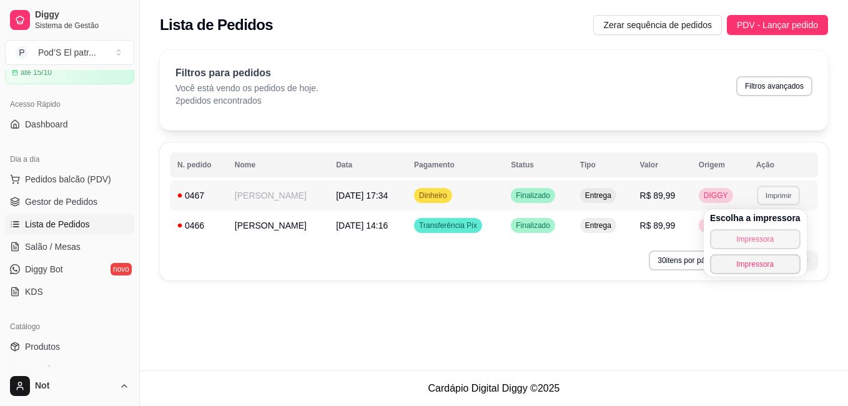
click at [755, 235] on button "Impressora" at bounding box center [755, 239] width 91 height 20
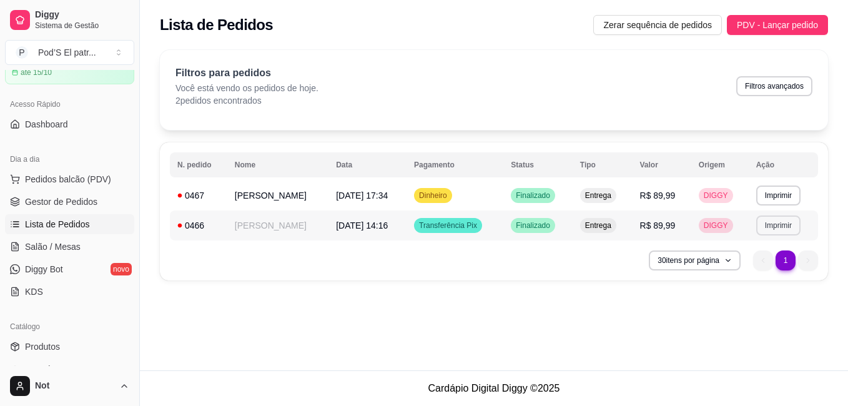
click at [776, 222] on button "Imprimir" at bounding box center [778, 225] width 44 height 20
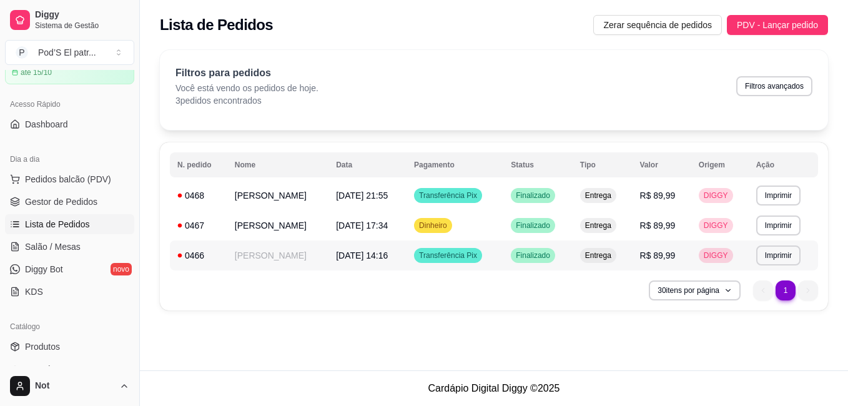
click at [623, 300] on div "30 itens por página 1 1" at bounding box center [494, 290] width 648 height 20
click at [780, 197] on button "Imprimir" at bounding box center [778, 195] width 43 height 19
click at [700, 159] on th "Origem" at bounding box center [719, 164] width 57 height 25
click at [135, 121] on button "Toggle Sidebar" at bounding box center [139, 203] width 10 height 406
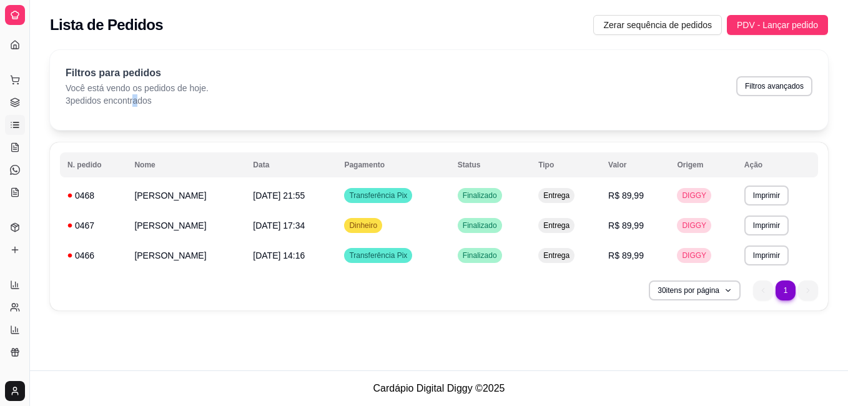
click at [134, 120] on div "Filtros para pedidos Você está vendo os pedidos de hoje. 3 pedidos encontrados …" at bounding box center [439, 90] width 778 height 80
click at [753, 24] on span "PDV - Lançar pedido" at bounding box center [777, 25] width 81 height 14
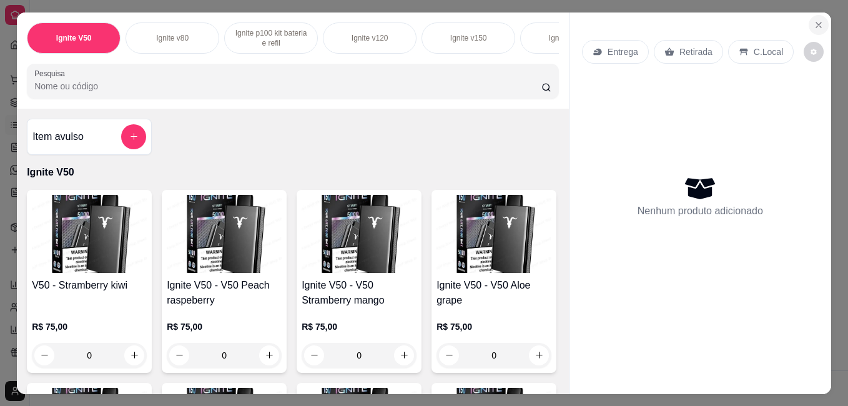
click at [815, 21] on icon "Close" at bounding box center [819, 25] width 10 height 10
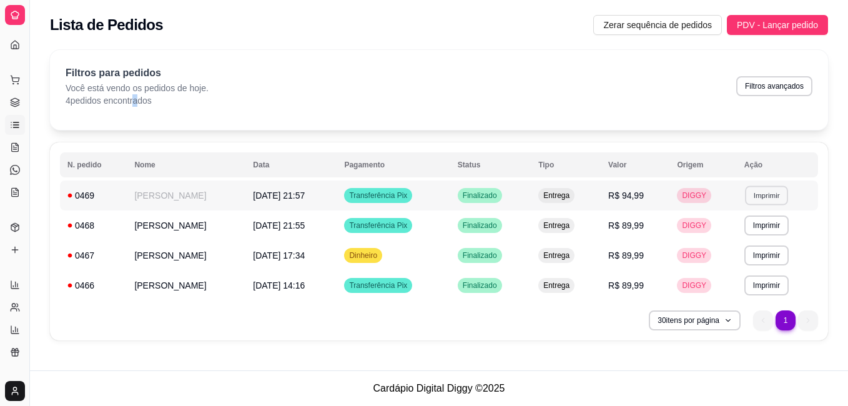
click at [755, 197] on button "Imprimir" at bounding box center [766, 195] width 43 height 19
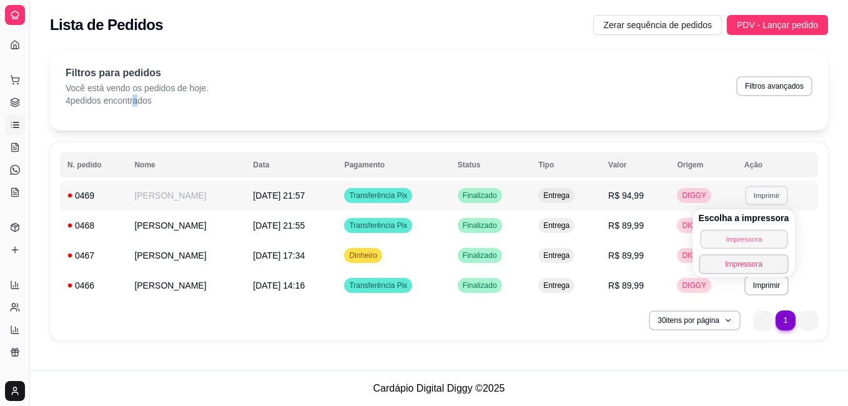
click at [733, 237] on button "Impressora" at bounding box center [743, 238] width 87 height 19
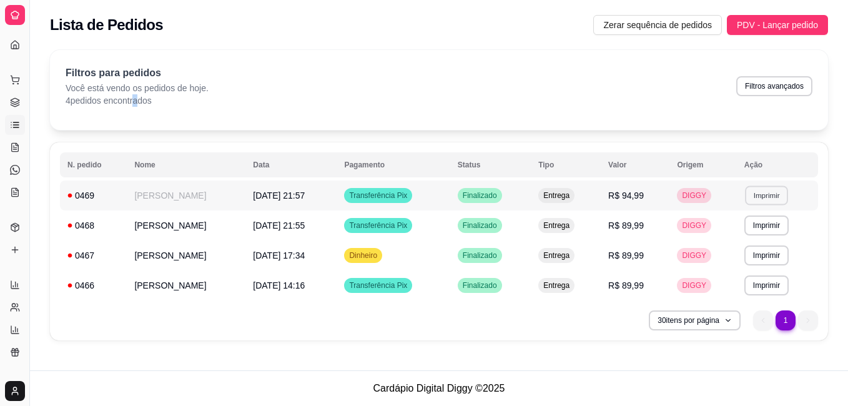
click at [760, 192] on button "Imprimir" at bounding box center [766, 195] width 43 height 19
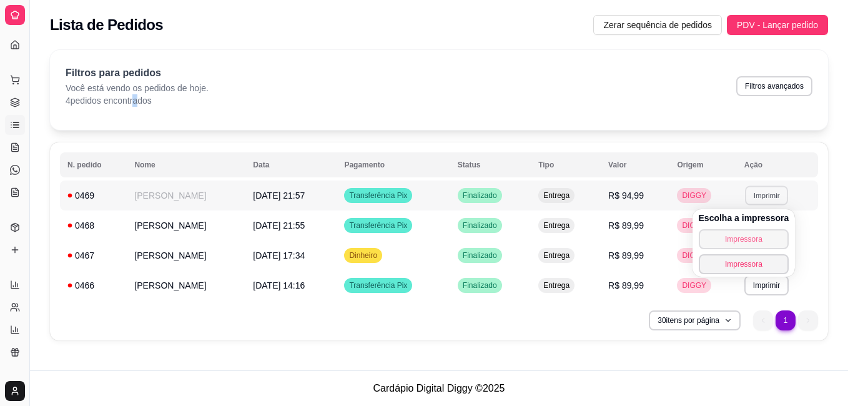
click at [740, 239] on button "Impressora" at bounding box center [744, 239] width 91 height 20
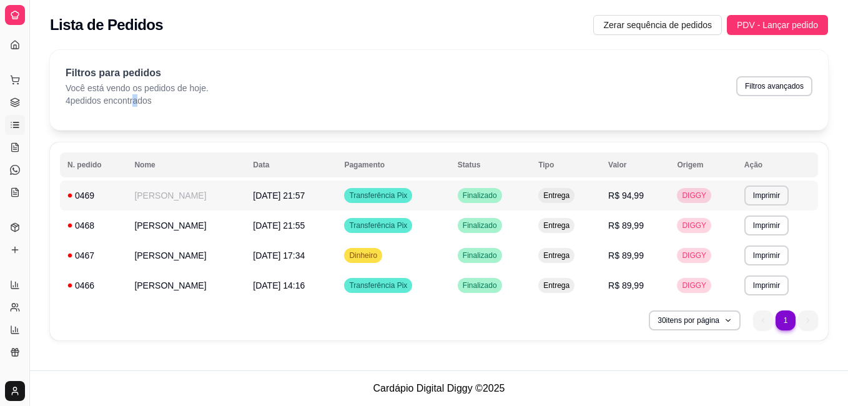
click at [450, 196] on td "Transferência Pix" at bounding box center [393, 196] width 113 height 30
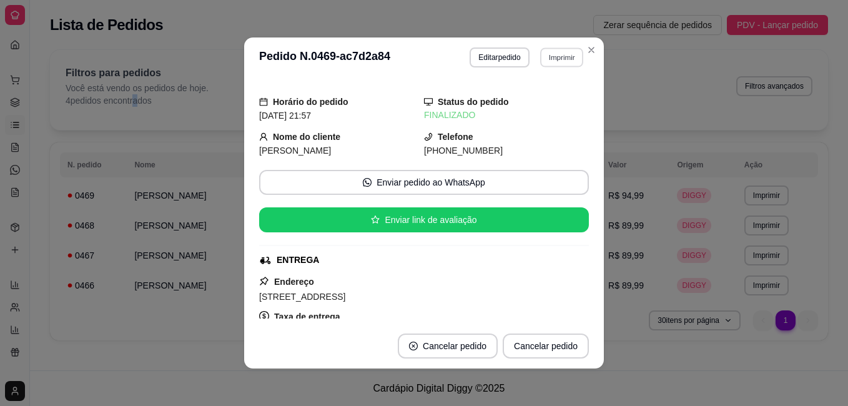
click at [544, 52] on button "Imprimir" at bounding box center [561, 56] width 43 height 19
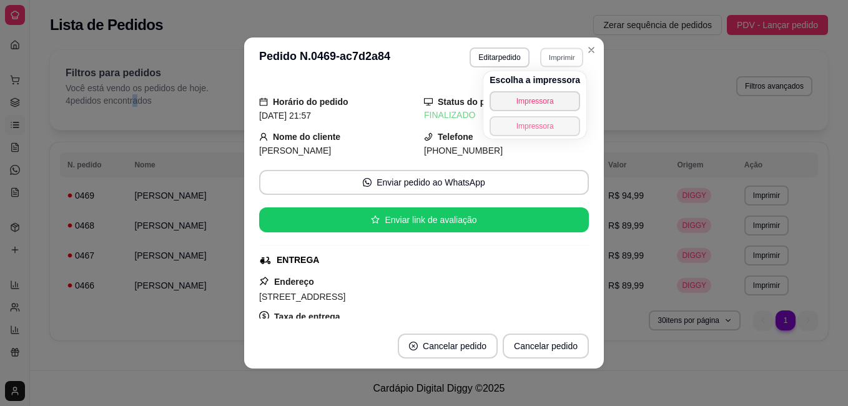
click at [536, 125] on button "Impressora" at bounding box center [535, 126] width 91 height 20
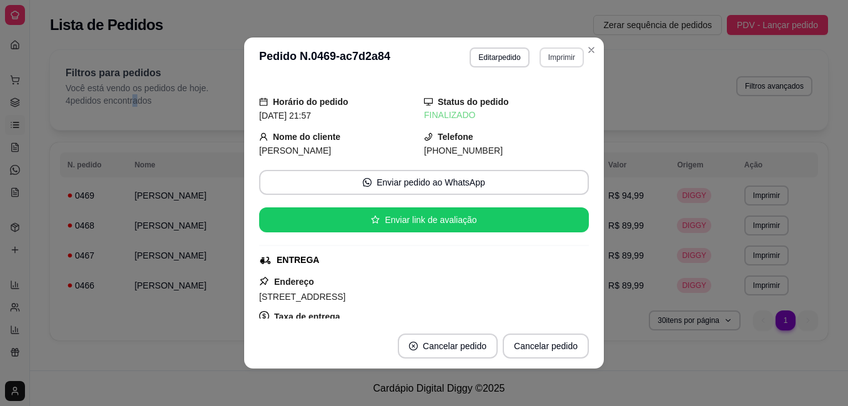
click at [547, 62] on button "Imprimir" at bounding box center [562, 57] width 44 height 20
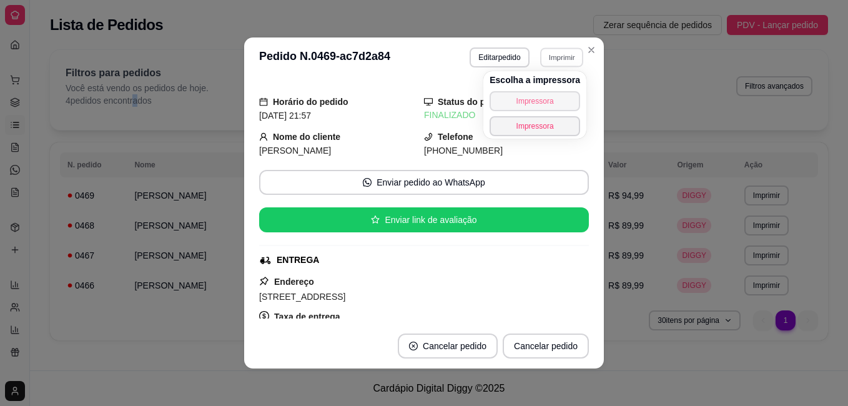
click at [540, 97] on button "Impressora" at bounding box center [535, 101] width 91 height 20
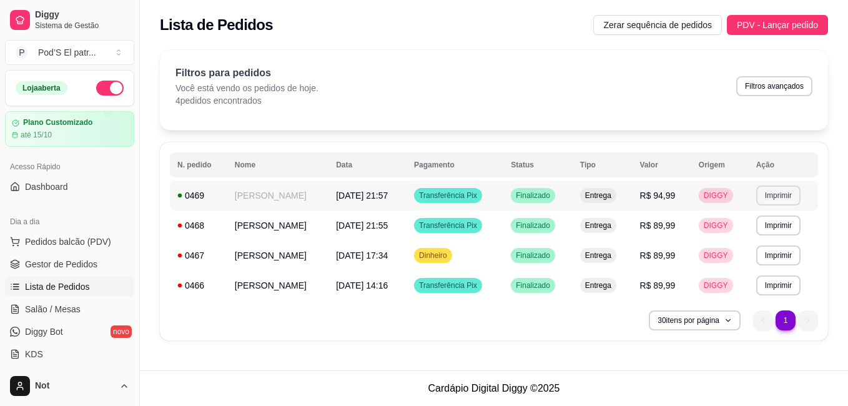
click at [766, 192] on button "Imprimir" at bounding box center [778, 196] width 44 height 20
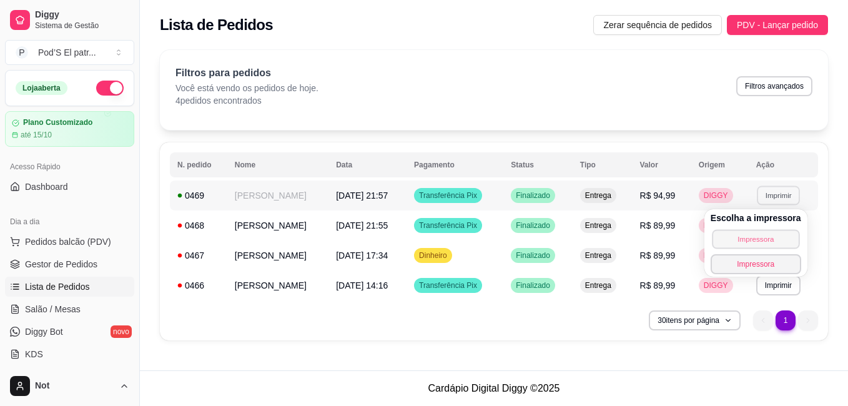
click at [745, 239] on button "Impressora" at bounding box center [755, 238] width 87 height 19
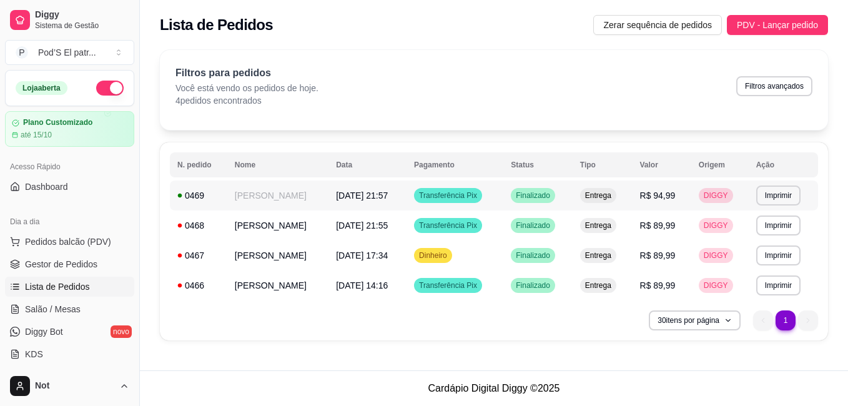
click at [292, 357] on div "**********" at bounding box center [494, 185] width 708 height 370
click at [299, 315] on div "30 itens por página 1 1" at bounding box center [494, 320] width 648 height 20
click at [283, 278] on td "[PERSON_NAME]" at bounding box center [277, 285] width 101 height 30
click at [178, 198] on div "0469" at bounding box center [198, 195] width 42 height 12
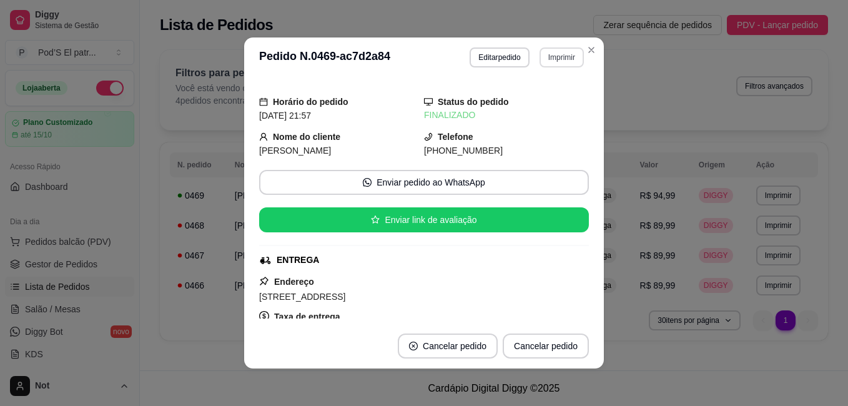
click at [548, 54] on button "Imprimir" at bounding box center [562, 57] width 44 height 20
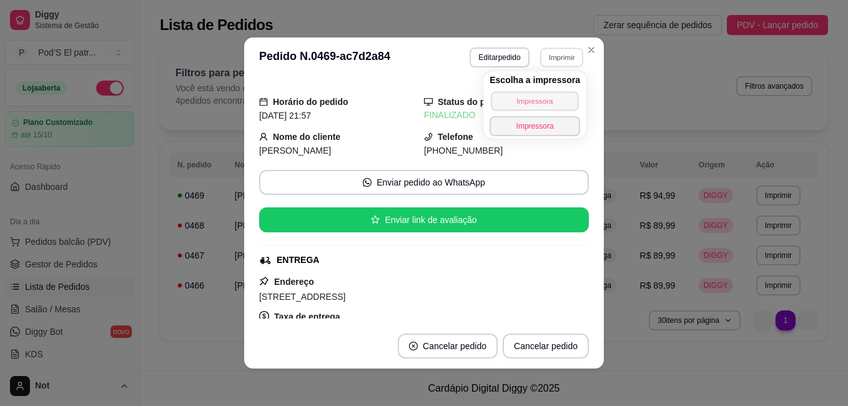
click at [526, 100] on button "Impressora" at bounding box center [534, 100] width 87 height 19
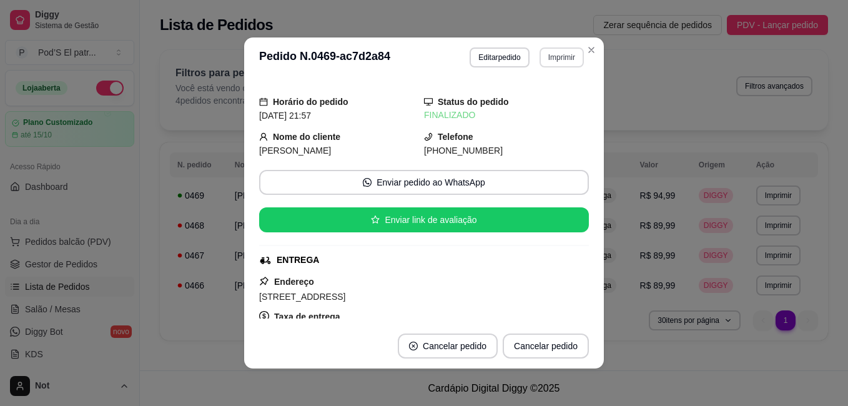
click at [552, 54] on button "Imprimir" at bounding box center [562, 57] width 44 height 20
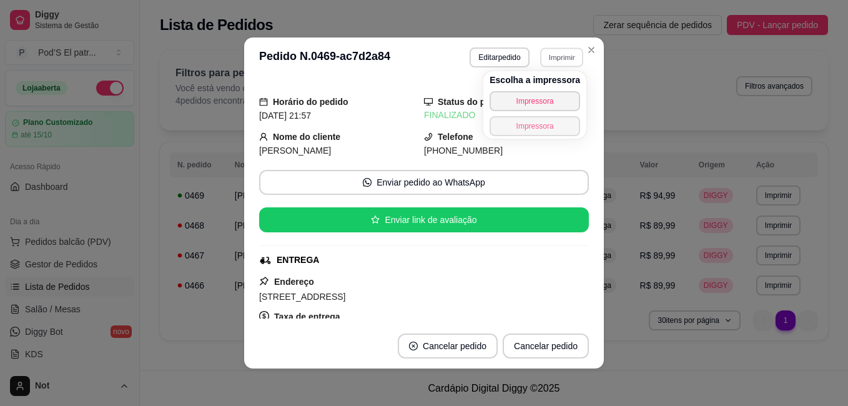
click at [530, 126] on button "Impressora" at bounding box center [535, 126] width 91 height 20
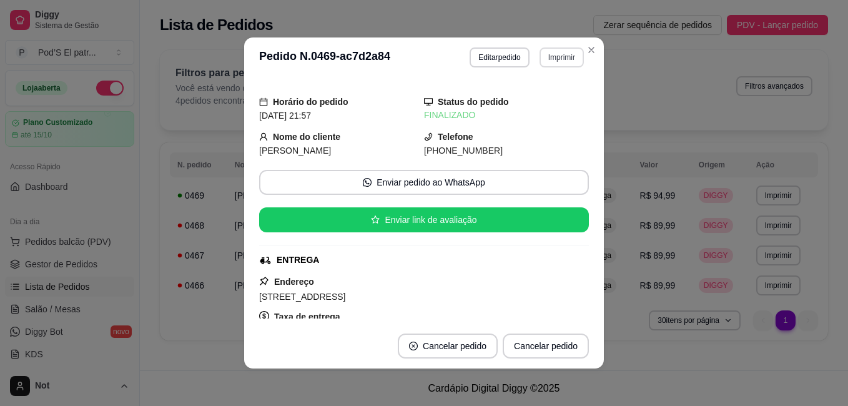
click at [554, 57] on button "Imprimir" at bounding box center [562, 57] width 44 height 20
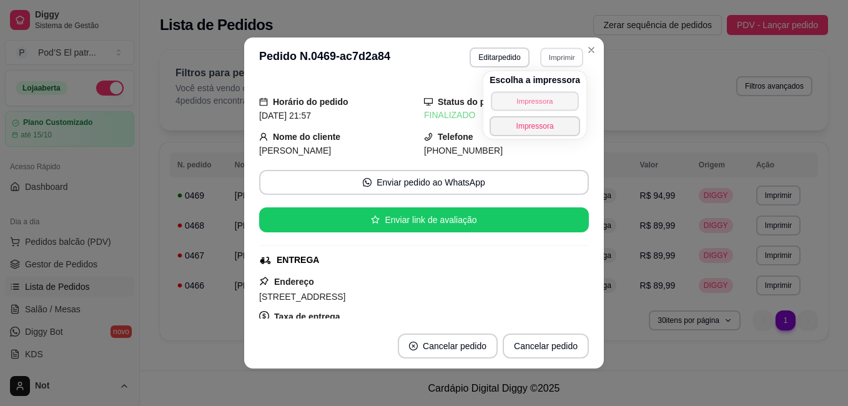
click at [513, 101] on button "Impressora" at bounding box center [534, 100] width 87 height 19
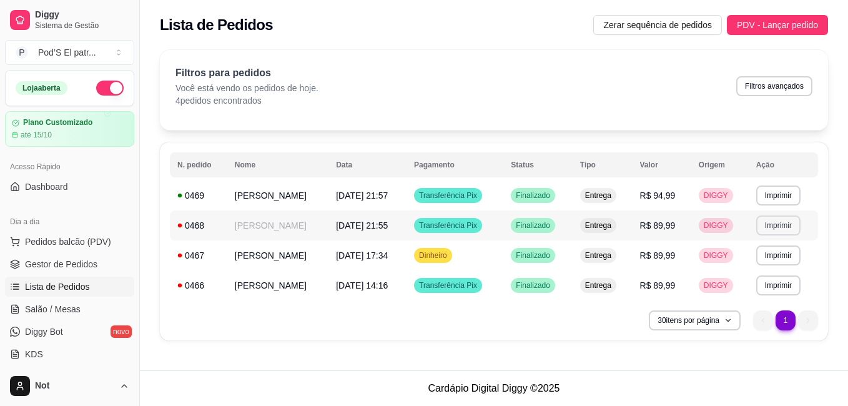
click at [773, 226] on button "Imprimir" at bounding box center [778, 225] width 44 height 20
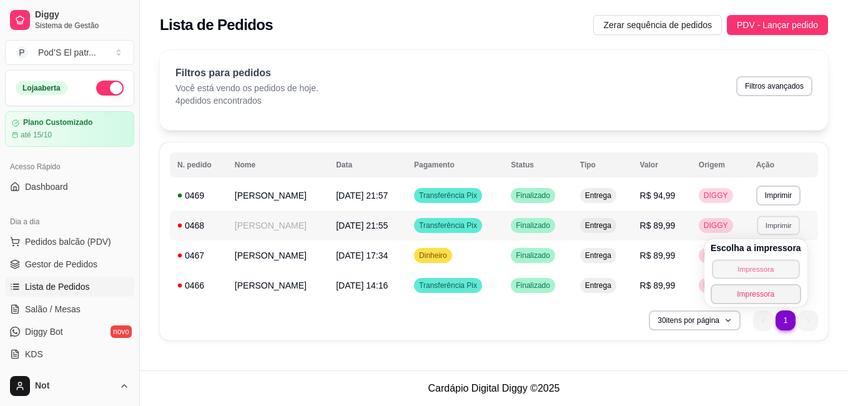
click at [748, 264] on button "Impressora" at bounding box center [755, 268] width 87 height 19
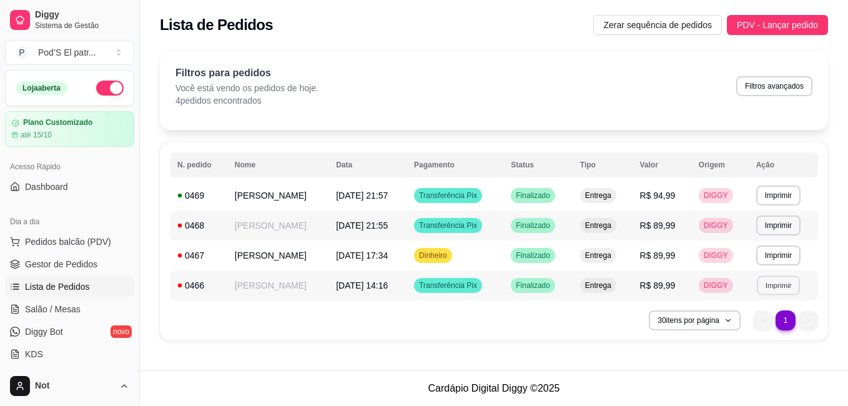
click at [773, 286] on button "Imprimir" at bounding box center [778, 284] width 43 height 19
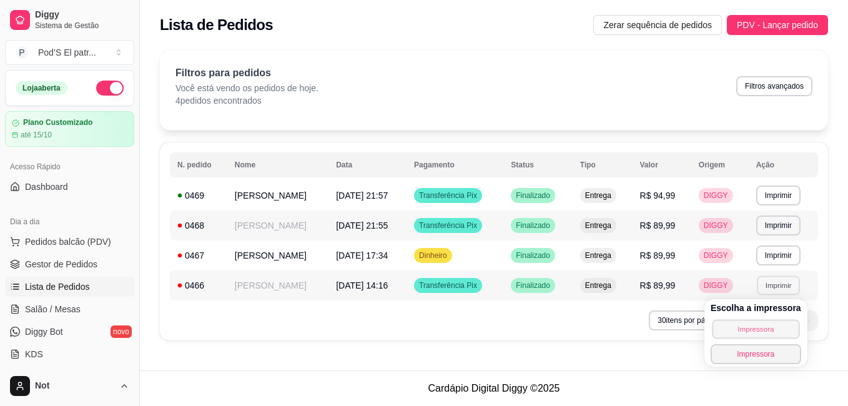
click at [753, 325] on button "Impressora" at bounding box center [755, 328] width 87 height 19
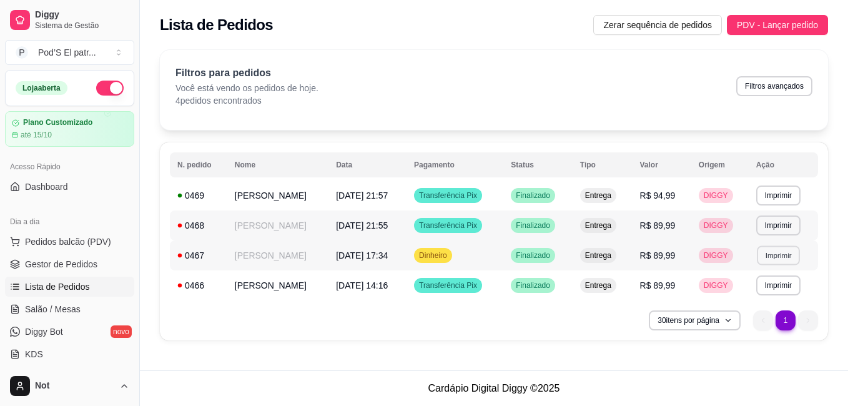
click at [772, 255] on button "Imprimir" at bounding box center [778, 254] width 43 height 19
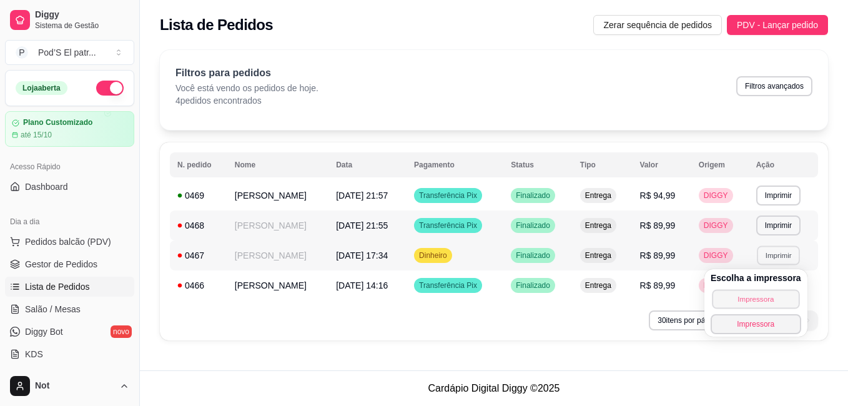
click at [741, 292] on button "Impressora" at bounding box center [755, 298] width 87 height 19
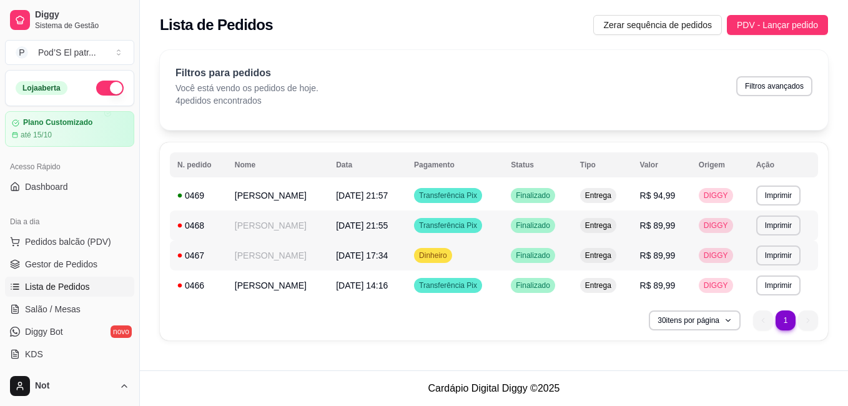
click at [557, 334] on div "**********" at bounding box center [494, 241] width 668 height 198
click at [770, 193] on button "Imprimir" at bounding box center [778, 195] width 43 height 19
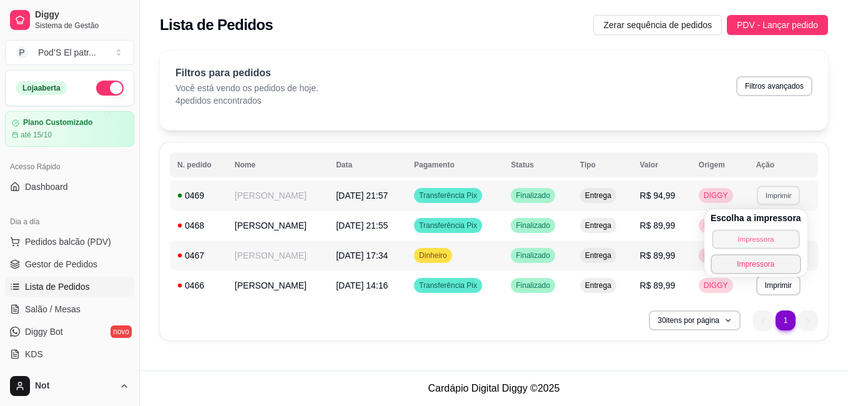
click at [754, 237] on button "Impressora" at bounding box center [755, 238] width 87 height 19
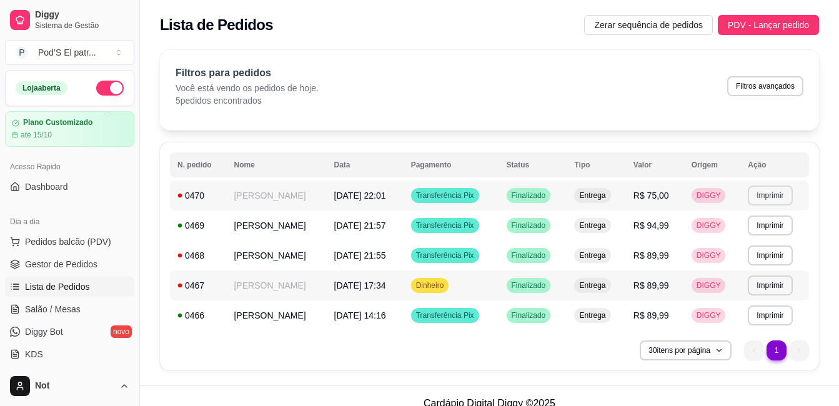
click at [767, 192] on button "Imprimir" at bounding box center [770, 196] width 44 height 20
click at [737, 247] on button "Impressora" at bounding box center [747, 238] width 87 height 19
click at [763, 201] on button "Imprimir" at bounding box center [769, 195] width 43 height 19
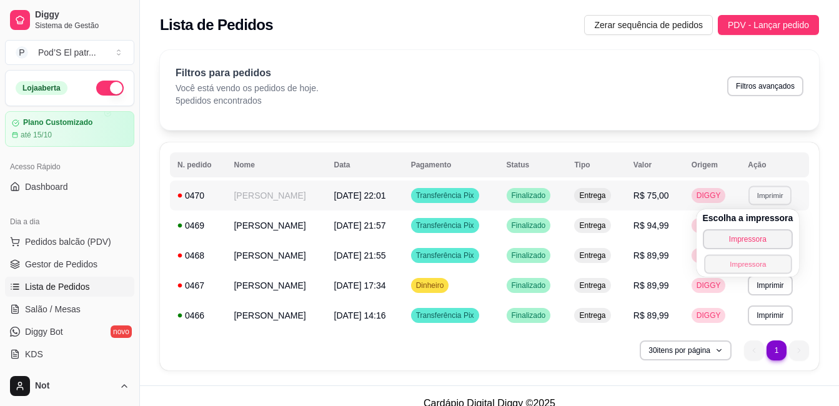
click at [749, 260] on button "Impressora" at bounding box center [747, 263] width 87 height 19
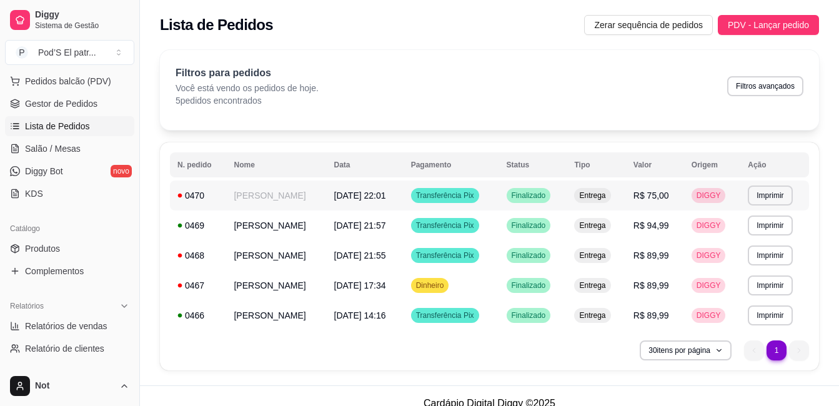
scroll to position [493, 0]
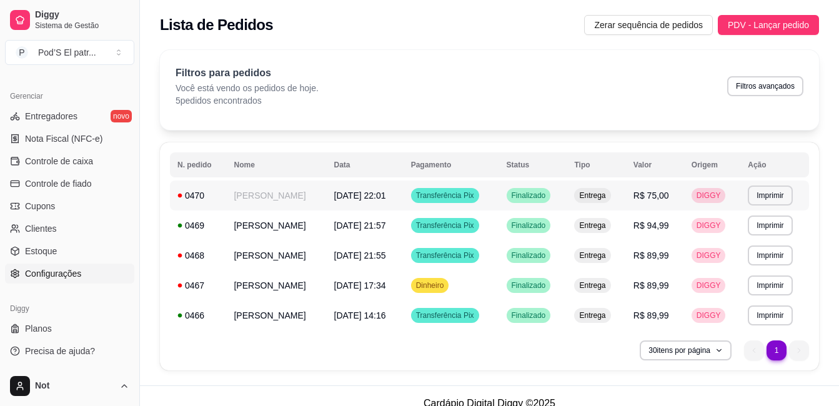
click at [49, 270] on span "Configurações" at bounding box center [53, 273] width 56 height 12
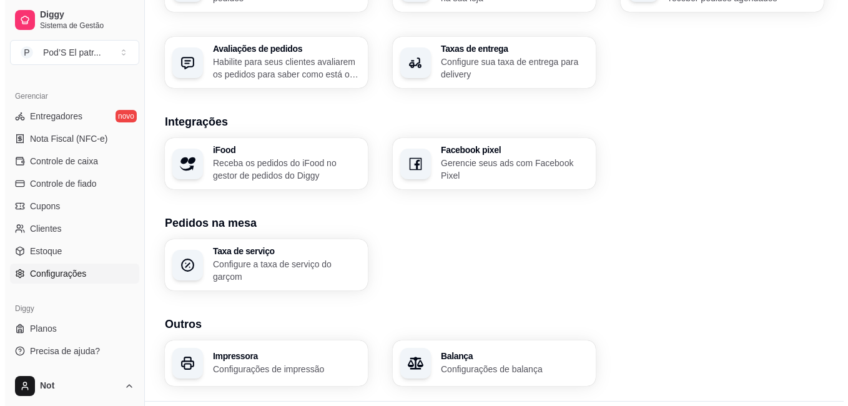
scroll to position [456, 0]
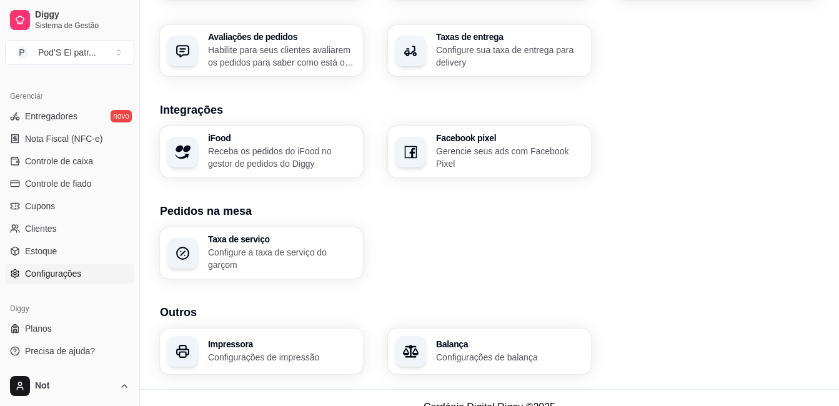
click at [280, 339] on div "Impressora Configurações de impressão" at bounding box center [261, 352] width 203 height 46
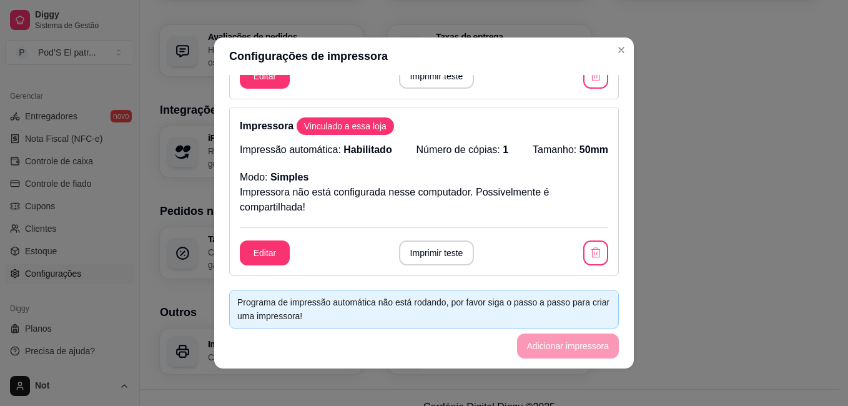
scroll to position [175, 0]
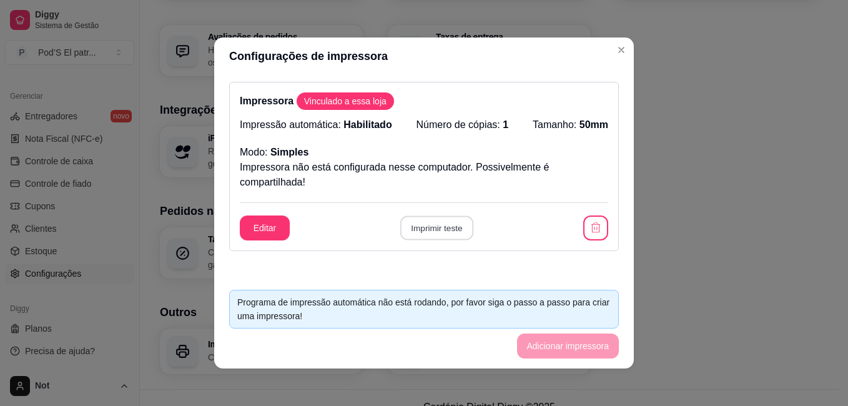
click at [435, 221] on button "Imprimir teste" at bounding box center [436, 228] width 73 height 24
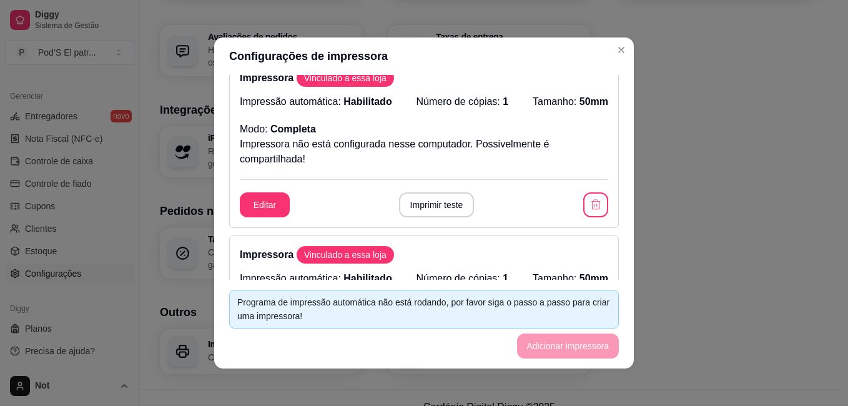
scroll to position [0, 0]
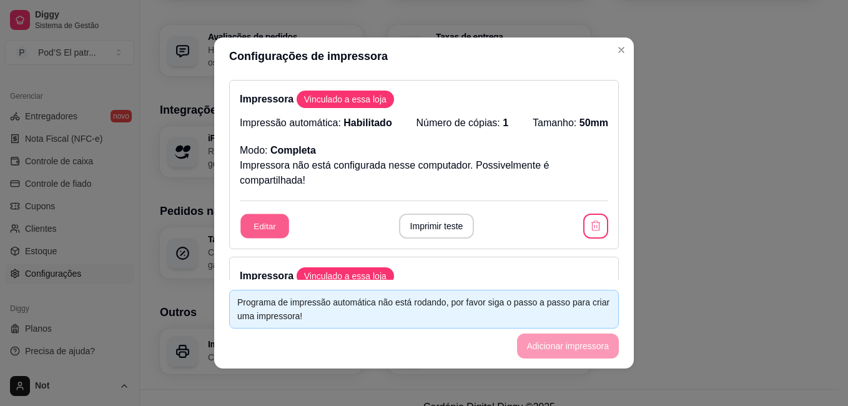
click at [259, 220] on button "Editar" at bounding box center [264, 226] width 49 height 24
drag, startPoint x: 629, startPoint y: 97, endPoint x: 625, endPoint y: 103, distance: 6.8
click at [625, 103] on div "Impressora Vinculado a essa loja Impressão automática: Habilitado Número de cóp…" at bounding box center [424, 177] width 420 height 205
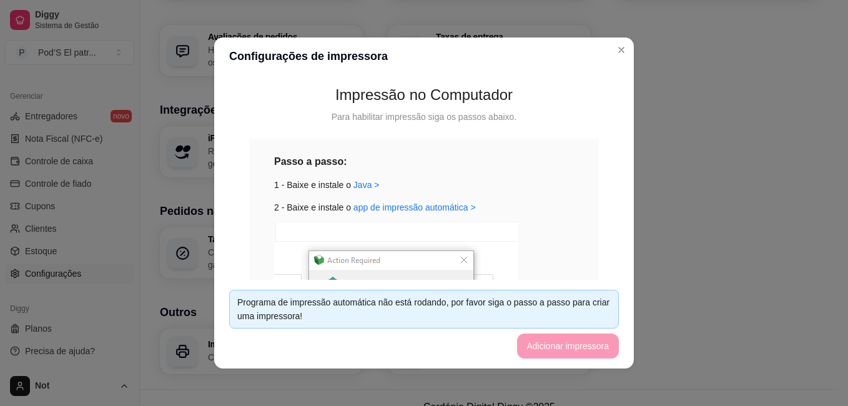
scroll to position [435, 0]
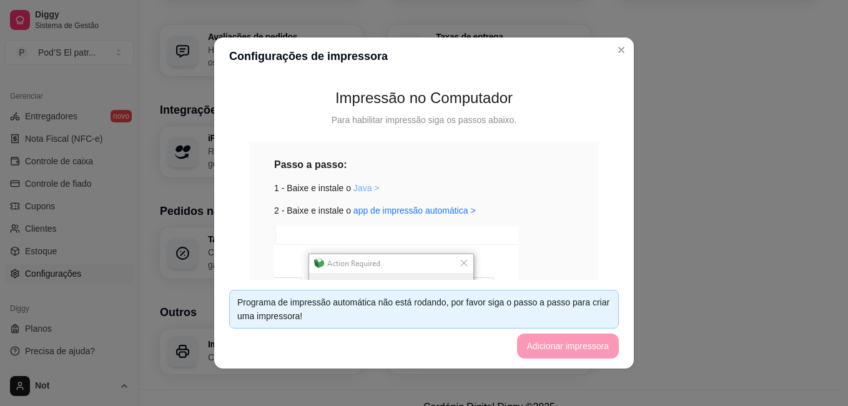
click at [354, 186] on link "Java >" at bounding box center [367, 188] width 26 height 10
click at [404, 207] on link "app de impressão automática >" at bounding box center [415, 211] width 122 height 10
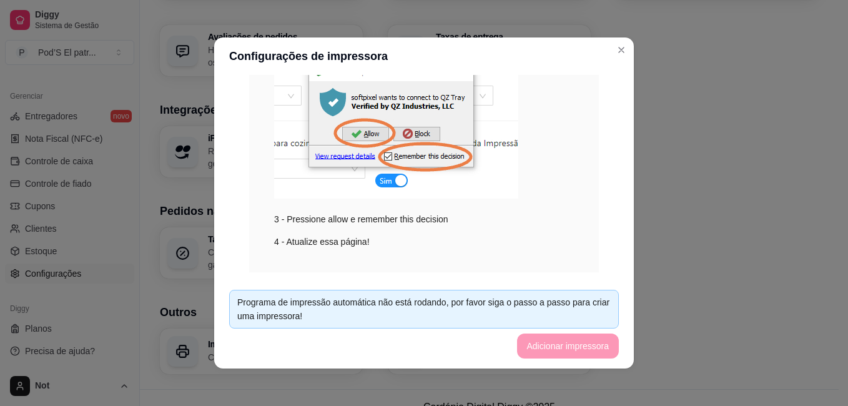
scroll to position [655, 0]
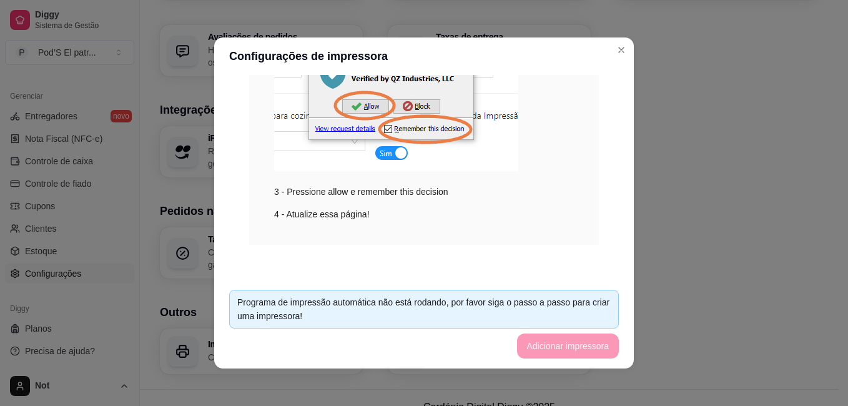
click at [470, 260] on div "Impressão no Computador Para habilitar impressão siga os passos abaixo. Passo a…" at bounding box center [424, 27] width 390 height 496
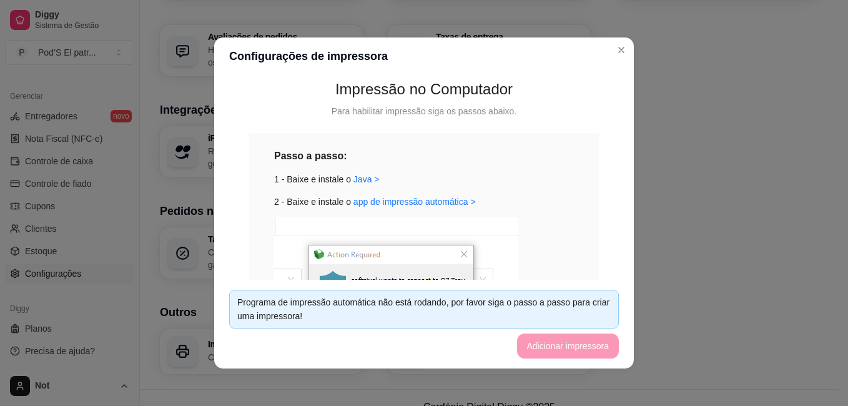
scroll to position [438, 0]
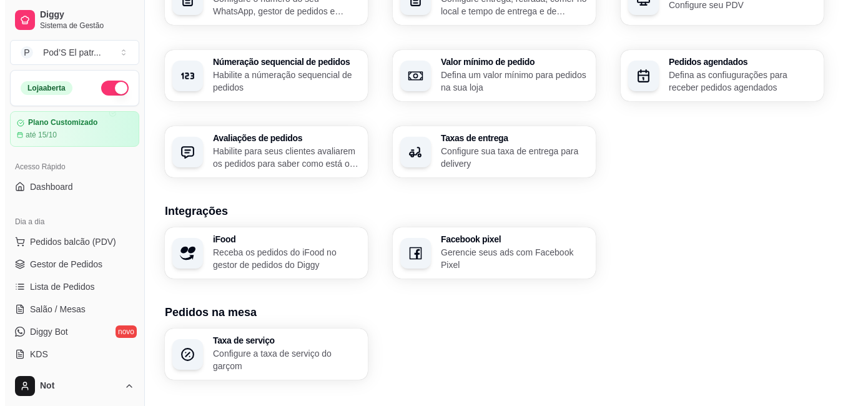
scroll to position [475, 0]
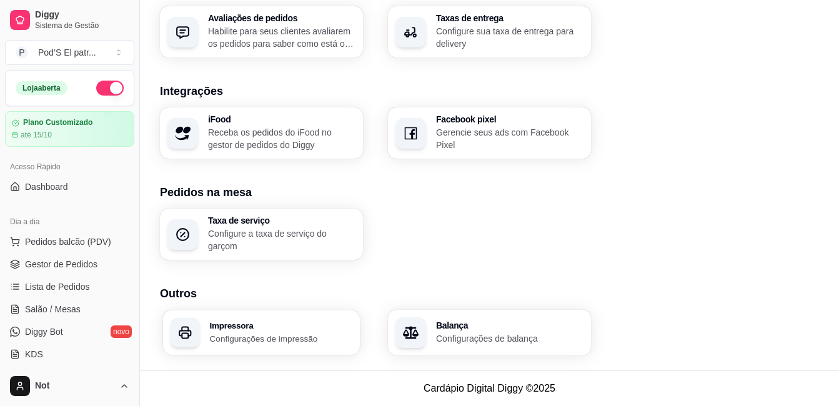
click at [302, 338] on p "Configurações de impressão" at bounding box center [281, 338] width 143 height 12
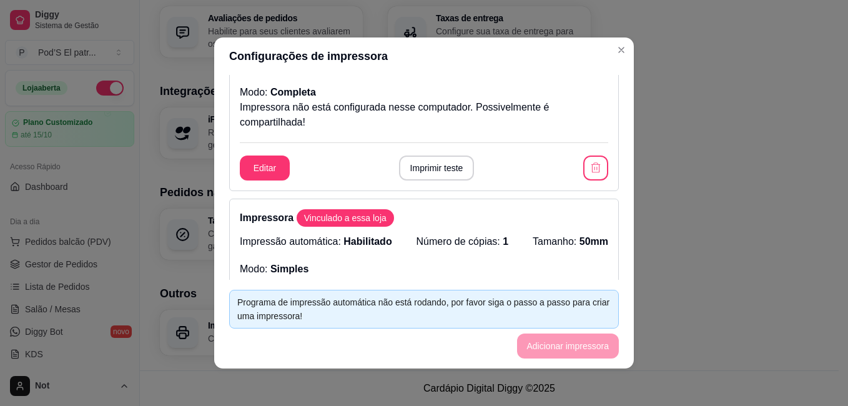
scroll to position [0, 0]
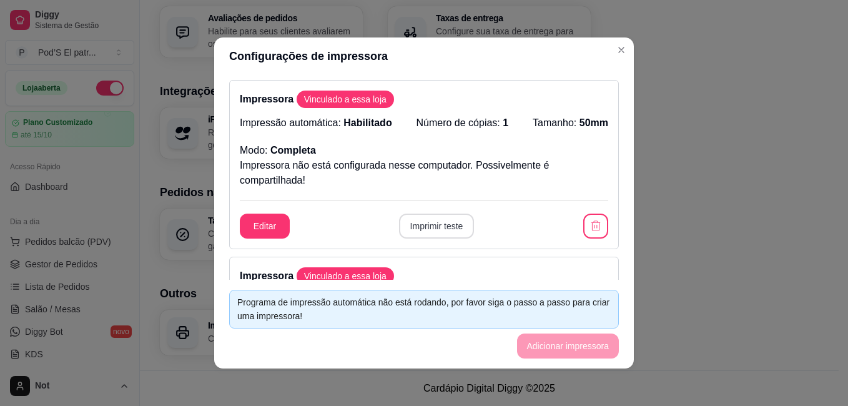
click at [425, 225] on button "Imprimir teste" at bounding box center [437, 226] width 76 height 25
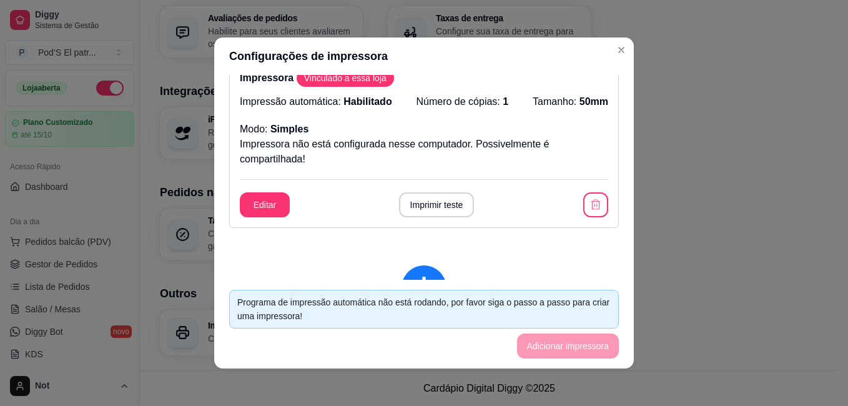
scroll to position [210, 0]
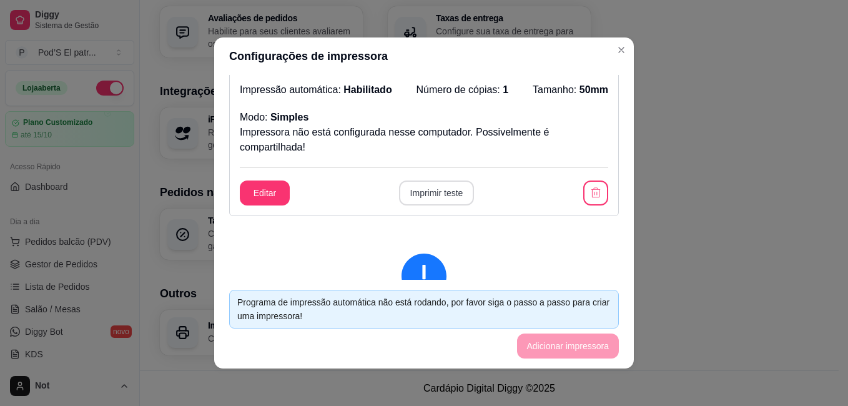
click at [420, 184] on button "Imprimir teste" at bounding box center [437, 193] width 76 height 25
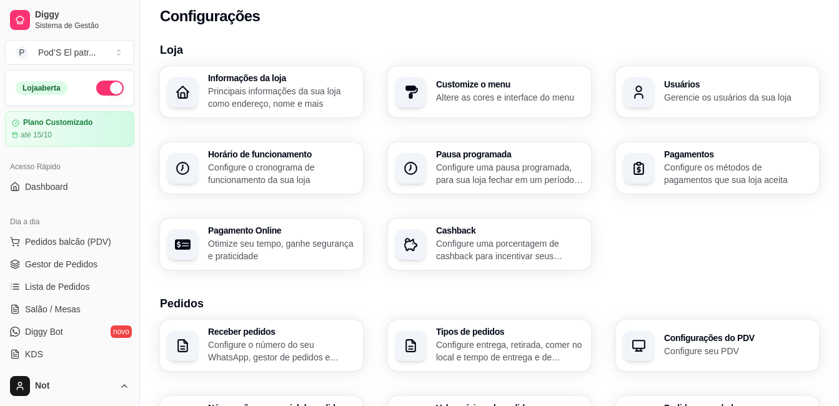
scroll to position [0, 0]
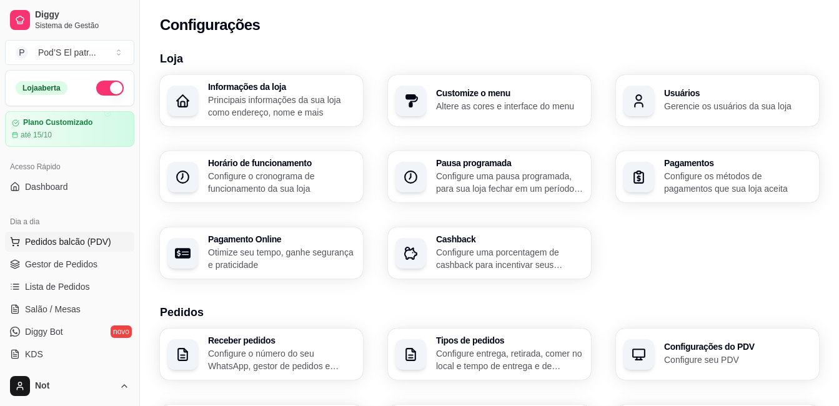
click at [64, 248] on button "Pedidos balcão (PDV)" at bounding box center [69, 242] width 129 height 20
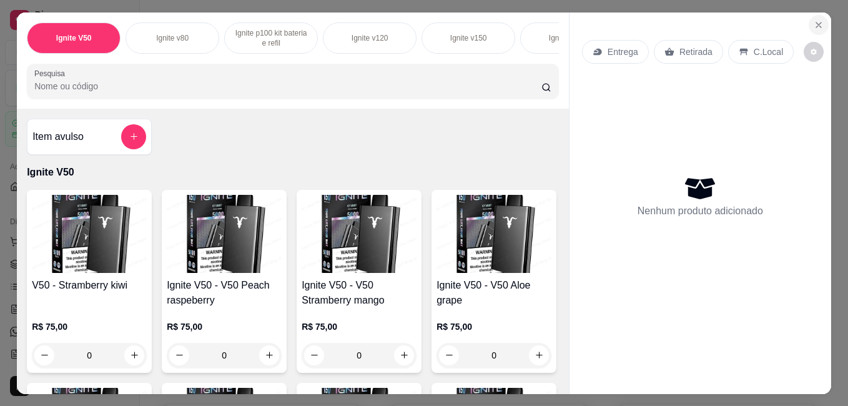
click at [814, 20] on icon "Close" at bounding box center [819, 25] width 10 height 10
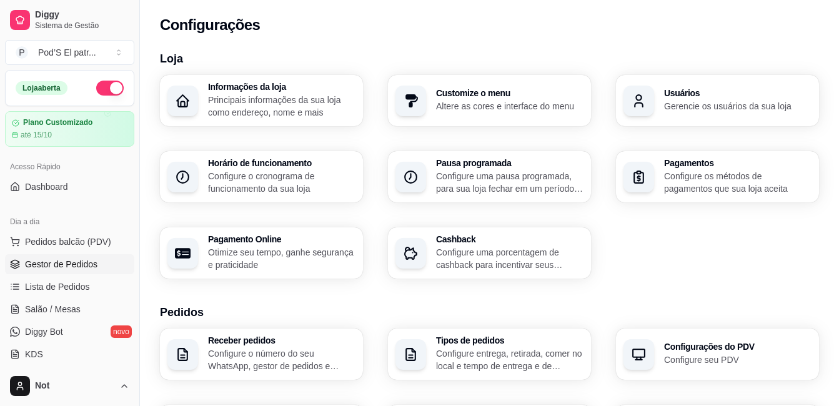
click at [56, 272] on link "Gestor de Pedidos" at bounding box center [69, 264] width 129 height 20
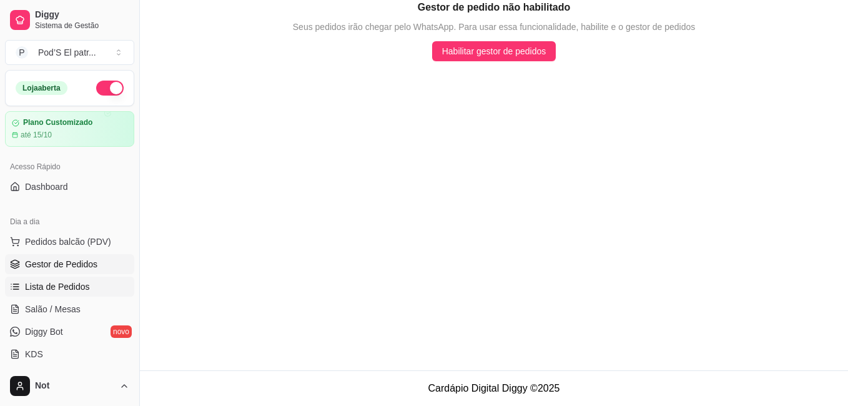
click at [54, 282] on span "Lista de Pedidos" at bounding box center [57, 286] width 65 height 12
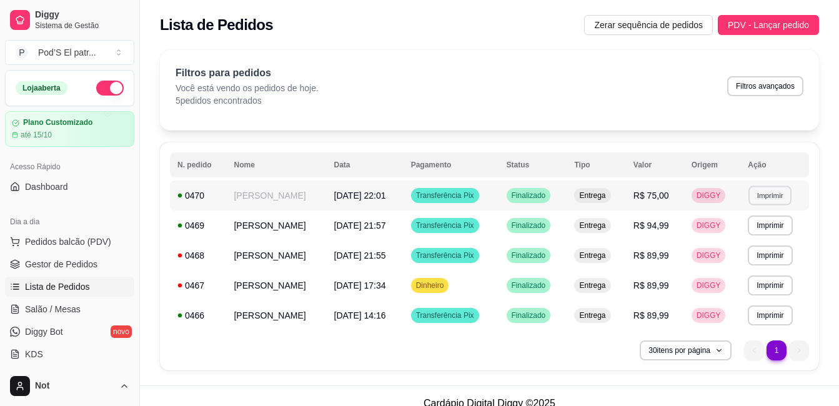
click at [770, 194] on button "Imprimir" at bounding box center [769, 195] width 43 height 19
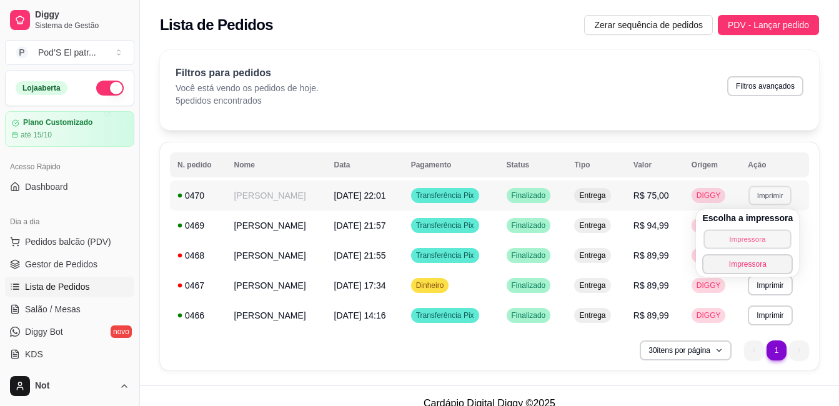
click at [735, 235] on button "Impressora" at bounding box center [747, 238] width 87 height 19
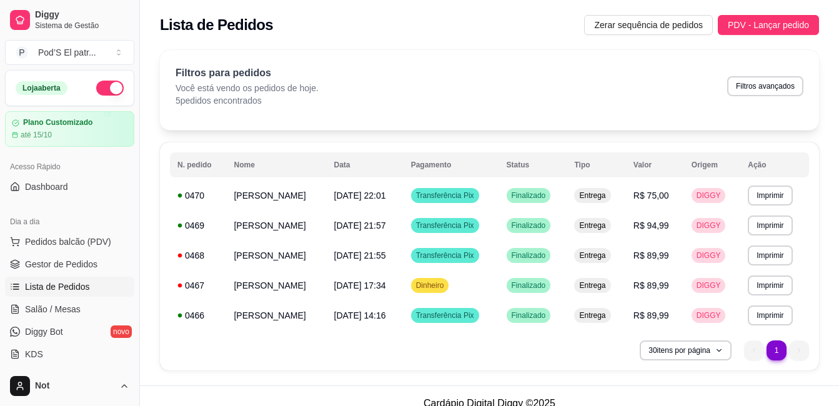
scroll to position [493, 0]
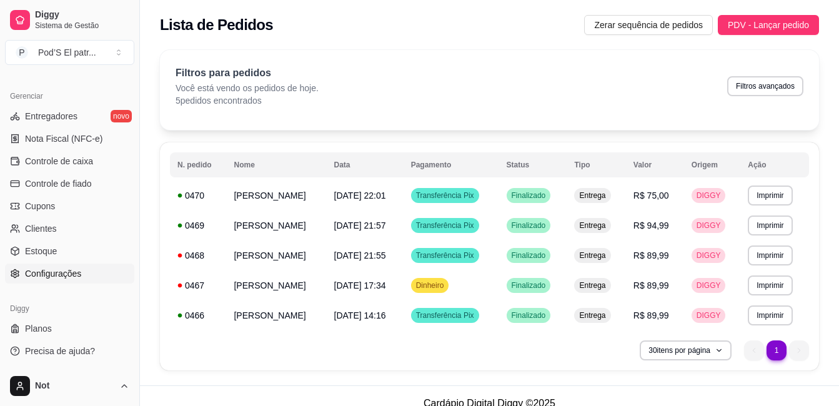
click at [51, 275] on span "Configurações" at bounding box center [53, 273] width 56 height 12
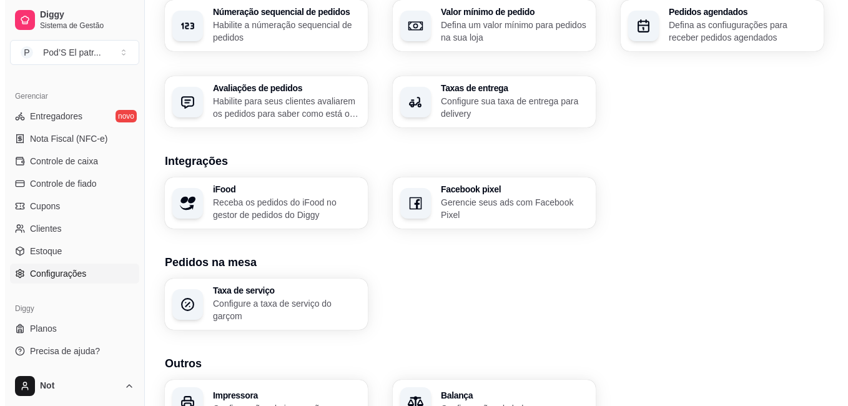
scroll to position [475, 0]
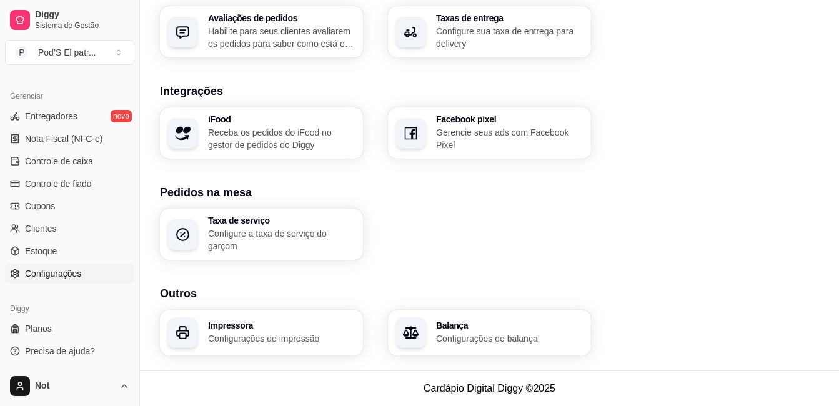
click at [264, 331] on div "Impressora Configurações de impressão" at bounding box center [281, 333] width 147 height 24
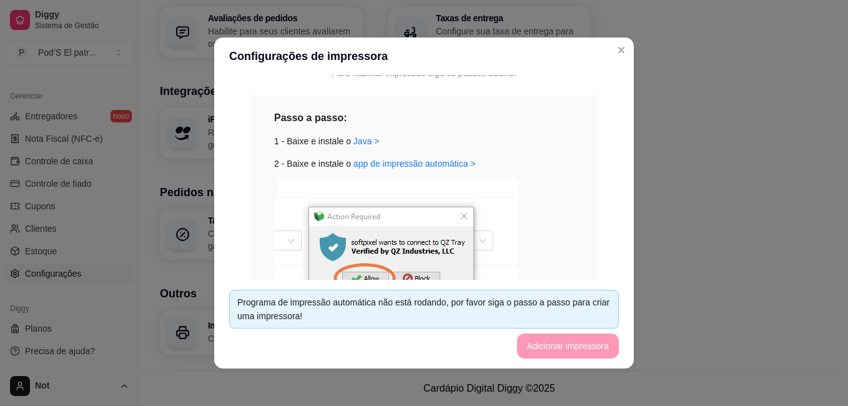
scroll to position [122, 0]
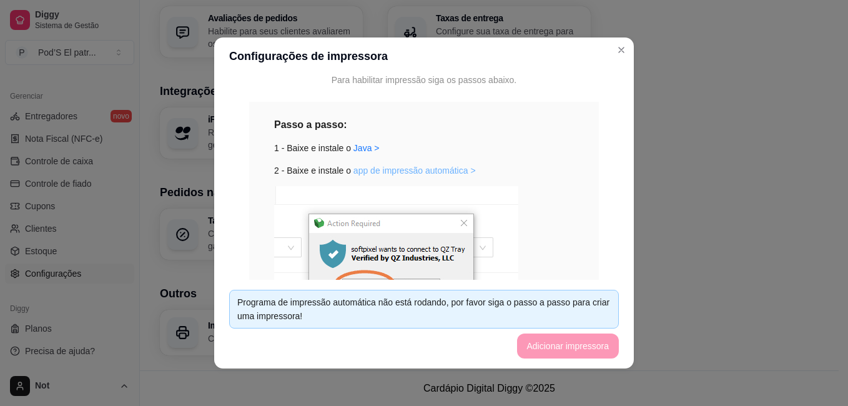
click at [385, 171] on link "app de impressão automática >" at bounding box center [415, 171] width 122 height 10
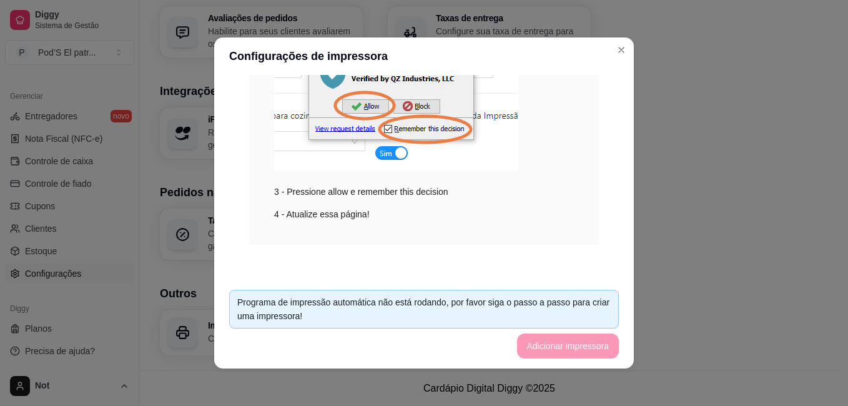
scroll to position [0, 0]
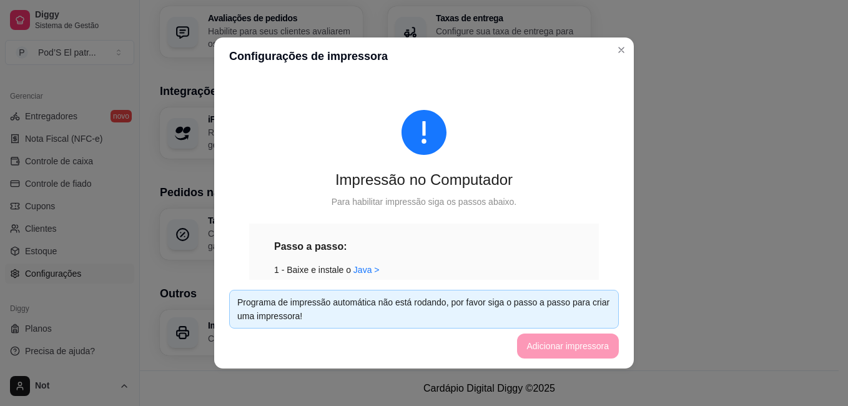
click at [417, 192] on div "Impressão no Computador Para habilitar impressão siga os passos abaixo. Passo a…" at bounding box center [424, 328] width 390 height 496
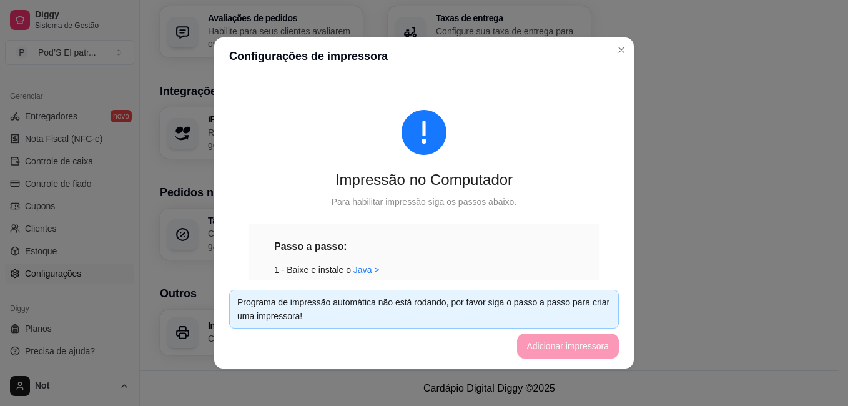
drag, startPoint x: 417, startPoint y: 192, endPoint x: 492, endPoint y: 155, distance: 83.5
click at [492, 155] on div "Impressão no Computador Para habilitar impressão siga os passos abaixo. Passo a…" at bounding box center [424, 328] width 390 height 496
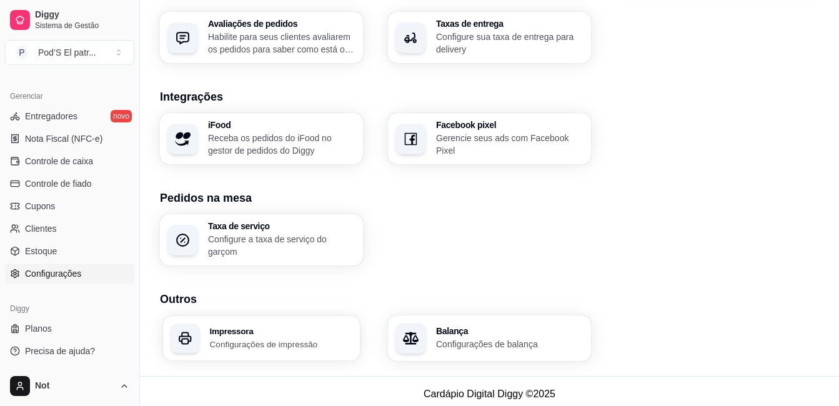
click at [265, 341] on p "Configurações de impressão" at bounding box center [281, 344] width 143 height 12
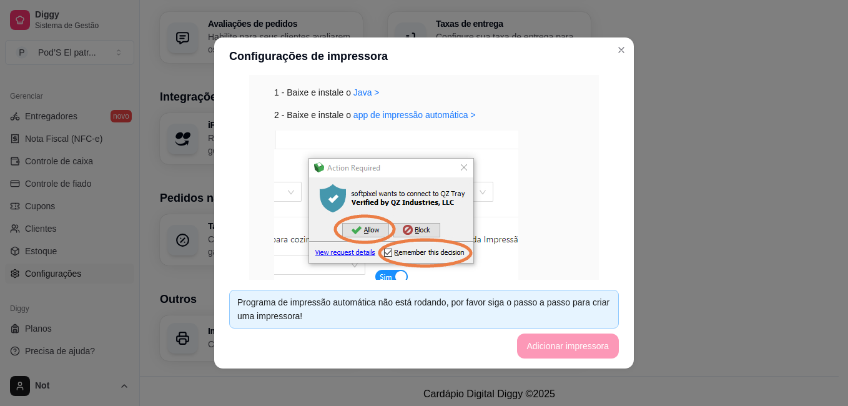
scroll to position [301, 0]
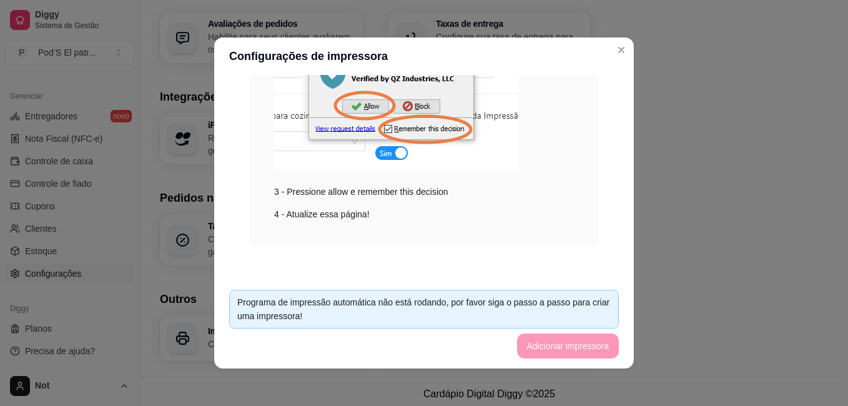
click at [548, 354] on footer "Programa de impressão automática não está rodando, por favor siga o passo a pas…" at bounding box center [424, 324] width 420 height 89
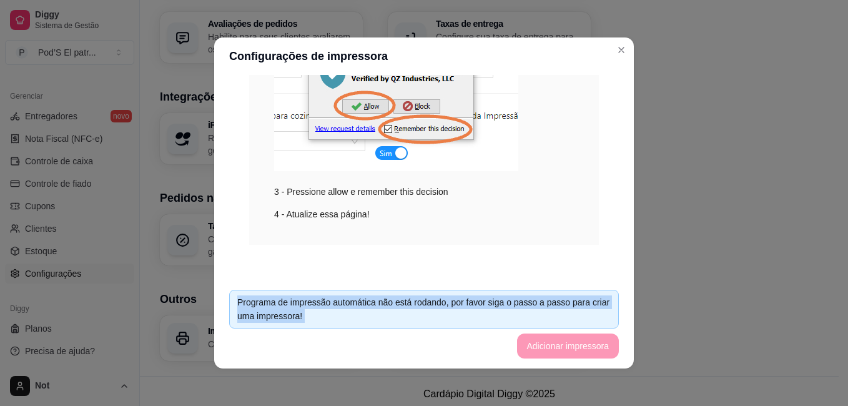
click at [548, 354] on footer "Programa de impressão automática não está rodando, por favor siga o passo a pas…" at bounding box center [424, 324] width 420 height 89
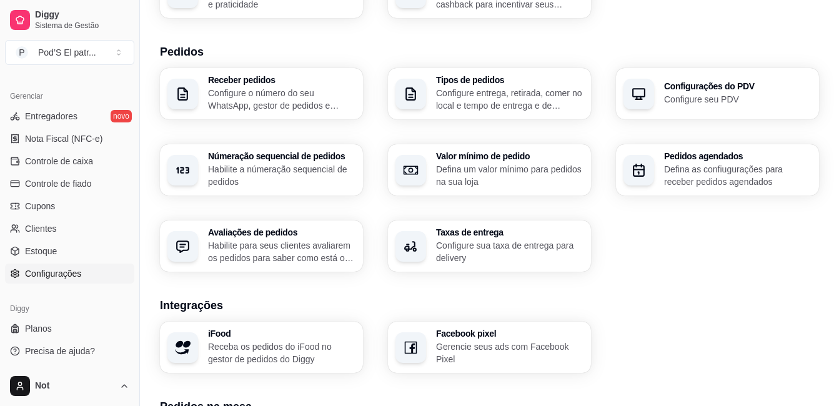
scroll to position [153, 0]
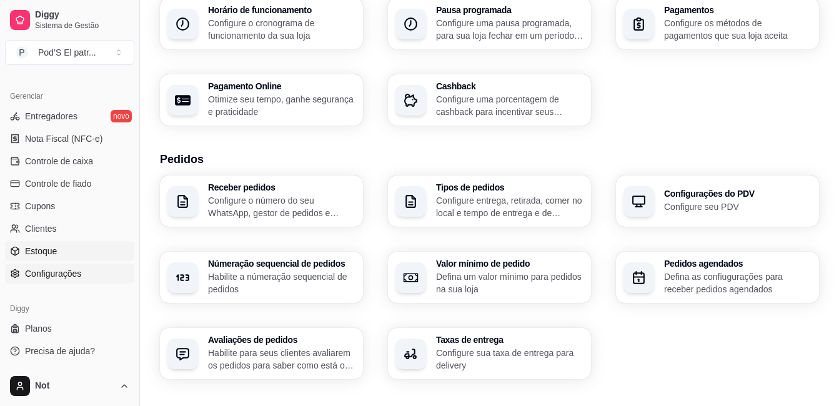
click at [52, 243] on link "Estoque" at bounding box center [69, 251] width 129 height 20
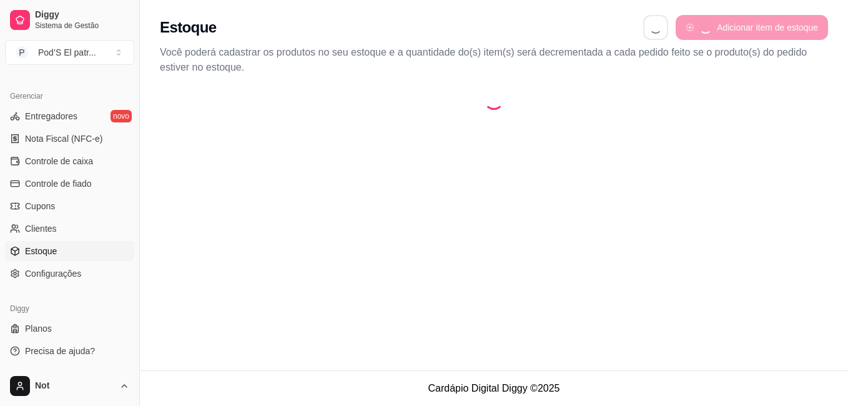
select select "QUANTITY_ORDER"
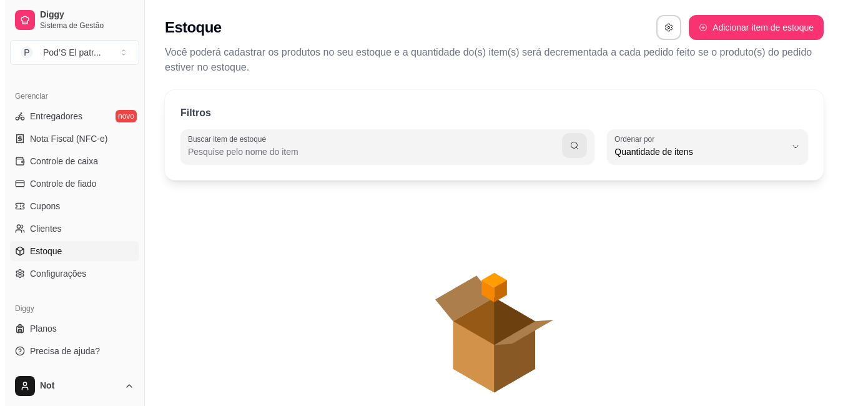
scroll to position [12, 0]
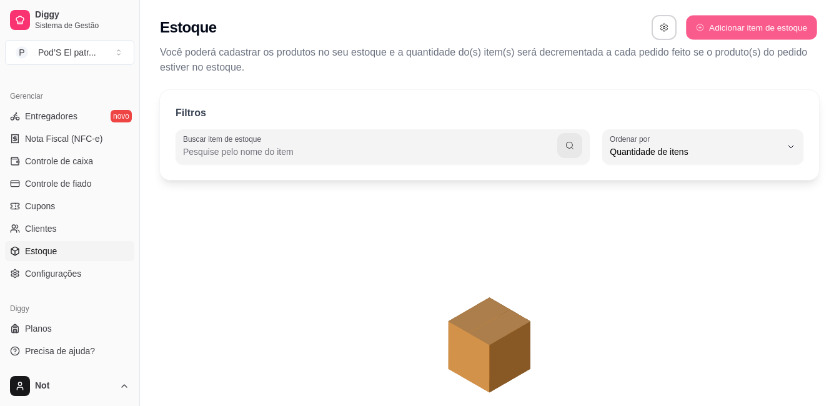
click at [723, 26] on button "Adicionar item de estoque" at bounding box center [751, 28] width 131 height 24
select select "UN"
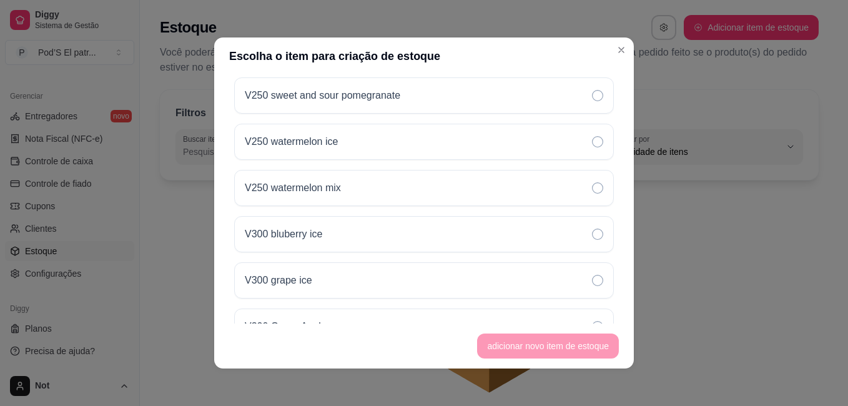
scroll to position [0, 0]
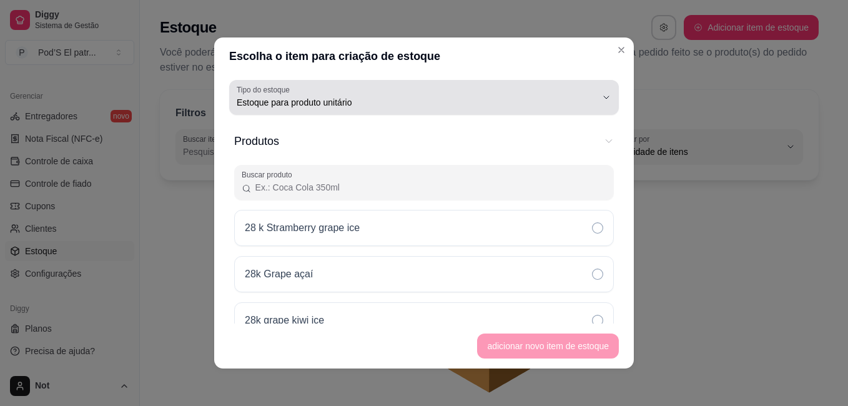
click at [419, 100] on span "Estoque para produto unitário" at bounding box center [417, 102] width 360 height 12
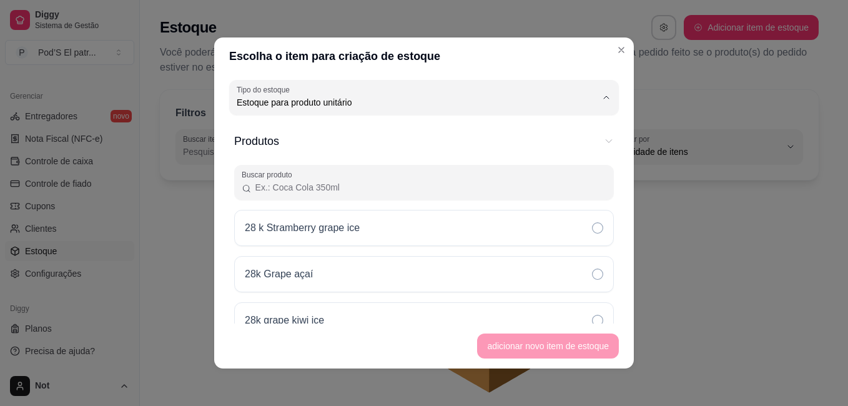
click at [340, 149] on span "Estoque para produto unitário" at bounding box center [409, 153] width 334 height 12
select select
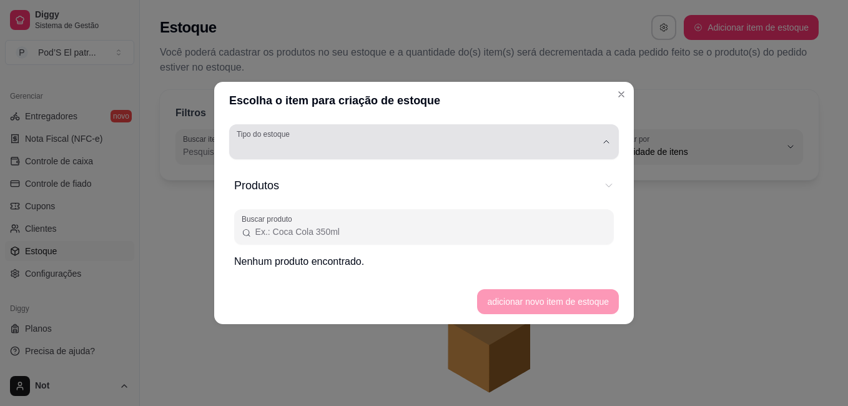
click at [365, 143] on div "button" at bounding box center [417, 141] width 360 height 25
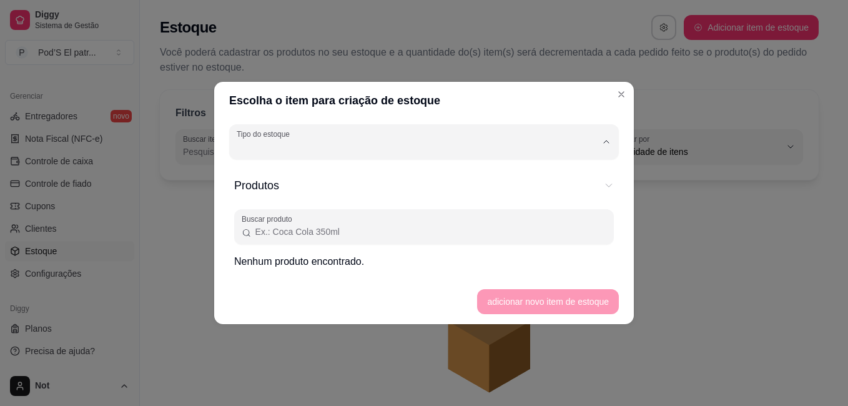
click at [302, 196] on span "Estoque para produto unitário" at bounding box center [418, 197] width 343 height 12
type input "UN"
select select "UN"
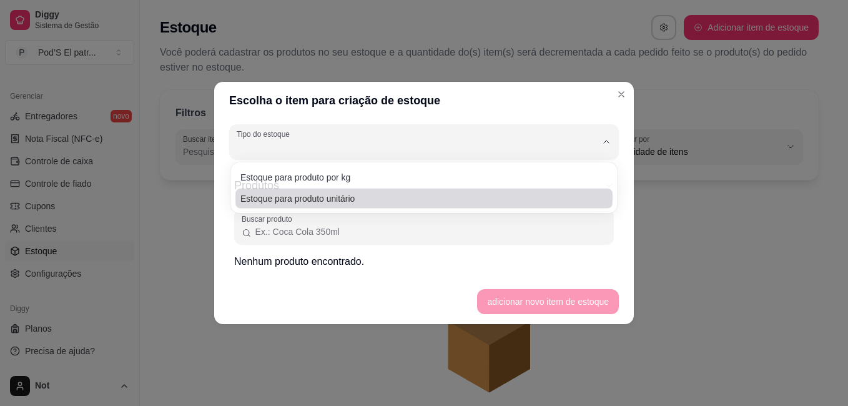
scroll to position [12, 0]
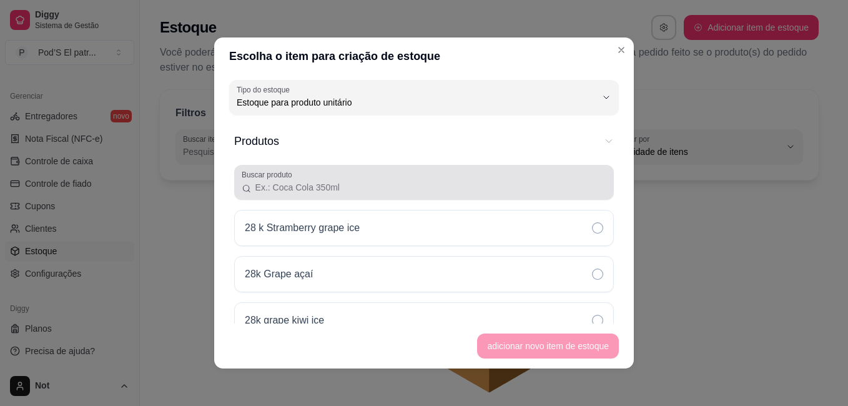
click at [370, 182] on input "Buscar produto" at bounding box center [429, 187] width 355 height 12
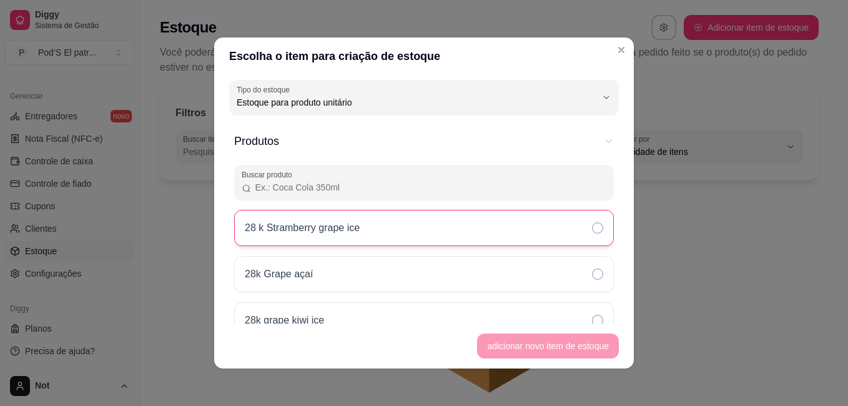
click at [592, 232] on icon at bounding box center [597, 227] width 11 height 11
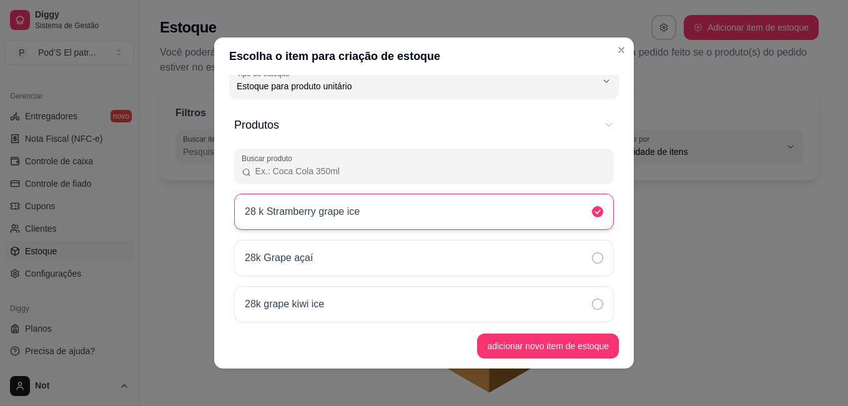
scroll to position [0, 0]
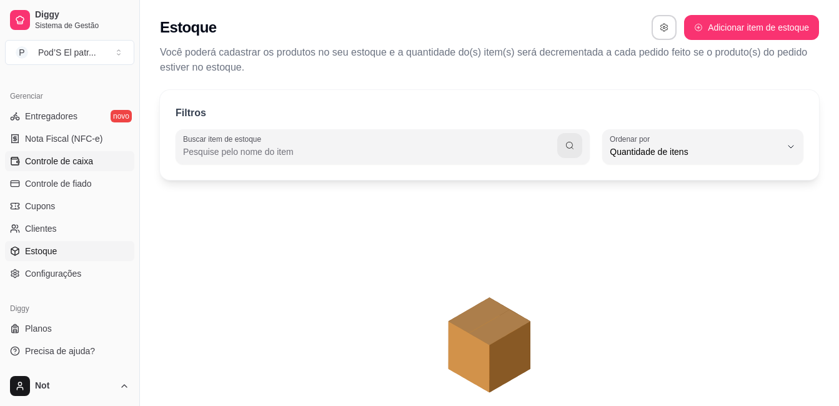
click at [64, 167] on link "Controle de caixa" at bounding box center [69, 161] width 129 height 20
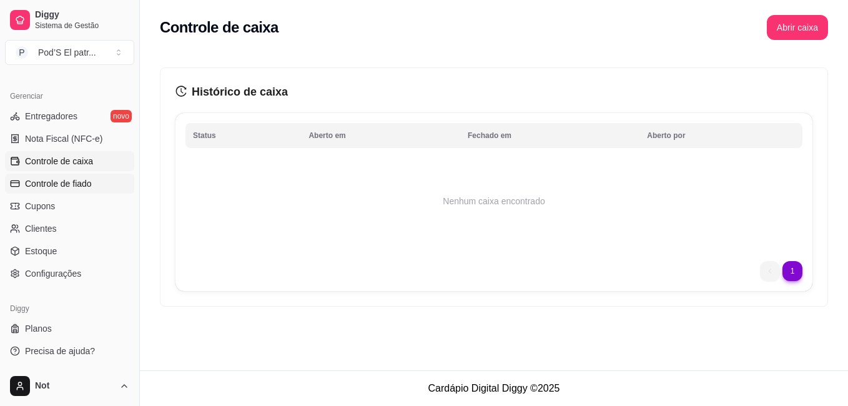
click at [67, 186] on span "Controle de fiado" at bounding box center [58, 183] width 67 height 12
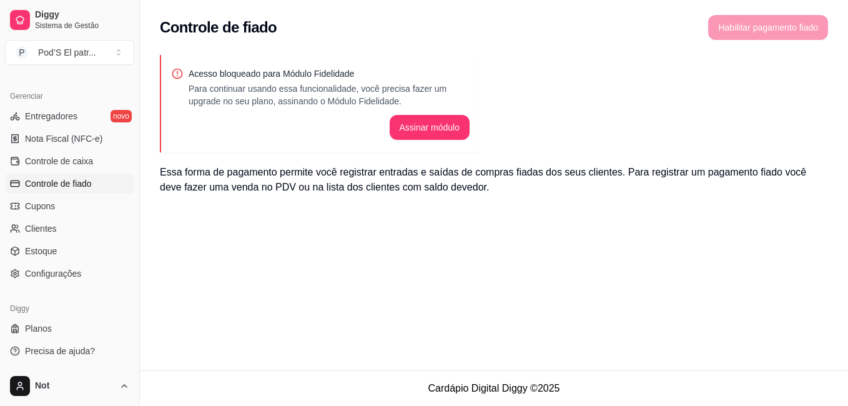
click at [179, 71] on icon at bounding box center [177, 73] width 12 height 12
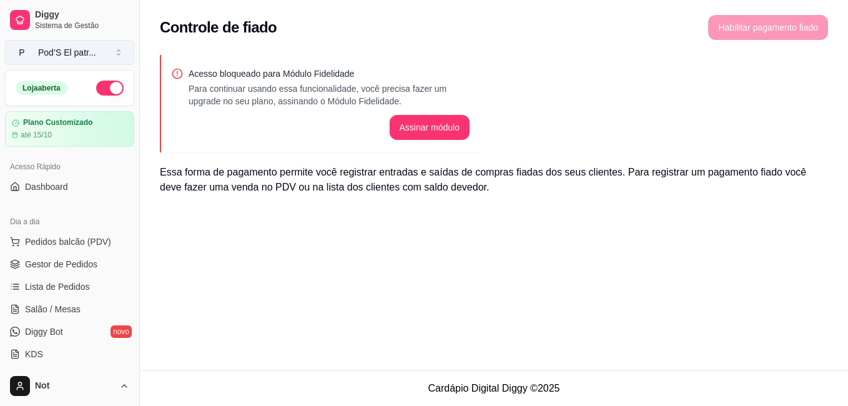
click at [55, 47] on div "Pod’S El patr ..." at bounding box center [67, 52] width 58 height 12
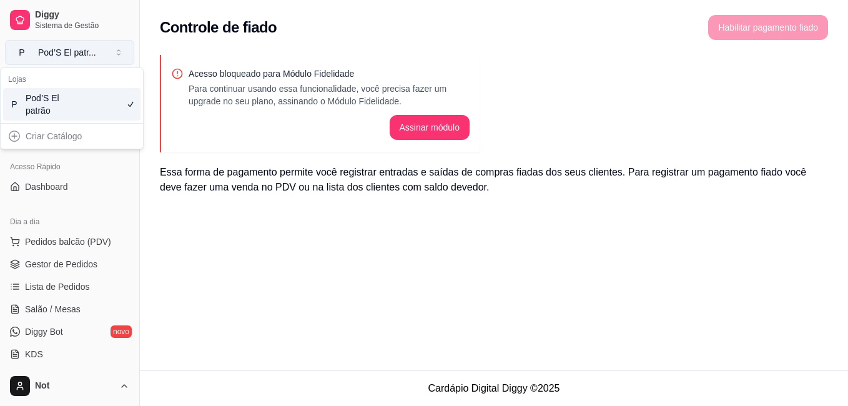
click at [34, 50] on button "P Pod’S El patr ..." at bounding box center [69, 52] width 129 height 25
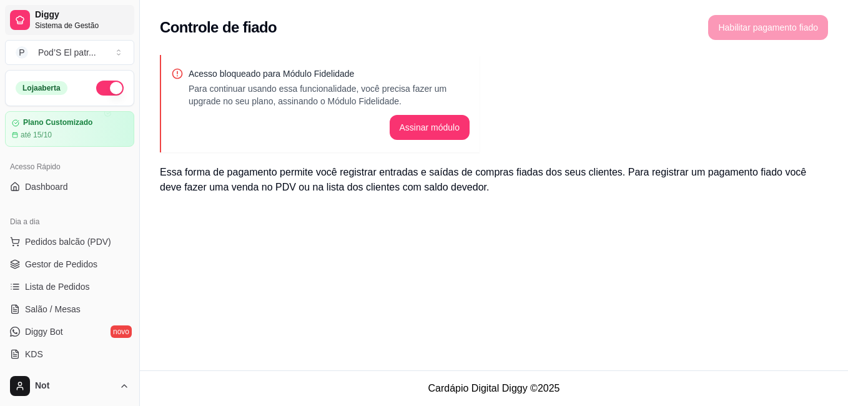
click at [20, 11] on div at bounding box center [20, 20] width 20 height 20
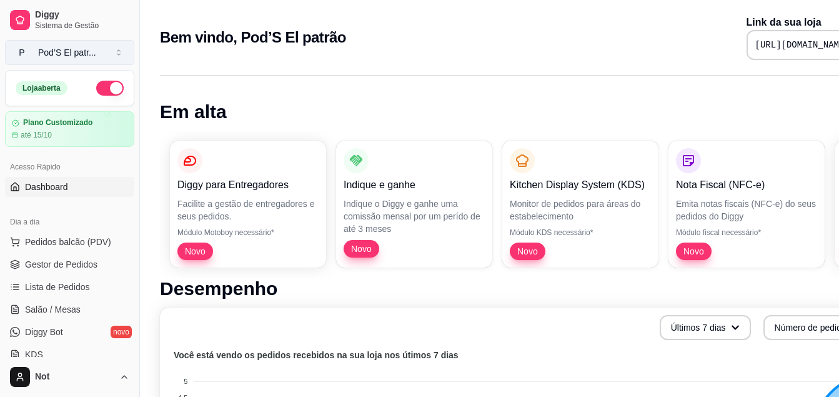
click at [21, 56] on span "P" at bounding box center [22, 52] width 12 height 12
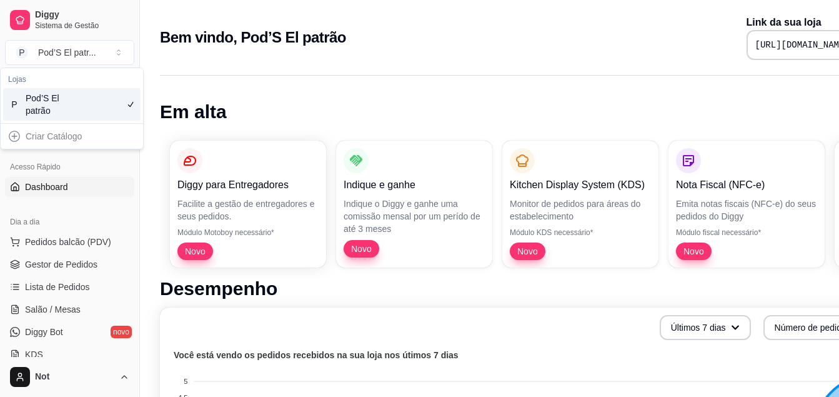
click at [37, 113] on div "Pod’S El patrão" at bounding box center [54, 104] width 56 height 25
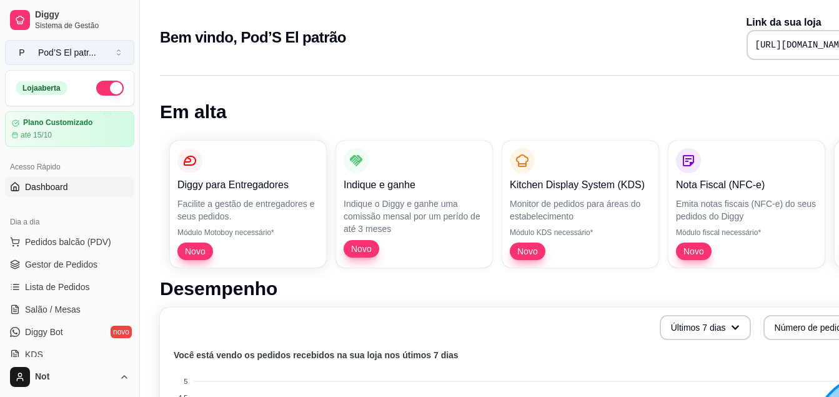
click at [23, 54] on span "P" at bounding box center [22, 52] width 12 height 12
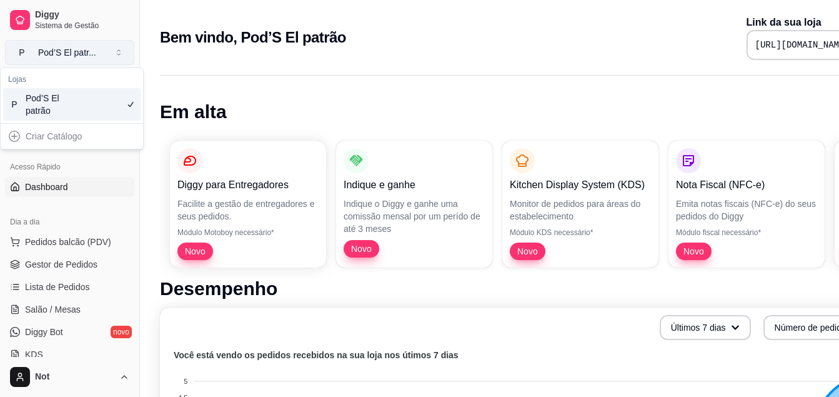
click at [23, 54] on span "P" at bounding box center [22, 52] width 12 height 12
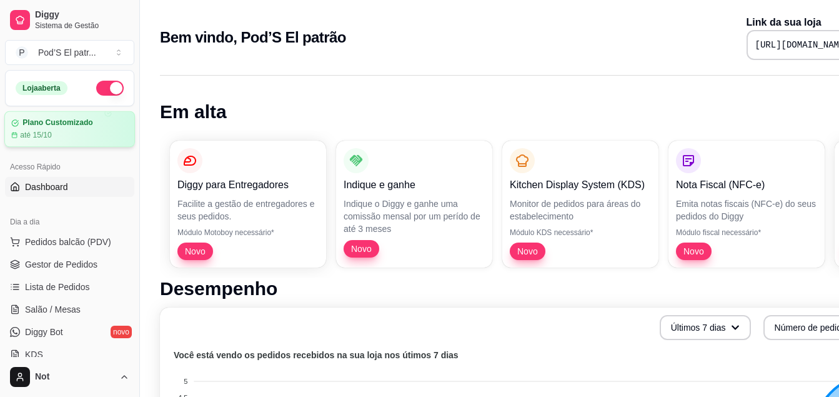
click at [57, 123] on article "Plano Customizado" at bounding box center [57, 122] width 70 height 9
click at [99, 63] on button "P Pod’S El patr ..." at bounding box center [69, 52] width 129 height 25
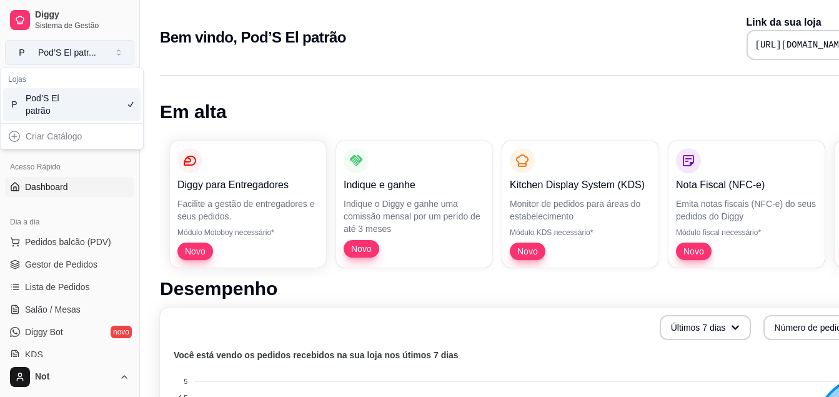
click at [99, 63] on button "P Pod’S El patr ..." at bounding box center [69, 52] width 129 height 25
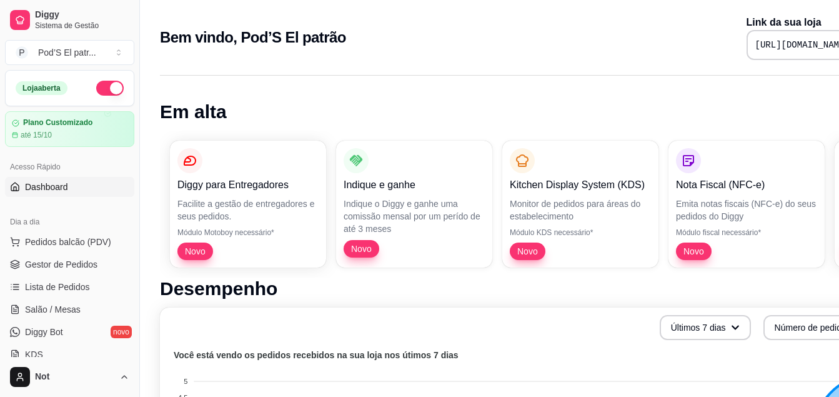
drag, startPoint x: 134, startPoint y: 91, endPoint x: 129, endPoint y: 109, distance: 18.8
click at [129, 109] on div "Diggy Sistema de Gestão P Pod’S El patr ... Loja aberta Plano Customizado até 1…" at bounding box center [69, 198] width 139 height 397
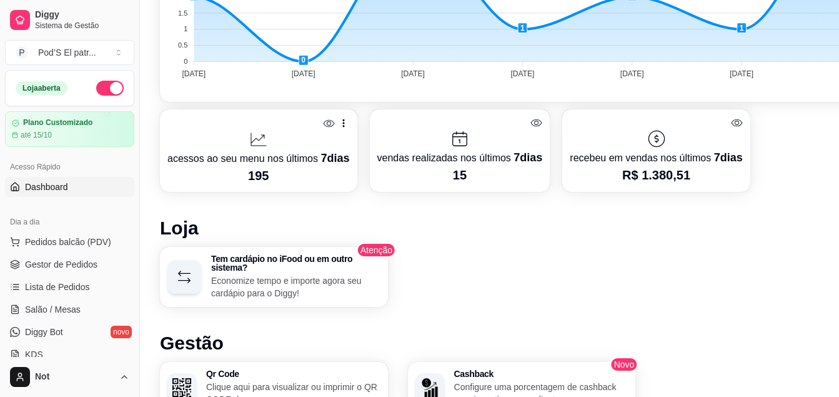
scroll to position [725, 0]
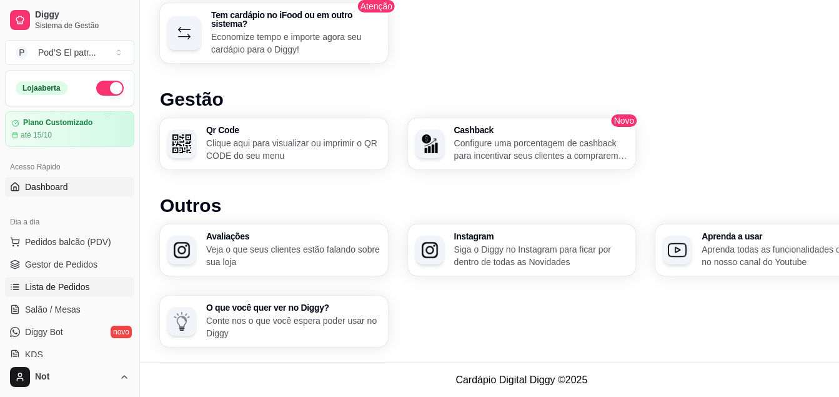
click at [77, 292] on span "Lista de Pedidos" at bounding box center [57, 286] width 65 height 12
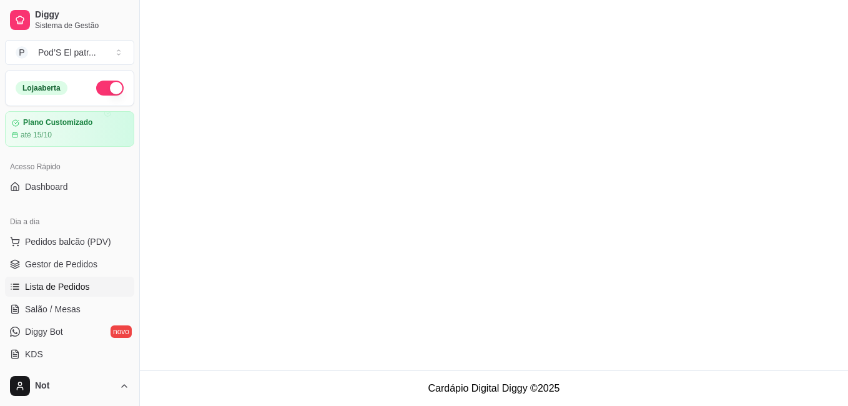
click at [77, 292] on span "Lista de Pedidos" at bounding box center [57, 286] width 65 height 12
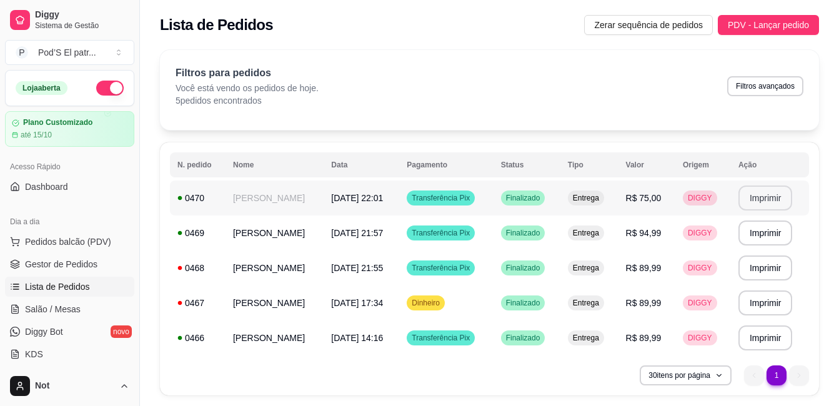
click at [767, 197] on button "Imprimir" at bounding box center [765, 198] width 54 height 25
click at [774, 206] on button "Imprimir" at bounding box center [765, 198] width 54 height 25
click at [753, 235] on button "Imprimir" at bounding box center [765, 233] width 52 height 24
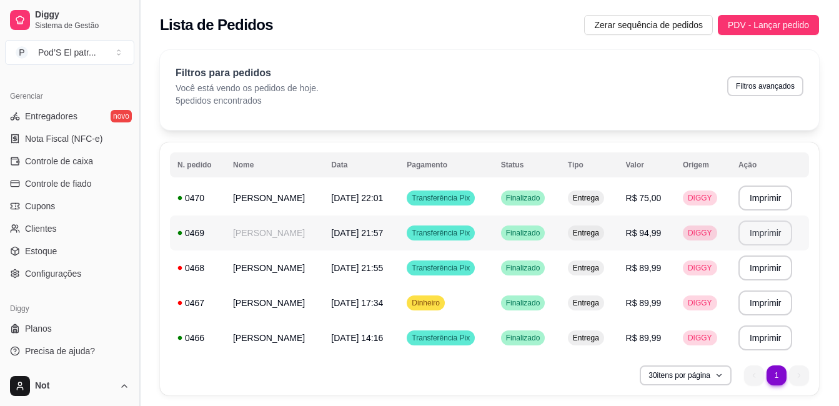
click at [135, 323] on button "Toggle Sidebar" at bounding box center [139, 203] width 10 height 406
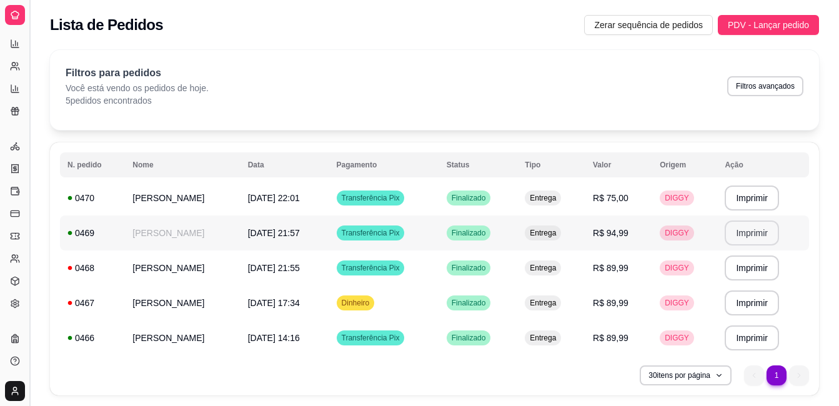
scroll to position [241, 0]
click at [12, 9] on div at bounding box center [15, 15] width 20 height 20
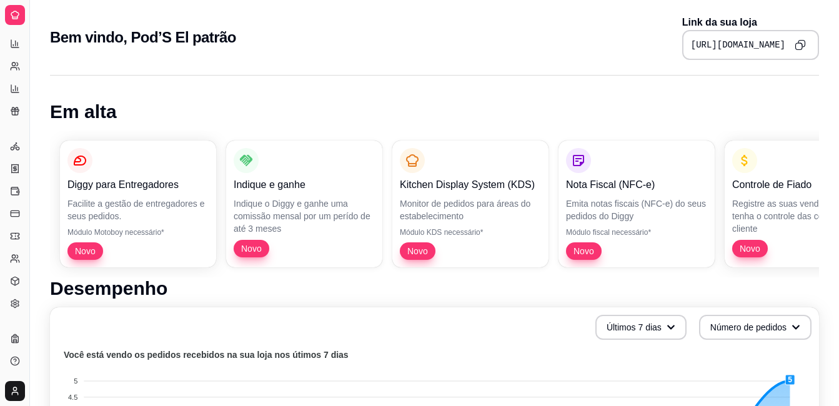
click at [13, 389] on html "Diggy Sistema de Gestão P Pod’S El patr ... Loja aberta Plano Customizado até 1…" at bounding box center [419, 203] width 839 height 406
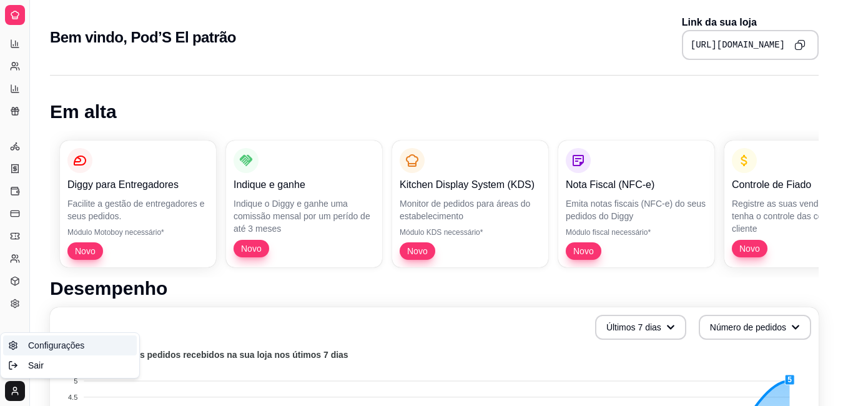
click at [19, 350] on link "Configurações" at bounding box center [70, 345] width 134 height 20
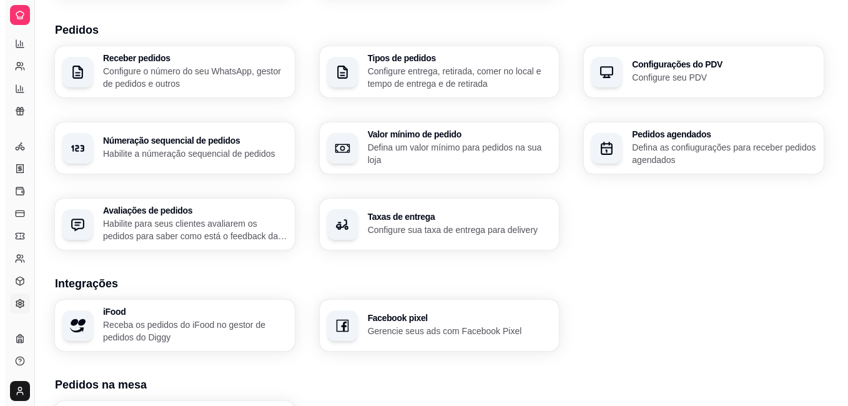
scroll to position [452, 0]
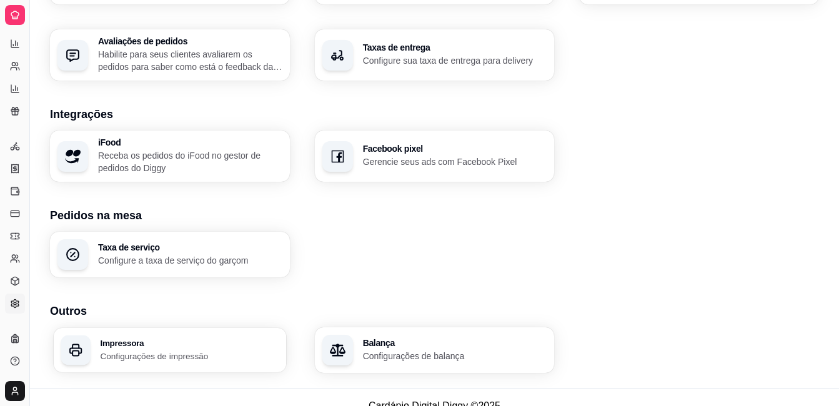
click at [269, 339] on h3 "Impressora" at bounding box center [189, 343] width 179 height 9
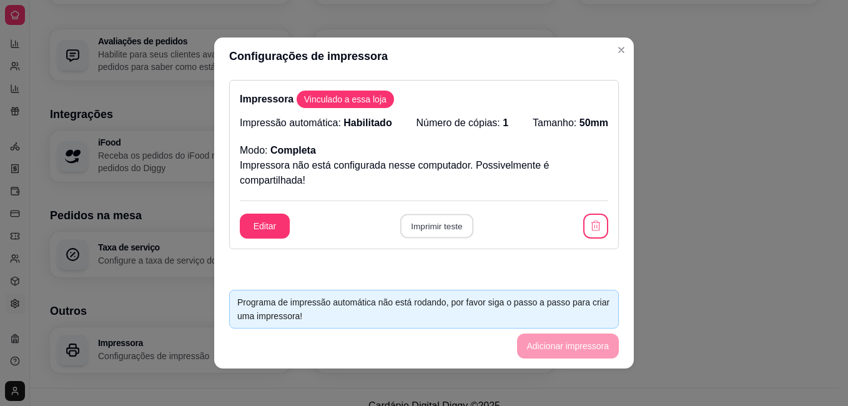
click at [427, 224] on button "Imprimir teste" at bounding box center [436, 226] width 73 height 24
click at [274, 221] on button "Editar" at bounding box center [264, 226] width 49 height 24
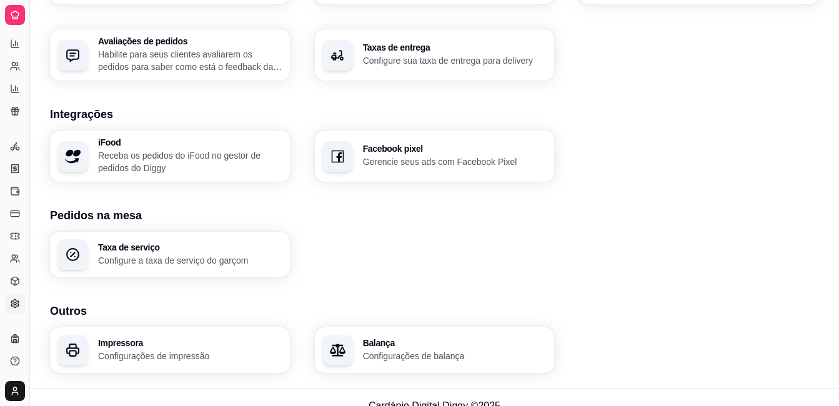
click at [220, 347] on div "Impressora Configurações de impressão" at bounding box center [190, 351] width 184 height 24
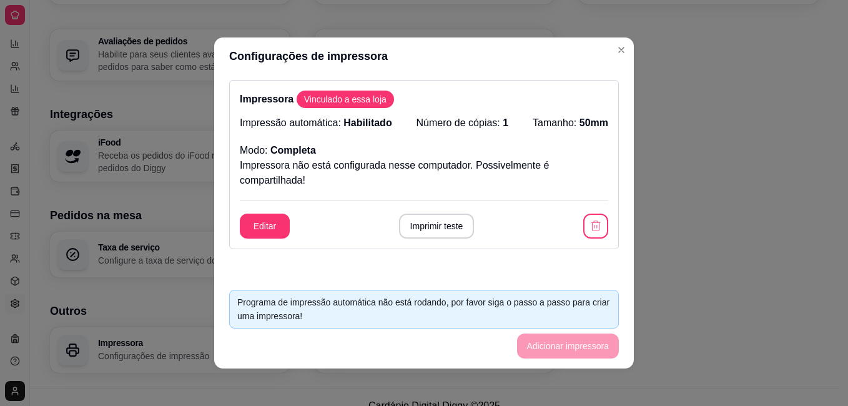
click at [331, 101] on span "Vinculado a essa loja" at bounding box center [345, 99] width 92 height 12
drag, startPoint x: 331, startPoint y: 101, endPoint x: 349, endPoint y: 104, distance: 17.8
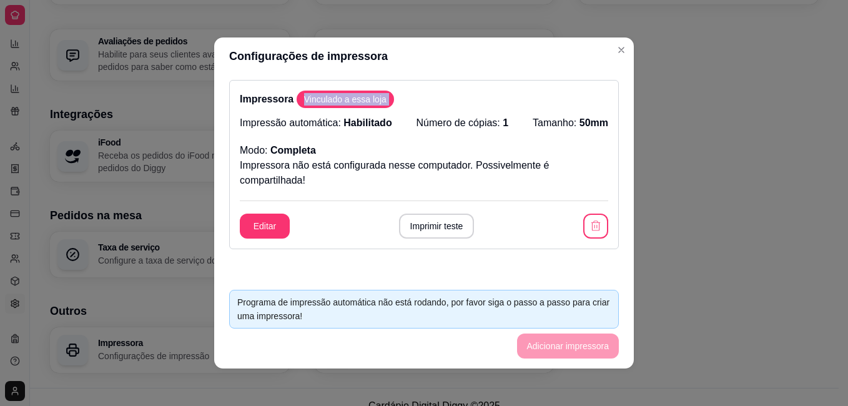
click at [349, 104] on span "Vinculado a essa loja" at bounding box center [345, 99] width 92 height 12
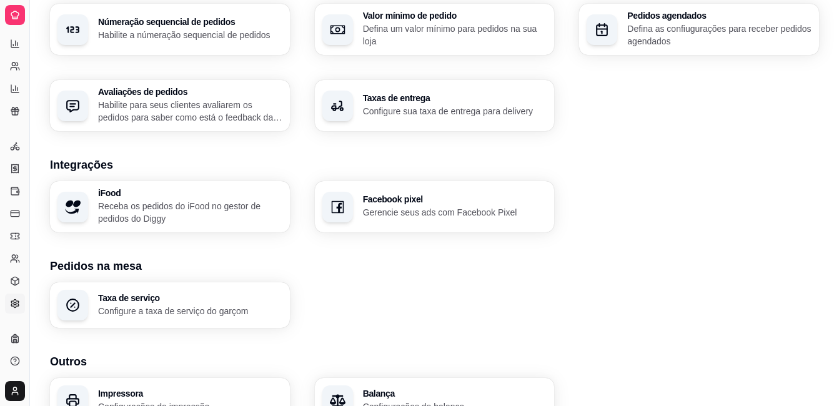
scroll to position [427, 0]
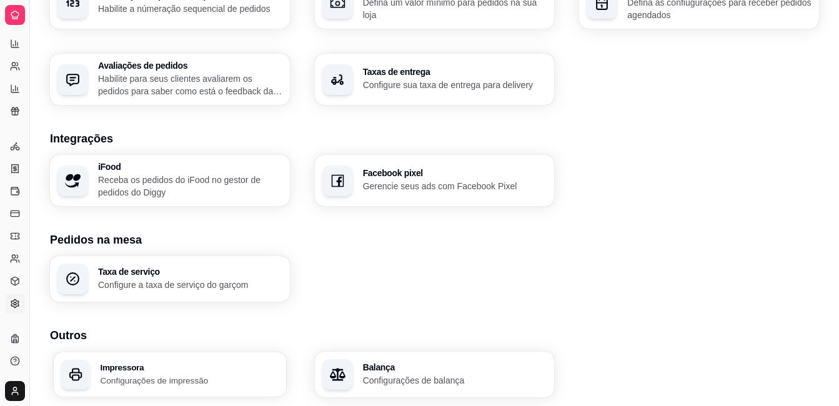
click at [227, 372] on div "Impressora Configurações de impressão" at bounding box center [189, 374] width 179 height 23
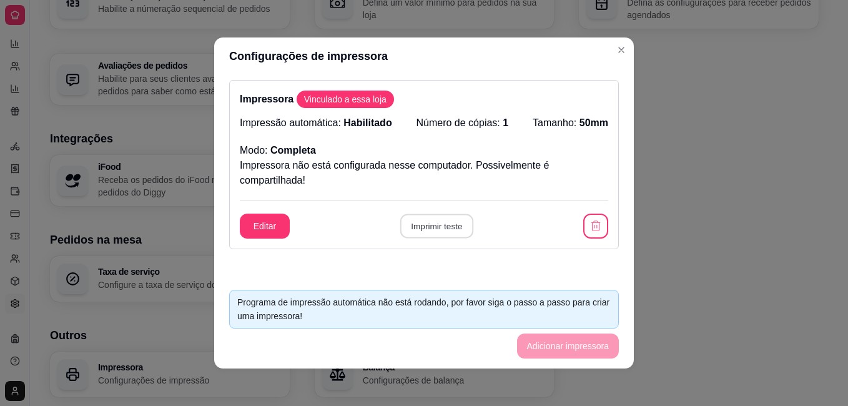
click at [424, 229] on button "Imprimir teste" at bounding box center [436, 226] width 73 height 24
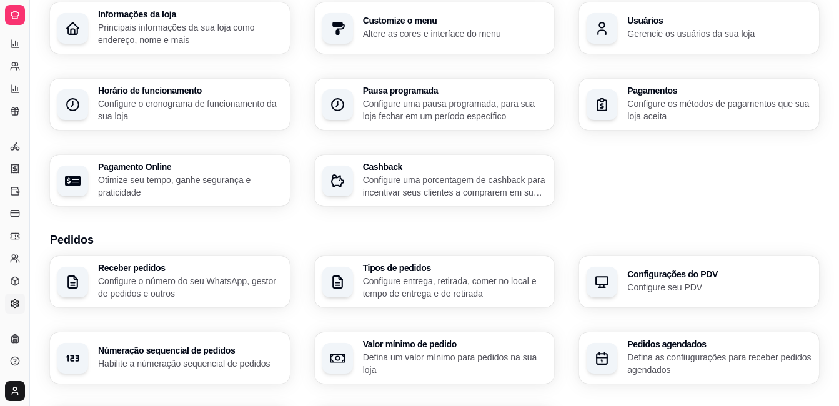
scroll to position [0, 0]
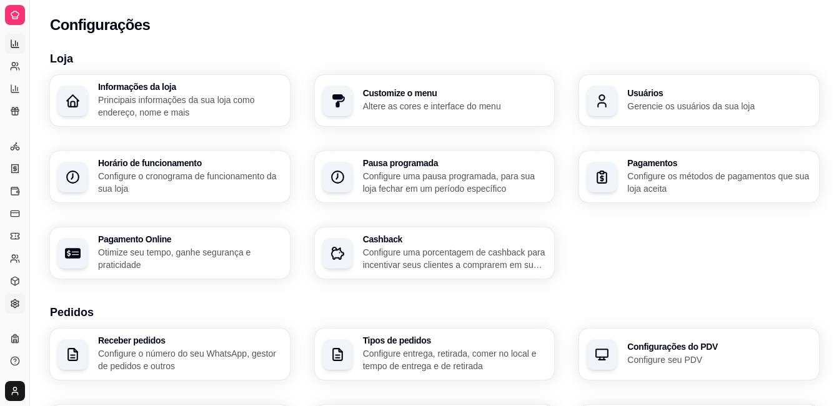
click at [9, 52] on link "Relatórios de vendas" at bounding box center [15, 44] width 20 height 20
select select "ALL"
select select "0"
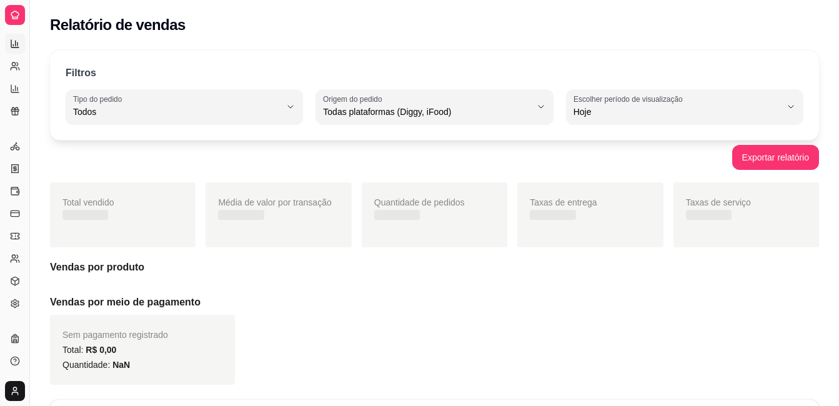
click at [9, 52] on link "Relatórios de vendas" at bounding box center [15, 44] width 20 height 20
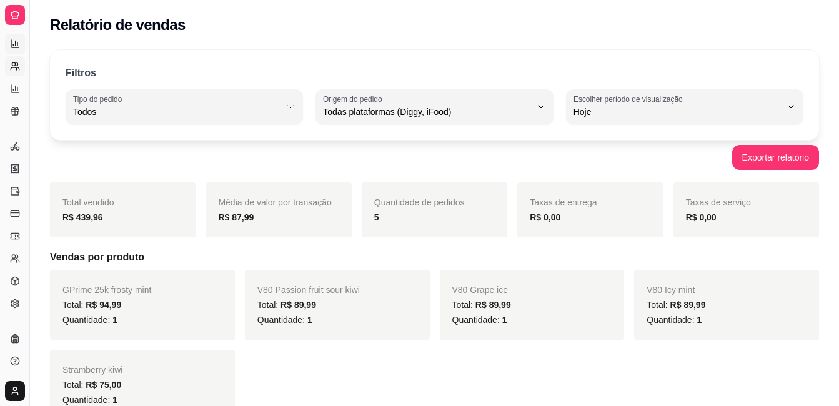
click at [11, 69] on icon at bounding box center [14, 68] width 6 height 2
select select "30"
select select "HIGHEST_TOTAL_SPENT_WITH_ORDERS"
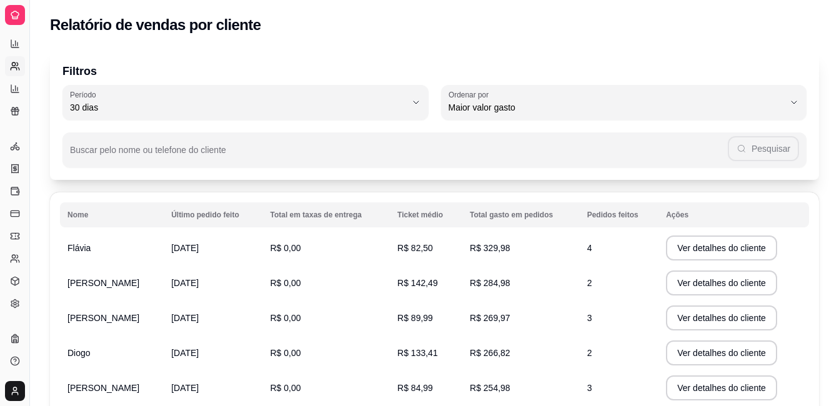
click at [11, 69] on icon at bounding box center [14, 68] width 6 height 2
click at [17, 92] on icon at bounding box center [14, 88] width 7 height 7
select select "TOTAL_OF_ORDERS"
select select "7"
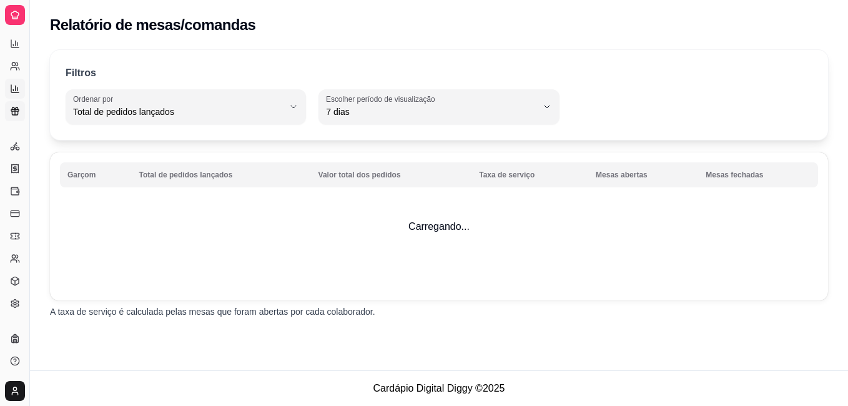
click at [16, 112] on icon at bounding box center [15, 111] width 10 height 10
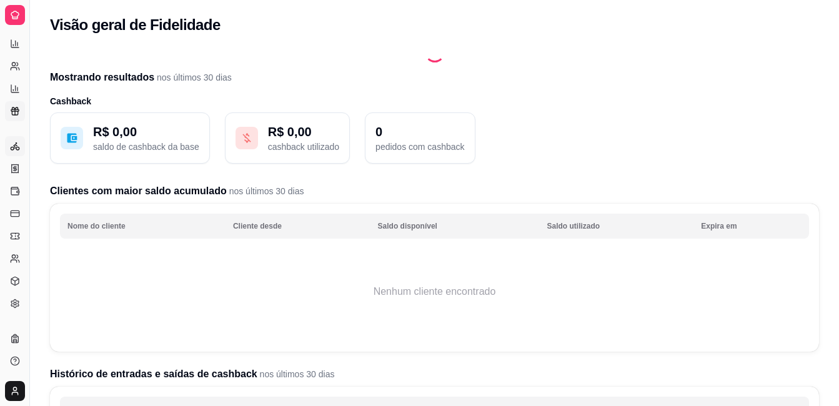
click at [21, 152] on link "Entregadores novo" at bounding box center [15, 146] width 20 height 20
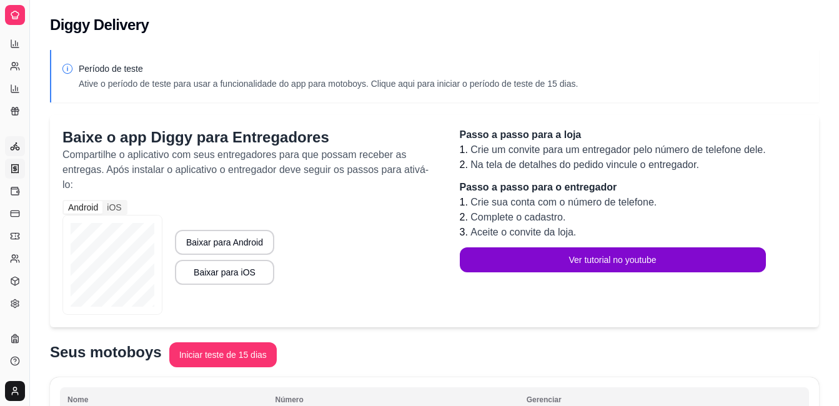
click at [14, 165] on icon at bounding box center [15, 168] width 7 height 8
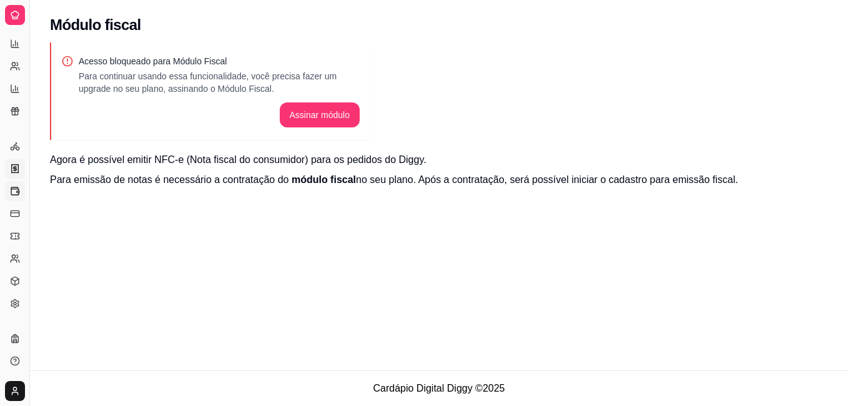
click at [11, 186] on icon at bounding box center [15, 191] width 10 height 10
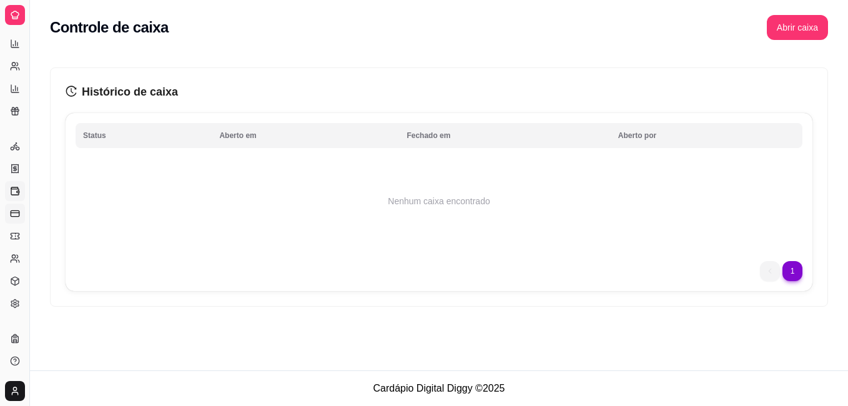
click at [11, 209] on icon at bounding box center [15, 214] width 10 height 10
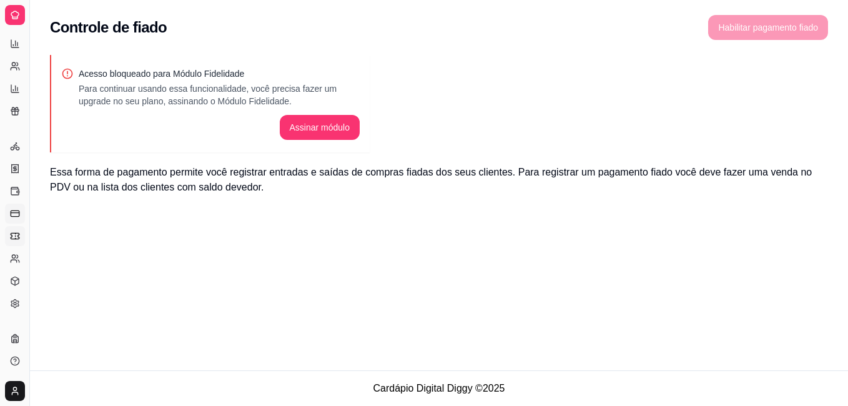
click at [16, 240] on icon at bounding box center [15, 236] width 10 height 10
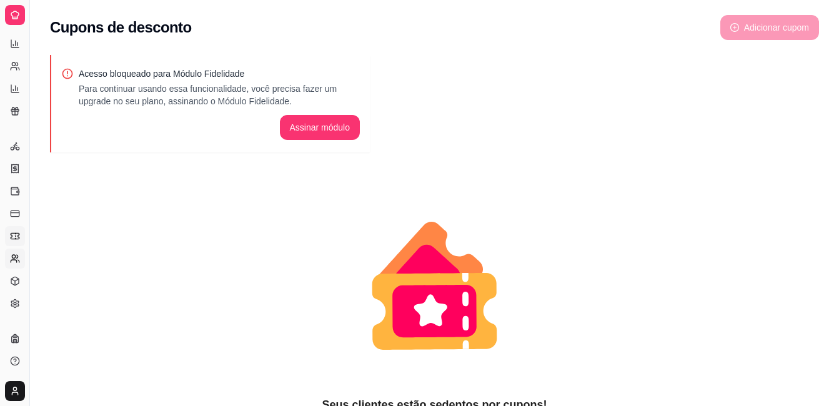
click at [13, 254] on icon at bounding box center [15, 259] width 10 height 10
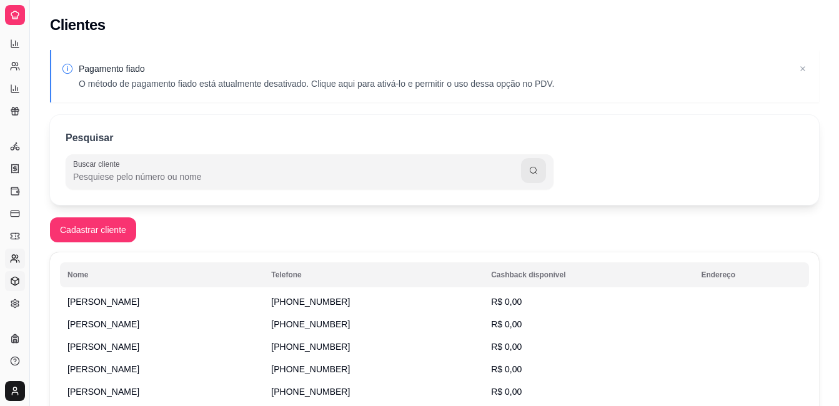
click at [12, 273] on link "Estoque" at bounding box center [15, 281] width 20 height 20
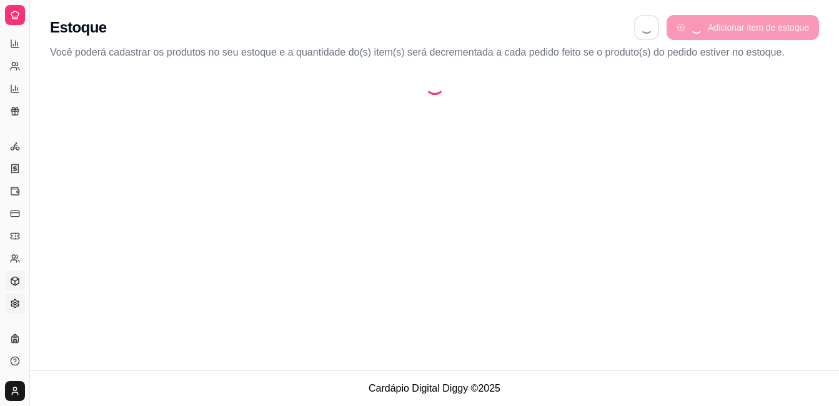
select select "QUANTITY_ORDER"
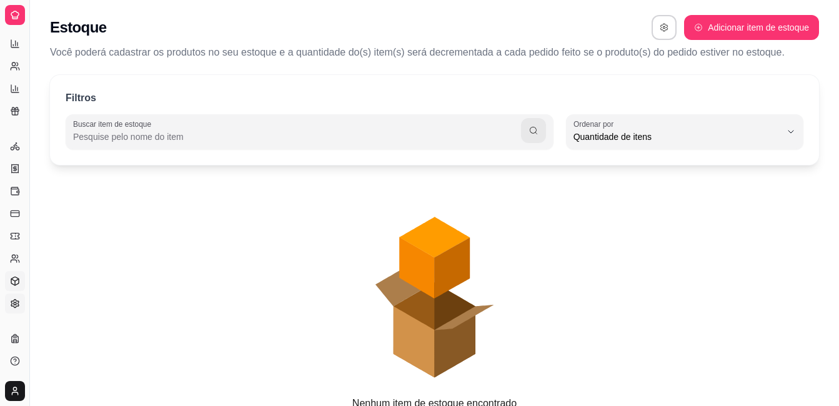
scroll to position [12, 0]
click at [14, 297] on link "Configurações" at bounding box center [15, 304] width 20 height 20
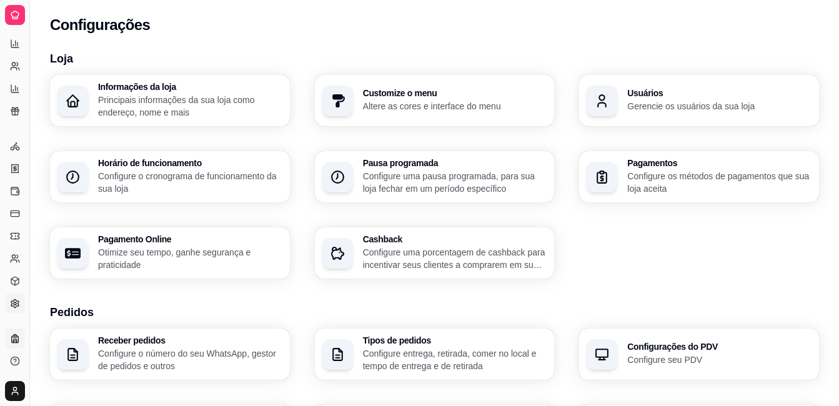
click at [21, 341] on link "Planos" at bounding box center [15, 339] width 20 height 20
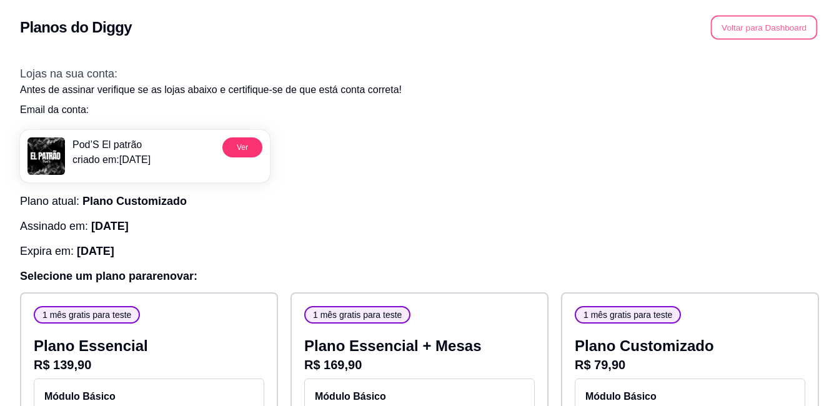
click at [727, 30] on button "Voltar para Dashboard" at bounding box center [764, 28] width 107 height 24
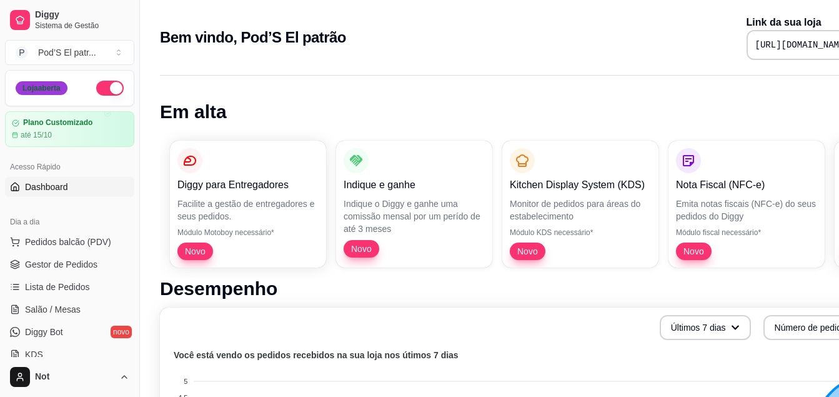
click at [33, 89] on div "Loja aberta" at bounding box center [42, 88] width 52 height 14
click at [279, 65] on div "Bem vindo, Pod’S El patrão Link da sua loja [URL][DOMAIN_NAME]" at bounding box center [521, 33] width 763 height 67
click at [133, 132] on div "Diggy Sistema de Gestão P Pod’S El patr ... Loja aberta Plano Customizado até 1…" at bounding box center [69, 198] width 139 height 397
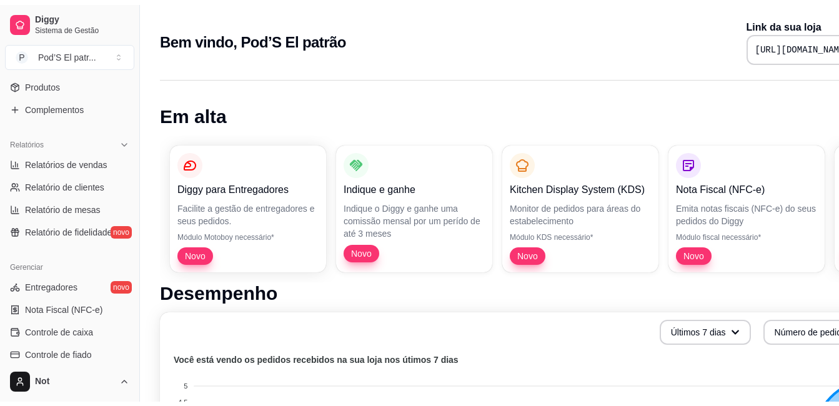
scroll to position [294, 0]
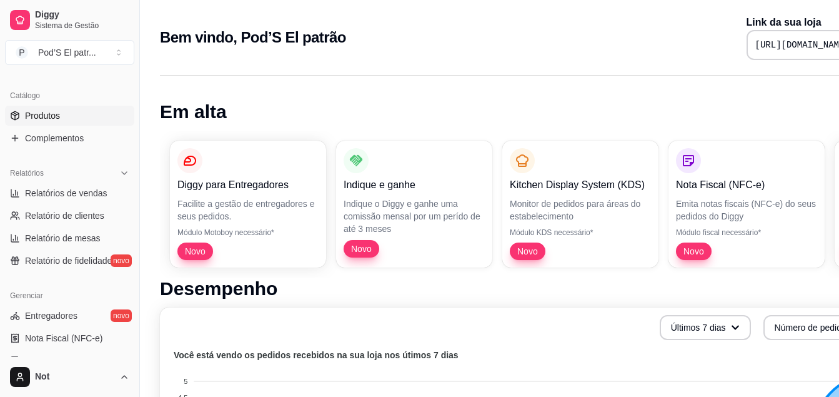
click at [47, 116] on span "Produtos" at bounding box center [42, 115] width 35 height 12
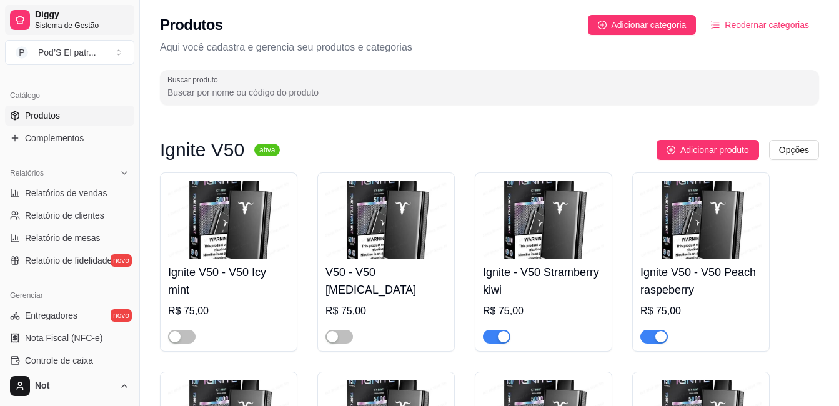
click at [17, 27] on div at bounding box center [20, 20] width 20 height 20
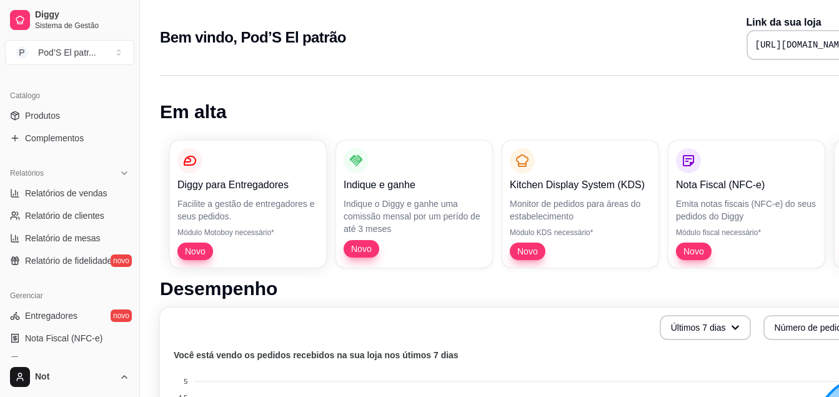
click at [755, 42] on pre "[URL][DOMAIN_NAME]" at bounding box center [802, 45] width 94 height 12
copy div "[URL][DOMAIN_NAME]"
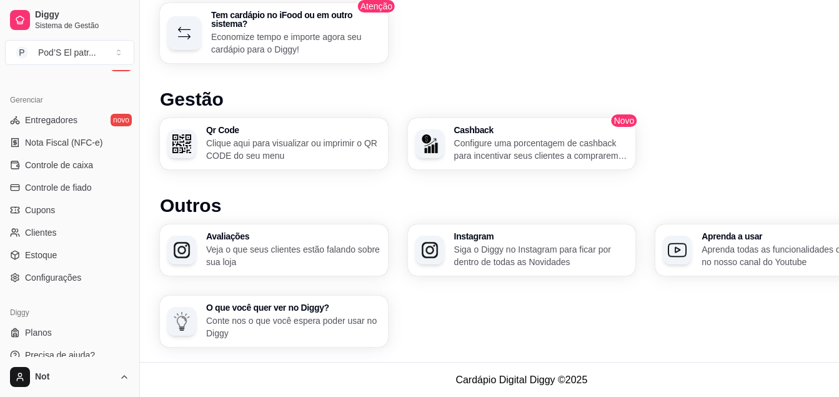
scroll to position [493, 0]
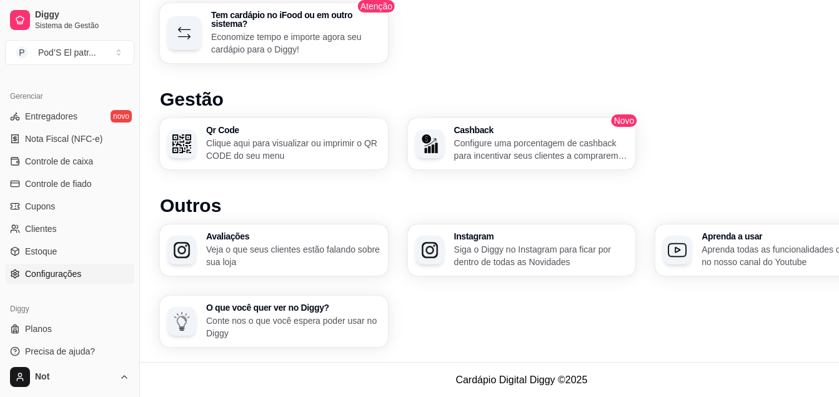
click at [64, 275] on span "Configurações" at bounding box center [53, 273] width 56 height 12
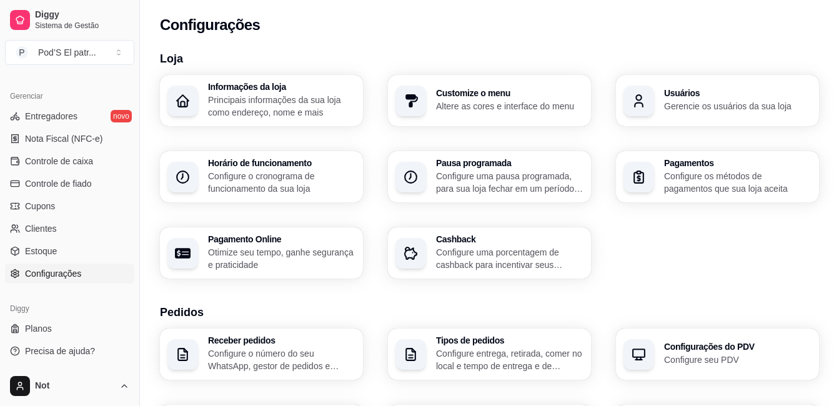
click at [26, 267] on link "Configurações" at bounding box center [69, 274] width 129 height 20
click at [50, 267] on link "Configurações" at bounding box center [69, 274] width 129 height 20
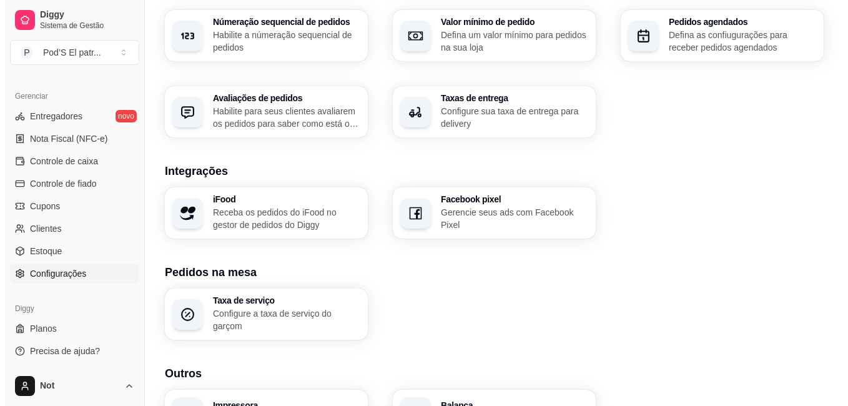
scroll to position [404, 0]
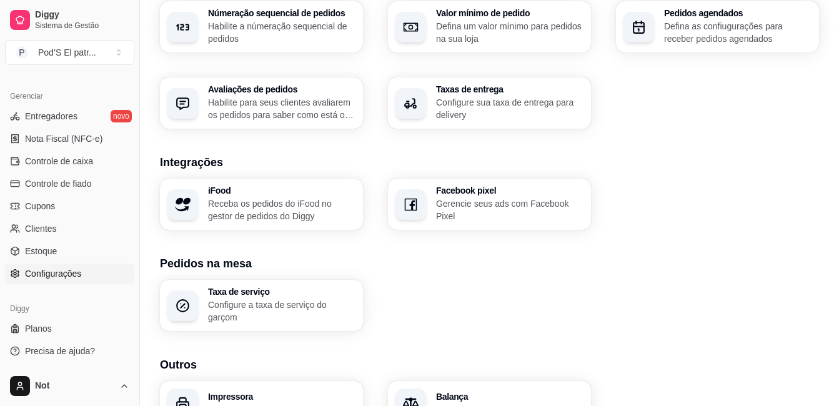
click at [301, 399] on h3 "Impressora" at bounding box center [281, 396] width 147 height 9
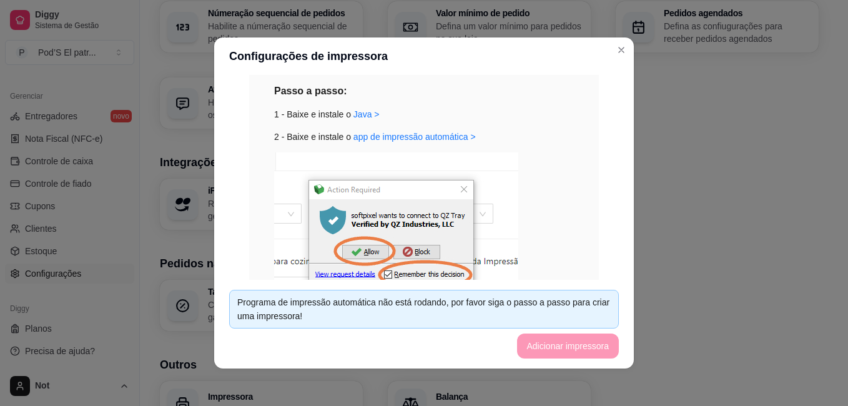
scroll to position [320, 0]
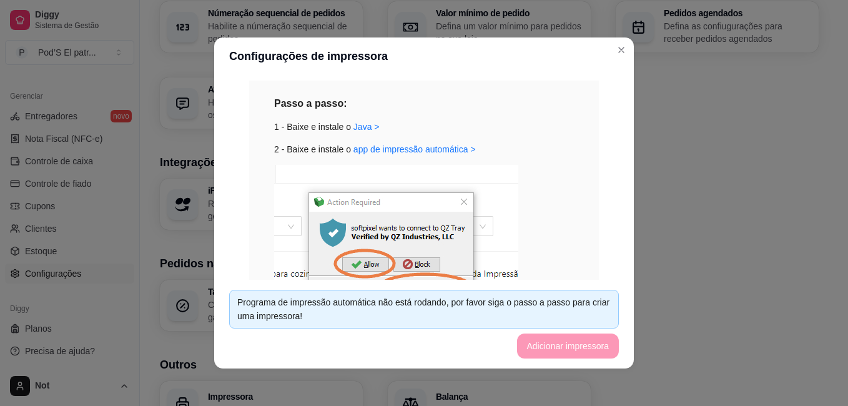
click at [478, 146] on div "2 - Baixe e instale o app de impressão automática >" at bounding box center [424, 149] width 300 height 14
click at [385, 151] on link "app de impressão automática >" at bounding box center [415, 149] width 122 height 10
click at [518, 89] on div "Passo a passo: 1 - Baixe e instale o [GEOGRAPHIC_DATA] > 2 - Baixe e instale o …" at bounding box center [424, 242] width 350 height 322
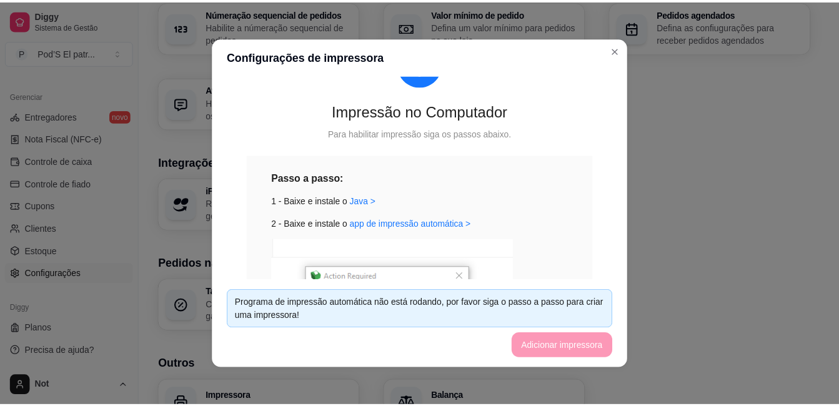
scroll to position [232, 0]
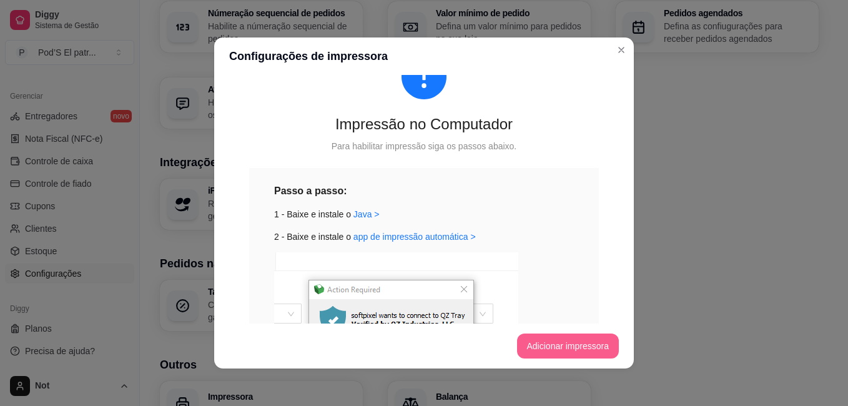
click at [552, 355] on button "Adicionar impressora" at bounding box center [568, 346] width 102 height 25
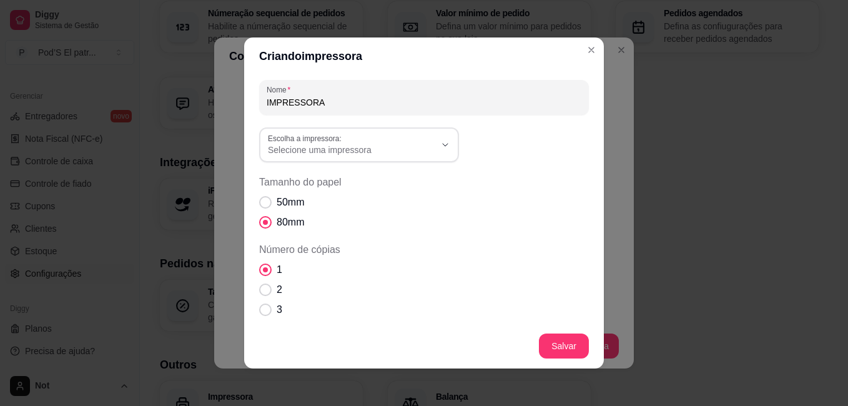
click at [395, 196] on div "50mm 80mm" at bounding box center [424, 212] width 330 height 35
drag, startPoint x: 395, startPoint y: 196, endPoint x: 499, endPoint y: 146, distance: 115.7
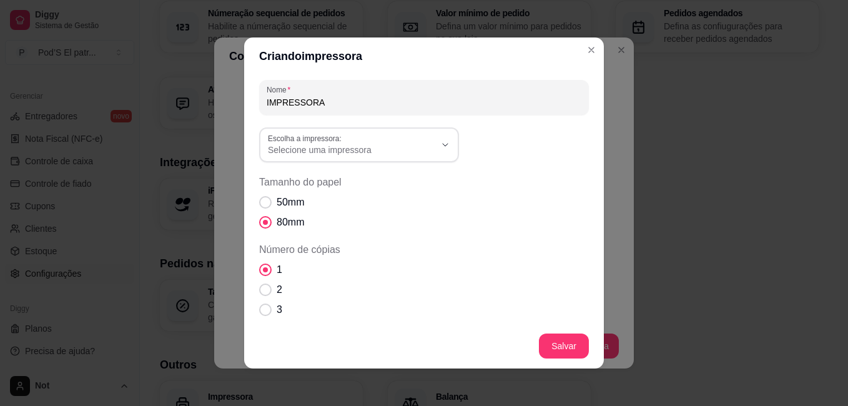
click at [499, 146] on div "Escolha a impressora: Microsoft XPS Document Writer OneNote for Windows 10 Micr…" at bounding box center [424, 144] width 330 height 35
click at [406, 197] on div "50mm 80mm" at bounding box center [424, 212] width 330 height 35
click at [265, 201] on span "Tamanho do papel" at bounding box center [266, 203] width 12 height 12
click at [265, 205] on input "50mm" at bounding box center [263, 209] width 8 height 8
radio input "true"
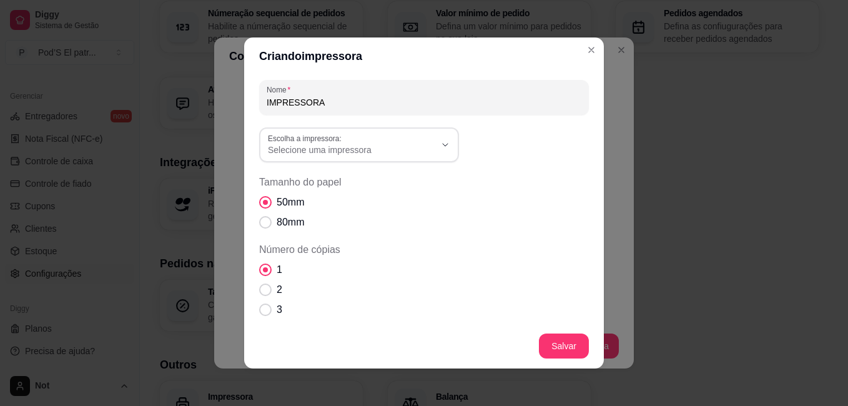
click at [389, 197] on div "50mm 80mm" at bounding box center [424, 212] width 330 height 35
click at [568, 341] on button "Salvar" at bounding box center [564, 346] width 49 height 24
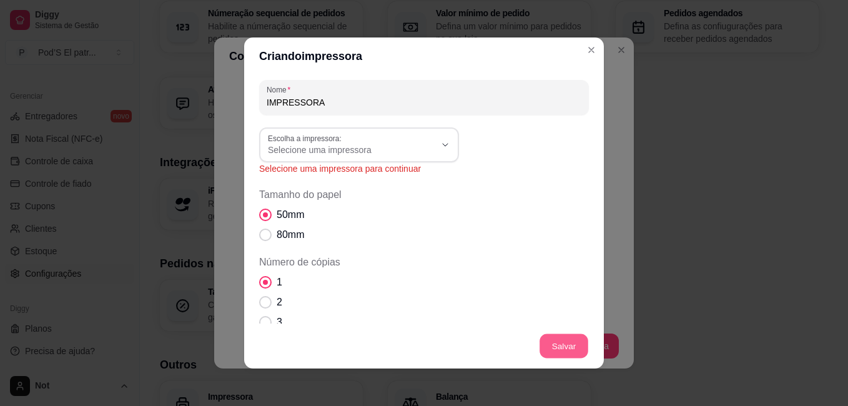
click at [568, 341] on button "Salvar" at bounding box center [564, 346] width 49 height 24
click at [397, 194] on span "Tamanho do papel" at bounding box center [424, 194] width 330 height 15
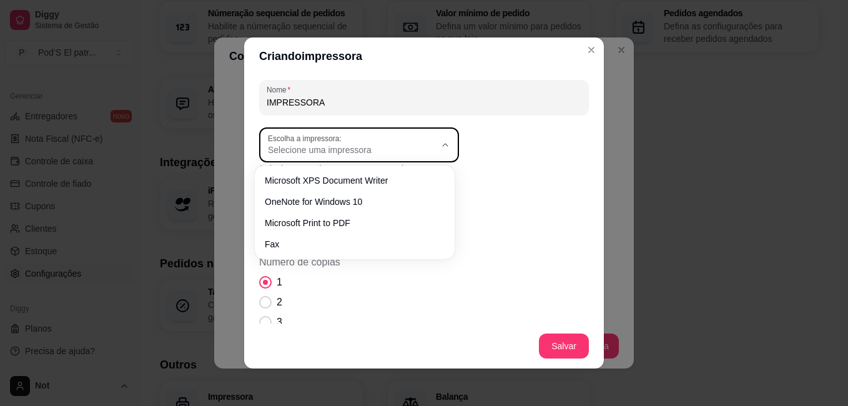
click at [438, 134] on button "Escolha a impressora: Selecione uma impressora" at bounding box center [359, 144] width 200 height 35
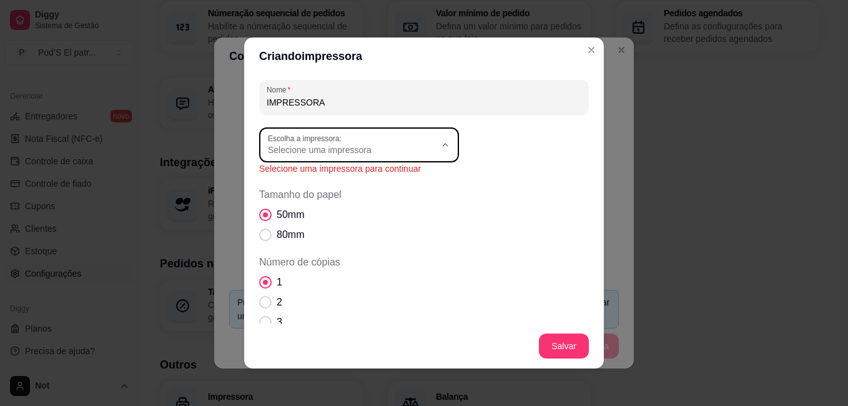
click at [462, 194] on span "Tamanho do papel" at bounding box center [424, 194] width 330 height 15
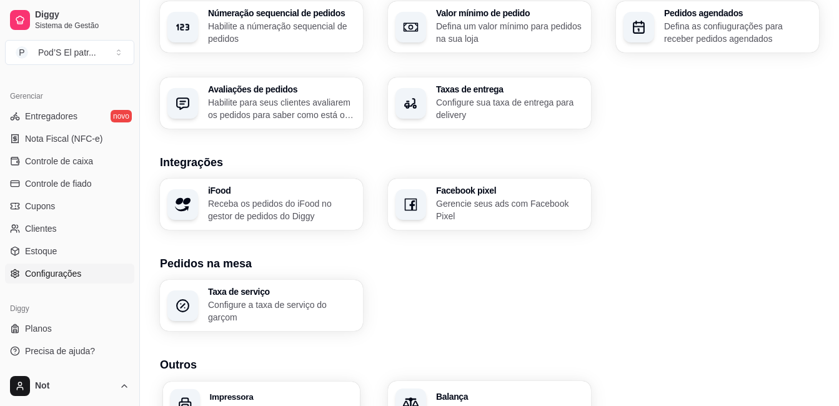
click at [294, 400] on h3 "Impressora" at bounding box center [281, 396] width 143 height 9
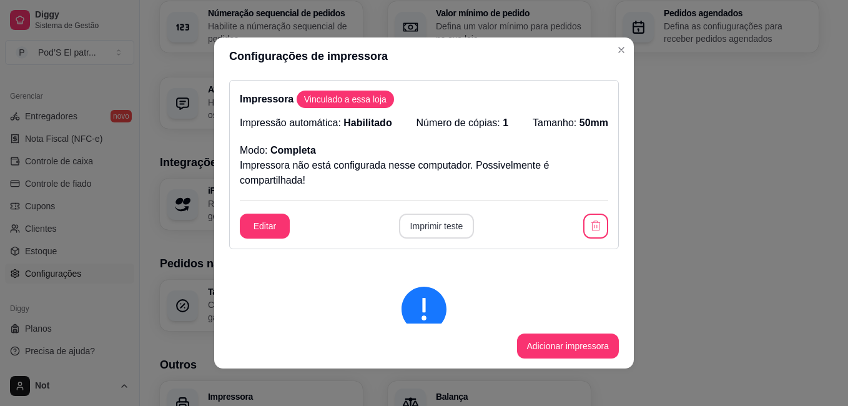
click at [425, 219] on button "Imprimir teste" at bounding box center [437, 226] width 76 height 25
click at [412, 196] on div "Impressora Vinculado a essa loja Impressão automática: Habilitado Número de cóp…" at bounding box center [424, 164] width 390 height 169
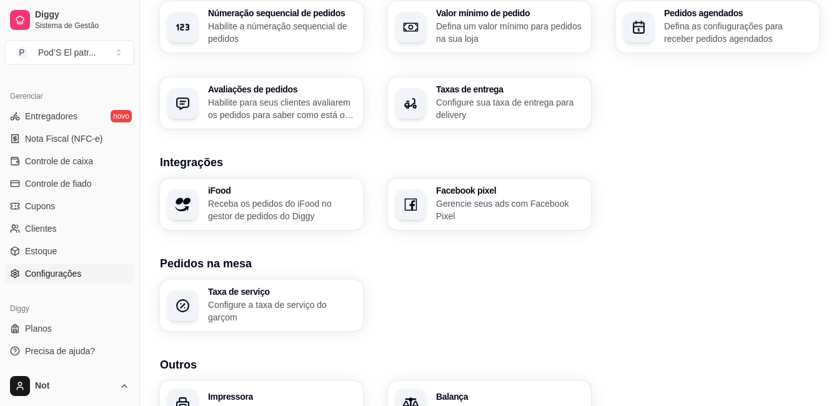
scroll to position [475, 0]
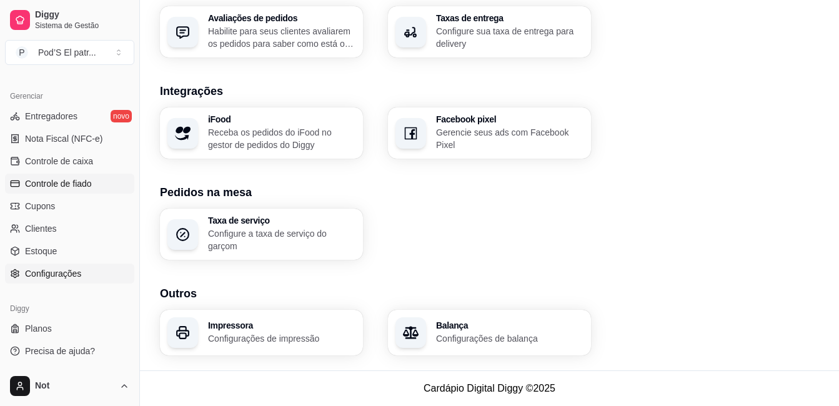
click at [83, 174] on link "Controle de fiado" at bounding box center [69, 184] width 129 height 20
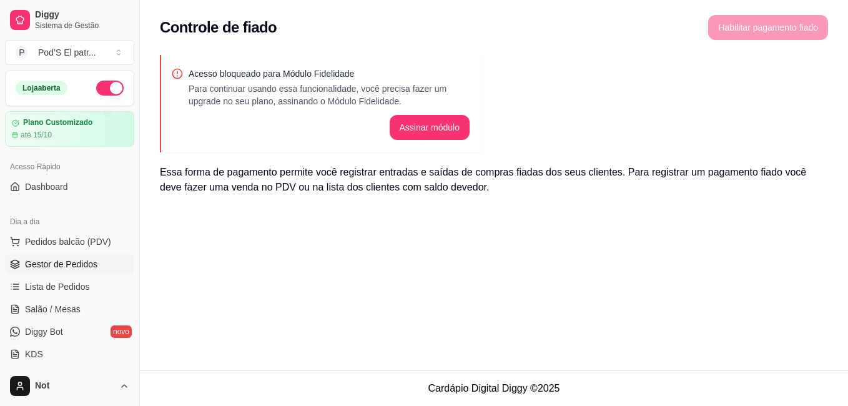
click at [91, 265] on span "Gestor de Pedidos" at bounding box center [61, 264] width 72 height 12
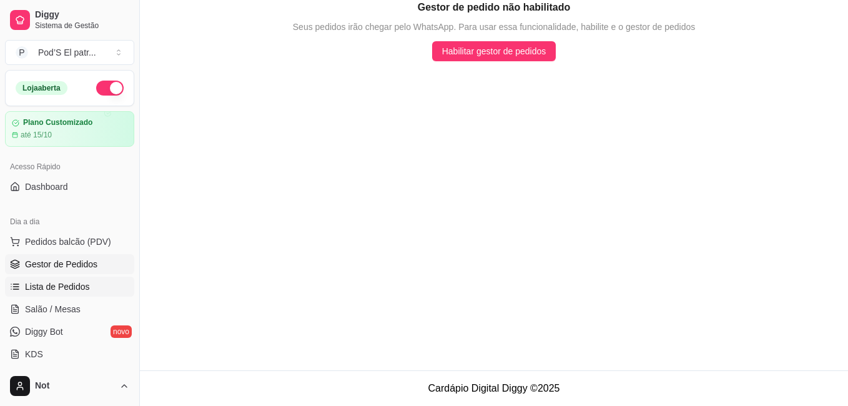
click at [73, 290] on span "Lista de Pedidos" at bounding box center [57, 286] width 65 height 12
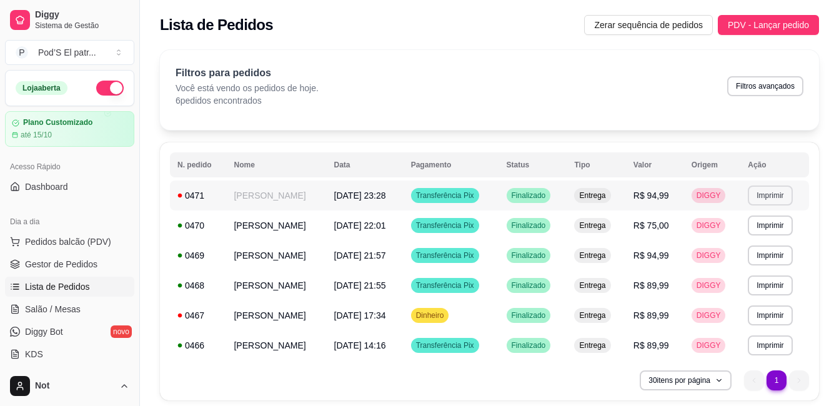
click at [780, 201] on button "Imprimir" at bounding box center [770, 196] width 44 height 20
click at [771, 230] on button "Impressora" at bounding box center [748, 239] width 91 height 20
click at [771, 230] on button "Imprimir" at bounding box center [769, 224] width 43 height 19
click at [773, 259] on button "Impressora" at bounding box center [747, 268] width 87 height 19
click at [780, 203] on button "Imprimir" at bounding box center [770, 196] width 44 height 20
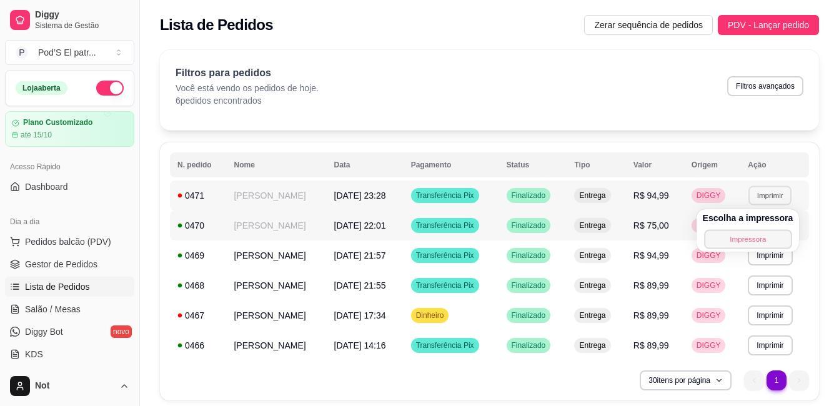
click at [751, 240] on button "Impressora" at bounding box center [747, 238] width 87 height 19
click at [768, 217] on button "Imprimir" at bounding box center [769, 224] width 43 height 19
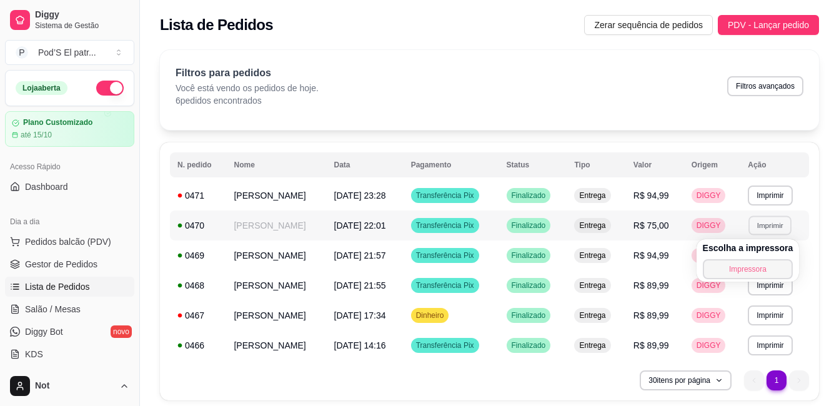
click at [754, 262] on button "Impressora" at bounding box center [748, 269] width 91 height 20
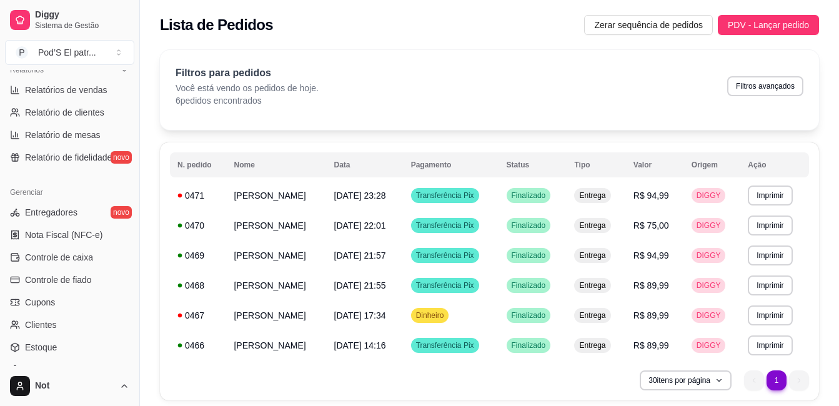
scroll to position [493, 0]
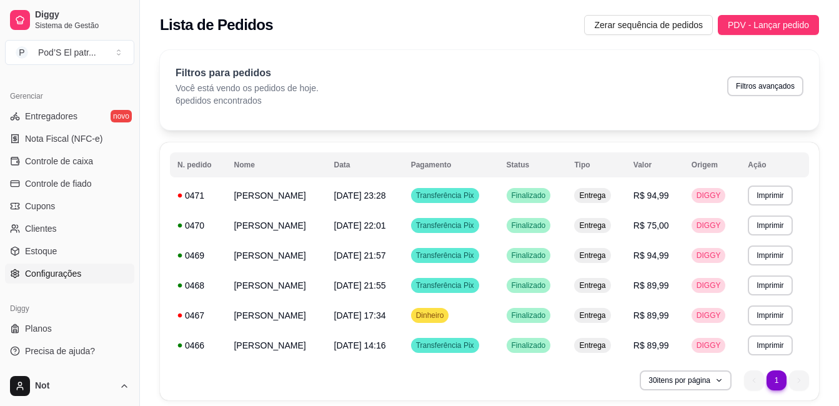
click at [53, 273] on span "Configurações" at bounding box center [53, 273] width 56 height 12
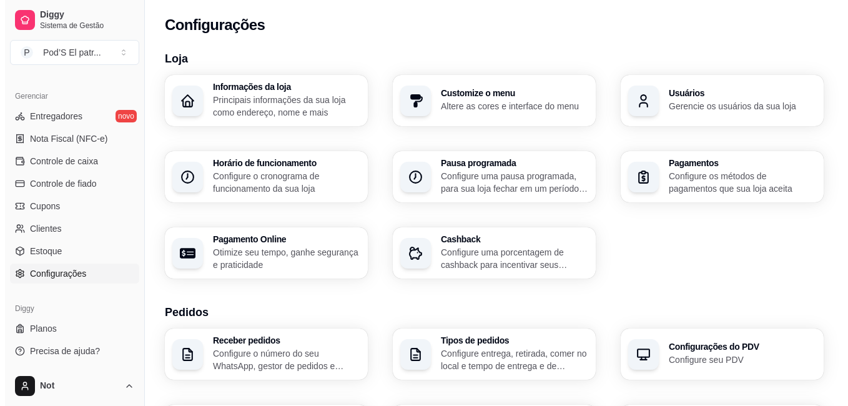
scroll to position [475, 0]
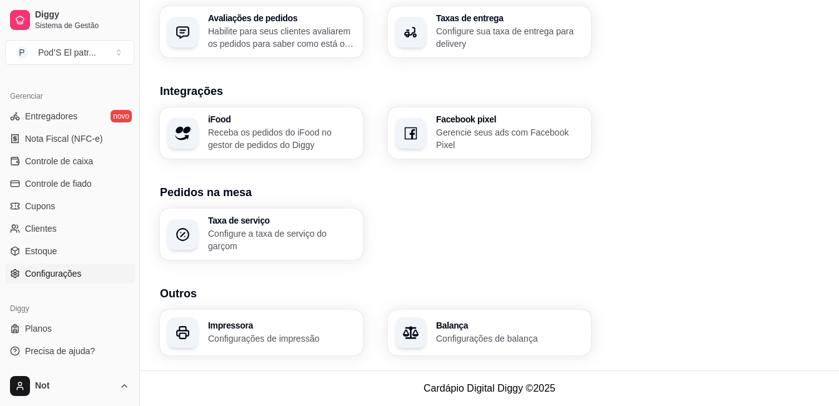
click at [291, 344] on p "Configurações de impressão" at bounding box center [281, 338] width 147 height 12
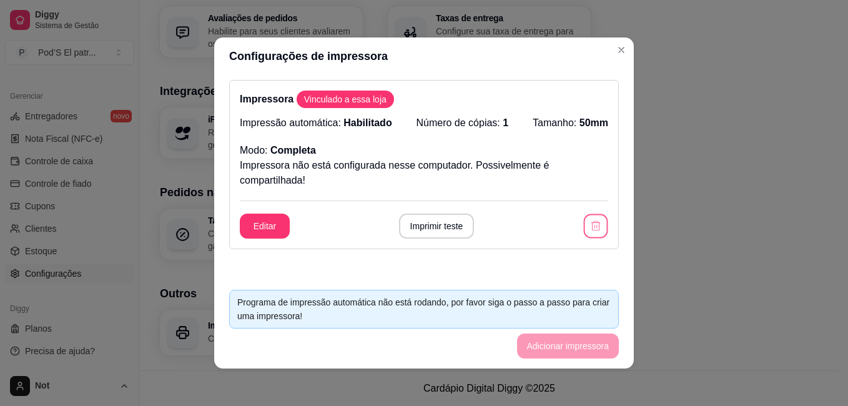
click at [590, 222] on icon "button" at bounding box center [596, 226] width 12 height 12
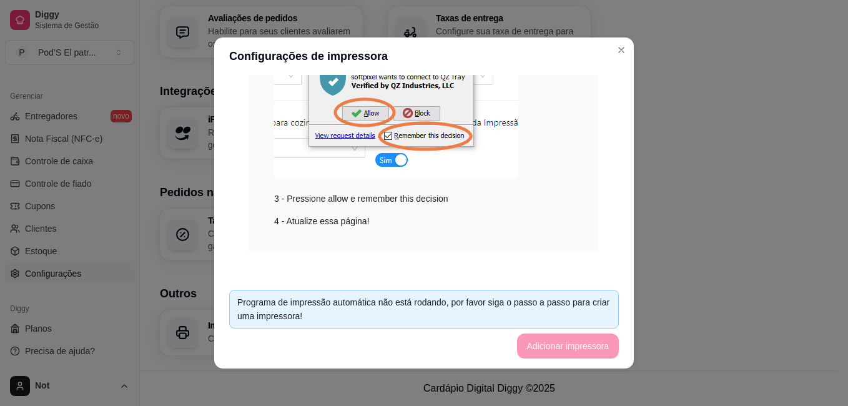
scroll to position [301, 0]
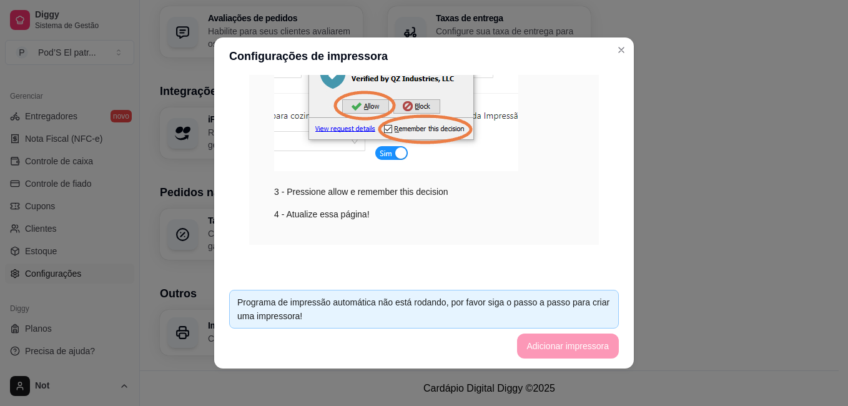
click at [523, 329] on footer "Programa de impressão automática não está rodando, por favor siga o passo a pas…" at bounding box center [424, 324] width 420 height 89
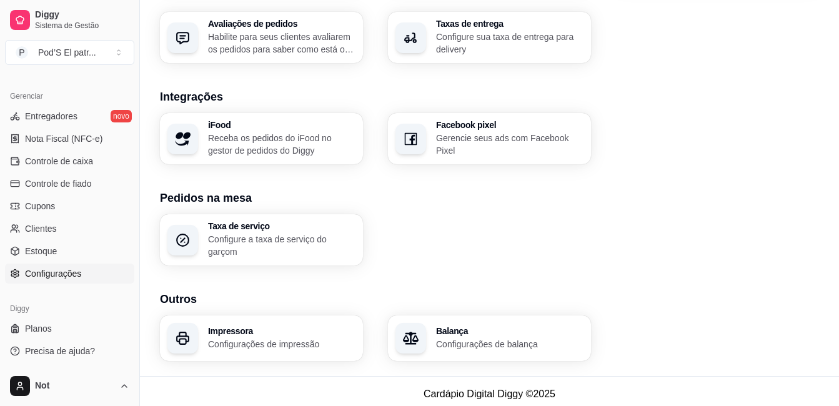
click at [308, 356] on div "Impressora Configurações de impressão" at bounding box center [261, 338] width 203 height 46
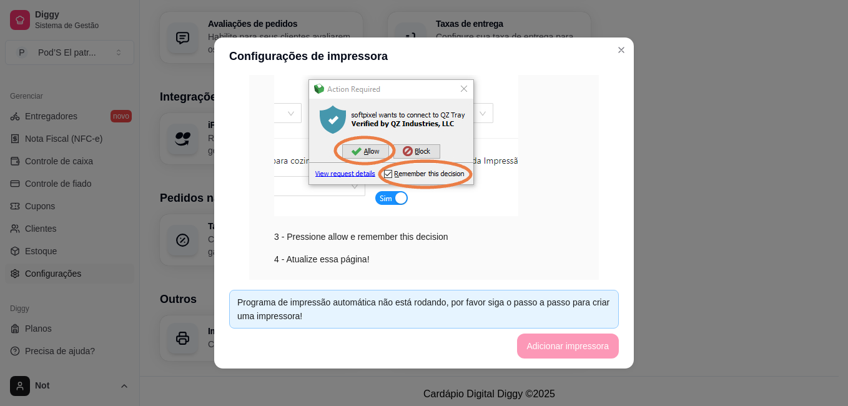
scroll to position [0, 0]
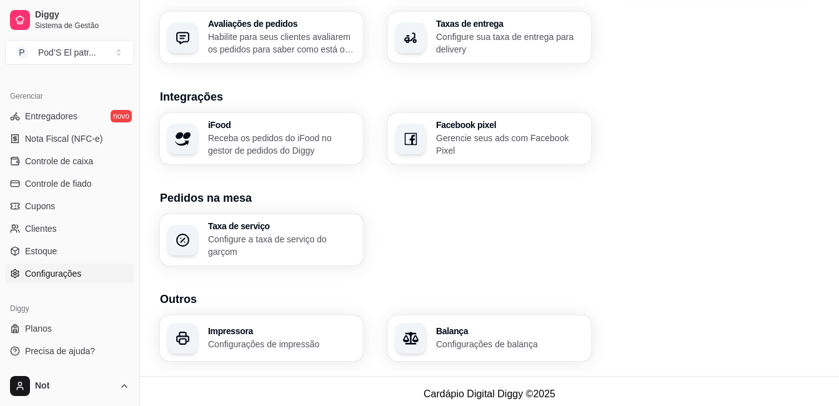
click at [264, 330] on h3 "Impressora" at bounding box center [281, 331] width 147 height 9
click at [301, 342] on p "Configurações de impressão" at bounding box center [281, 344] width 147 height 12
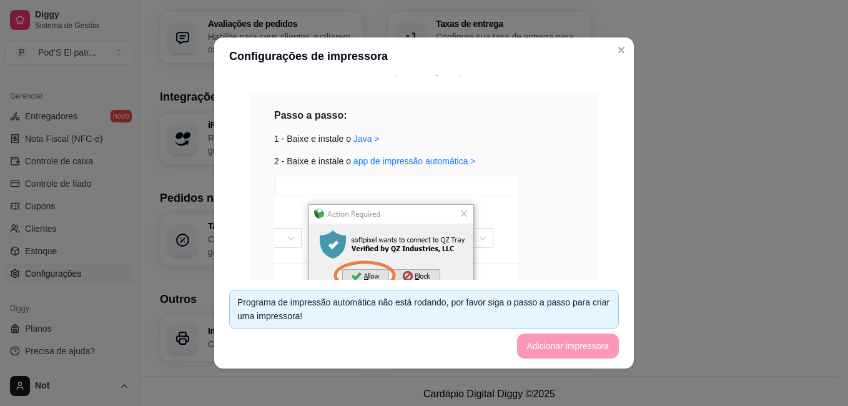
scroll to position [122, 0]
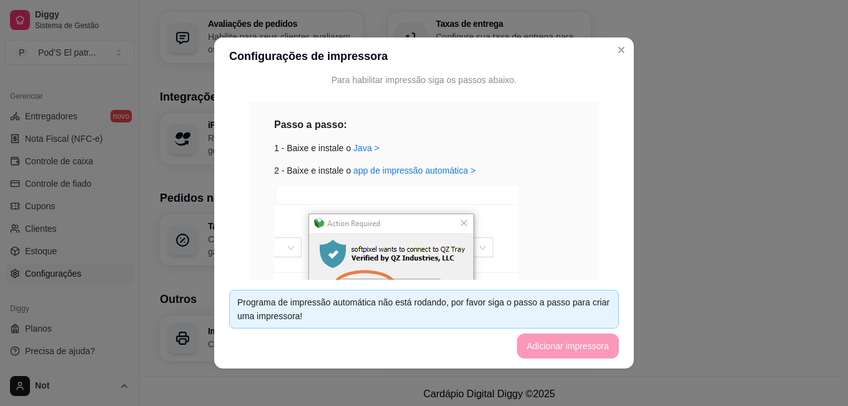
click at [390, 307] on div "Programa de impressão automática não está rodando, por favor siga o passo a pas…" at bounding box center [424, 308] width 374 height 27
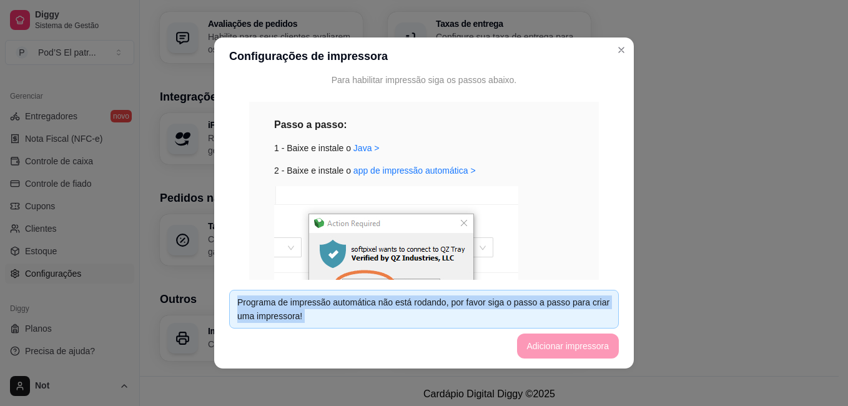
click at [390, 307] on div "Programa de impressão automática não está rodando, por favor siga o passo a pas…" at bounding box center [424, 308] width 374 height 27
click at [572, 348] on footer "Programa de impressão automática não está rodando, por favor siga o passo a pas…" at bounding box center [424, 324] width 420 height 89
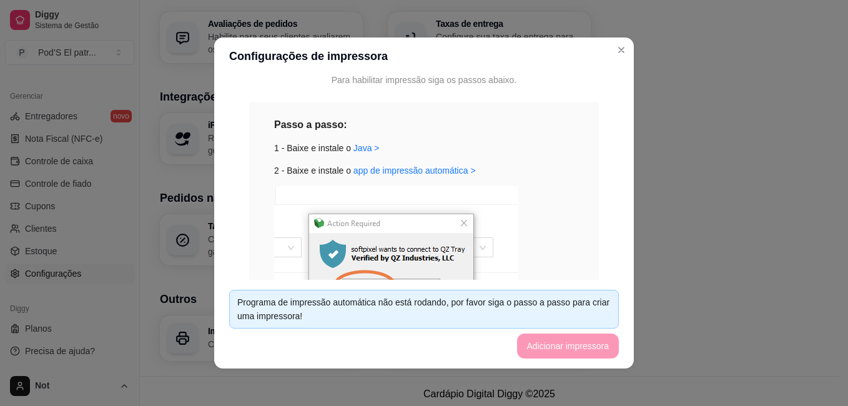
click at [572, 348] on footer "Programa de impressão automática não está rodando, por favor siga o passo a pas…" at bounding box center [424, 324] width 420 height 89
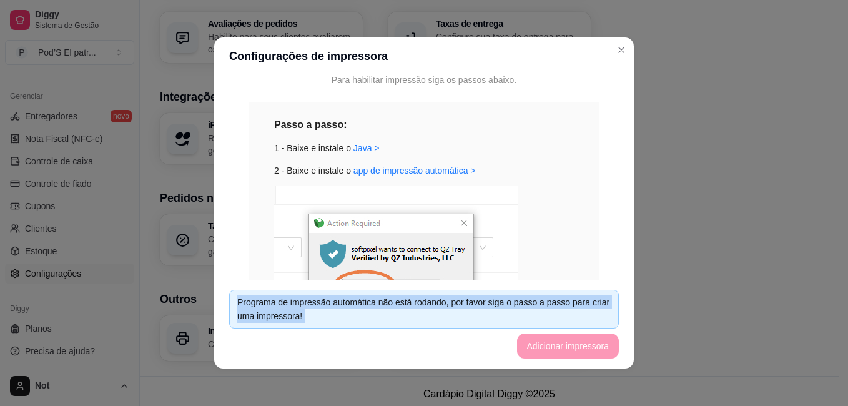
click at [572, 348] on footer "Programa de impressão automática não está rodando, por favor siga o passo a pas…" at bounding box center [424, 324] width 420 height 89
click at [392, 176] on link "app de impressão automática >" at bounding box center [415, 171] width 122 height 10
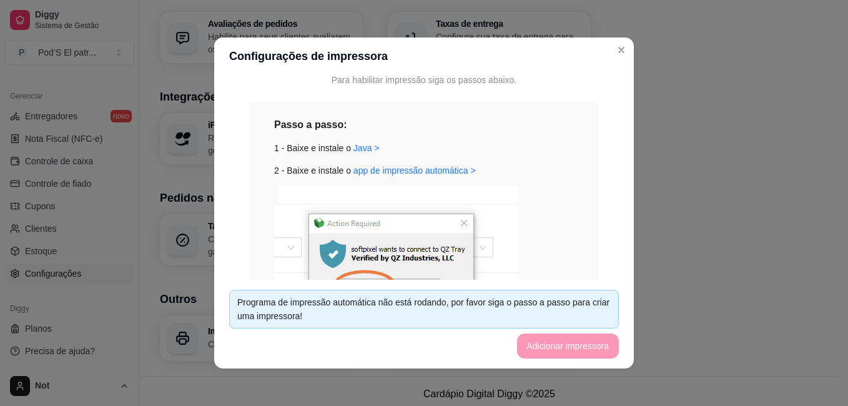
click at [582, 267] on div "Passo a passo: 1 - Baixe e instale o [GEOGRAPHIC_DATA] > 2 - Baixe e instale o …" at bounding box center [424, 263] width 350 height 322
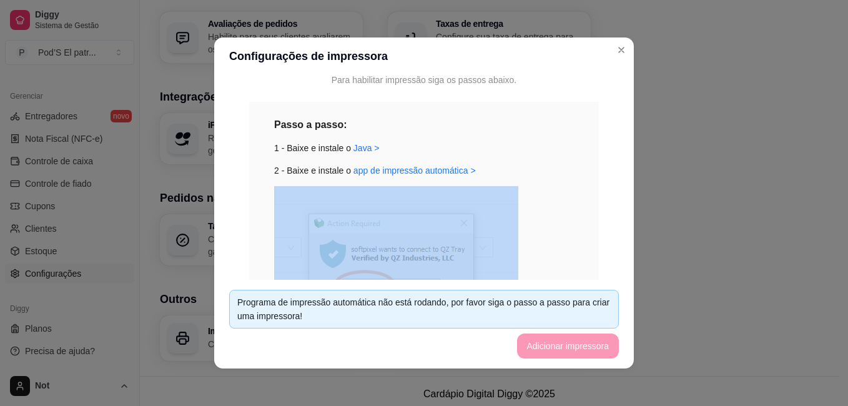
click at [582, 267] on div "Passo a passo: 1 - Baixe e instale o [GEOGRAPHIC_DATA] > 2 - Baixe e instale o …" at bounding box center [424, 263] width 350 height 322
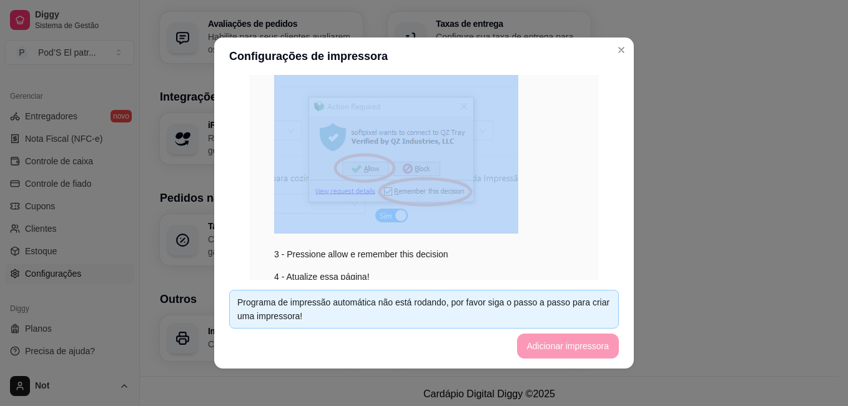
scroll to position [301, 0]
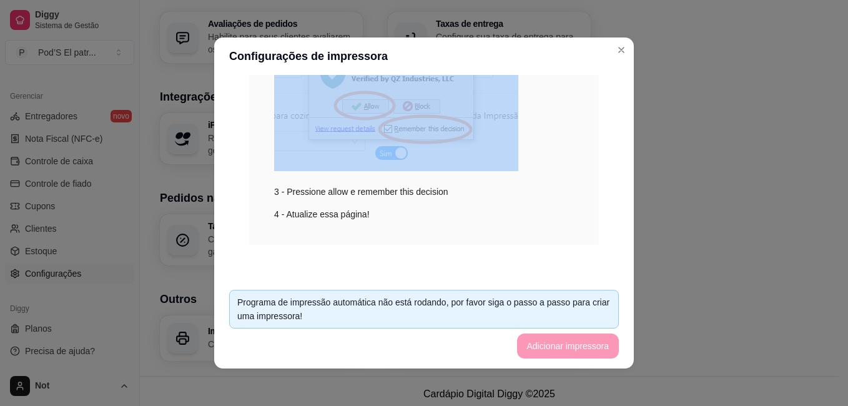
click at [550, 154] on div "3 - Pressione allow e remember this decision" at bounding box center [424, 103] width 300 height 192
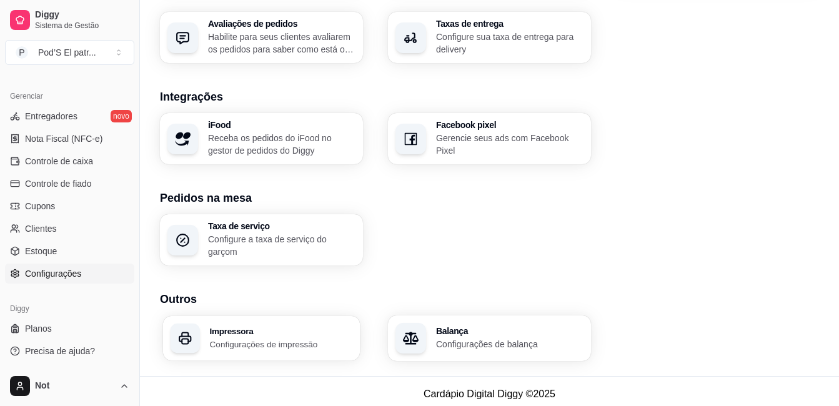
click at [234, 329] on h3 "Impressora" at bounding box center [281, 331] width 143 height 9
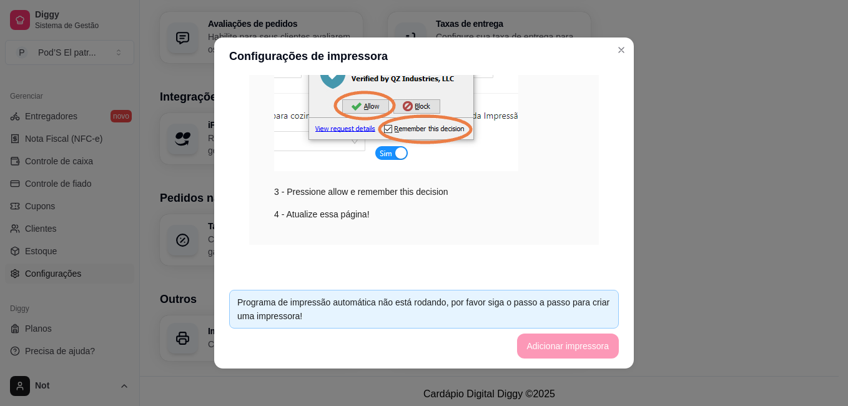
click at [410, 96] on img at bounding box center [396, 89] width 244 height 164
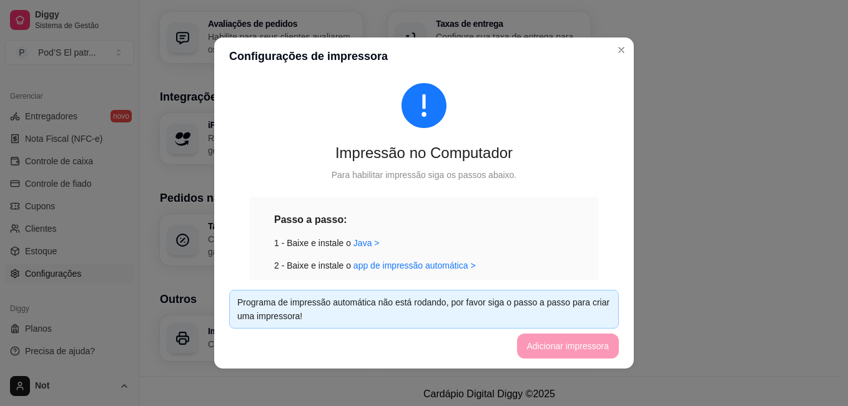
scroll to position [0, 0]
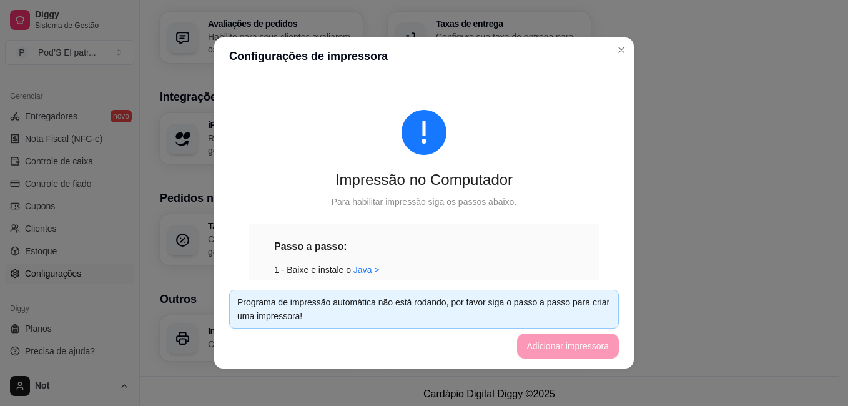
click at [427, 119] on icon "exclamation-circle" at bounding box center [424, 132] width 45 height 45
drag, startPoint x: 427, startPoint y: 119, endPoint x: 441, endPoint y: 209, distance: 91.1
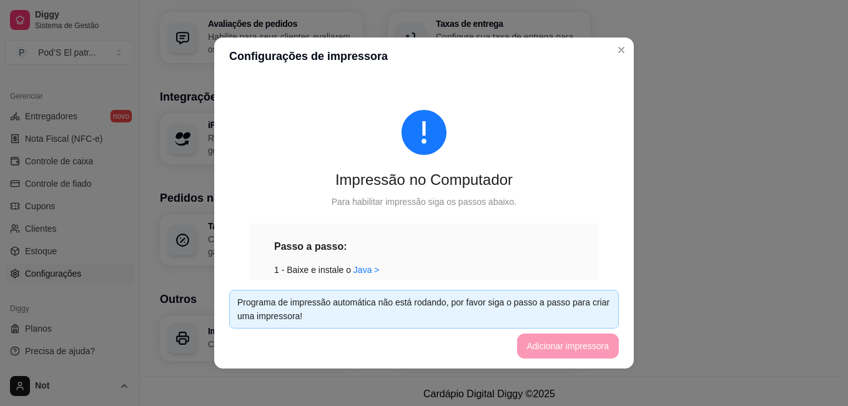
click at [441, 209] on div "Impressão no Computador Para habilitar impressão siga os passos abaixo. Passo a…" at bounding box center [424, 328] width 390 height 496
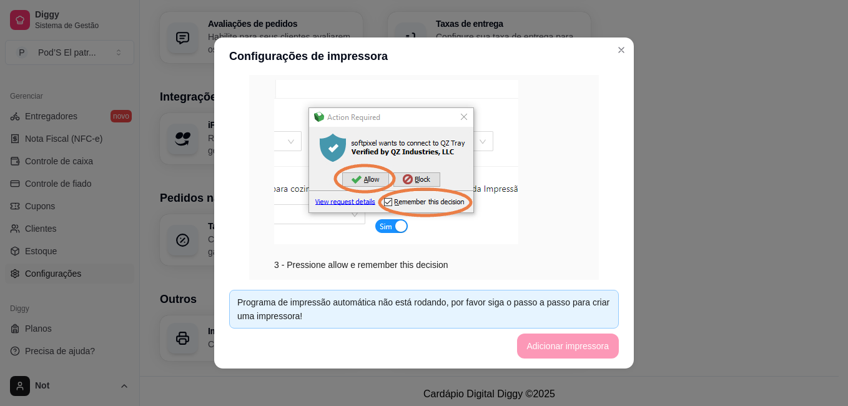
scroll to position [229, 0]
click at [354, 207] on img at bounding box center [396, 161] width 244 height 164
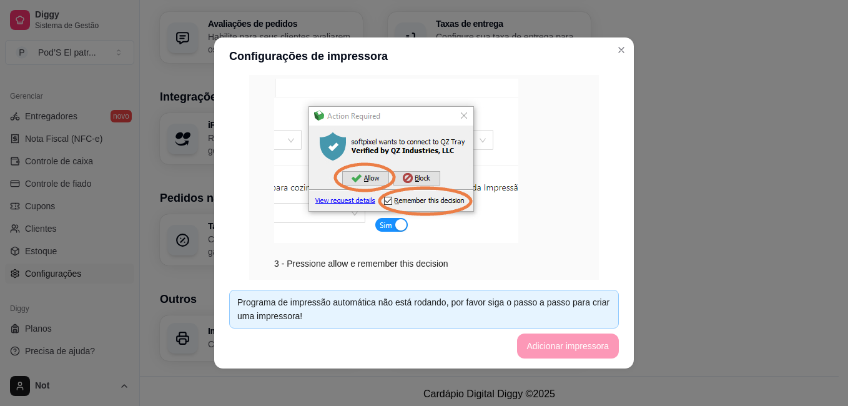
click at [354, 207] on img at bounding box center [396, 161] width 244 height 164
click at [476, 310] on div "Programa de impressão automática não está rodando, por favor siga o passo a pas…" at bounding box center [424, 308] width 374 height 27
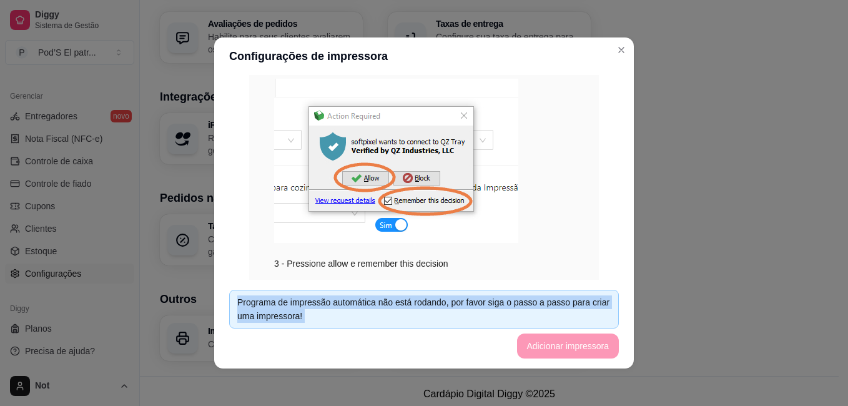
click at [476, 310] on div "Programa de impressão automática não está rodando, por favor siga o passo a pas…" at bounding box center [424, 308] width 374 height 27
drag, startPoint x: 476, startPoint y: 310, endPoint x: 567, endPoint y: 320, distance: 91.1
click at [567, 320] on div "Programa de impressão automática não está rodando, por favor siga o passo a pas…" at bounding box center [424, 308] width 374 height 27
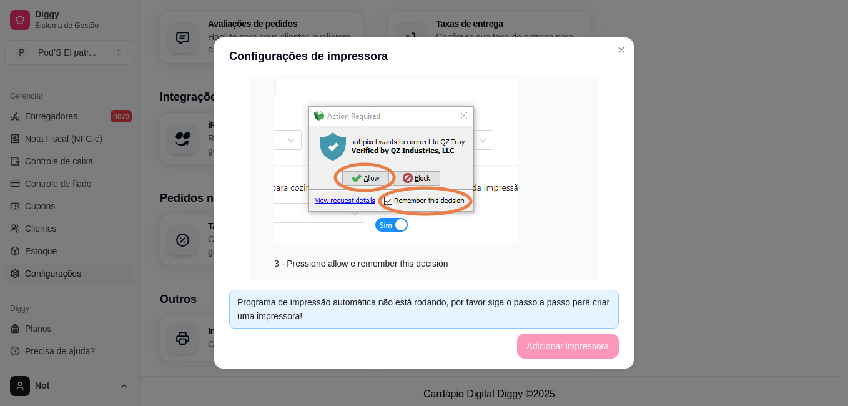
click at [629, 227] on div "Impressão no Computador Para habilitar impressão siga os passos abaixo. Passo a…" at bounding box center [424, 177] width 420 height 205
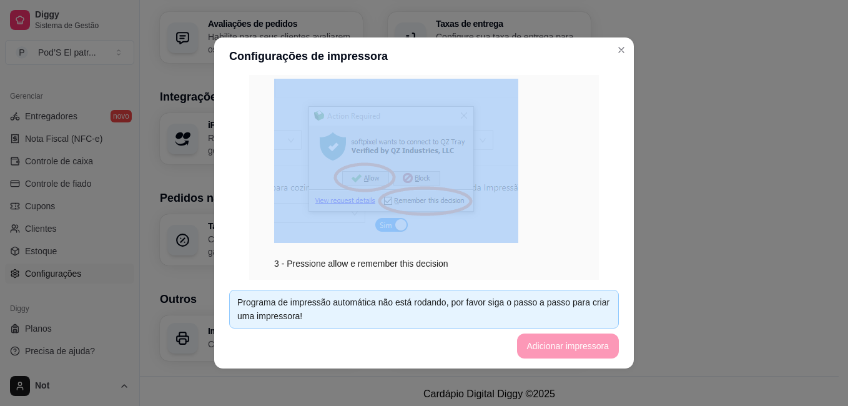
click at [629, 231] on div "Impressão no Computador Para habilitar impressão siga os passos abaixo. Passo a…" at bounding box center [424, 177] width 420 height 205
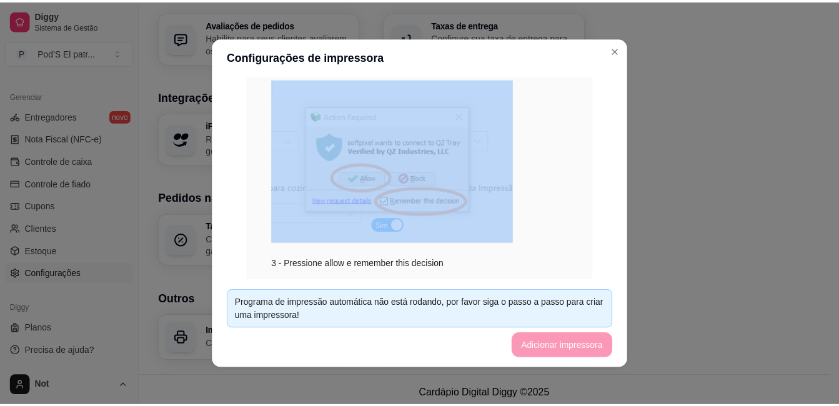
scroll to position [301, 0]
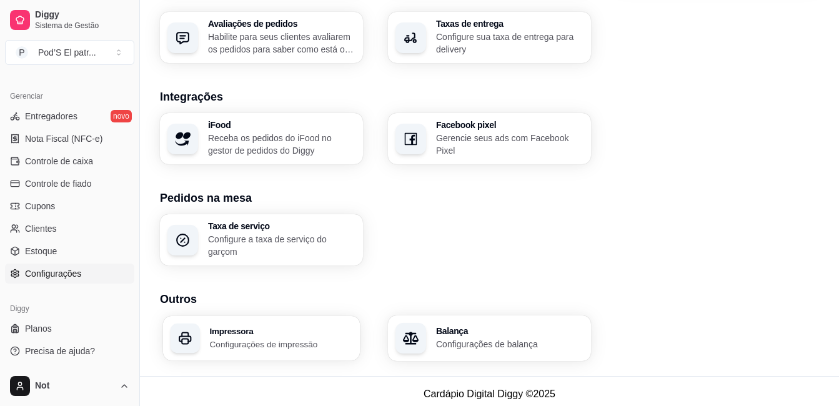
click at [298, 328] on h3 "Impressora" at bounding box center [281, 331] width 143 height 9
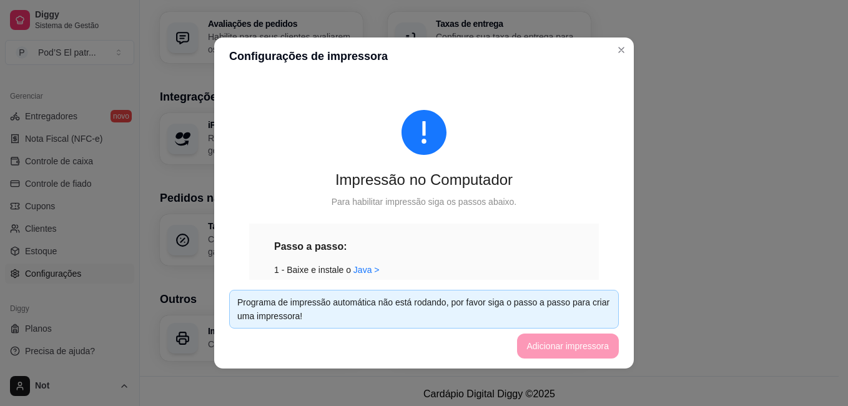
click at [307, 292] on div "Programa de impressão automática não está rodando, por favor siga o passo a pas…" at bounding box center [424, 309] width 390 height 39
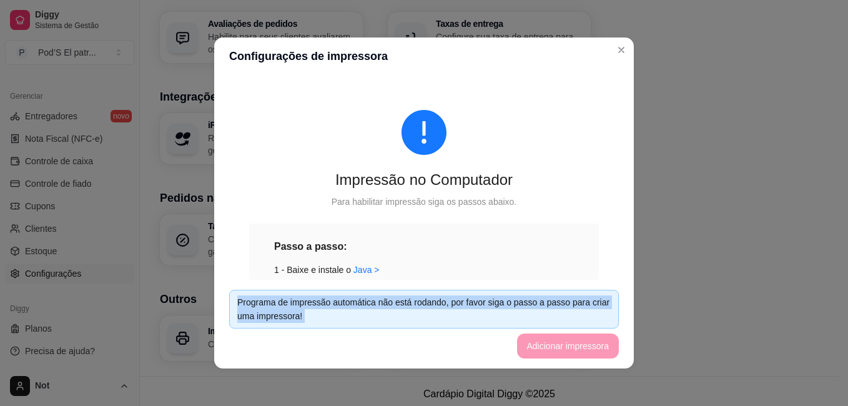
click at [307, 292] on div "Programa de impressão automática não está rodando, por favor siga o passo a pas…" at bounding box center [424, 309] width 390 height 39
drag, startPoint x: 307, startPoint y: 292, endPoint x: 406, endPoint y: 327, distance: 105.1
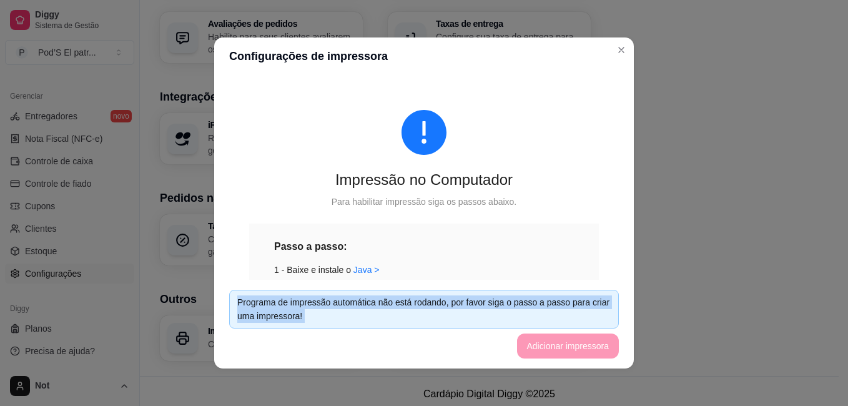
click at [406, 327] on div "Programa de impressão automática não está rodando, por favor siga o passo a pas…" at bounding box center [424, 309] width 390 height 39
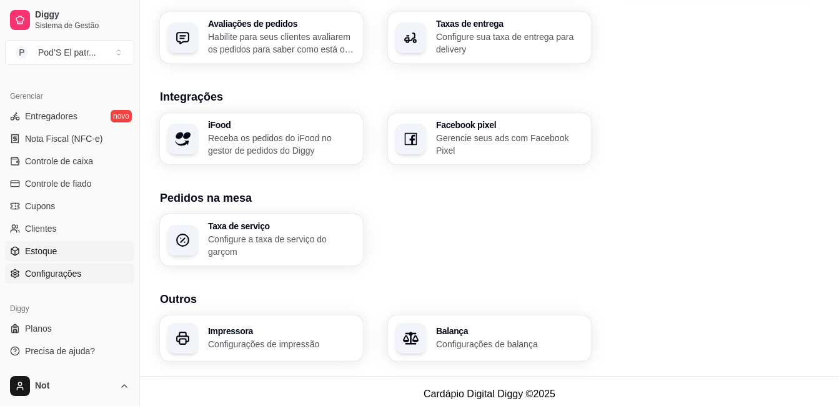
click at [47, 248] on span "Estoque" at bounding box center [41, 251] width 32 height 12
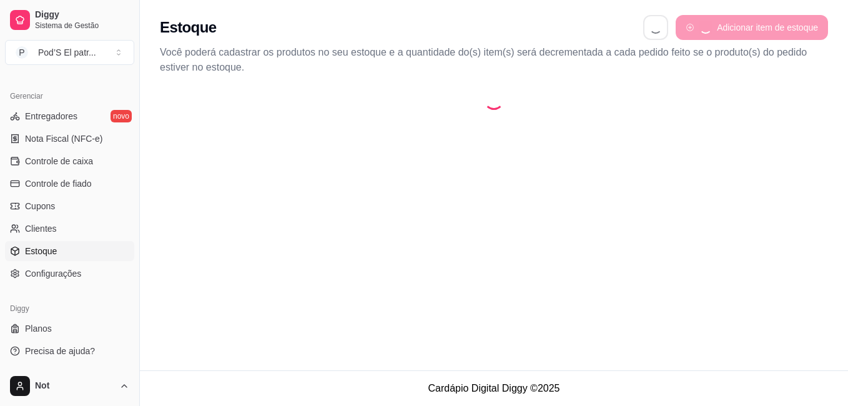
select select "QUANTITY_ORDER"
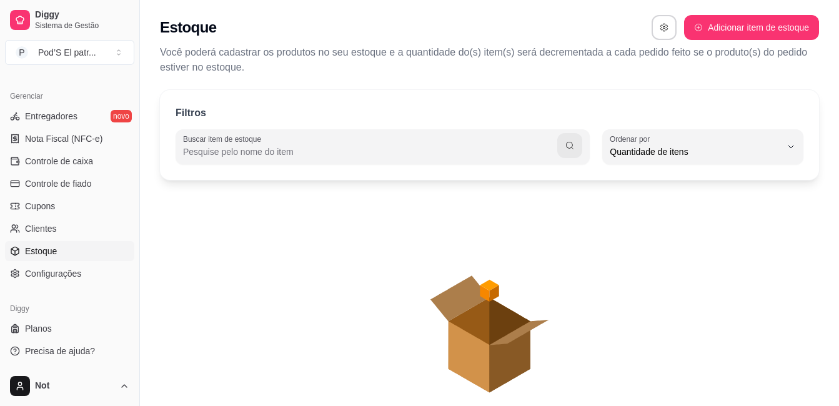
scroll to position [12, 0]
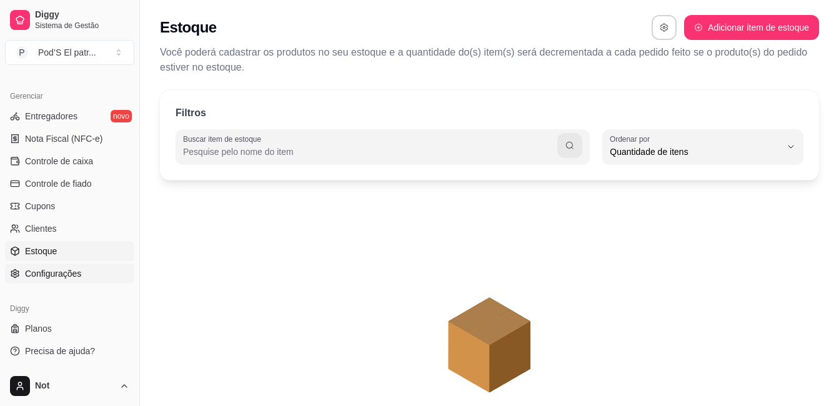
click at [51, 266] on link "Configurações" at bounding box center [69, 274] width 129 height 20
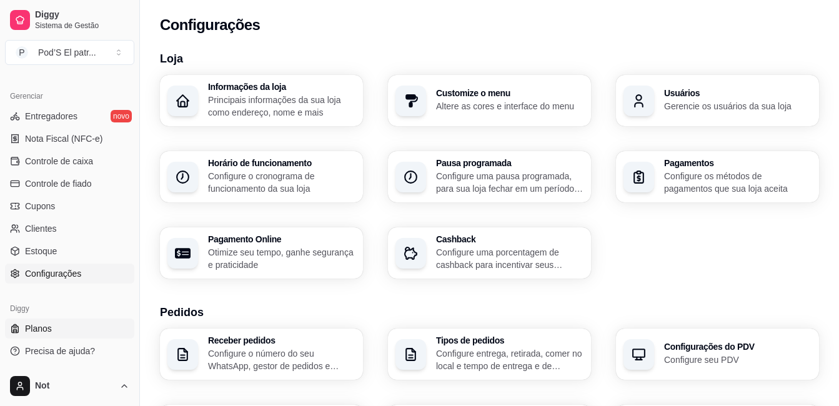
click at [66, 335] on link "Planos" at bounding box center [69, 329] width 129 height 20
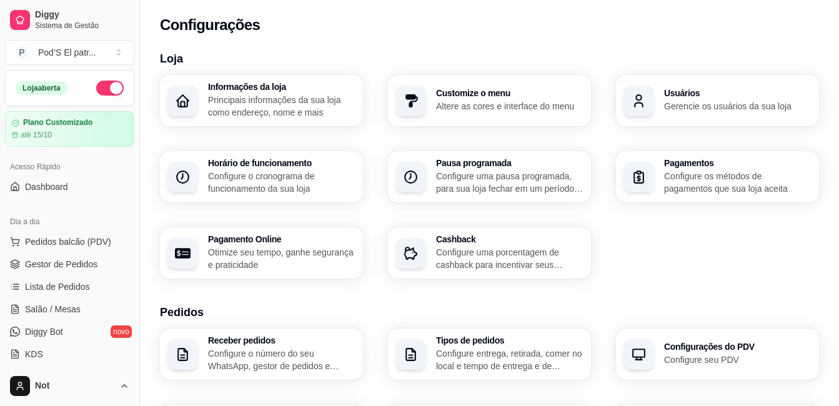
scroll to position [435, 0]
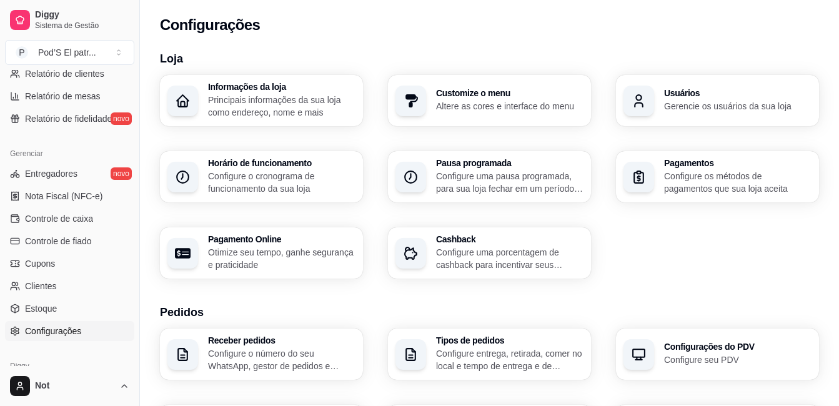
click at [69, 334] on span "Configurações" at bounding box center [53, 331] width 56 height 12
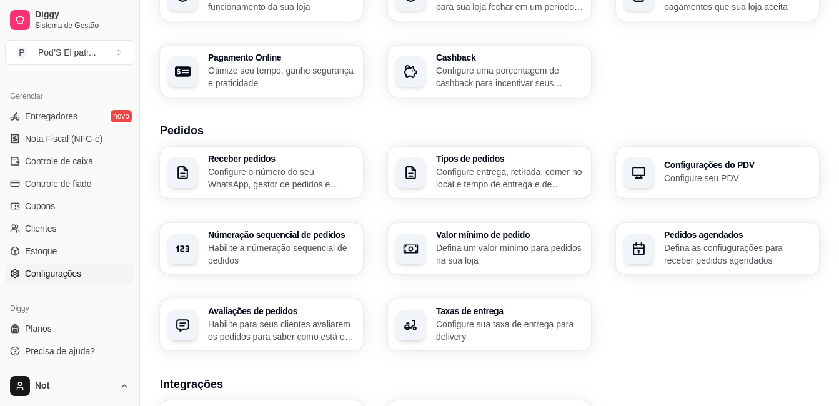
scroll to position [404, 0]
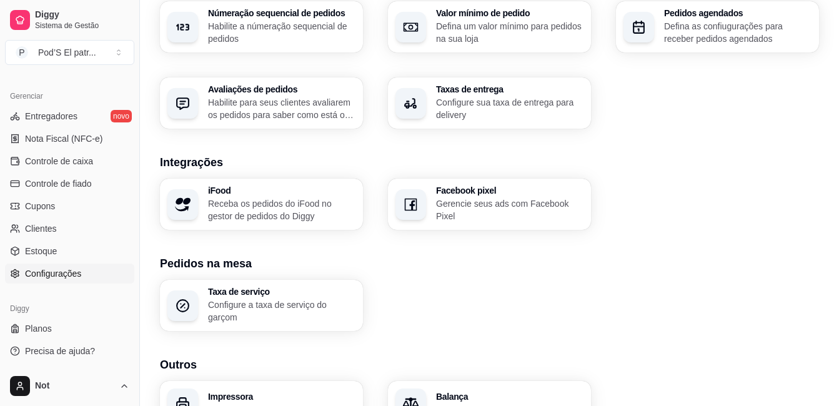
click at [313, 395] on h3 "Impressora" at bounding box center [281, 396] width 147 height 9
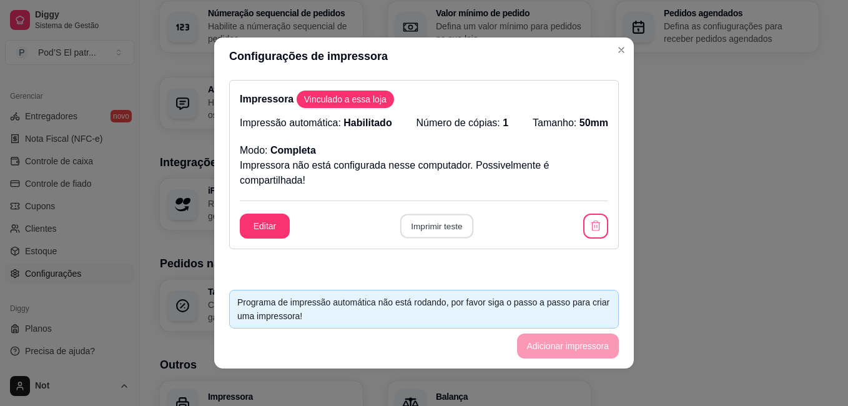
click at [417, 234] on button "Imprimir teste" at bounding box center [436, 226] width 73 height 24
click at [267, 229] on button "Editar" at bounding box center [264, 226] width 49 height 24
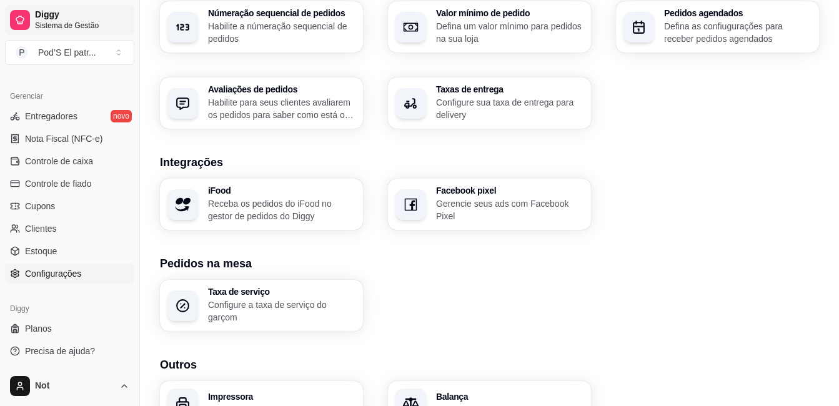
click at [69, 28] on span "Sistema de Gestão" at bounding box center [82, 26] width 94 height 10
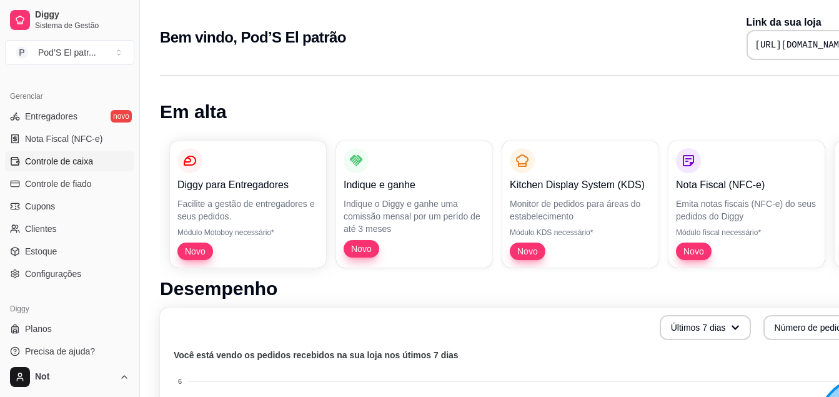
click at [67, 159] on span "Controle de caixa" at bounding box center [59, 161] width 68 height 12
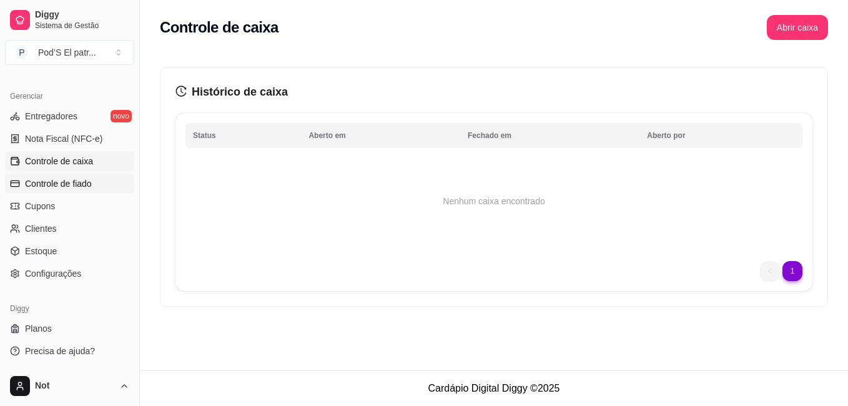
click at [66, 182] on span "Controle de fiado" at bounding box center [58, 183] width 67 height 12
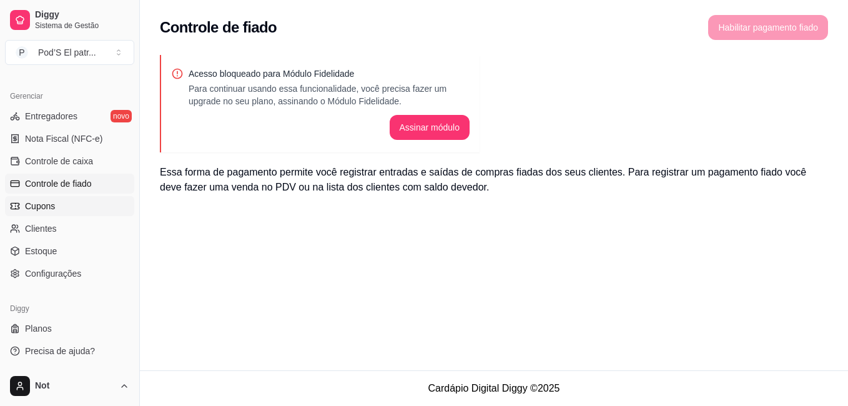
click at [48, 212] on link "Cupons" at bounding box center [69, 206] width 129 height 20
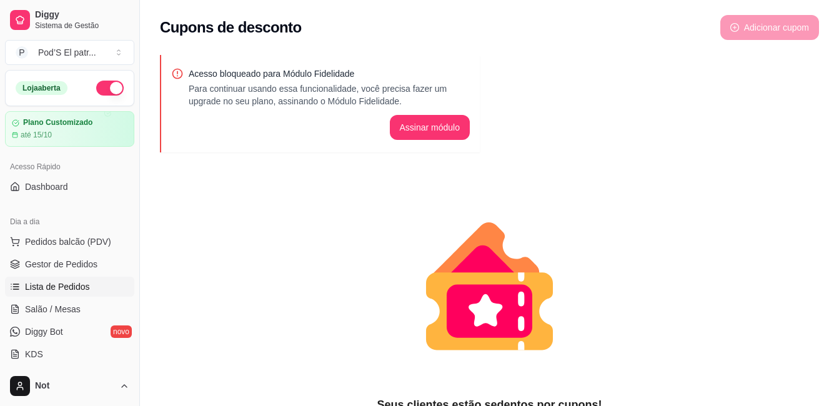
click at [86, 286] on span "Lista de Pedidos" at bounding box center [57, 286] width 65 height 12
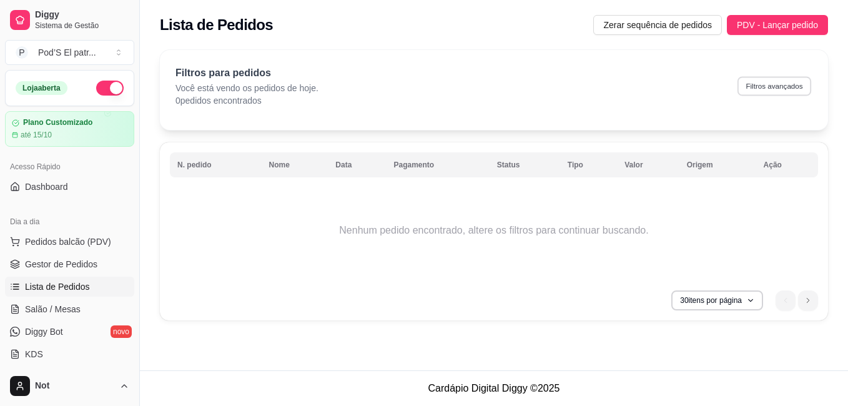
click at [781, 82] on button "Filtros avançados" at bounding box center [775, 85] width 74 height 19
select select "0"
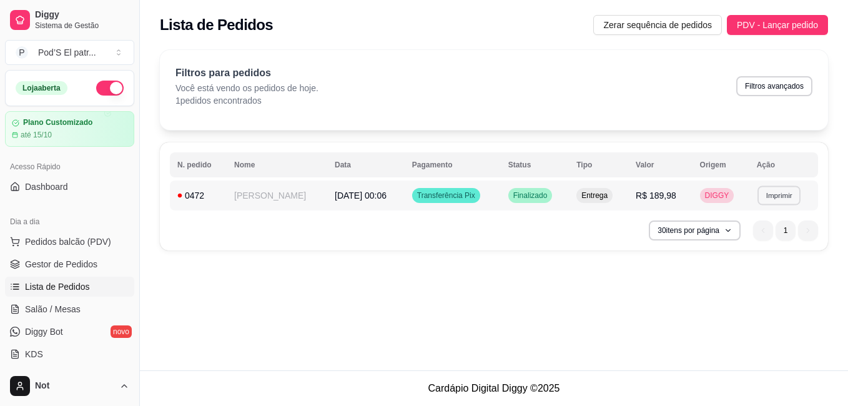
click at [779, 196] on button "Imprimir" at bounding box center [779, 195] width 43 height 19
click at [748, 242] on button "Impressora" at bounding box center [754, 238] width 87 height 19
click at [781, 196] on button "Imprimir" at bounding box center [779, 196] width 44 height 20
click at [758, 239] on button "Impressora" at bounding box center [754, 238] width 87 height 19
click at [782, 195] on button "Imprimir" at bounding box center [779, 195] width 43 height 19
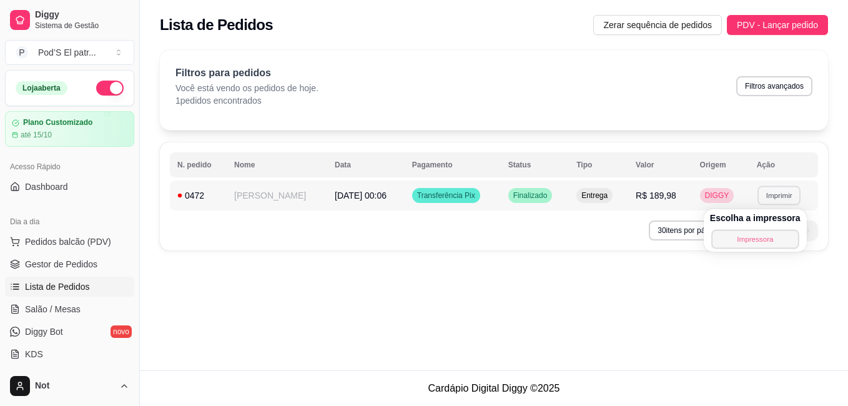
click at [721, 239] on button "Impressora" at bounding box center [754, 238] width 87 height 19
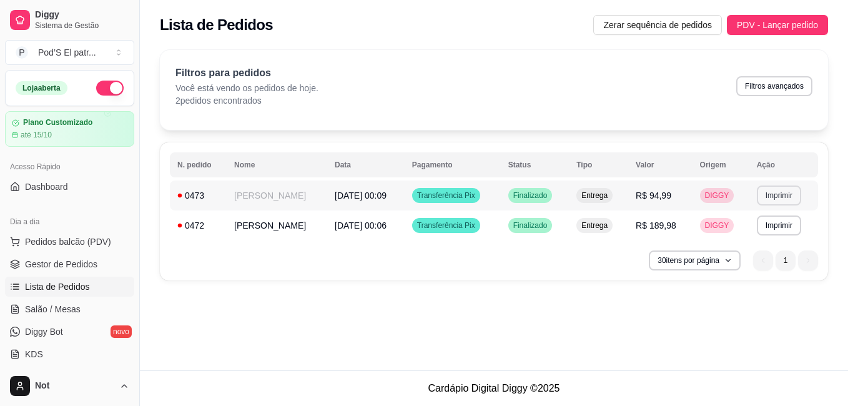
click at [775, 199] on button "Imprimir" at bounding box center [779, 196] width 44 height 20
click at [761, 235] on button "Impressora" at bounding box center [754, 238] width 87 height 19
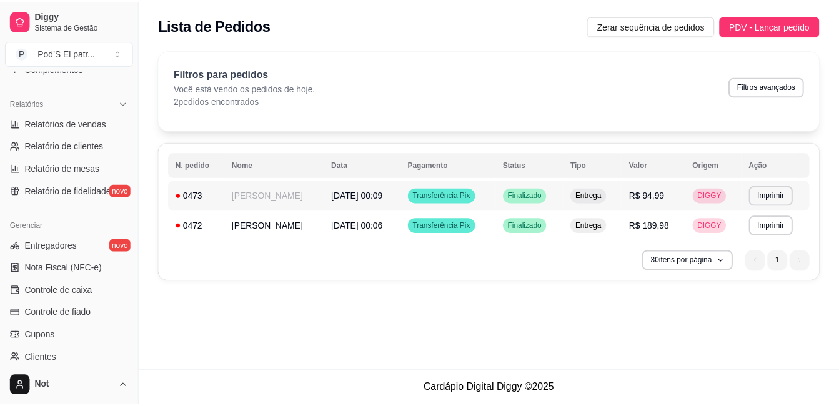
scroll to position [435, 0]
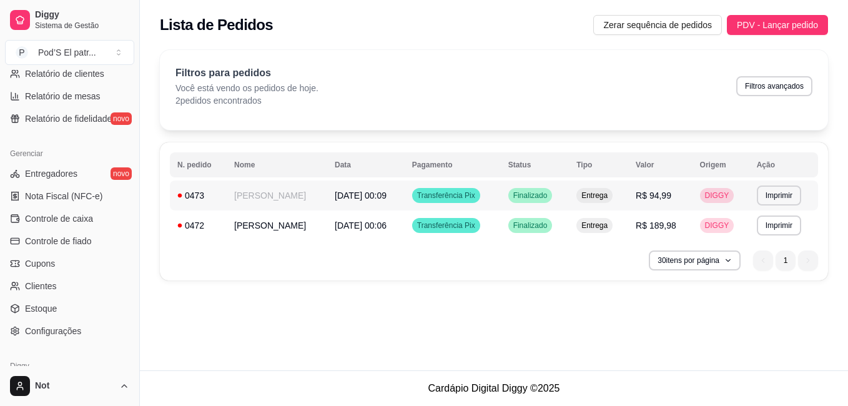
click at [150, 300] on div "**********" at bounding box center [494, 185] width 708 height 370
click at [89, 332] on link "Configurações" at bounding box center [69, 331] width 129 height 20
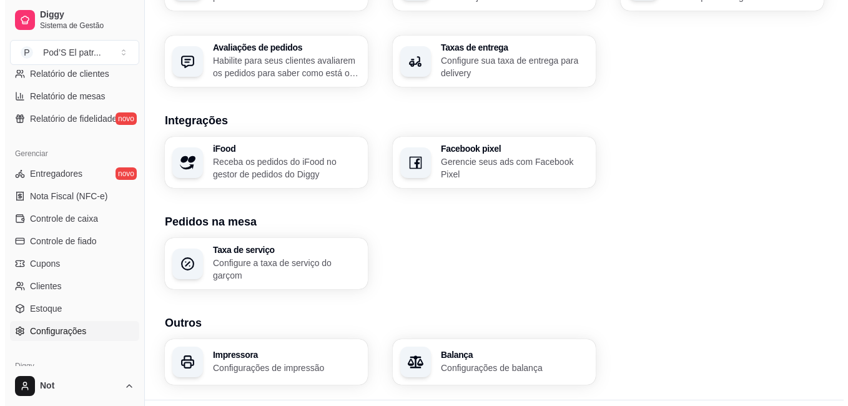
scroll to position [475, 0]
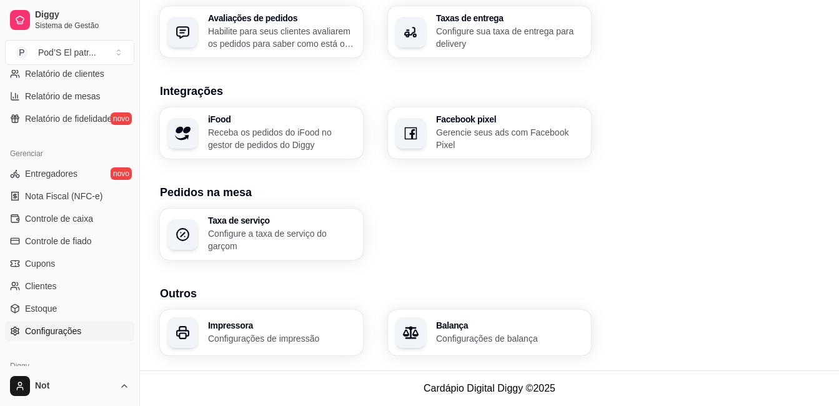
click at [314, 337] on p "Configurações de impressão" at bounding box center [281, 338] width 147 height 12
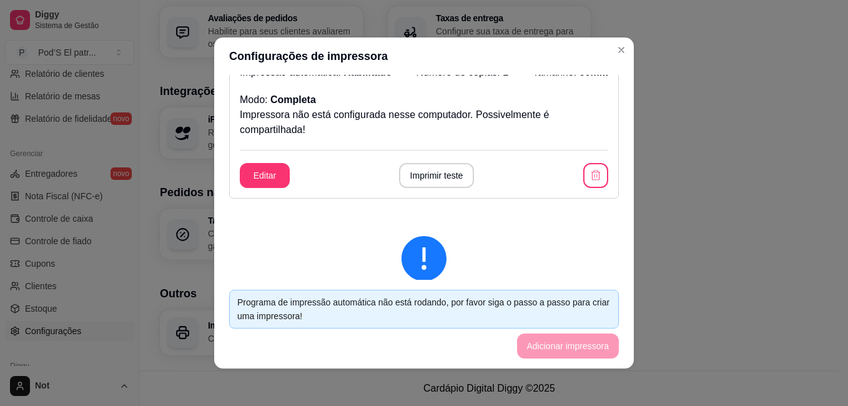
scroll to position [59, 0]
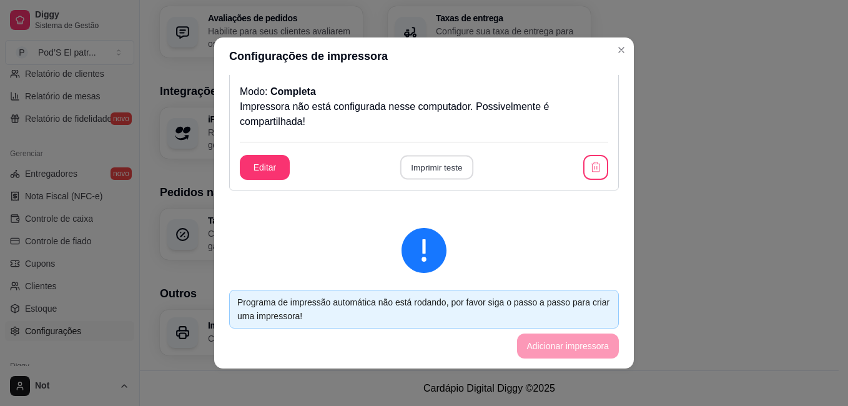
click at [437, 167] on button "Imprimir teste" at bounding box center [436, 168] width 73 height 24
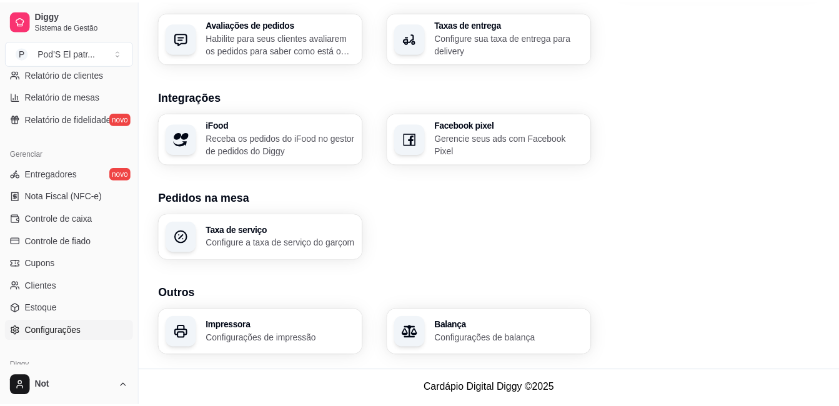
scroll to position [469, 0]
